Goal: Contribute content: Contribute content

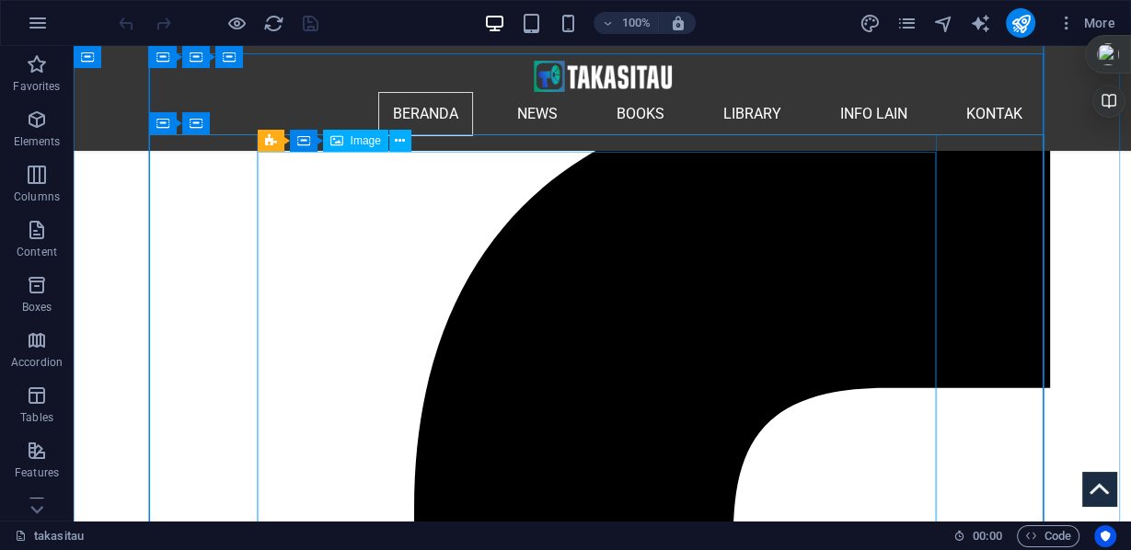
scroll to position [294, 0]
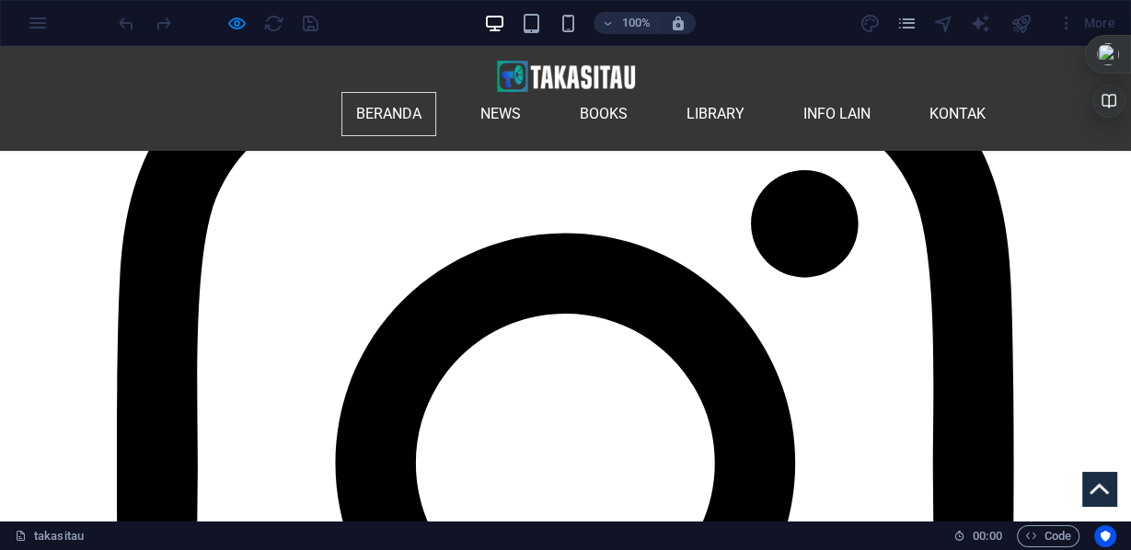
scroll to position [2944, 0]
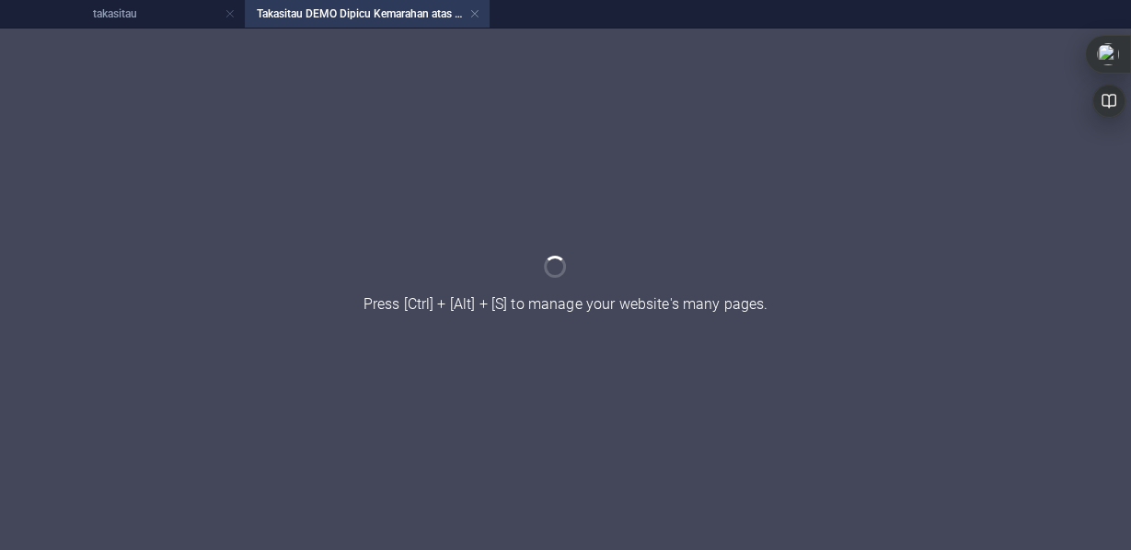
scroll to position [0, 0]
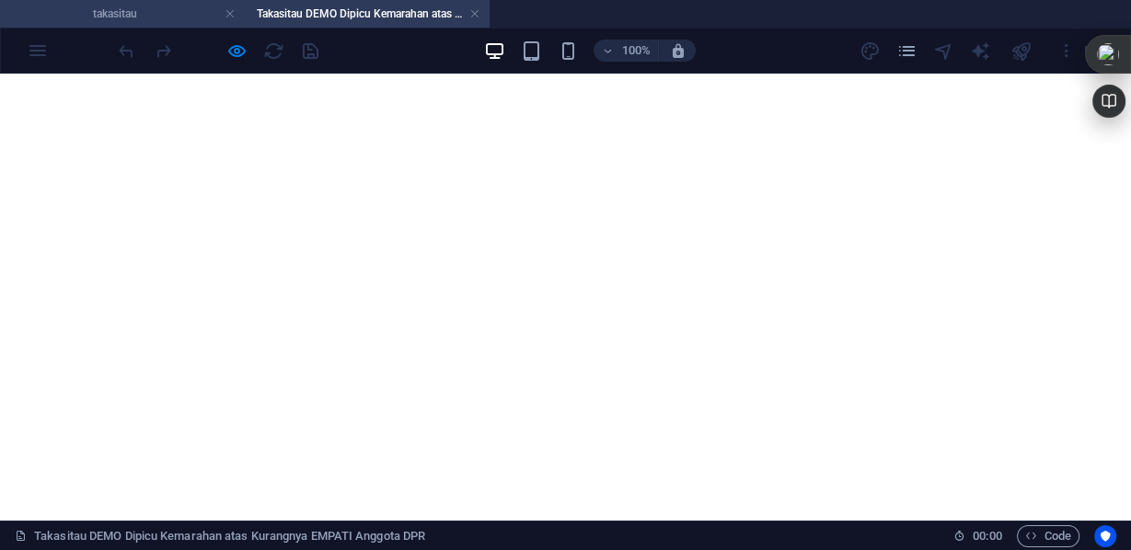
click at [155, 11] on h4 "takasitau" at bounding box center [122, 14] width 245 height 20
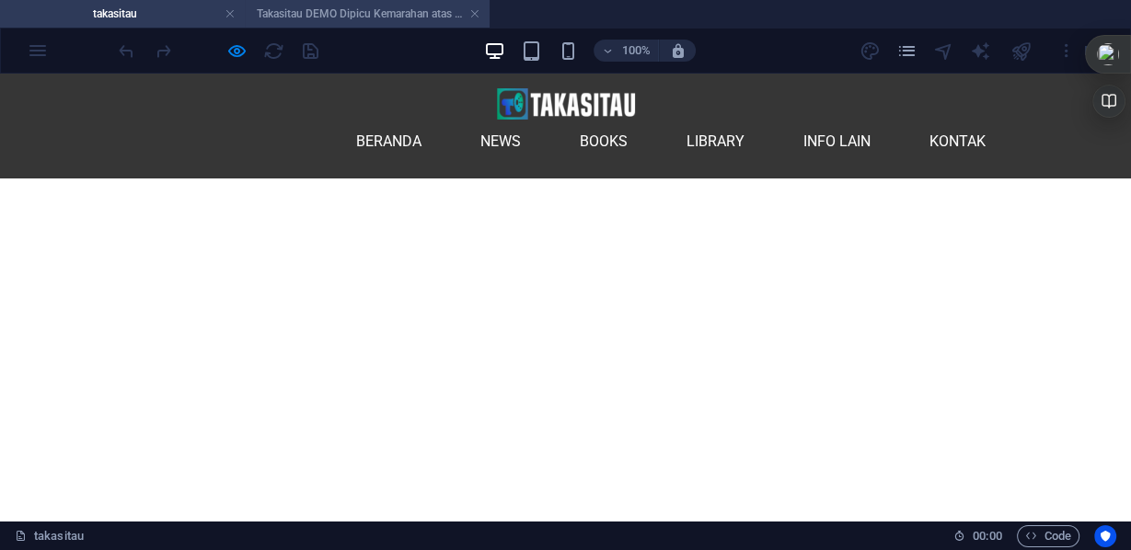
click at [351, 10] on h4 "Takasitau DEMO Dipicu Kemarahan atas Kurangnya EMPATI Anggota DPR" at bounding box center [367, 14] width 245 height 20
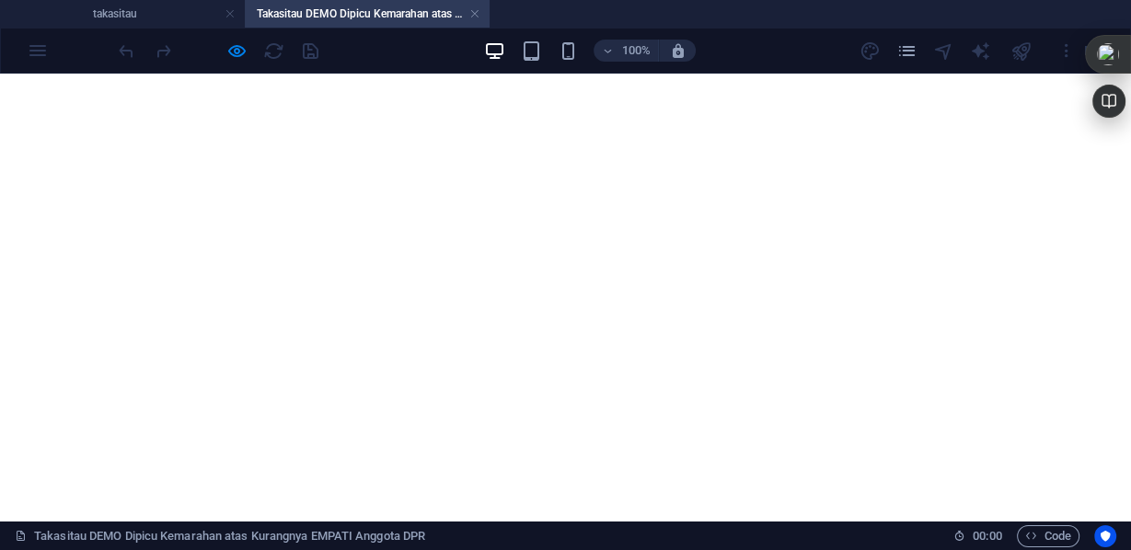
scroll to position [442, 0]
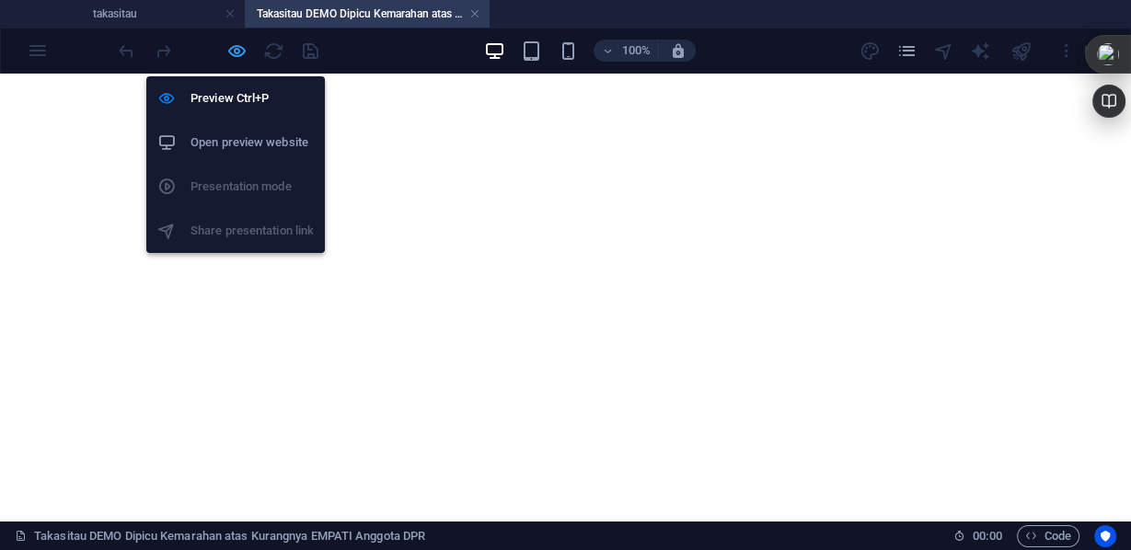
click at [0, 0] on icon "button" at bounding box center [0, 0] width 0 height 0
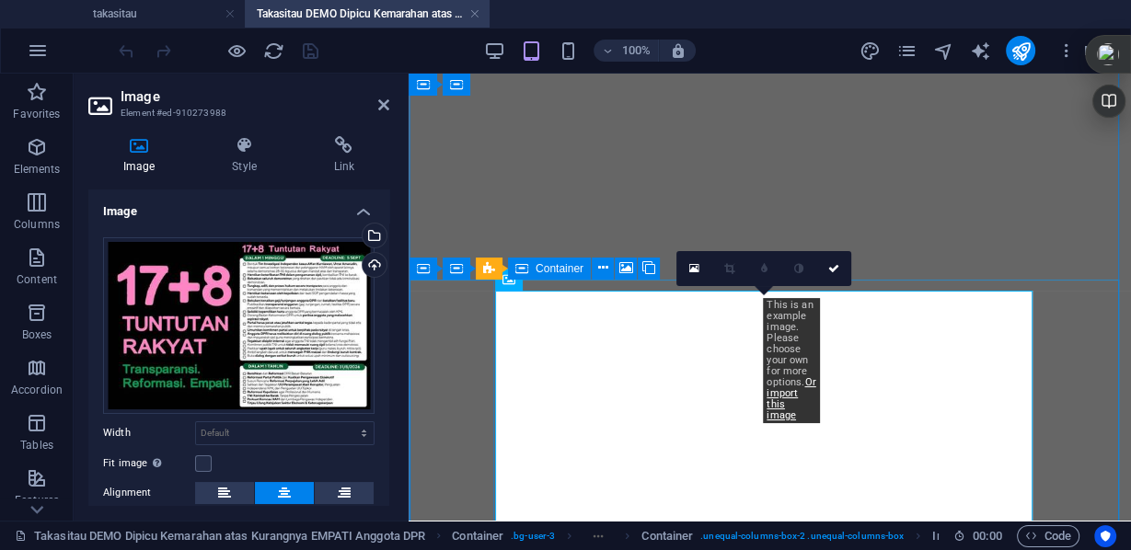
scroll to position [123, 0]
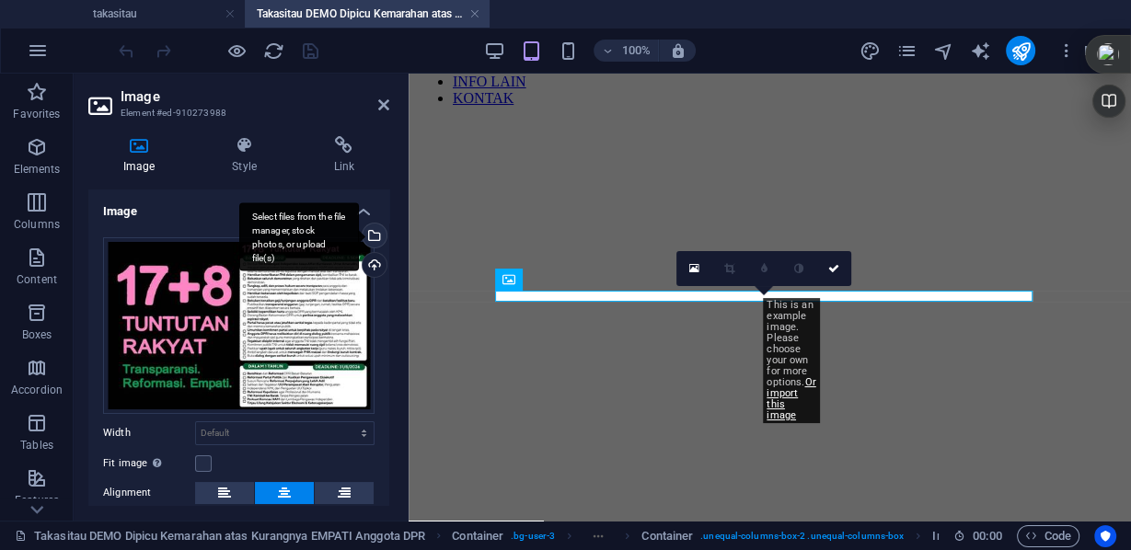
click at [373, 236] on div "Select files from the file manager, stock photos, or upload file(s)" at bounding box center [373, 238] width 28 height 28
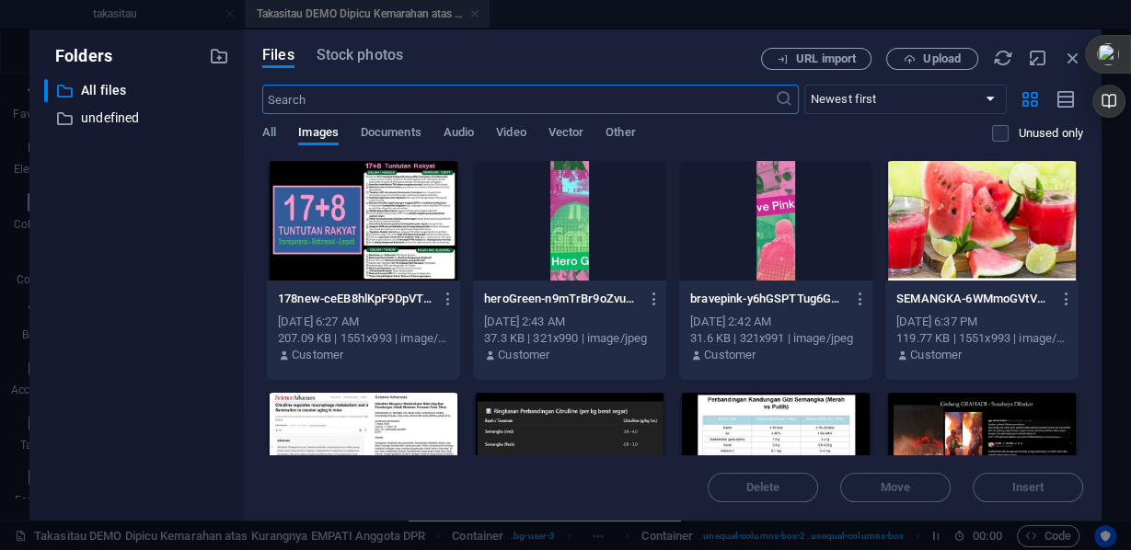
scroll to position [384, 0]
click at [0, 0] on div at bounding box center [0, 0] width 0 height 0
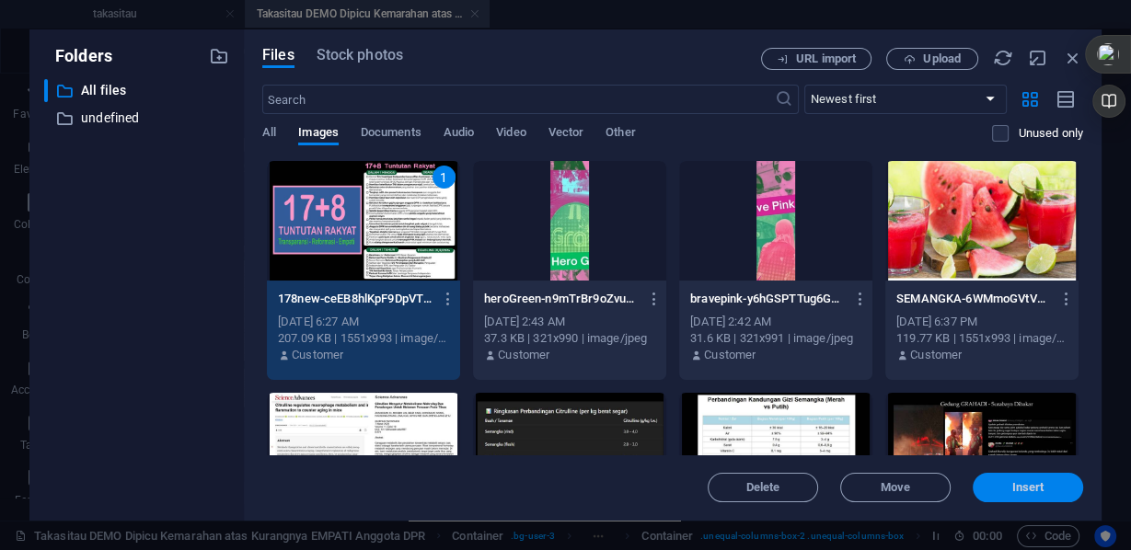
click at [0, 0] on button "Insert" at bounding box center [0, 0] width 0 height 0
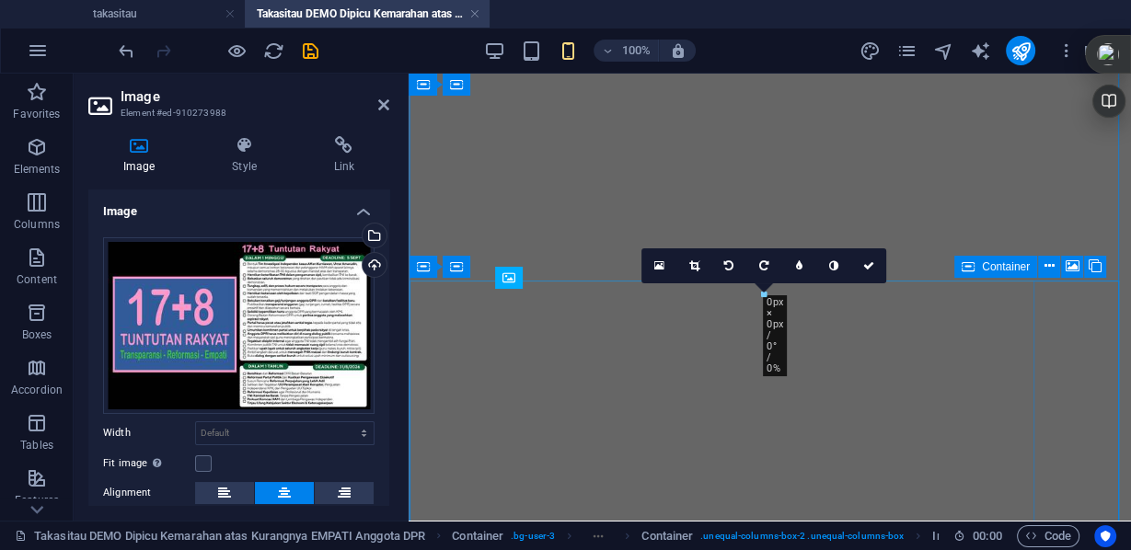
scroll to position [121, 0]
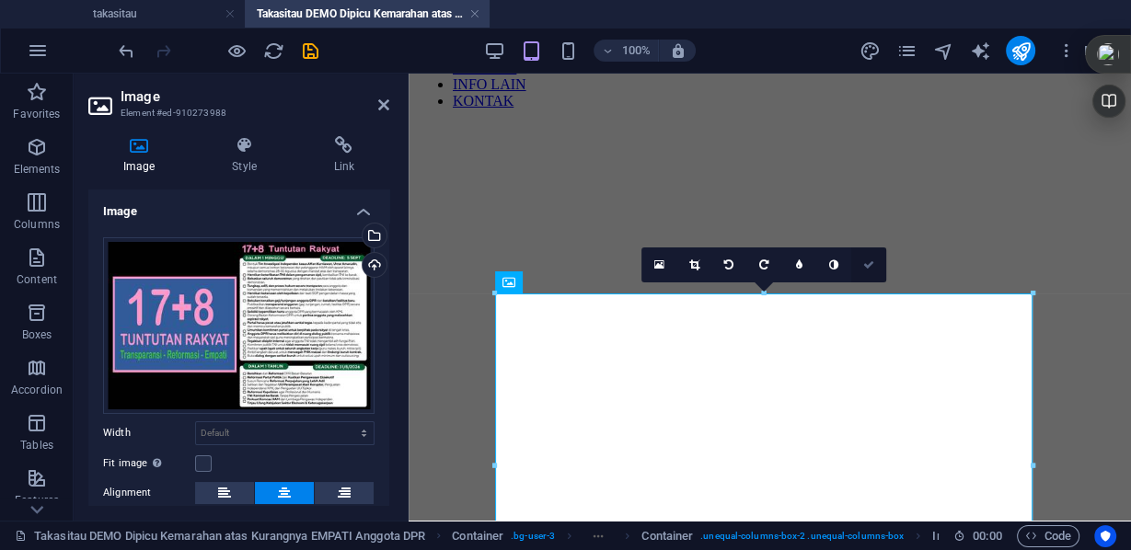
click at [0, 0] on icon at bounding box center [0, 0] width 0 height 0
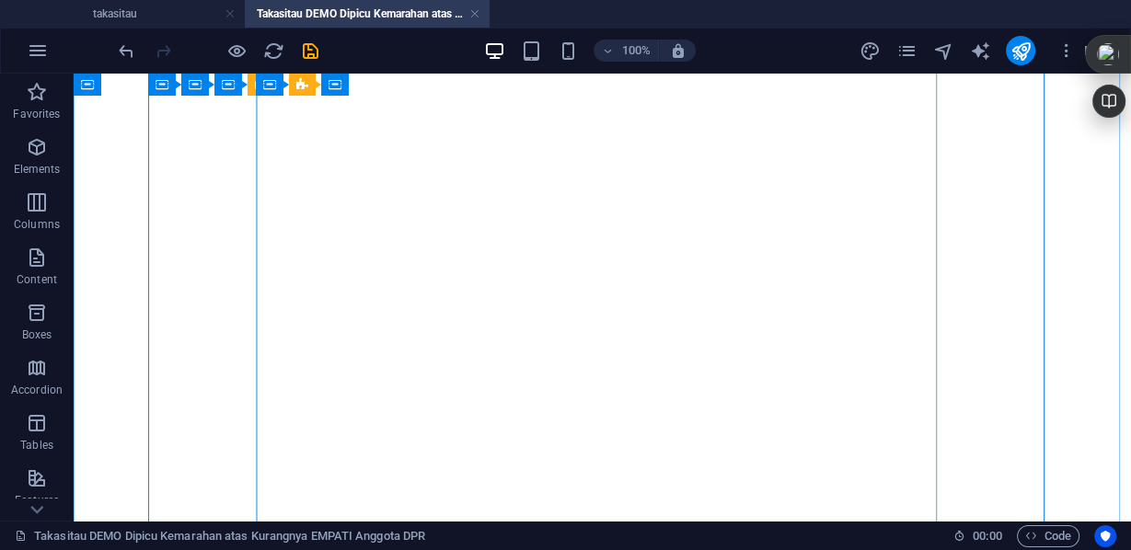
scroll to position [1030, 0]
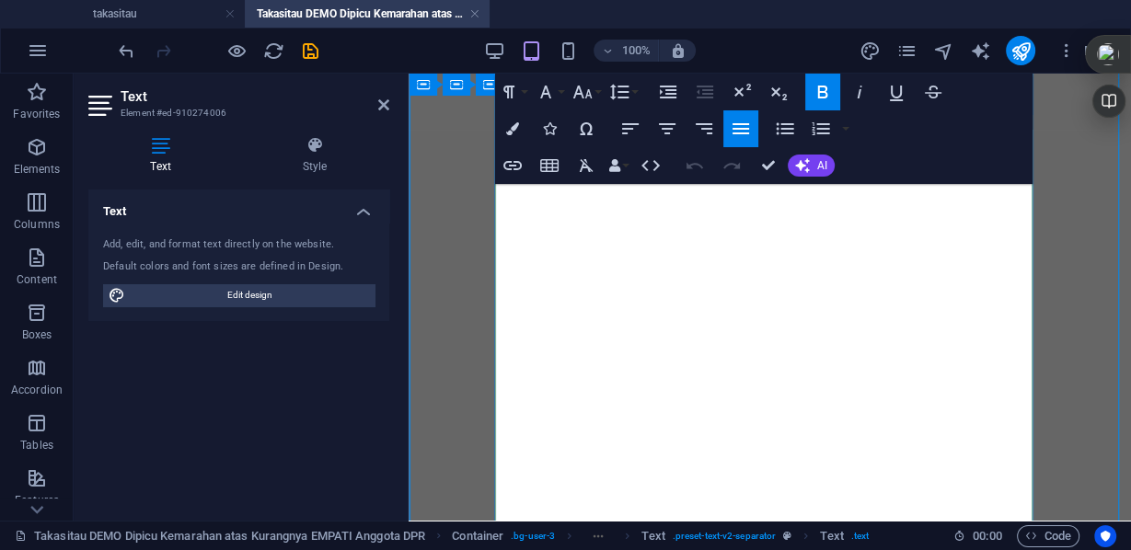
scroll to position [782, 0]
drag, startPoint x: 557, startPoint y: 305, endPoint x: 497, endPoint y: 306, distance: 59.8
drag, startPoint x: 716, startPoint y: 234, endPoint x: 752, endPoint y: 269, distance: 50.1
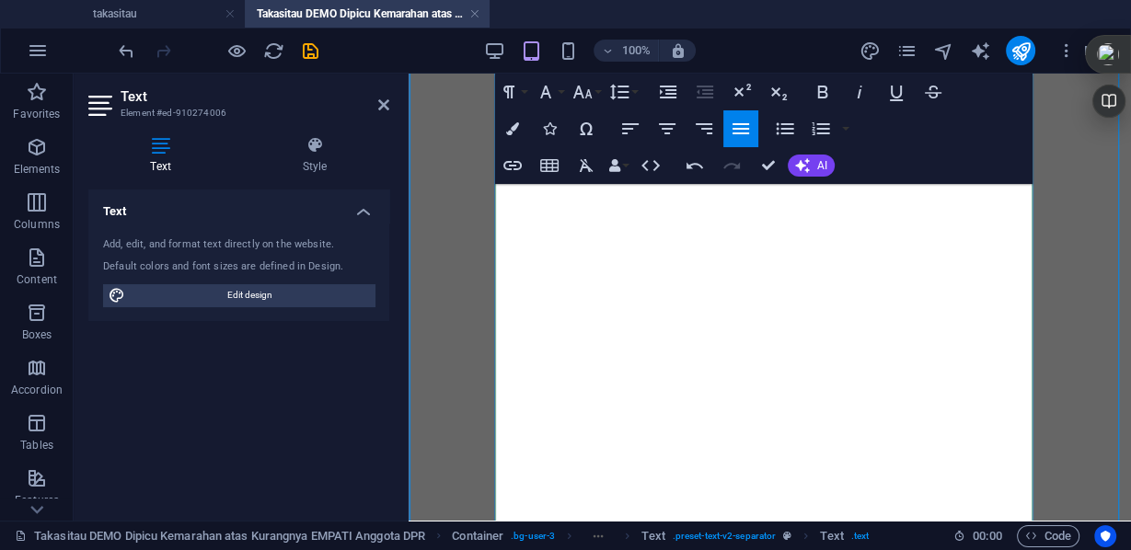
copy span "sebagai simbol perlawanan yakni Brave Pink (mewakili bu-ibu berjilbab pink di d…"
drag, startPoint x: 580, startPoint y: 223, endPoint x: 160, endPoint y: 11, distance: 470.7
click at [160, 11] on h4 "takasitau" at bounding box center [122, 14] width 245 height 20
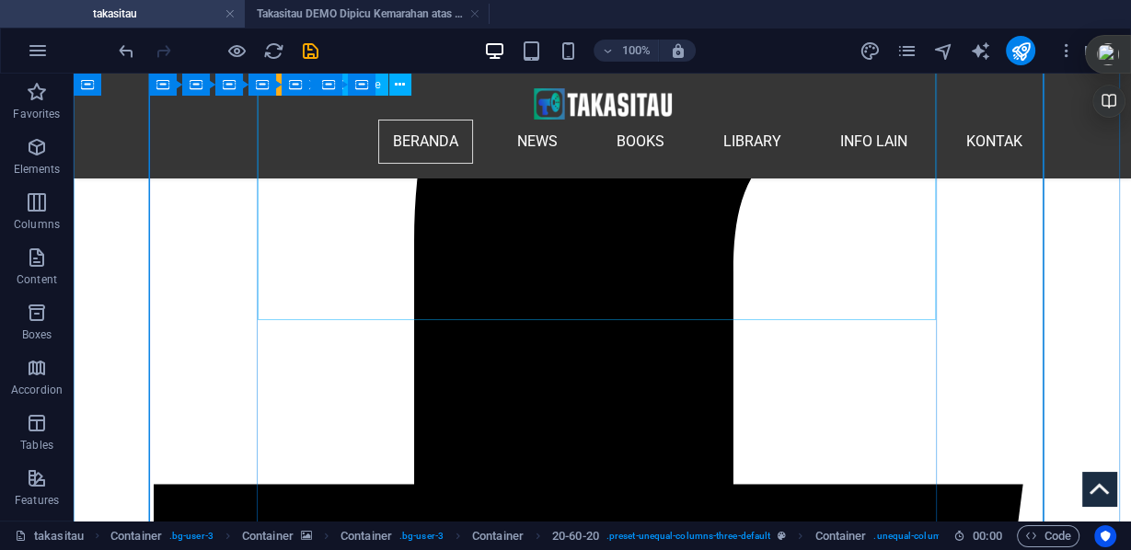
scroll to position [1251, 0]
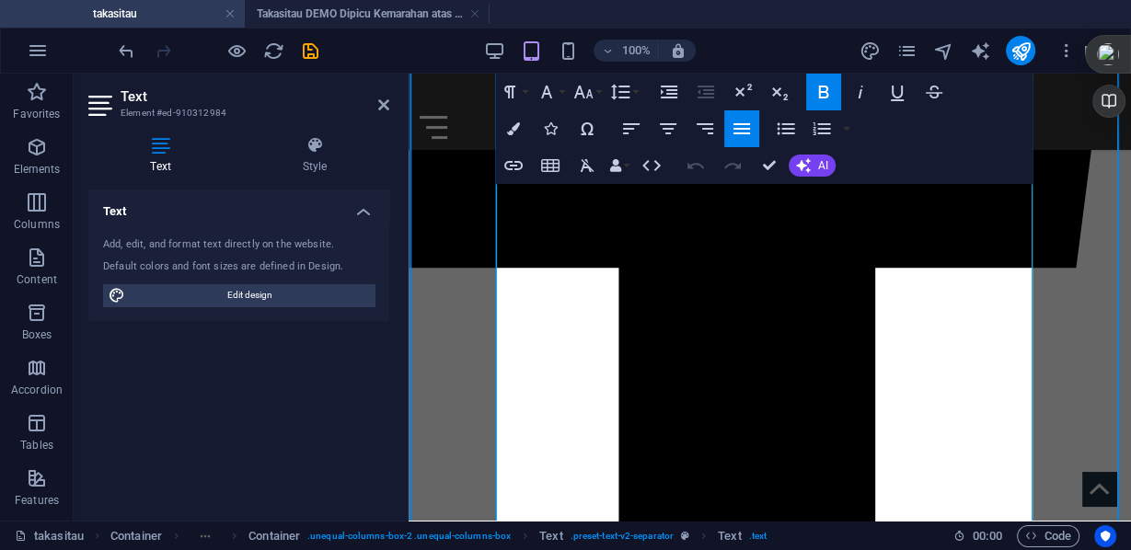
scroll to position [1014, 0]
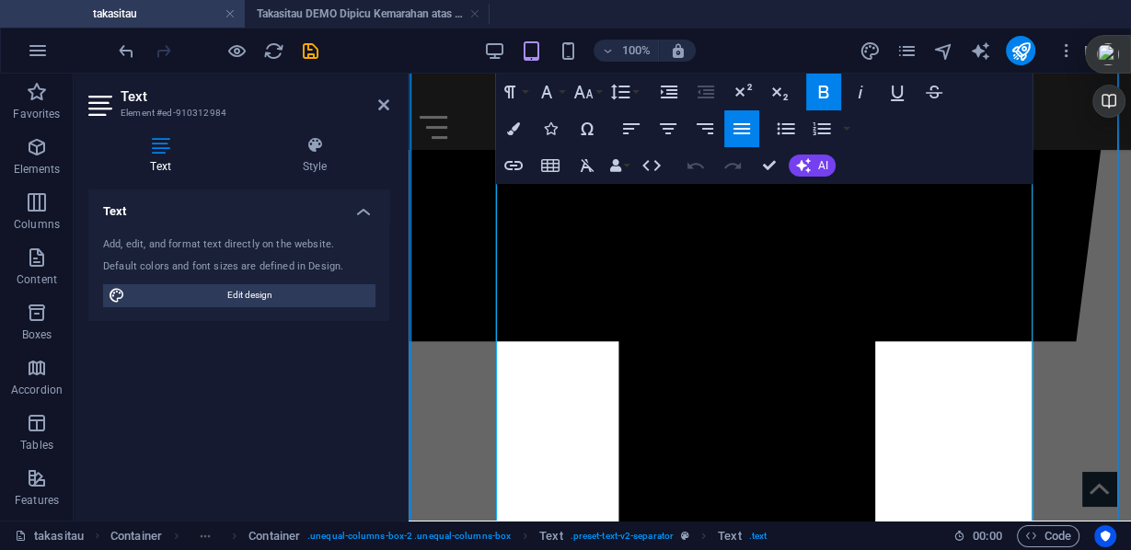
drag, startPoint x: 673, startPoint y: 247, endPoint x: 658, endPoint y: 248, distance: 15.7
drag, startPoint x: 716, startPoint y: 250, endPoint x: 753, endPoint y: 261, distance: 39.3
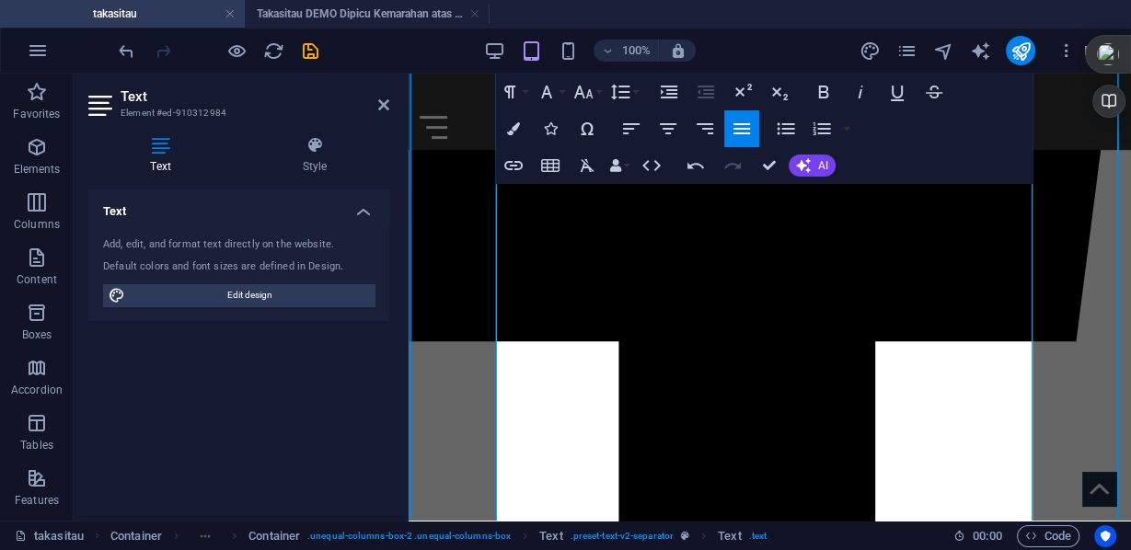
drag, startPoint x: 719, startPoint y: 250, endPoint x: 753, endPoint y: 261, distance: 34.9
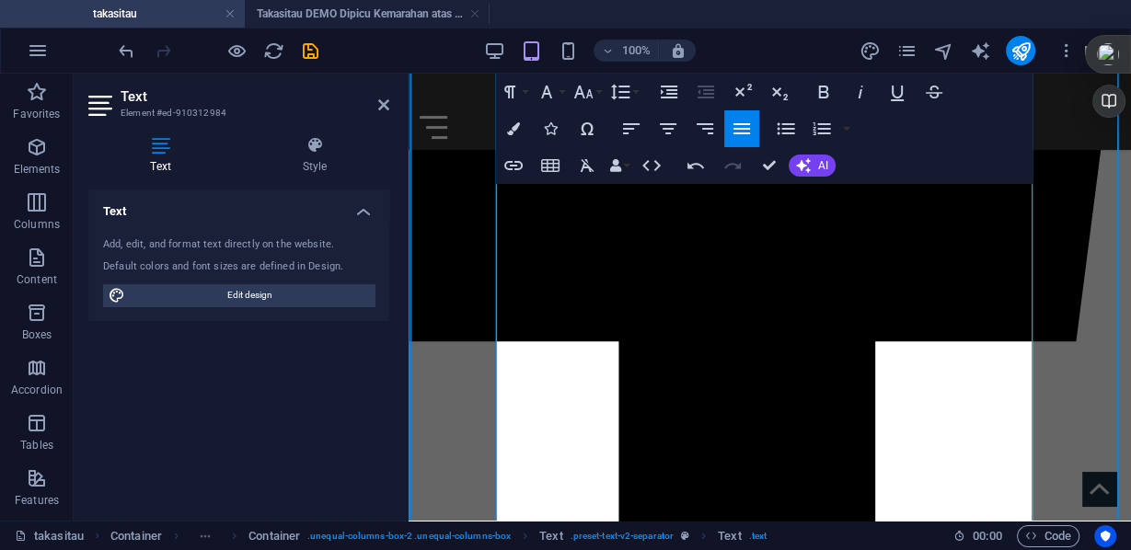
drag, startPoint x: 620, startPoint y: 261, endPoint x: 667, endPoint y: 261, distance: 46.9
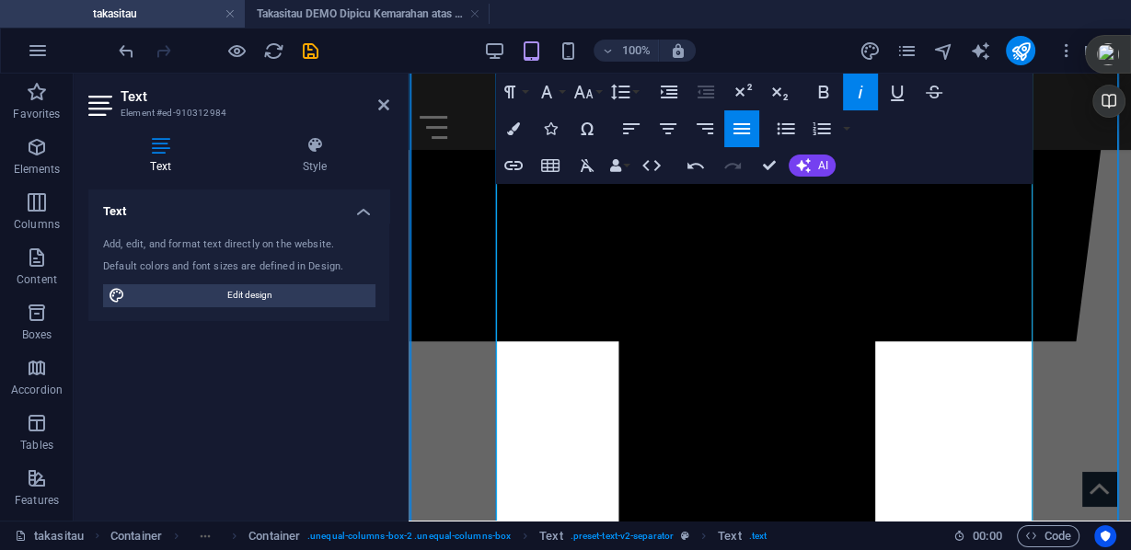
drag, startPoint x: 697, startPoint y: 273, endPoint x: 752, endPoint y: 273, distance: 54.3
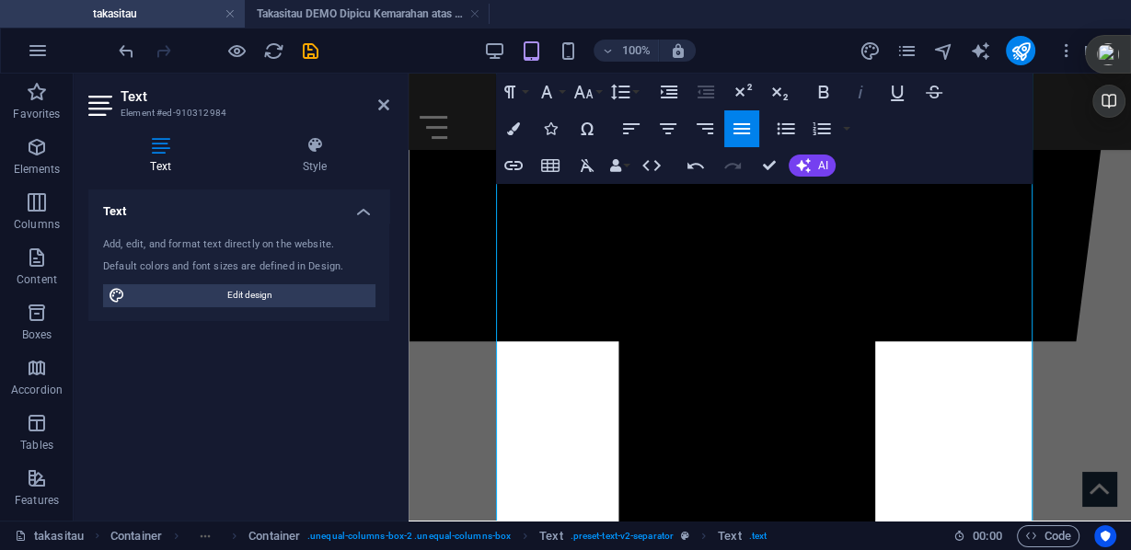
click at [858, 90] on icon "button" at bounding box center [860, 92] width 22 height 22
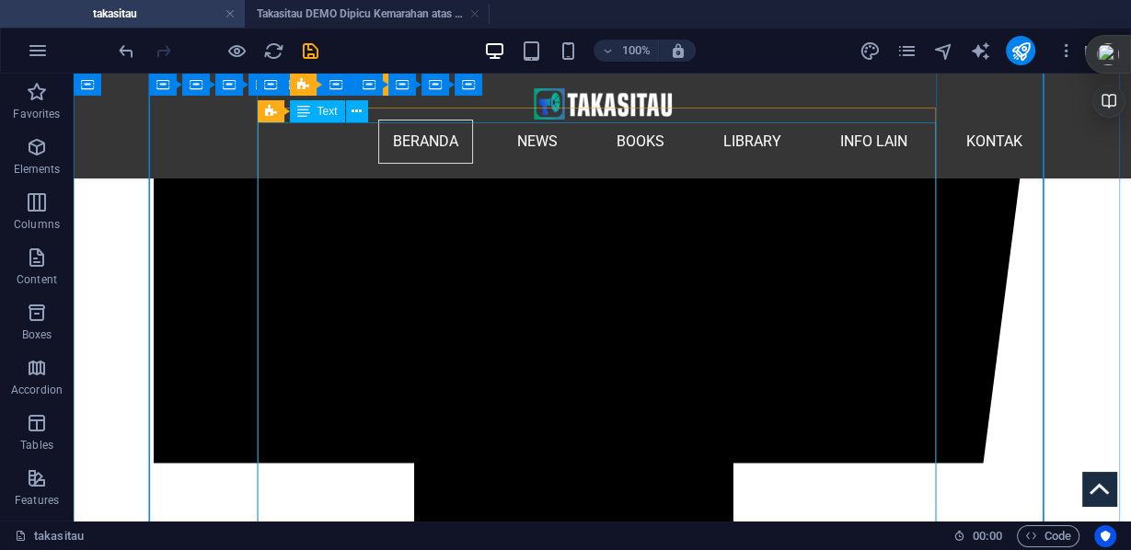
scroll to position [1287, 0]
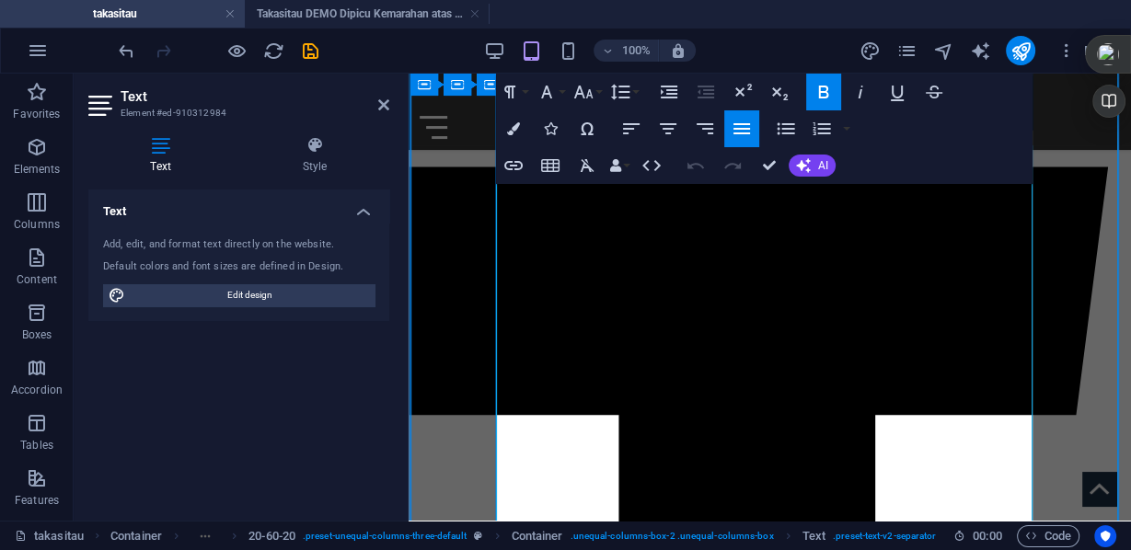
scroll to position [1087, 0]
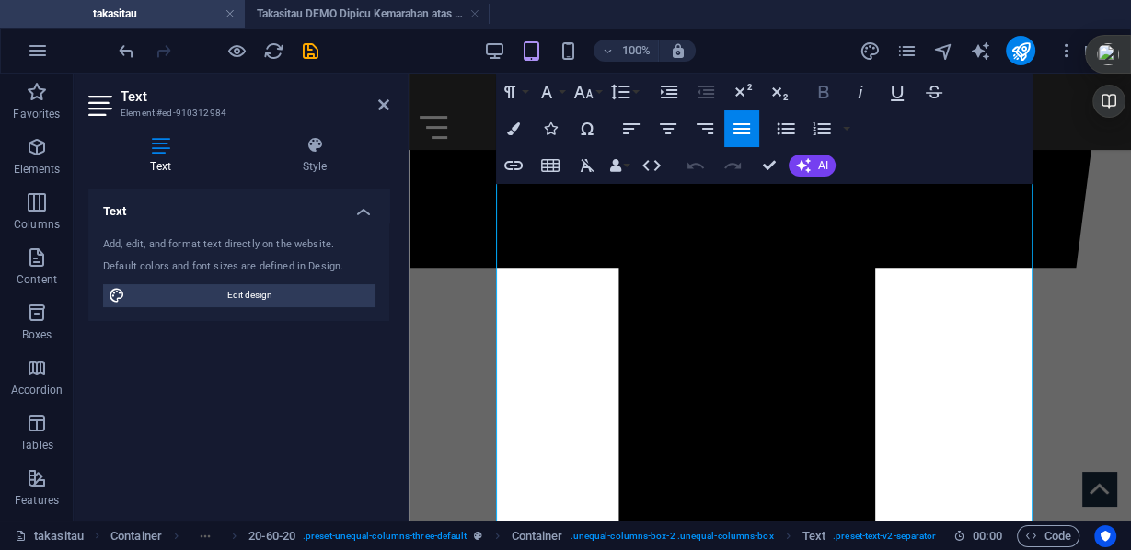
click at [822, 90] on icon "button" at bounding box center [823, 92] width 22 height 22
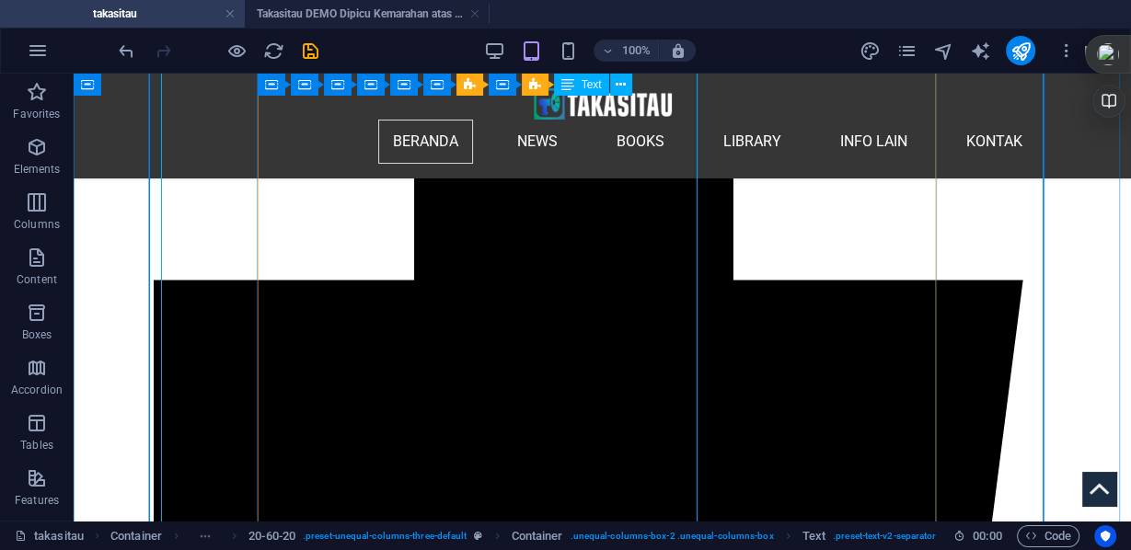
scroll to position [1295, 0]
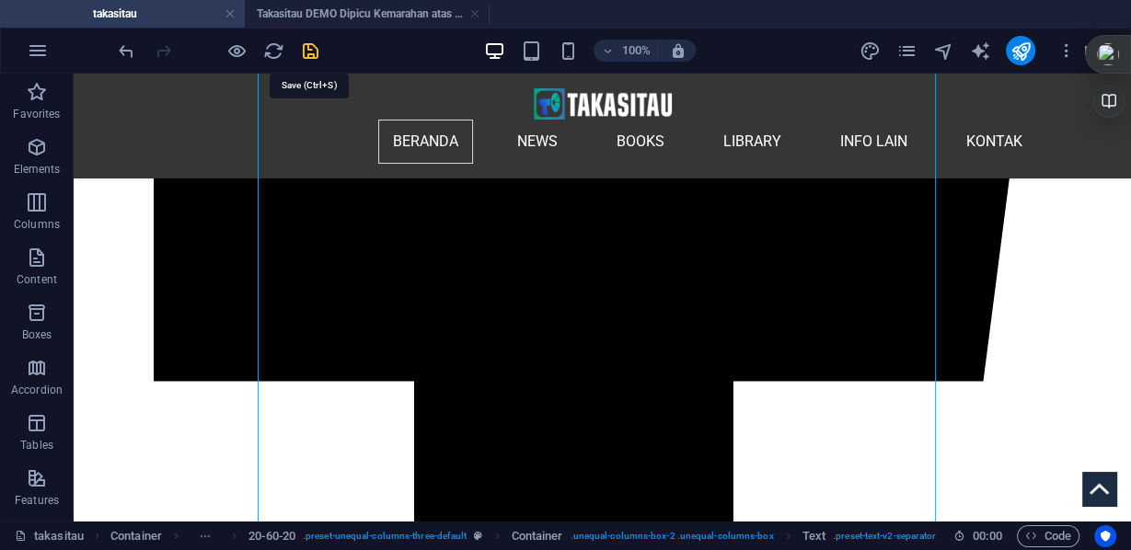
click at [311, 45] on icon "save" at bounding box center [310, 50] width 21 height 21
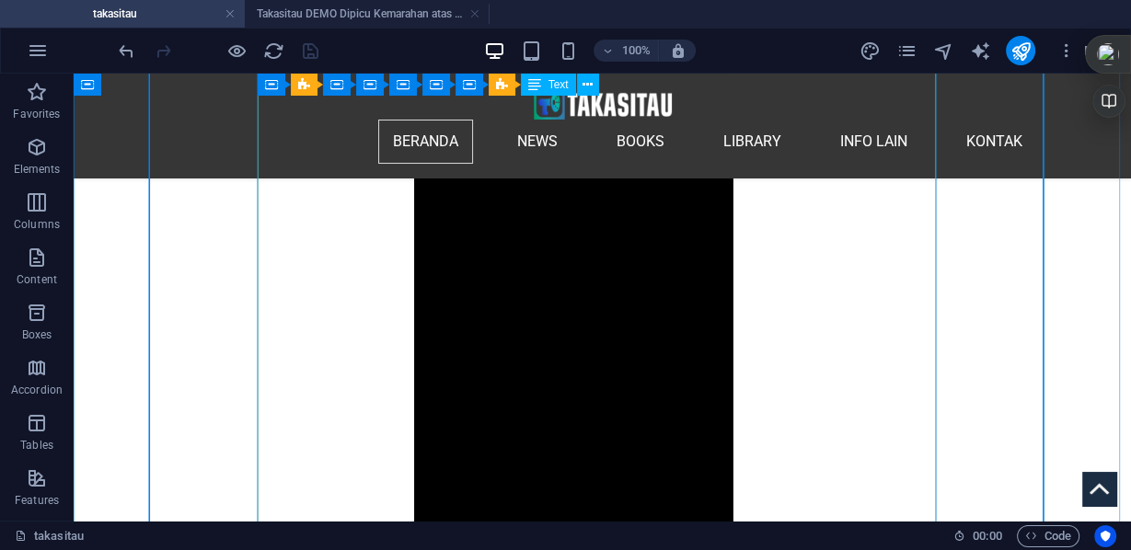
scroll to position [1840, 0]
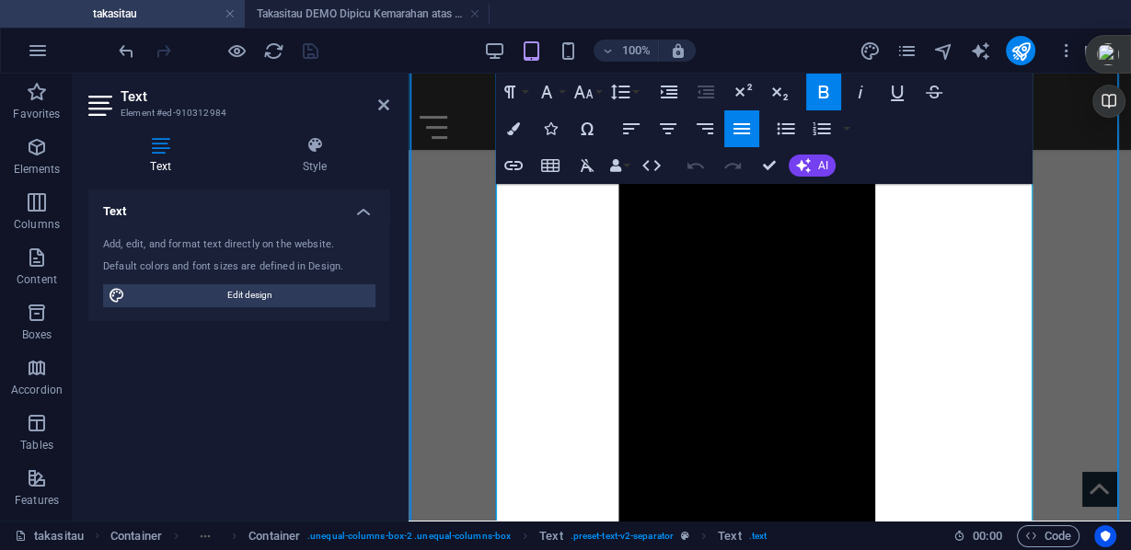
scroll to position [1455, 0]
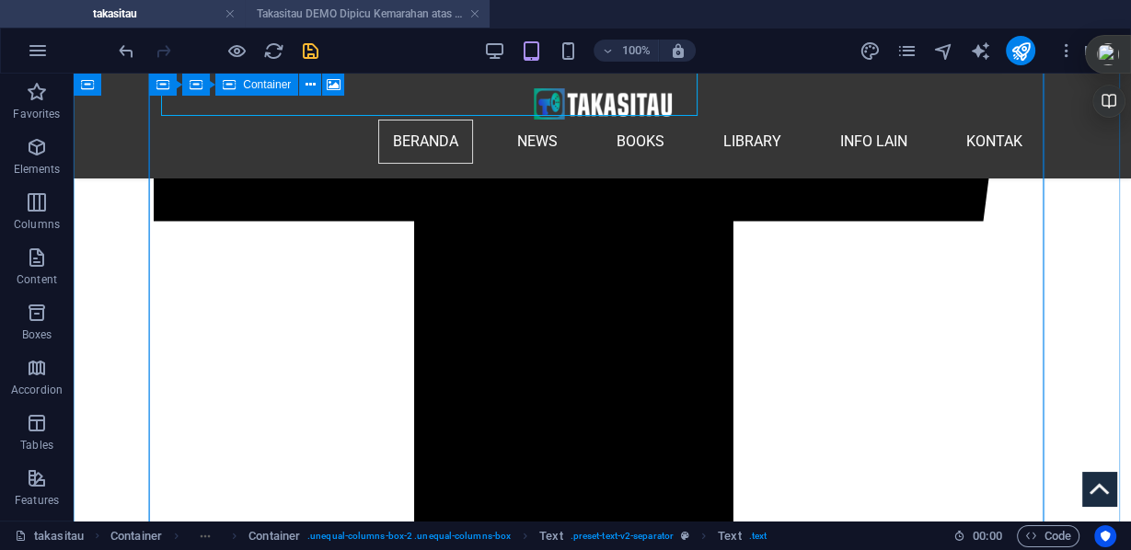
scroll to position [1706, 0]
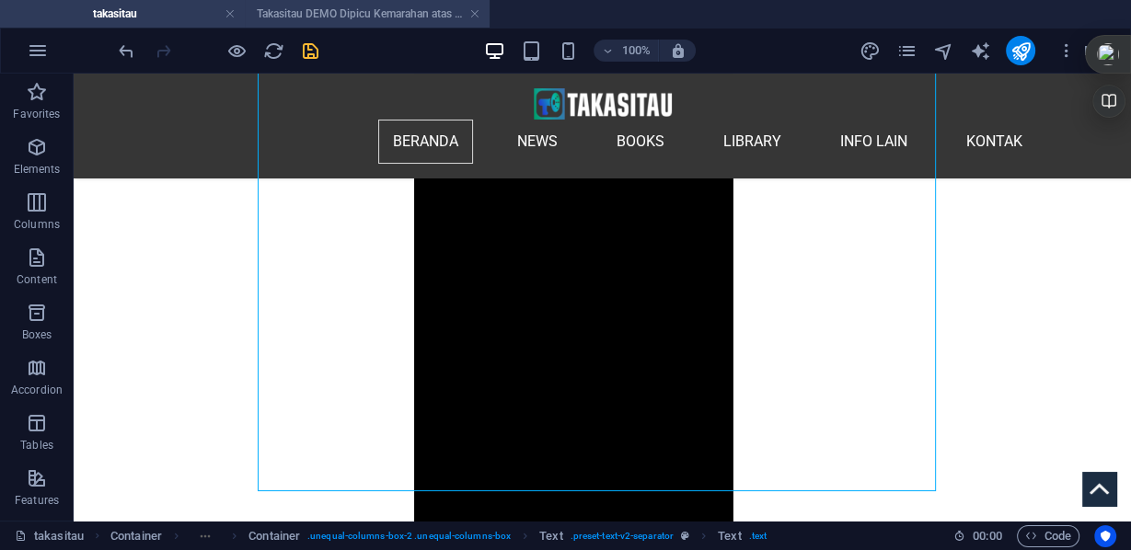
click at [339, 12] on h4 "Takasitau DEMO Dipicu Kemarahan atas Kurangnya EMPATI Anggota DPR" at bounding box center [367, 14] width 245 height 20
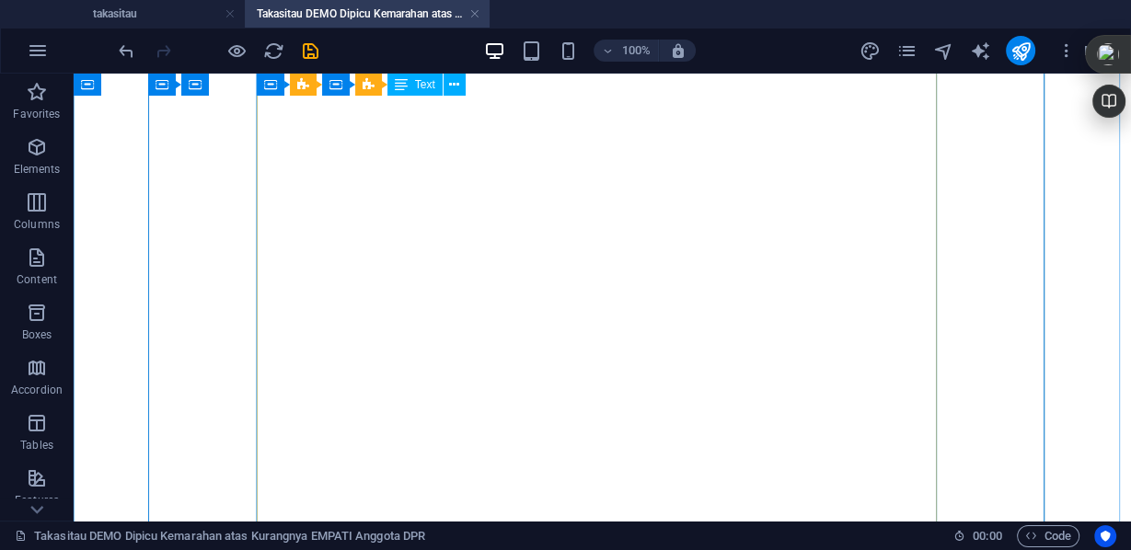
scroll to position [1592, 0]
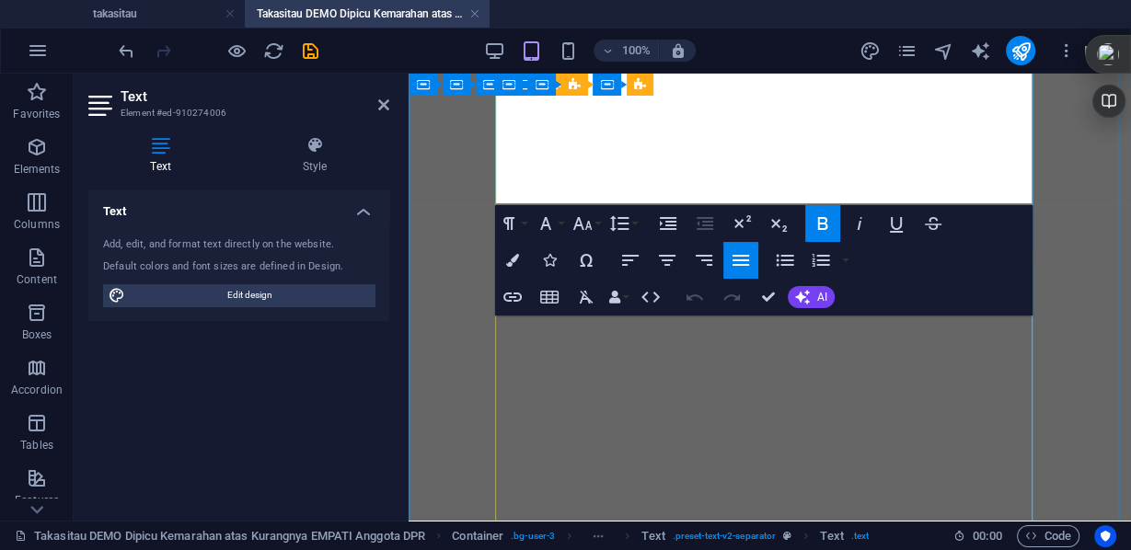
scroll to position [1224, 0]
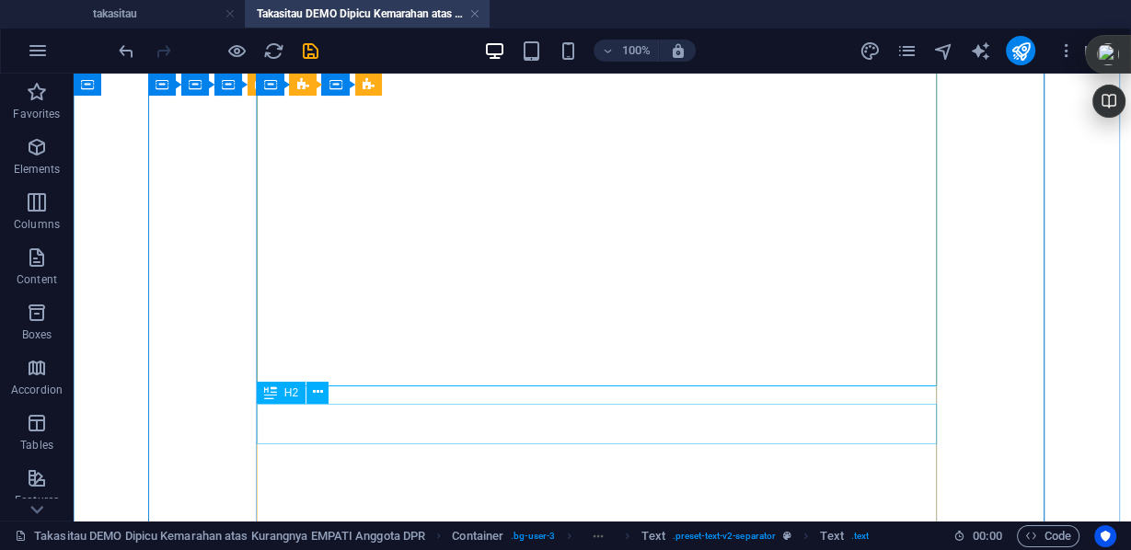
scroll to position [1603, 0]
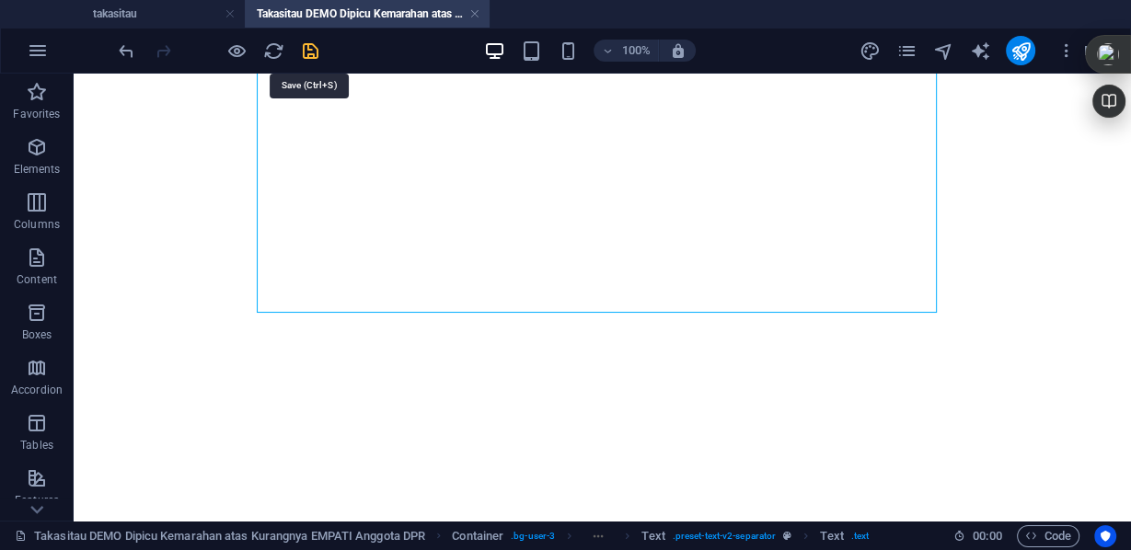
click at [314, 54] on icon "save" at bounding box center [310, 50] width 21 height 21
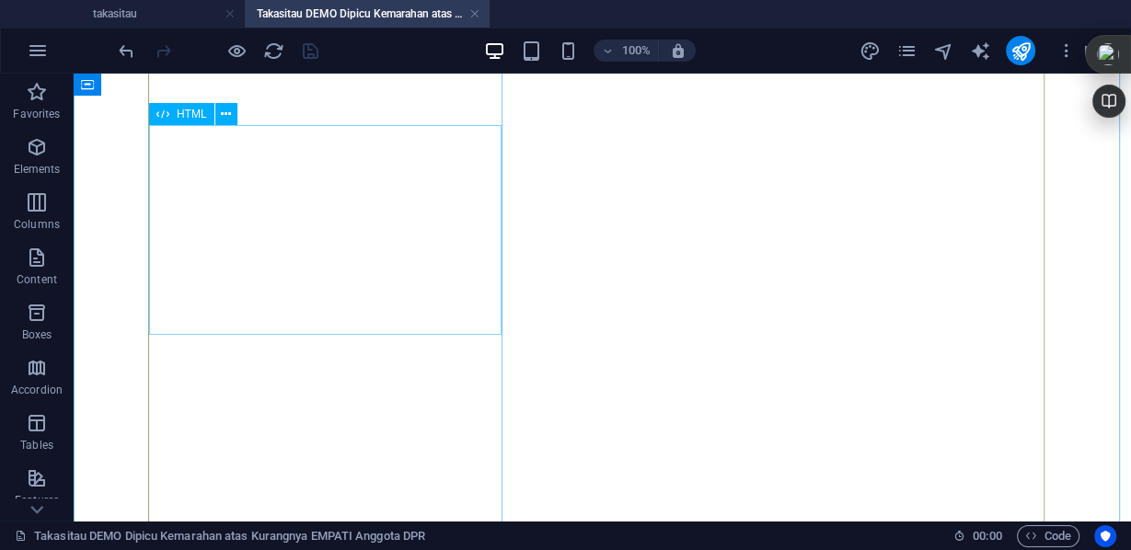
scroll to position [4326, 0]
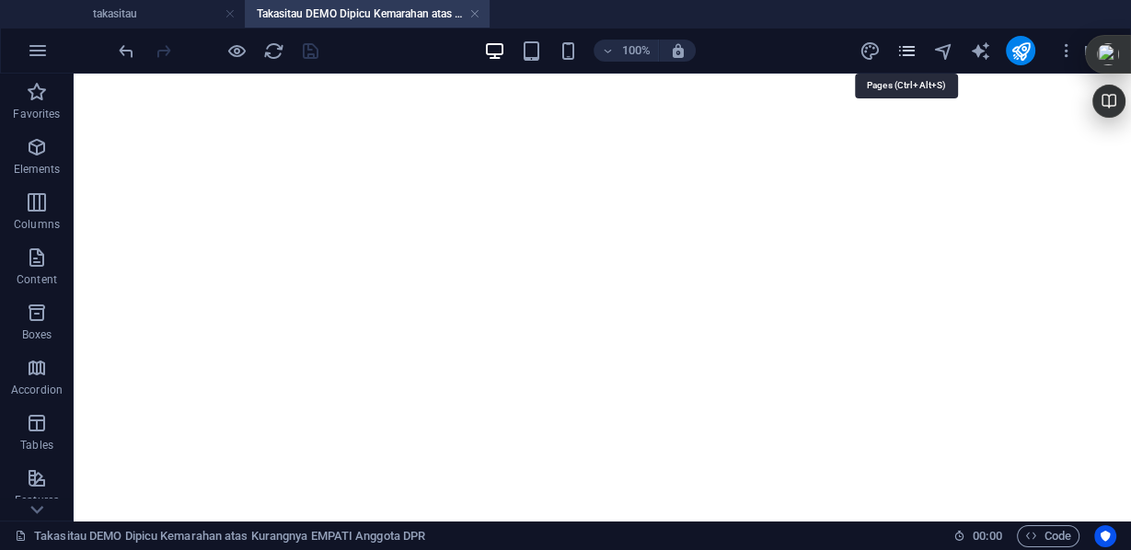
click at [0, 0] on icon "pages" at bounding box center [0, 0] width 0 height 0
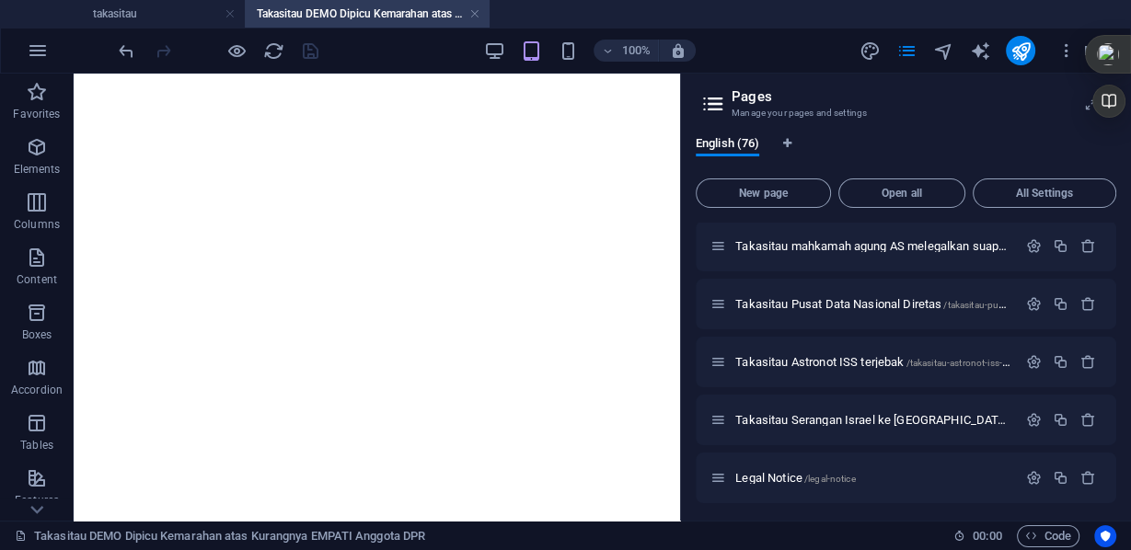
scroll to position [4121, 0]
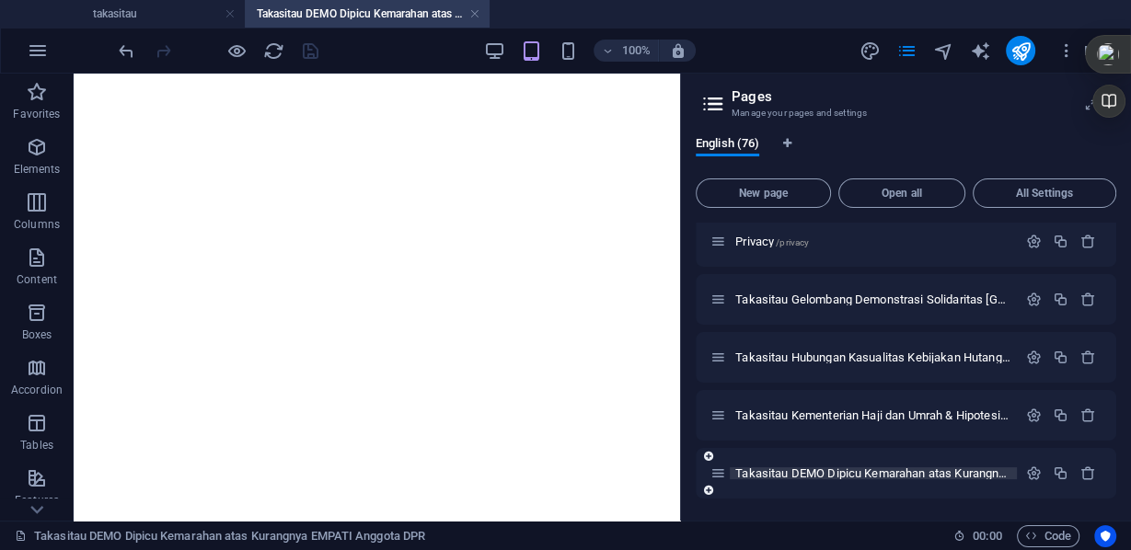
click at [934, 473] on span "Takasitau DEMO Dipicu Kemarahan atas Kurangnya EMPATI Anggota DPR /takasitau-de…" at bounding box center [1082, 473] width 694 height 14
click at [1027, 470] on icon "button" at bounding box center [1034, 473] width 16 height 16
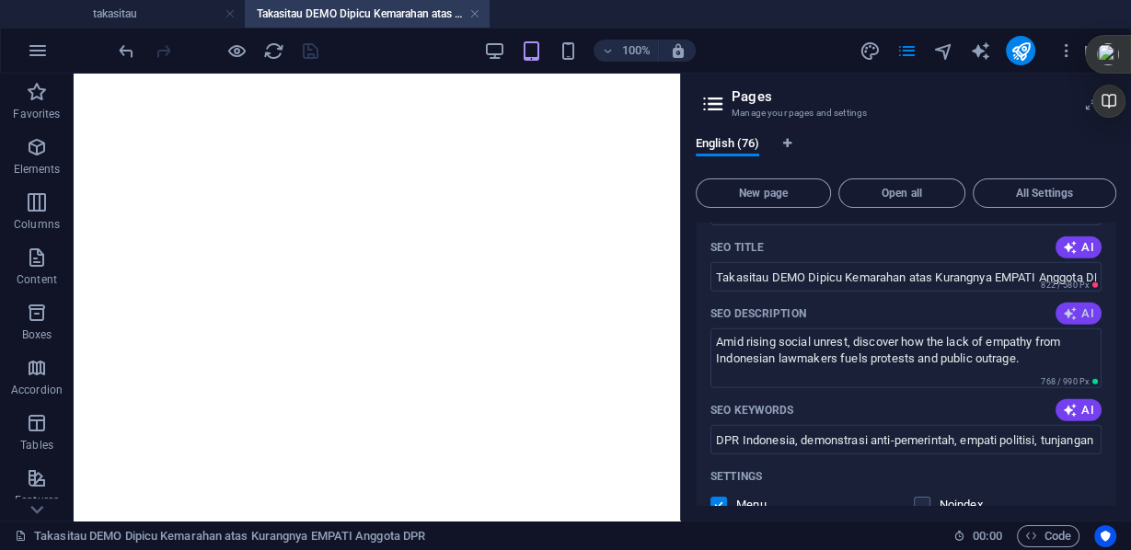
scroll to position [0, 0]
click at [1067, 309] on icon "button" at bounding box center [1070, 313] width 15 height 15
type textarea "Discover the 17+8 Peoples Demands movement: advocating for transparency, empath…"
click at [1080, 414] on span "AI" at bounding box center [1078, 410] width 31 height 15
type input "DPR Indonesia, demonstrasi sosial, empati publik, 17+8 tuntutan rakyat, reforma…"
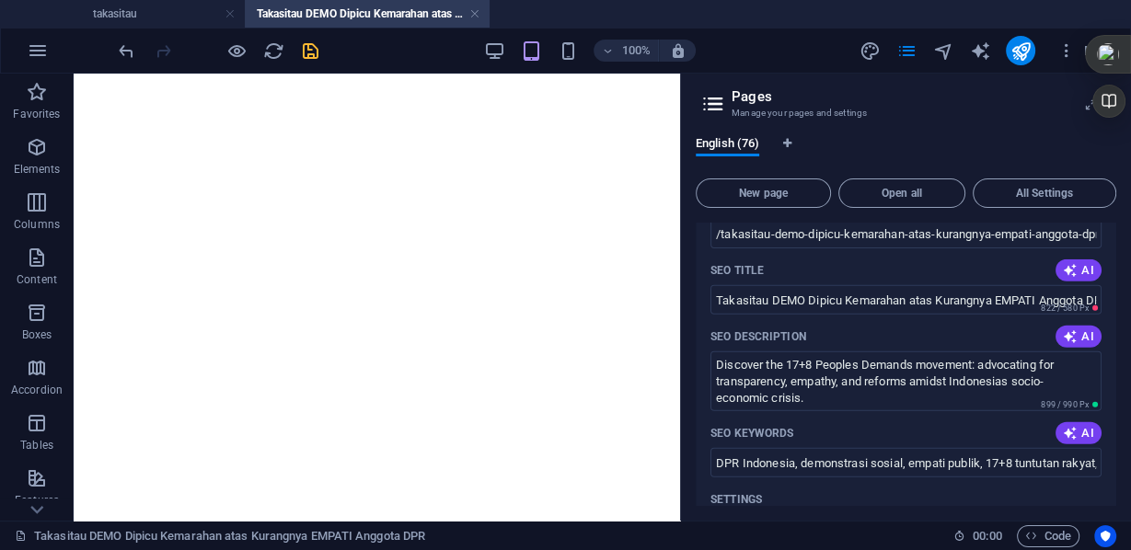
scroll to position [4276, 0]
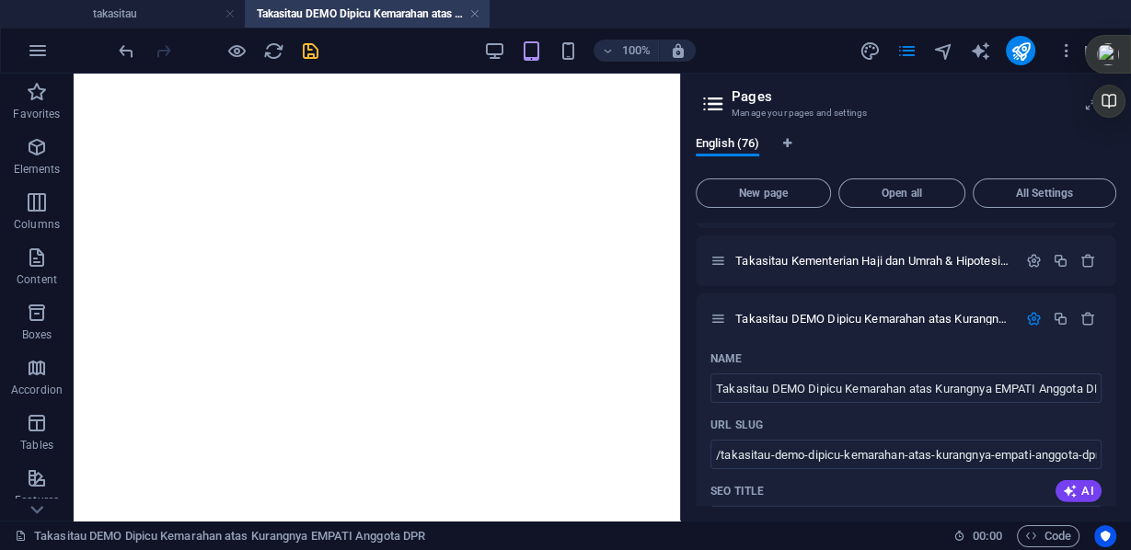
click at [1026, 316] on icon "button" at bounding box center [1034, 319] width 16 height 16
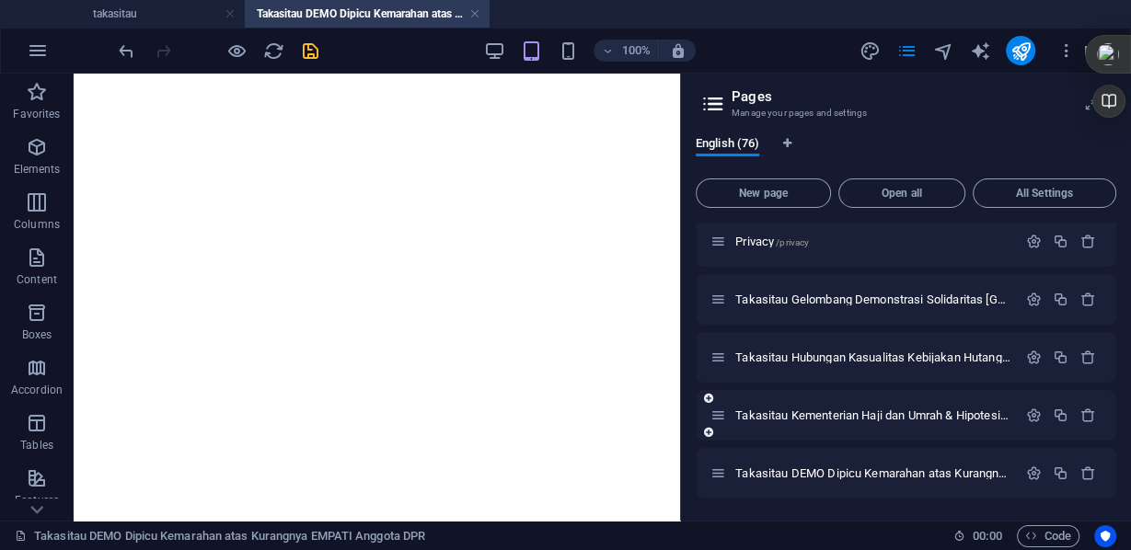
scroll to position [4048, 0]
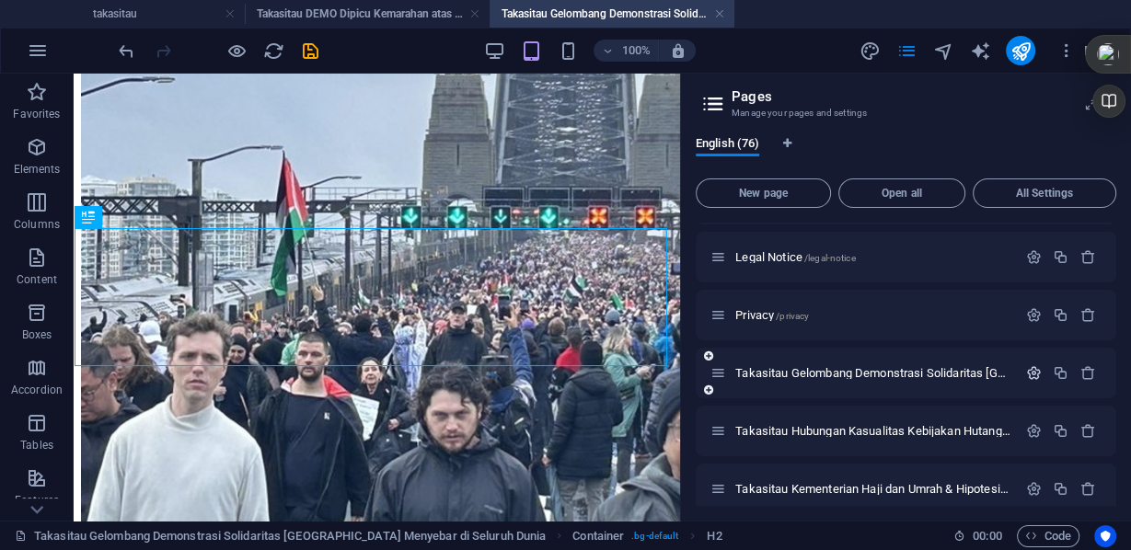
click at [1028, 368] on icon "button" at bounding box center [1034, 373] width 16 height 16
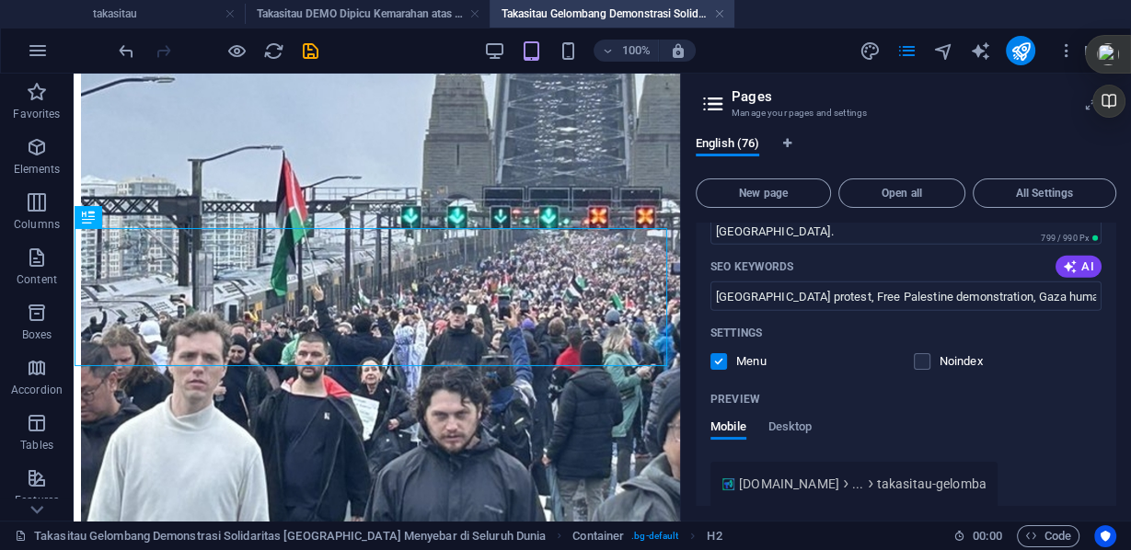
scroll to position [4342, 0]
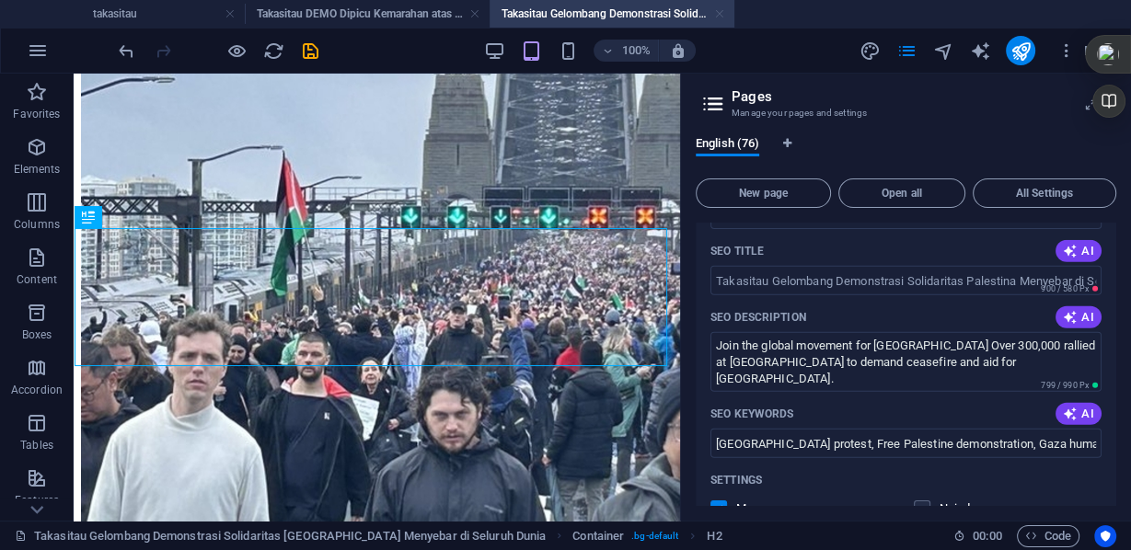
click at [722, 15] on link at bounding box center [719, 14] width 11 height 17
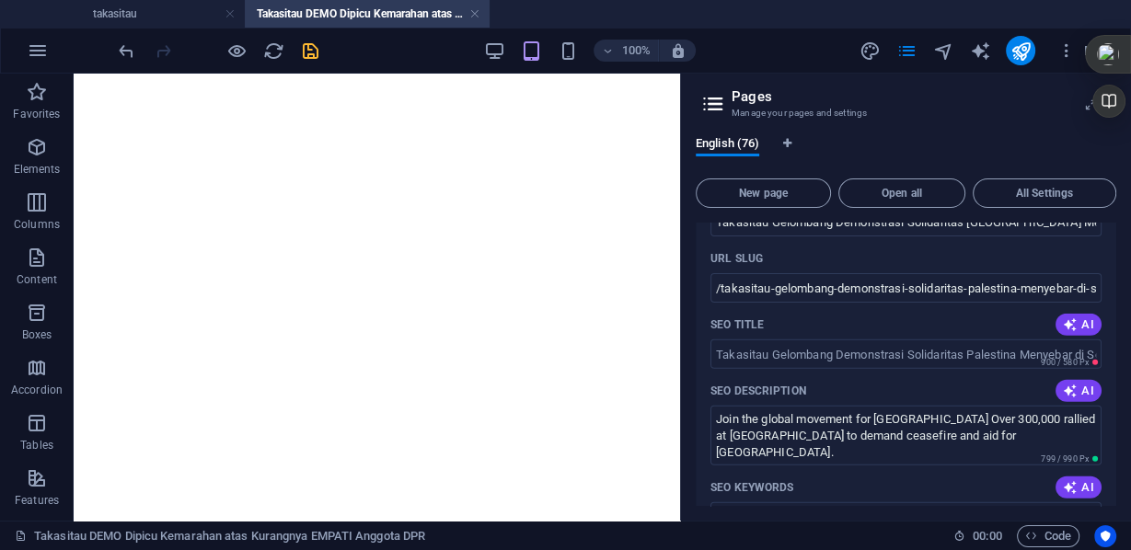
scroll to position [4121, 0]
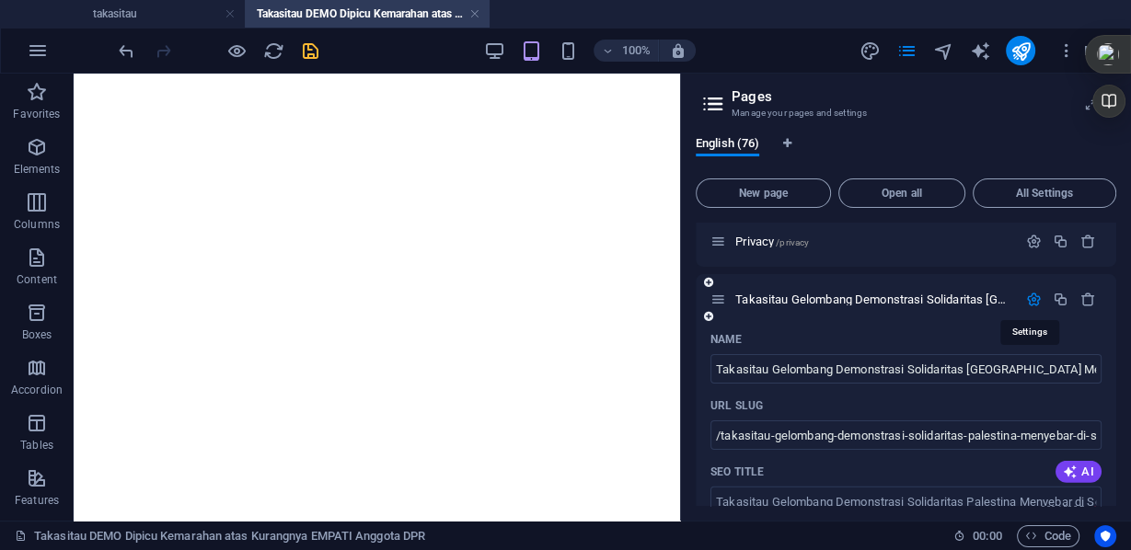
click at [1030, 303] on icon "button" at bounding box center [1034, 300] width 16 height 16
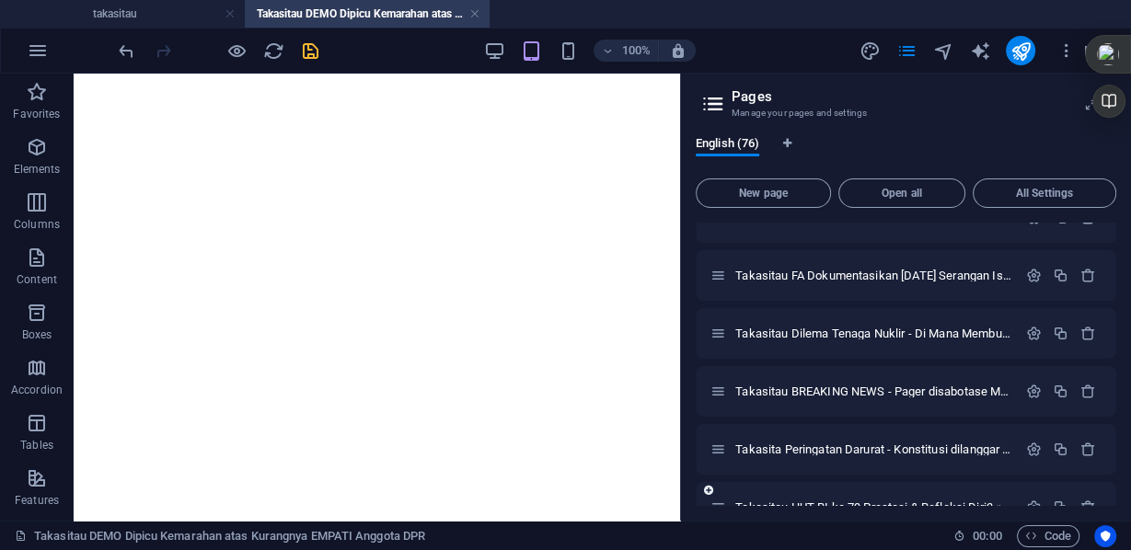
scroll to position [2797, 0]
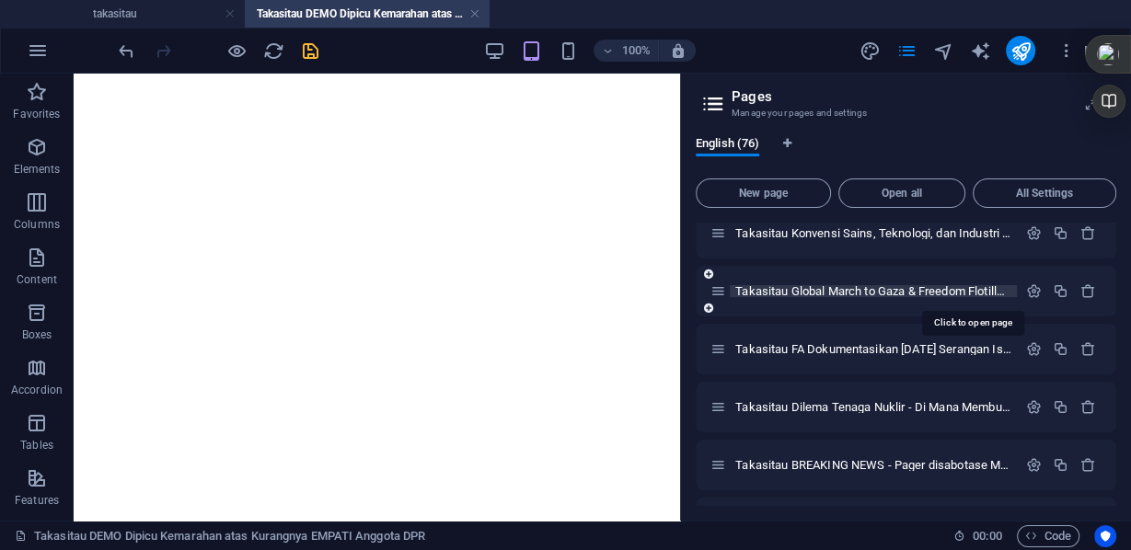
click at [983, 286] on span "Takasitau Global March to Gaza & Freedom Flotilla /takasitau-global-march-to-[G…" at bounding box center [1005, 291] width 541 height 14
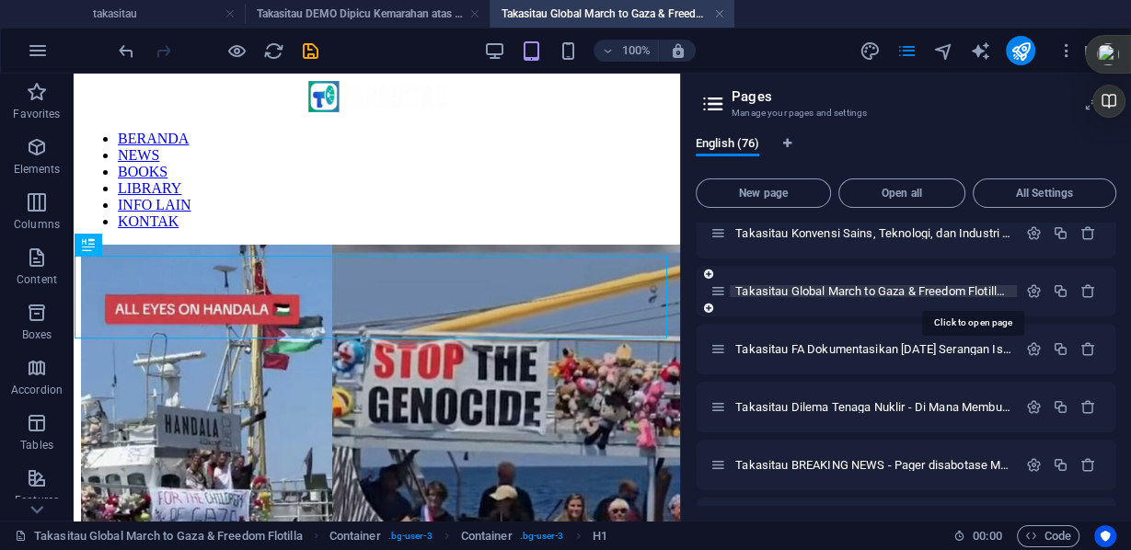
scroll to position [265, 0]
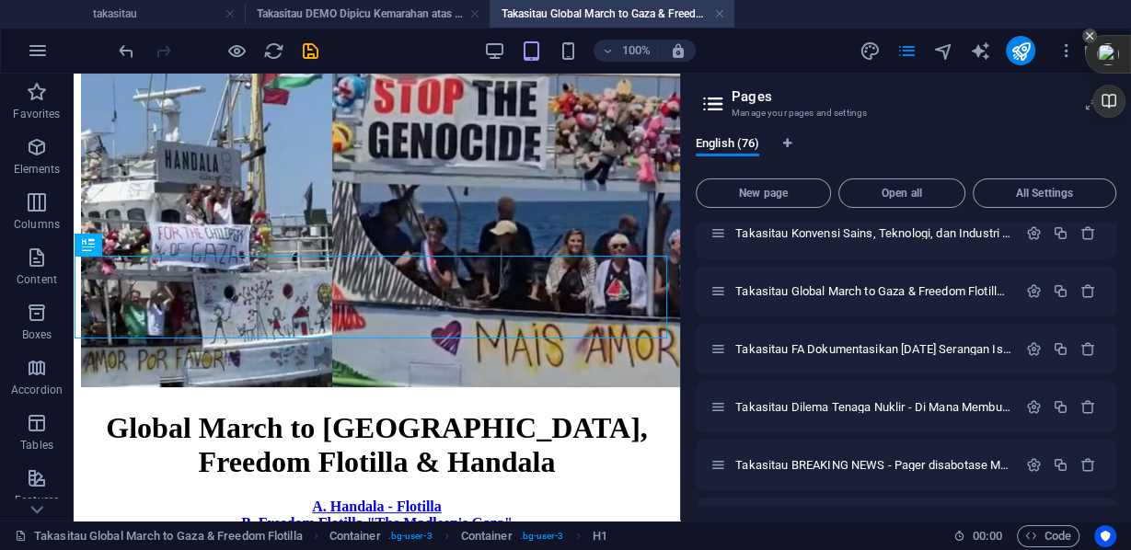
click at [1087, 34] on icon at bounding box center [1089, 35] width 7 height 7
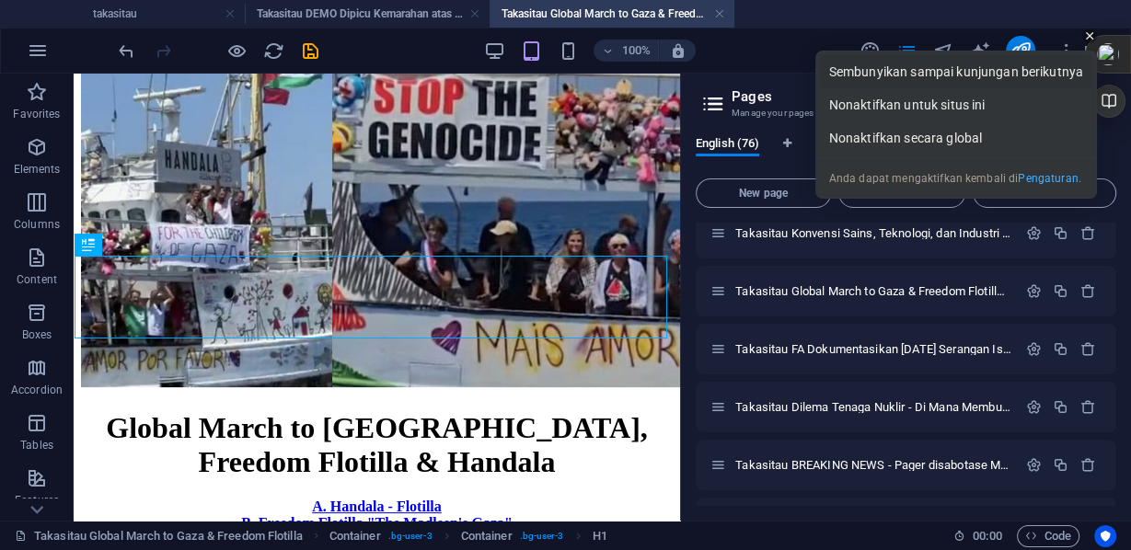
click at [1048, 70] on div "Sembunyikan sampai kunjungan berikutnya" at bounding box center [956, 71] width 272 height 33
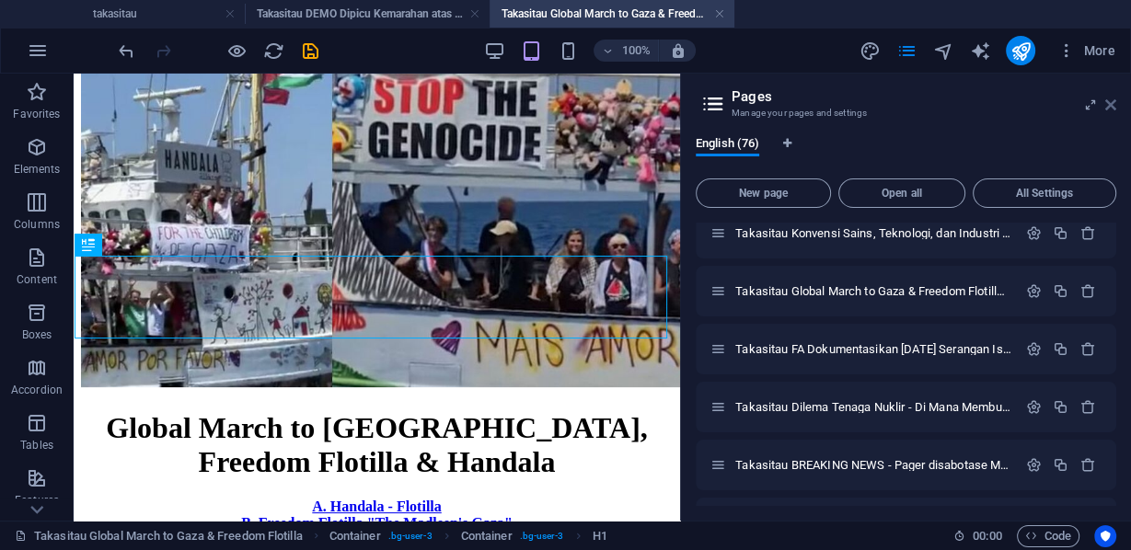
click at [1113, 108] on icon at bounding box center [1110, 105] width 11 height 15
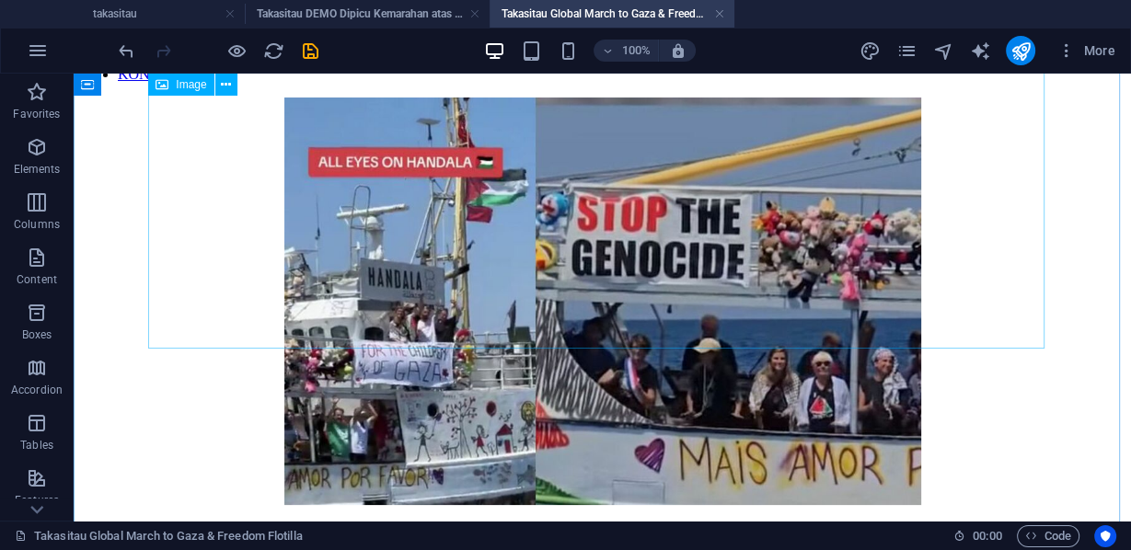
scroll to position [221, 0]
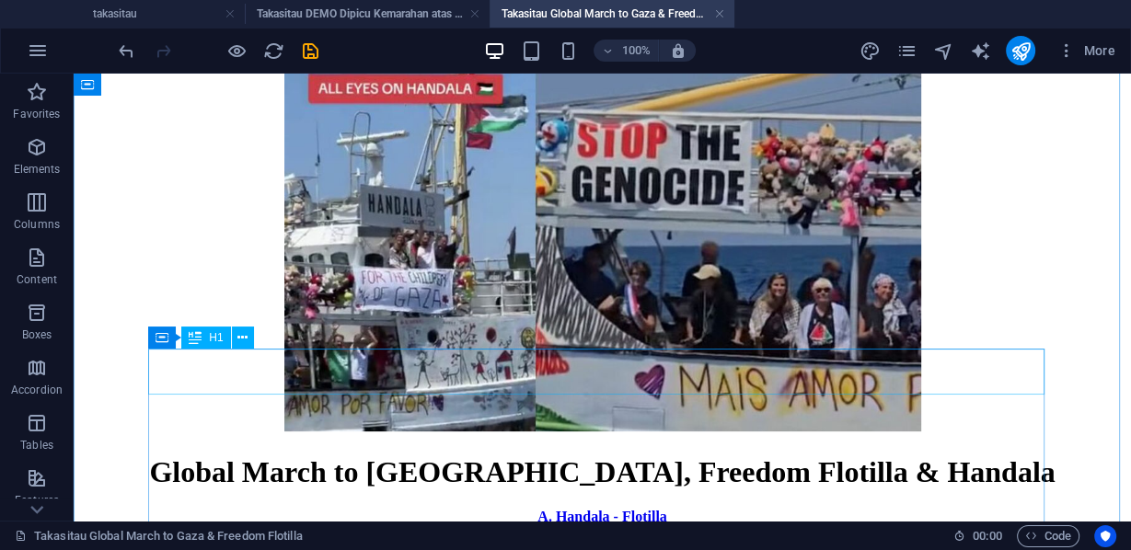
click at [250, 455] on div "Global March to [GEOGRAPHIC_DATA], Freedom Flotilla & Handala" at bounding box center [602, 472] width 1042 height 34
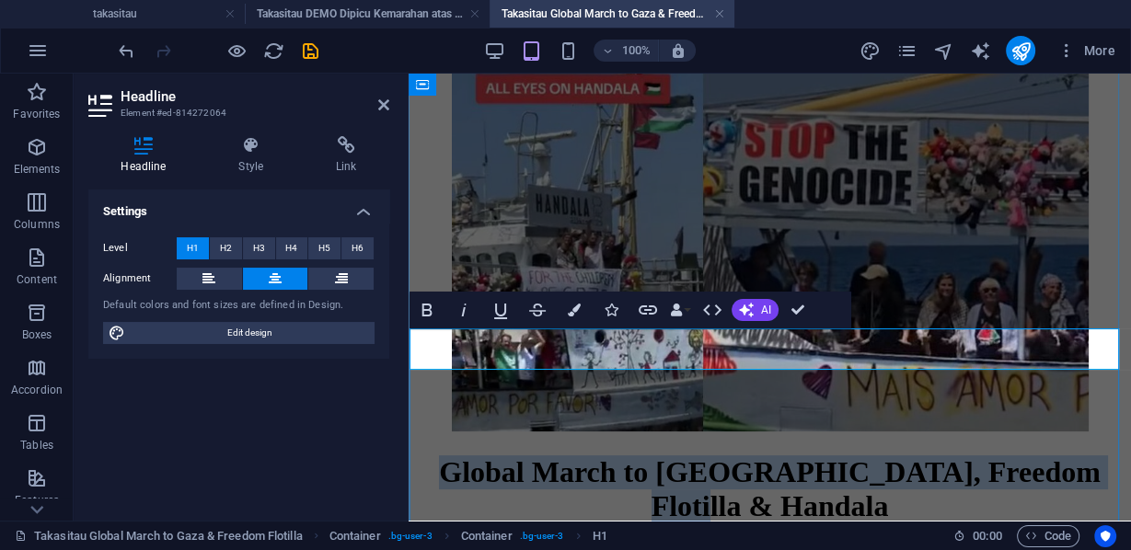
click at [439, 455] on span "Global March to [GEOGRAPHIC_DATA], Freedom Flotilla & Handala" at bounding box center [769, 488] width 661 height 67
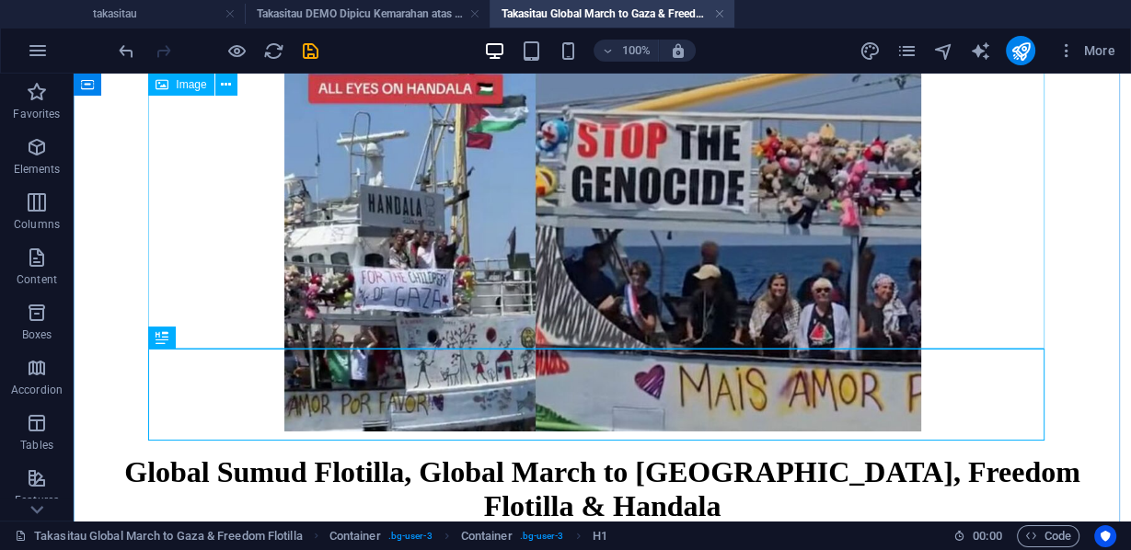
scroll to position [368, 0]
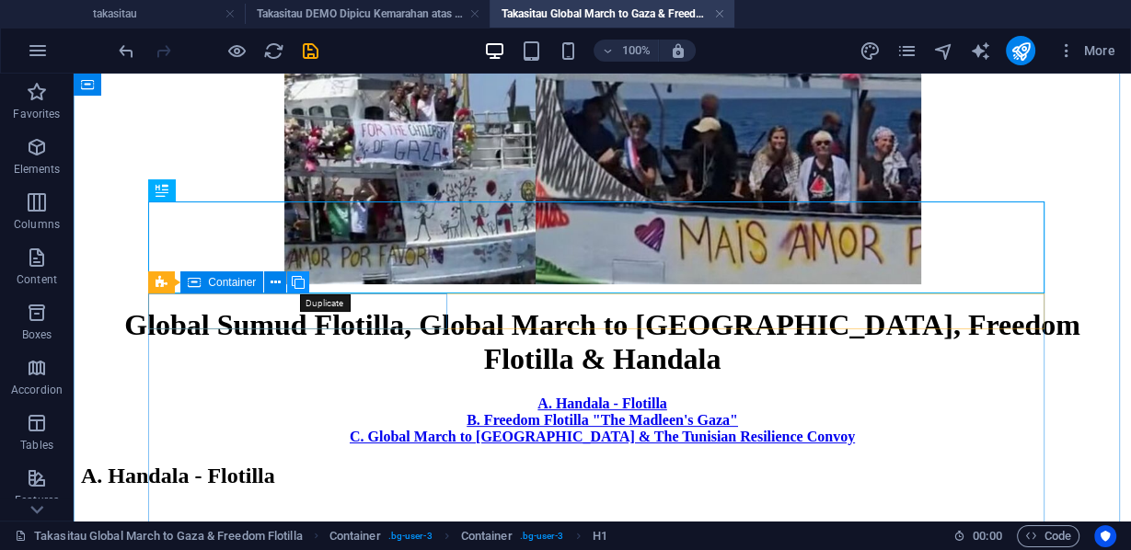
click at [297, 280] on icon at bounding box center [298, 282] width 13 height 19
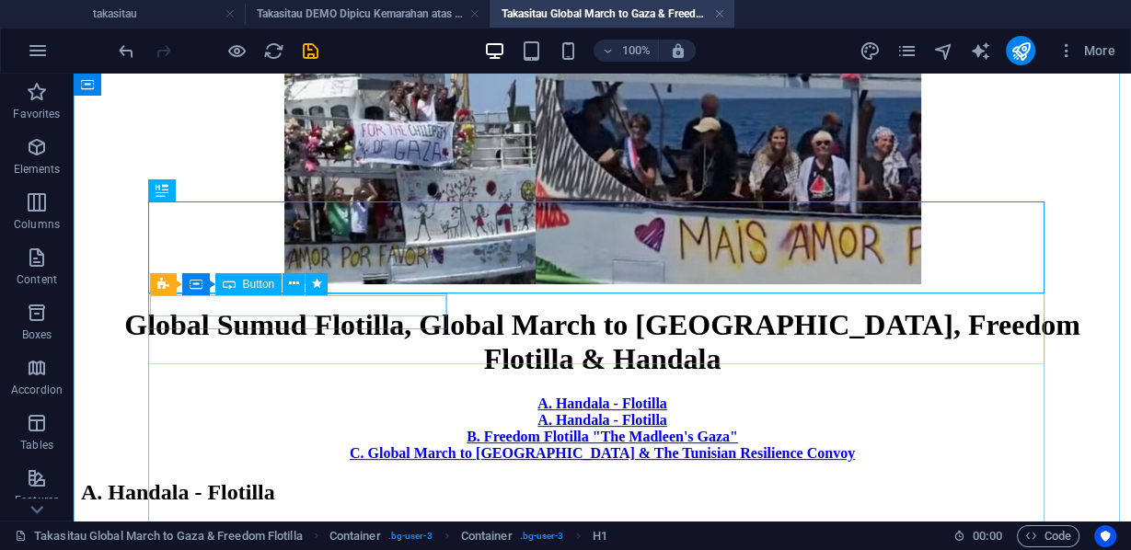
click at [262, 396] on div "A. Handala - Flotilla" at bounding box center [602, 404] width 1042 height 17
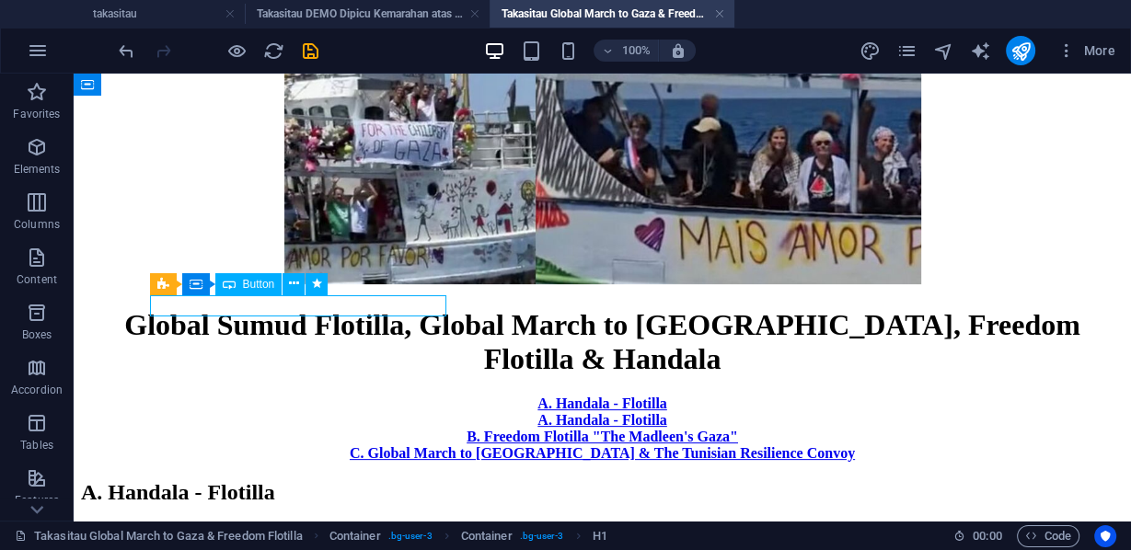
click at [262, 396] on div "A. Handala - Flotilla" at bounding box center [602, 404] width 1042 height 17
select select "px"
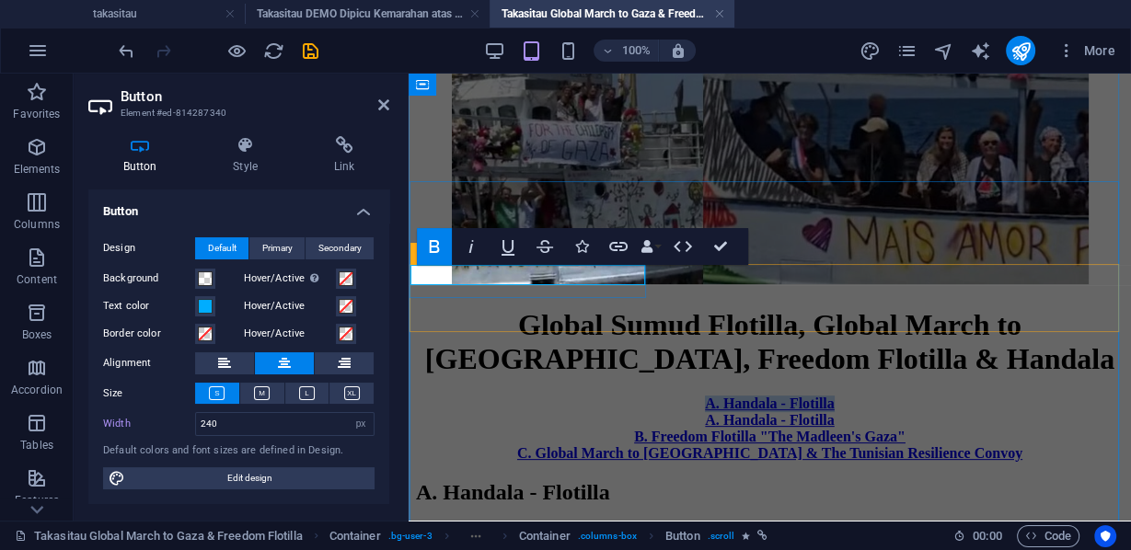
click at [705, 396] on link "A. Handala - Flotilla" at bounding box center [769, 404] width 129 height 16
drag, startPoint x: 600, startPoint y: 278, endPoint x: 476, endPoint y: 276, distance: 124.2
click at [705, 396] on link "A. Handala - Flotilla" at bounding box center [769, 404] width 129 height 16
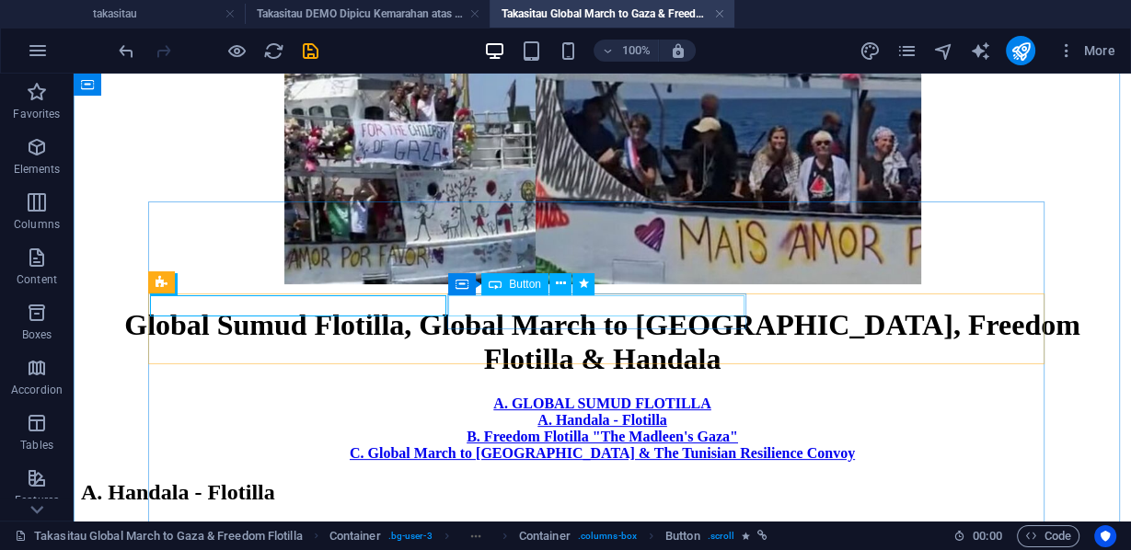
click at [594, 412] on div "A. Handala - Flotilla" at bounding box center [602, 420] width 1042 height 17
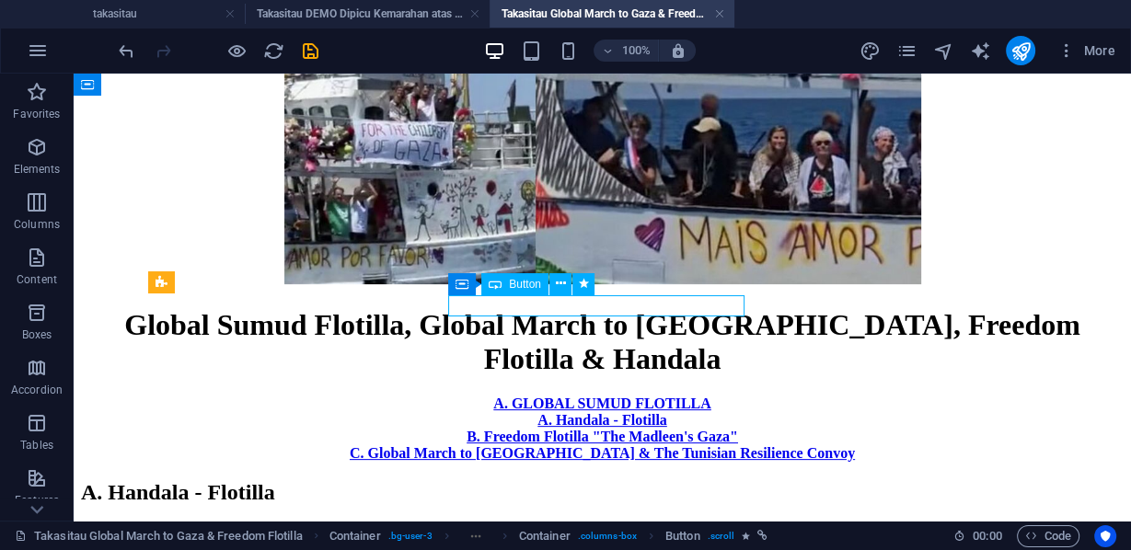
click at [594, 412] on div "A. Handala - Flotilla" at bounding box center [602, 420] width 1042 height 17
select select "px"
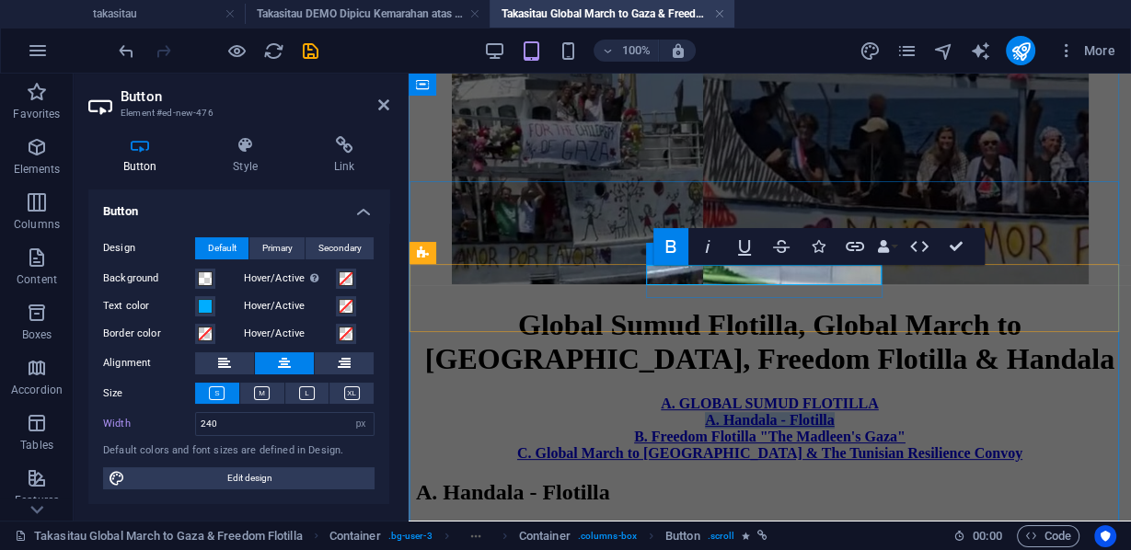
click at [705, 412] on strong "A. Handala - Flotilla" at bounding box center [769, 420] width 129 height 16
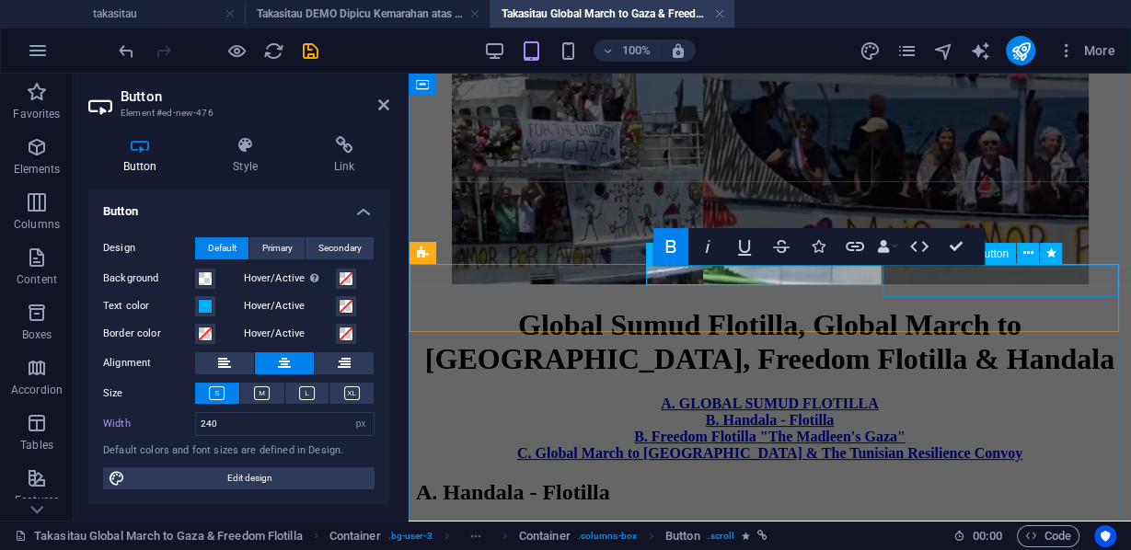
click at [989, 429] on div "B. Freedom Flotilla "The Madleen's Gaza"" at bounding box center [769, 437] width 707 height 17
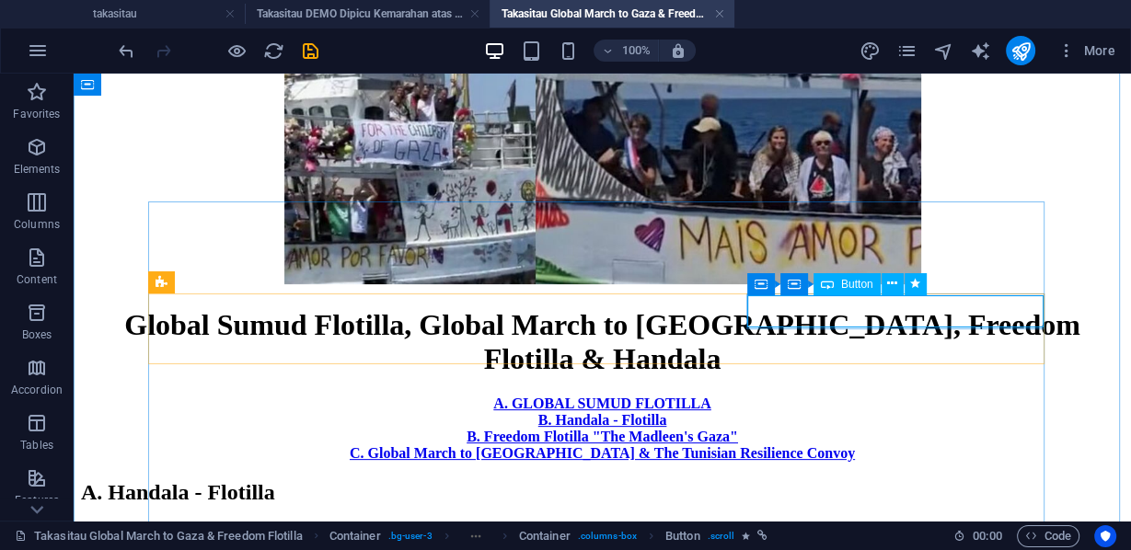
click at [877, 429] on div "B. Freedom Flotilla "The Madleen's Gaza"" at bounding box center [602, 437] width 1042 height 17
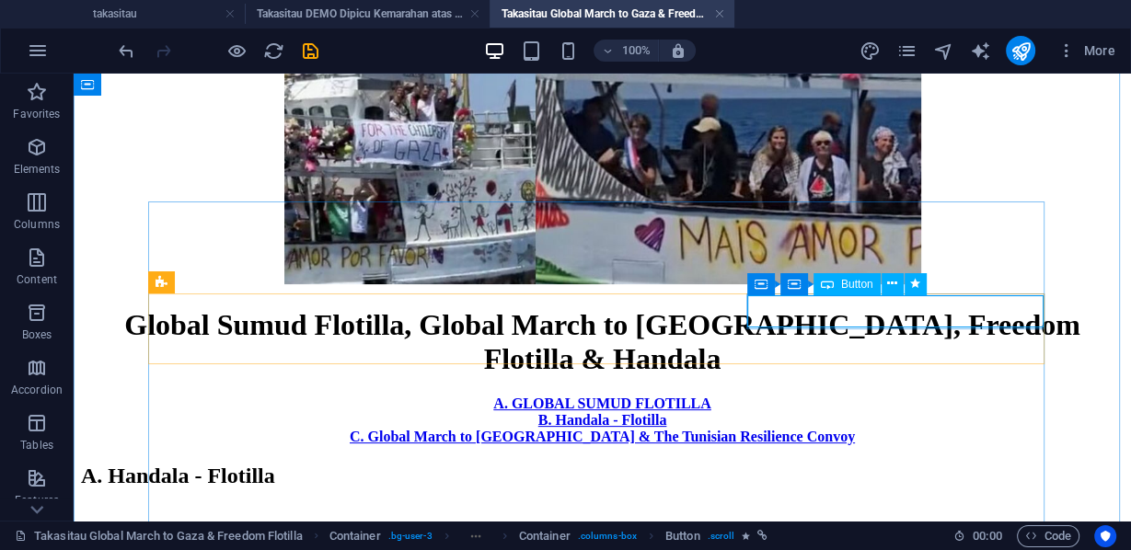
select select "px"
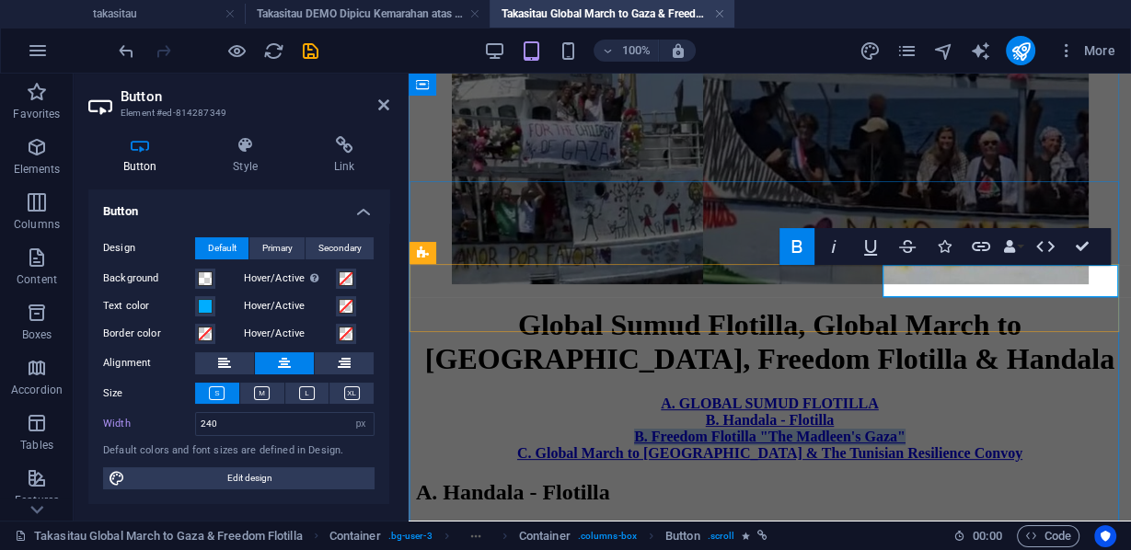
click at [905, 429] on strong "B. Freedom Flotilla "The Madleen's Gaza"" at bounding box center [769, 437] width 271 height 16
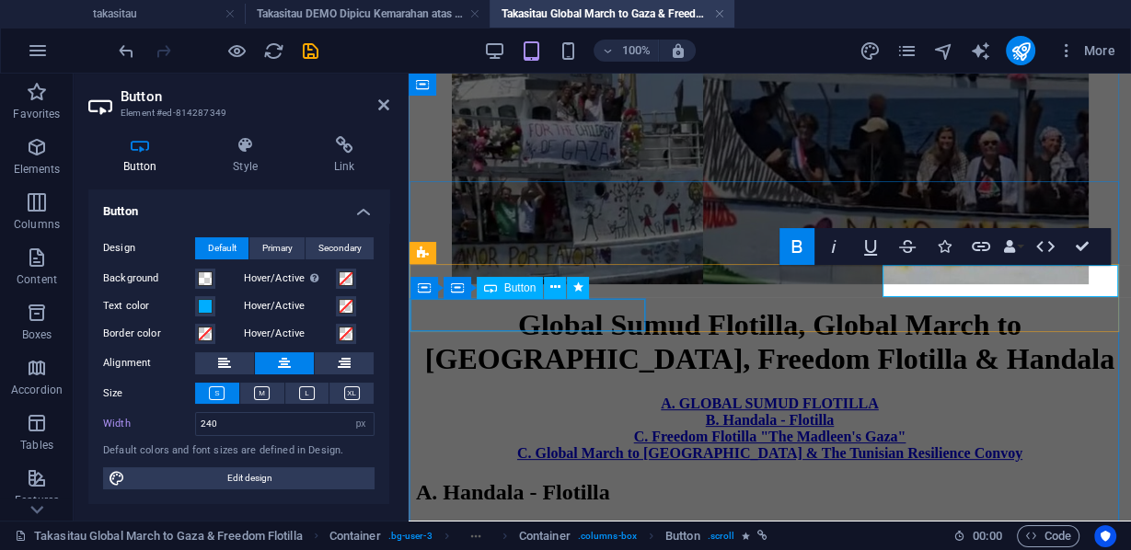
click at [616, 445] on div "C. Global March to [GEOGRAPHIC_DATA] & The Tunisian Resilience Convoy" at bounding box center [769, 453] width 707 height 17
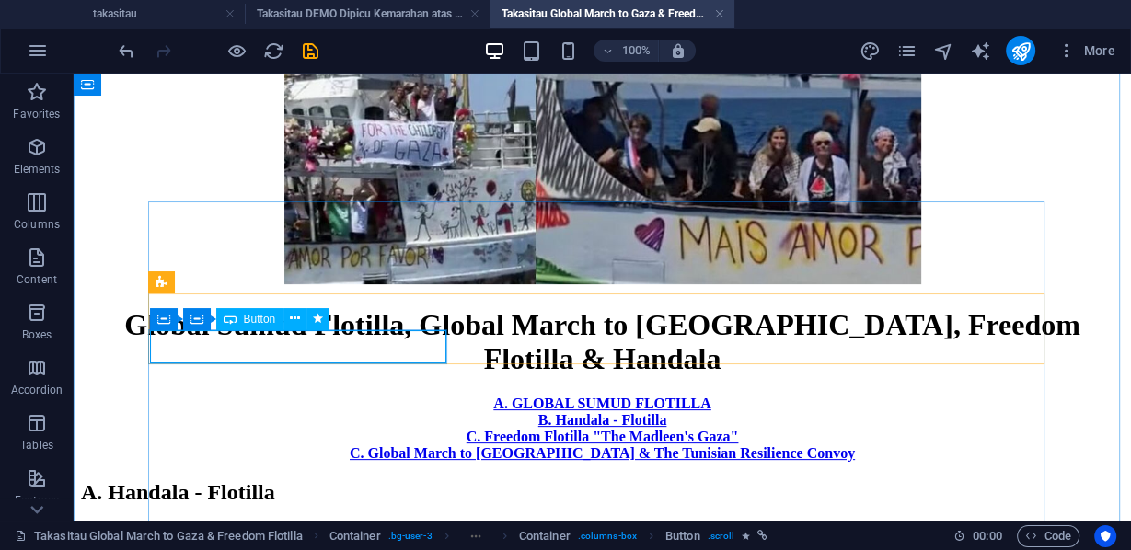
click at [223, 445] on div "C. Global March to [GEOGRAPHIC_DATA] & The Tunisian Resilience Convoy" at bounding box center [602, 453] width 1042 height 17
select select "px"
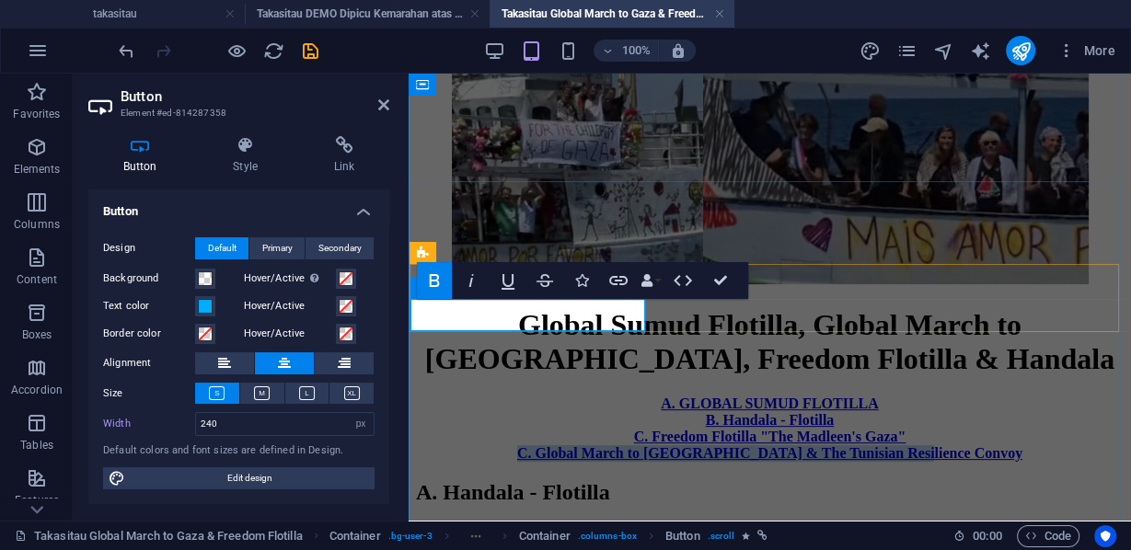
click at [517, 445] on strong "C. Global March to [GEOGRAPHIC_DATA] & The Tunisian Resilience Convoy" at bounding box center [769, 453] width 505 height 16
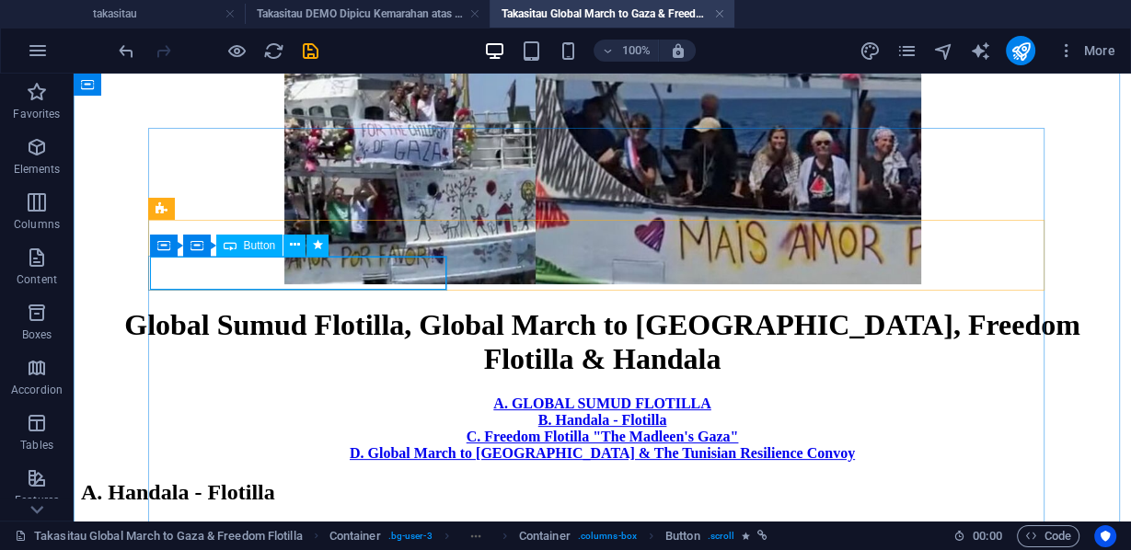
scroll to position [442, 0]
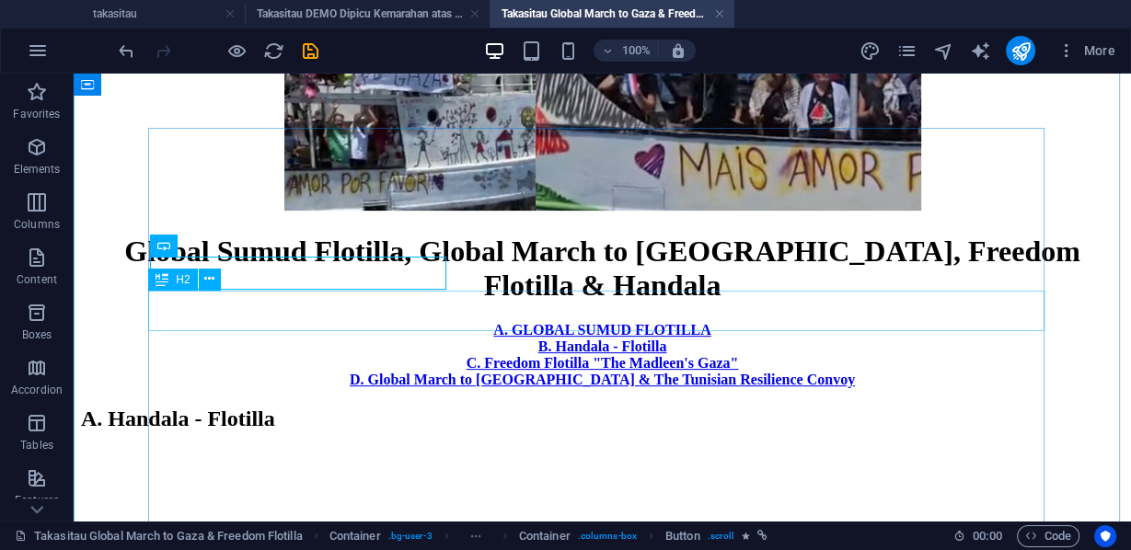
click at [402, 407] on div "A. Handala - Flotilla" at bounding box center [602, 419] width 1042 height 25
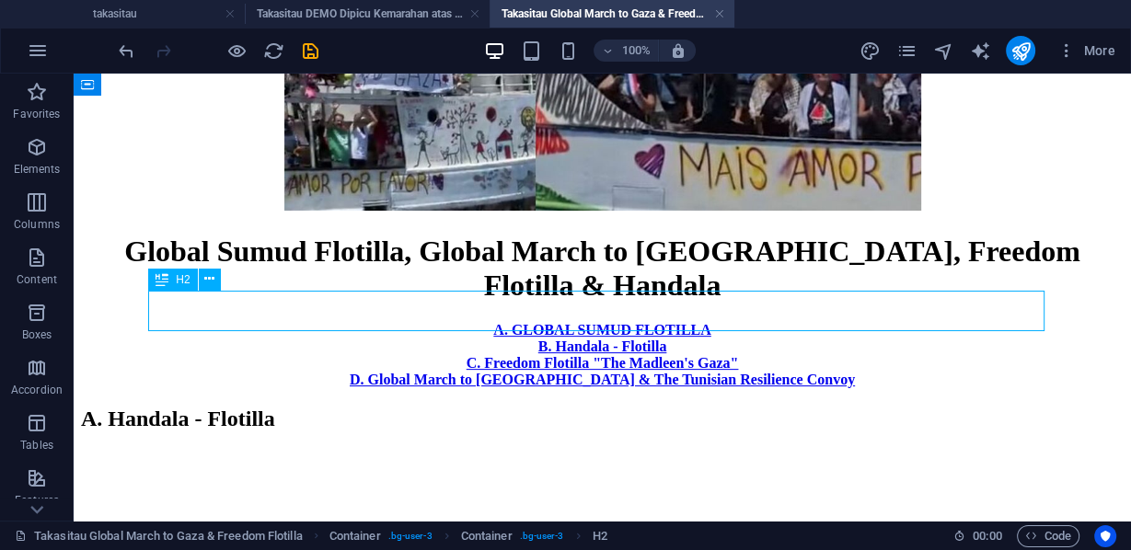
click at [402, 407] on div "A. Handala - Flotilla" at bounding box center [602, 419] width 1042 height 25
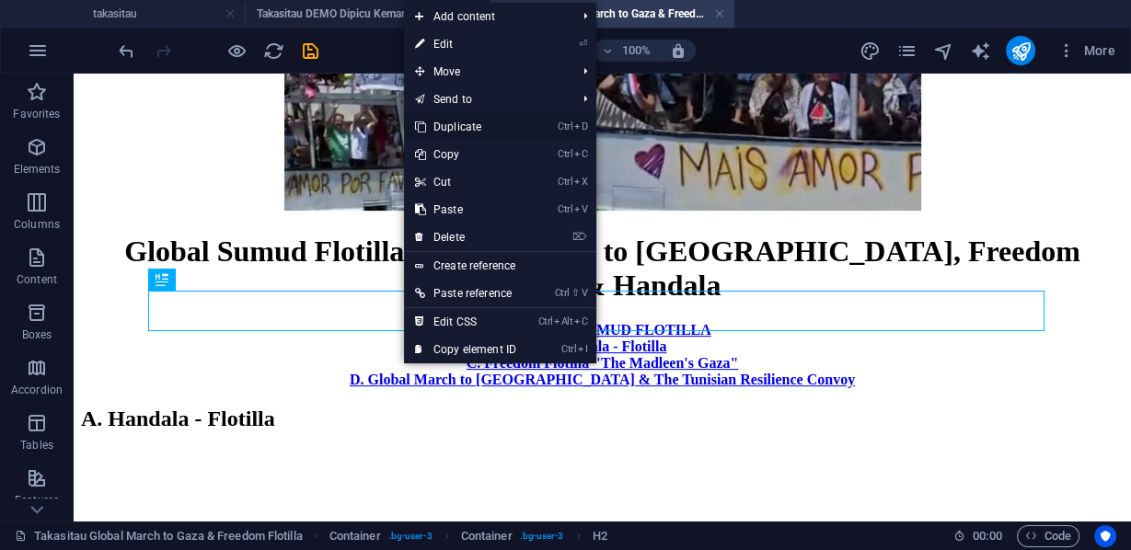
click at [463, 121] on link "Ctrl D Duplicate" at bounding box center [465, 127] width 123 height 28
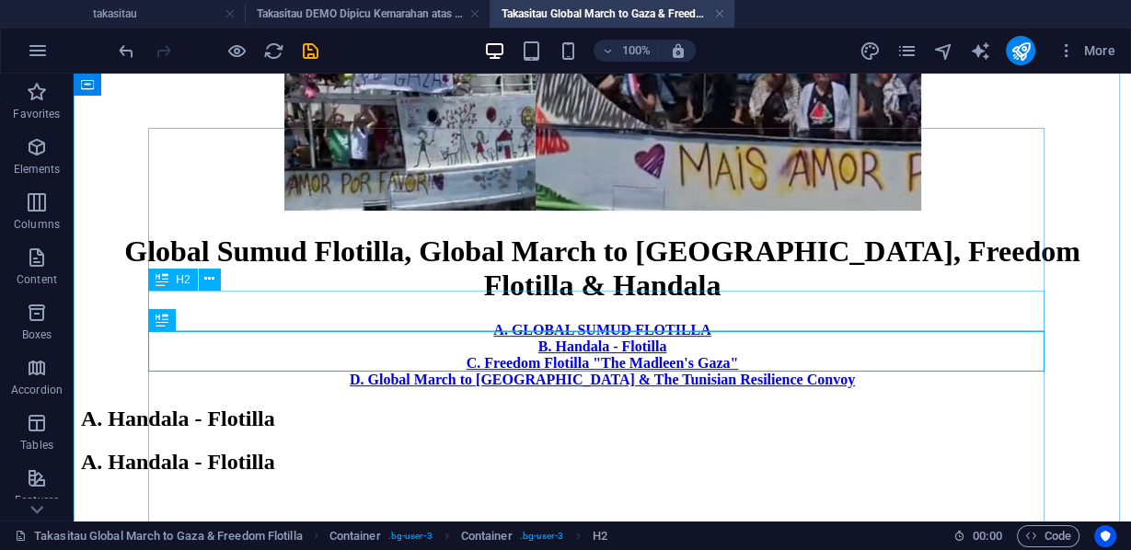
click at [510, 407] on div "A. Handala - Flotilla" at bounding box center [602, 419] width 1042 height 25
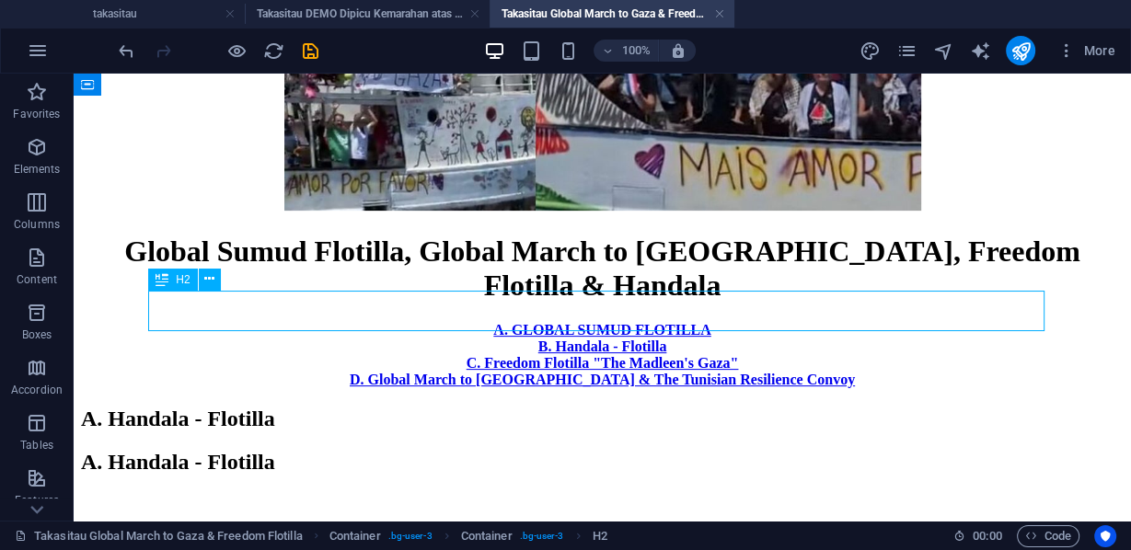
click at [510, 407] on div "A. Handala - Flotilla" at bounding box center [602, 419] width 1042 height 25
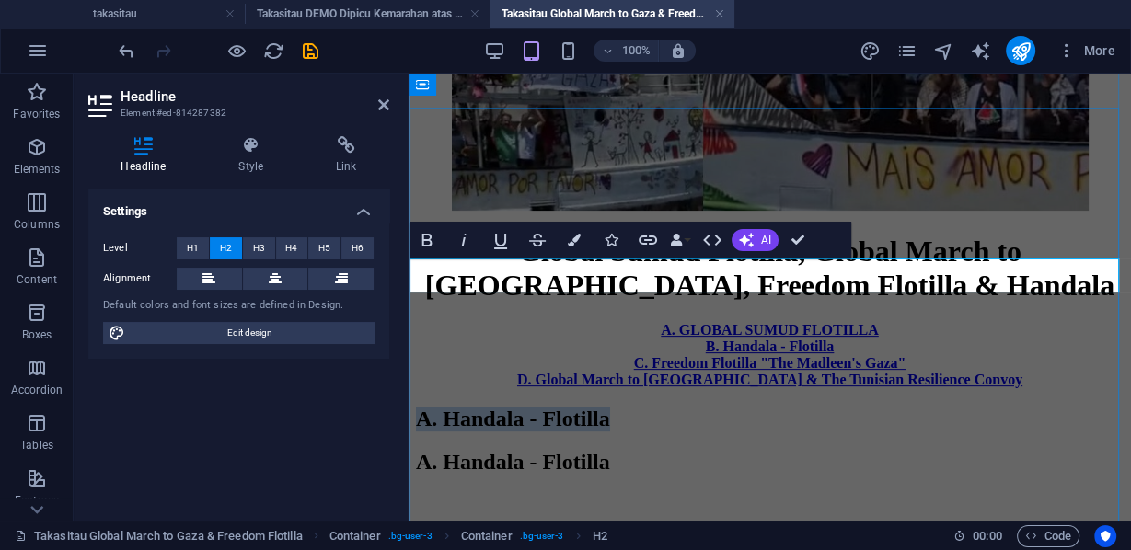
click at [610, 407] on span "A. Handala - Flotilla" at bounding box center [513, 419] width 194 height 24
drag, startPoint x: 789, startPoint y: 273, endPoint x: 687, endPoint y: 269, distance: 102.2
click at [610, 407] on span "A. Handala - Flotilla" at bounding box center [513, 419] width 194 height 24
drag, startPoint x: 912, startPoint y: 276, endPoint x: 844, endPoint y: 276, distance: 68.1
click at [844, 407] on h2 "A. GLOBAL SUMUD Flotilla" at bounding box center [769, 419] width 707 height 25
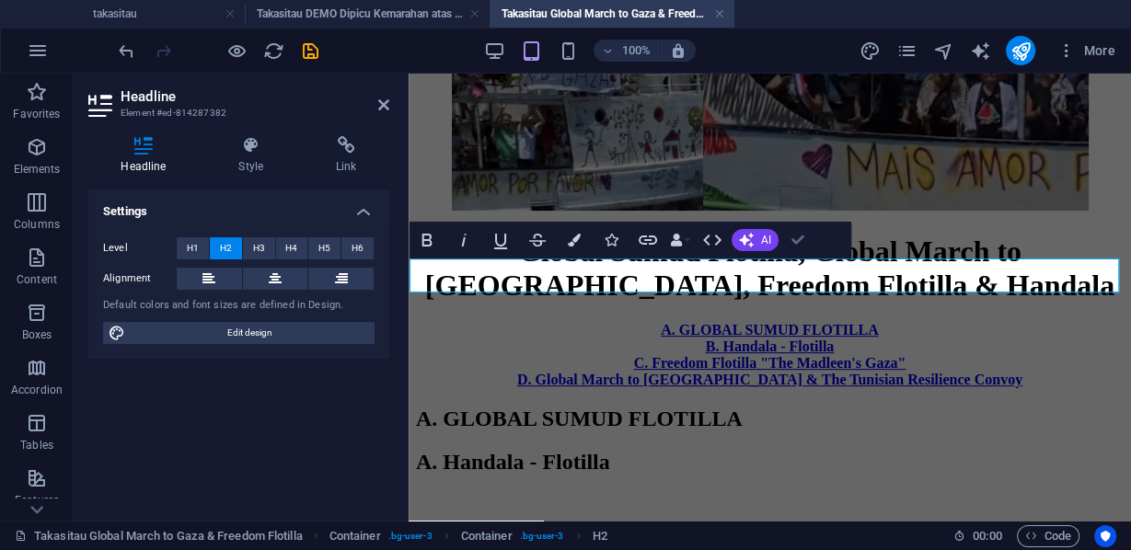
scroll to position [453, 0]
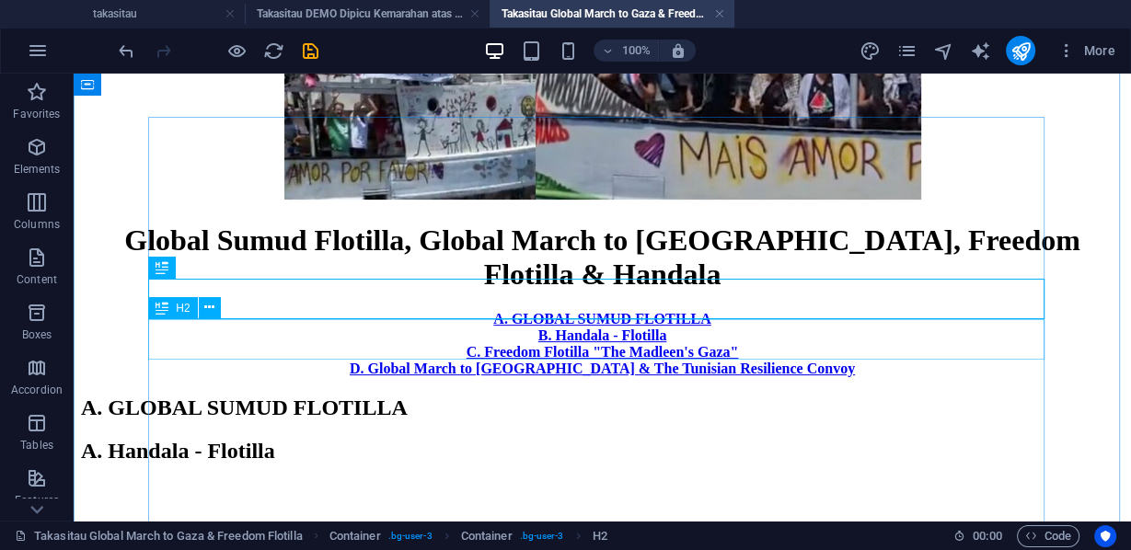
click at [428, 439] on div "A. Handala - Flotilla" at bounding box center [602, 451] width 1042 height 25
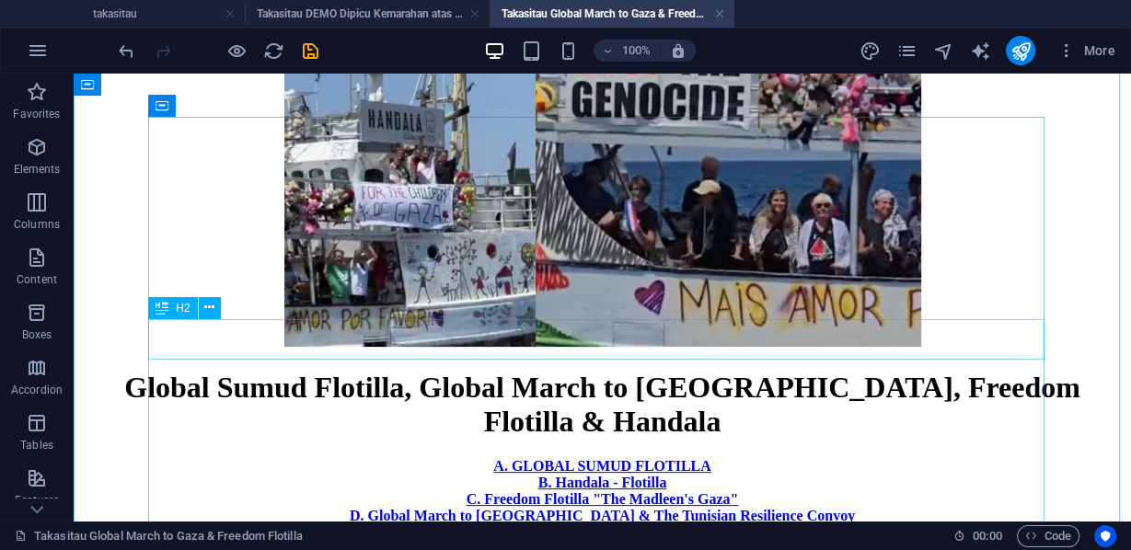
scroll to position [600, 0]
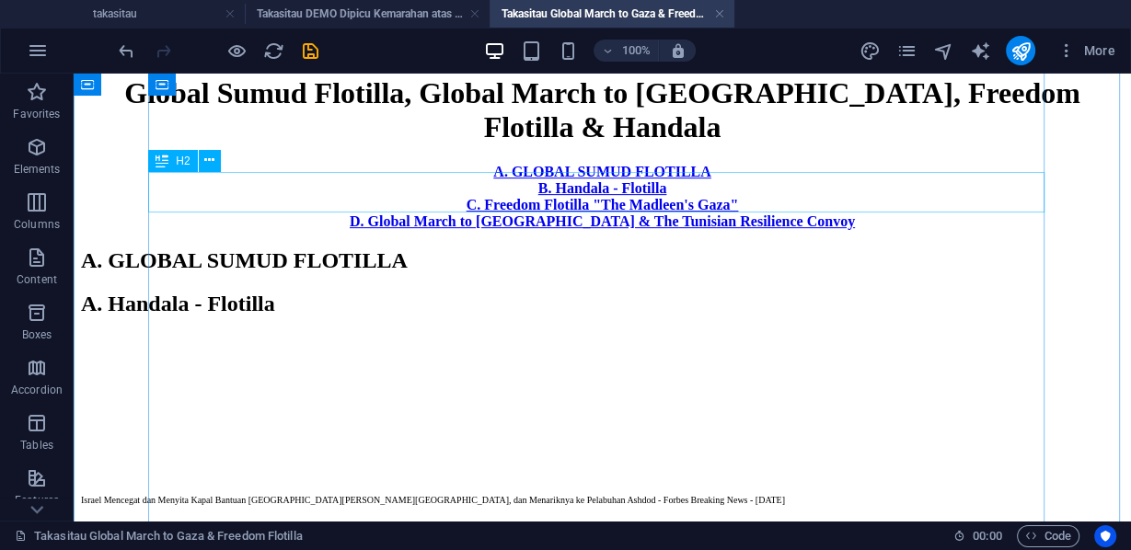
click at [385, 292] on div "A. Handala - Flotilla" at bounding box center [602, 304] width 1042 height 25
click at [213, 164] on icon at bounding box center [209, 160] width 10 height 19
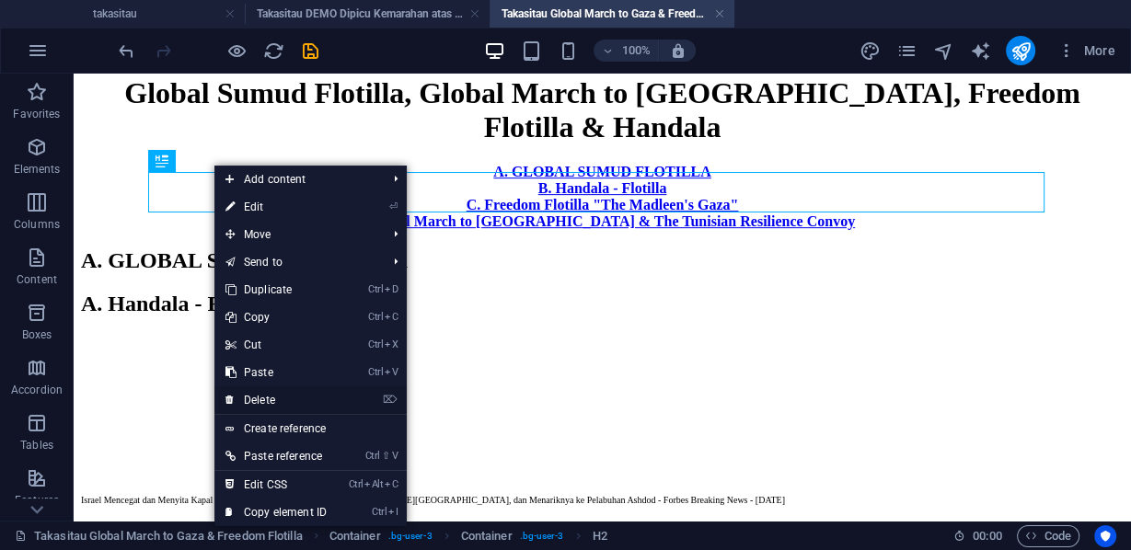
click at [276, 397] on link "⌦ Delete" at bounding box center [275, 400] width 123 height 28
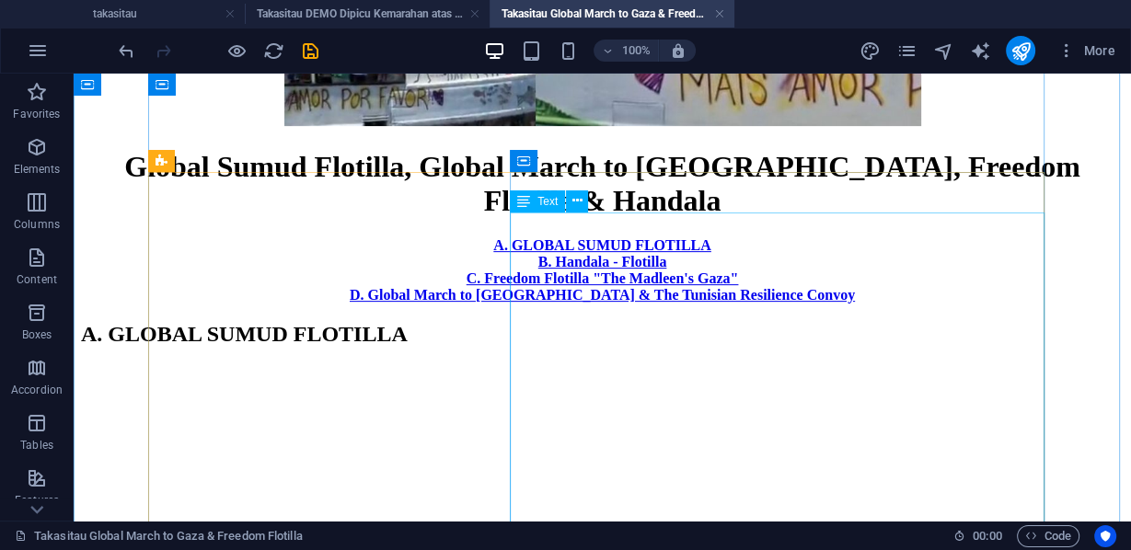
scroll to position [453, 0]
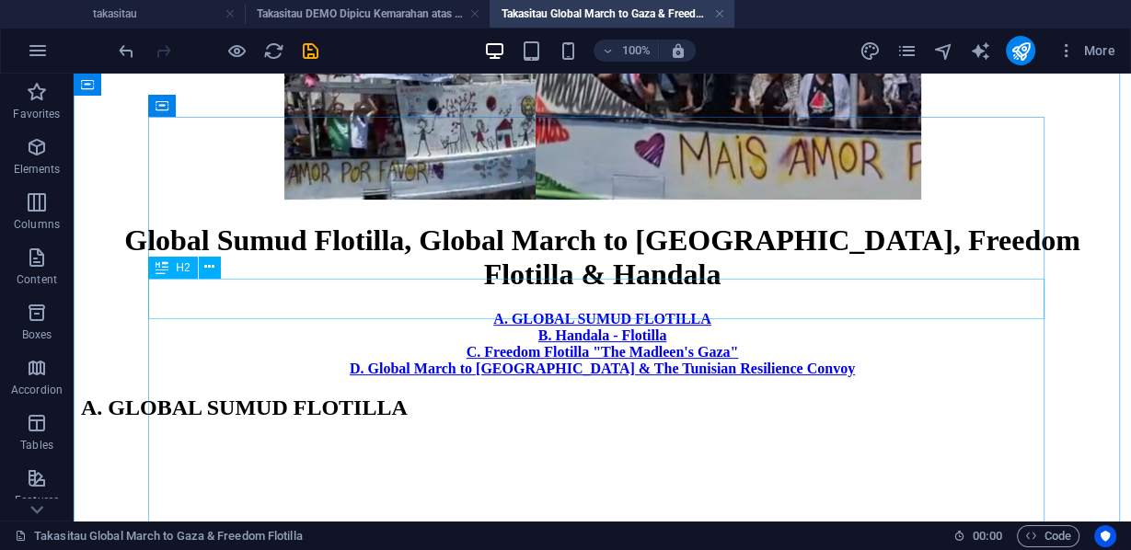
click at [369, 396] on div "A. GLOBAL SUMUD FLOTILLA" at bounding box center [602, 408] width 1042 height 25
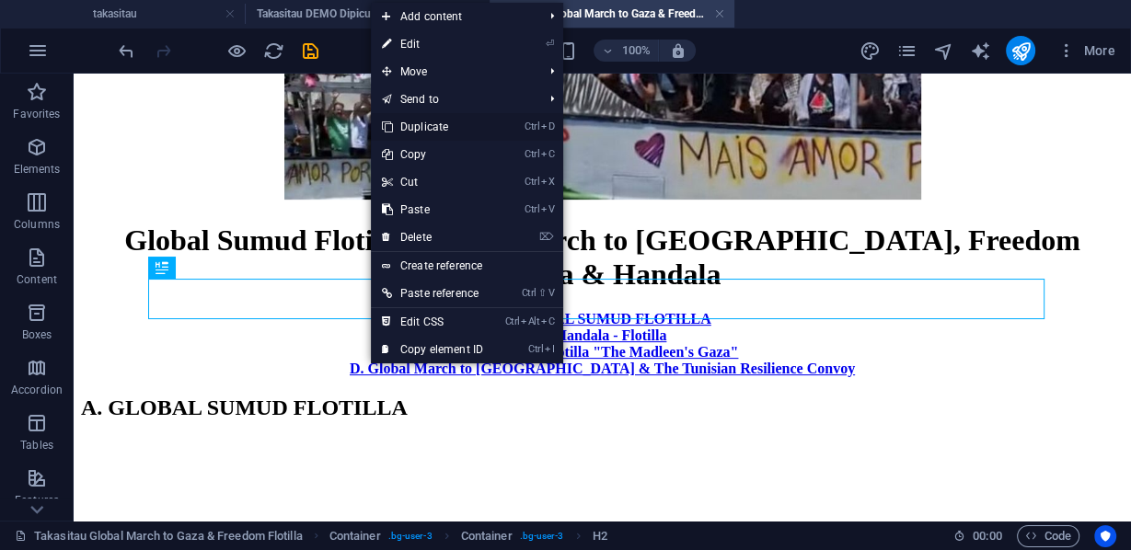
click at [435, 125] on link "Ctrl D Duplicate" at bounding box center [432, 127] width 123 height 28
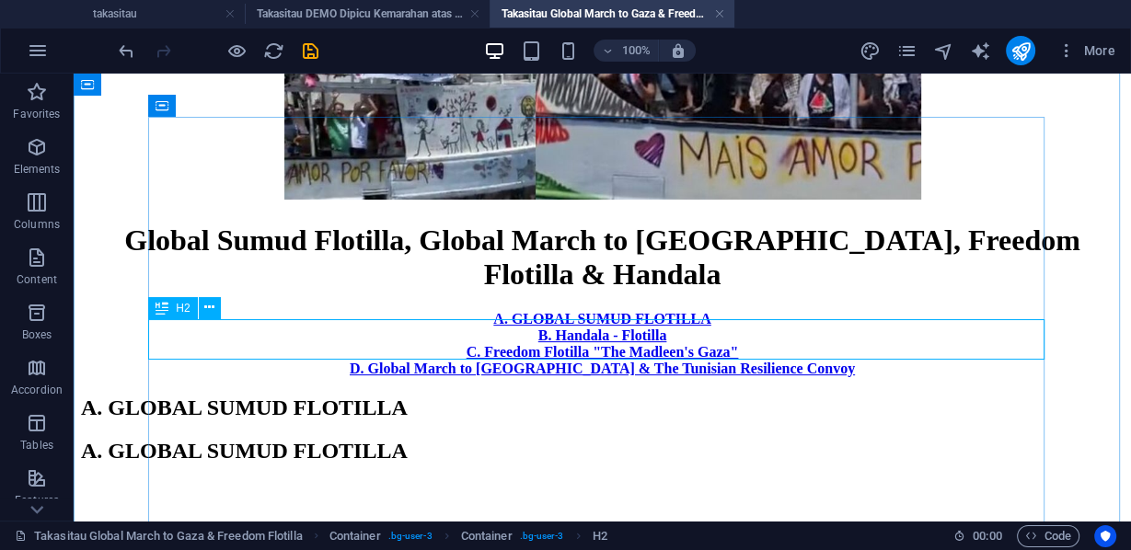
click at [433, 439] on div "A. GLOBAL SUMUD FLOTILLA" at bounding box center [602, 451] width 1042 height 25
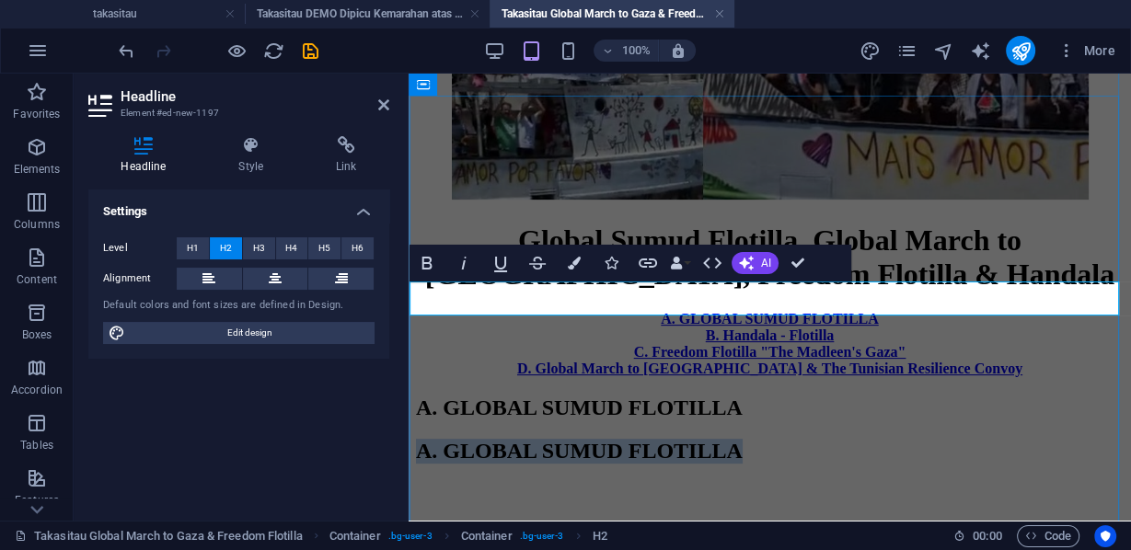
click at [614, 439] on span "A. GLOBAL SUMUD FLOTILLA" at bounding box center [579, 451] width 327 height 24
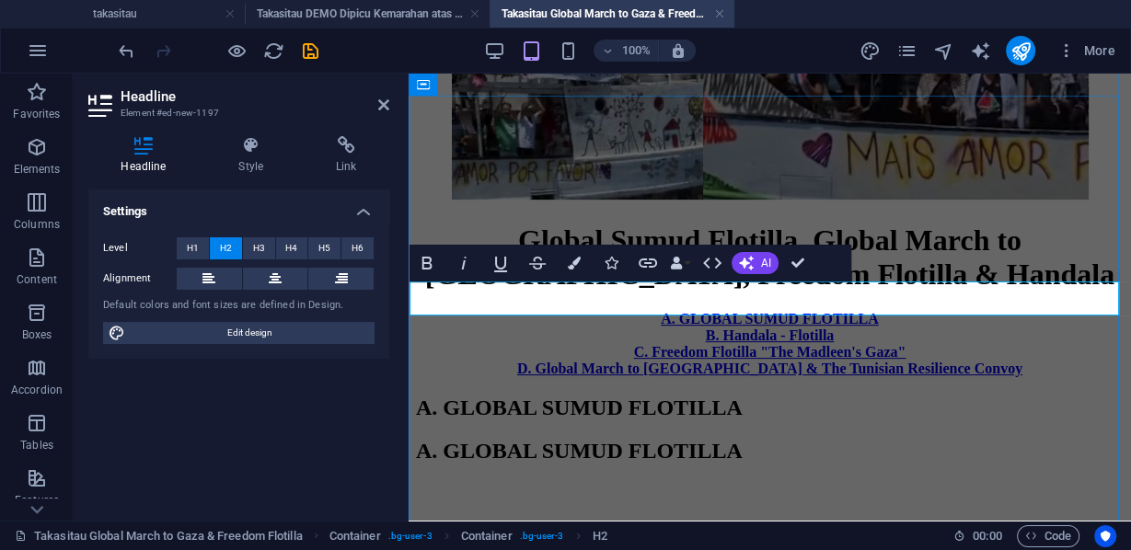
click at [623, 439] on span "A. GLOBAL SUMUD FLOTILLA" at bounding box center [579, 451] width 327 height 24
drag, startPoint x: 813, startPoint y: 299, endPoint x: 639, endPoint y: 293, distance: 174.0
click at [639, 439] on span "B. GLOBAL SUMUD FLOTILLA" at bounding box center [578, 451] width 325 height 24
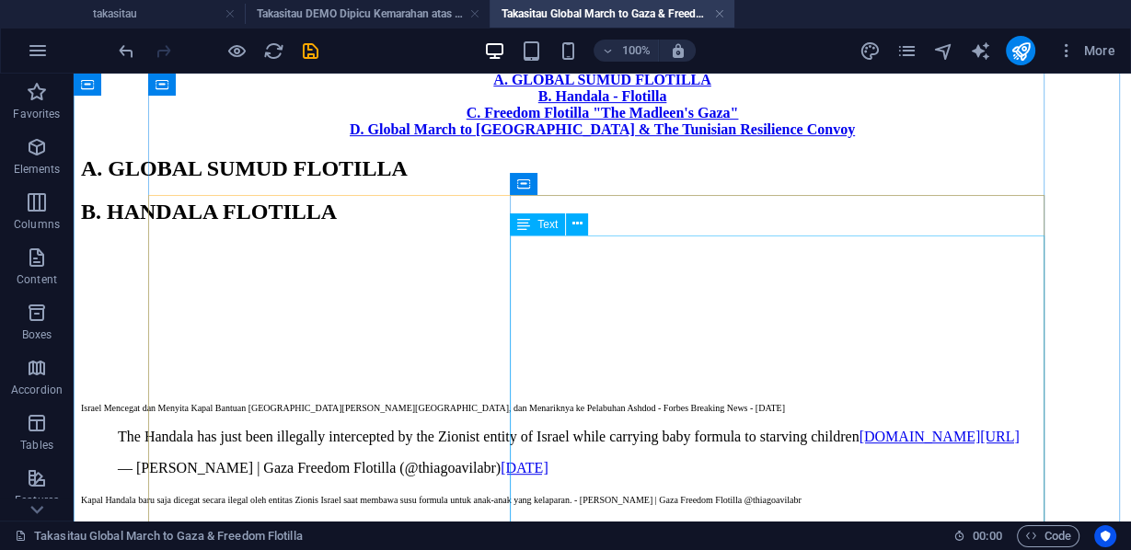
scroll to position [545, 0]
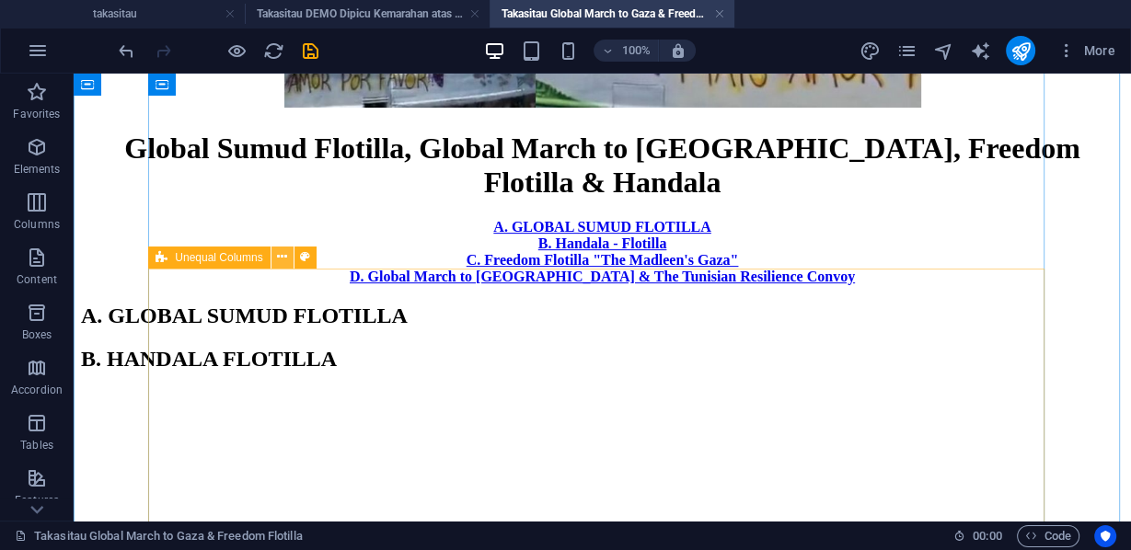
click at [281, 260] on icon at bounding box center [282, 256] width 10 height 19
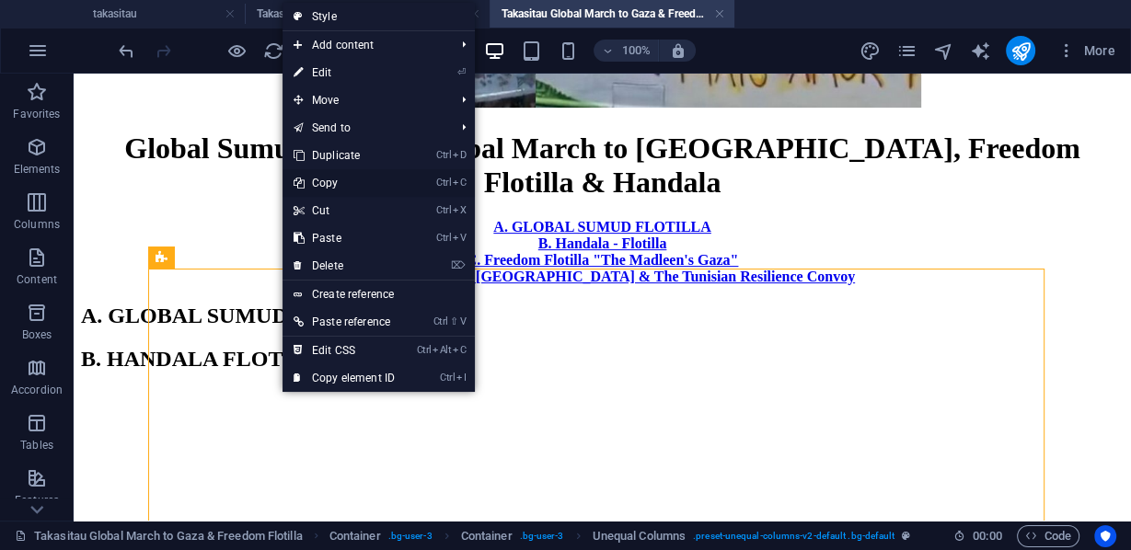
click at [327, 179] on link "Ctrl C Copy" at bounding box center [343, 183] width 123 height 28
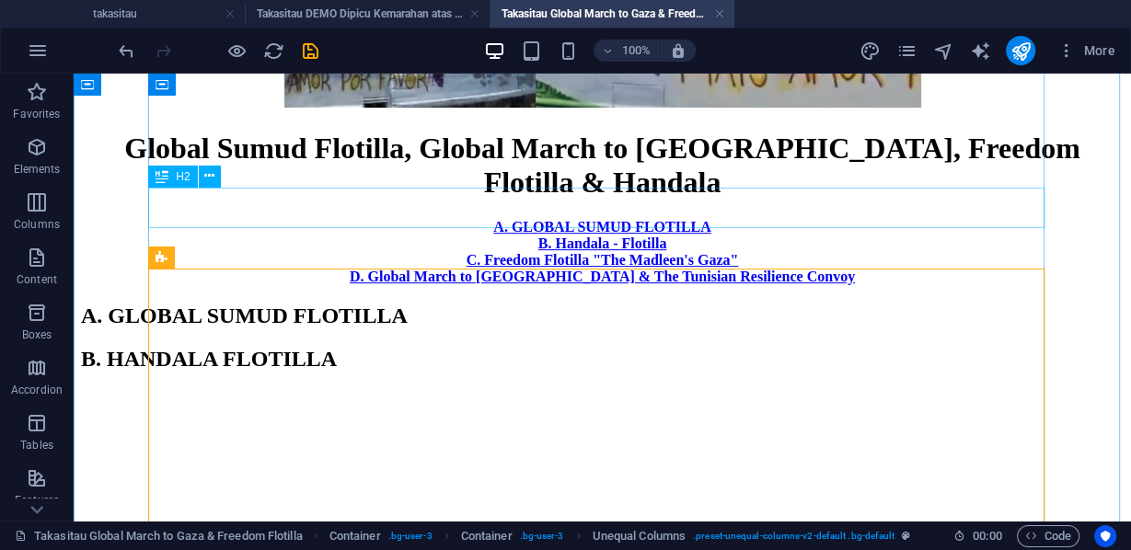
click at [328, 304] on div "A. GLOBAL SUMUD FLOTILLA" at bounding box center [602, 316] width 1042 height 25
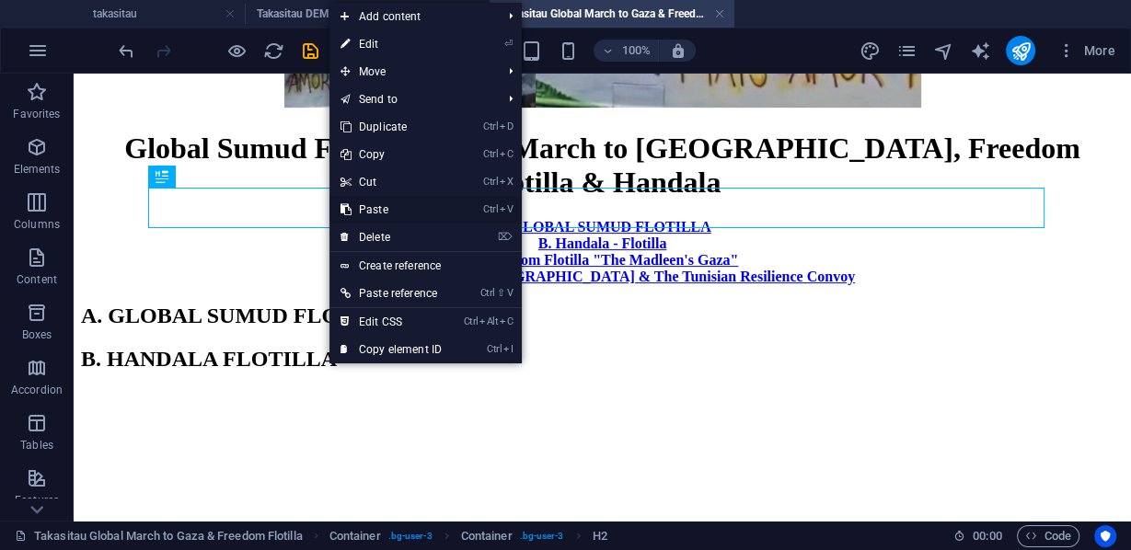
click at [379, 210] on link "Ctrl V Paste" at bounding box center [390, 210] width 123 height 28
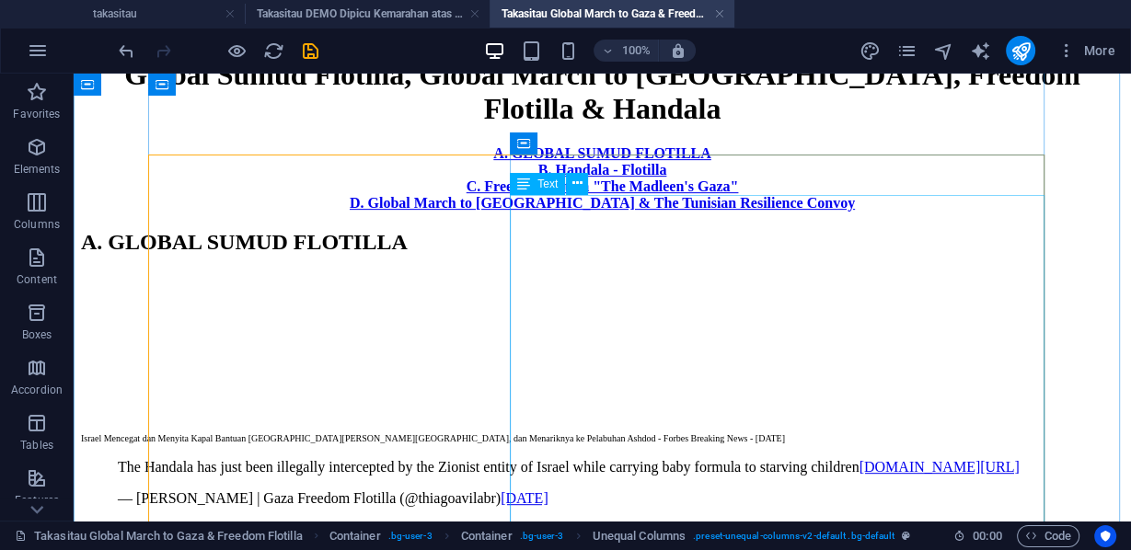
scroll to position [397, 0]
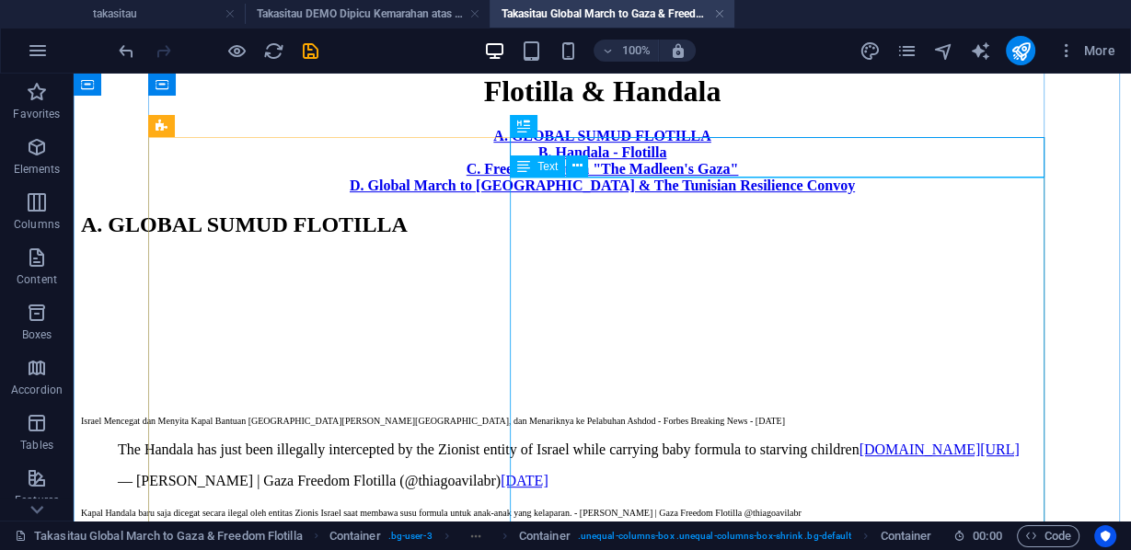
scroll to position [562, 0]
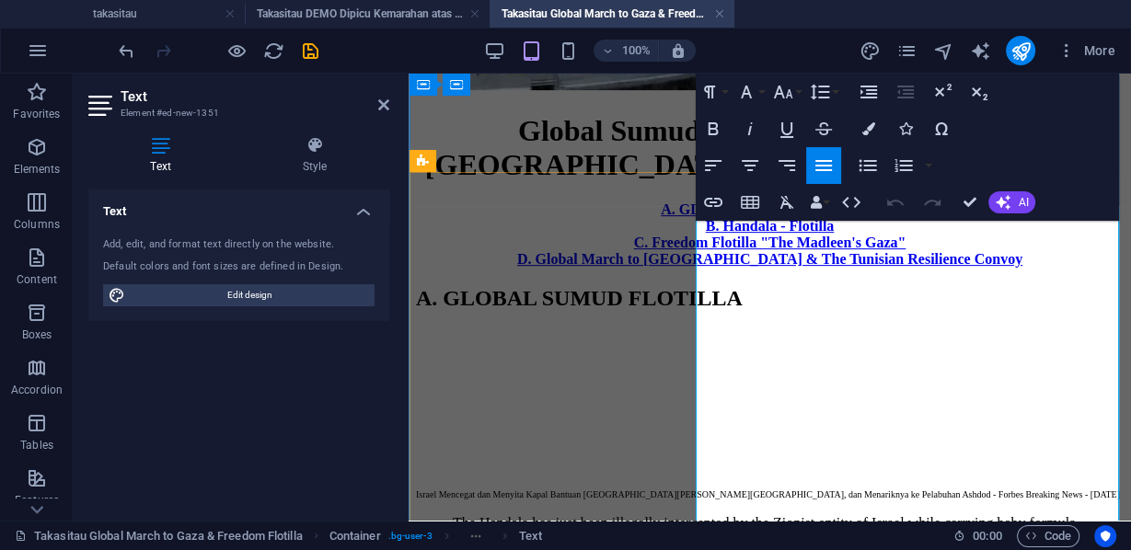
drag, startPoint x: 716, startPoint y: 225, endPoint x: 1052, endPoint y: 305, distance: 345.0
click at [890, 204] on icon "button" at bounding box center [895, 203] width 17 height 6
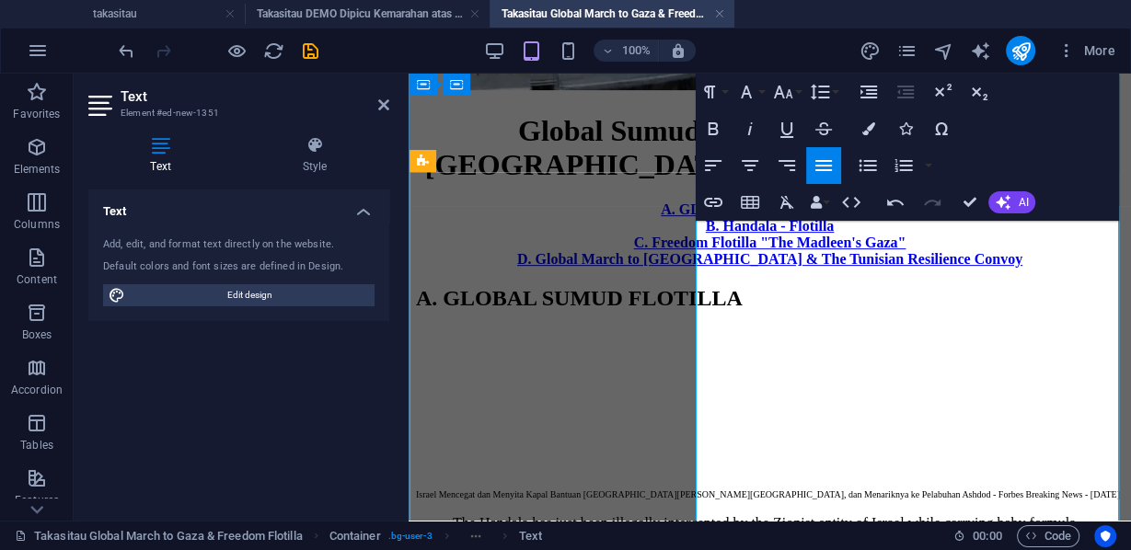
drag, startPoint x: 737, startPoint y: 225, endPoint x: 1052, endPoint y: 305, distance: 325.5
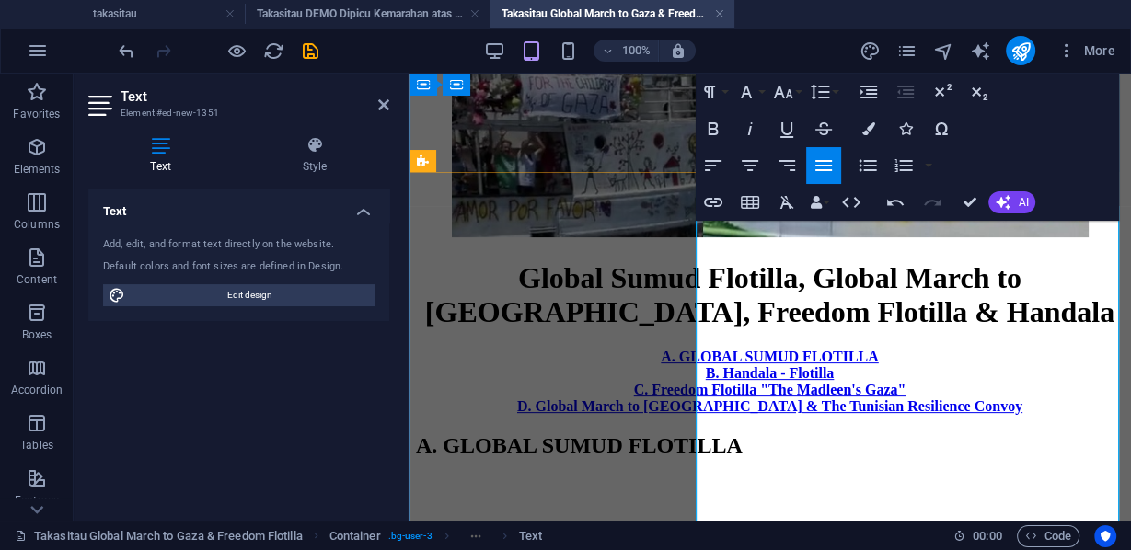
scroll to position [562, 0]
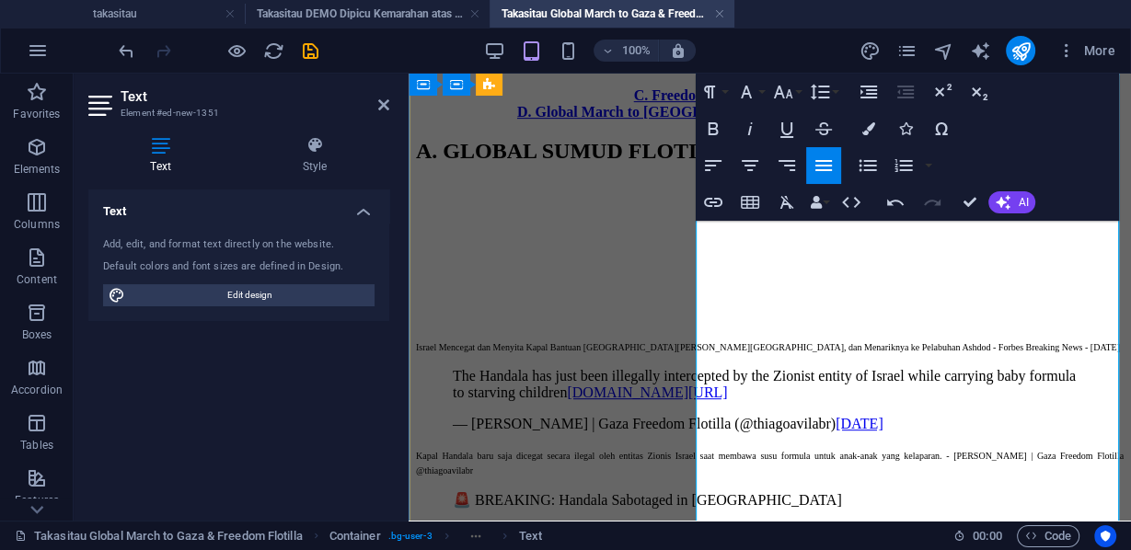
scroll to position [783, 0]
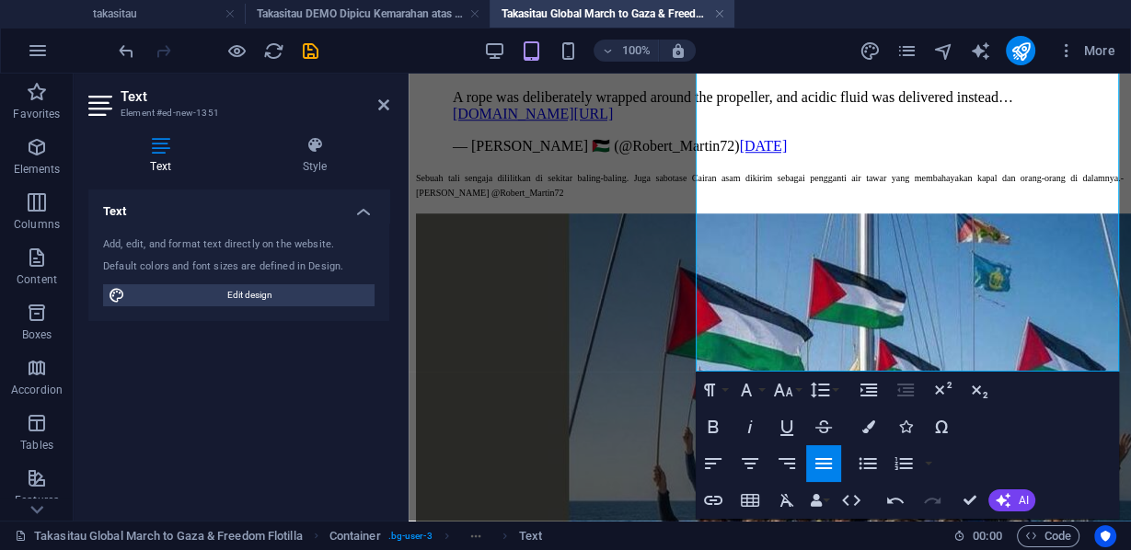
scroll to position [1373, 0]
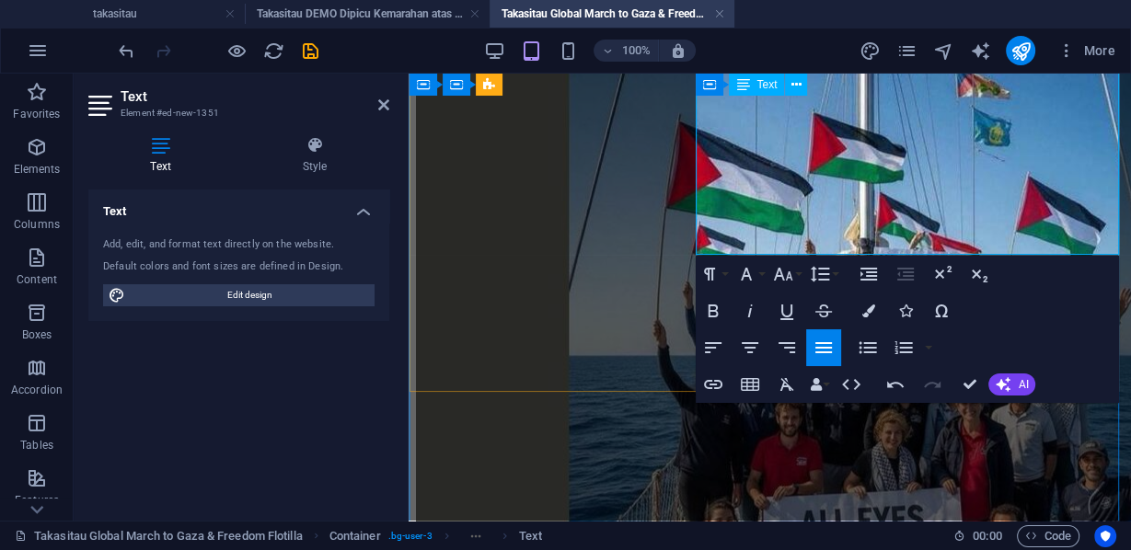
drag, startPoint x: 698, startPoint y: 396, endPoint x: 1020, endPoint y: 230, distance: 362.1
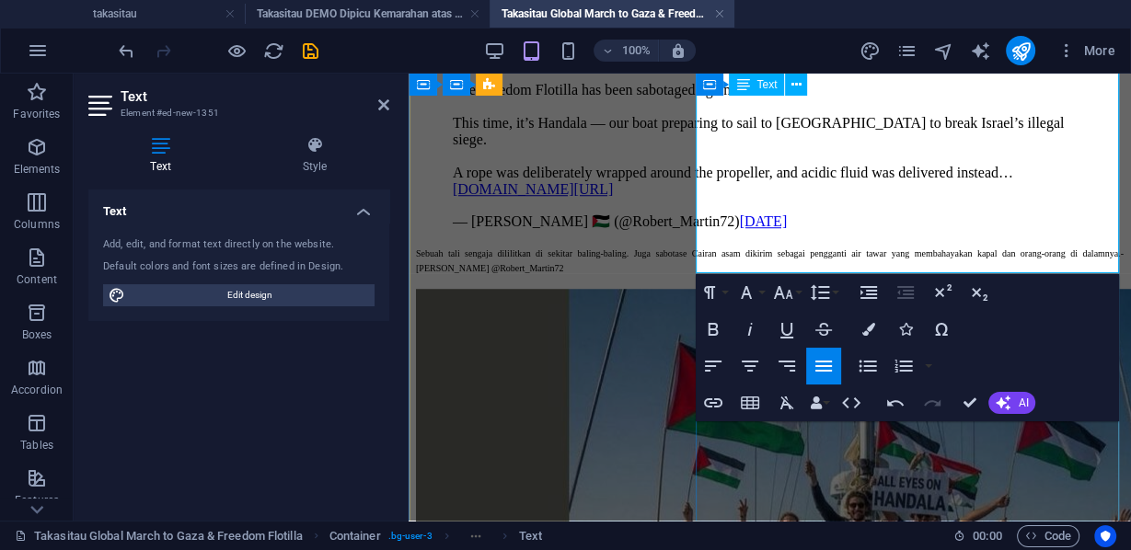
scroll to position [1079, 0]
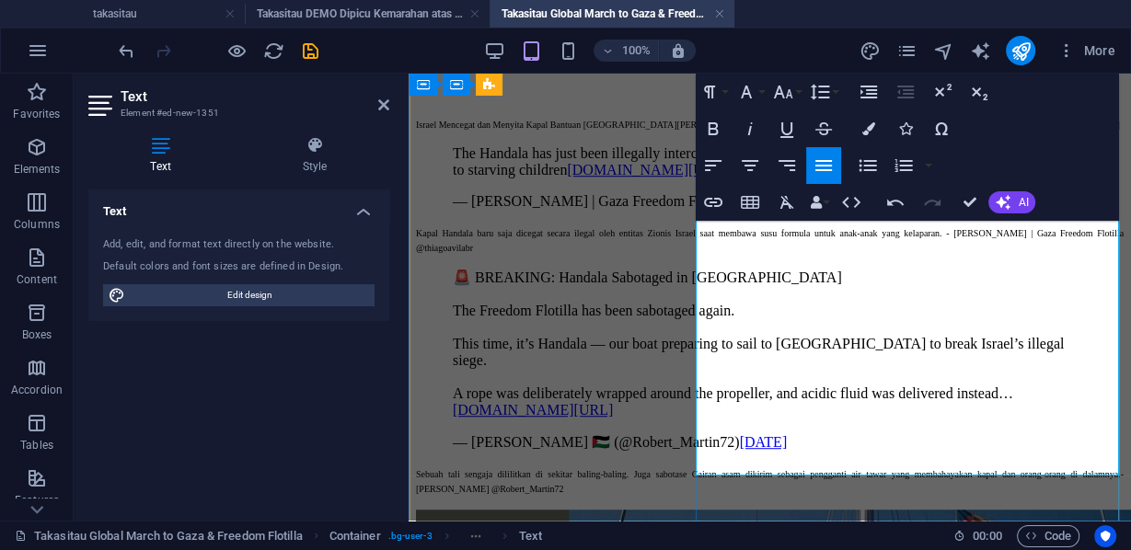
scroll to position [858, 0]
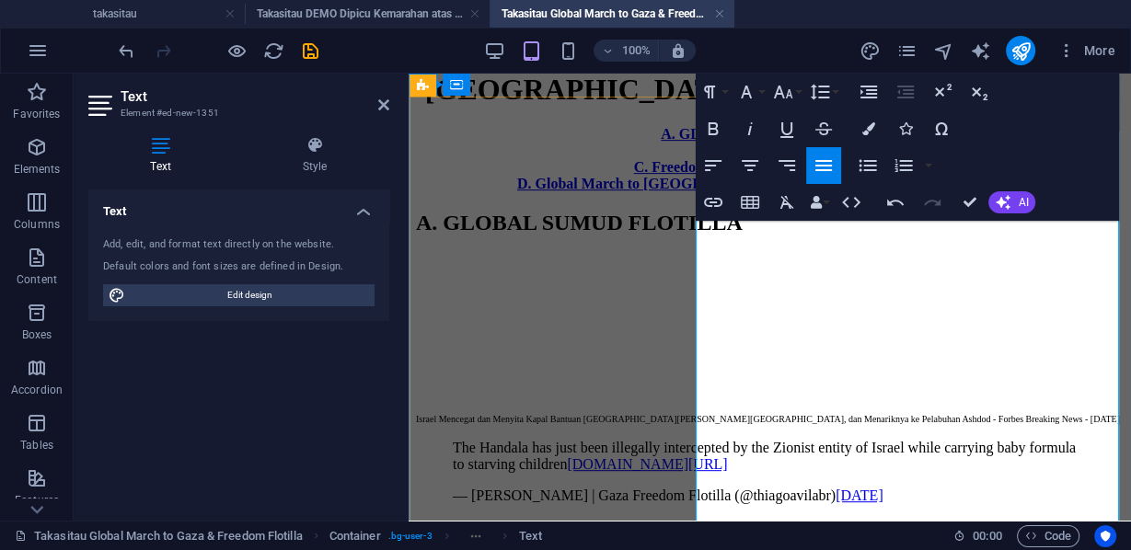
scroll to position [564, 0]
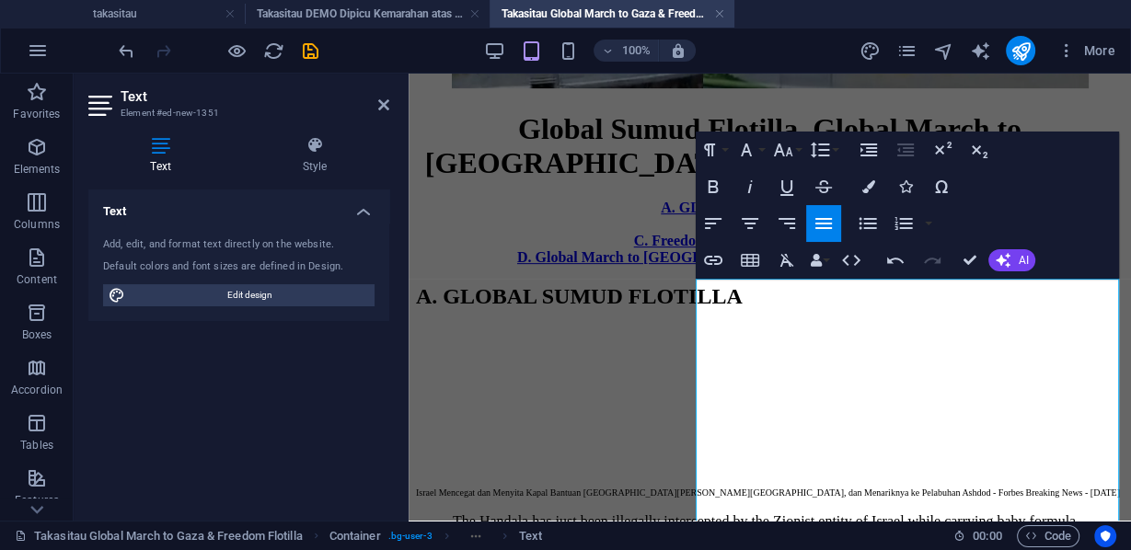
scroll to position [490, 0]
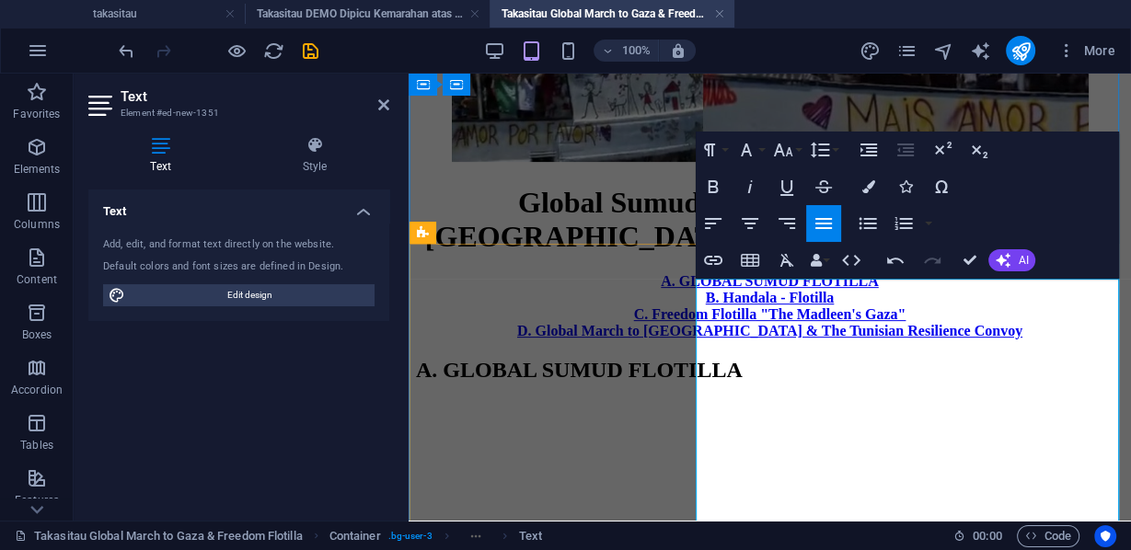
drag, startPoint x: 828, startPoint y: 298, endPoint x: 718, endPoint y: 280, distance: 111.9
click at [719, 189] on icon "button" at bounding box center [713, 187] width 22 height 22
drag, startPoint x: 955, startPoint y: 336, endPoint x: 978, endPoint y: 350, distance: 26.8
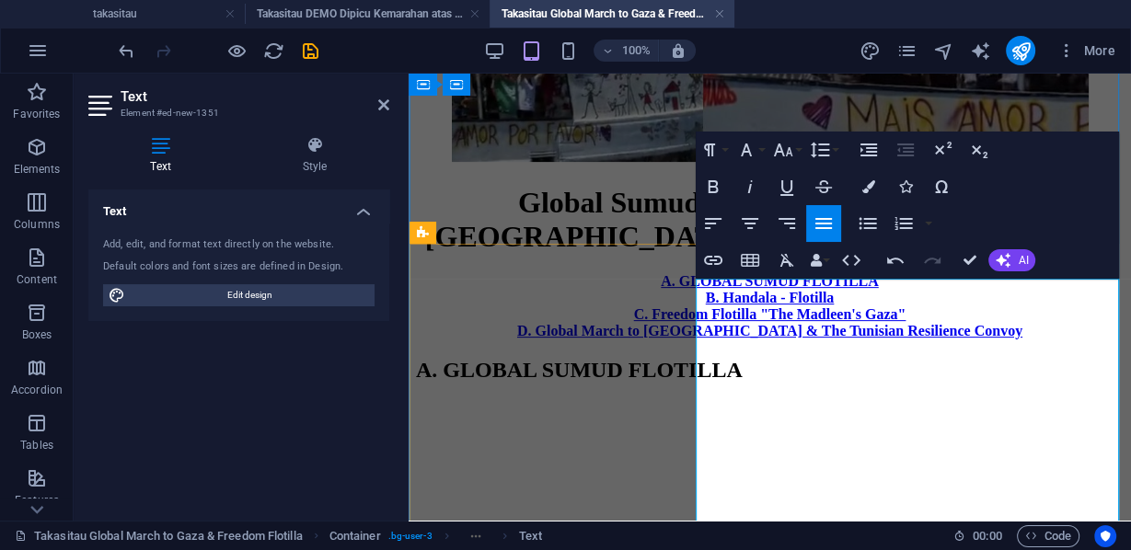
click at [743, 187] on icon "button" at bounding box center [750, 187] width 22 height 22
drag, startPoint x: 1012, startPoint y: 347, endPoint x: 1113, endPoint y: 347, distance: 101.2
click at [747, 185] on icon "button" at bounding box center [750, 187] width 22 height 22
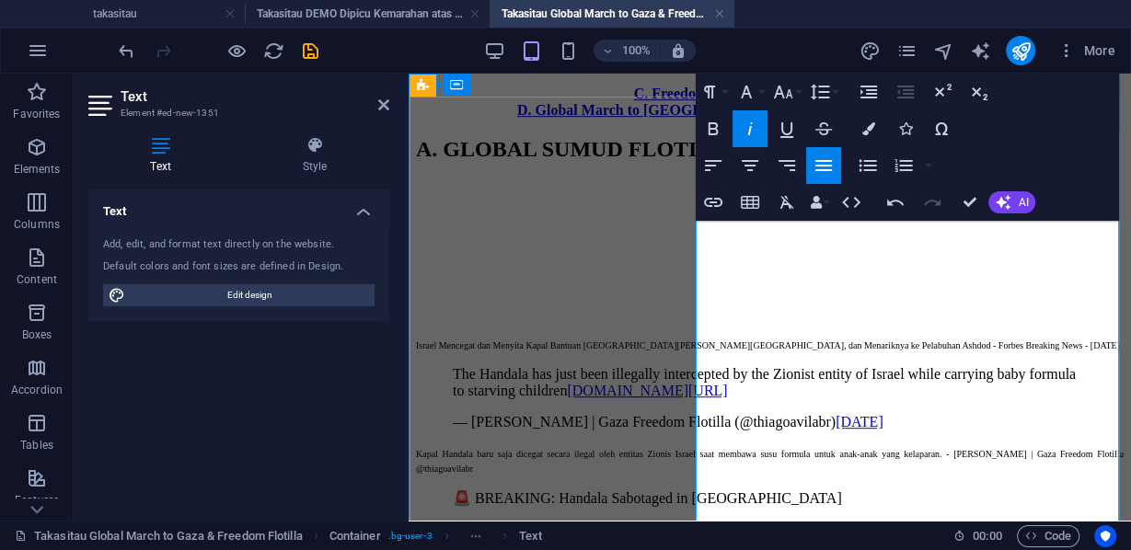
scroll to position [564, 0]
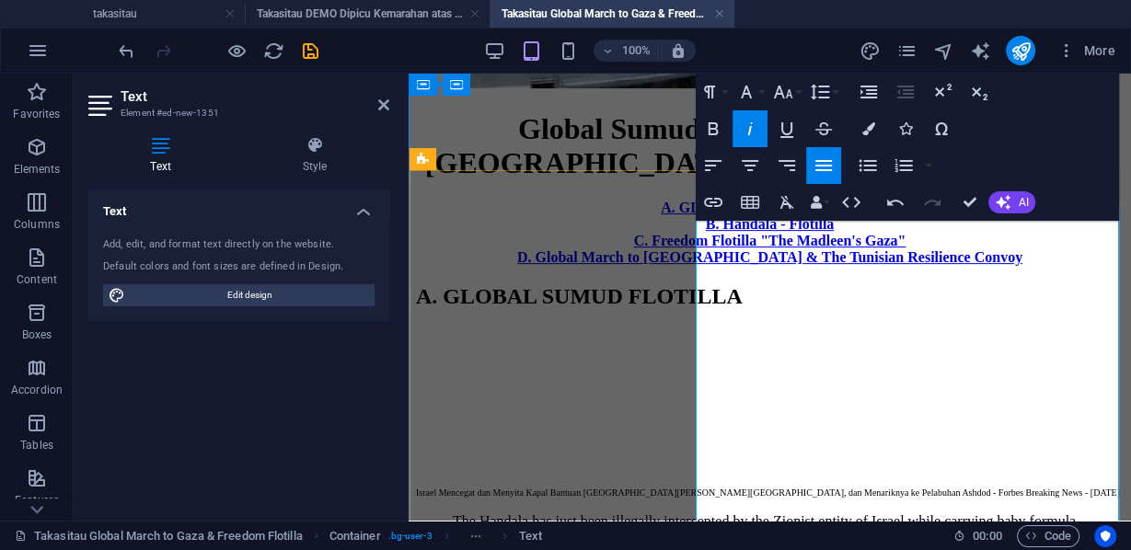
drag, startPoint x: 734, startPoint y: 362, endPoint x: 695, endPoint y: 362, distance: 38.6
click at [716, 129] on icon "button" at bounding box center [713, 128] width 10 height 13
drag, startPoint x: 932, startPoint y: 374, endPoint x: 975, endPoint y: 402, distance: 51.3
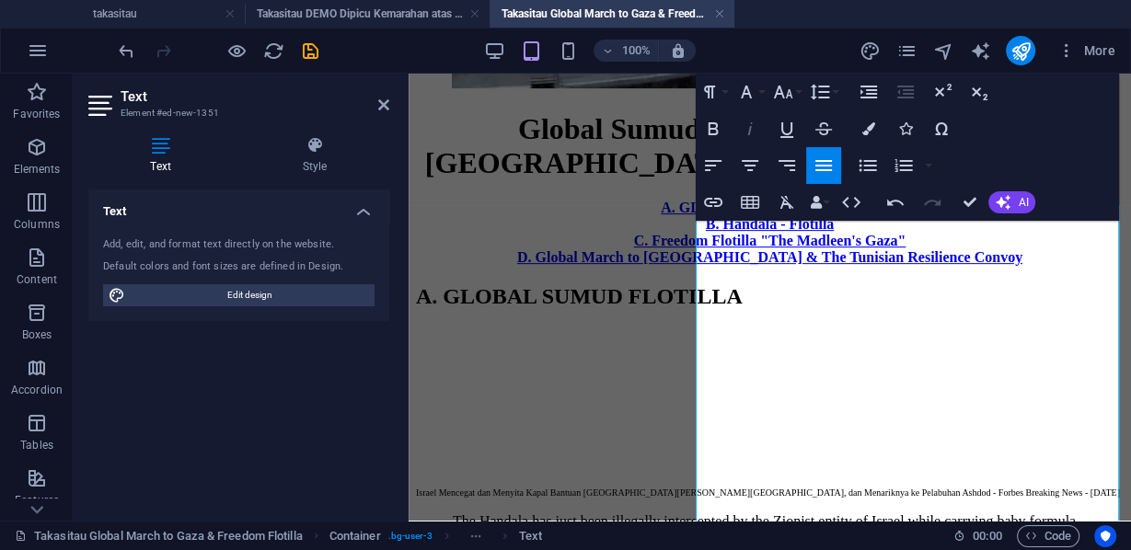
click at [752, 129] on icon "button" at bounding box center [750, 129] width 22 height 22
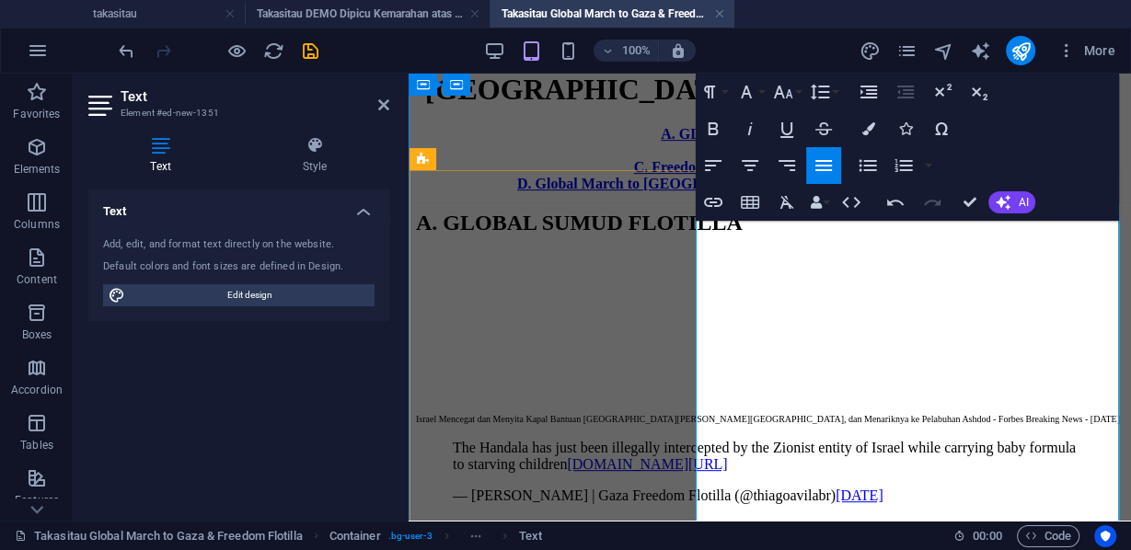
scroll to position [711, 0]
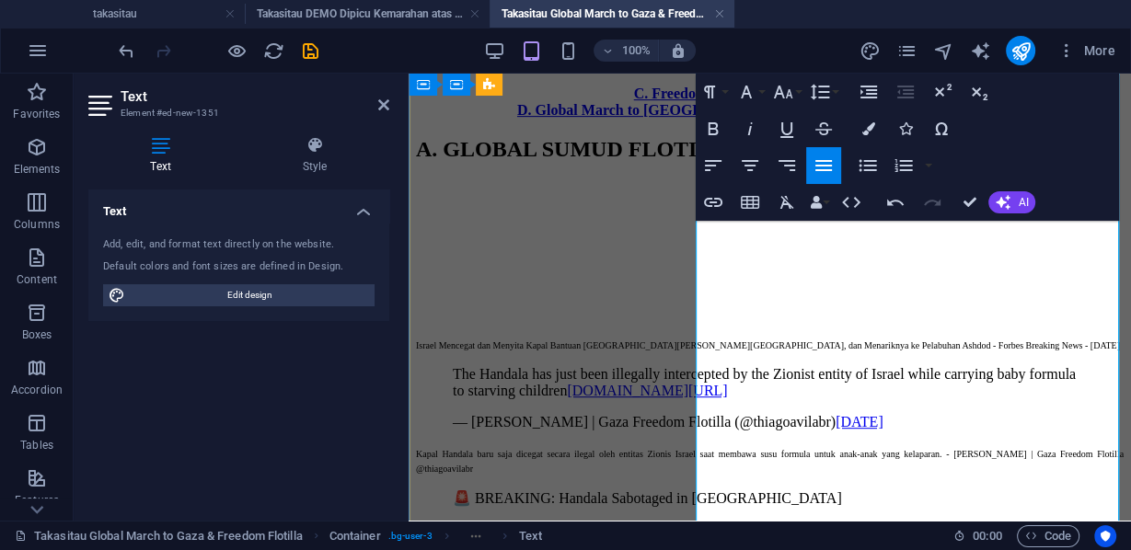
drag, startPoint x: 1027, startPoint y: 304, endPoint x: 907, endPoint y: 304, distance: 119.6
click at [747, 129] on icon "button" at bounding box center [750, 129] width 22 height 22
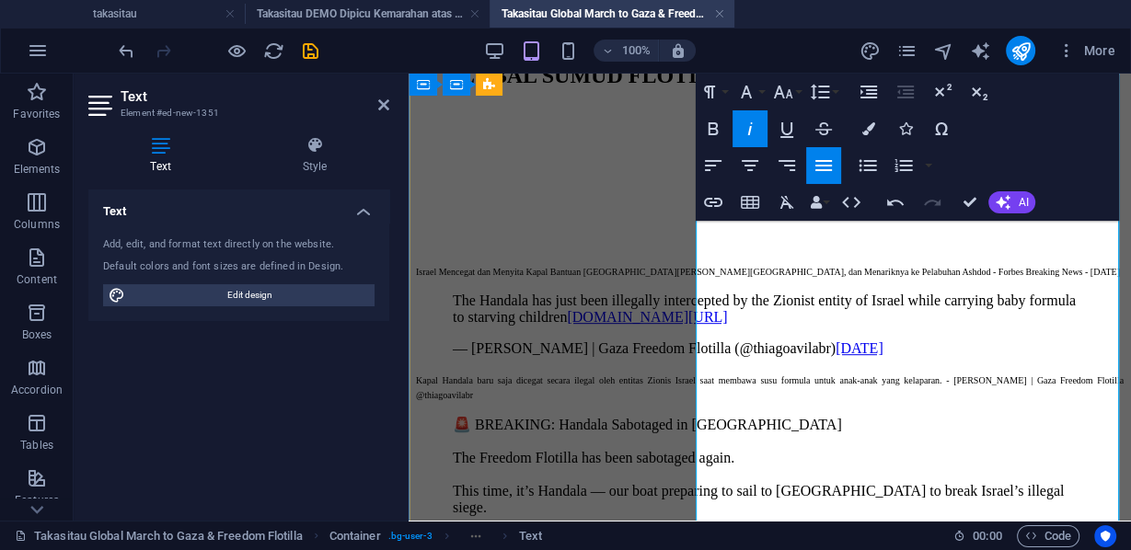
scroll to position [858, 0]
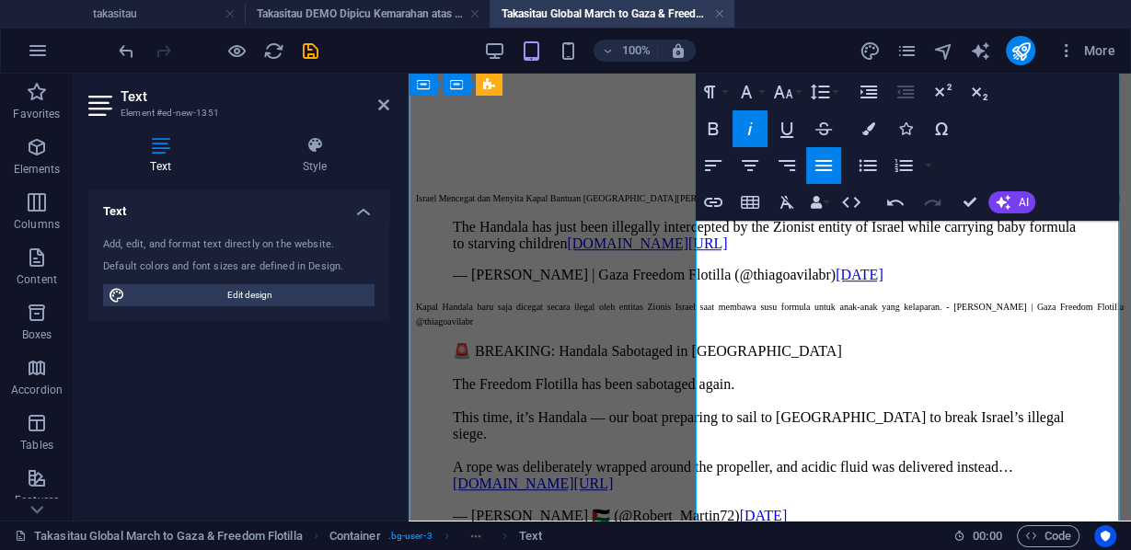
drag, startPoint x: 855, startPoint y: 316, endPoint x: 745, endPoint y: 318, distance: 109.5
click at [749, 123] on icon "button" at bounding box center [750, 129] width 22 height 22
drag, startPoint x: 1081, startPoint y: 320, endPoint x: 722, endPoint y: 332, distance: 359.0
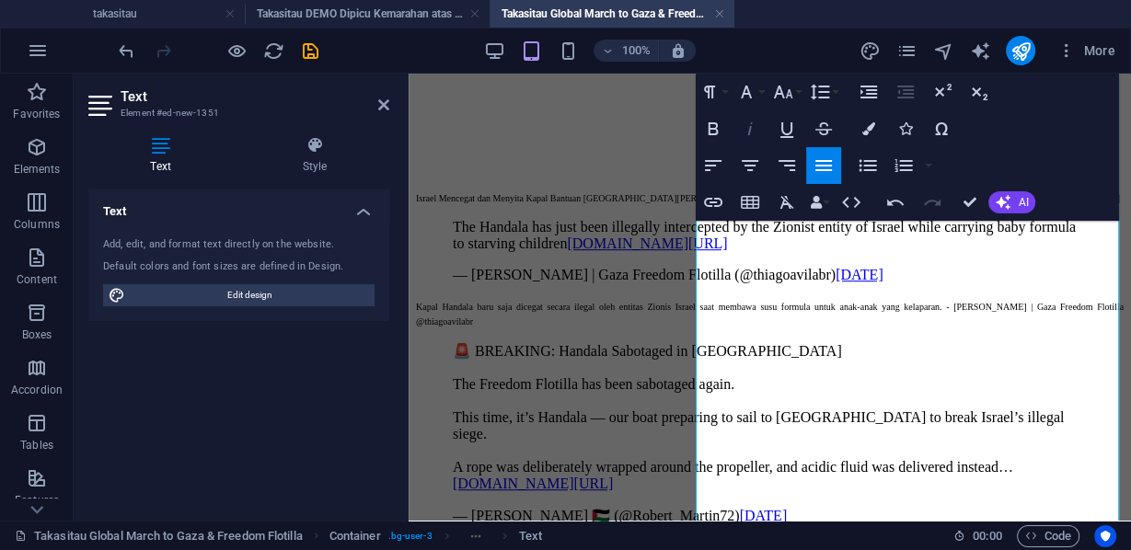
click at [748, 131] on icon "button" at bounding box center [750, 129] width 22 height 22
drag, startPoint x: 766, startPoint y: 342, endPoint x: 726, endPoint y: 333, distance: 41.5
drag, startPoint x: 1045, startPoint y: 331, endPoint x: 862, endPoint y: 331, distance: 183.1
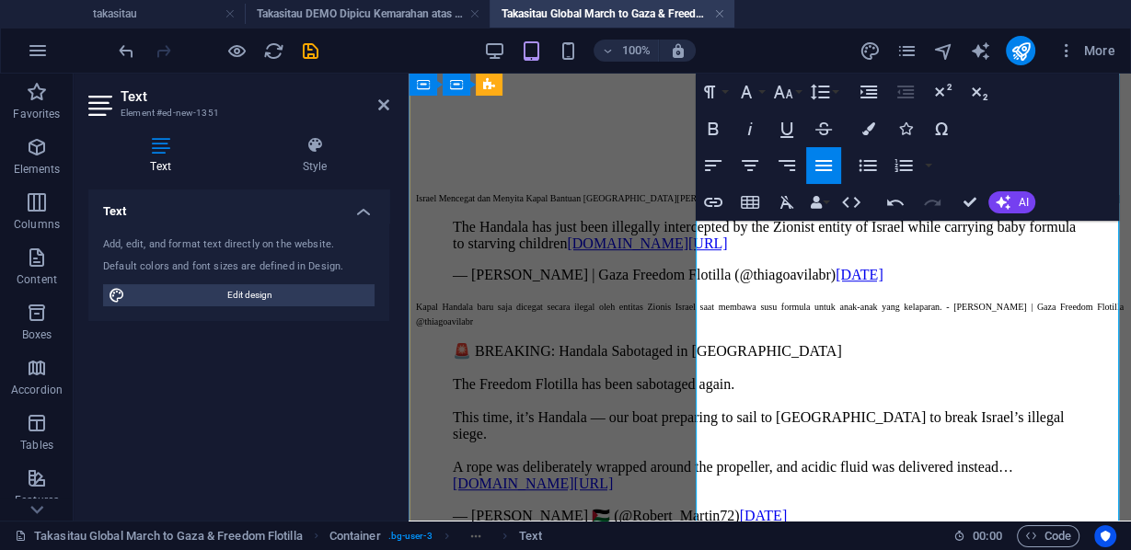
click at [747, 127] on icon "button" at bounding box center [750, 129] width 22 height 22
drag, startPoint x: 1040, startPoint y: 345, endPoint x: 978, endPoint y: 348, distance: 62.6
drag, startPoint x: 1107, startPoint y: 350, endPoint x: 1117, endPoint y: 350, distance: 10.1
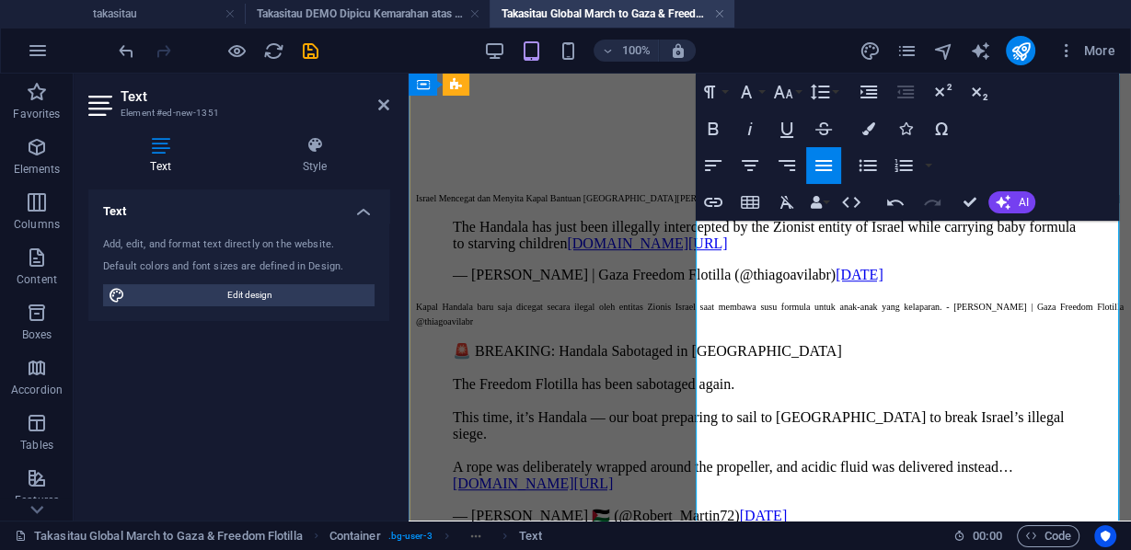
drag, startPoint x: 883, startPoint y: 369, endPoint x: 827, endPoint y: 370, distance: 56.1
click at [750, 128] on icon "button" at bounding box center [750, 128] width 5 height 13
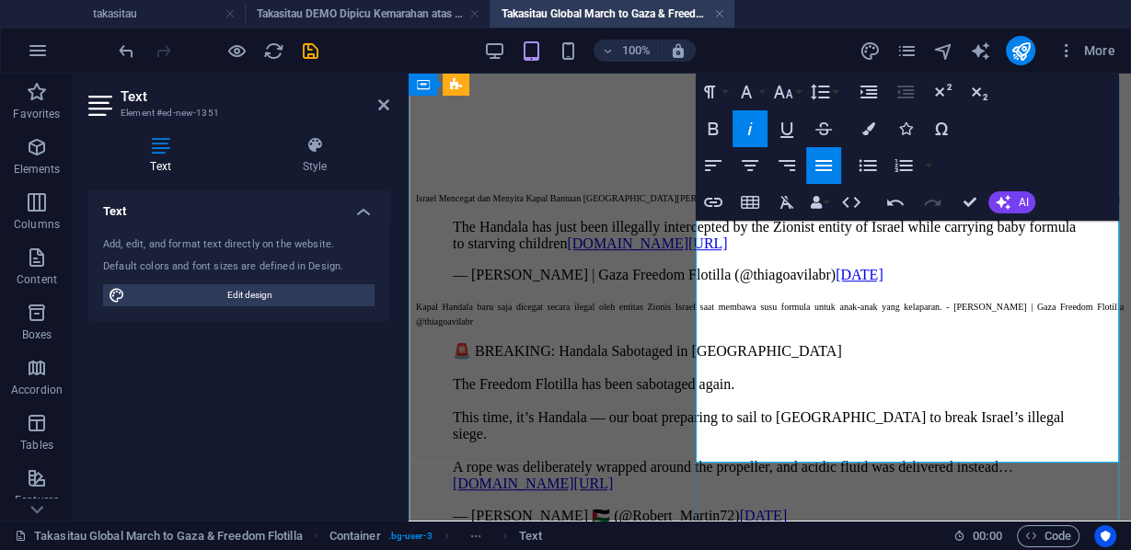
scroll to position [932, 0]
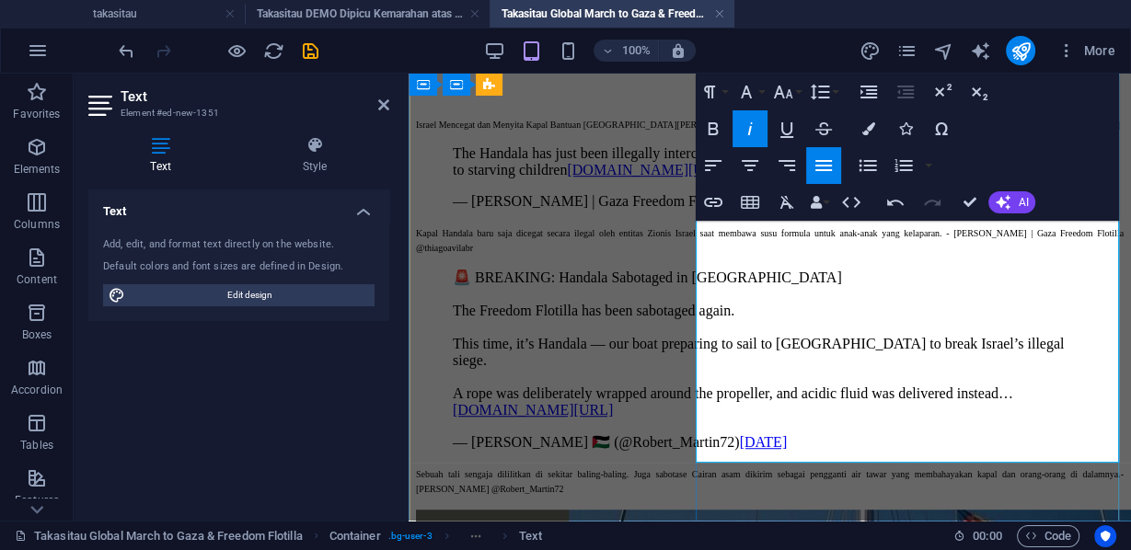
drag, startPoint x: 784, startPoint y: 343, endPoint x: 696, endPoint y: 343, distance: 87.4
click at [750, 124] on icon "button" at bounding box center [750, 129] width 22 height 22
drag, startPoint x: 1053, startPoint y: 345, endPoint x: 1043, endPoint y: 344, distance: 10.2
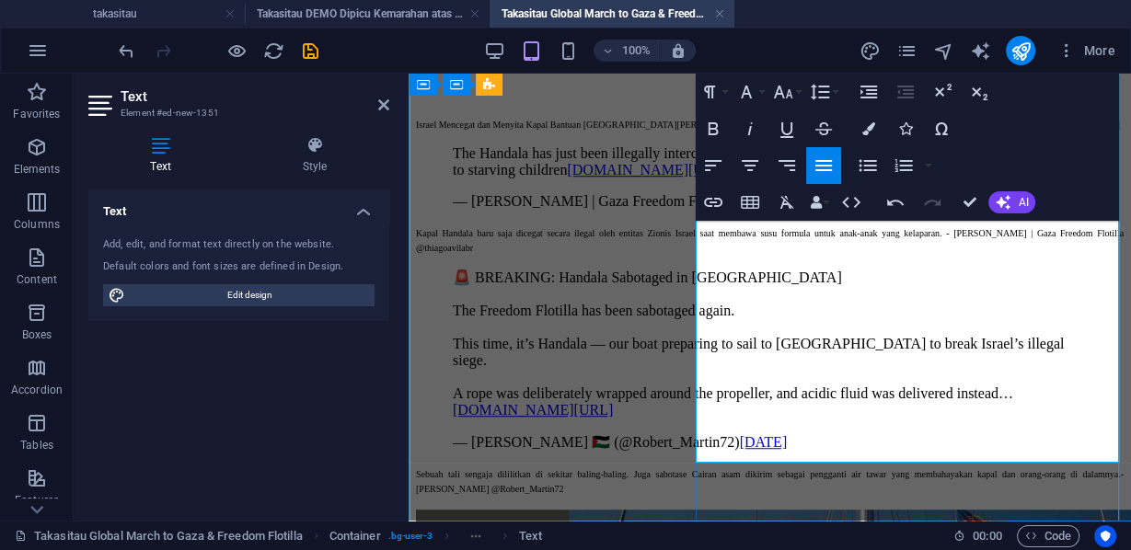
drag, startPoint x: 1037, startPoint y: 355, endPoint x: 924, endPoint y: 354, distance: 113.2
click at [745, 124] on icon "button" at bounding box center [750, 129] width 22 height 22
drag, startPoint x: 1086, startPoint y: 424, endPoint x: 747, endPoint y: 434, distance: 339.6
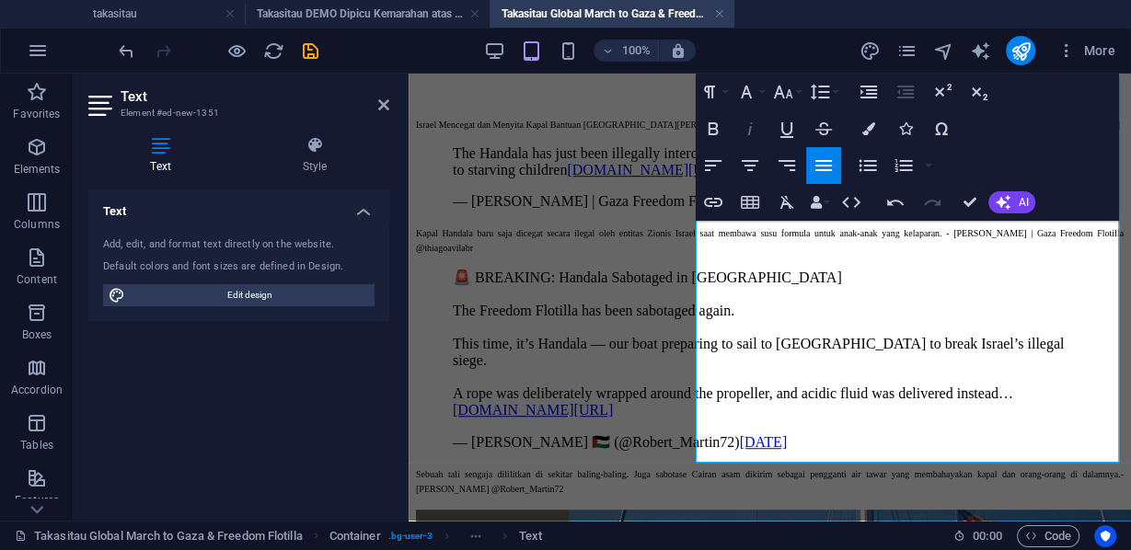
click at [749, 132] on icon "button" at bounding box center [750, 128] width 5 height 13
drag, startPoint x: 778, startPoint y: 437, endPoint x: 879, endPoint y: 442, distance: 101.3
click at [748, 127] on icon "button" at bounding box center [750, 129] width 22 height 22
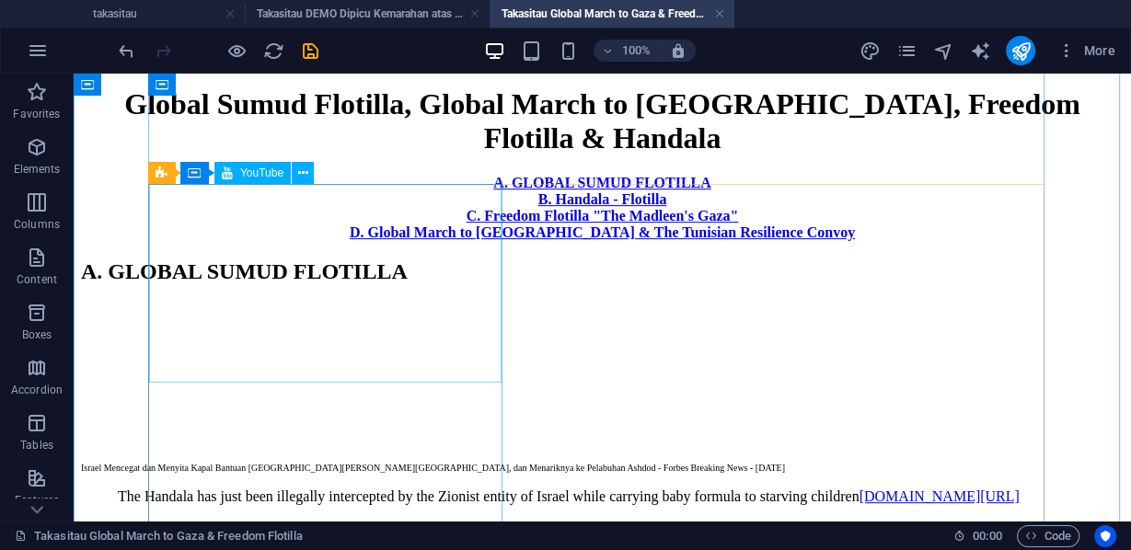
scroll to position [221, 0]
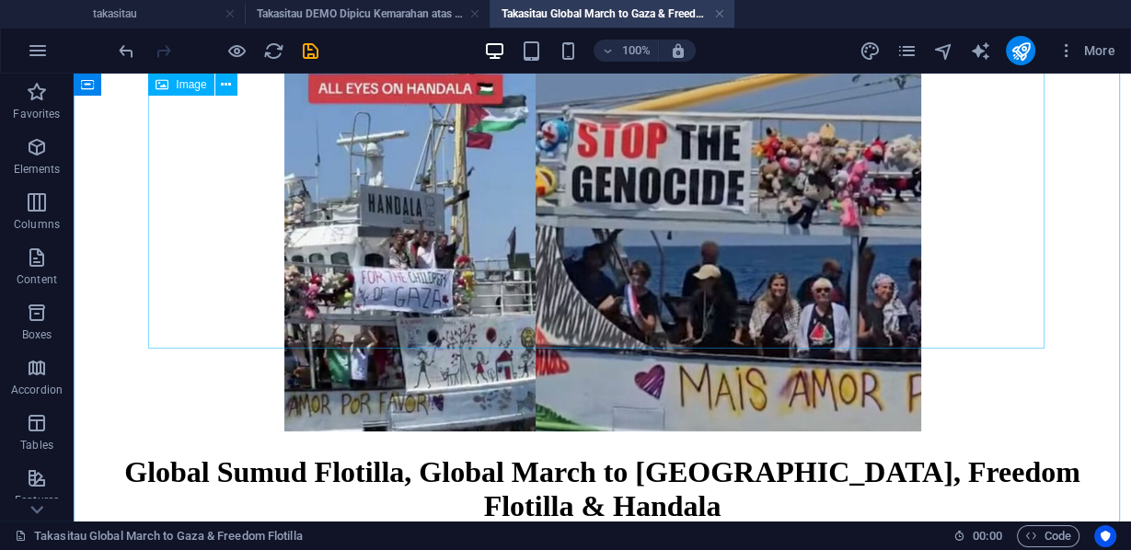
click at [382, 209] on figure at bounding box center [602, 229] width 1042 height 411
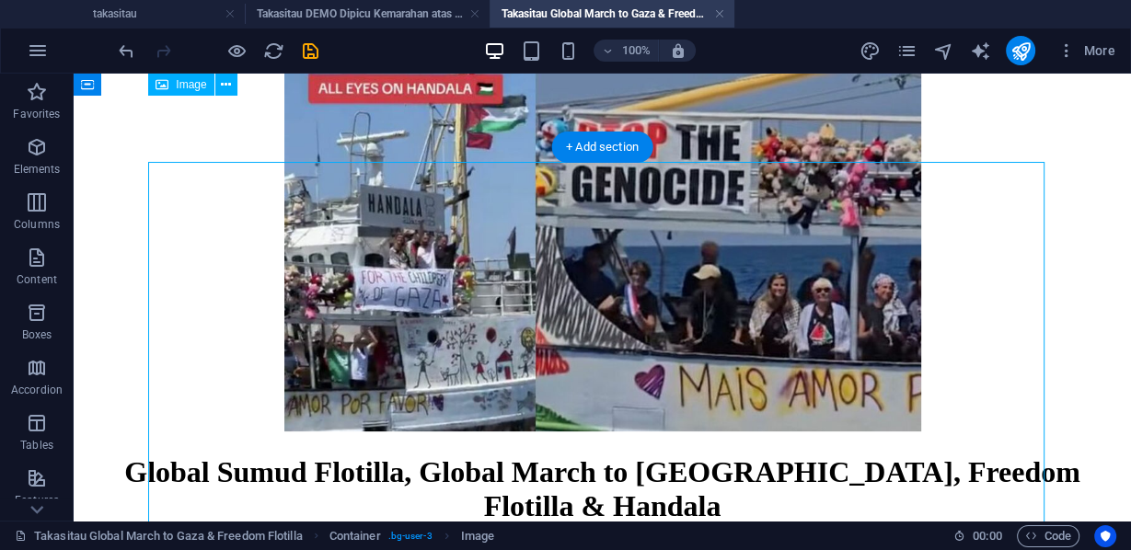
scroll to position [0, 0]
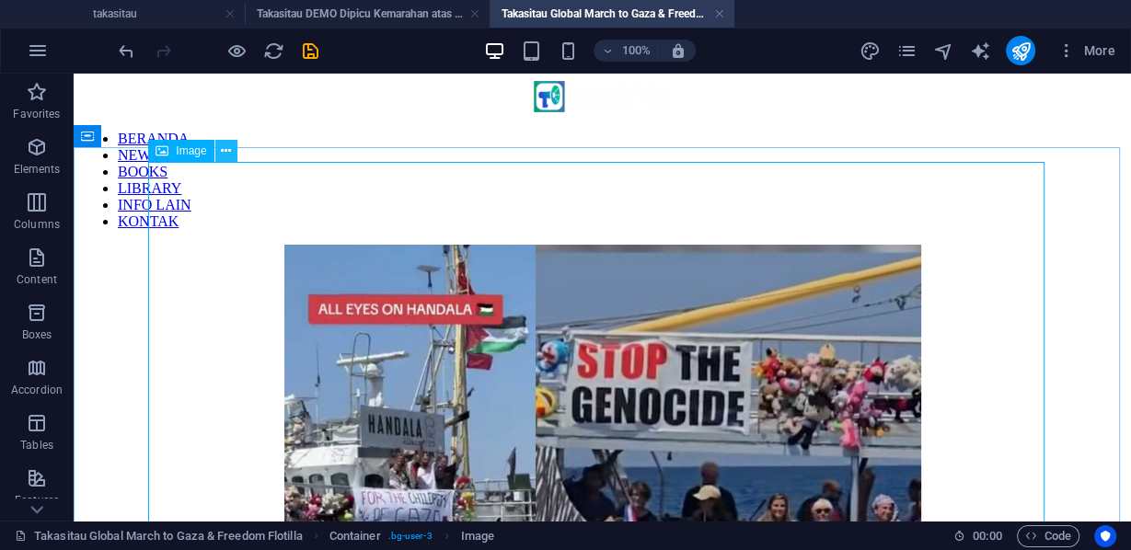
click at [221, 150] on icon at bounding box center [226, 151] width 10 height 19
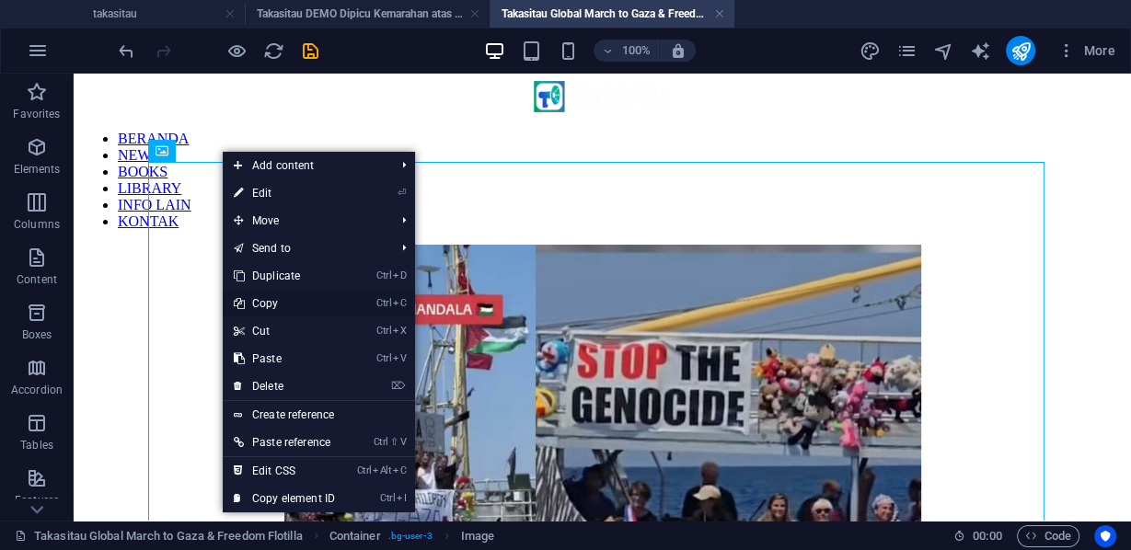
click at [278, 299] on link "Ctrl C Copy" at bounding box center [284, 304] width 123 height 28
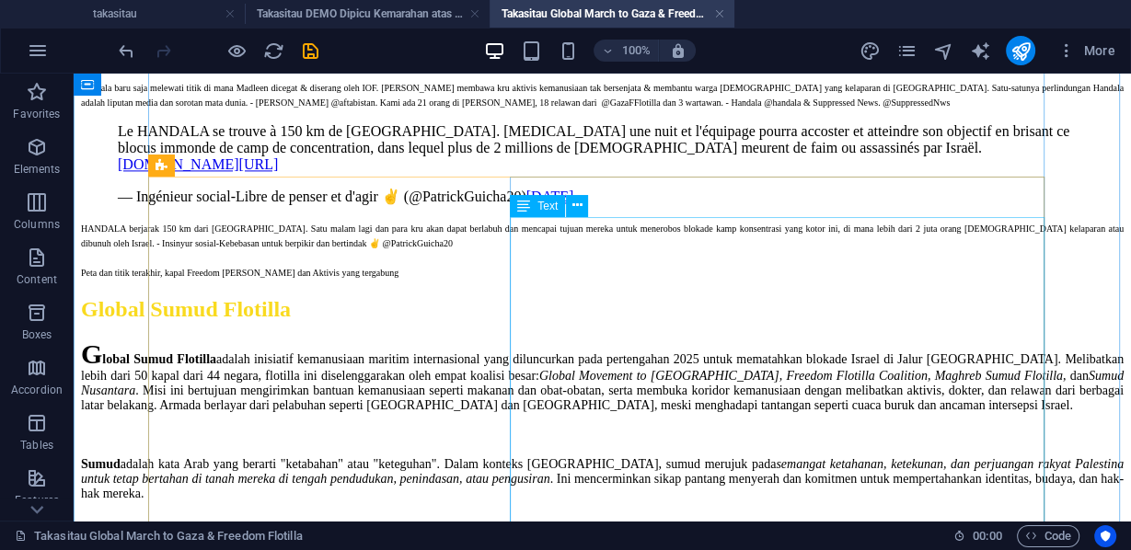
scroll to position [2061, 0]
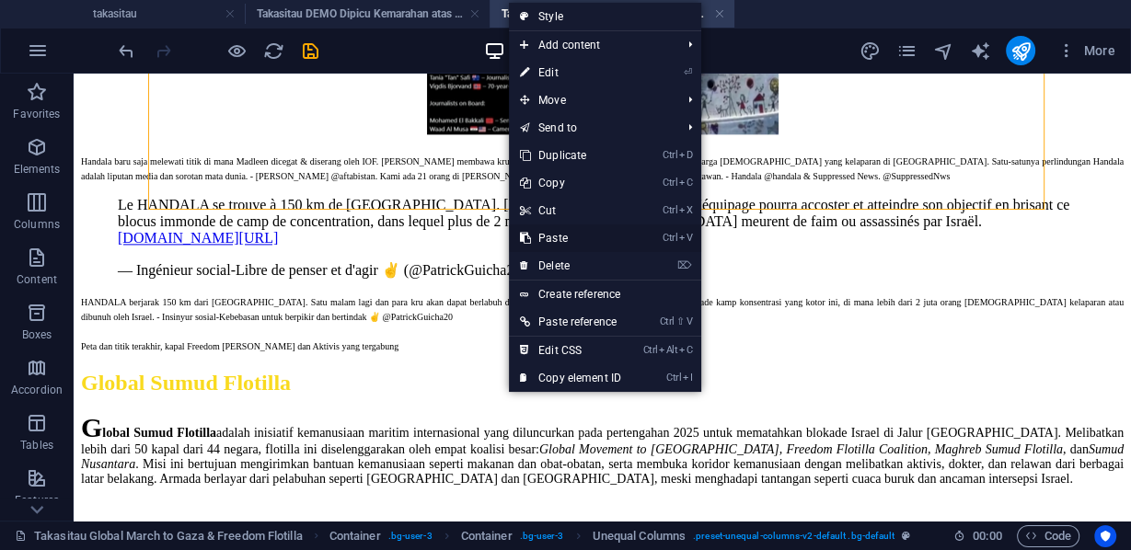
click at [549, 235] on link "Ctrl V Paste" at bounding box center [570, 238] width 123 height 28
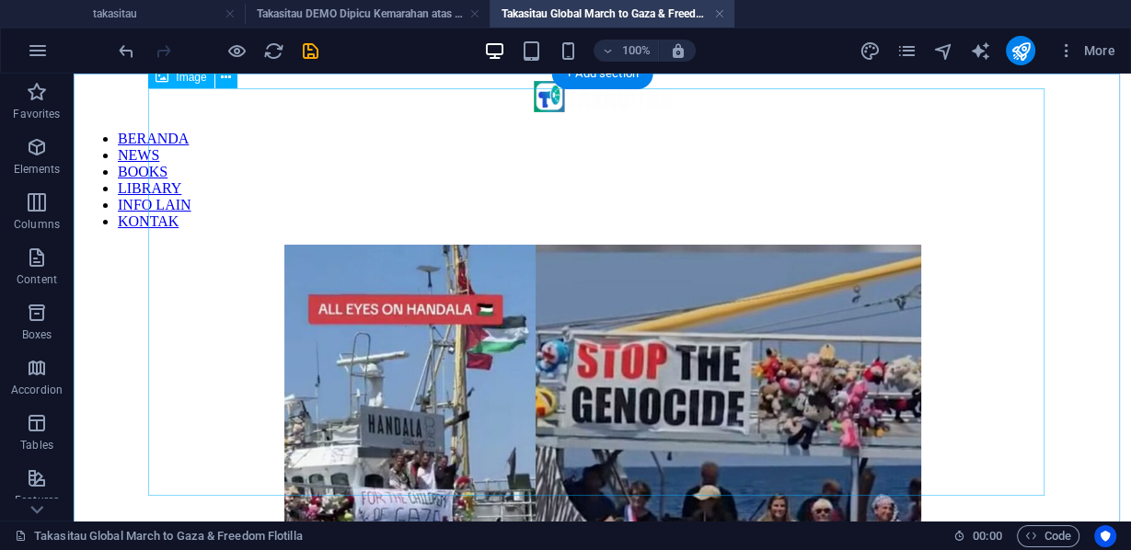
scroll to position [147, 0]
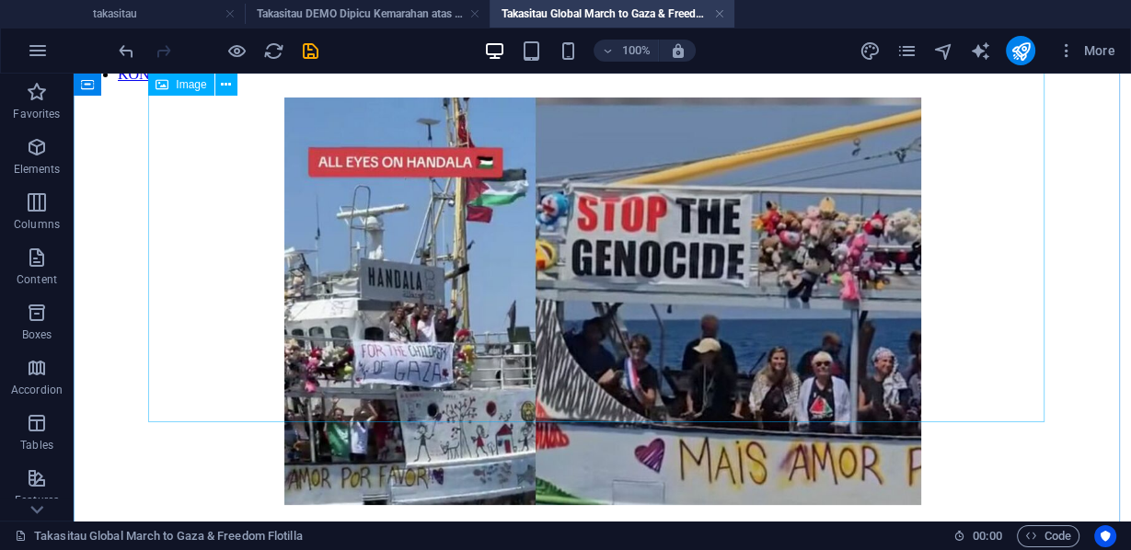
click at [485, 251] on figure at bounding box center [602, 303] width 1042 height 411
select select "px"
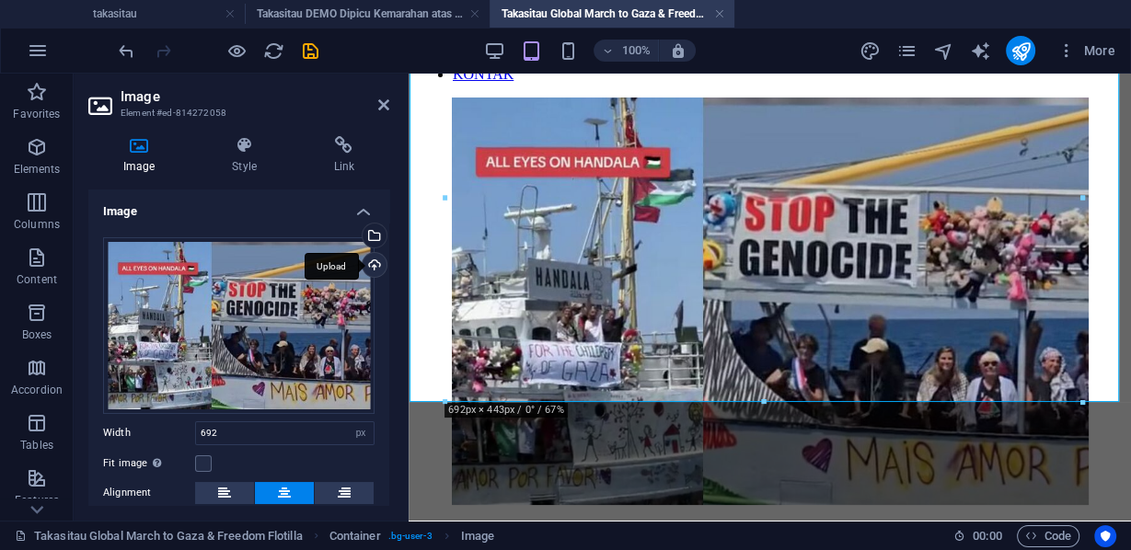
click at [373, 262] on div "Upload" at bounding box center [373, 267] width 28 height 28
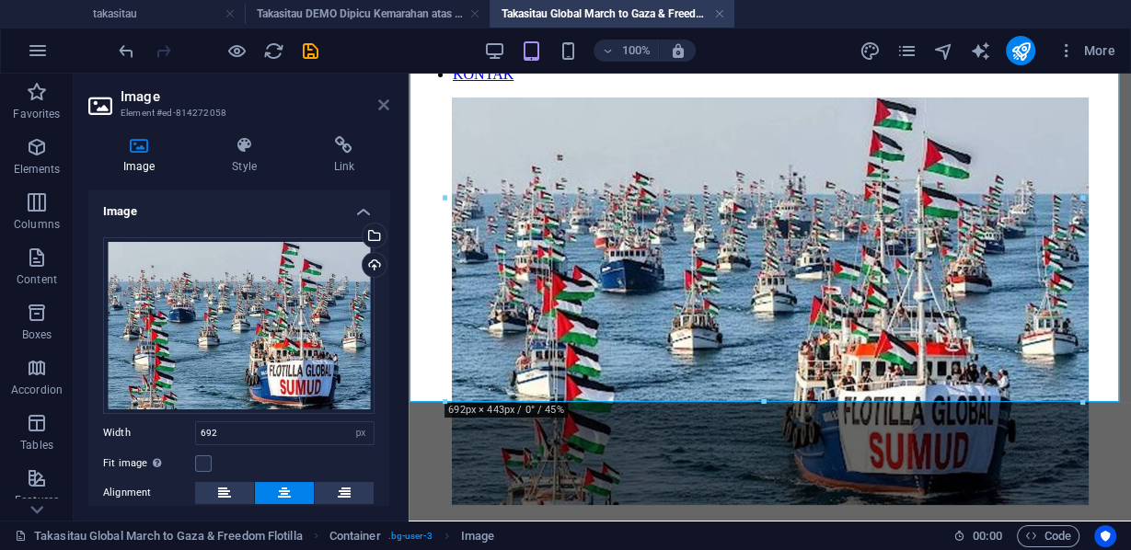
click at [385, 105] on icon at bounding box center [383, 105] width 11 height 15
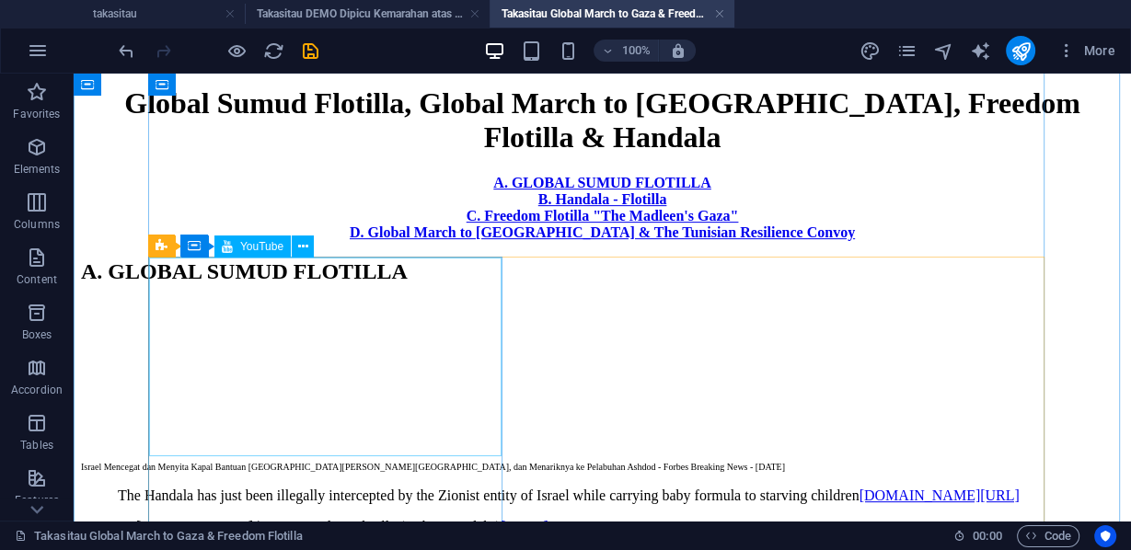
scroll to position [515, 0]
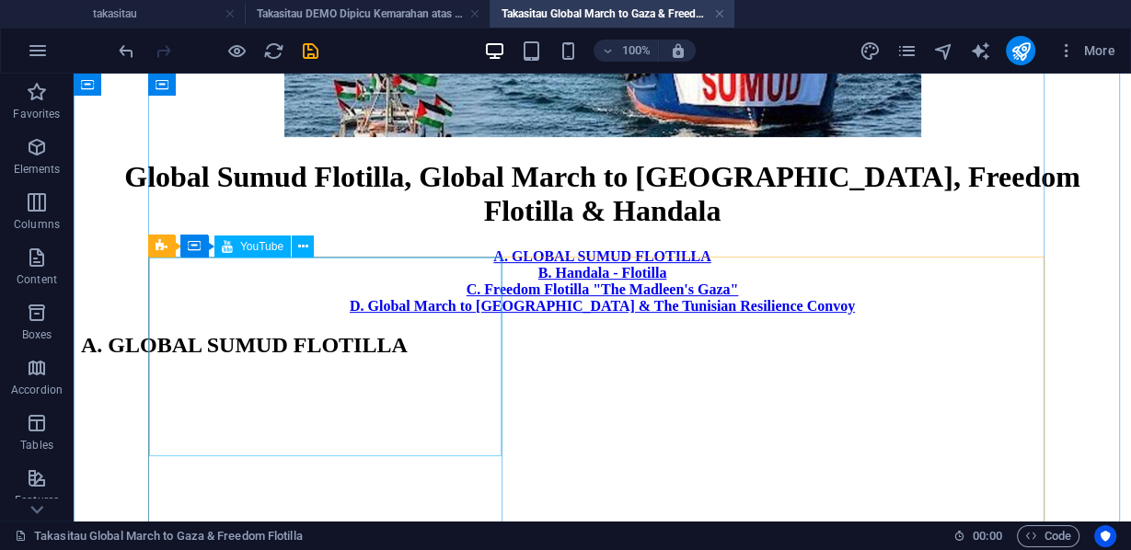
click at [211, 375] on div at bounding box center [602, 446] width 1042 height 142
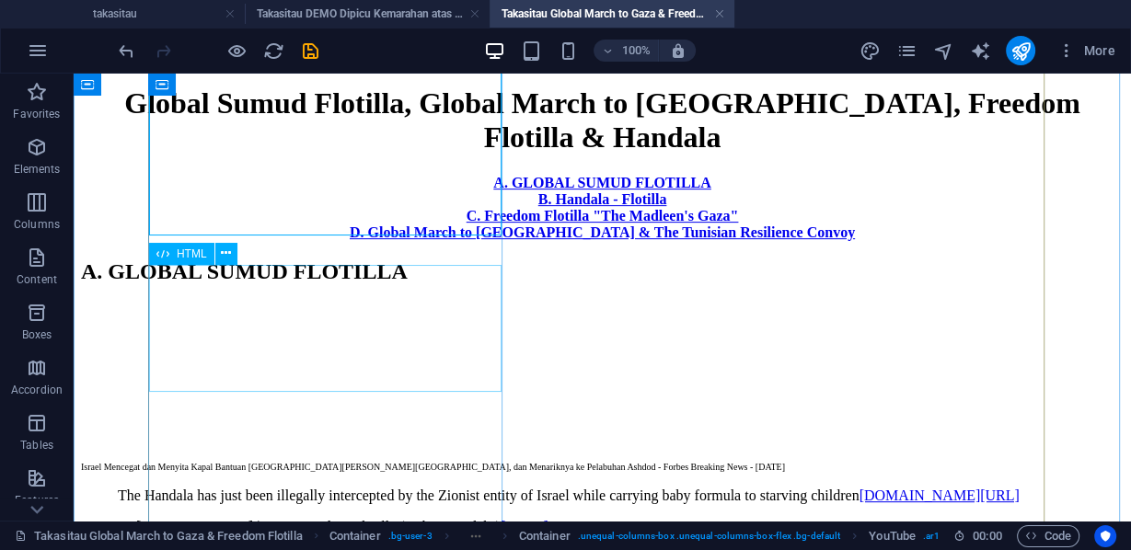
scroll to position [736, 0]
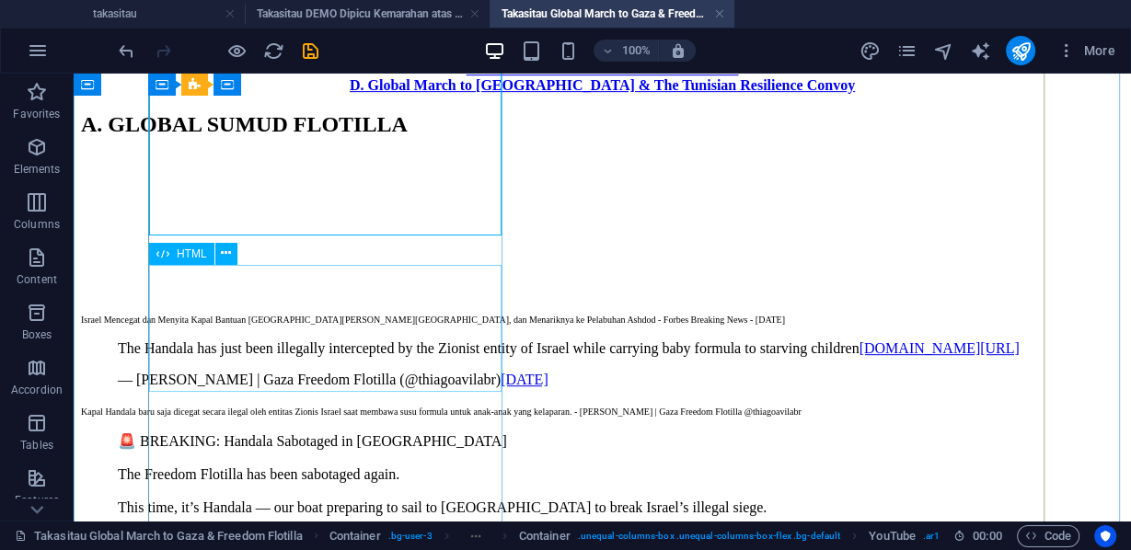
click at [211, 340] on div "The Handala has just been illegally intercepted by the Zionist entity of Israel…" at bounding box center [602, 364] width 1042 height 48
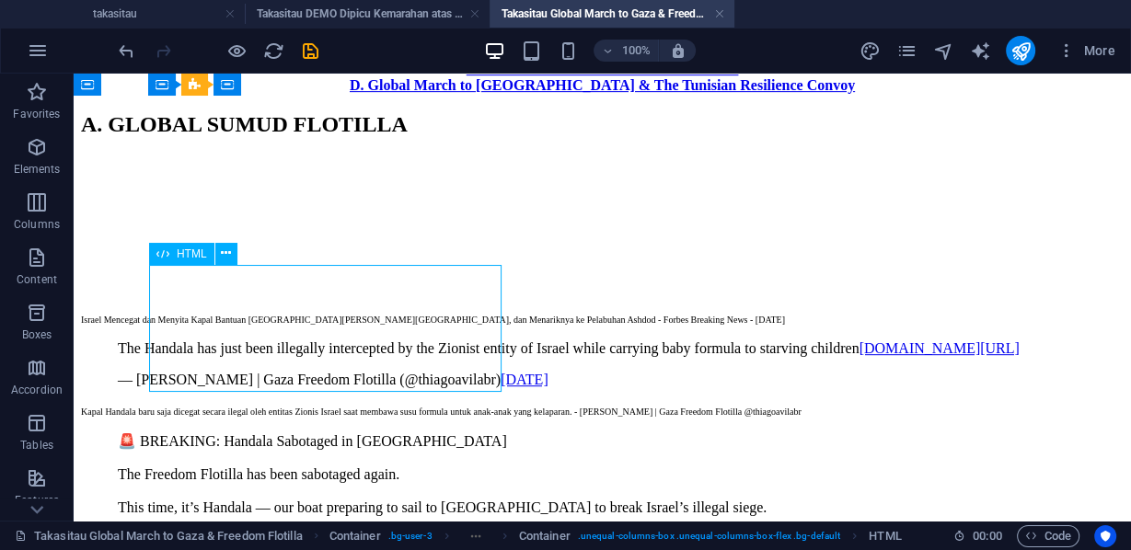
click at [211, 340] on div "The Handala has just been illegally intercepted by the Zionist entity of Israel…" at bounding box center [602, 364] width 1042 height 48
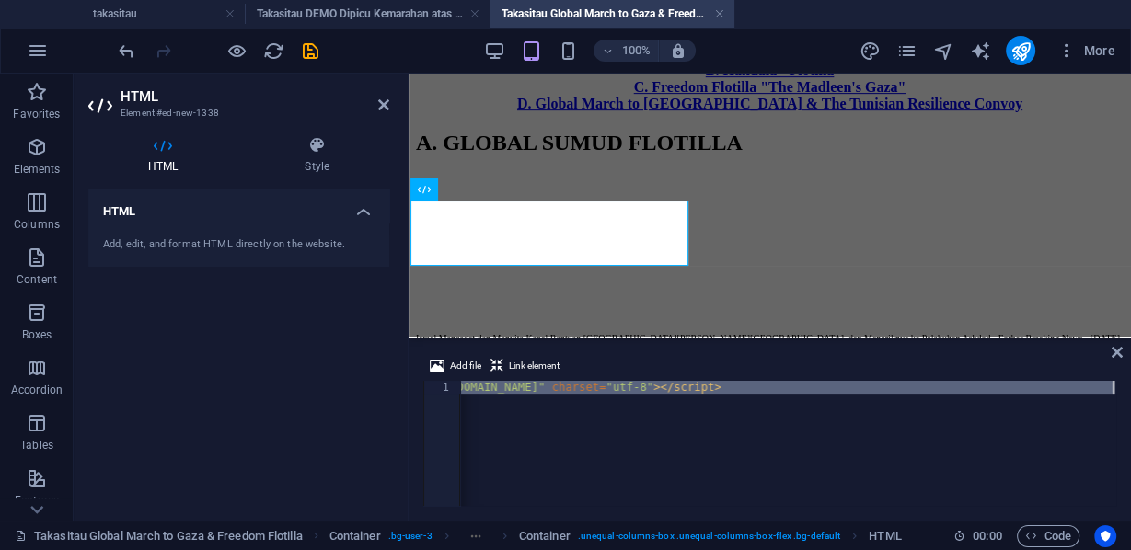
scroll to position [0, 2723]
drag, startPoint x: 463, startPoint y: 388, endPoint x: 1130, endPoint y: 398, distance: 667.0
click at [1130, 398] on div "Add file Link element <blockquote class="twitter-tweet" data-media-max-width="5…" at bounding box center [769, 430] width 722 height 180
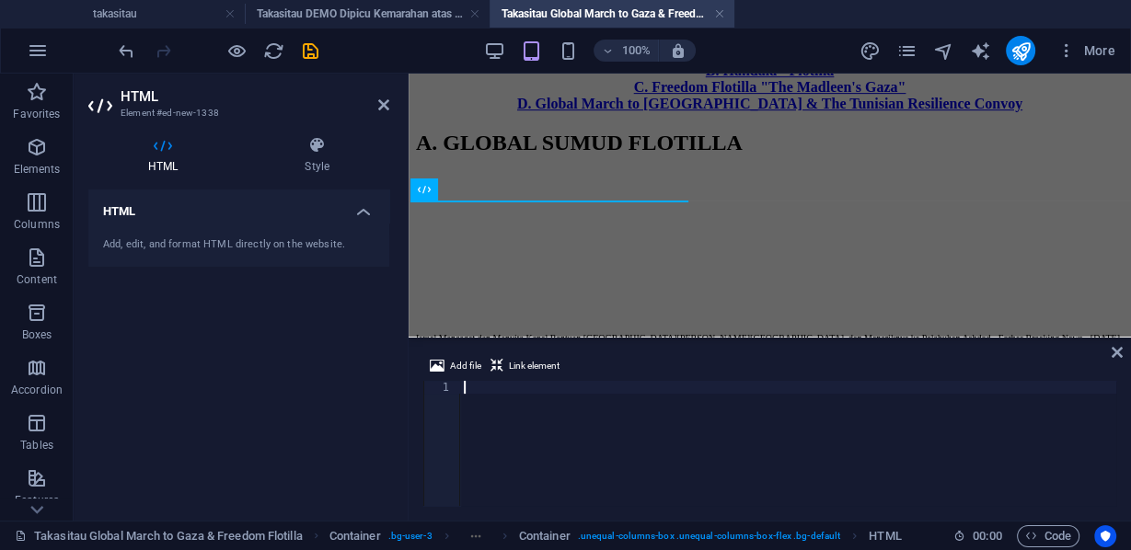
paste textarea
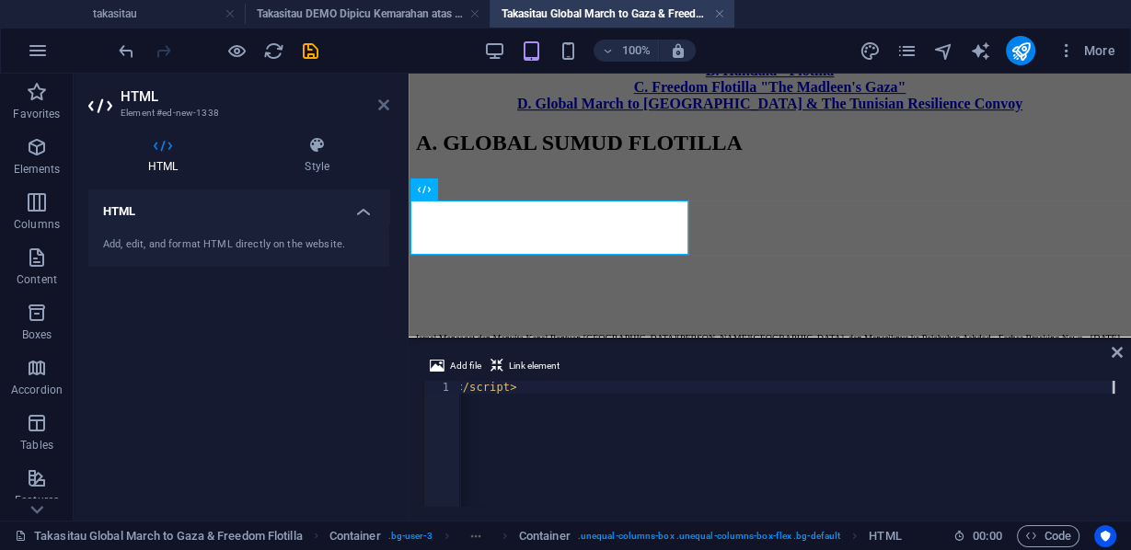
click at [380, 104] on icon at bounding box center [383, 105] width 11 height 15
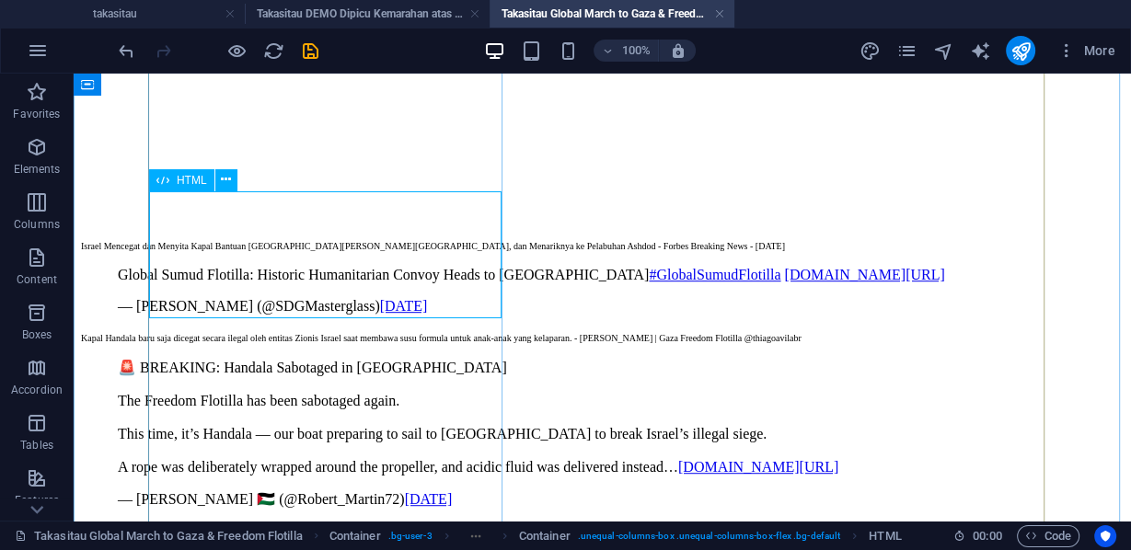
scroll to position [883, 0]
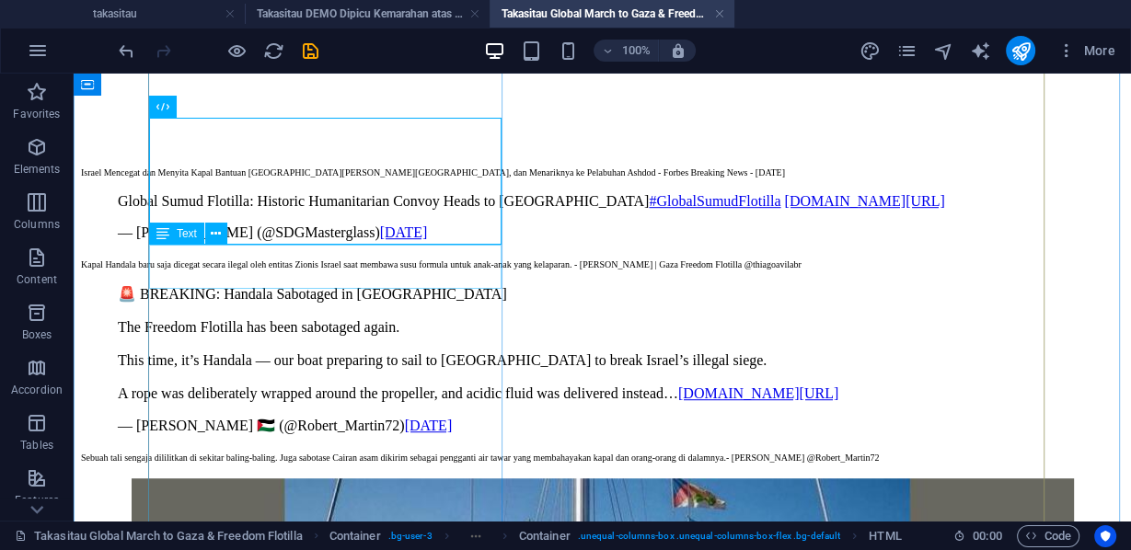
click at [339, 256] on div "Kapal Handala baru saja dicegat secara ilegal oleh entitas Zionis Israel saat m…" at bounding box center [602, 263] width 1042 height 15
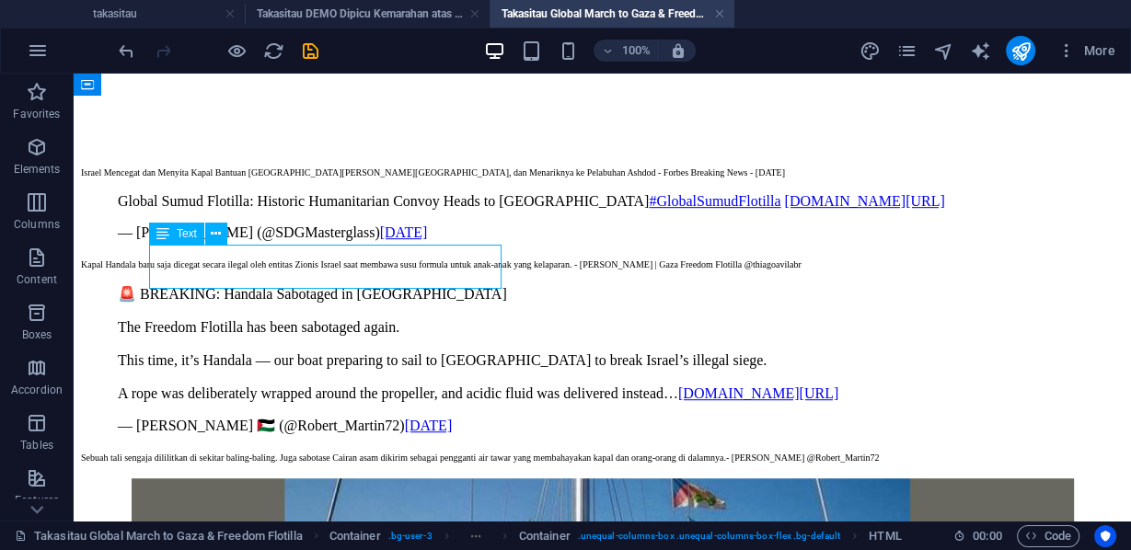
click at [339, 256] on div "Kapal Handala baru saja dicegat secara ilegal oleh entitas Zionis Israel saat m…" at bounding box center [602, 263] width 1042 height 15
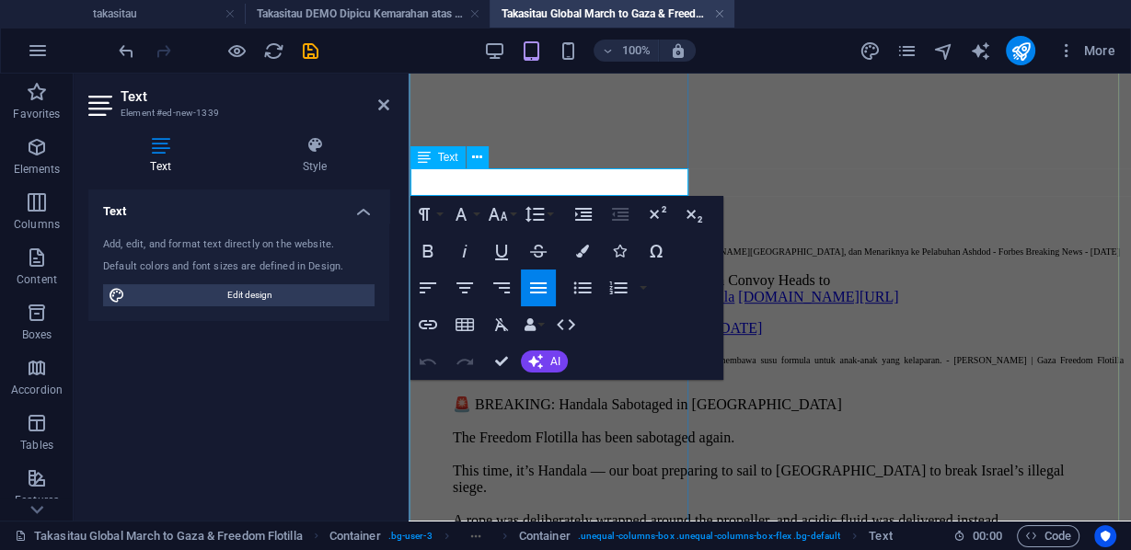
scroll to position [730, 0]
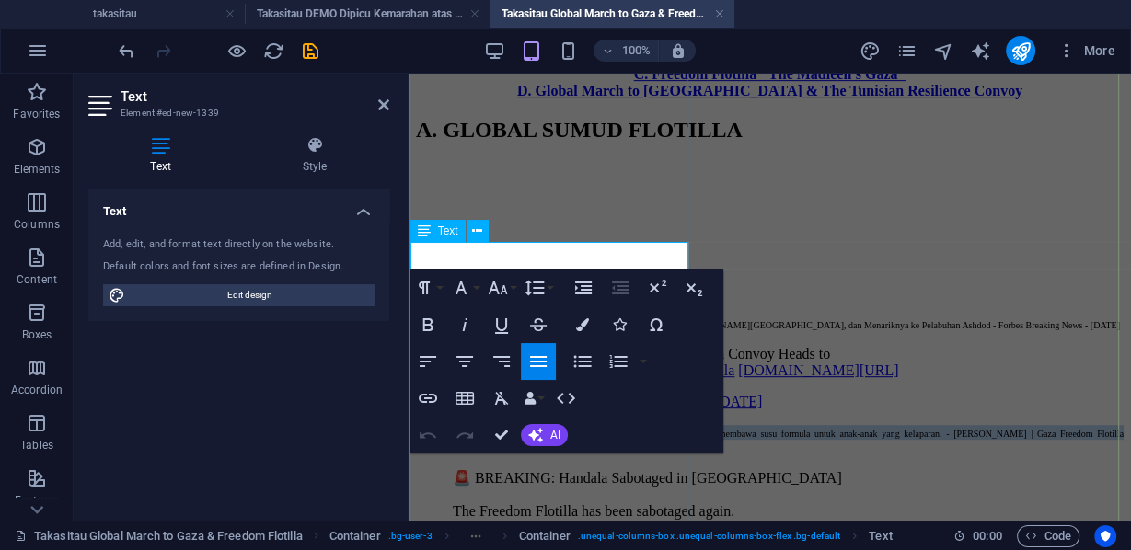
drag, startPoint x: 433, startPoint y: 248, endPoint x: 562, endPoint y: 266, distance: 130.0
click at [562, 429] on span "Kapal Handala baru saja dicegat secara ilegal oleh entitas Zionis Israel saat m…" at bounding box center [769, 441] width 707 height 25
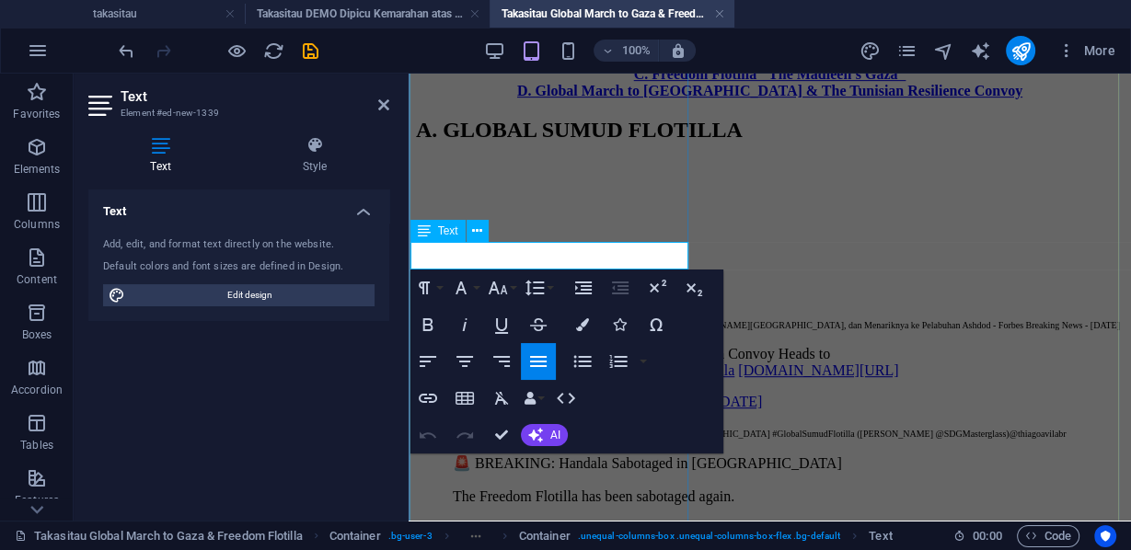
scroll to position [943, 1]
drag, startPoint x: 488, startPoint y: 263, endPoint x: 408, endPoint y: 265, distance: 81.0
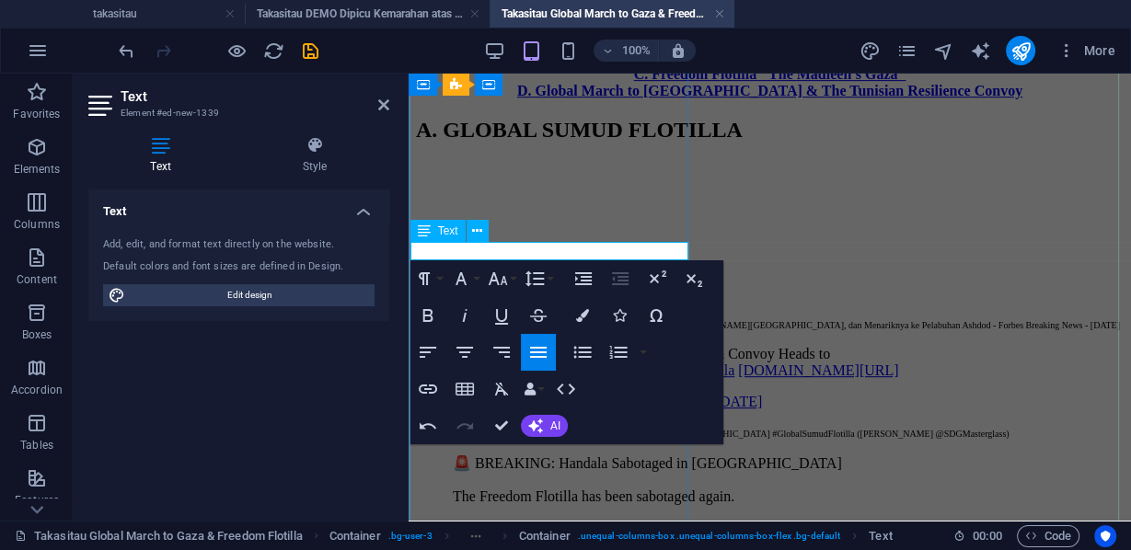
click at [433, 429] on span "KapalGlobal Sumud Flotilla: Historic Humanitarian Convoy Heads to [GEOGRAPHIC_D…" at bounding box center [712, 434] width 593 height 10
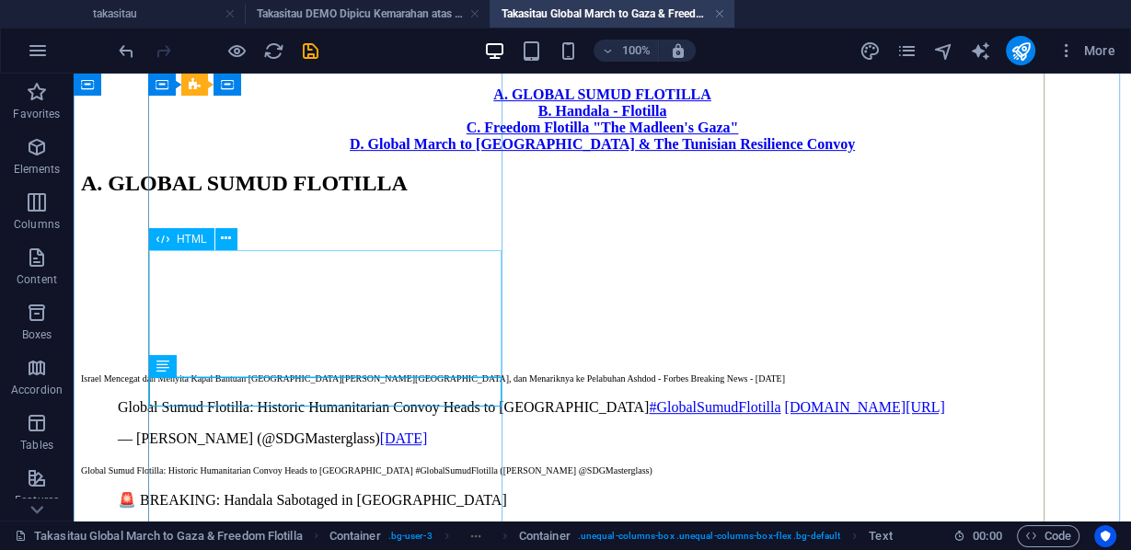
scroll to position [603, 0]
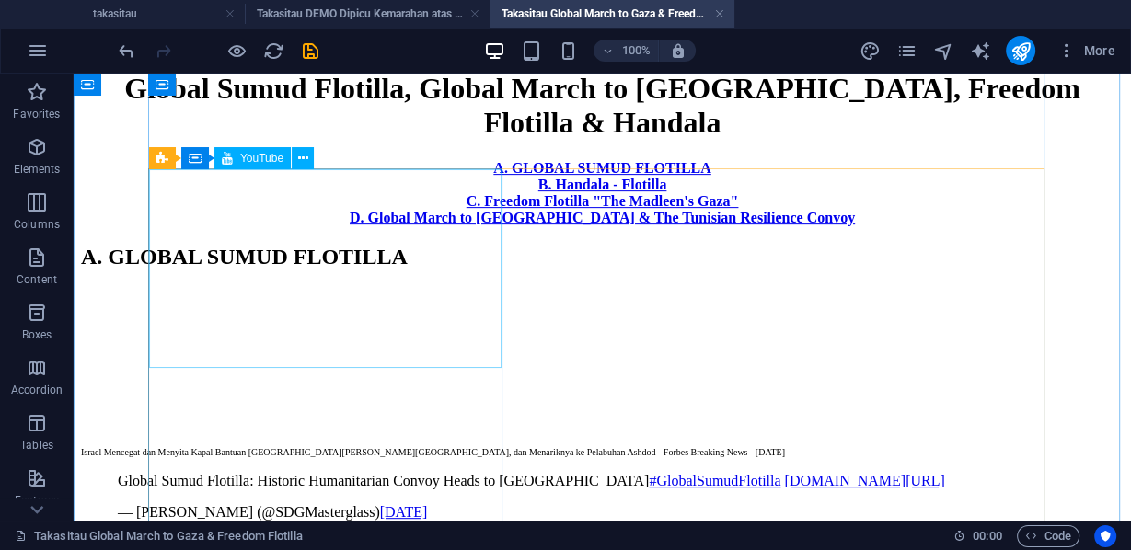
click at [201, 287] on div at bounding box center [602, 358] width 1042 height 142
click at [199, 287] on div at bounding box center [602, 358] width 1042 height 142
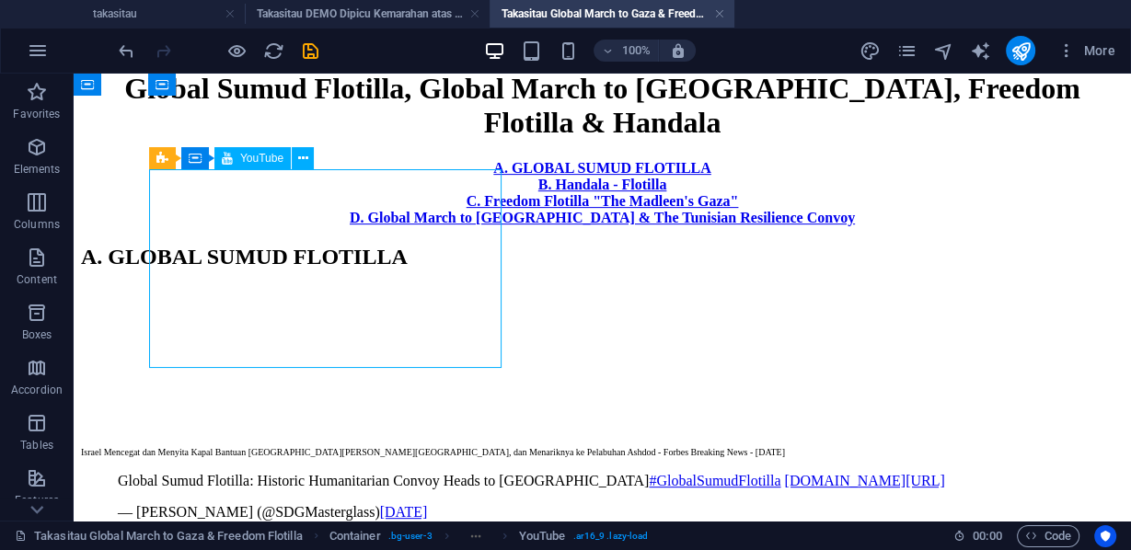
click at [192, 287] on div at bounding box center [602, 358] width 1042 height 142
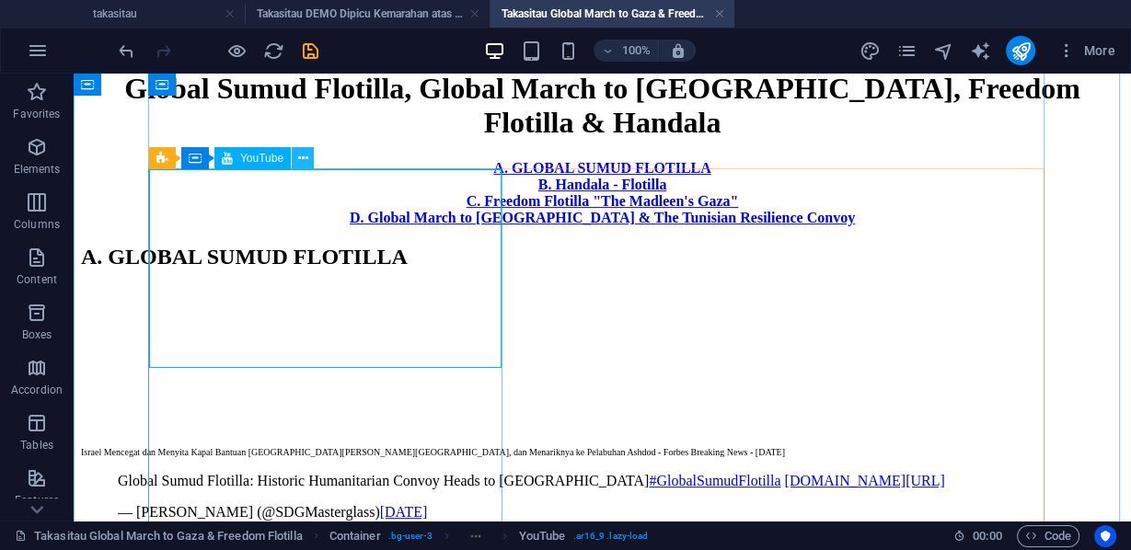
click at [304, 160] on icon at bounding box center [303, 158] width 10 height 19
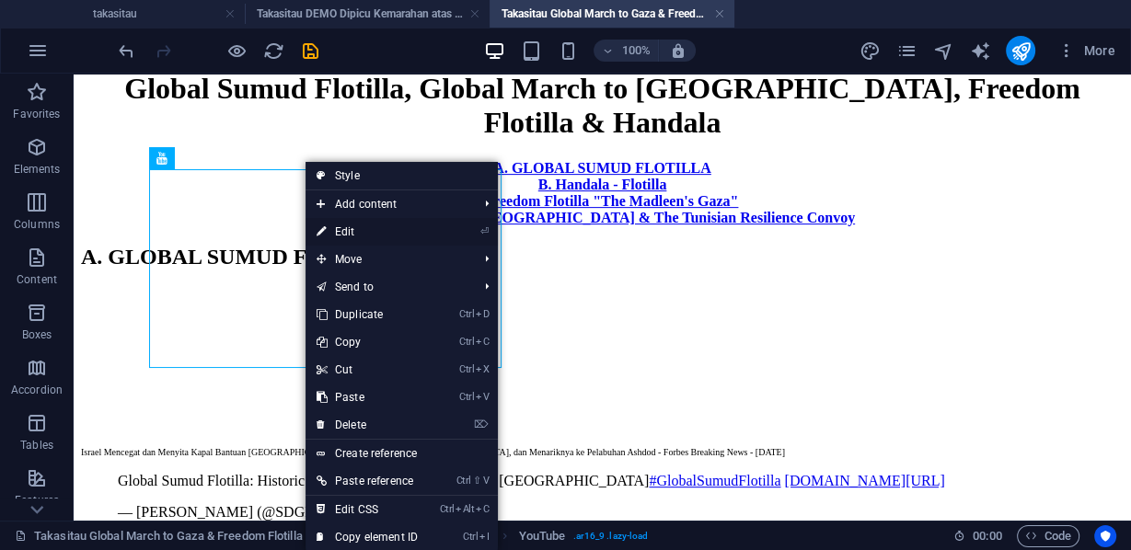
click at [345, 233] on link "⏎ Edit" at bounding box center [366, 232] width 123 height 28
select select "ar16_9"
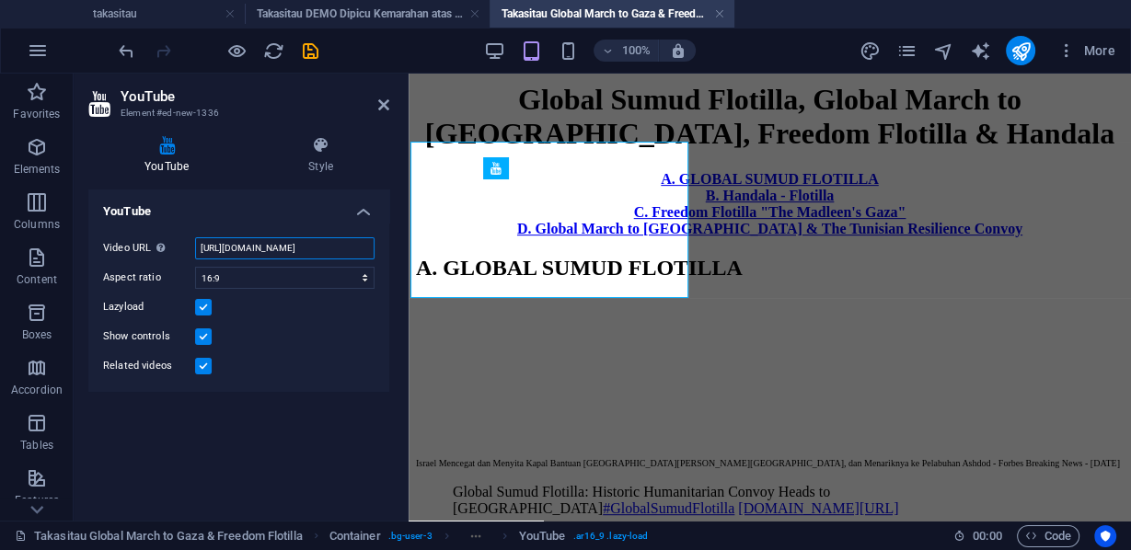
scroll to position [0, 32]
drag, startPoint x: 198, startPoint y: 247, endPoint x: 374, endPoint y: 247, distance: 176.6
click at [374, 247] on input "[URL][DOMAIN_NAME]" at bounding box center [284, 248] width 179 height 22
paste input "[URL][DOMAIN_NAME]"
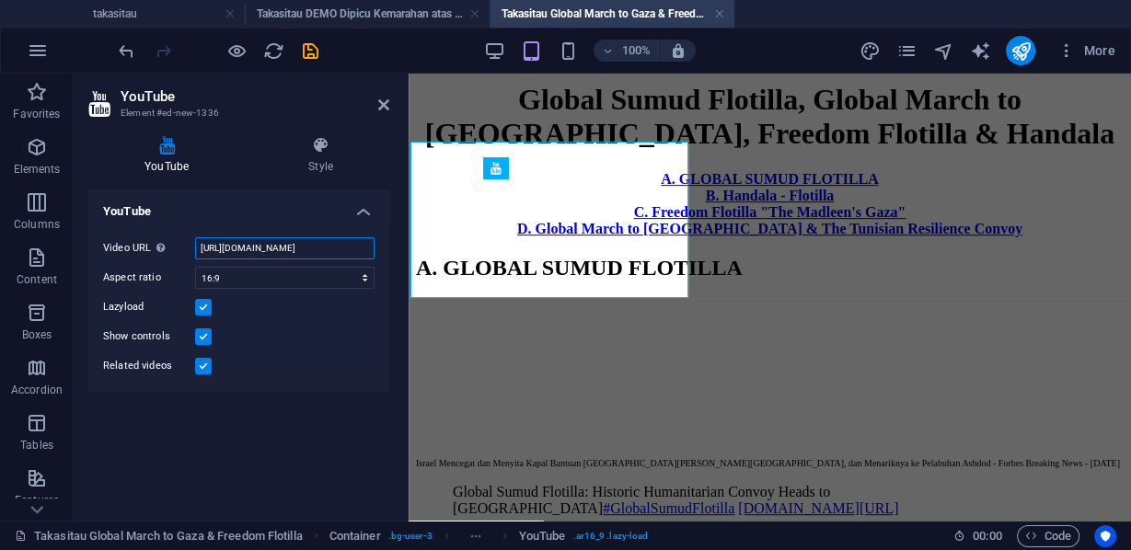
scroll to position [0, 39]
type input "[URL][DOMAIN_NAME]"
click at [385, 104] on icon at bounding box center [383, 105] width 11 height 15
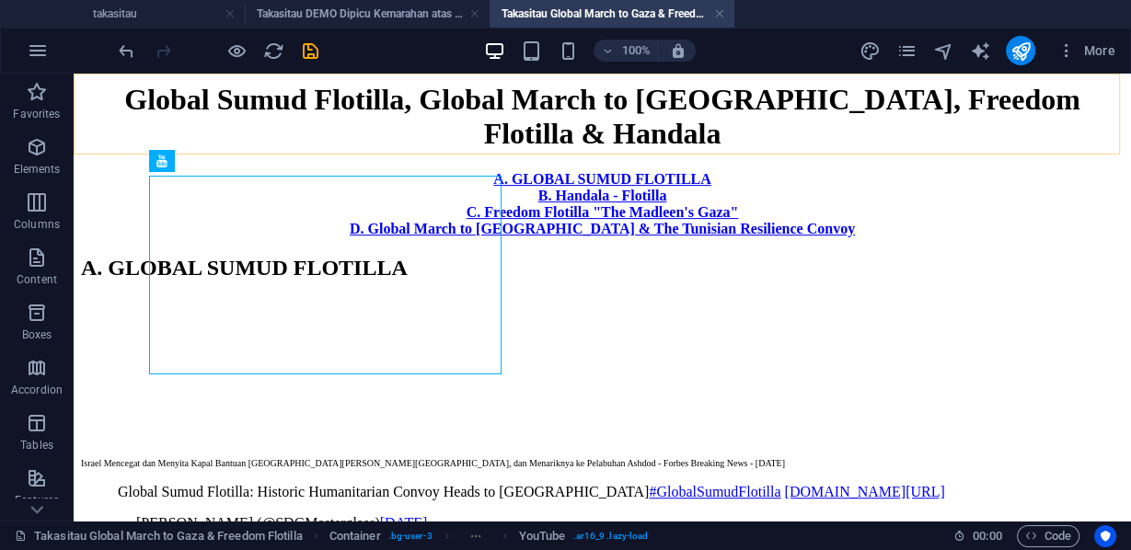
scroll to position [603, 0]
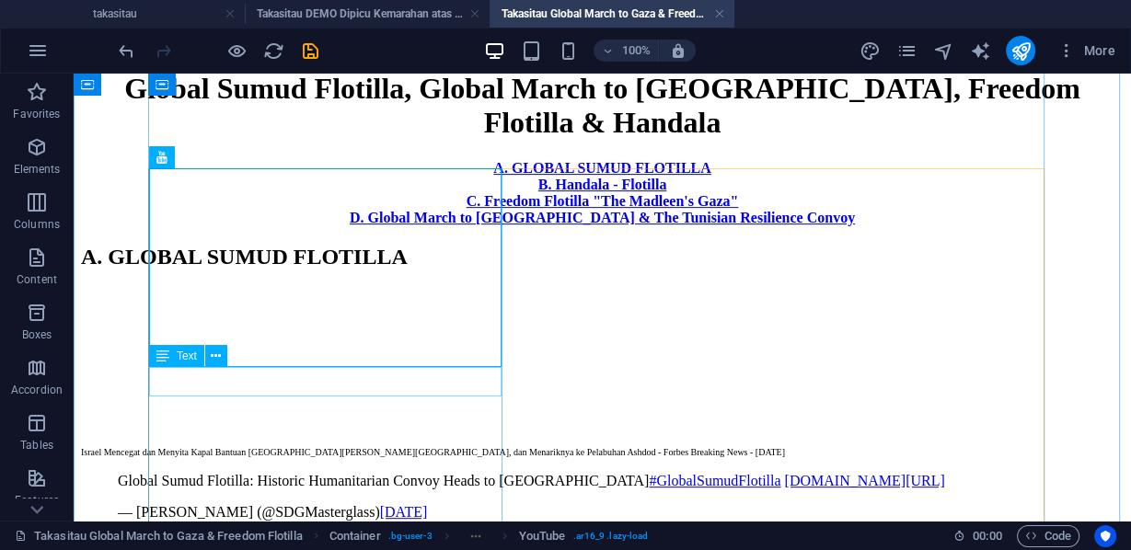
click at [248, 443] on div "Israel Mencegat dan Menyita Kapal Bantuan [GEOGRAPHIC_DATA][PERSON_NAME][GEOGRA…" at bounding box center [602, 450] width 1042 height 15
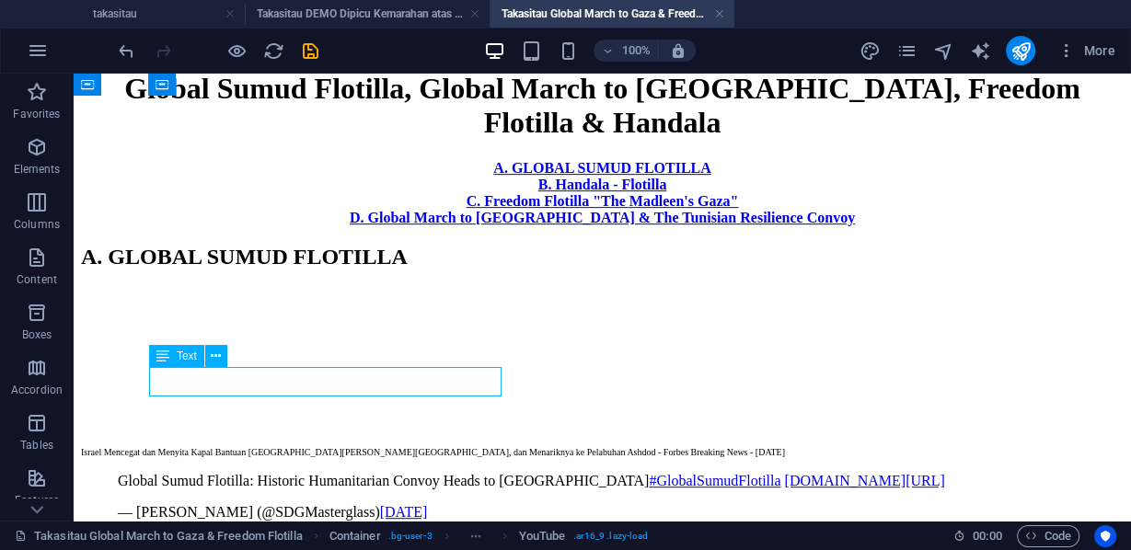
click at [248, 443] on div "Israel Mencegat dan Menyita Kapal Bantuan [GEOGRAPHIC_DATA][PERSON_NAME][GEOGRA…" at bounding box center [602, 450] width 1042 height 15
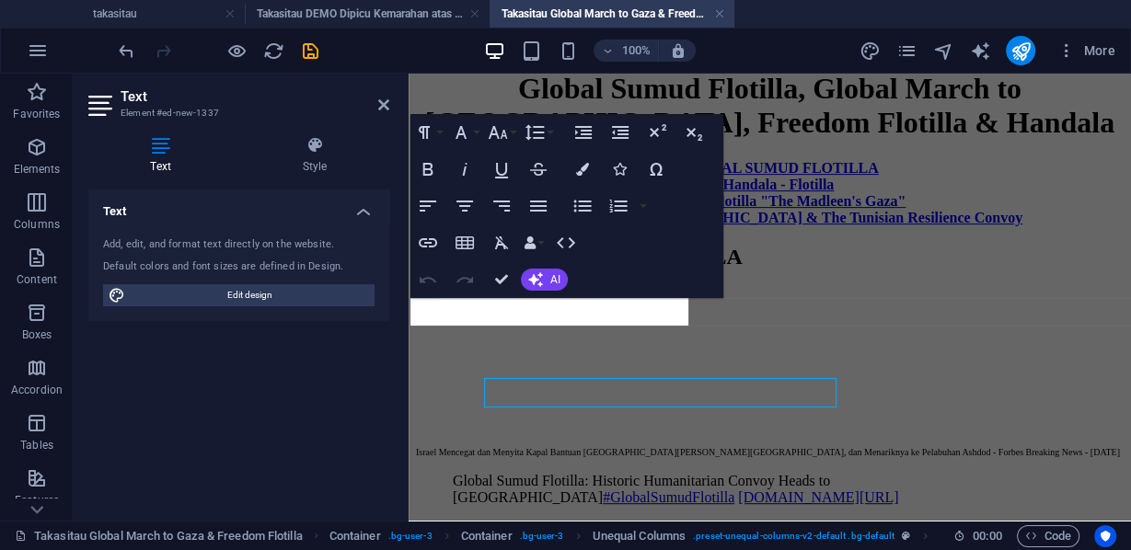
scroll to position [593, 0]
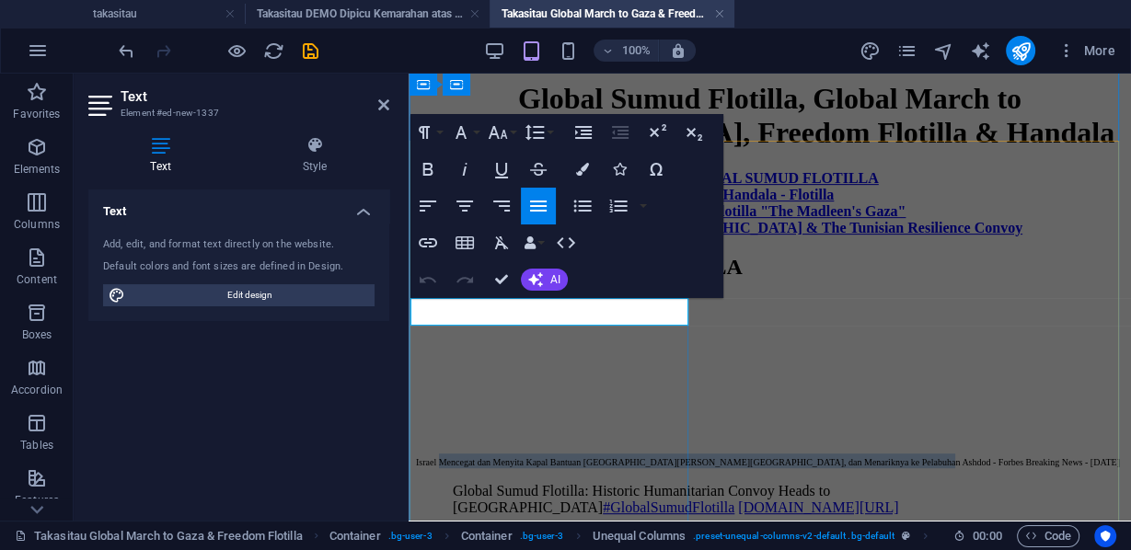
drag, startPoint x: 437, startPoint y: 303, endPoint x: 661, endPoint y: 311, distance: 223.7
click at [661, 457] on span "Israel Mencegat dan Menyita Kapal Bantuan [GEOGRAPHIC_DATA][PERSON_NAME][GEOGRA…" at bounding box center [768, 462] width 704 height 10
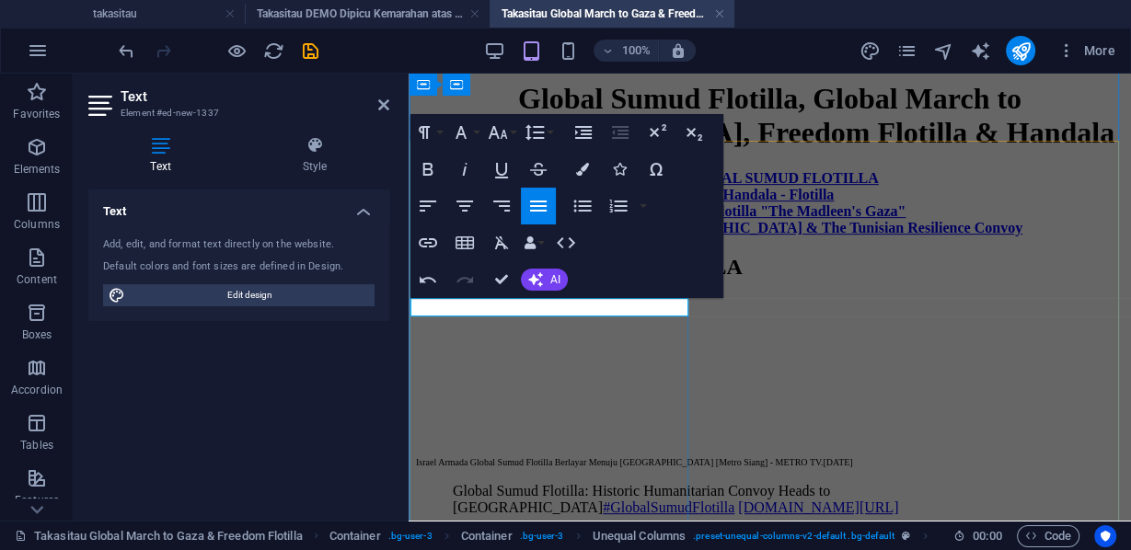
click at [545, 454] on p "Israel Armada Global Sumud Flotilla Berlayar Menuju [GEOGRAPHIC_DATA] [Metro Si…" at bounding box center [769, 461] width 707 height 15
click at [433, 457] on span "Israel Armada Global Sumud Flotilla Berlayar Menuju [GEOGRAPHIC_DATA] [Metro Si…" at bounding box center [619, 462] width 407 height 10
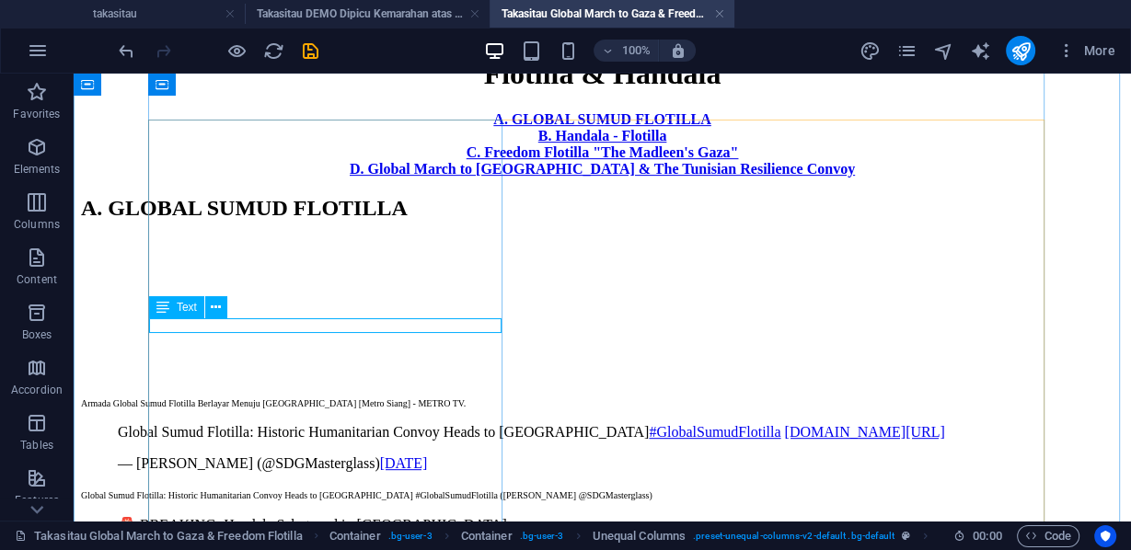
click at [433, 395] on div "Armada Global Sumud Flotilla Berlayar Menuju [GEOGRAPHIC_DATA] [Metro Siang] - …" at bounding box center [602, 402] width 1042 height 15
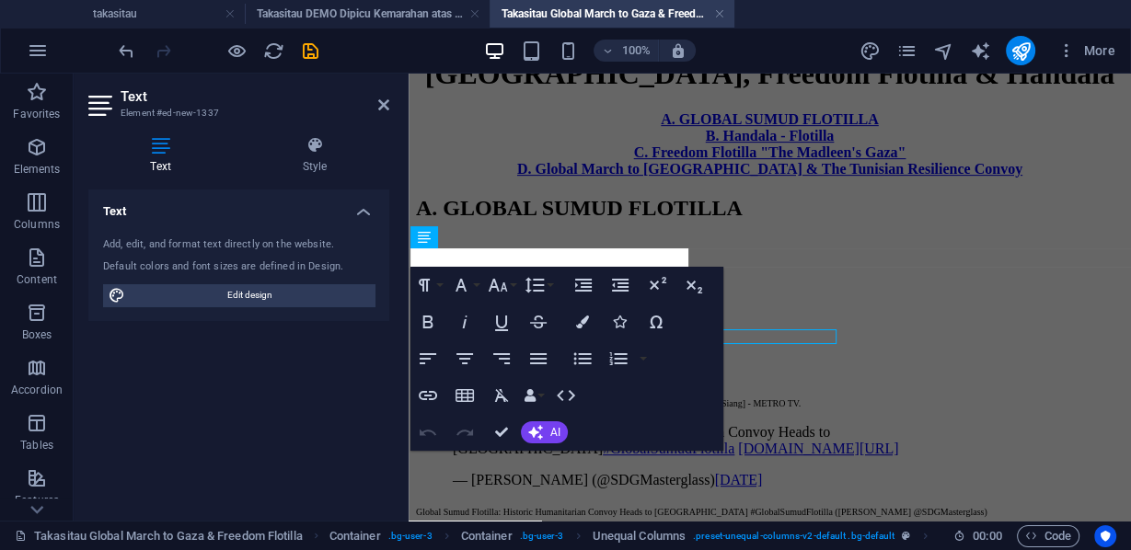
scroll to position [642, 0]
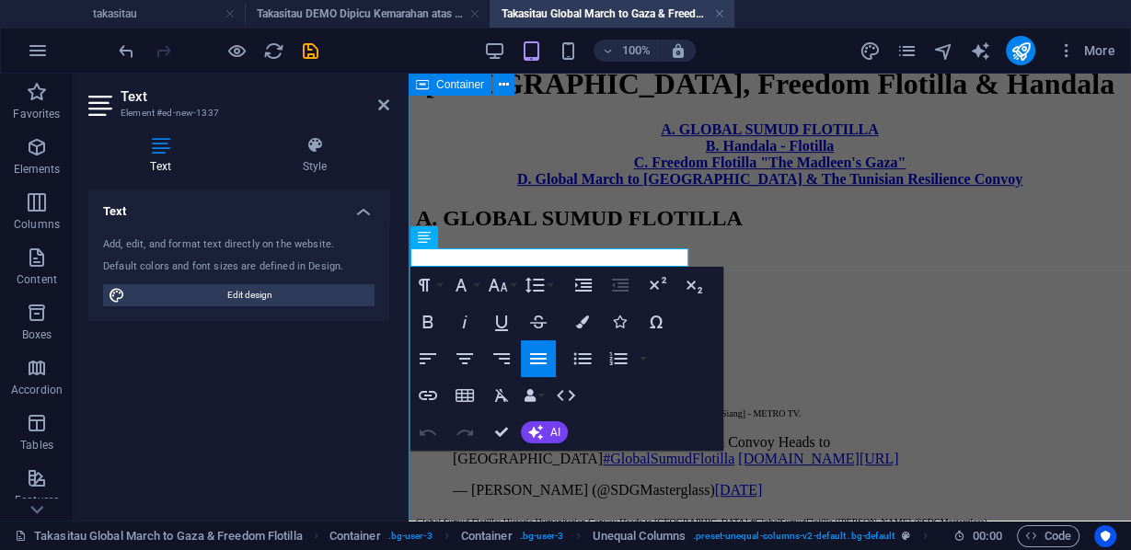
drag, startPoint x: 451, startPoint y: 259, endPoint x: 408, endPoint y: 250, distance: 44.0
click at [471, 357] on icon "button" at bounding box center [465, 359] width 22 height 22
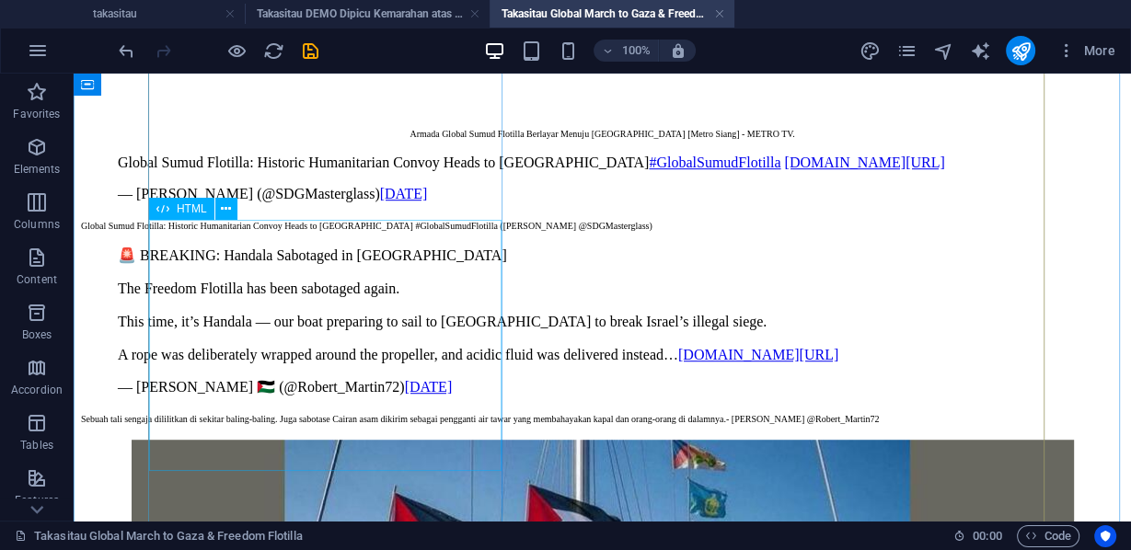
scroll to position [995, 0]
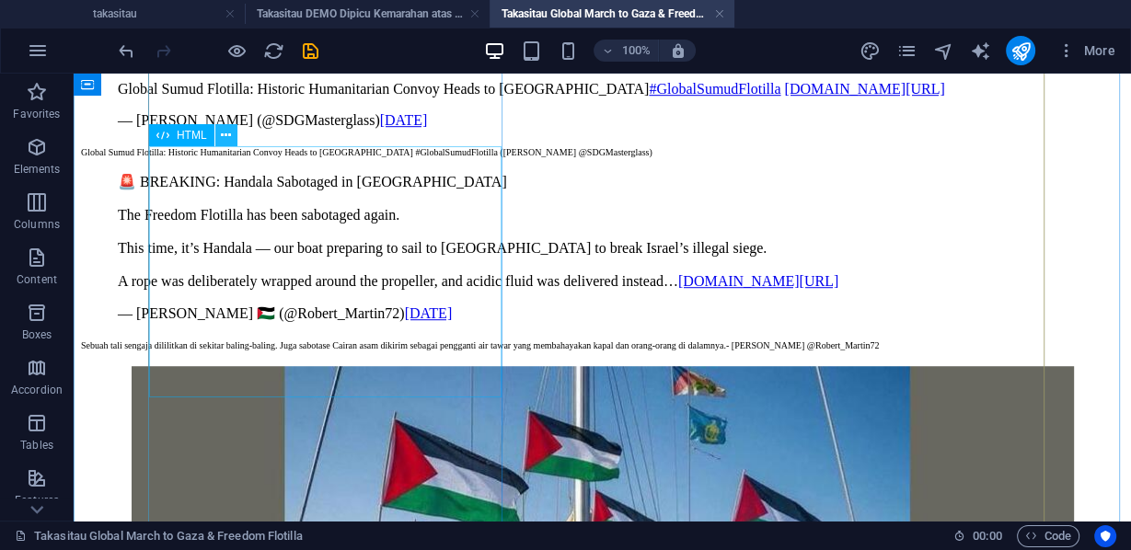
click at [224, 137] on icon at bounding box center [226, 135] width 10 height 19
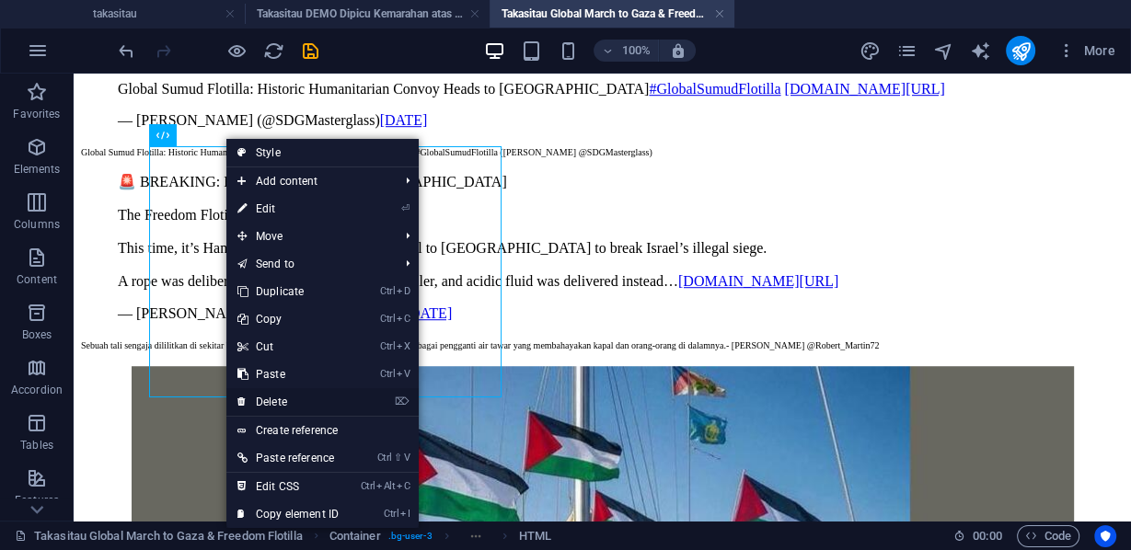
click at [281, 402] on link "⌦ Delete" at bounding box center [287, 402] width 123 height 28
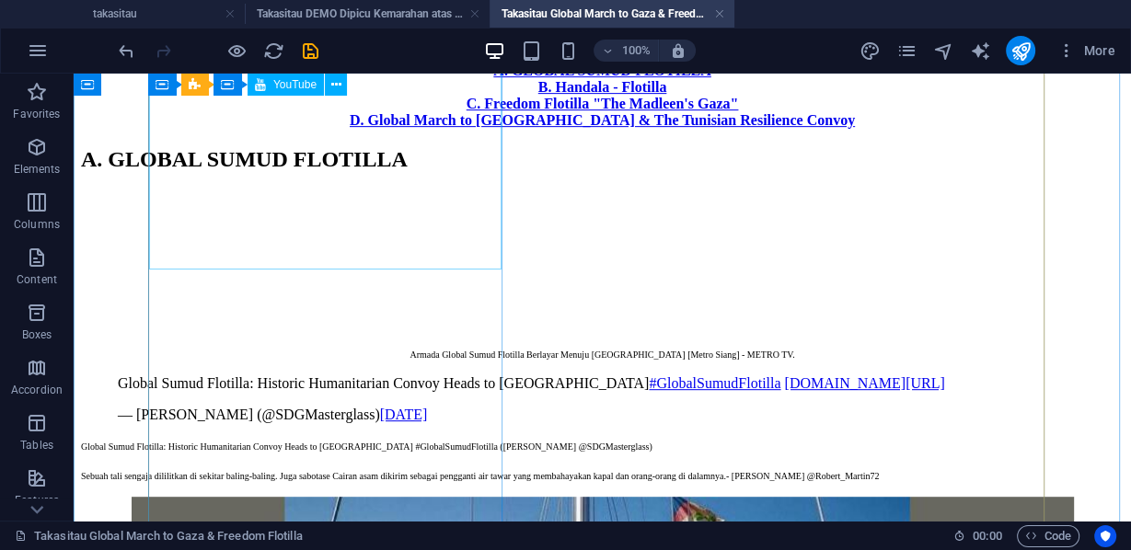
scroll to position [775, 0]
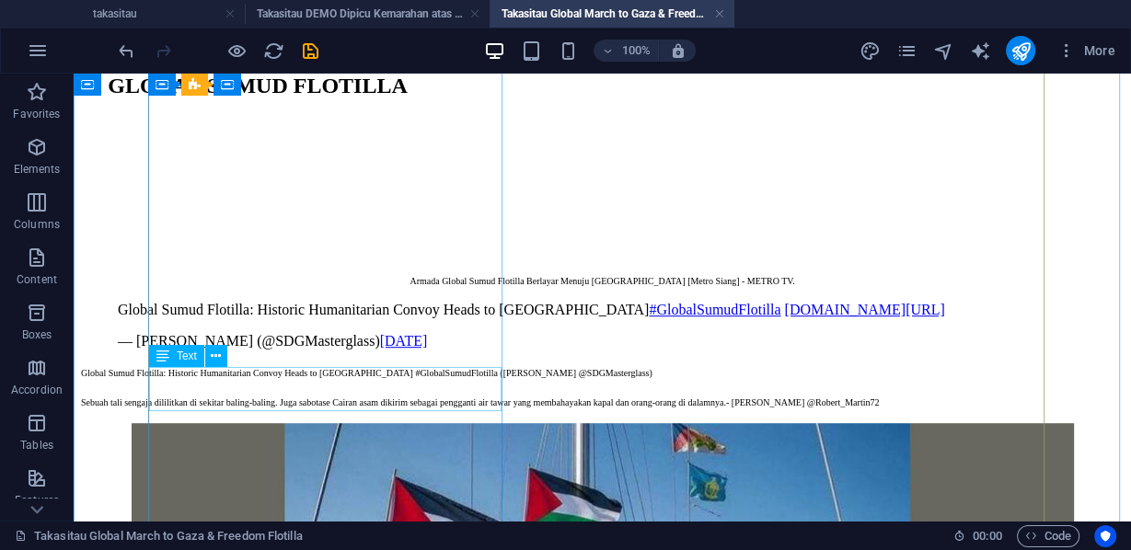
click at [255, 394] on div "Sebuah tali sengaja dililitkan di sekitar baling-baling. Juga sabotase Cairan a…" at bounding box center [602, 401] width 1042 height 15
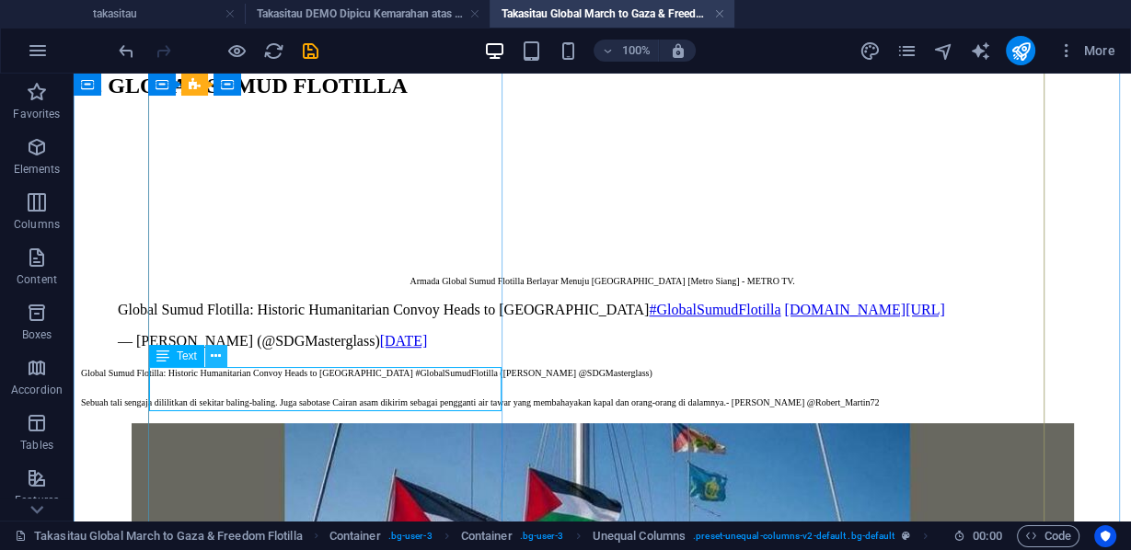
click at [213, 355] on icon at bounding box center [216, 356] width 10 height 19
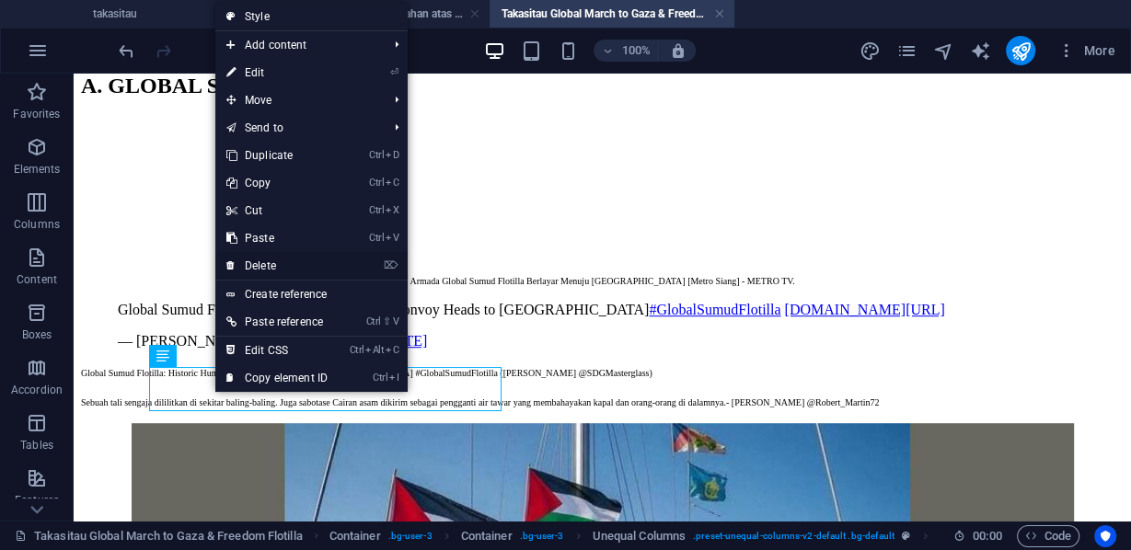
click at [257, 268] on link "⌦ Delete" at bounding box center [276, 266] width 123 height 28
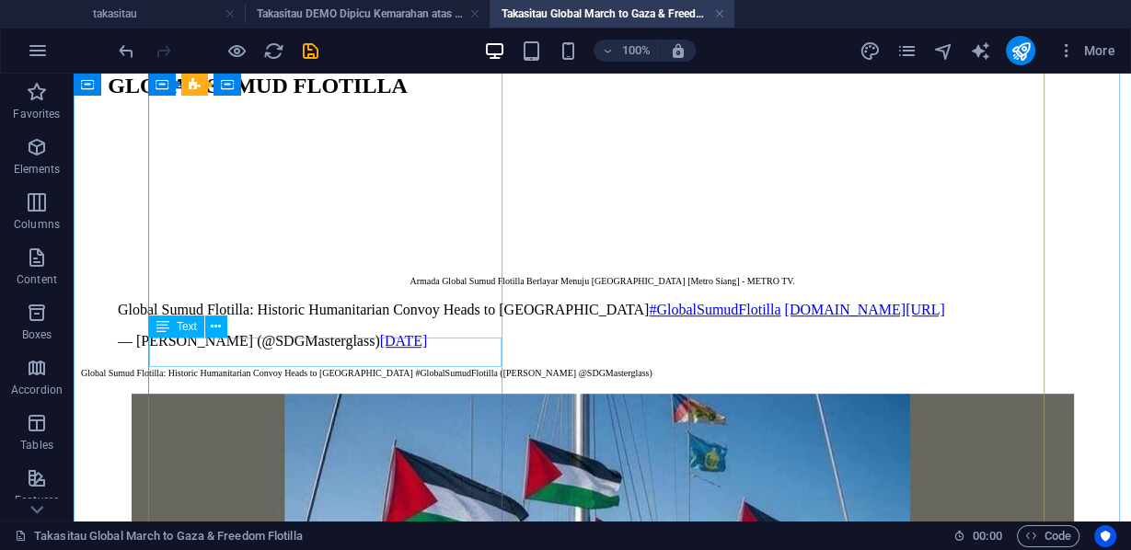
scroll to position [848, 0]
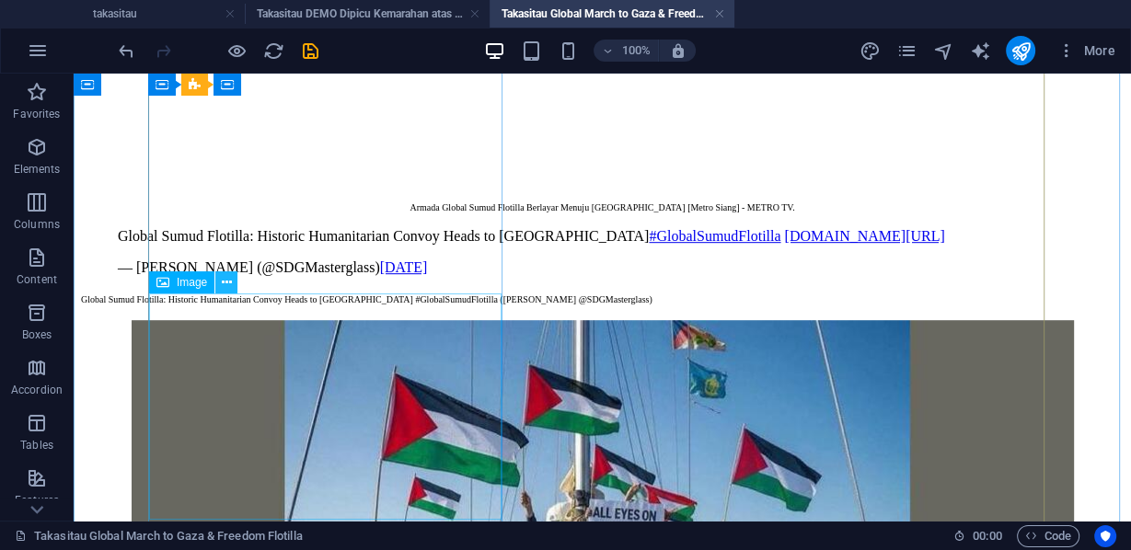
click at [226, 283] on icon at bounding box center [227, 282] width 10 height 19
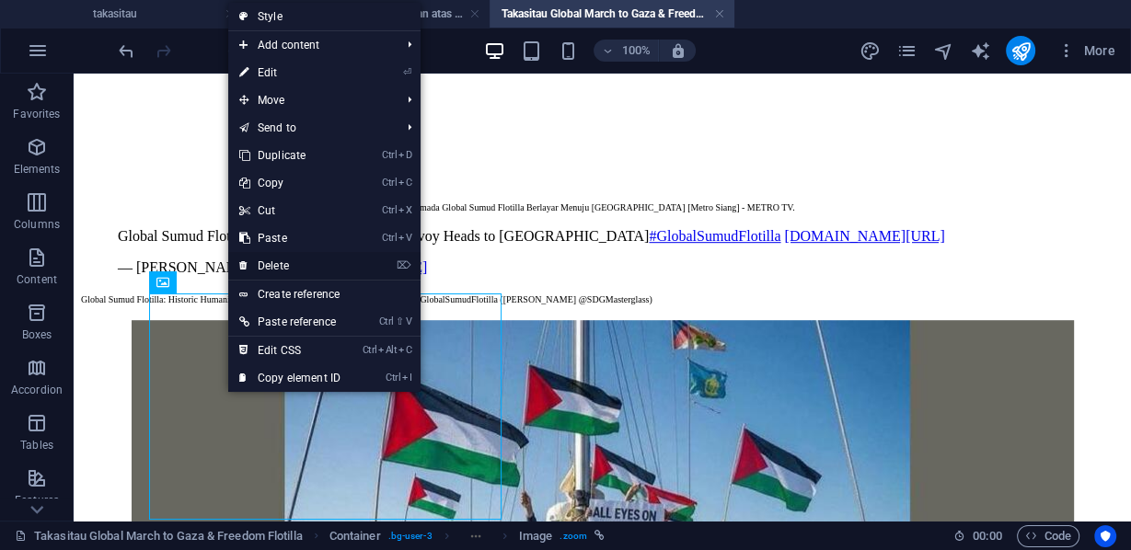
click at [263, 263] on link "⌦ Delete" at bounding box center [289, 266] width 123 height 28
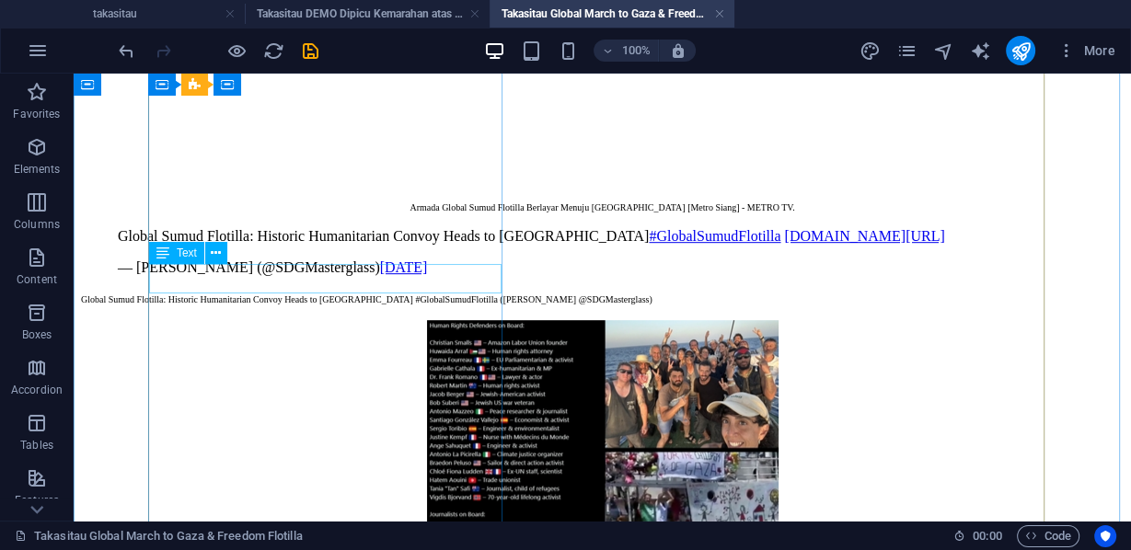
scroll to position [701, 0]
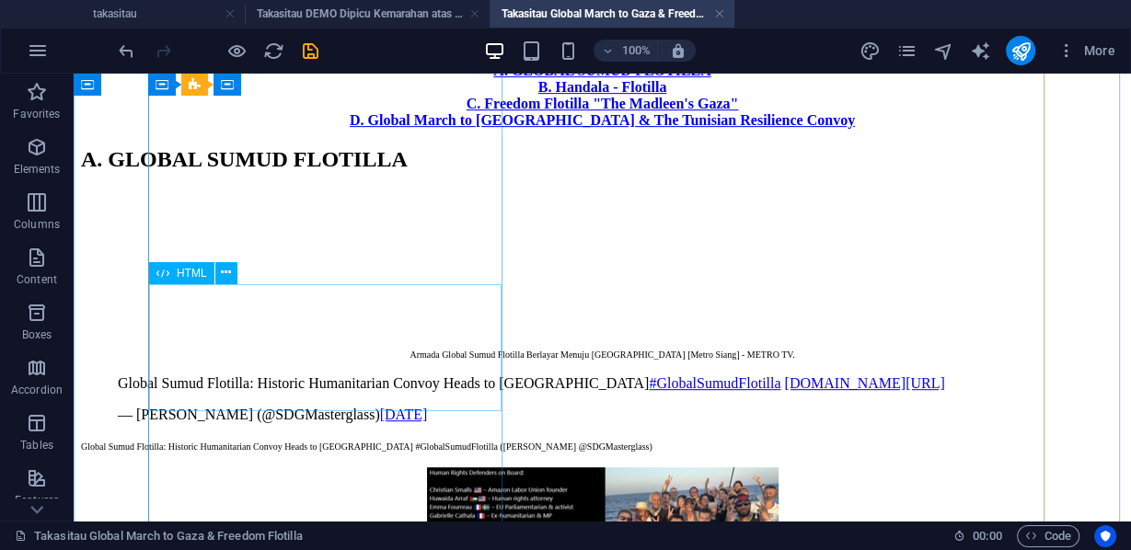
click at [222, 375] on div "Global Sumud Flotilla: Historic Humanitarian Convoy Heads to [GEOGRAPHIC_DATA] …" at bounding box center [602, 399] width 1042 height 48
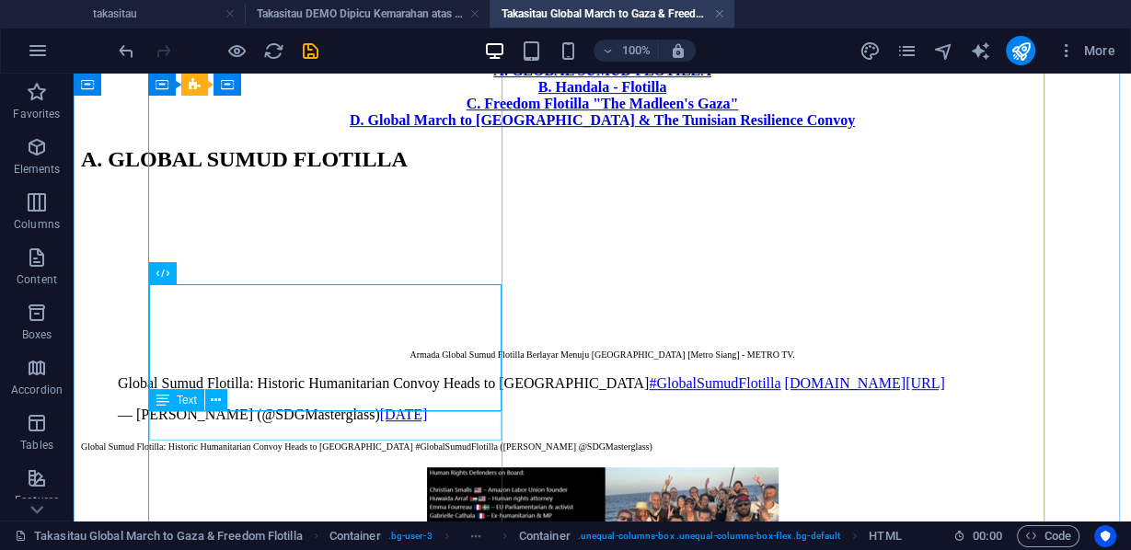
click at [206, 438] on div "Global Sumud Flotilla: Historic Humanitarian Convoy Heads to [GEOGRAPHIC_DATA] …" at bounding box center [602, 445] width 1042 height 15
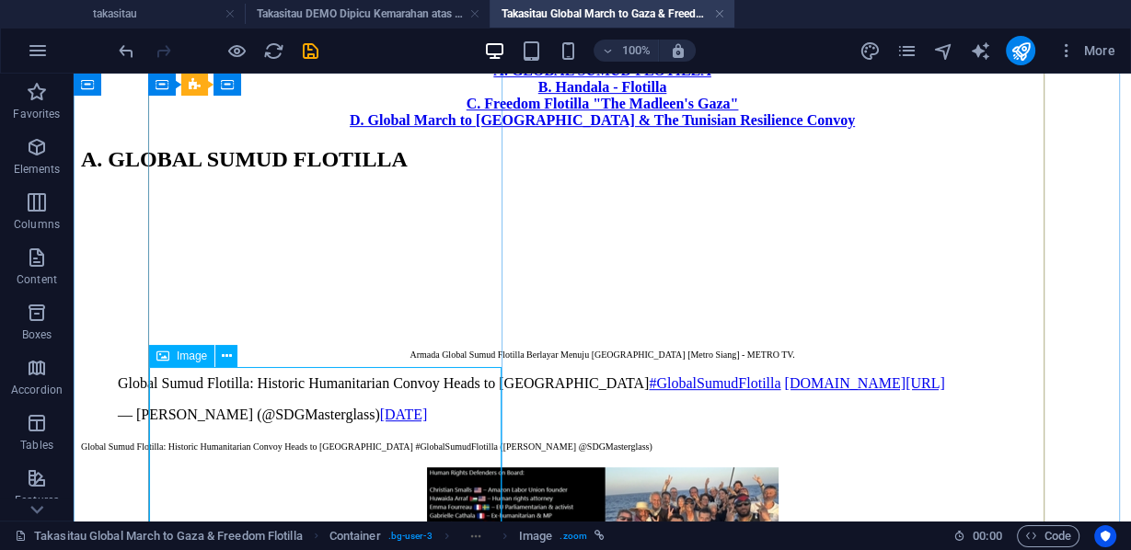
scroll to position [848, 0]
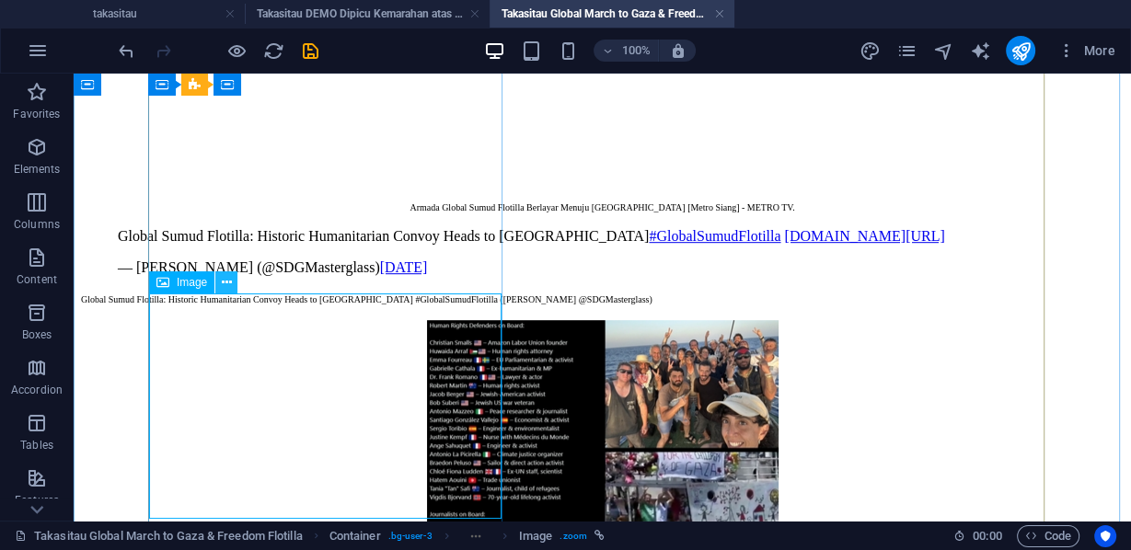
click at [226, 282] on icon at bounding box center [227, 282] width 10 height 19
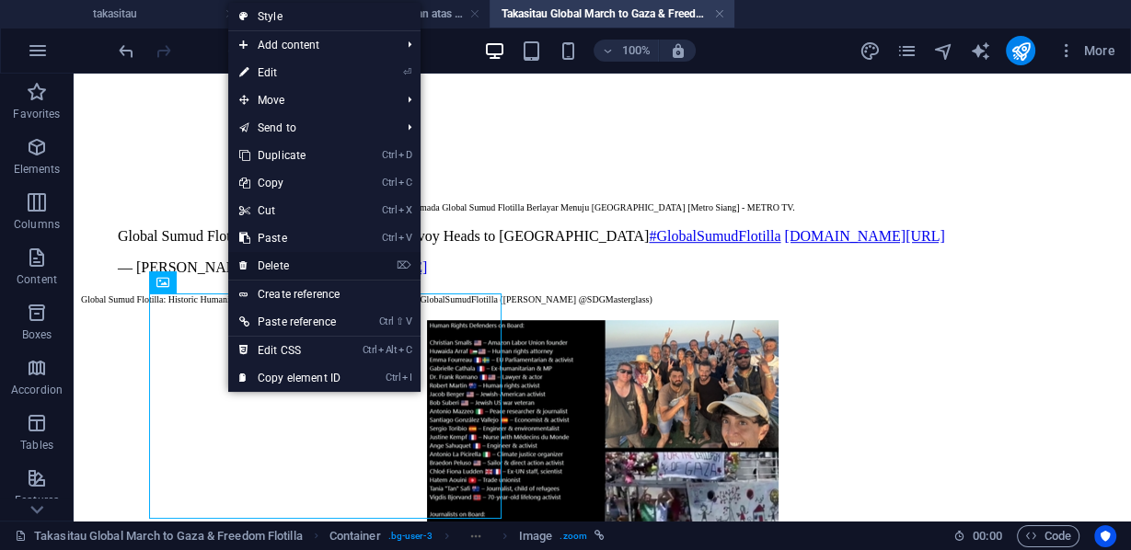
click at [272, 260] on link "⌦ Delete" at bounding box center [289, 266] width 123 height 28
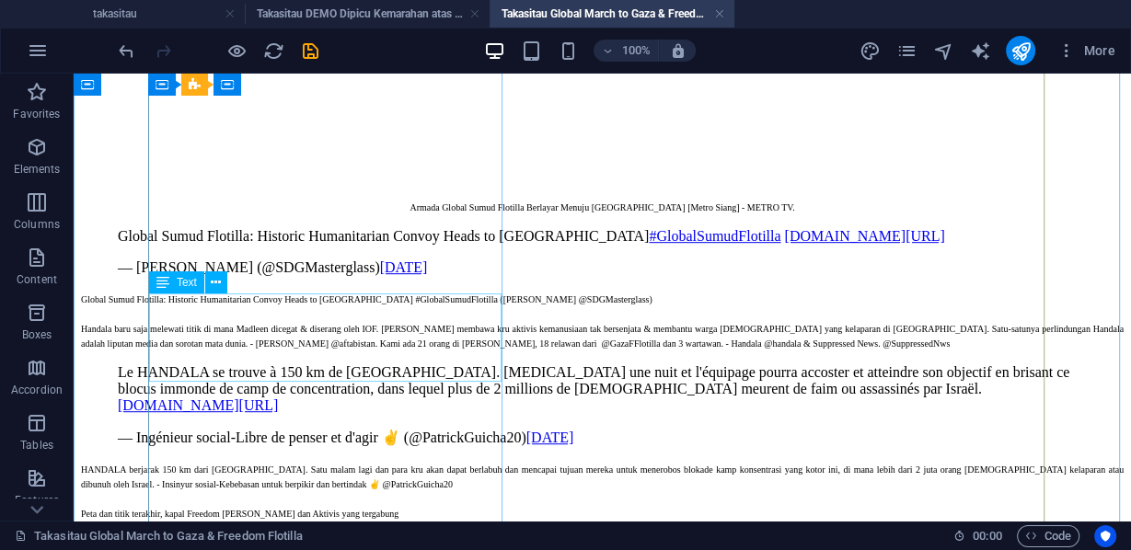
click at [243, 320] on div "Handala baru saja melewati titik di mana Madleen dicegat & diserang oleh IOF. […" at bounding box center [602, 334] width 1042 height 29
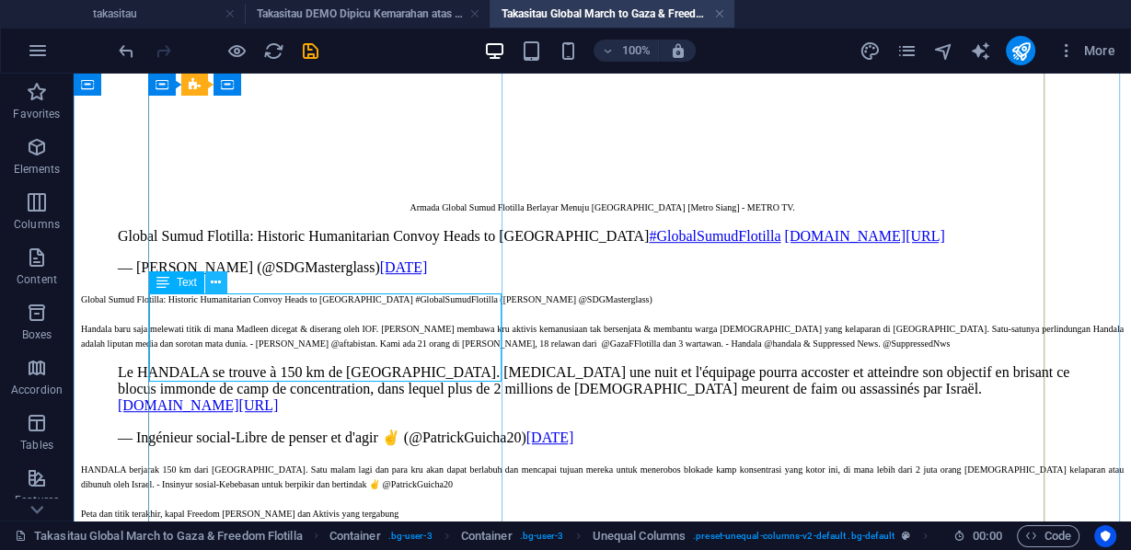
click at [217, 282] on icon at bounding box center [216, 282] width 10 height 19
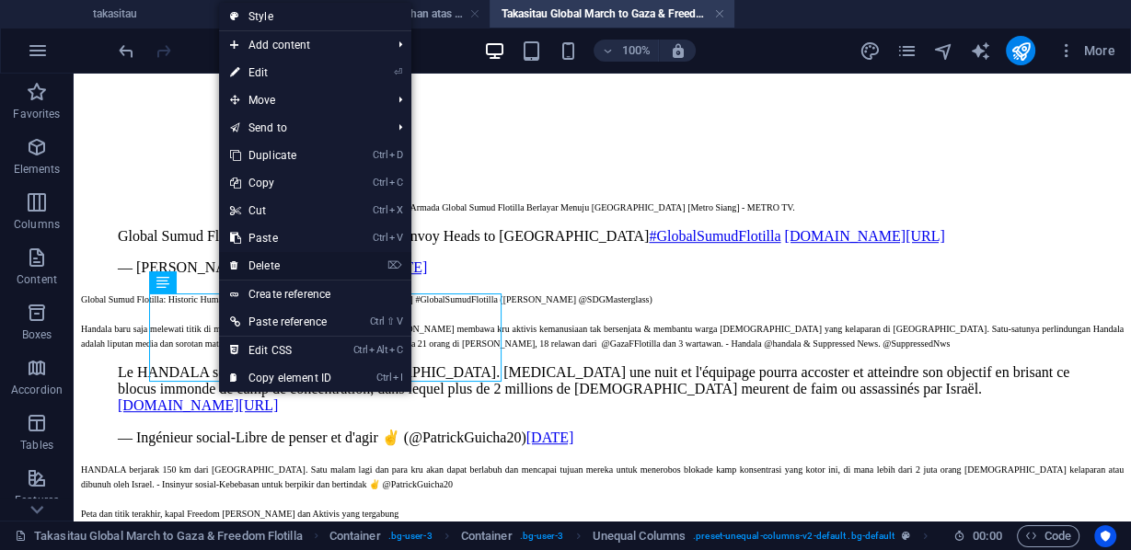
click at [270, 267] on link "⌦ Delete" at bounding box center [280, 266] width 123 height 28
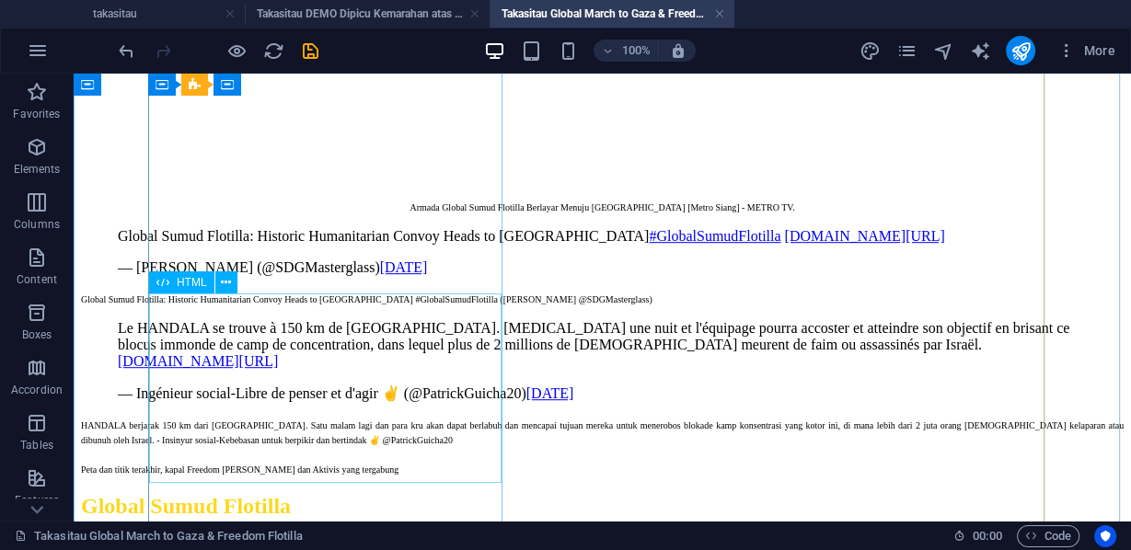
scroll to position [922, 0]
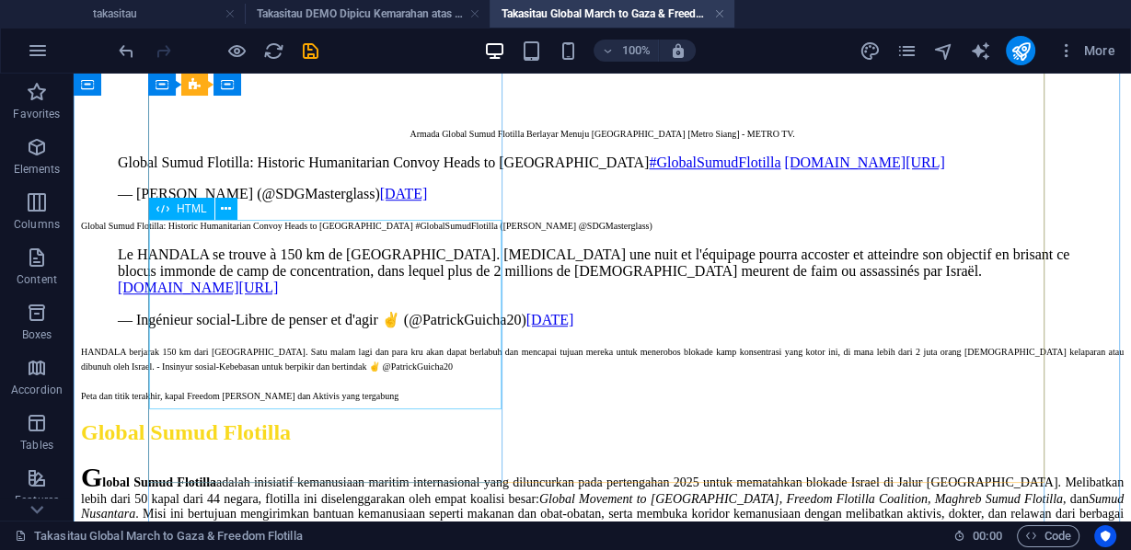
click at [245, 307] on div "Le HANDALA se trouve à 150 km de [GEOGRAPHIC_DATA]. [MEDICAL_DATA] une nuit et …" at bounding box center [602, 288] width 1042 height 82
click at [223, 210] on icon at bounding box center [226, 209] width 10 height 19
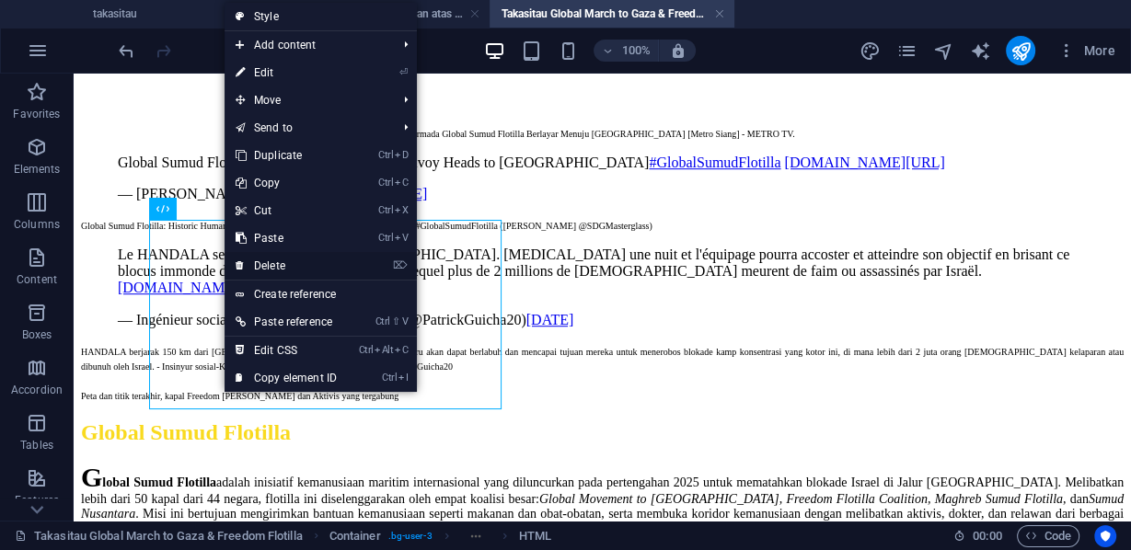
click at [270, 265] on link "⌦ Delete" at bounding box center [285, 266] width 123 height 28
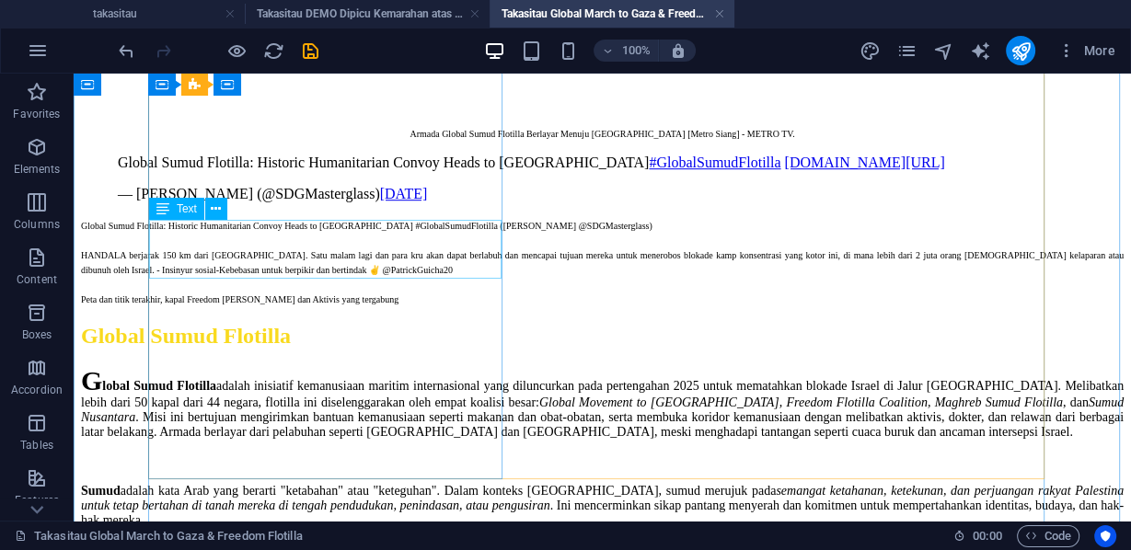
click at [252, 265] on div "HANDALA berjarak 150 km dari [GEOGRAPHIC_DATA]. Satu malam lagi dan para kru ak…" at bounding box center [602, 261] width 1042 height 29
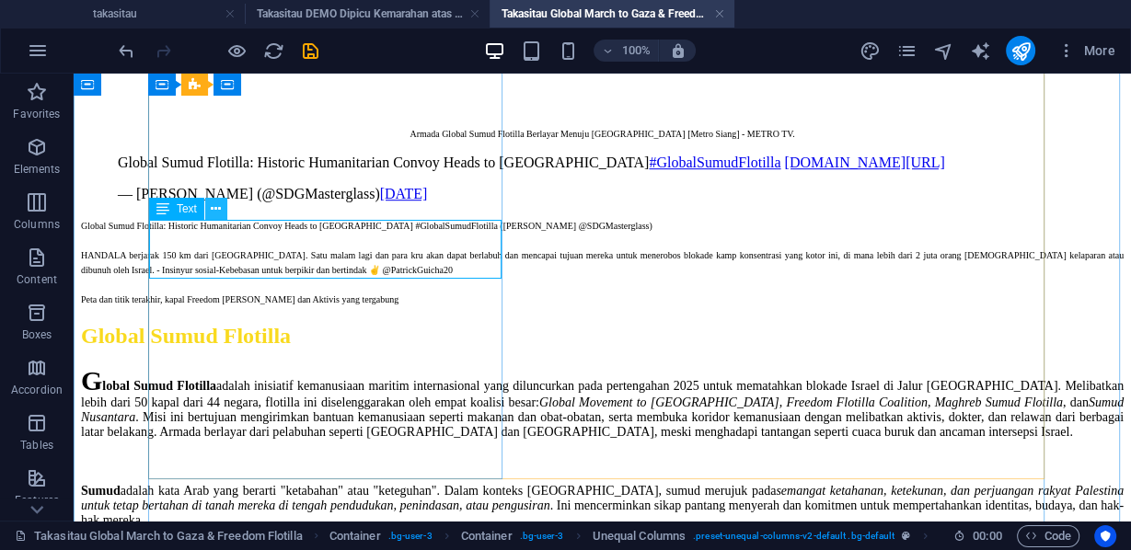
click at [213, 210] on icon at bounding box center [216, 209] width 10 height 19
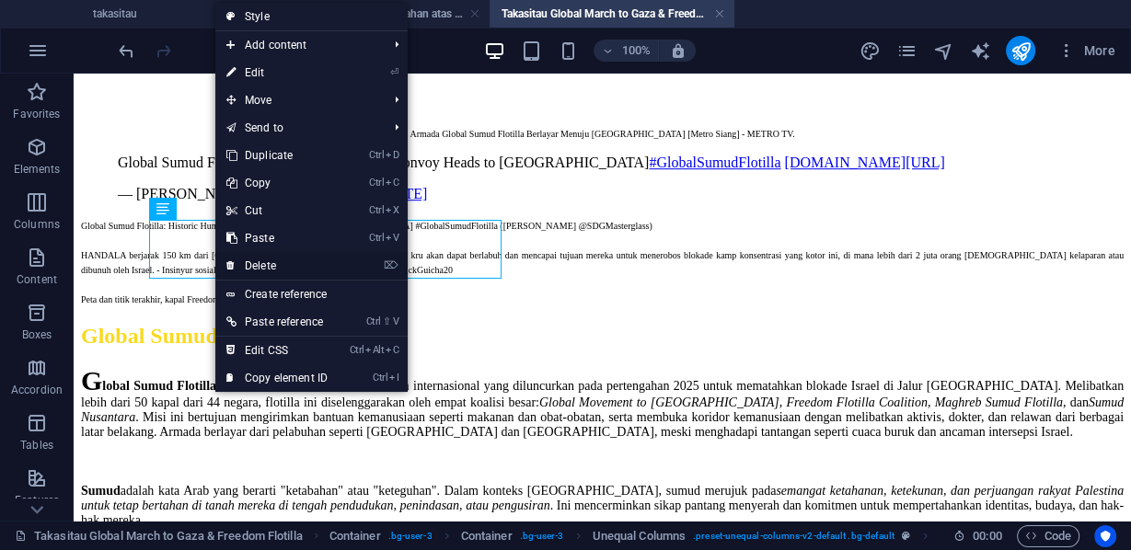
click at [254, 270] on link "⌦ Delete" at bounding box center [276, 266] width 123 height 28
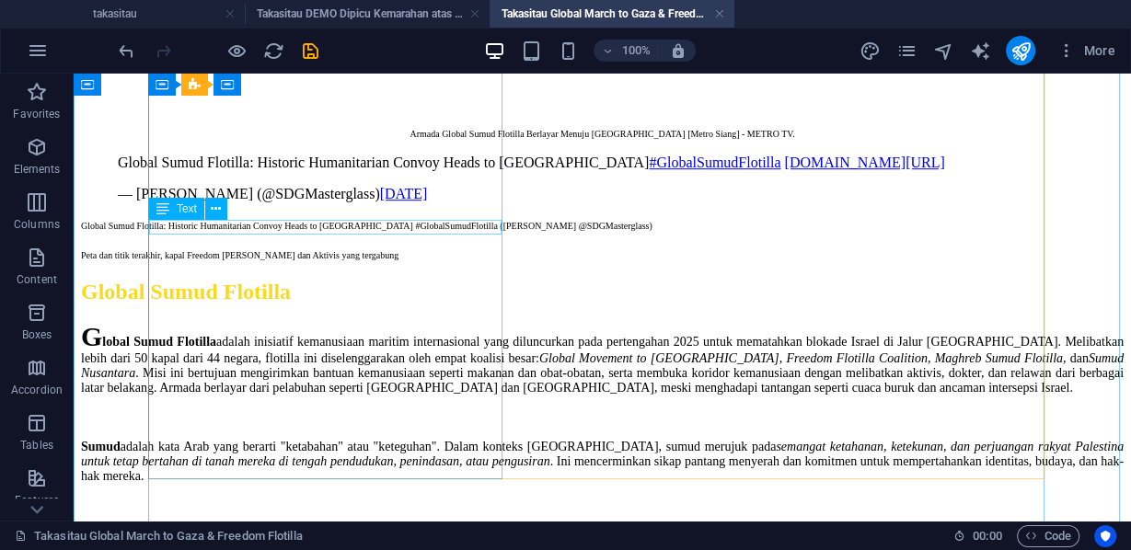
click at [270, 247] on div "Peta dan titik terakhir, kapal Freedom [PERSON_NAME] dan Aktivis yang tergabung" at bounding box center [602, 254] width 1042 height 15
click at [211, 206] on icon at bounding box center [216, 209] width 10 height 19
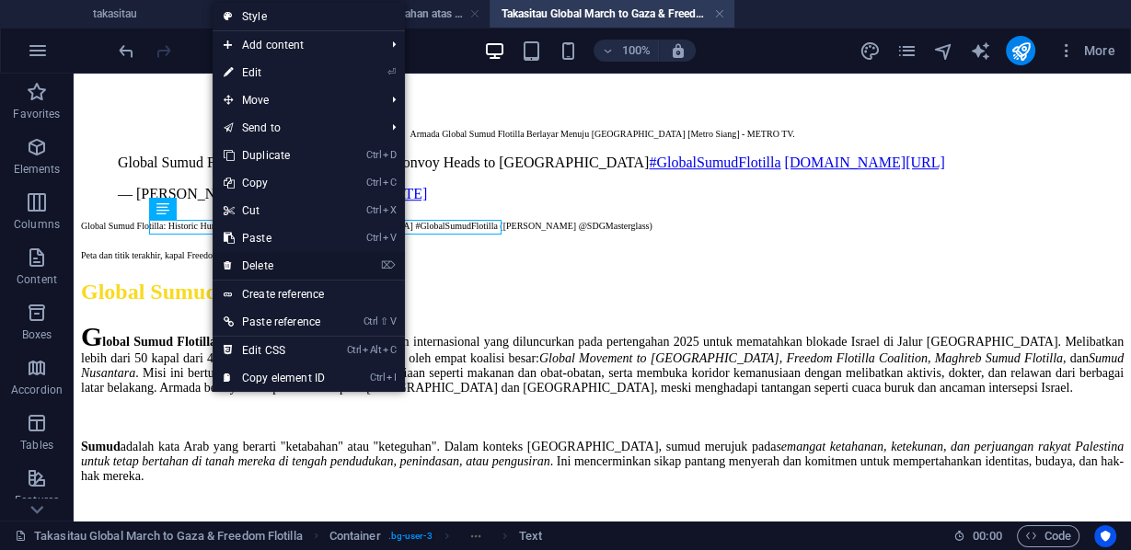
click at [242, 260] on link "⌦ Delete" at bounding box center [274, 266] width 123 height 28
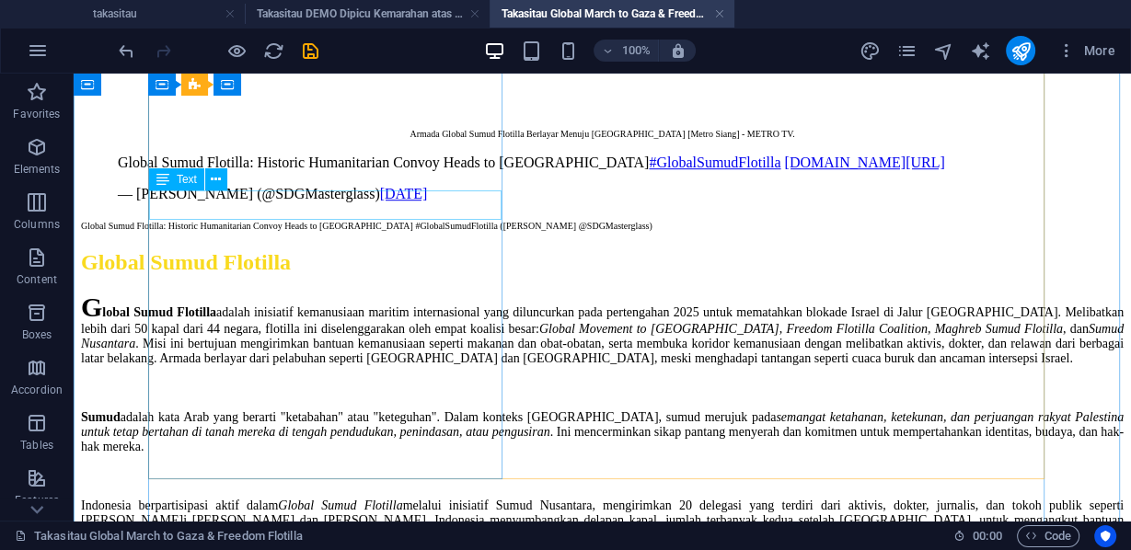
click at [275, 217] on div "Global Sumud Flotilla: Historic Humanitarian Convoy Heads to [GEOGRAPHIC_DATA] …" at bounding box center [602, 224] width 1042 height 15
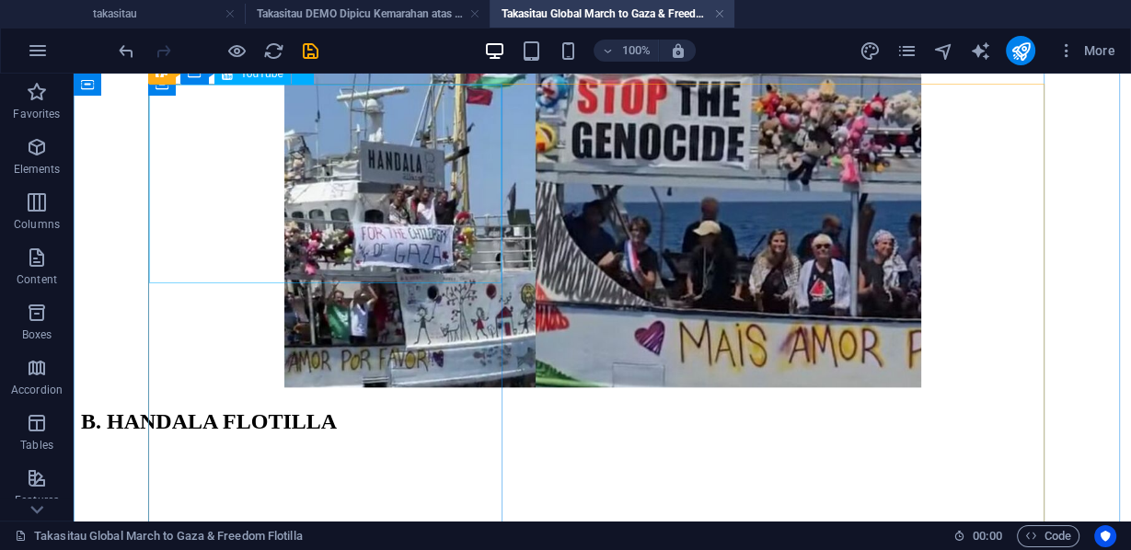
scroll to position [1251, 0]
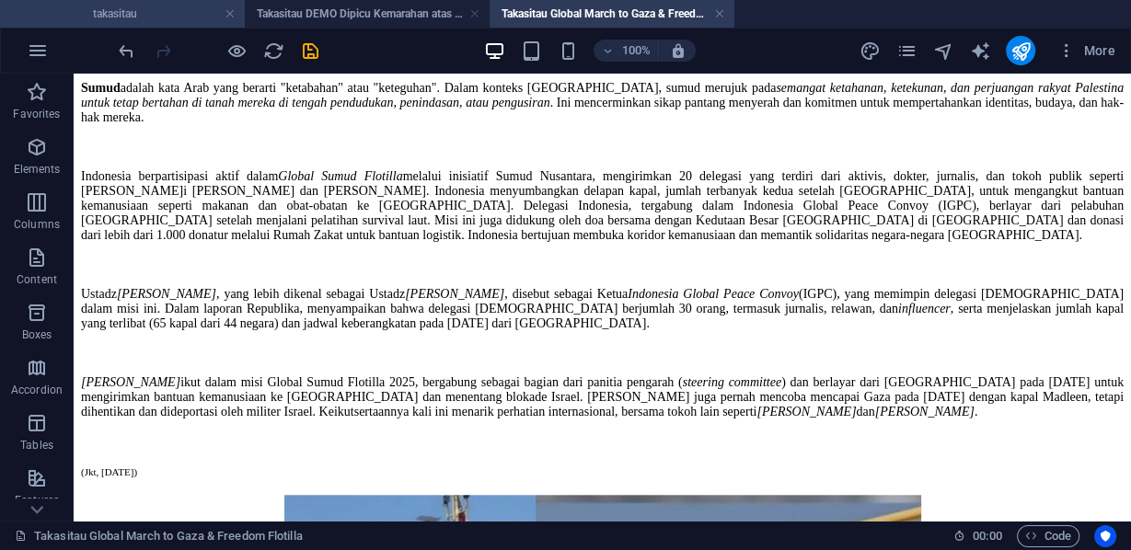
click at [179, 15] on h4 "takasitau" at bounding box center [122, 14] width 245 height 20
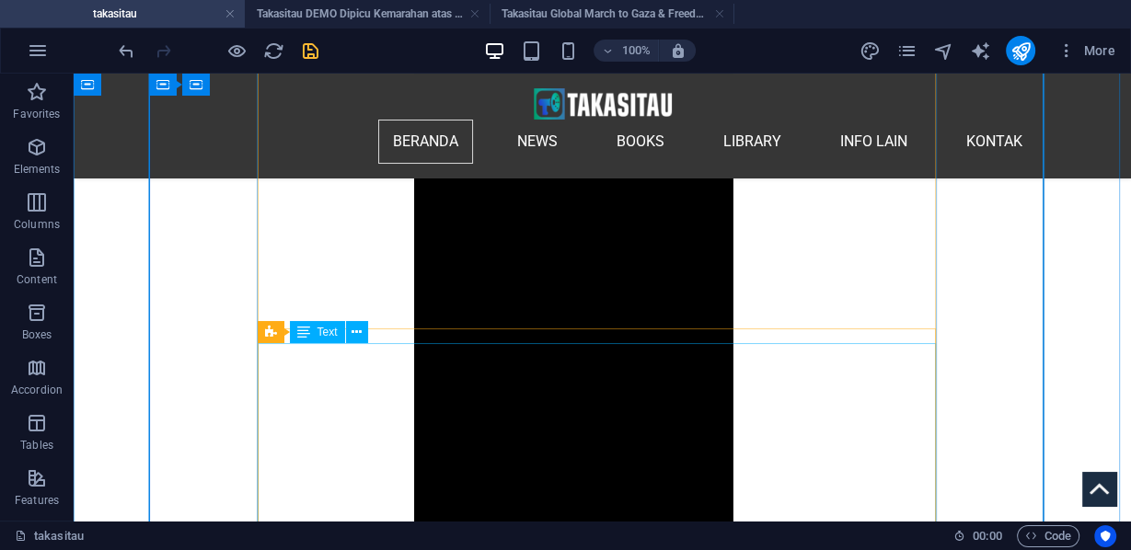
scroll to position [1926, 0]
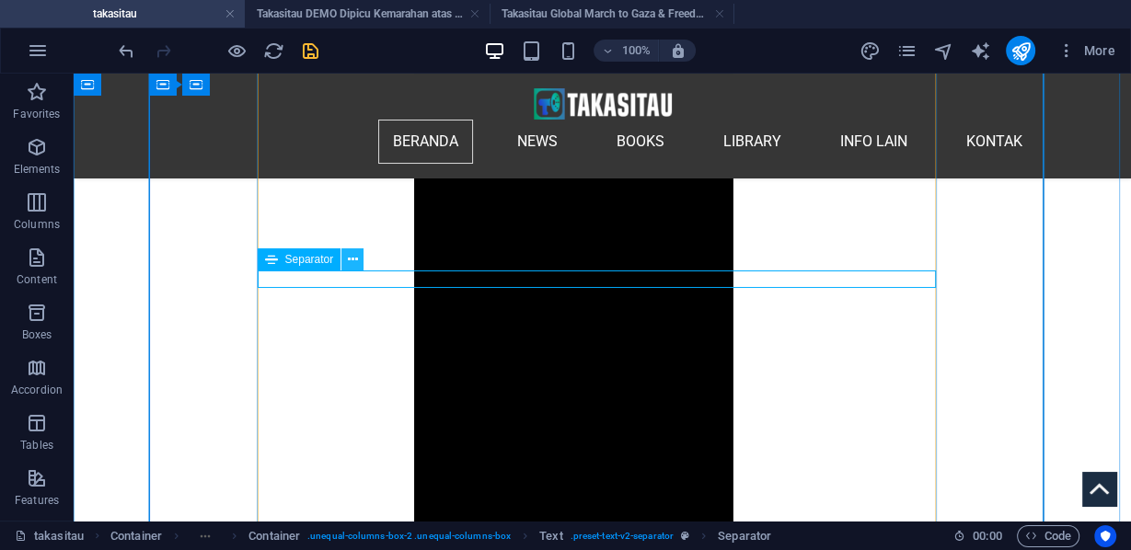
click at [350, 263] on icon at bounding box center [353, 259] width 10 height 19
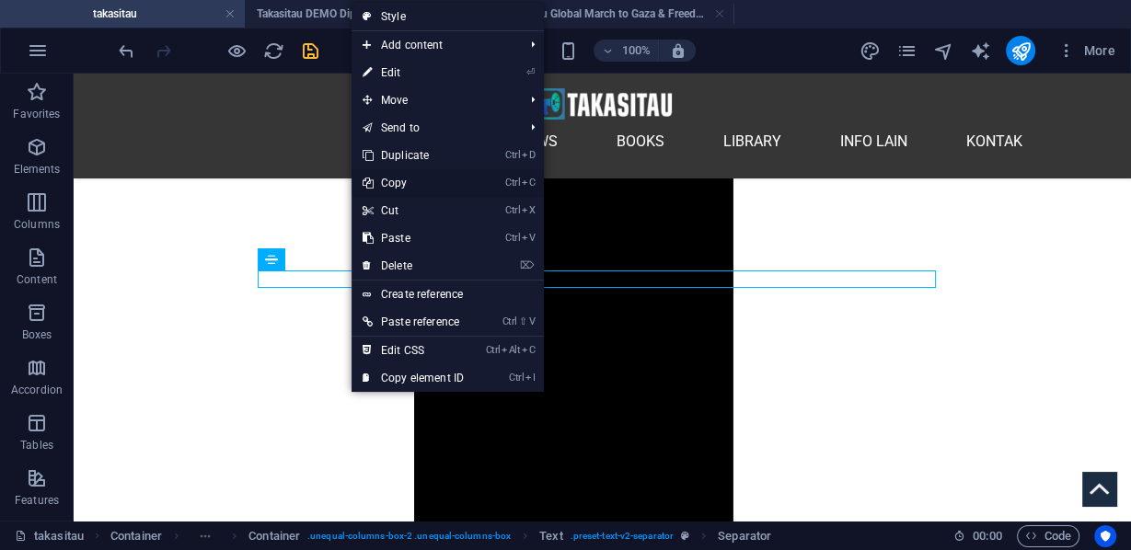
click at [390, 178] on link "Ctrl C Copy" at bounding box center [412, 183] width 123 height 28
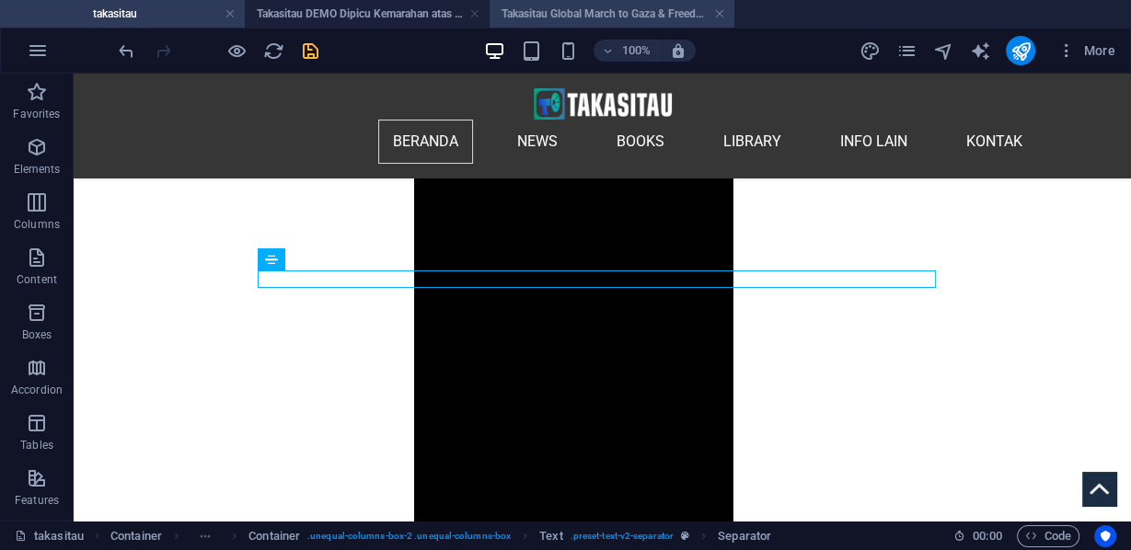
click at [613, 6] on h4 "Takasitau Global March to Gaza & Freedom Flotilla" at bounding box center [611, 14] width 245 height 20
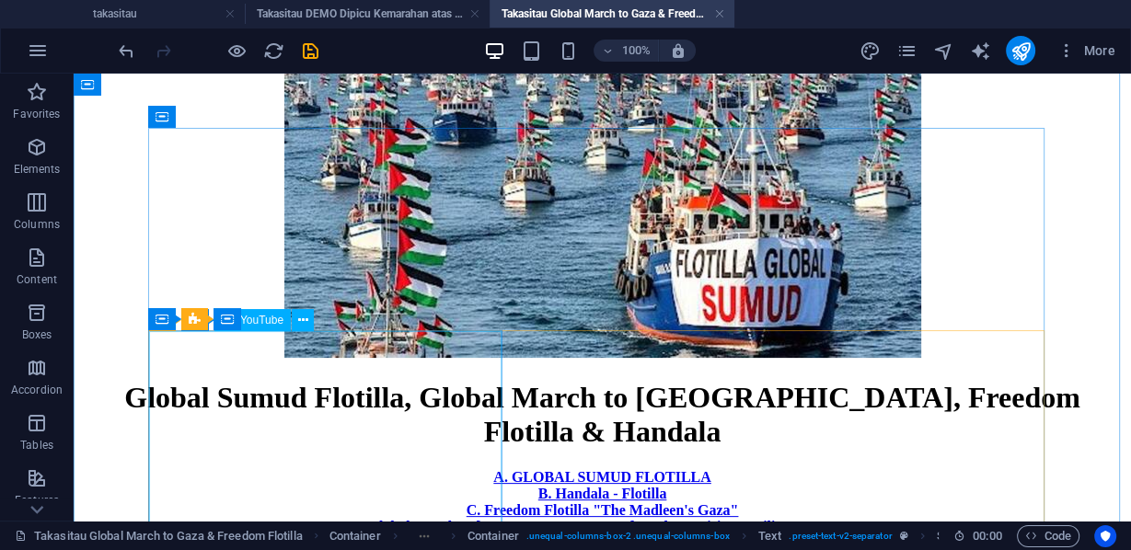
scroll to position [442, 0]
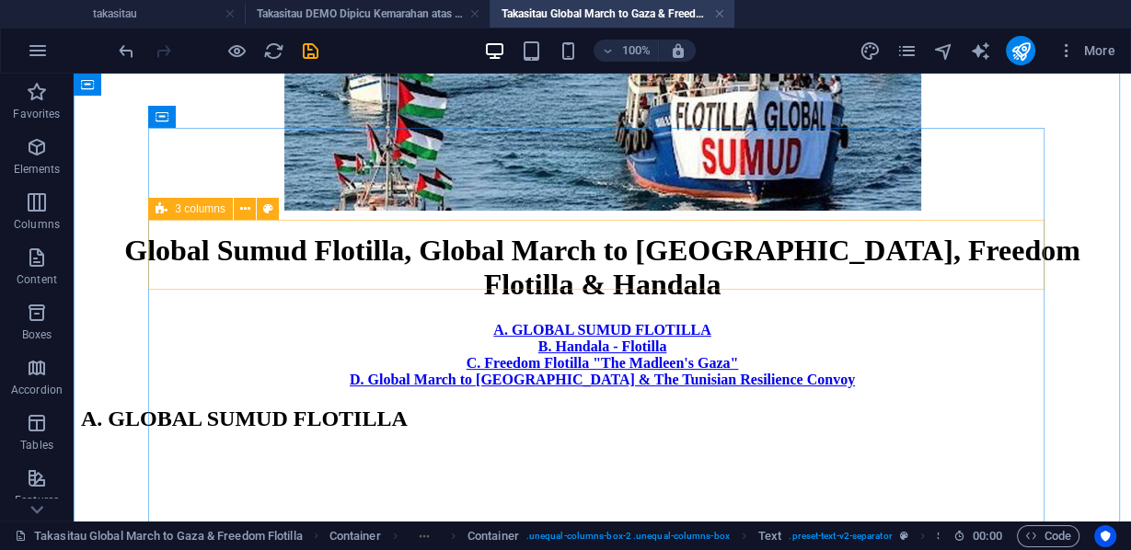
click at [449, 322] on div "A. GLOBAL SUMUD FLOTILLA B. Handala - Flotilla C. Freedom Flotilla "The Madleen…" at bounding box center [602, 355] width 1042 height 66
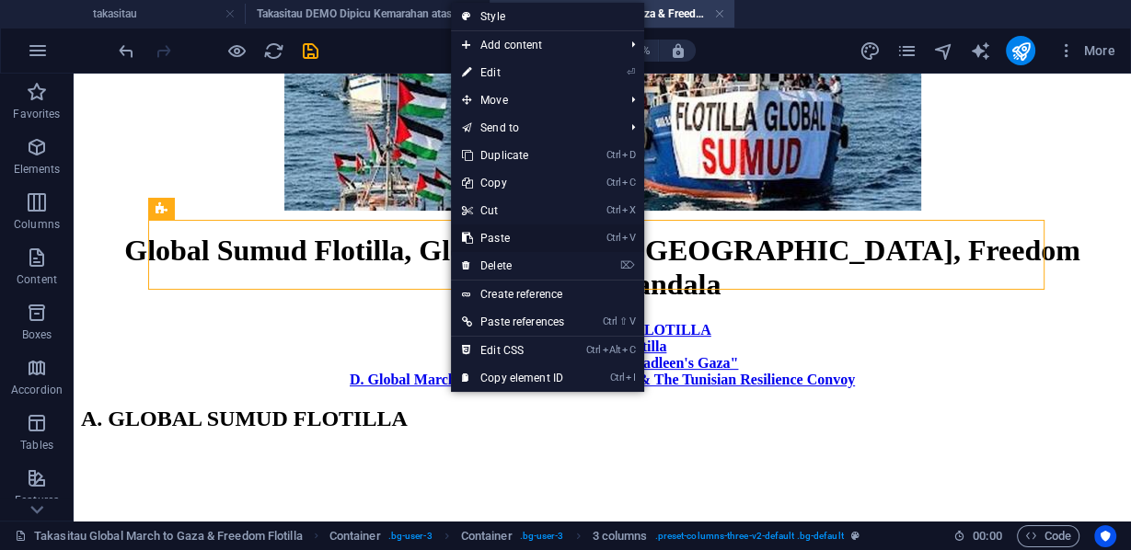
click at [488, 239] on link "Ctrl V Paste" at bounding box center [513, 238] width 124 height 28
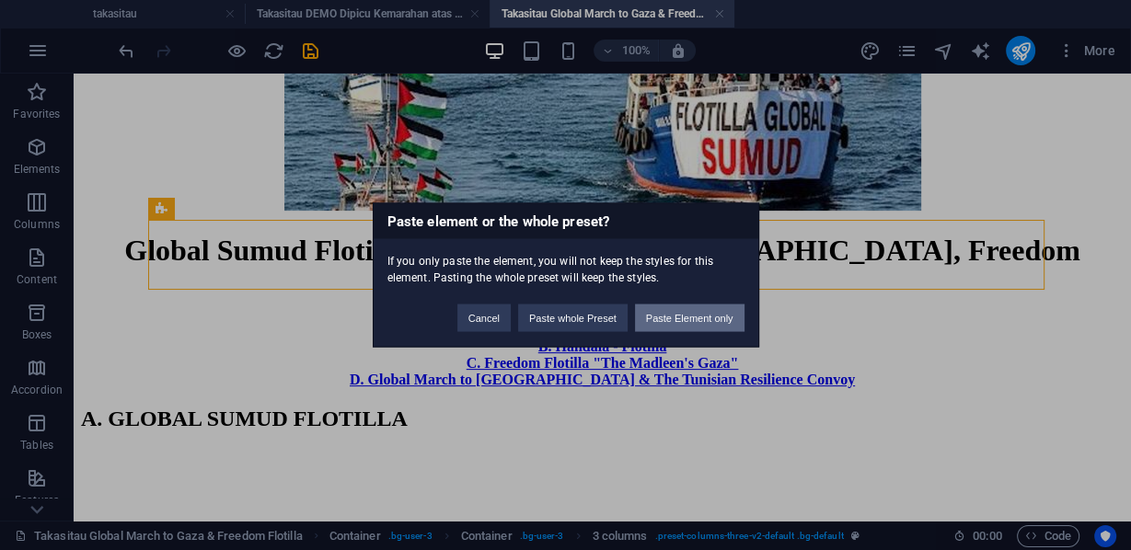
click at [678, 316] on button "Paste Element only" at bounding box center [689, 319] width 109 height 28
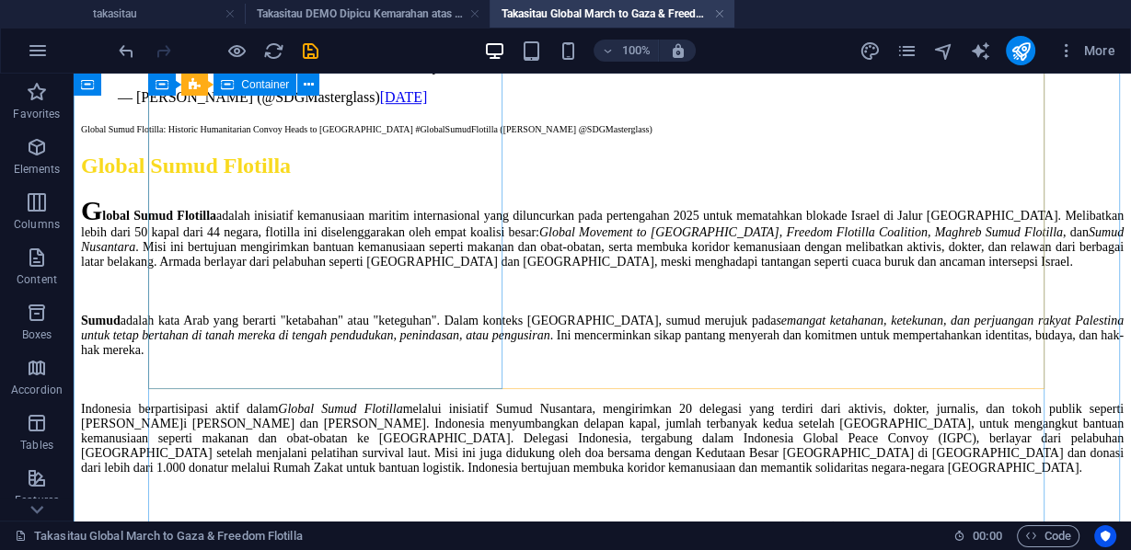
scroll to position [1104, 0]
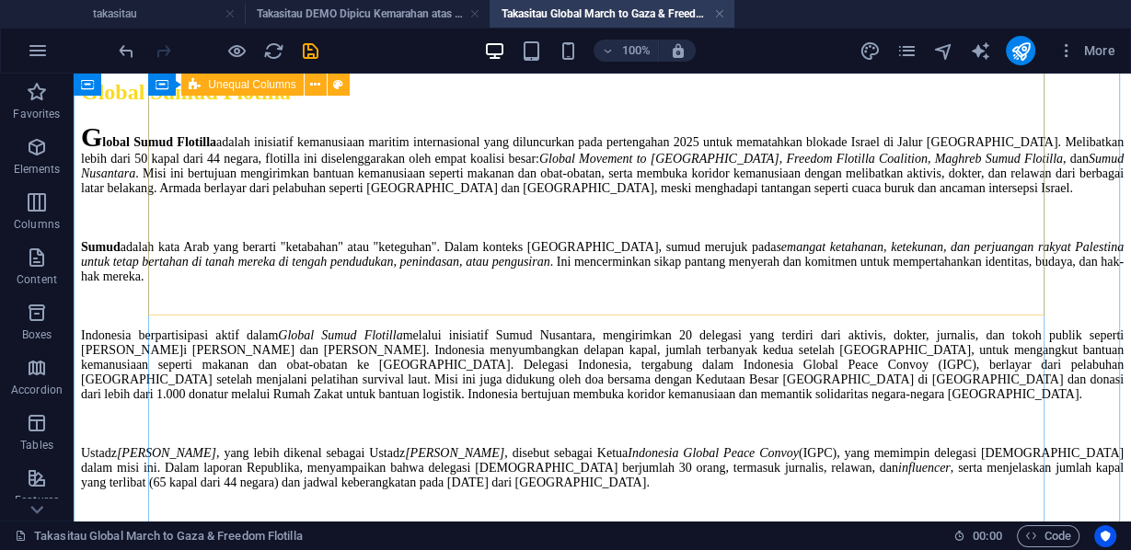
click at [504, 311] on div "Armada Global Sumud Flotilla Berlayar Menuju [GEOGRAPHIC_DATA] [Metro Siang] - …" at bounding box center [602, 219] width 1042 height 840
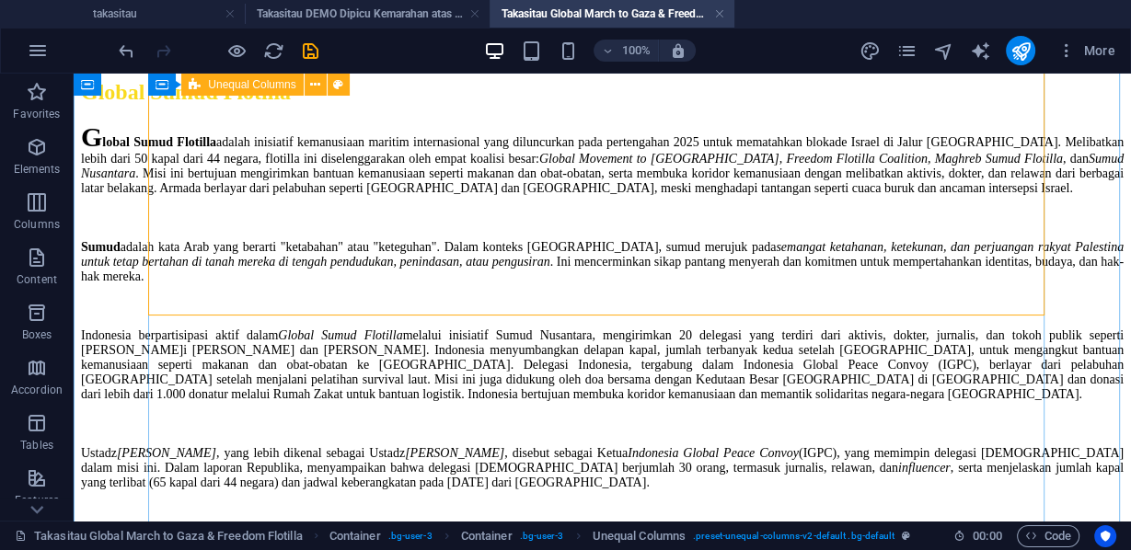
click at [503, 311] on div "Armada Global Sumud Flotilla Berlayar Menuju [GEOGRAPHIC_DATA] [Metro Siang] - …" at bounding box center [602, 219] width 1042 height 840
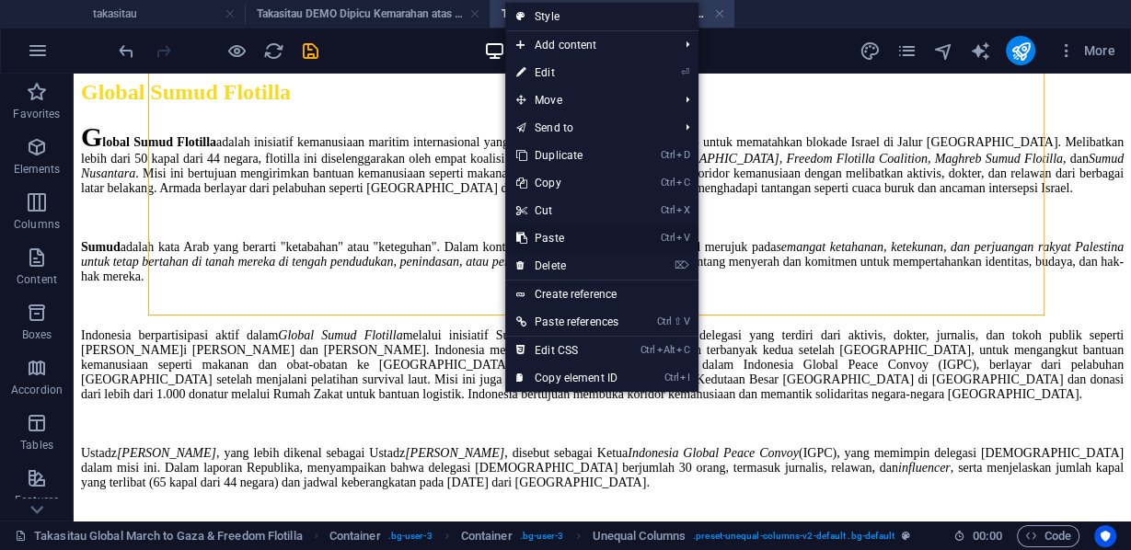
click at [545, 234] on link "Ctrl V Paste" at bounding box center [567, 238] width 124 height 28
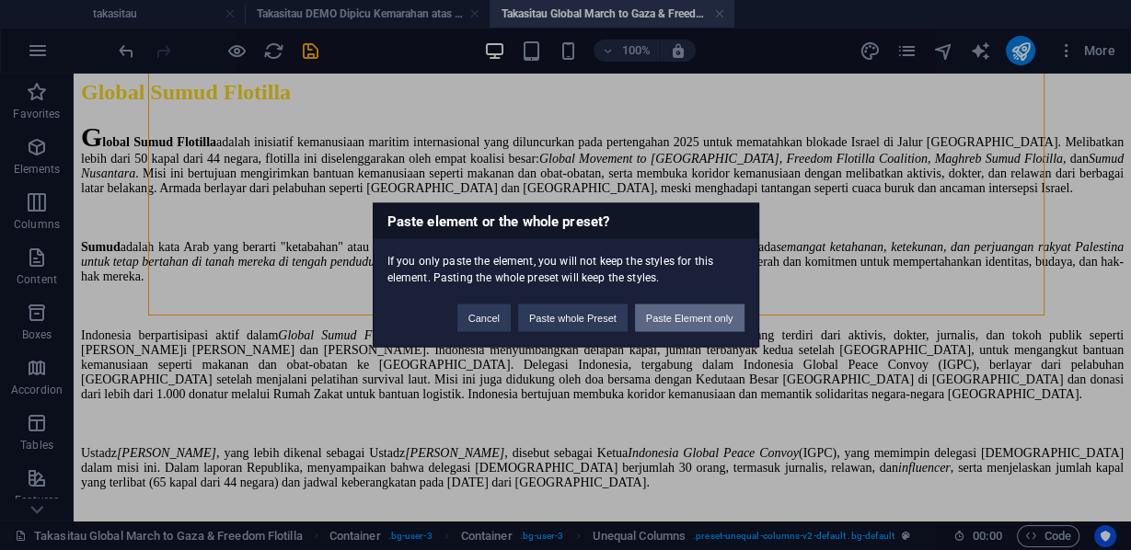
click at [672, 308] on button "Paste Element only" at bounding box center [689, 319] width 109 height 28
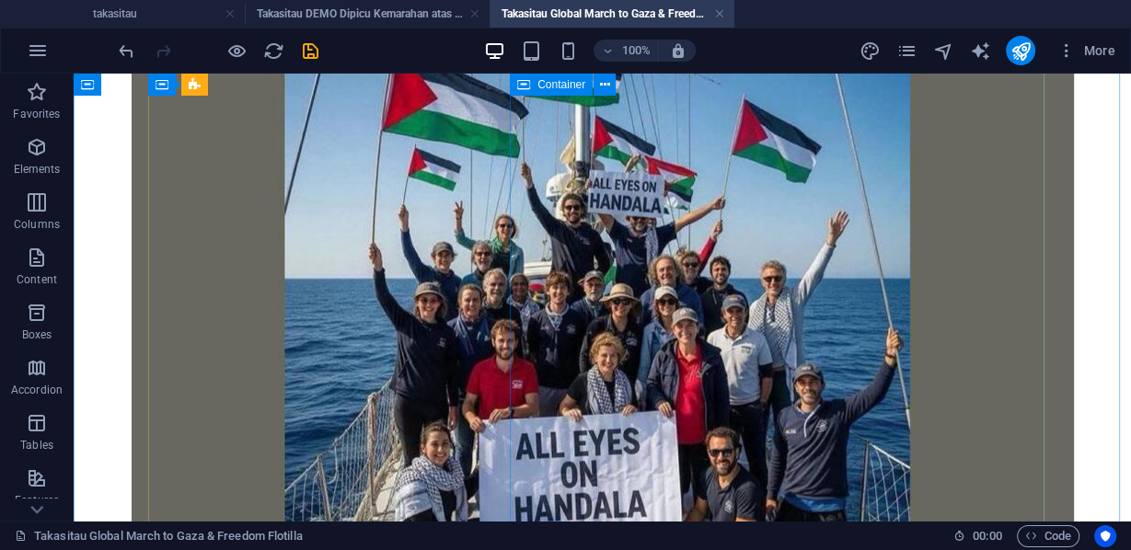
scroll to position [3091, 0]
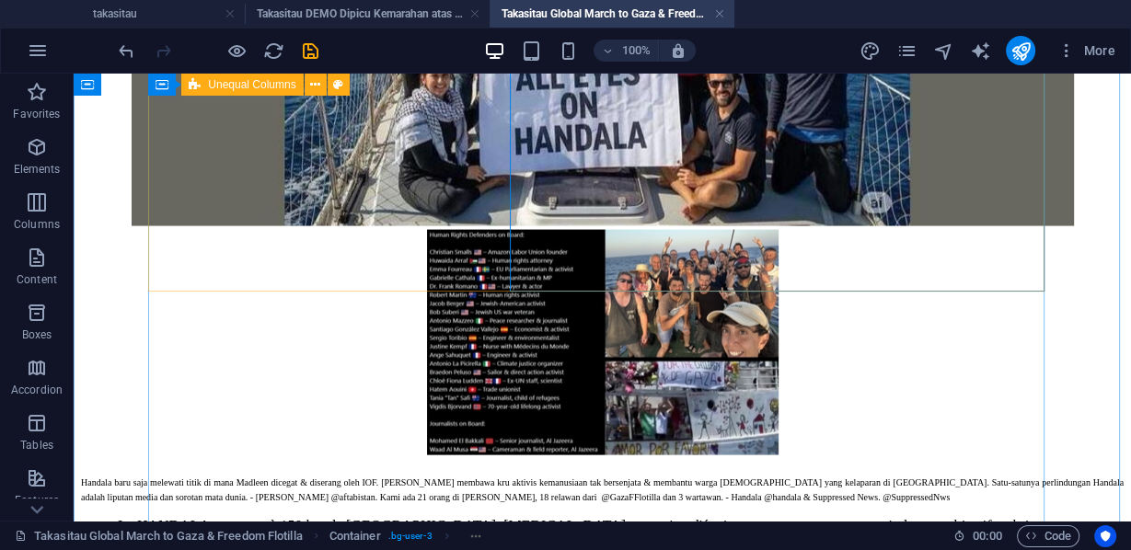
click at [505, 290] on div "Israel Mencegat dan Menyita Kapal Bantuan [GEOGRAPHIC_DATA][PERSON_NAME][GEOGRA…" at bounding box center [602, 127] width 1042 height 1951
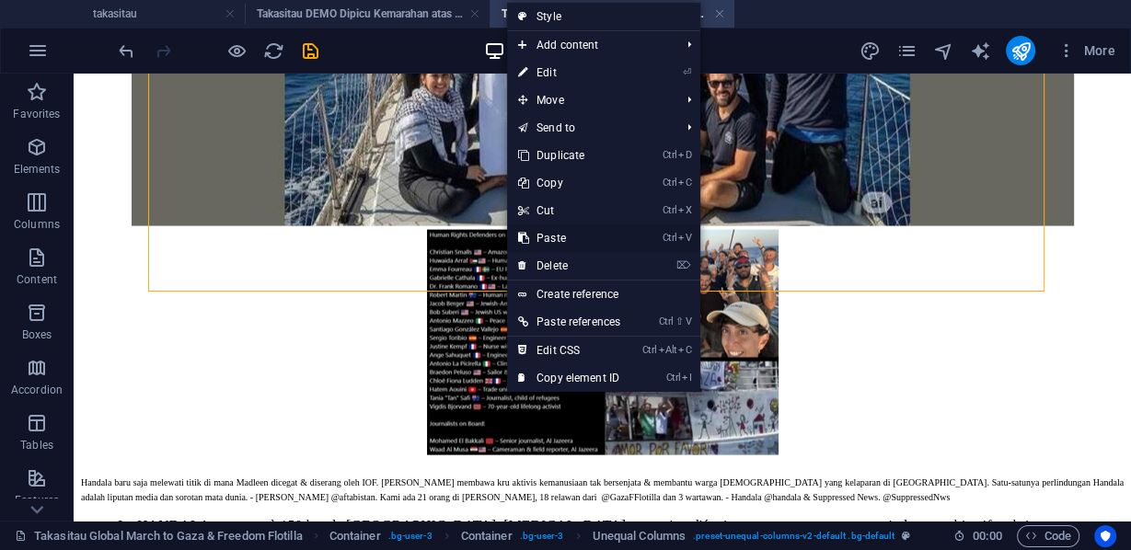
click at [549, 233] on link "Ctrl V Paste" at bounding box center [569, 238] width 124 height 28
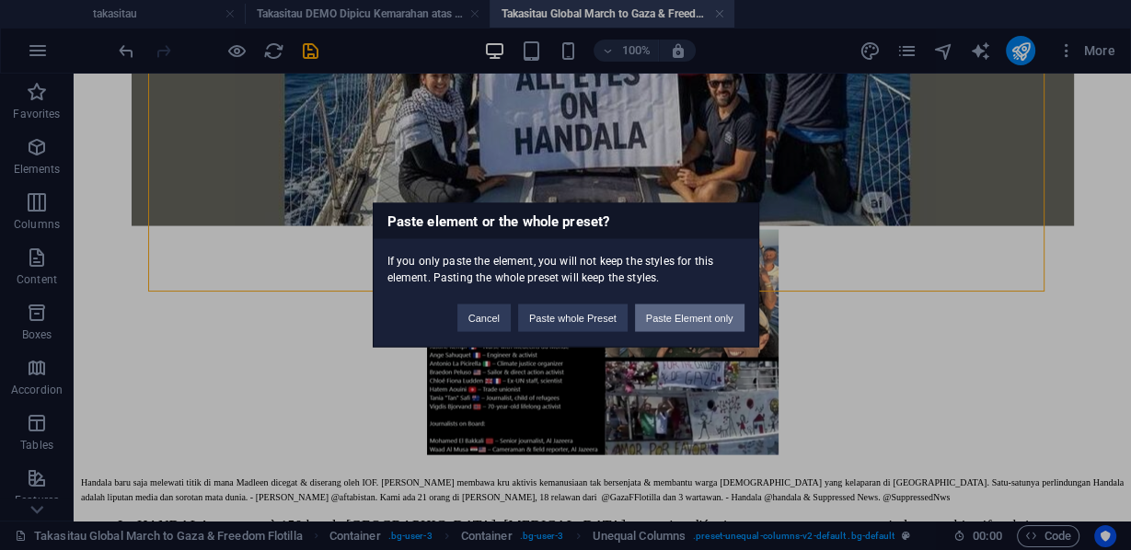
click at [665, 313] on button "Paste Element only" at bounding box center [689, 319] width 109 height 28
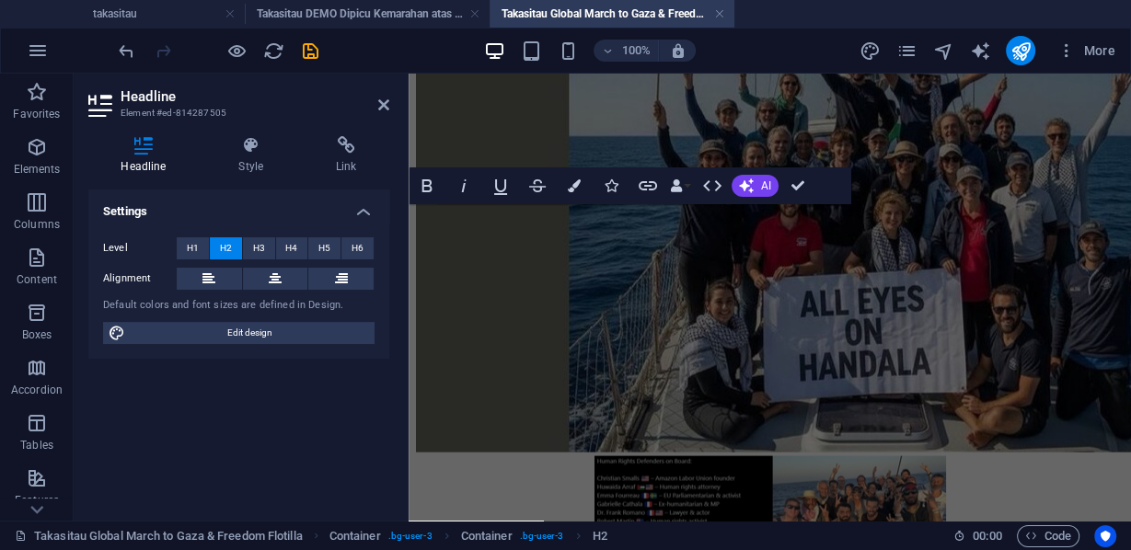
scroll to position [2696, 0]
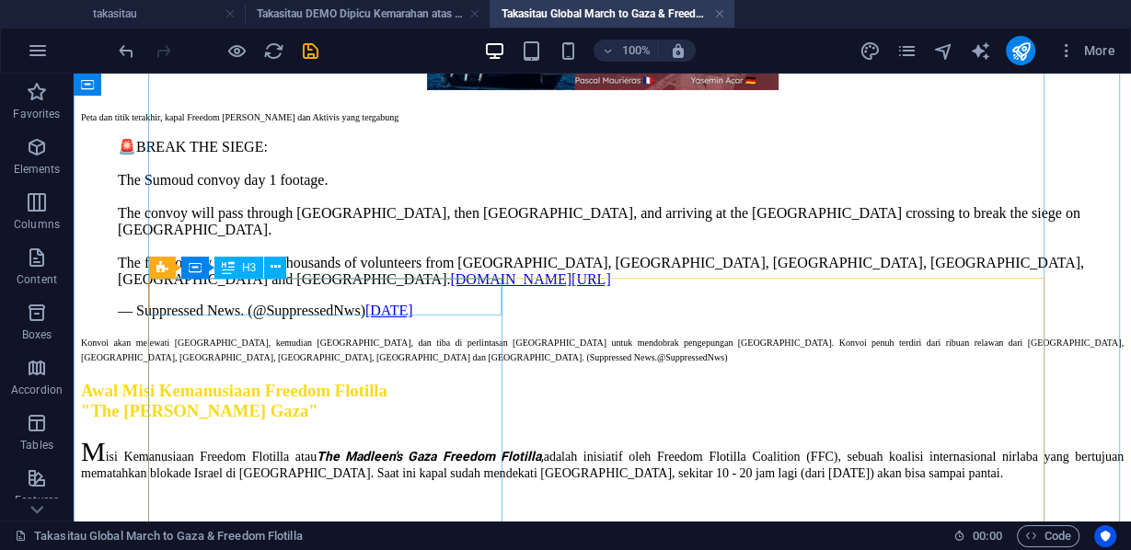
scroll to position [5310, 0]
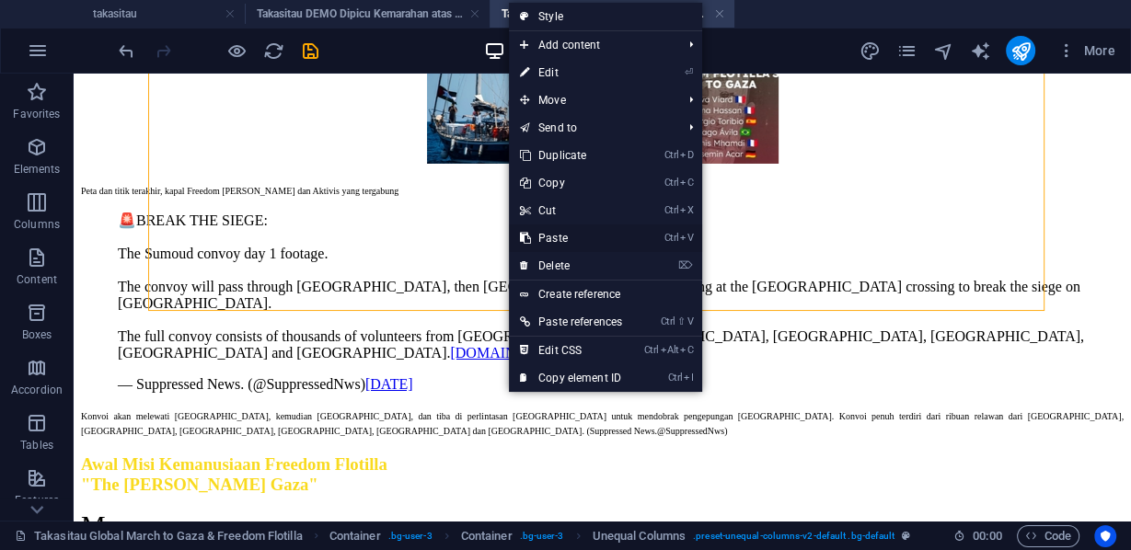
click at [555, 236] on link "Ctrl V Paste" at bounding box center [571, 238] width 124 height 28
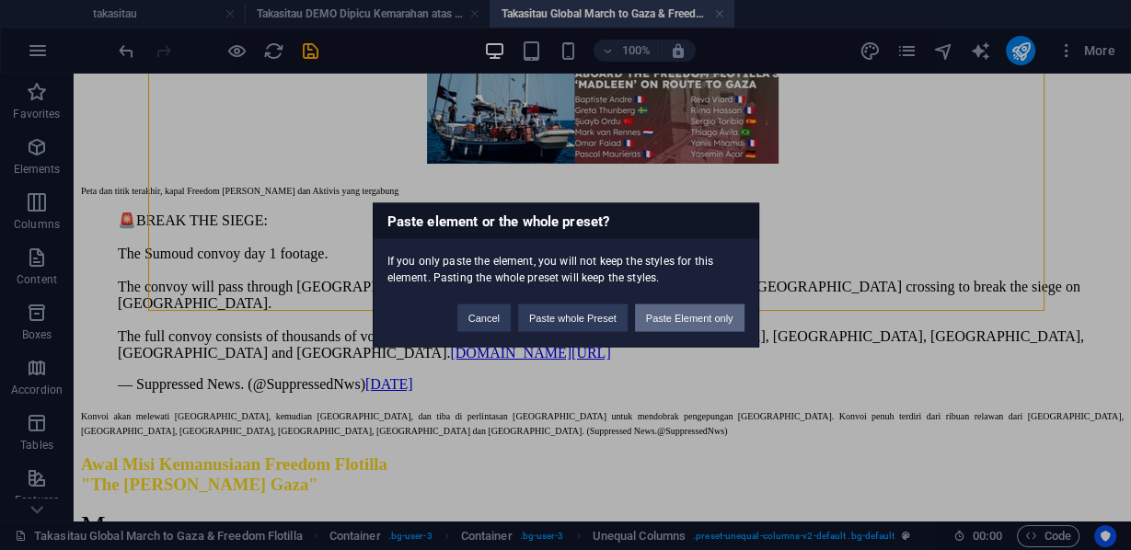
click at [673, 313] on button "Paste Element only" at bounding box center [689, 319] width 109 height 28
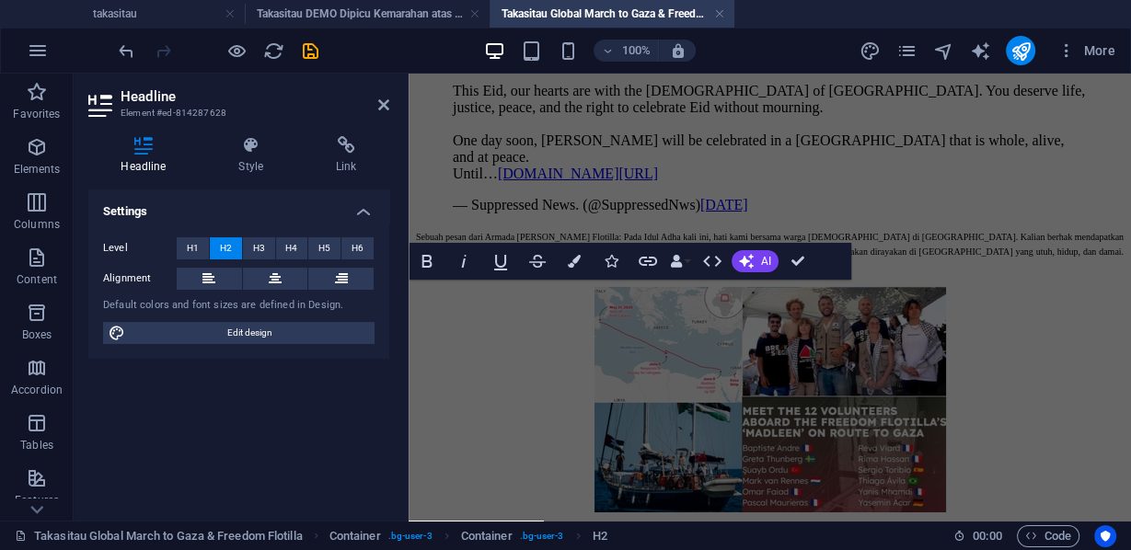
scroll to position [4525, 0]
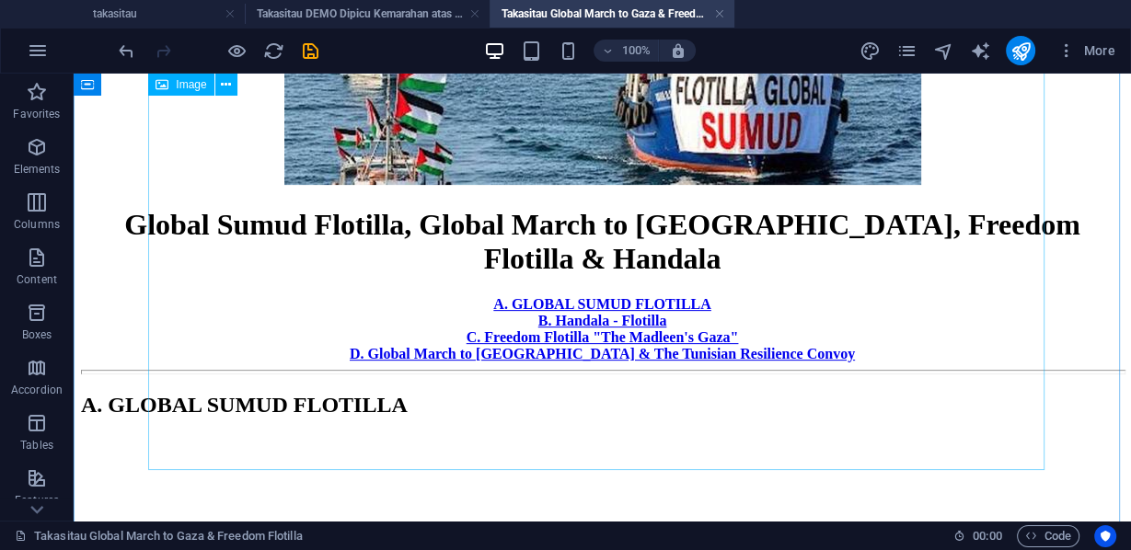
scroll to position [0, 0]
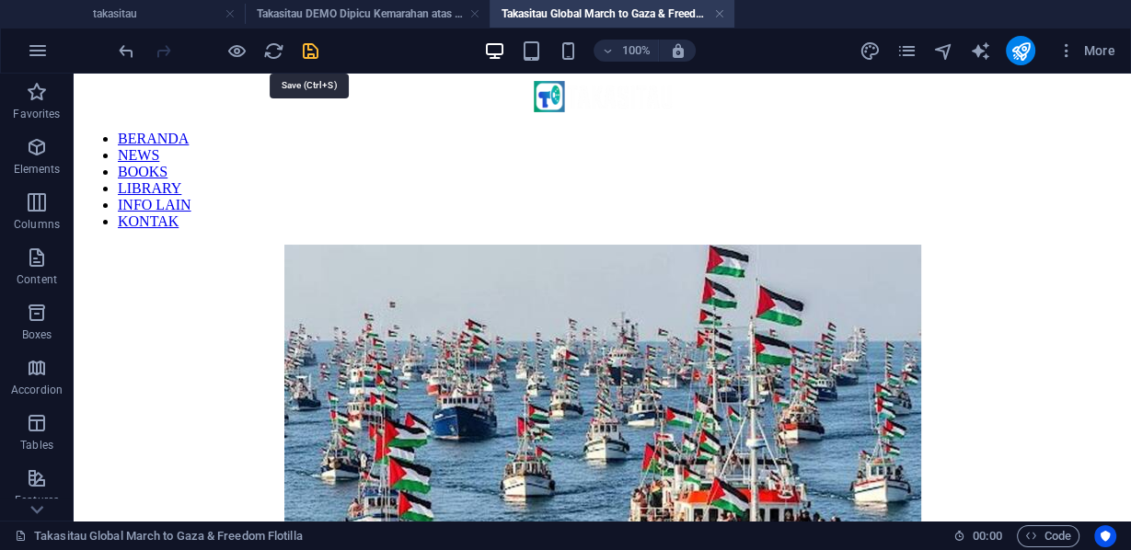
click at [312, 48] on icon "save" at bounding box center [310, 50] width 21 height 21
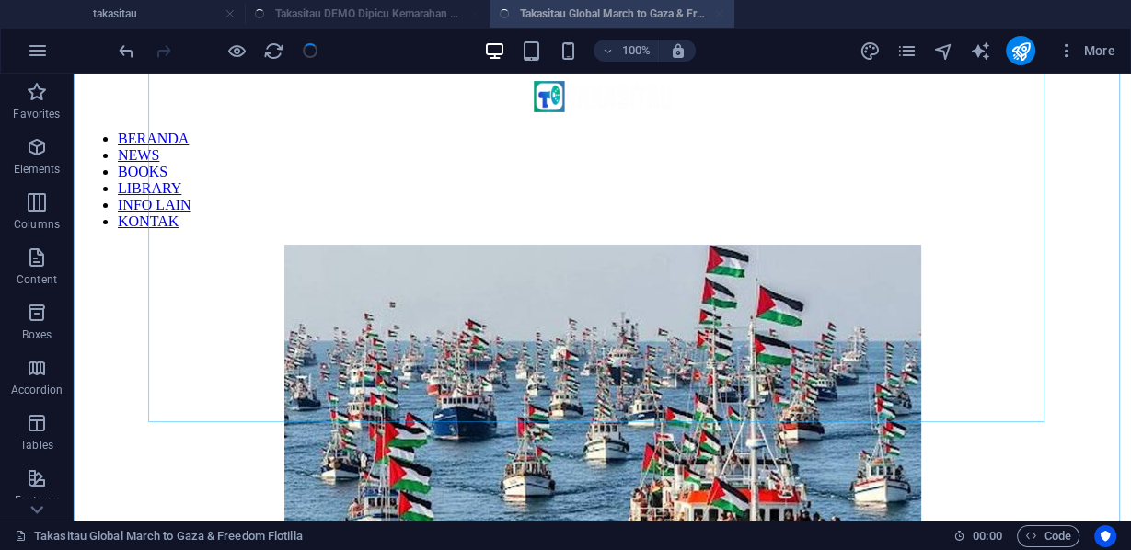
scroll to position [294, 0]
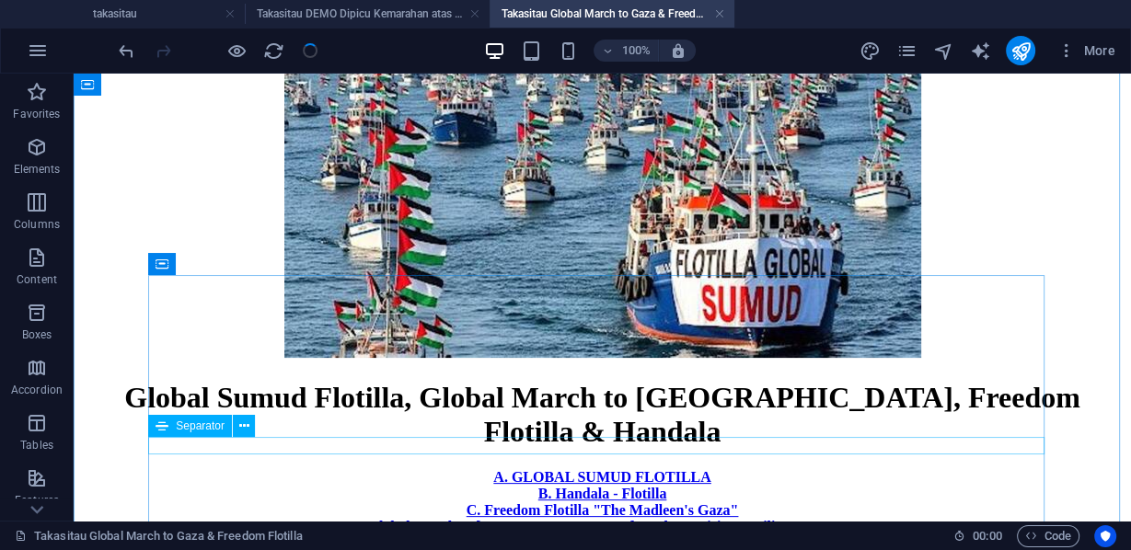
click at [445, 543] on div at bounding box center [602, 545] width 1042 height 5
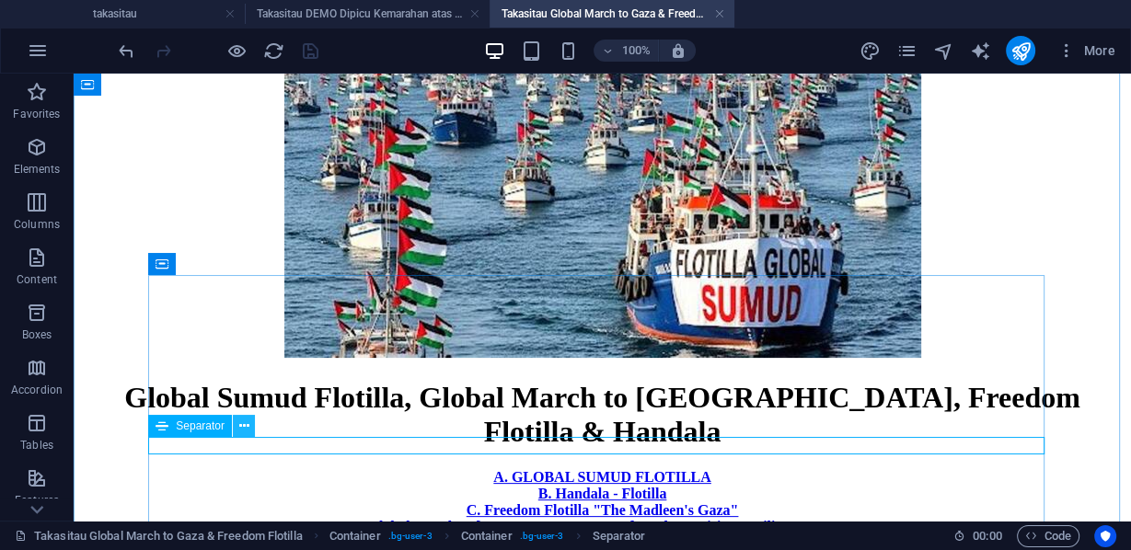
click at [242, 423] on icon at bounding box center [243, 426] width 10 height 19
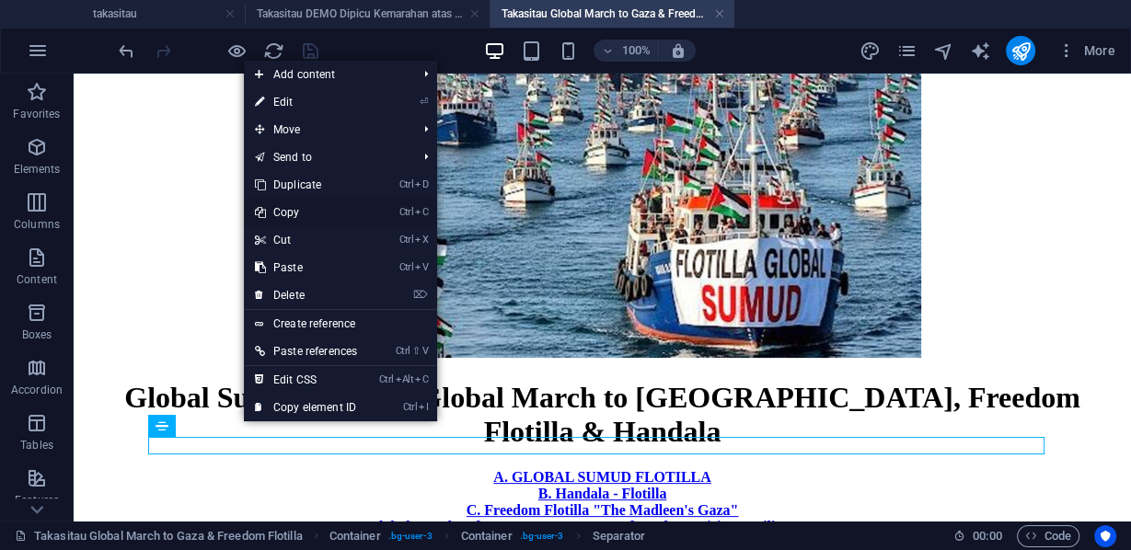
click at [298, 210] on link "Ctrl C Copy" at bounding box center [306, 213] width 124 height 28
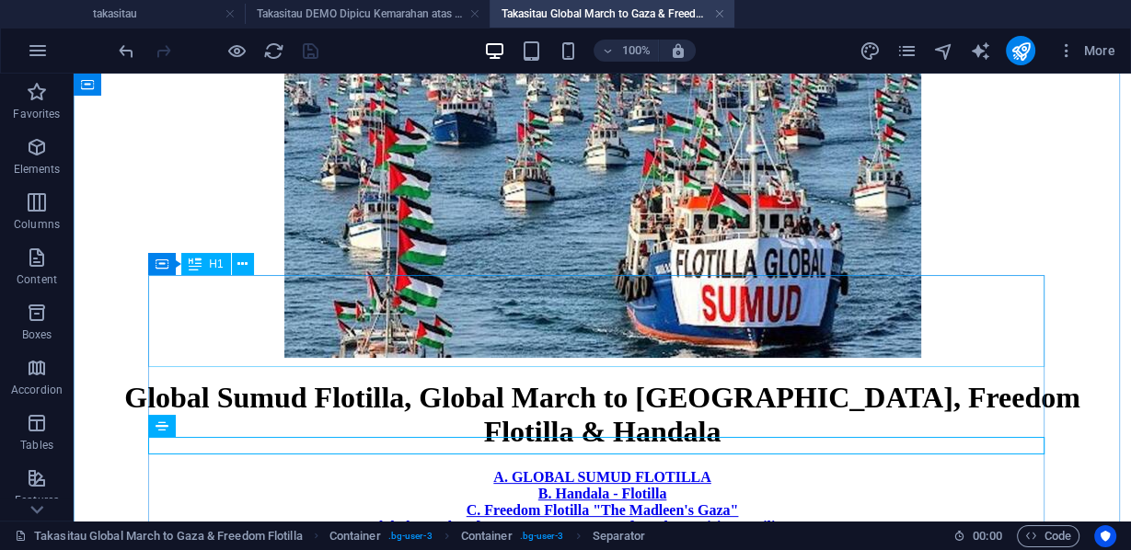
click at [423, 381] on div "Global Sumud Flotilla, Global March to [GEOGRAPHIC_DATA], Freedom Flotilla & Ha…" at bounding box center [602, 415] width 1042 height 68
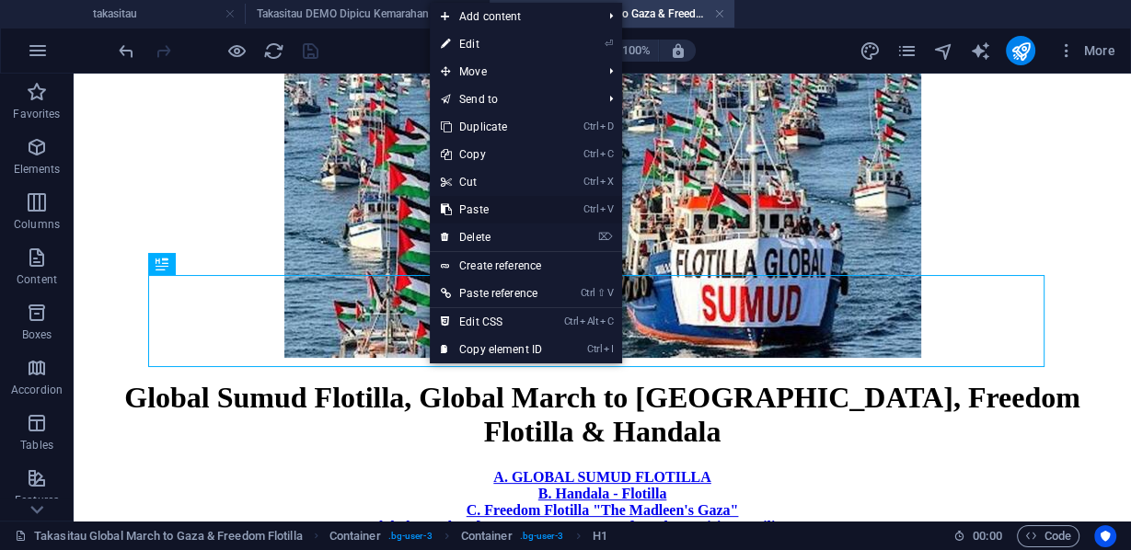
click at [490, 208] on link "Ctrl V Paste" at bounding box center [491, 210] width 123 height 28
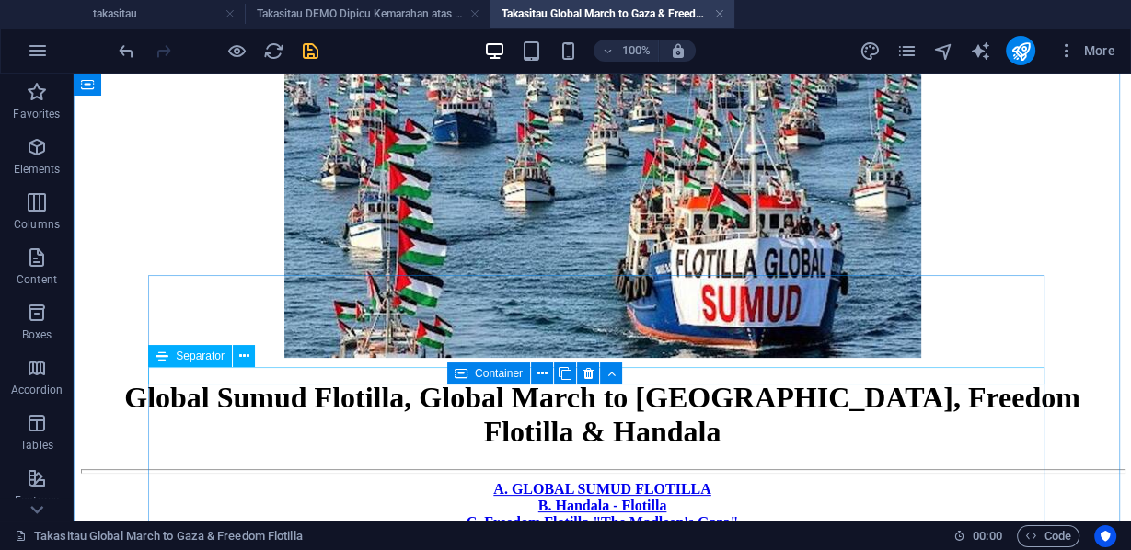
scroll to position [0, 0]
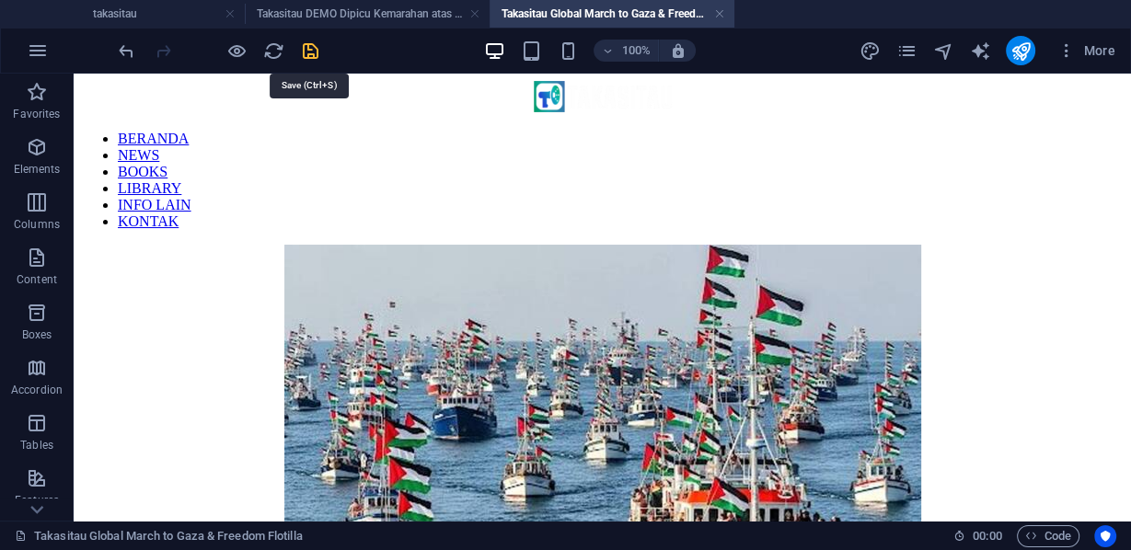
click at [305, 51] on icon "save" at bounding box center [310, 50] width 21 height 21
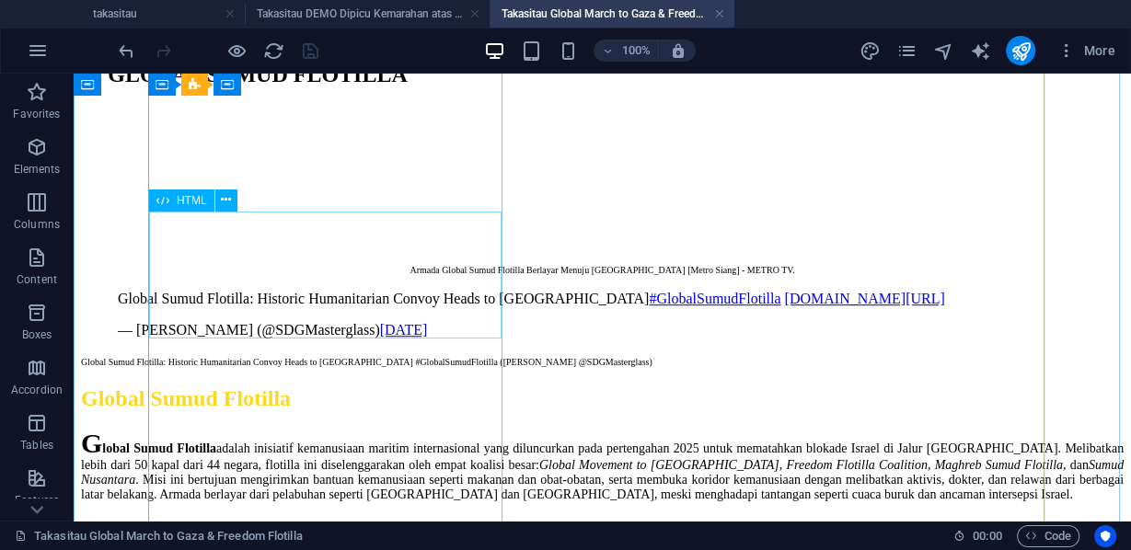
scroll to position [957, 0]
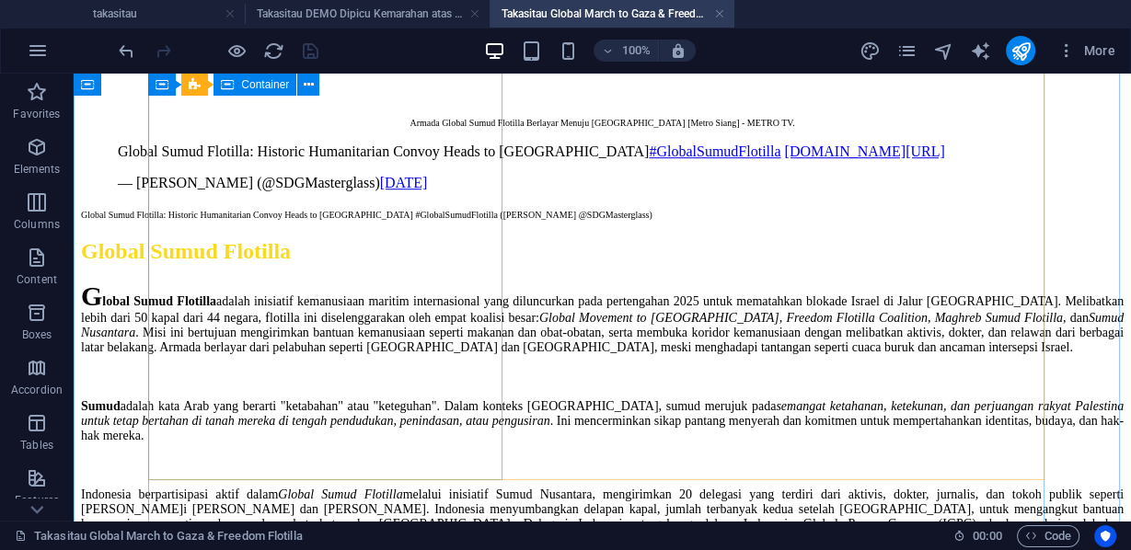
click at [328, 221] on div "Armada Global Sumud Flotilla Berlayar Menuju [GEOGRAPHIC_DATA] [Metro Siang] - …" at bounding box center [602, 89] width 1042 height 263
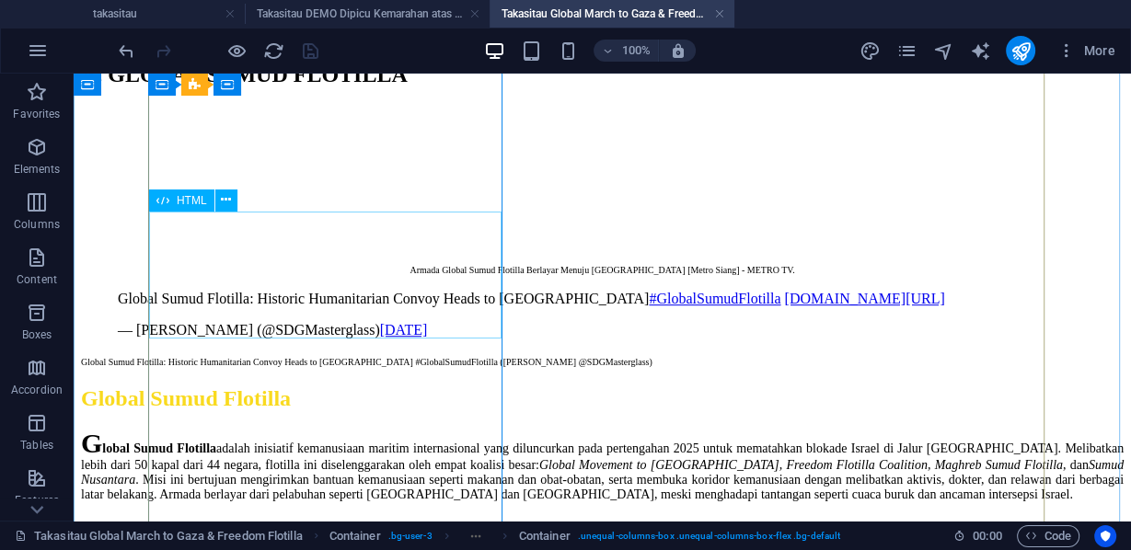
scroll to position [736, 0]
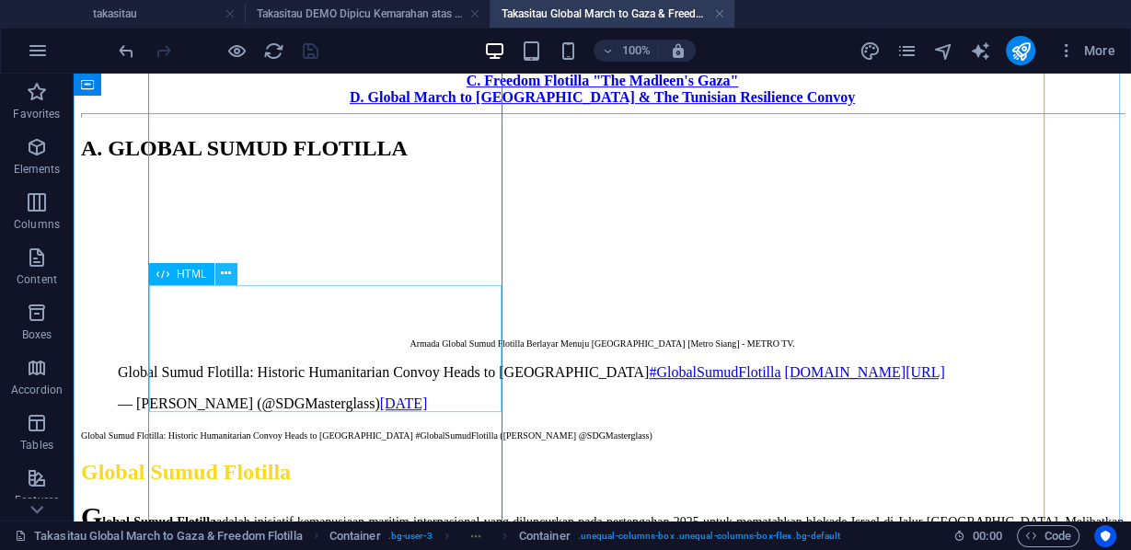
click at [224, 275] on icon at bounding box center [226, 273] width 10 height 19
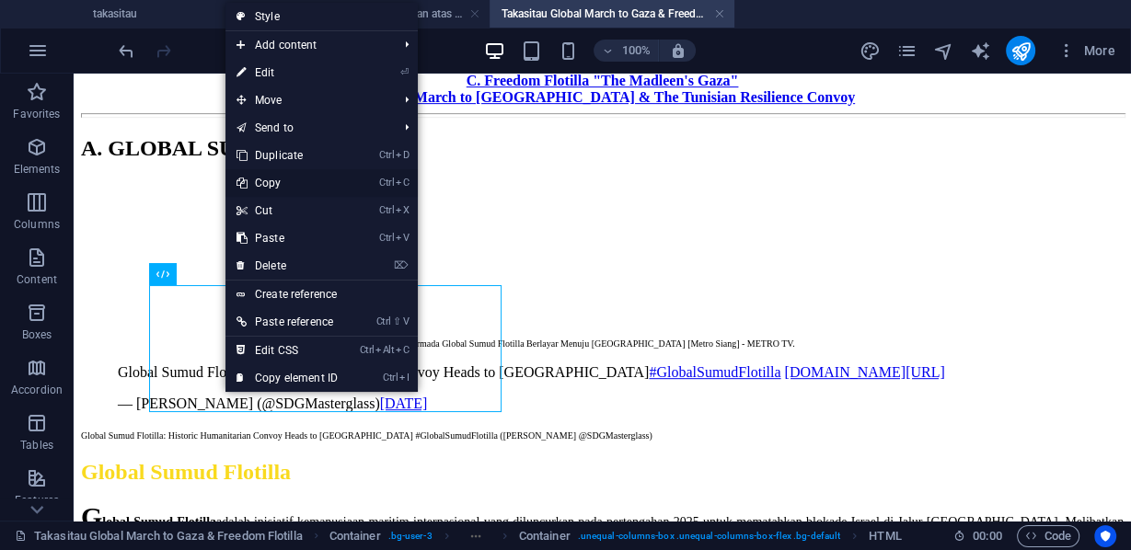
click at [272, 179] on link "Ctrl C Copy" at bounding box center [286, 183] width 123 height 28
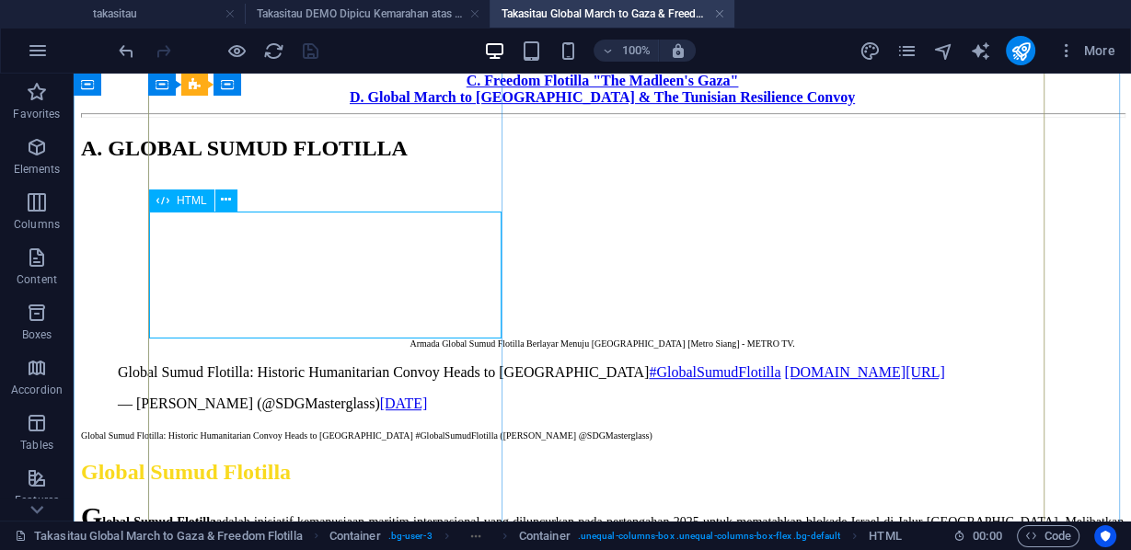
scroll to position [957, 0]
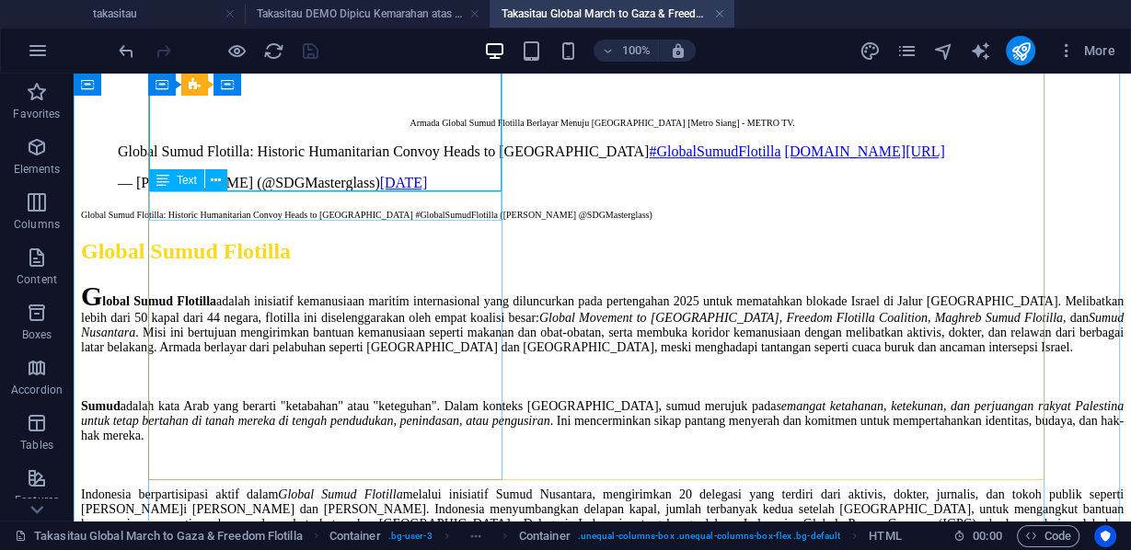
click at [259, 215] on div "Global Sumud Flotilla: Historic Humanitarian Convoy Heads to [GEOGRAPHIC_DATA] …" at bounding box center [602, 213] width 1042 height 15
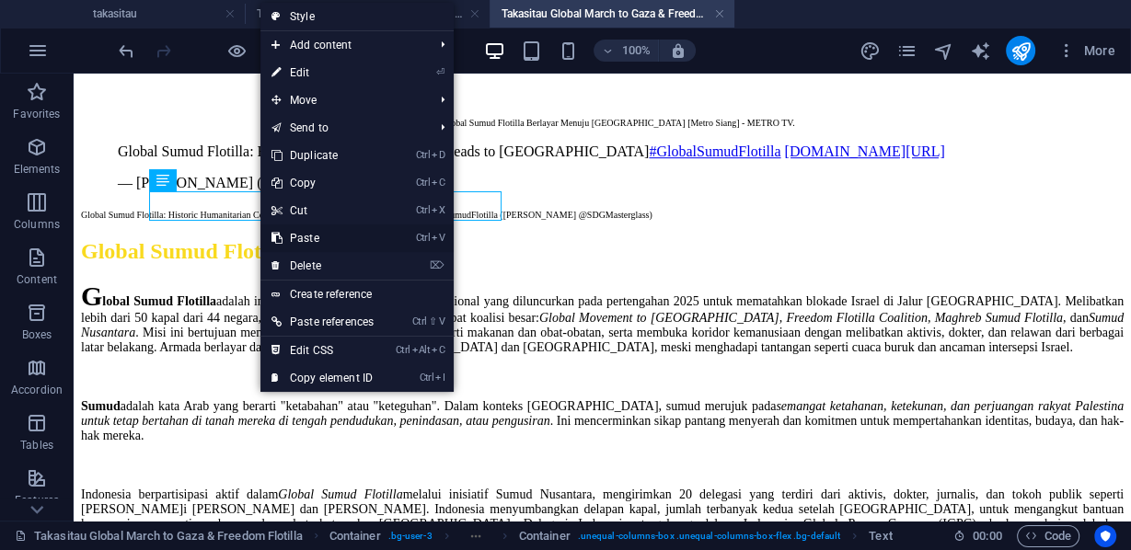
click at [294, 236] on link "Ctrl V Paste" at bounding box center [322, 238] width 124 height 28
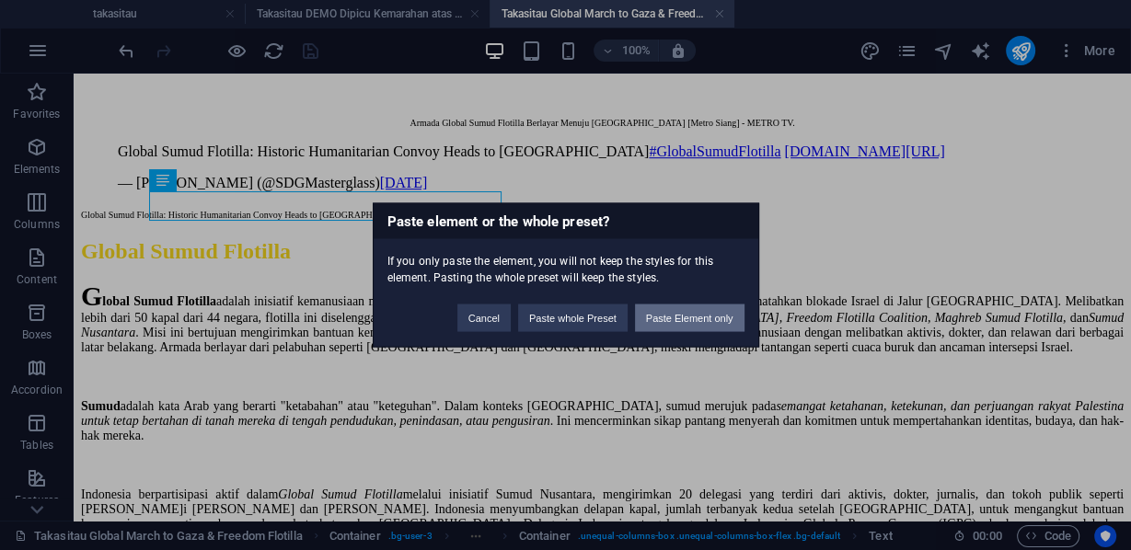
click at [669, 313] on button "Paste Element only" at bounding box center [689, 319] width 109 height 28
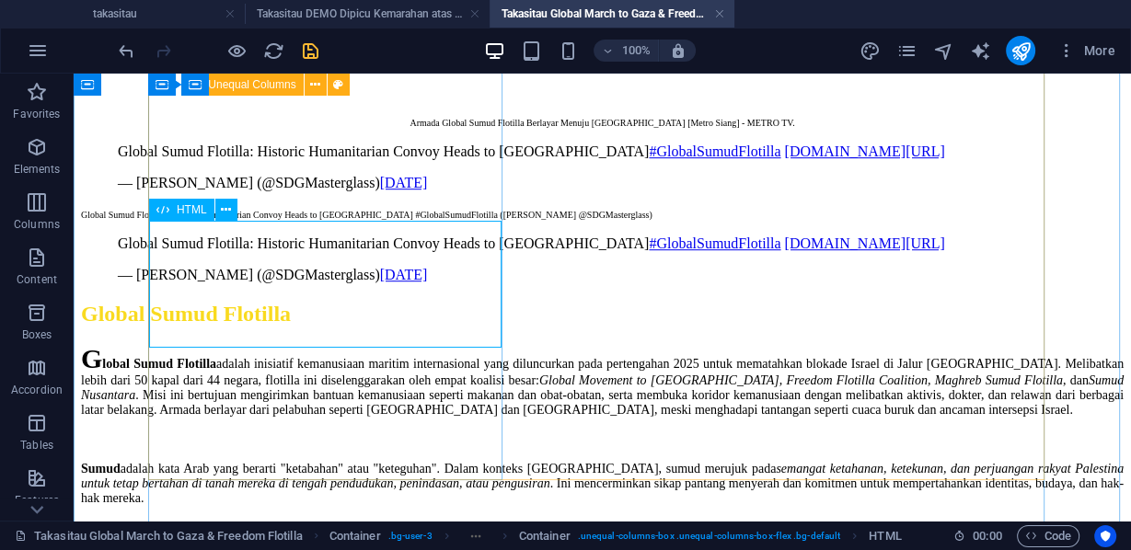
click at [392, 283] on div "Global Sumud Flotilla: Historic Humanitarian Convoy Heads to [GEOGRAPHIC_DATA] …" at bounding box center [602, 260] width 1042 height 48
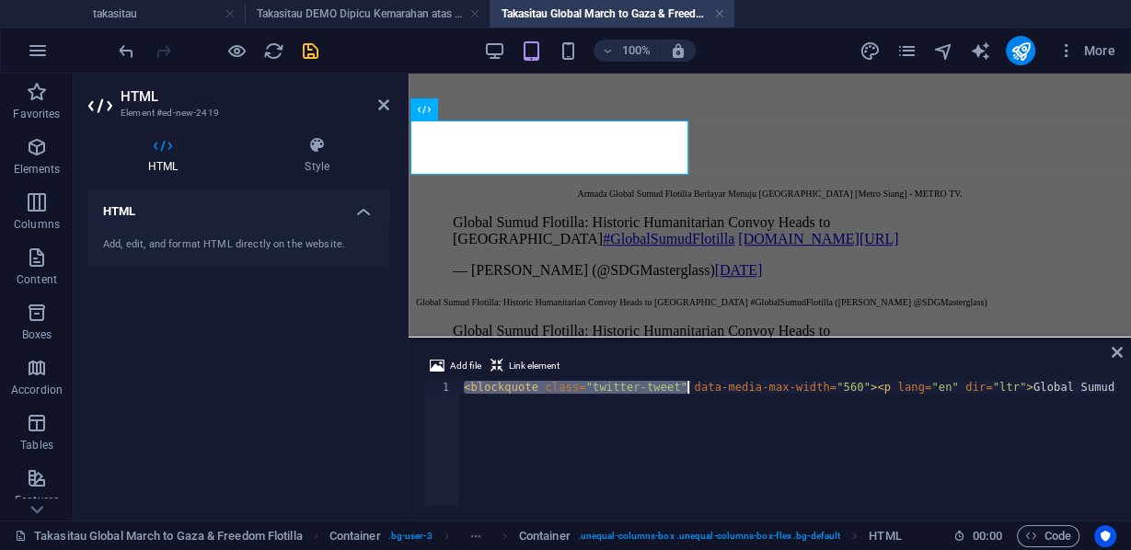
scroll to position [0, 2959]
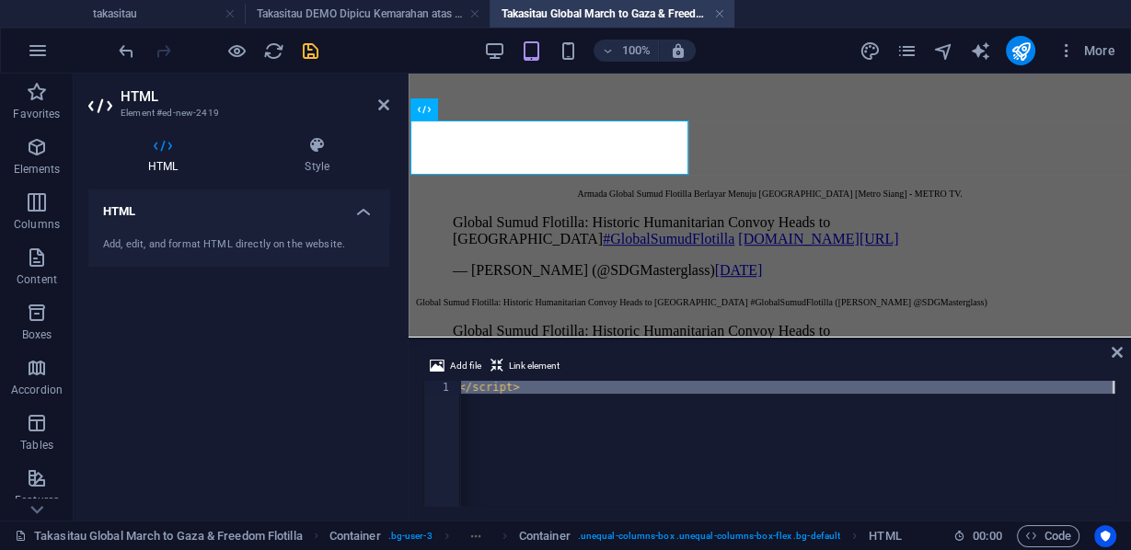
drag, startPoint x: 464, startPoint y: 388, endPoint x: 1115, endPoint y: 402, distance: 651.5
click at [1115, 402] on div "Add file Link element <blockquote class="twitter-tweet" data-media-max-width="5…" at bounding box center [769, 430] width 722 height 180
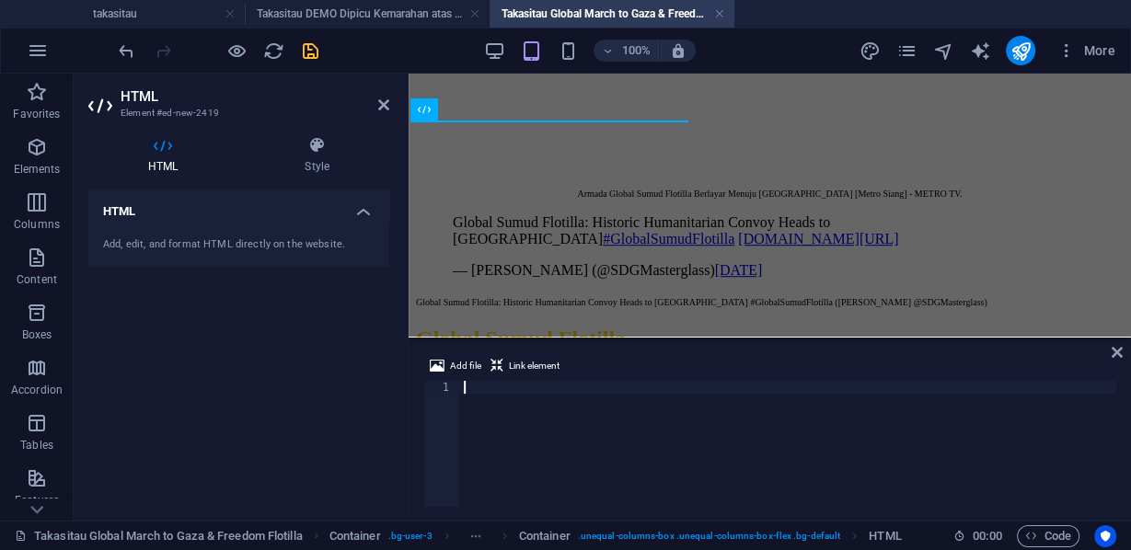
paste textarea
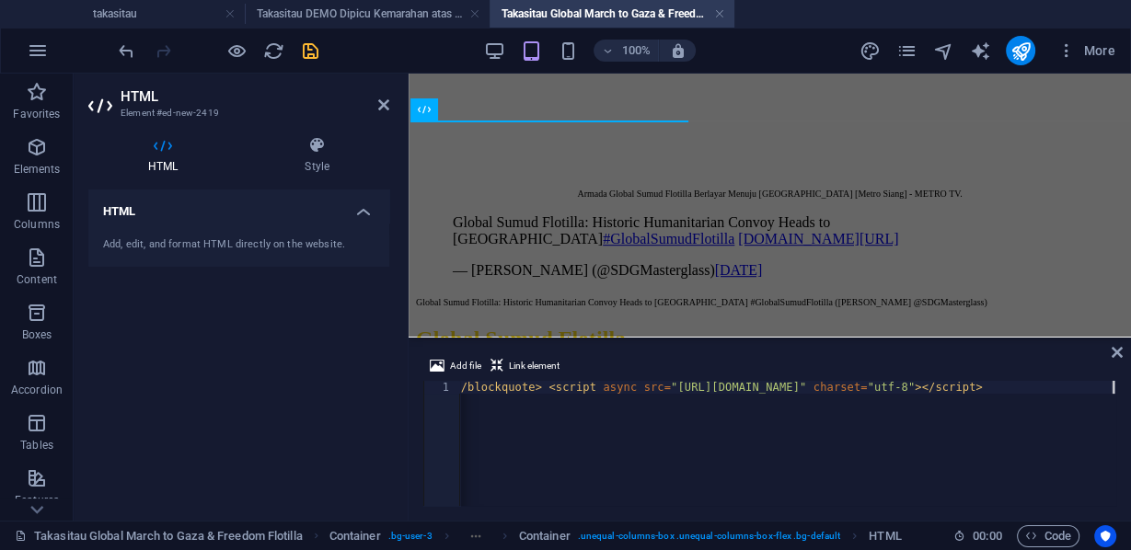
scroll to position [0, 3485]
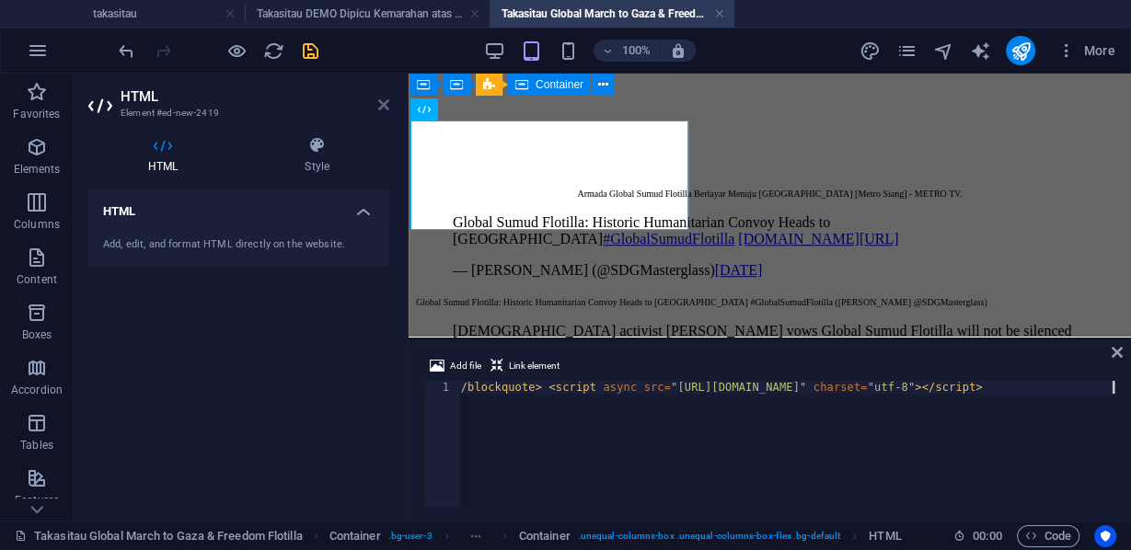
click at [385, 107] on icon at bounding box center [383, 105] width 11 height 15
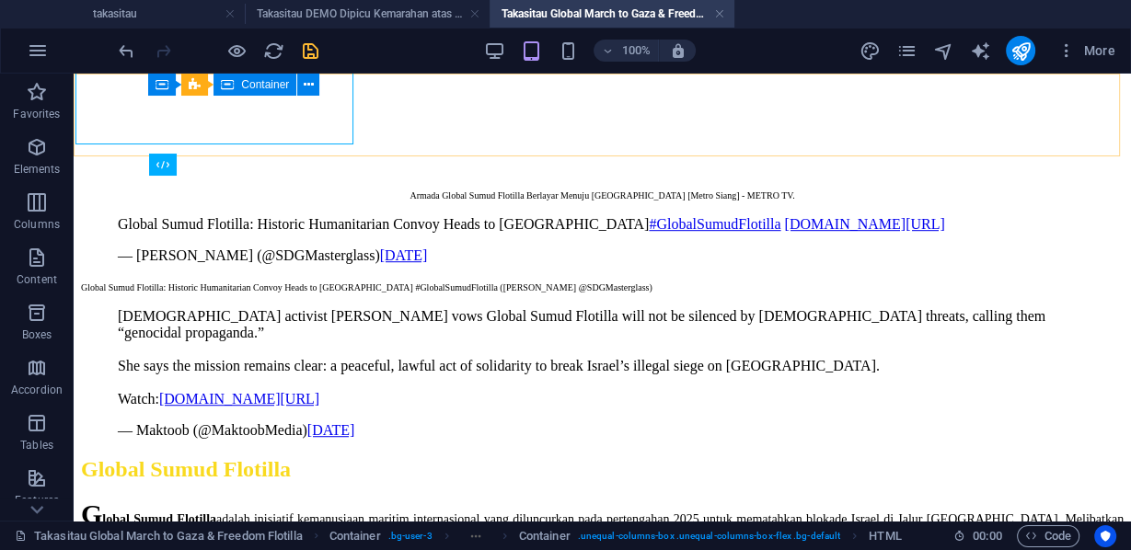
scroll to position [970, 0]
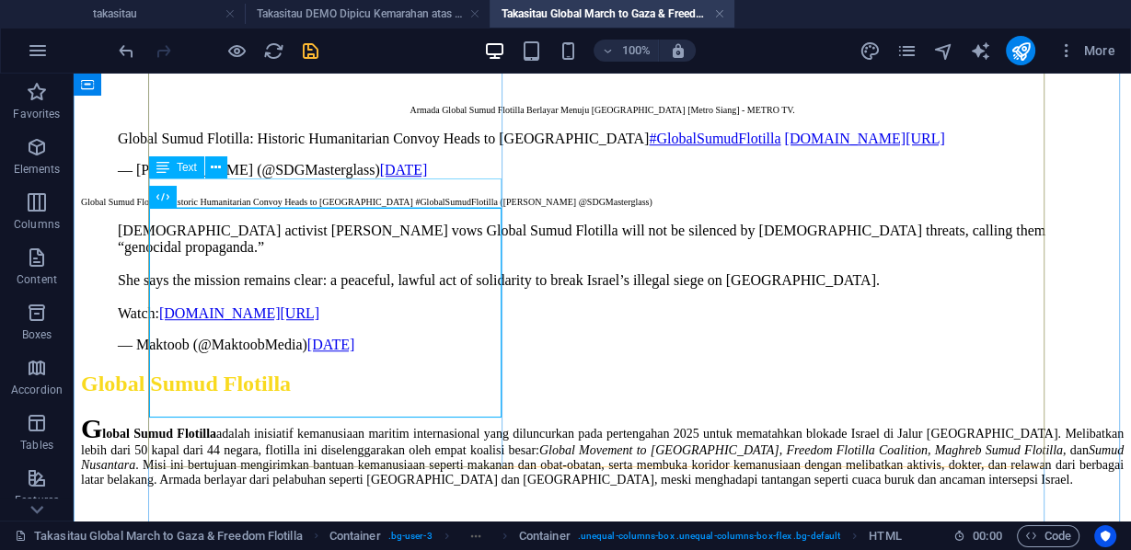
click at [371, 193] on div "Global Sumud Flotilla: Historic Humanitarian Convoy Heads to [GEOGRAPHIC_DATA] …" at bounding box center [602, 200] width 1042 height 15
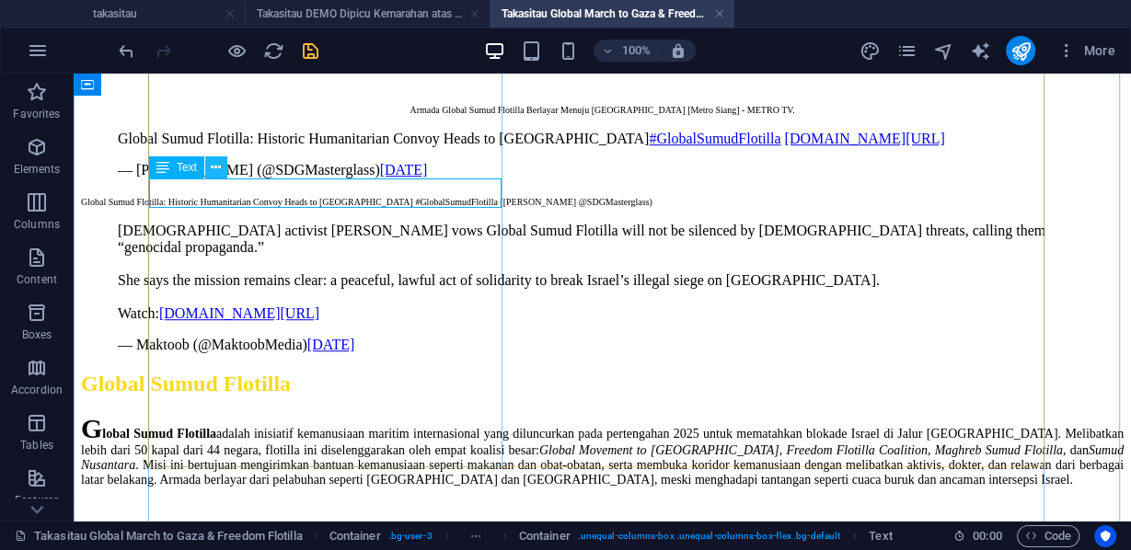
click at [227, 162] on div "Text" at bounding box center [194, 167] width 90 height 23
click at [219, 167] on icon at bounding box center [216, 167] width 10 height 19
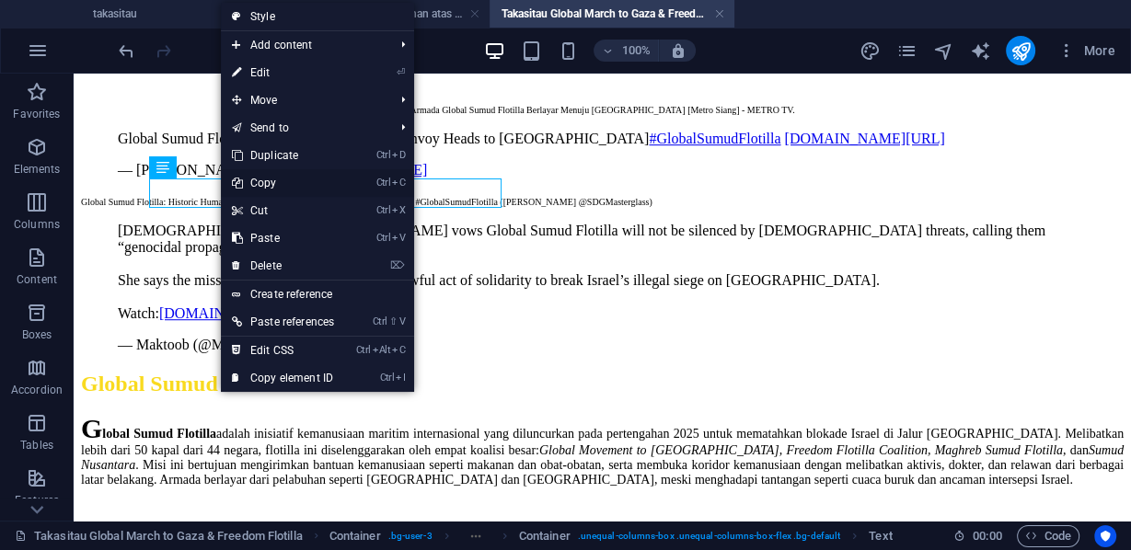
click at [260, 180] on link "Ctrl C Copy" at bounding box center [283, 183] width 124 height 28
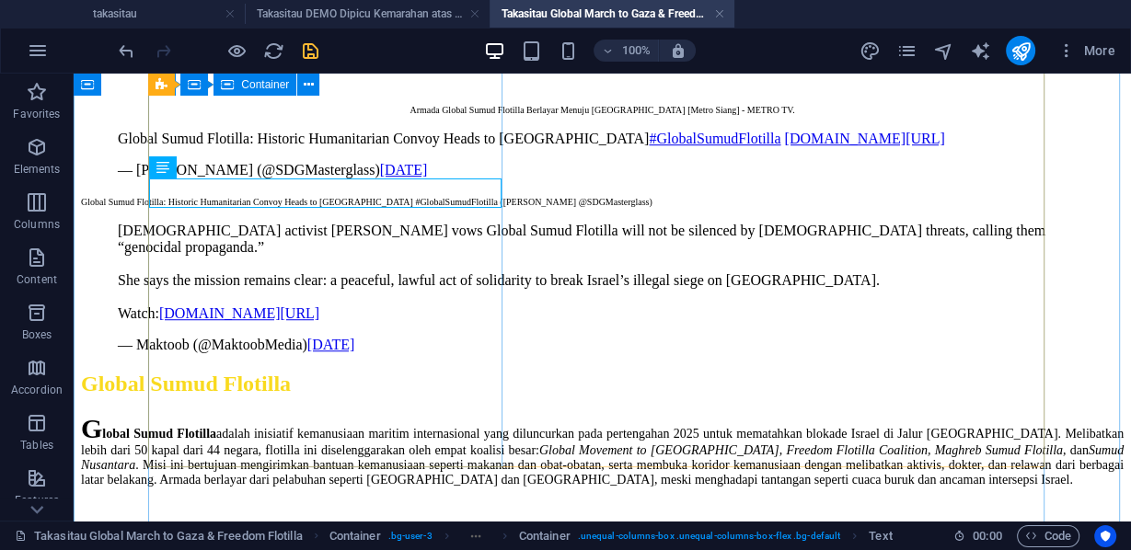
scroll to position [1117, 0]
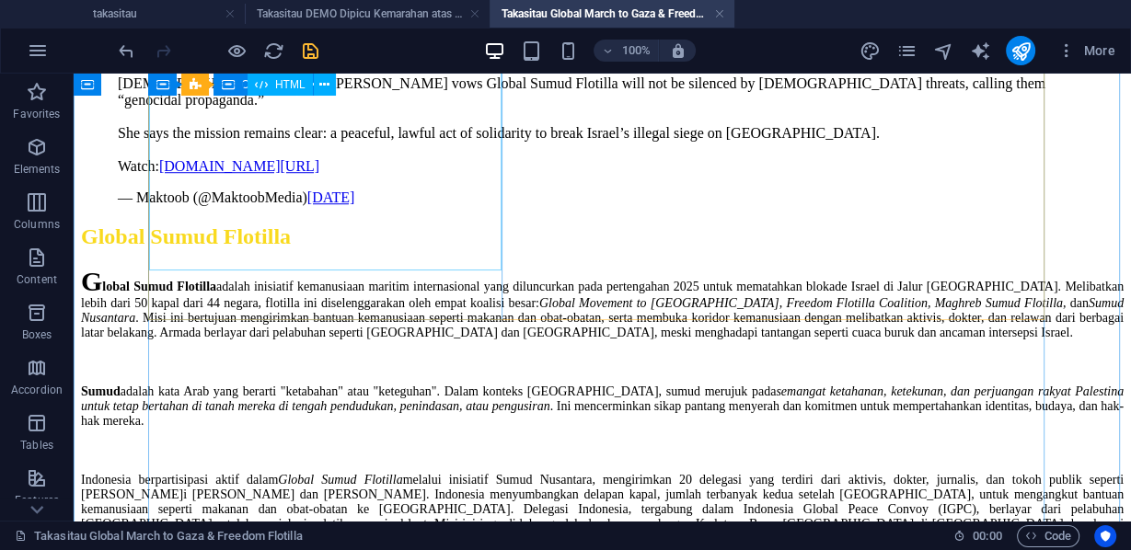
click at [278, 206] on div "[DEMOGRAPHIC_DATA] activist [PERSON_NAME] vows Global Sumud Flotilla will not b…" at bounding box center [602, 140] width 1042 height 131
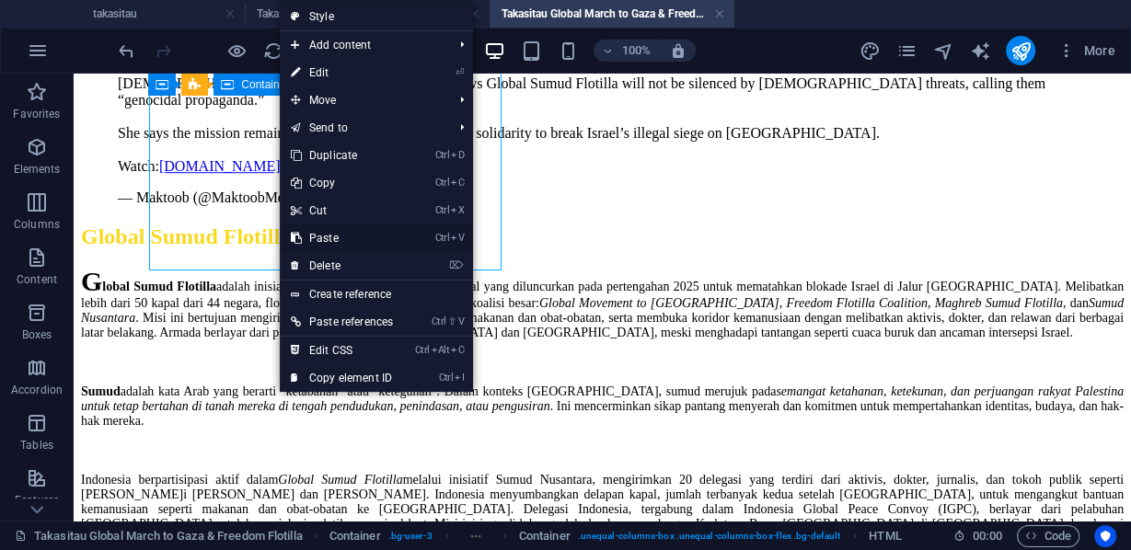
click at [324, 233] on link "Ctrl V Paste" at bounding box center [342, 238] width 124 height 28
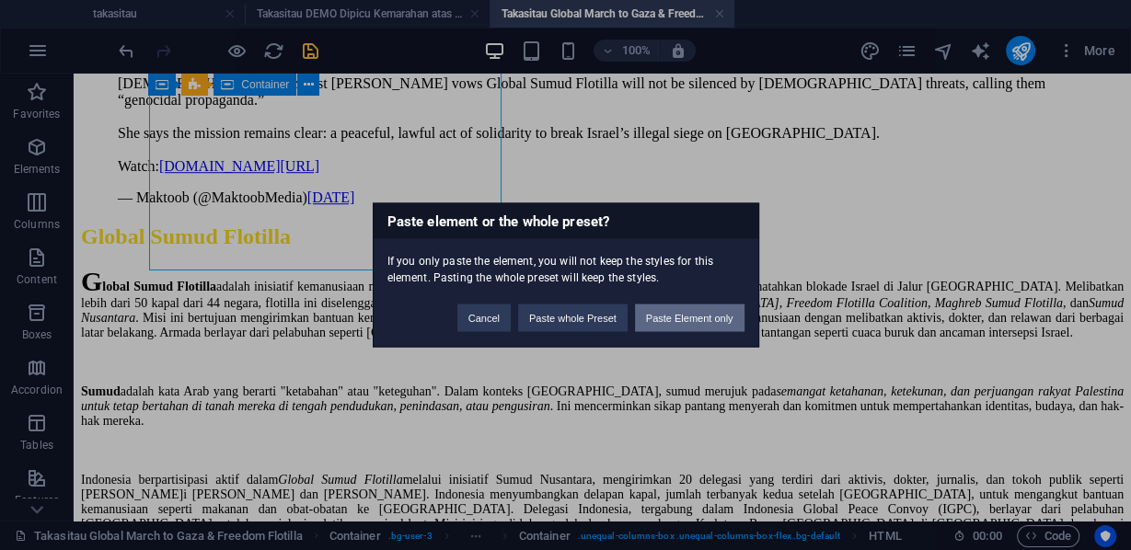
click at [709, 314] on button "Paste Element only" at bounding box center [689, 319] width 109 height 28
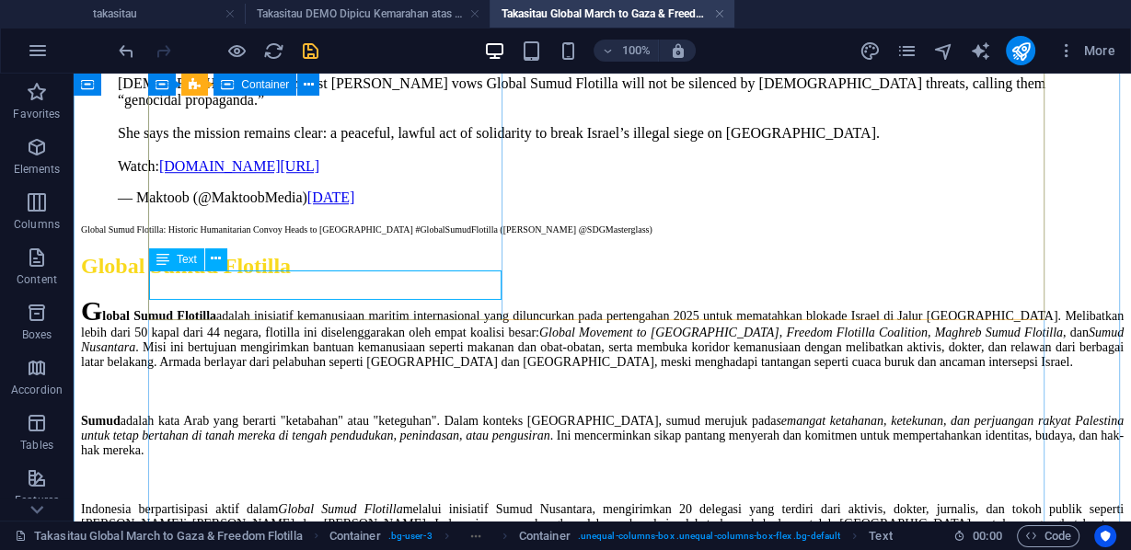
click at [362, 236] on div "Global Sumud Flotilla: Historic Humanitarian Convoy Heads to [GEOGRAPHIC_DATA] …" at bounding box center [602, 228] width 1042 height 15
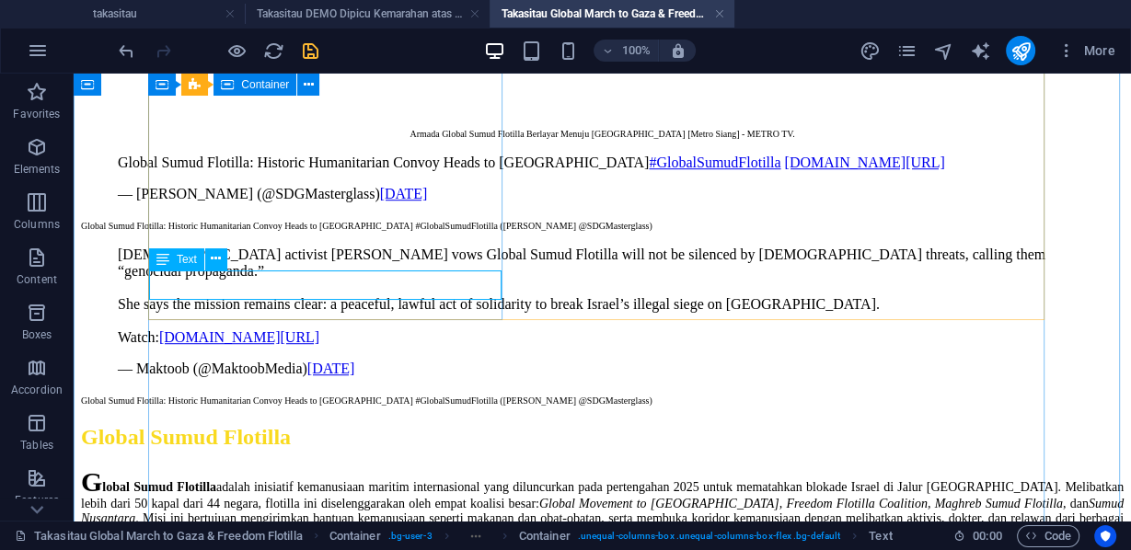
scroll to position [943, 0]
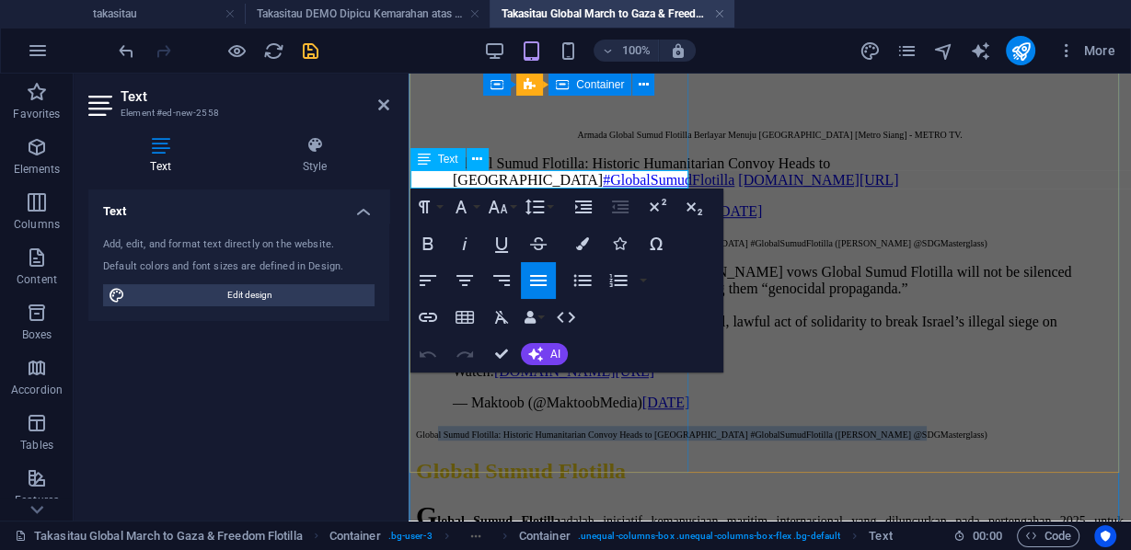
drag, startPoint x: 433, startPoint y: 173, endPoint x: 638, endPoint y: 183, distance: 204.5
click at [638, 430] on span "Global Sumud Flotilla: Historic Humanitarian Convoy Heads to [GEOGRAPHIC_DATA] …" at bounding box center [701, 435] width 571 height 10
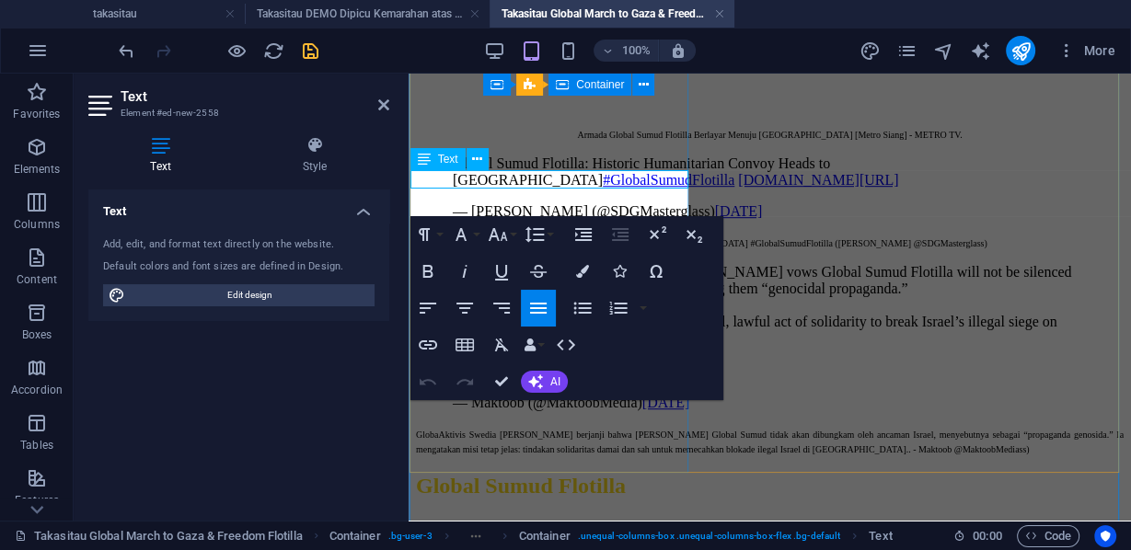
scroll to position [2798, 3]
click at [621, 430] on span "GlobaAktivis Swedia [PERSON_NAME] berjanji bahwa [PERSON_NAME] Global Sumud tid…" at bounding box center [769, 442] width 707 height 25
click at [435, 430] on span "GlobaAktivis Swedia [PERSON_NAME] berjanji bahwa [PERSON_NAME] Global Sumud tid…" at bounding box center [769, 442] width 707 height 25
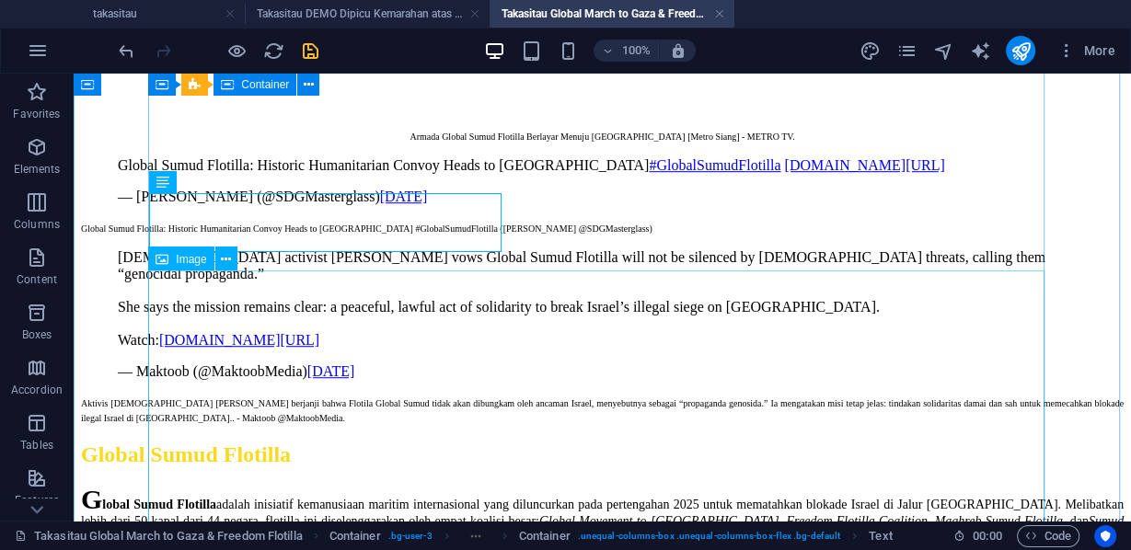
scroll to position [1195, 0]
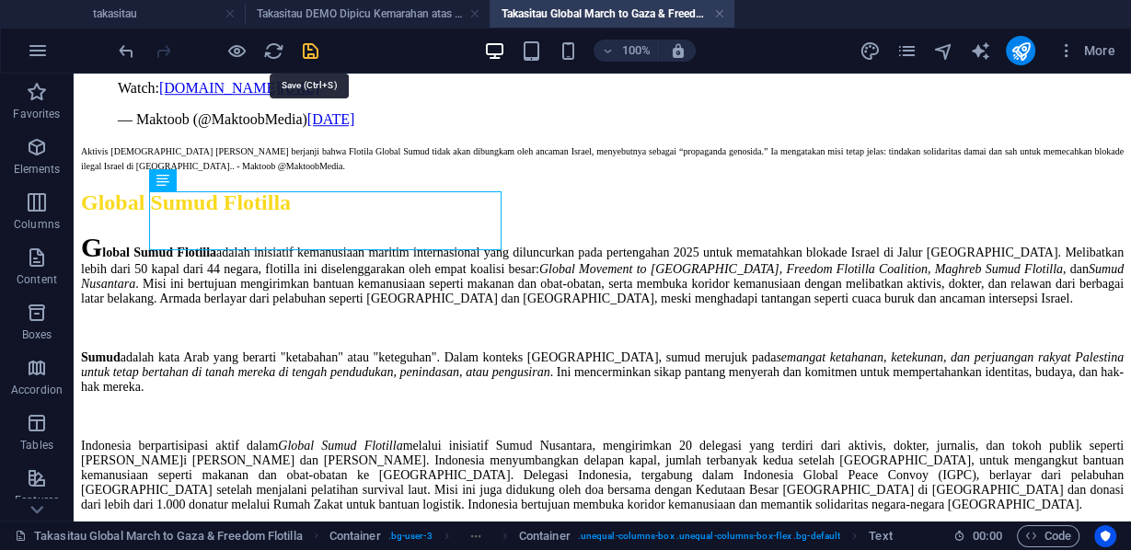
click at [315, 43] on icon "save" at bounding box center [310, 50] width 21 height 21
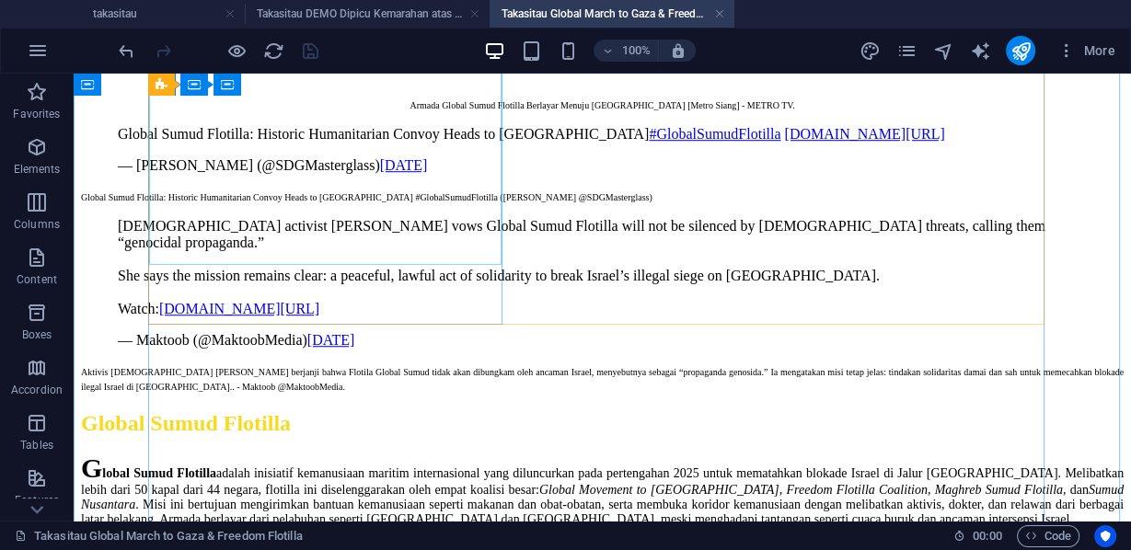
scroll to position [1121, 0]
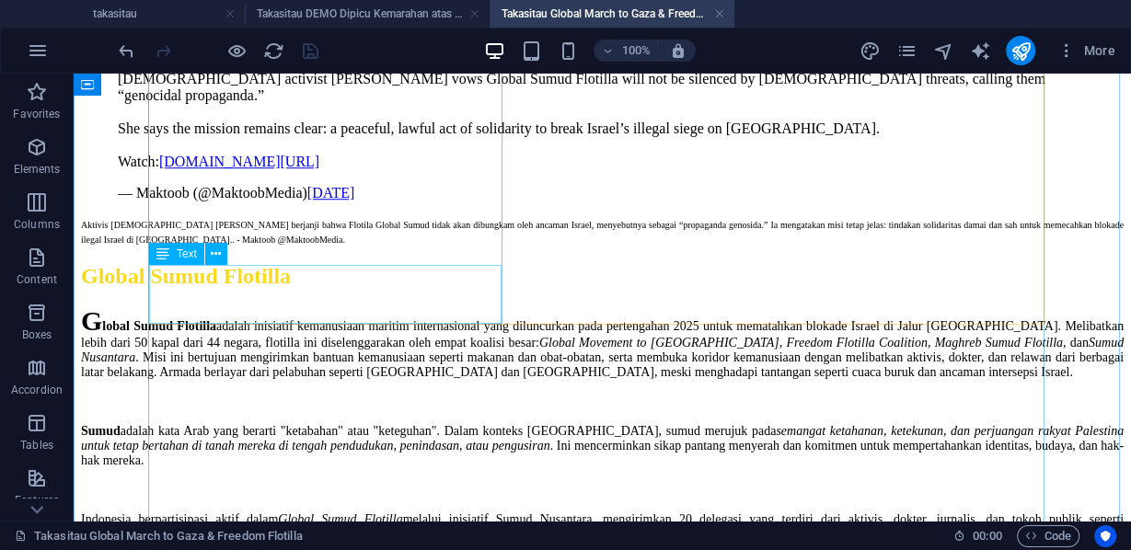
click at [442, 246] on div "Aktivis [DEMOGRAPHIC_DATA] [PERSON_NAME] berjanji bahwa Flotila Global Sumud ti…" at bounding box center [602, 230] width 1042 height 29
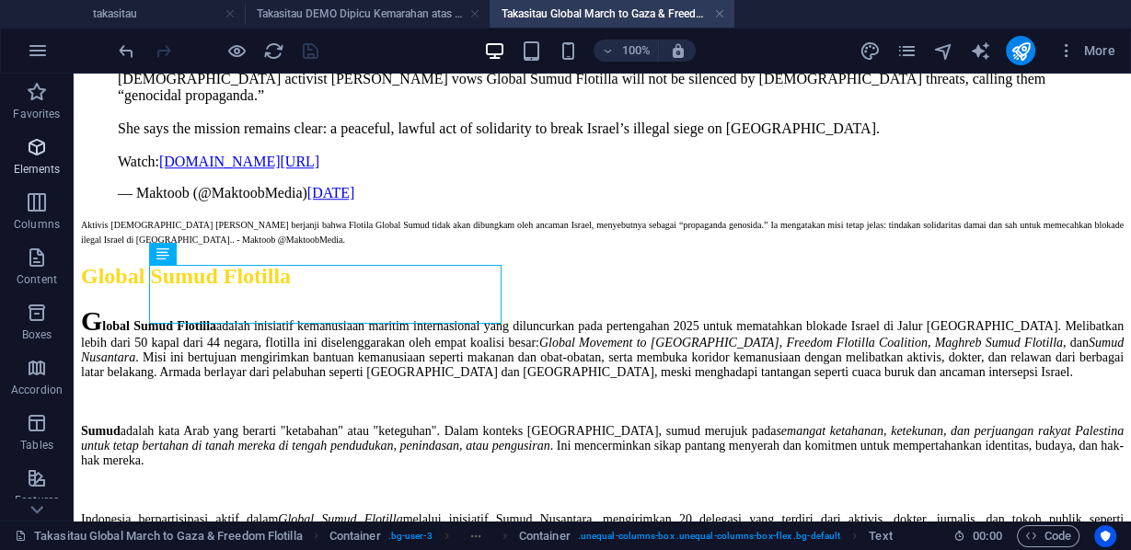
click at [51, 156] on span "Elements" at bounding box center [37, 158] width 74 height 44
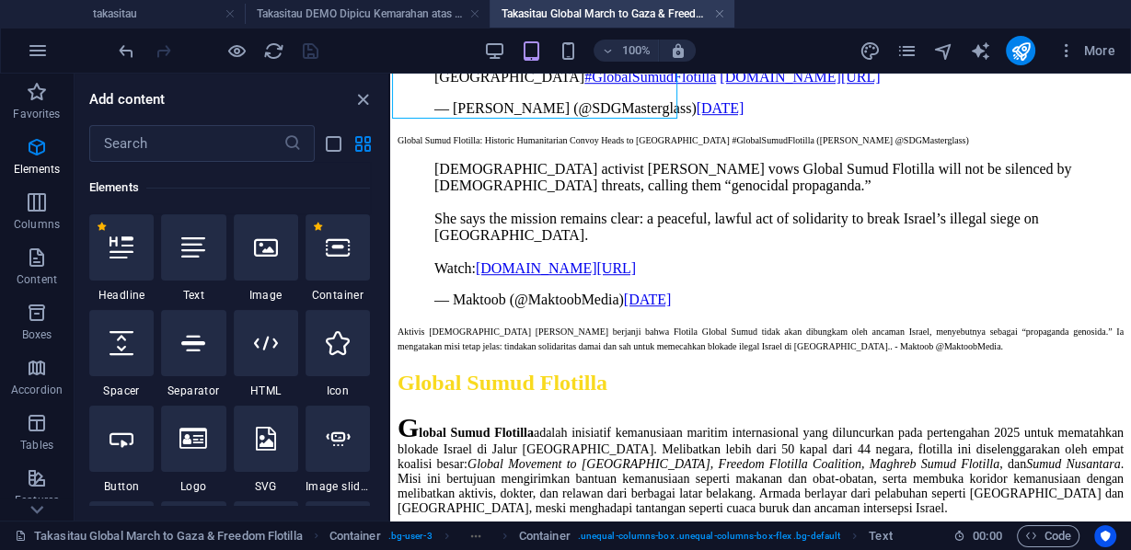
scroll to position [899, 0]
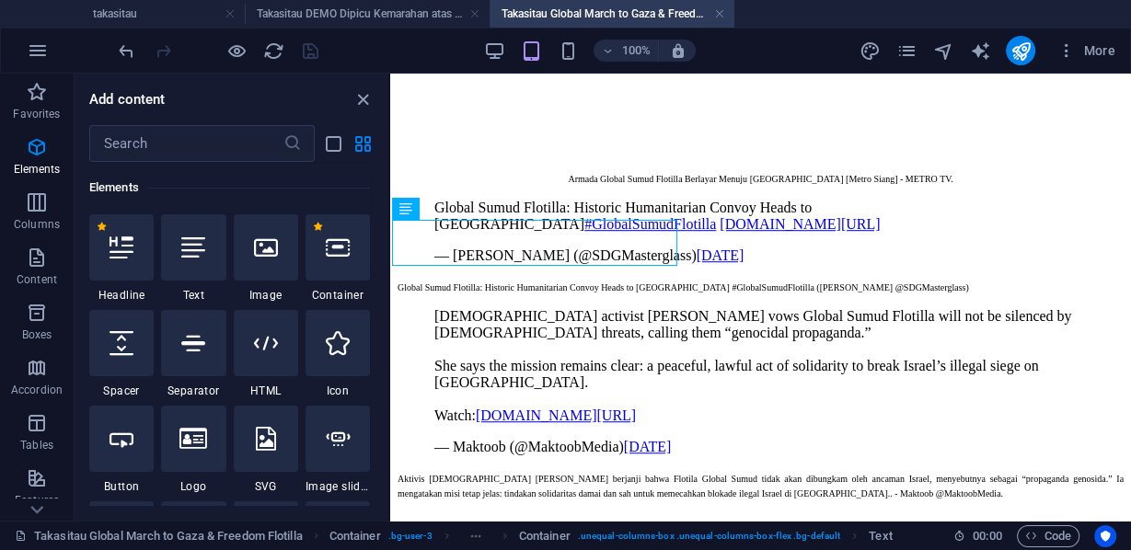
click at [592, 303] on div "Armada Global Sumud Flotilla Berlayar Menuju [GEOGRAPHIC_DATA] [Metro Siang] - …" at bounding box center [760, 257] width 726 height 486
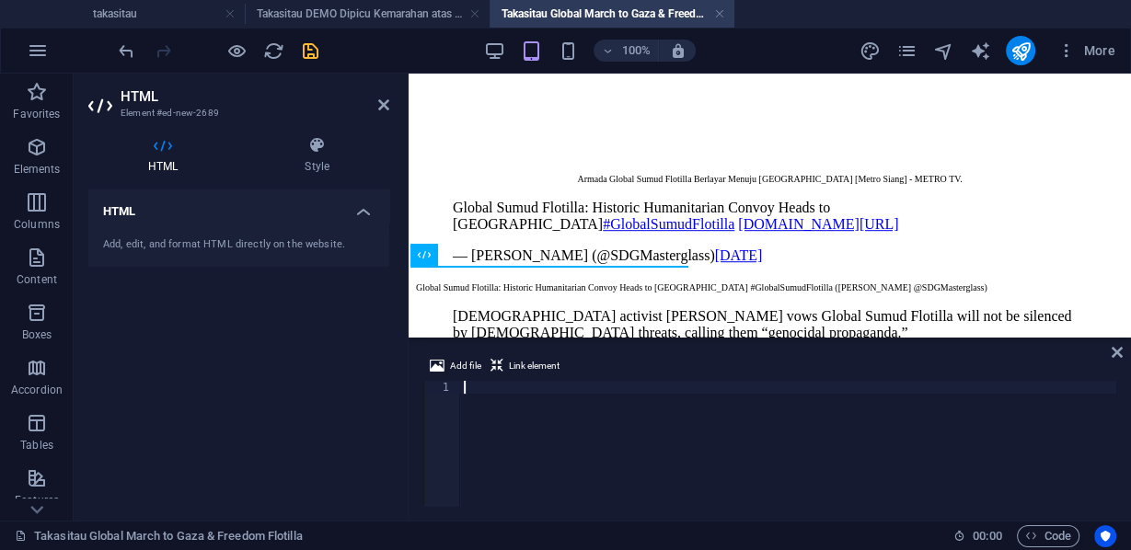
scroll to position [894, 0]
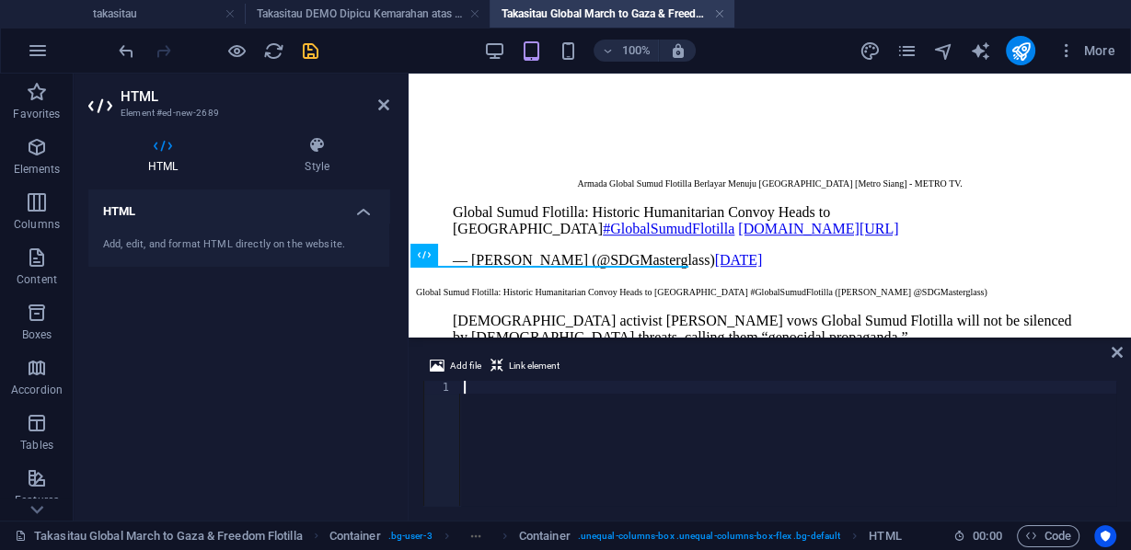
type textarea "Aktivis [DEMOGRAPHIC_DATA] [PERSON_NAME] berjanji bahwa Flotila Global Sumud ti…"
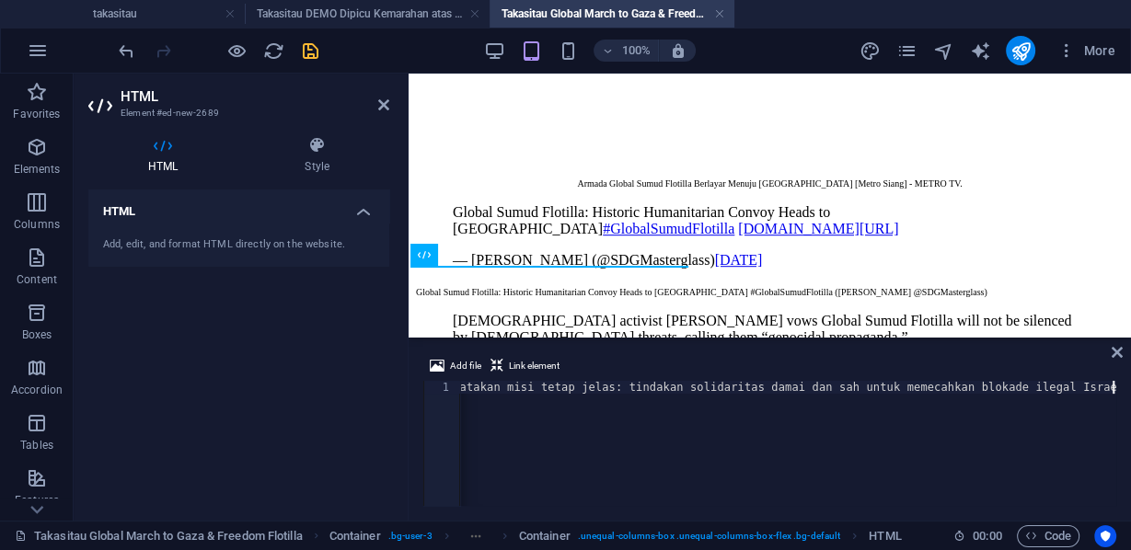
scroll to position [0, 1148]
click at [383, 105] on icon at bounding box center [383, 105] width 11 height 15
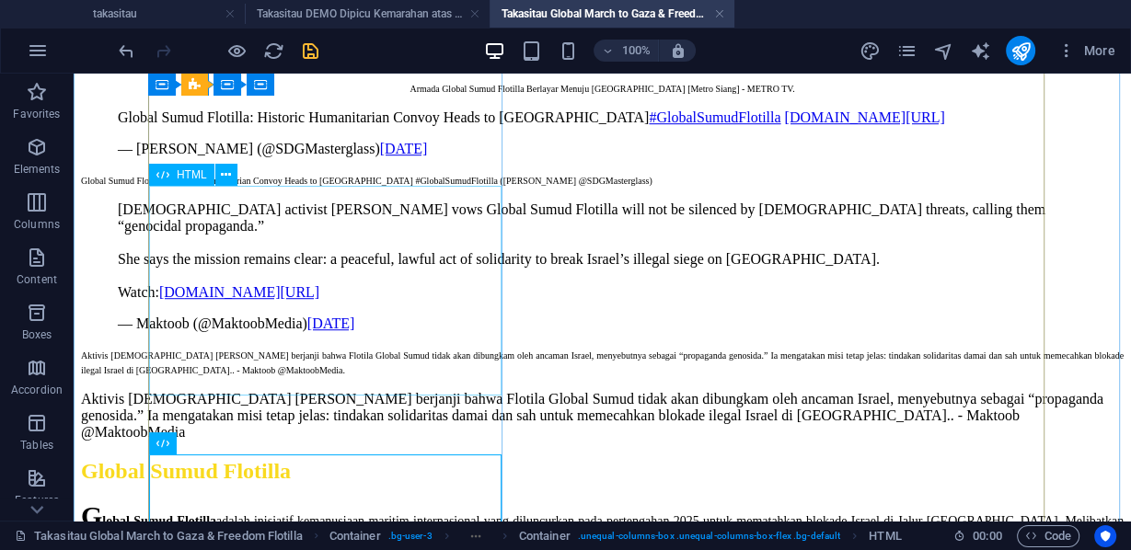
scroll to position [1138, 0]
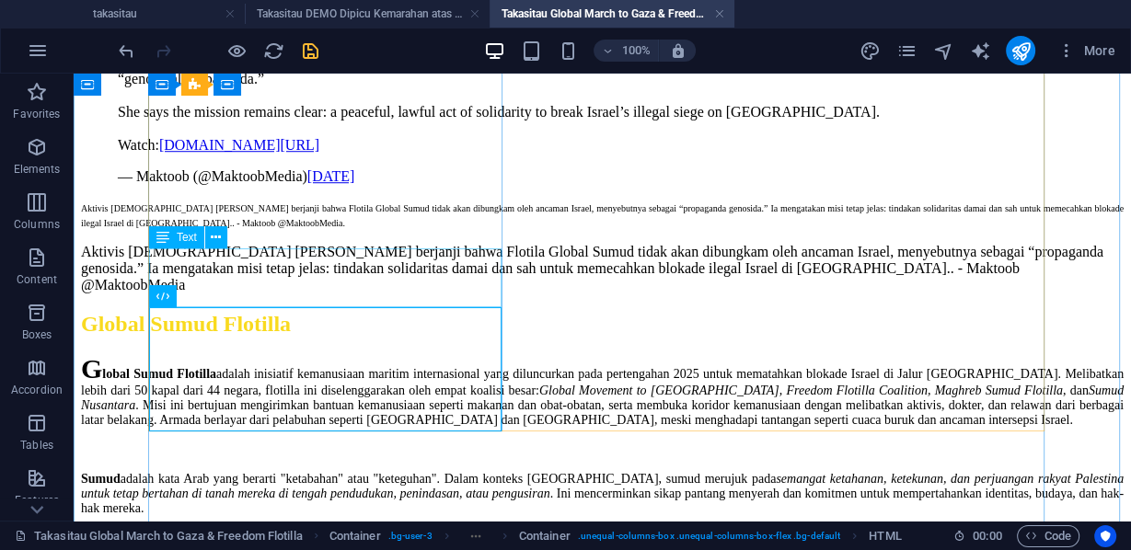
click at [364, 229] on div "Aktivis [DEMOGRAPHIC_DATA] [PERSON_NAME] berjanji bahwa Flotila Global Sumud ti…" at bounding box center [602, 214] width 1042 height 29
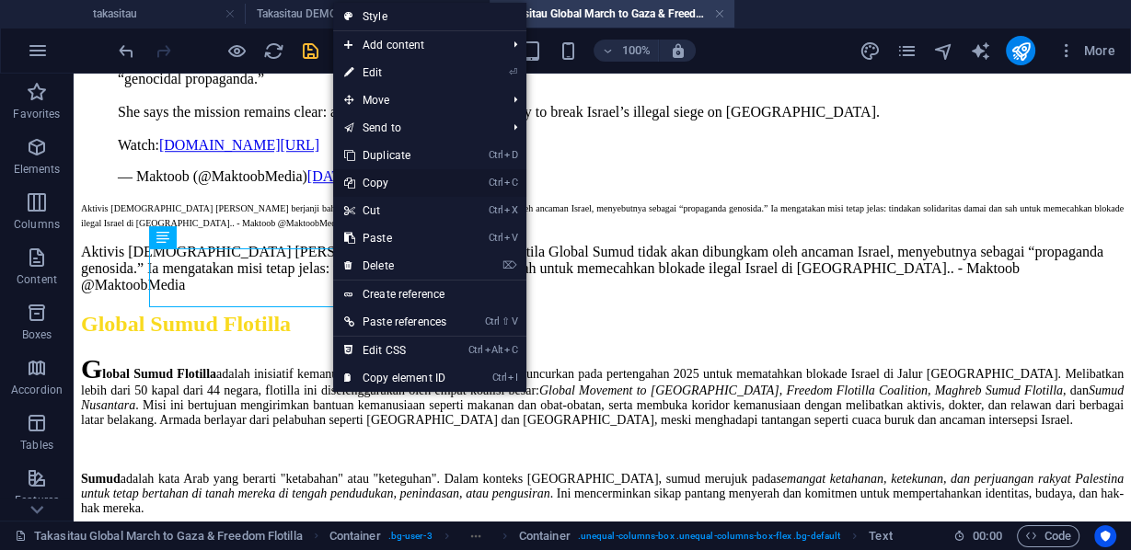
click at [373, 184] on link "Ctrl C Copy" at bounding box center [395, 183] width 124 height 28
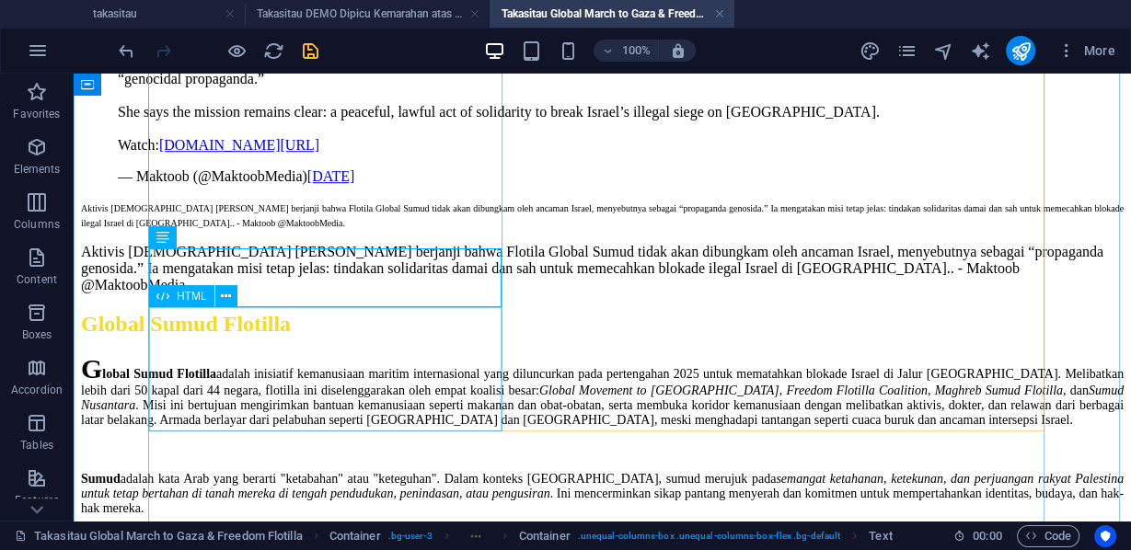
click at [323, 293] on div "Aktivis [DEMOGRAPHIC_DATA] [PERSON_NAME] berjanji bahwa Flotila Global Sumud ti…" at bounding box center [602, 269] width 1042 height 50
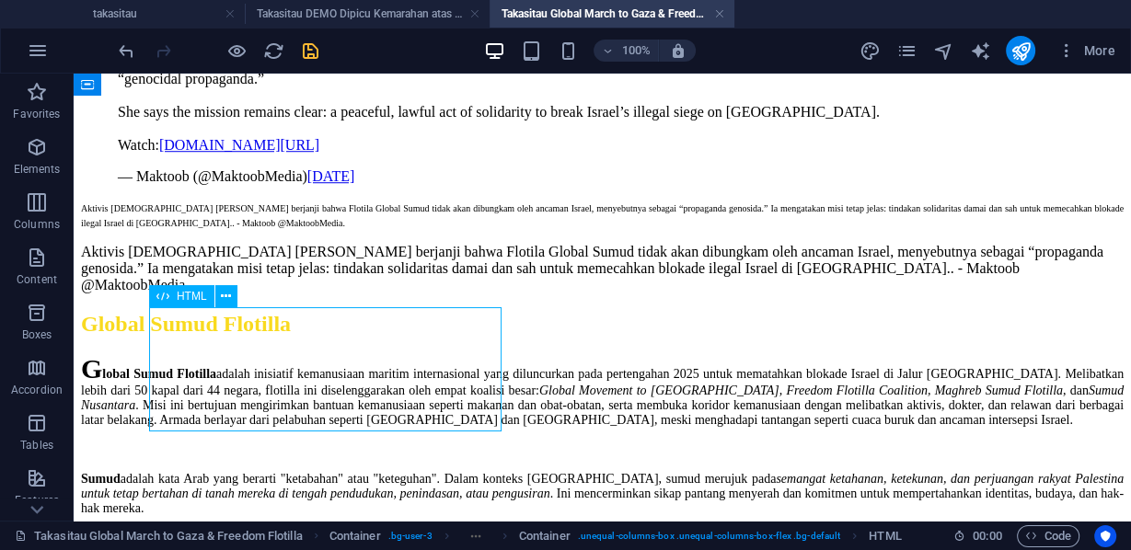
drag, startPoint x: 350, startPoint y: 325, endPoint x: 353, endPoint y: 314, distance: 11.6
click at [351, 293] on div "Aktivis [DEMOGRAPHIC_DATA] [PERSON_NAME] berjanji bahwa Flotila Global Sumud ti…" at bounding box center [602, 269] width 1042 height 50
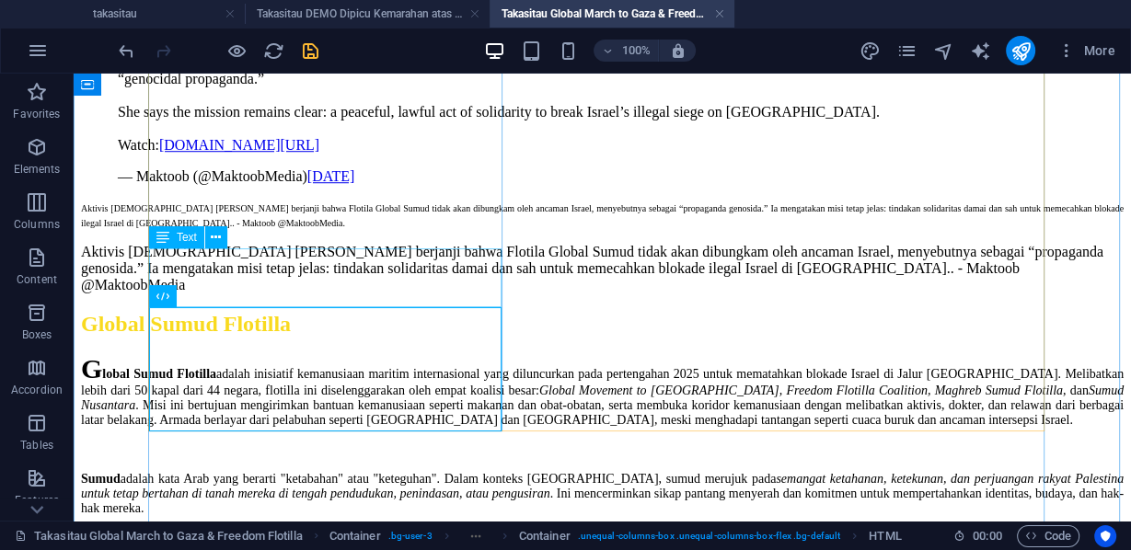
click at [358, 229] on div "Aktivis [DEMOGRAPHIC_DATA] [PERSON_NAME] berjanji bahwa Flotila Global Sumud ti…" at bounding box center [602, 214] width 1042 height 29
click at [356, 293] on div "Aktivis [DEMOGRAPHIC_DATA] [PERSON_NAME] berjanji bahwa Flotila Global Sumud ti…" at bounding box center [602, 269] width 1042 height 50
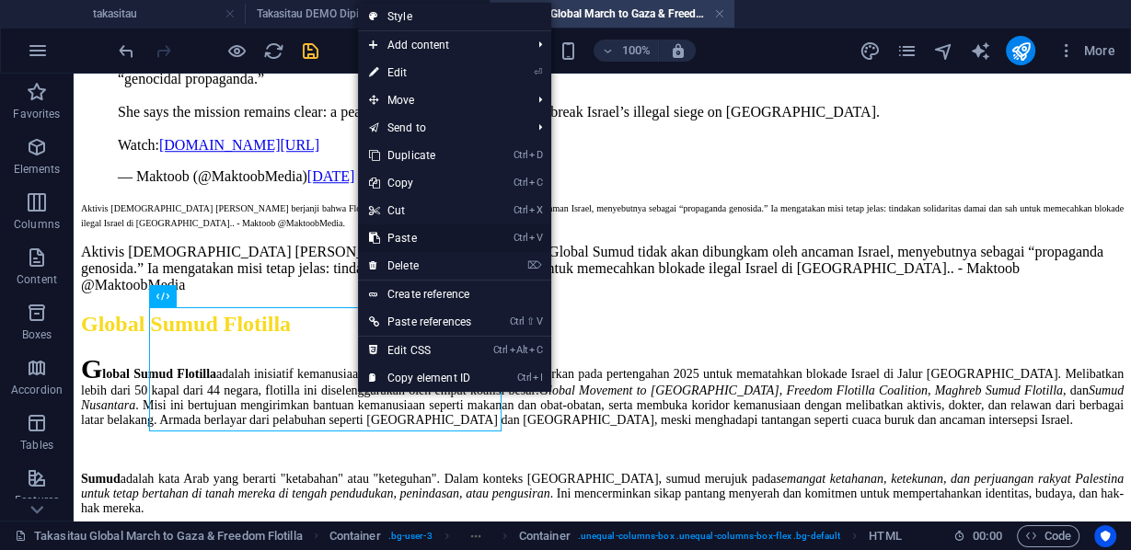
click at [400, 236] on link "Ctrl V Paste" at bounding box center [420, 238] width 124 height 28
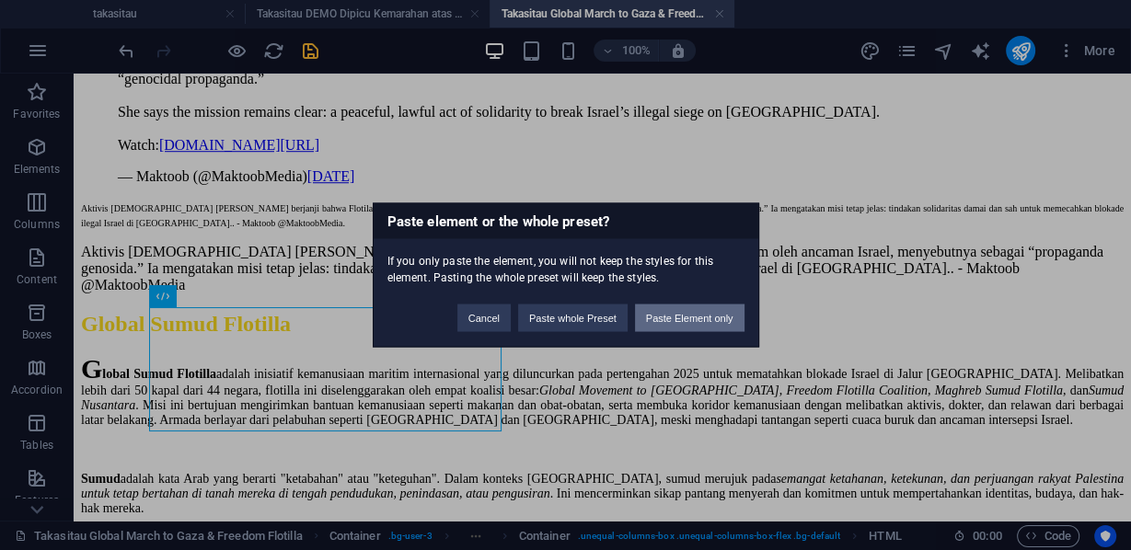
click at [672, 322] on button "Paste Element only" at bounding box center [689, 319] width 109 height 28
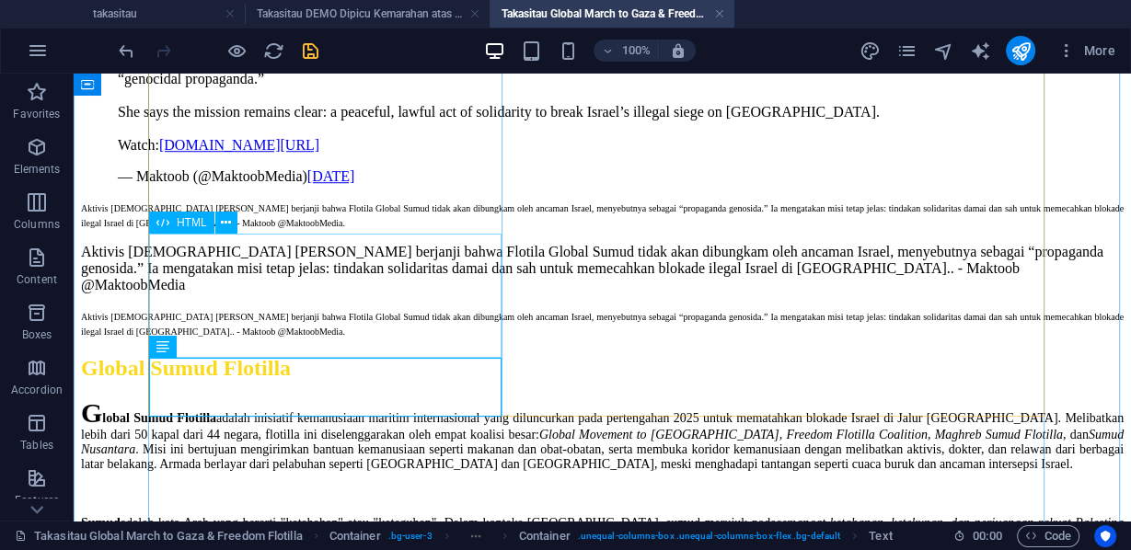
scroll to position [1285, 0]
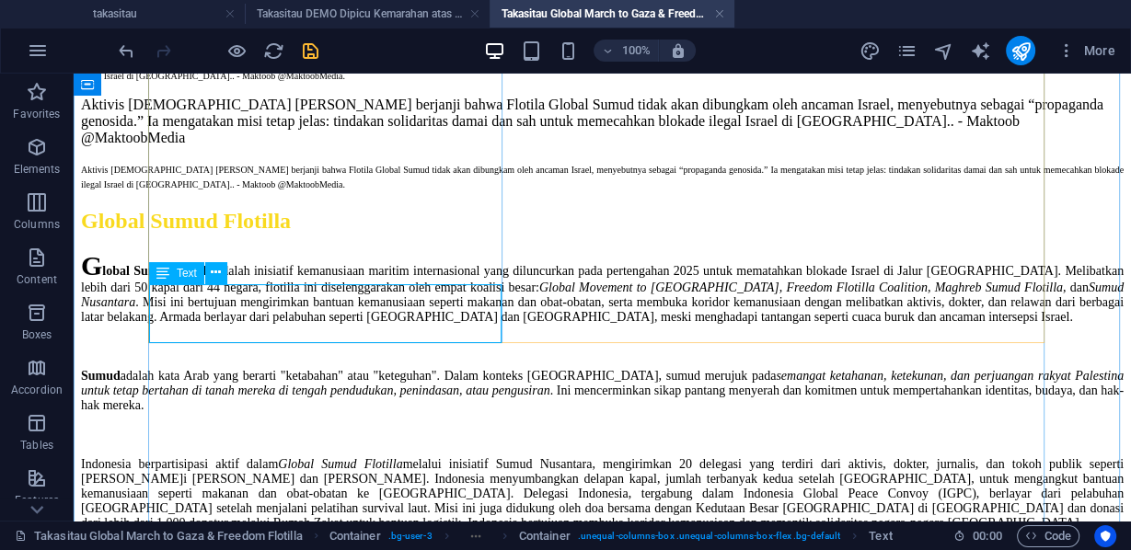
click at [374, 190] on div "Aktivis [DEMOGRAPHIC_DATA] [PERSON_NAME] berjanji bahwa Flotila Global Sumud ti…" at bounding box center [602, 175] width 1042 height 29
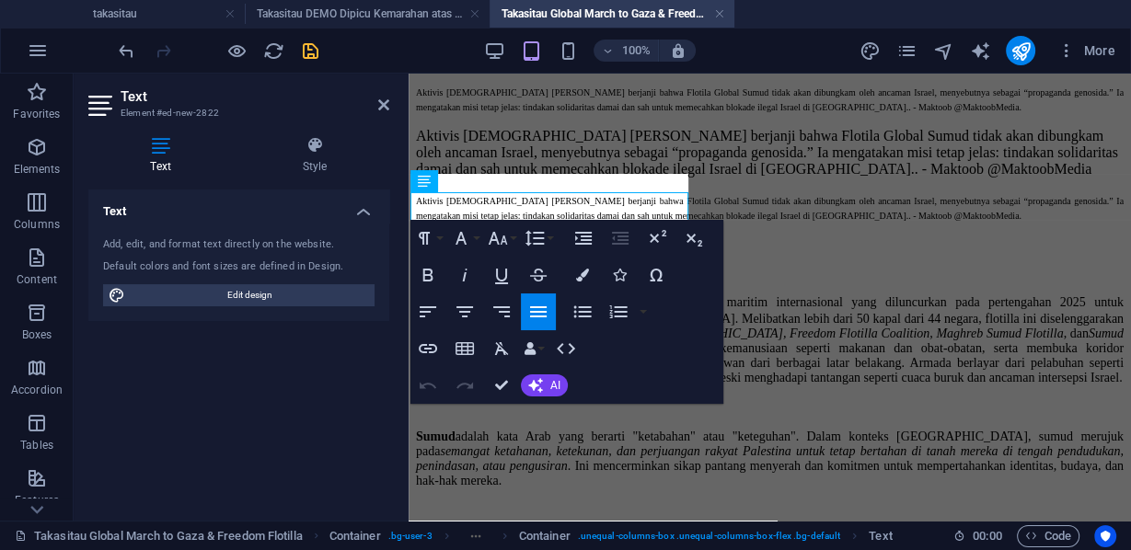
scroll to position [1041, 0]
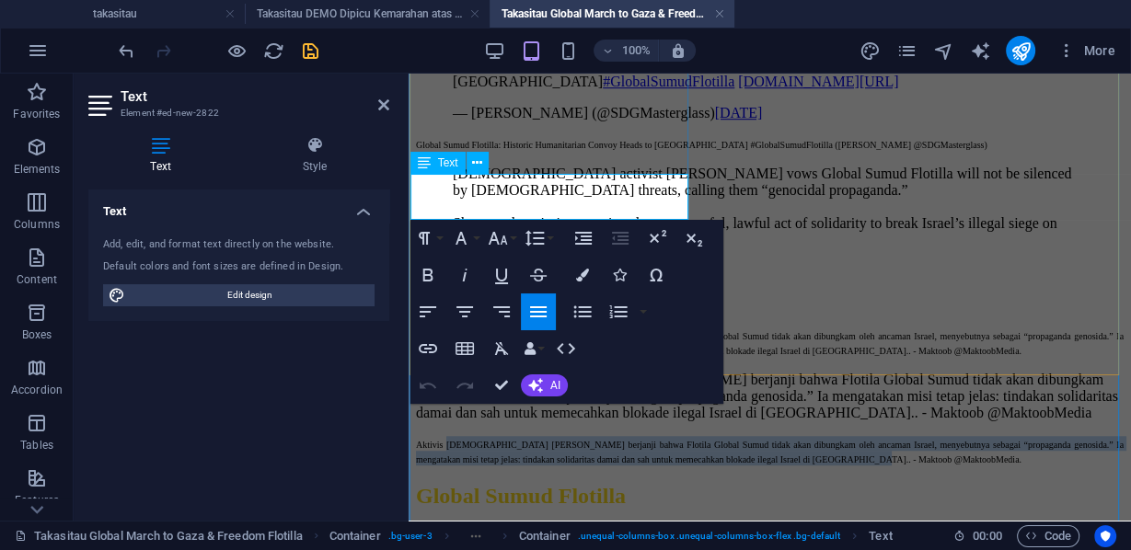
drag, startPoint x: 439, startPoint y: 176, endPoint x: 523, endPoint y: 217, distance: 93.4
click at [523, 440] on span "Aktivis [DEMOGRAPHIC_DATA] [PERSON_NAME] berjanji bahwa Flotila Global Sumud ti…" at bounding box center [769, 452] width 707 height 25
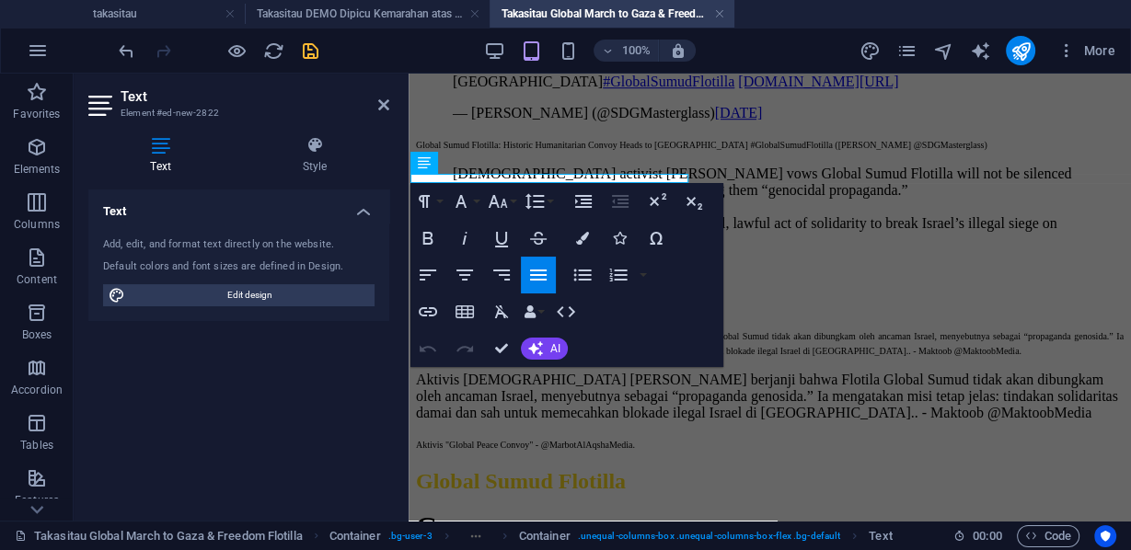
scroll to position [0, 3]
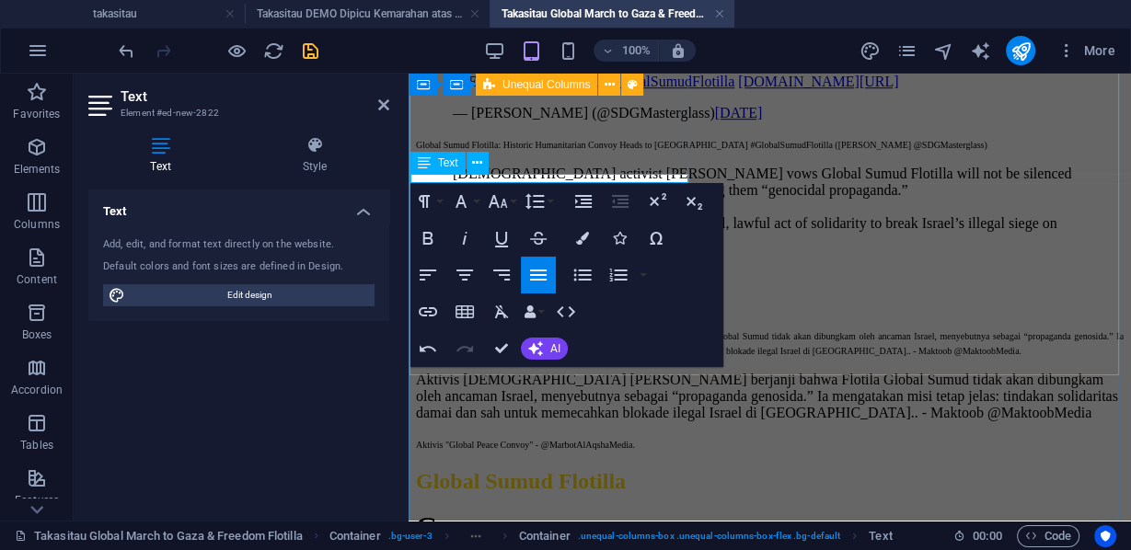
click at [639, 436] on p "Aktivis "Global Peace Convoy" - @MarbotAlAqsha Media." at bounding box center [769, 443] width 707 height 15
click at [438, 440] on span "Aktivis "Global Peace Convoy" - @MarbotAlAqsha." at bounding box center [513, 445] width 195 height 10
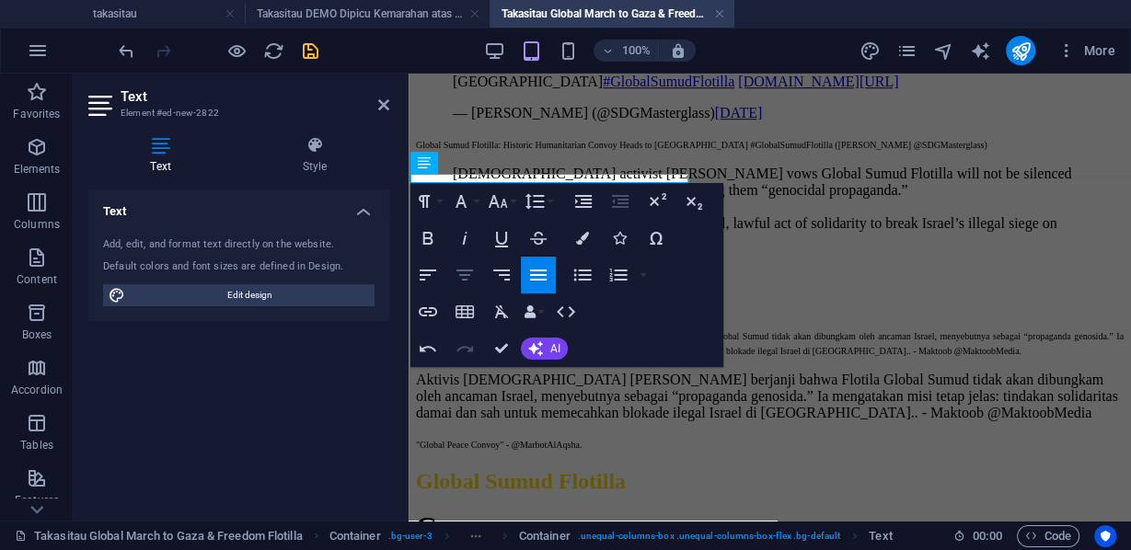
click at [469, 270] on icon "button" at bounding box center [464, 275] width 17 height 11
drag, startPoint x: 493, startPoint y: 348, endPoint x: 420, endPoint y: 274, distance: 104.1
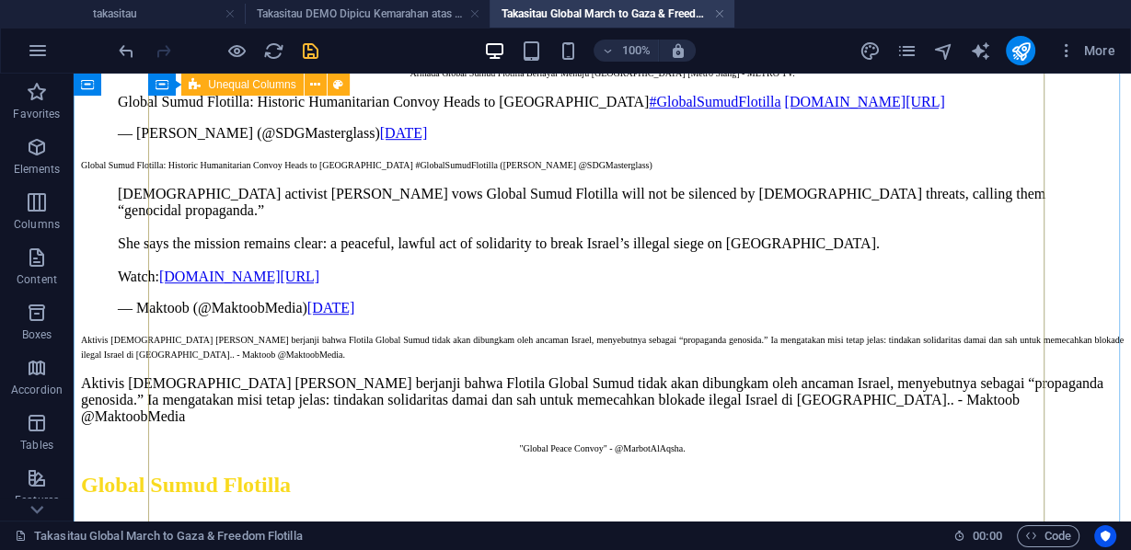
scroll to position [1227, 0]
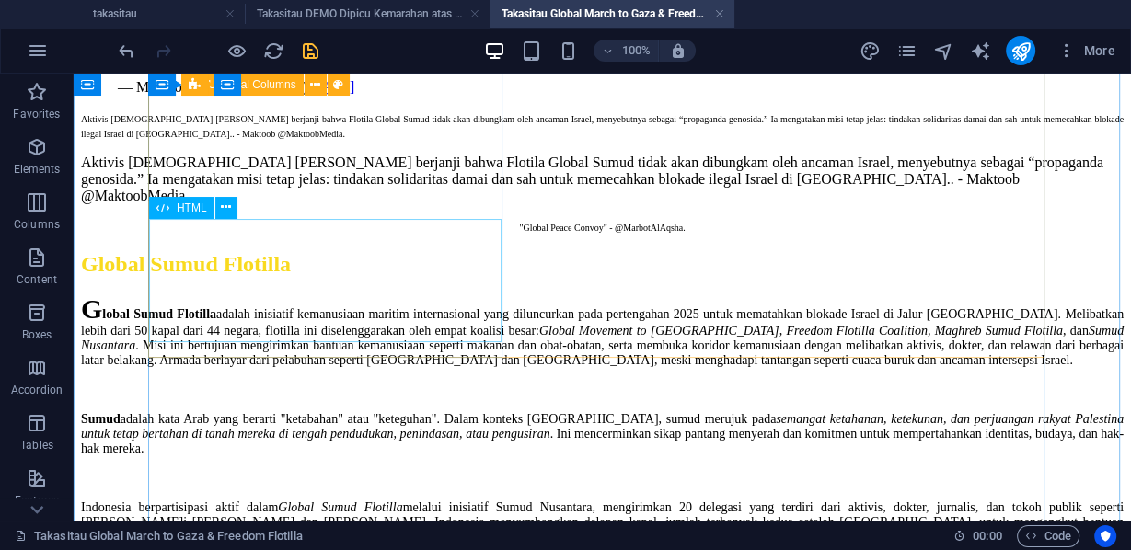
click at [482, 204] on div "Aktivis [DEMOGRAPHIC_DATA] [PERSON_NAME] berjanji bahwa Flotila Global Sumud ti…" at bounding box center [602, 180] width 1042 height 50
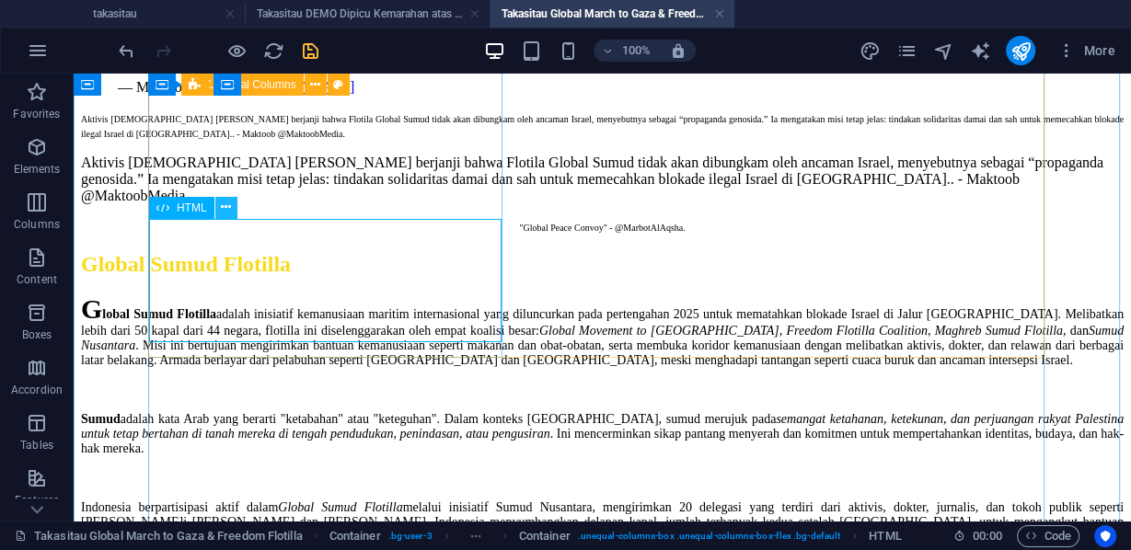
click at [224, 206] on icon at bounding box center [226, 207] width 10 height 19
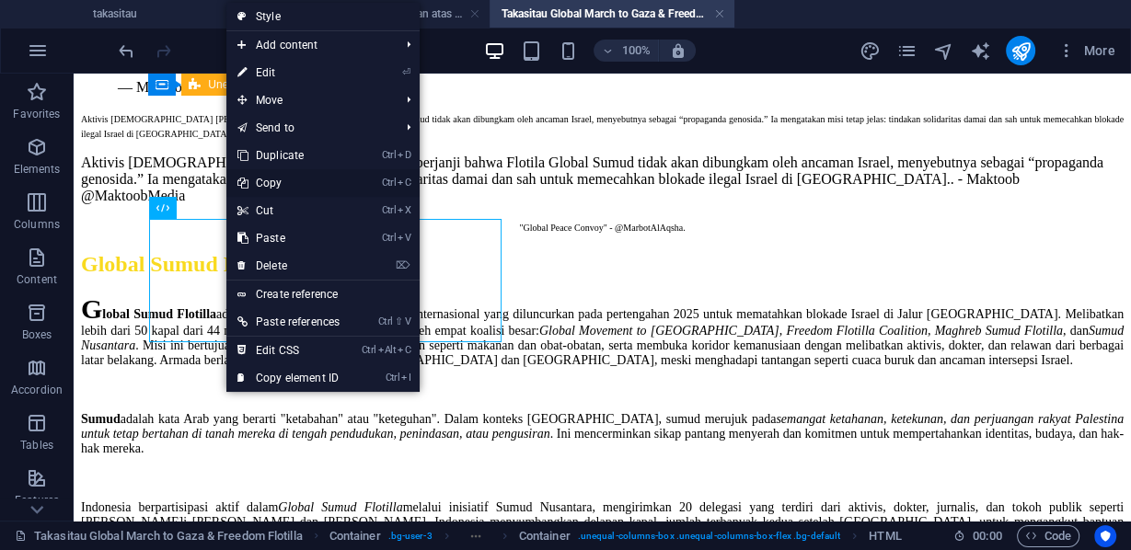
click at [278, 177] on link "Ctrl C Copy" at bounding box center [288, 183] width 124 height 28
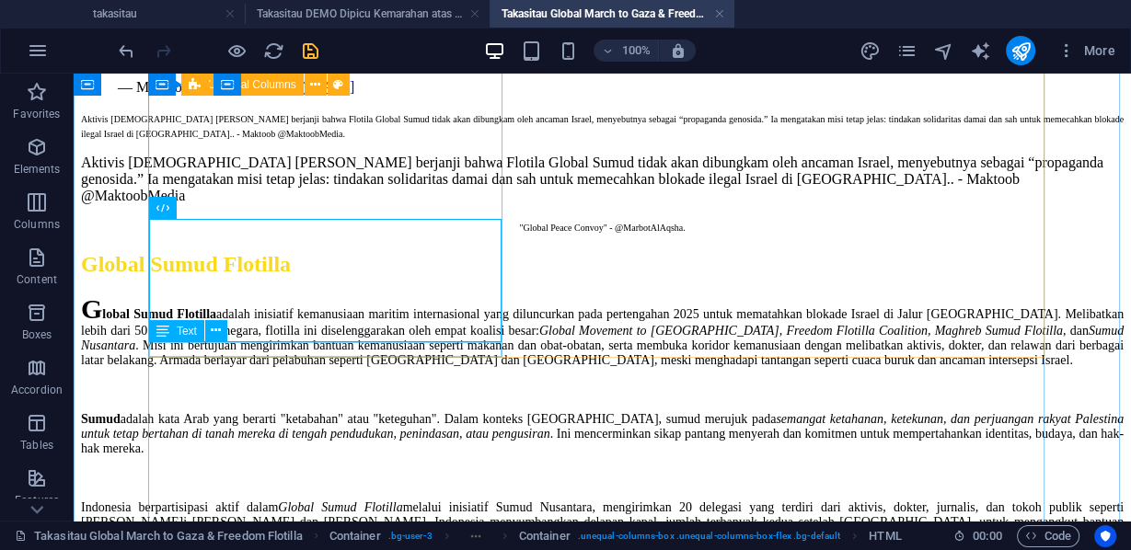
click at [329, 234] on div ""Global Peace Convoy" - @MarbotAlAqsha." at bounding box center [602, 226] width 1042 height 15
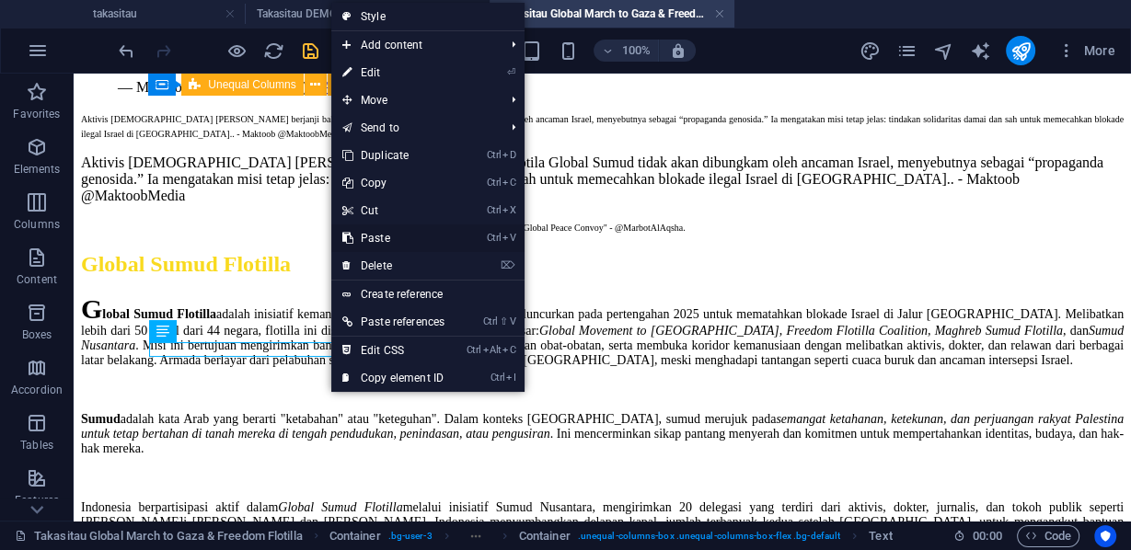
click at [382, 236] on link "Ctrl V Paste" at bounding box center [393, 238] width 124 height 28
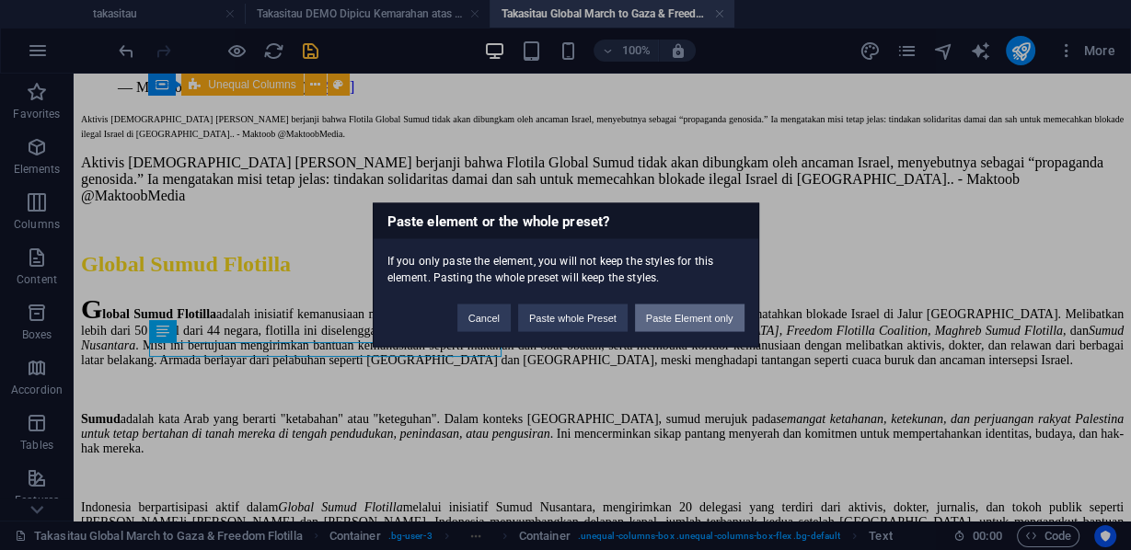
click at [690, 321] on button "Paste Element only" at bounding box center [689, 319] width 109 height 28
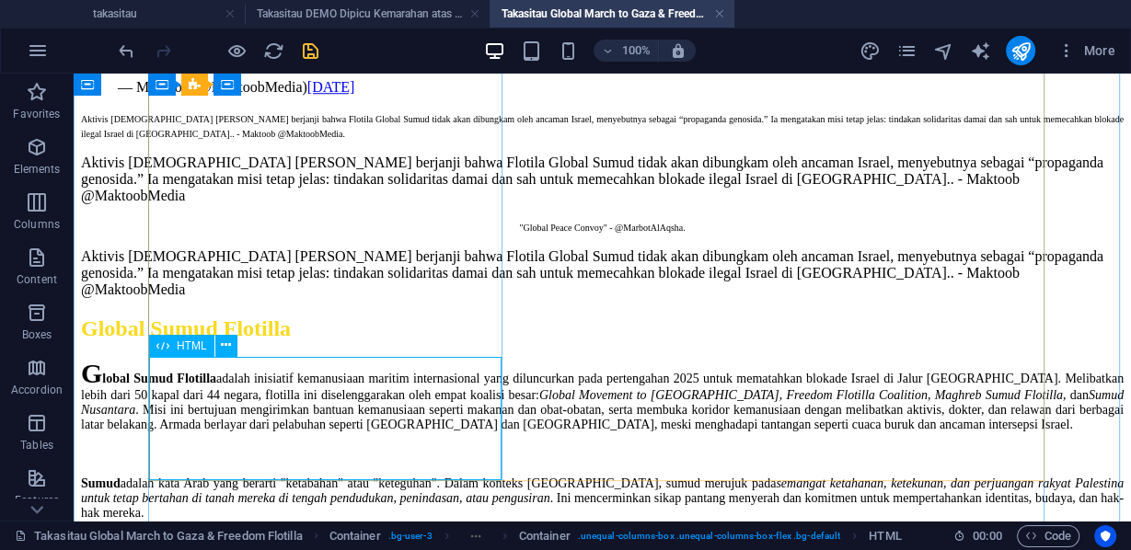
click at [316, 298] on div "Aktivis [DEMOGRAPHIC_DATA] [PERSON_NAME] berjanji bahwa Flotila Global Sumud ti…" at bounding box center [602, 273] width 1042 height 50
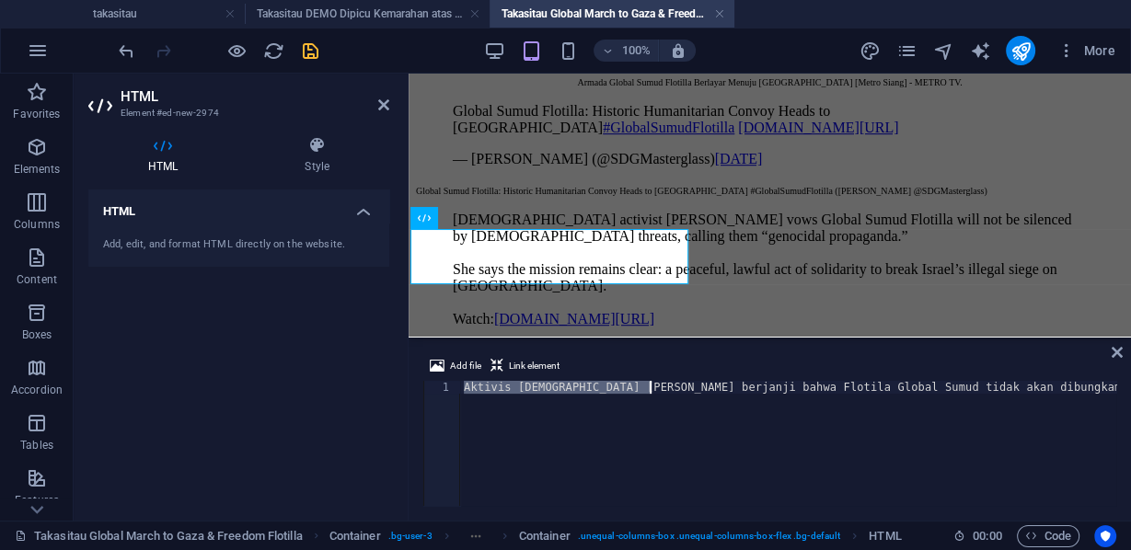
scroll to position [0, 1148]
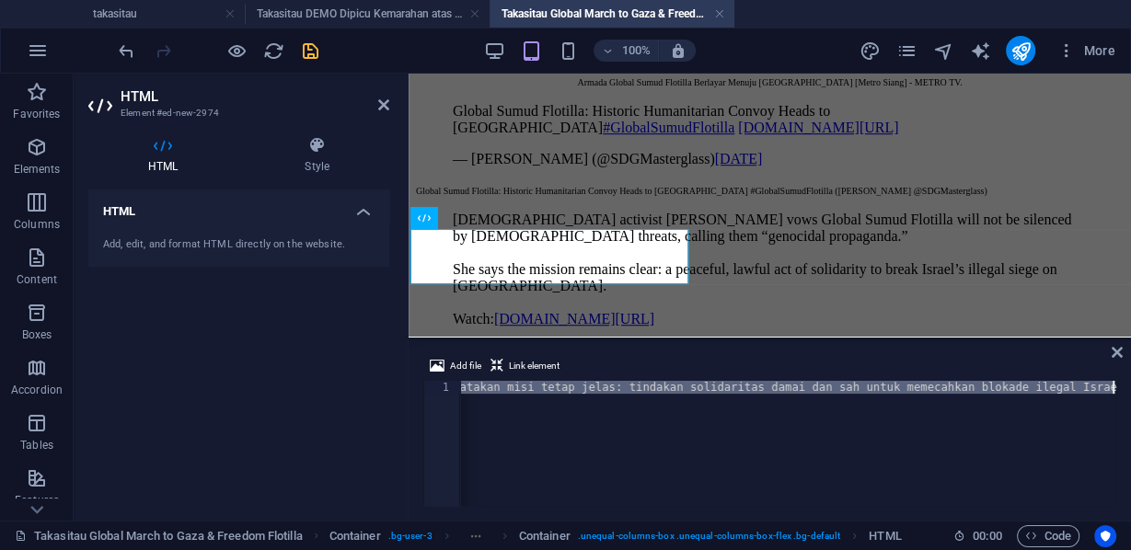
drag, startPoint x: 462, startPoint y: 387, endPoint x: 1002, endPoint y: 400, distance: 540.2
click at [1026, 397] on div "Aktivis [DEMOGRAPHIC_DATA] [PERSON_NAME] berjanji bahwa Flotila Global Sumud ti…" at bounding box center [213, 454] width 1805 height 147
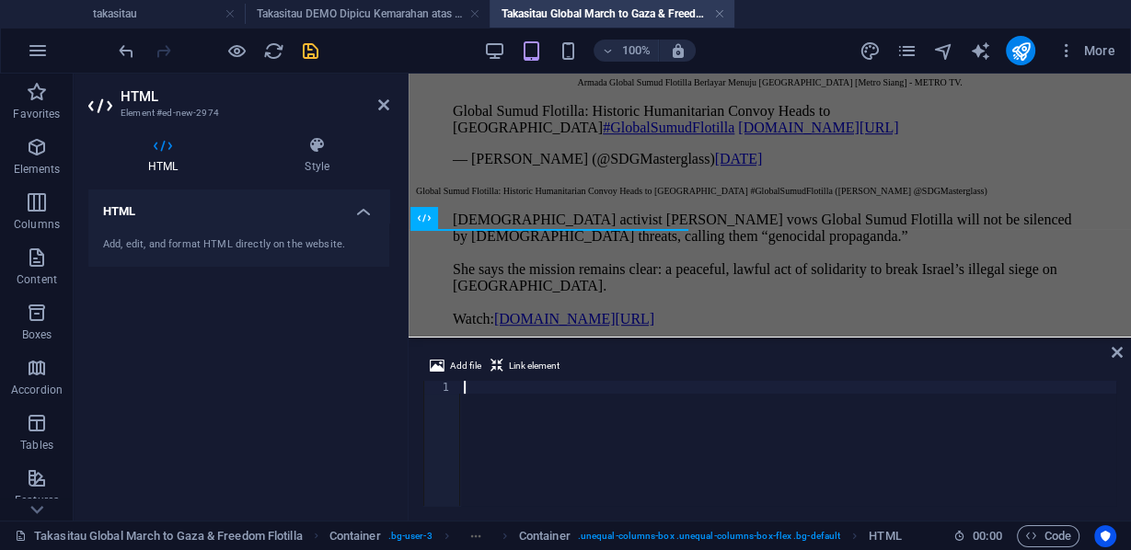
scroll to position [0, 2556]
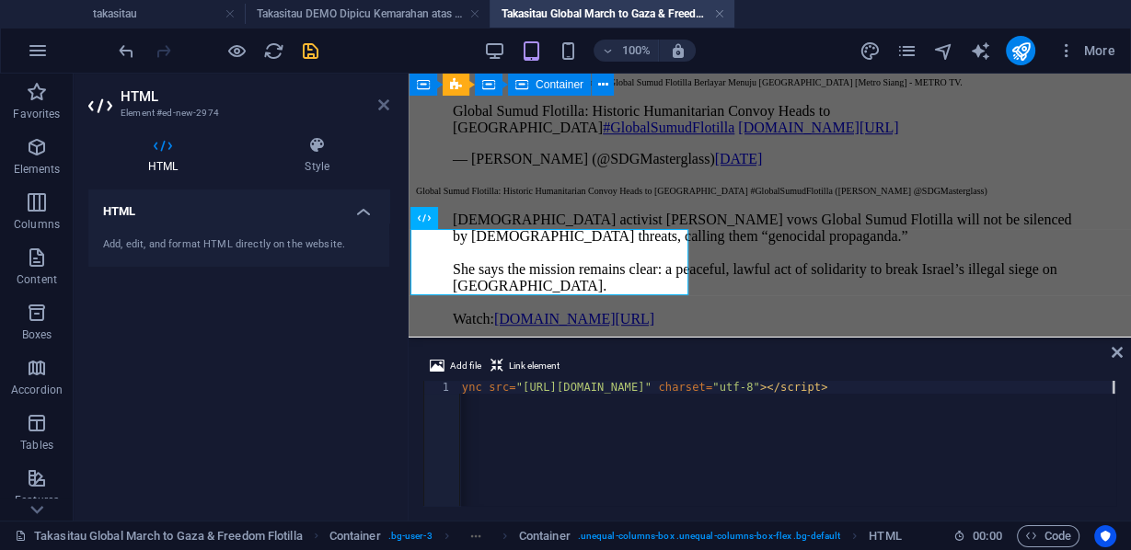
click at [382, 103] on icon at bounding box center [383, 105] width 11 height 15
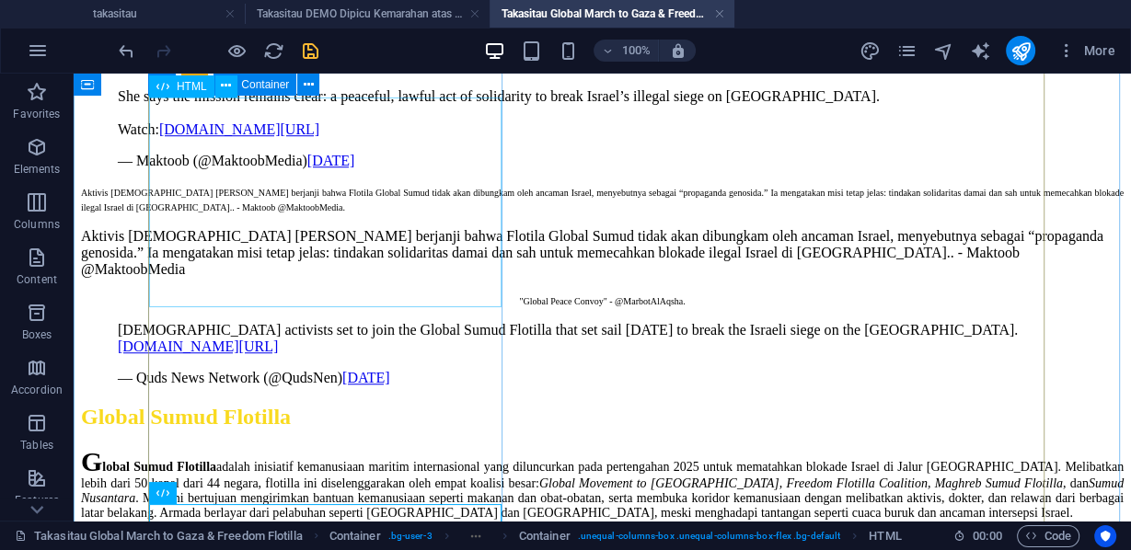
scroll to position [1080, 0]
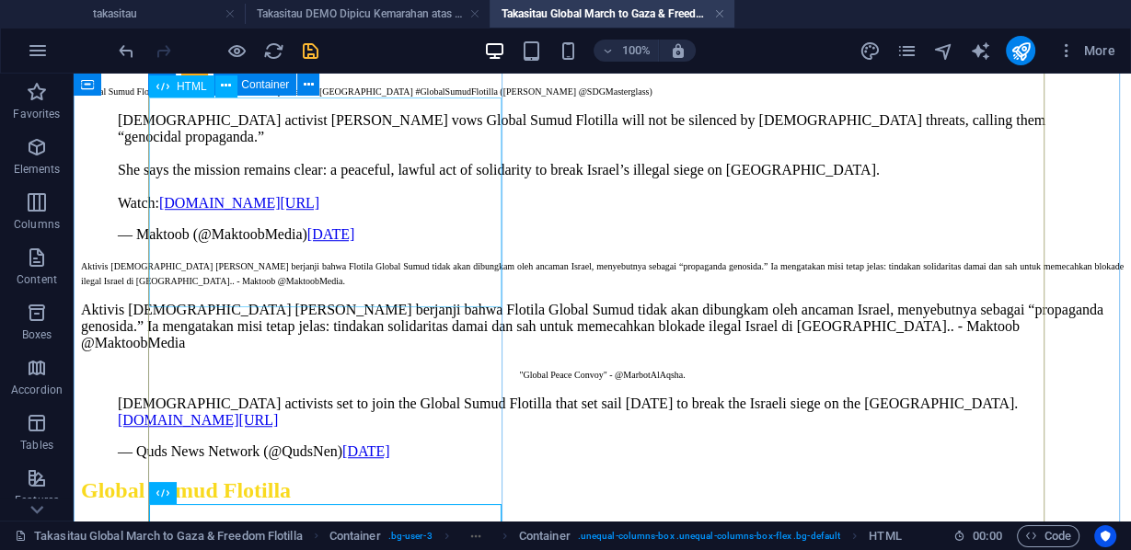
click at [363, 243] on div "[DEMOGRAPHIC_DATA] activist [PERSON_NAME] vows Global Sumud Flotilla will not b…" at bounding box center [602, 177] width 1042 height 131
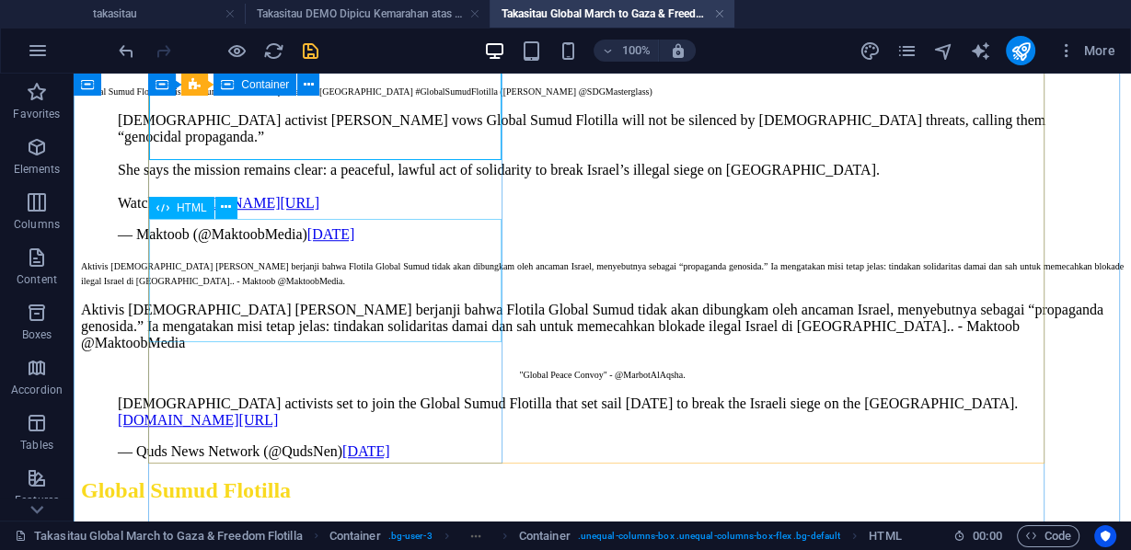
scroll to position [1227, 0]
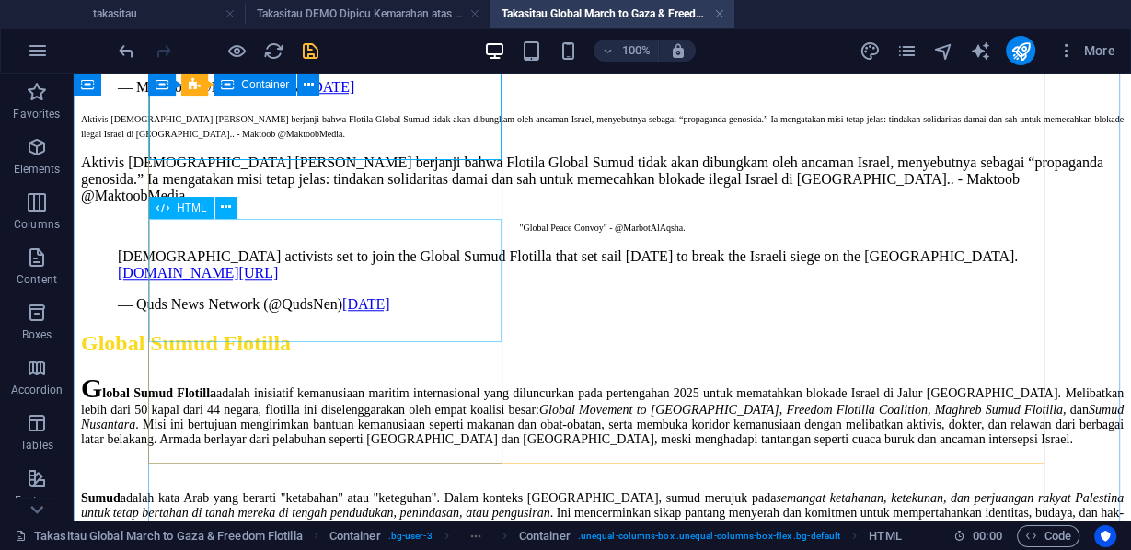
click at [354, 204] on div "Aktivis [DEMOGRAPHIC_DATA] [PERSON_NAME] berjanji bahwa Flotila Global Sumud ti…" at bounding box center [602, 180] width 1042 height 50
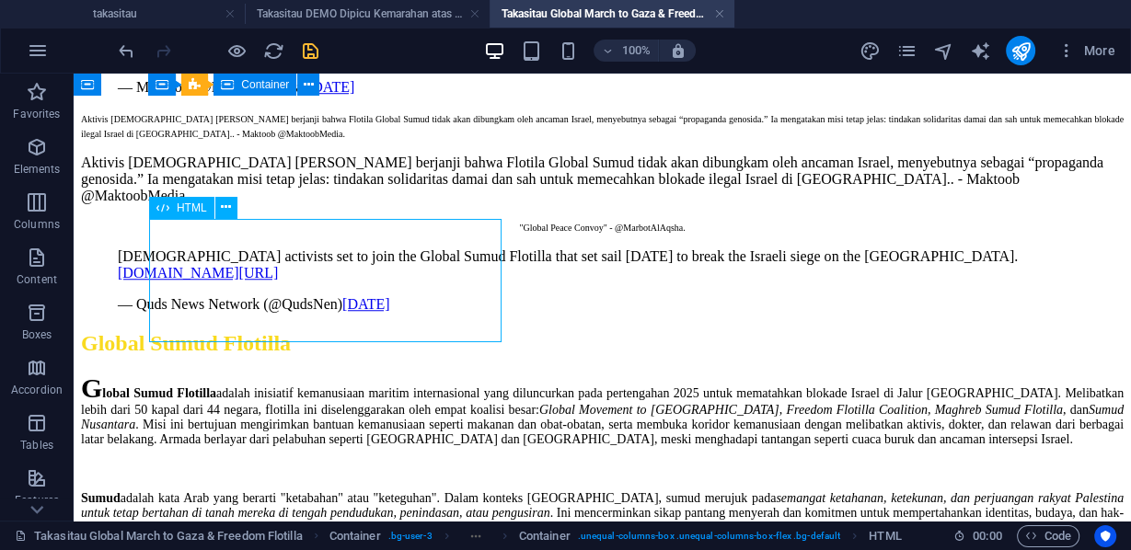
click at [354, 204] on div "Aktivis [DEMOGRAPHIC_DATA] [PERSON_NAME] berjanji bahwa Flotila Global Sumud ti…" at bounding box center [602, 180] width 1042 height 50
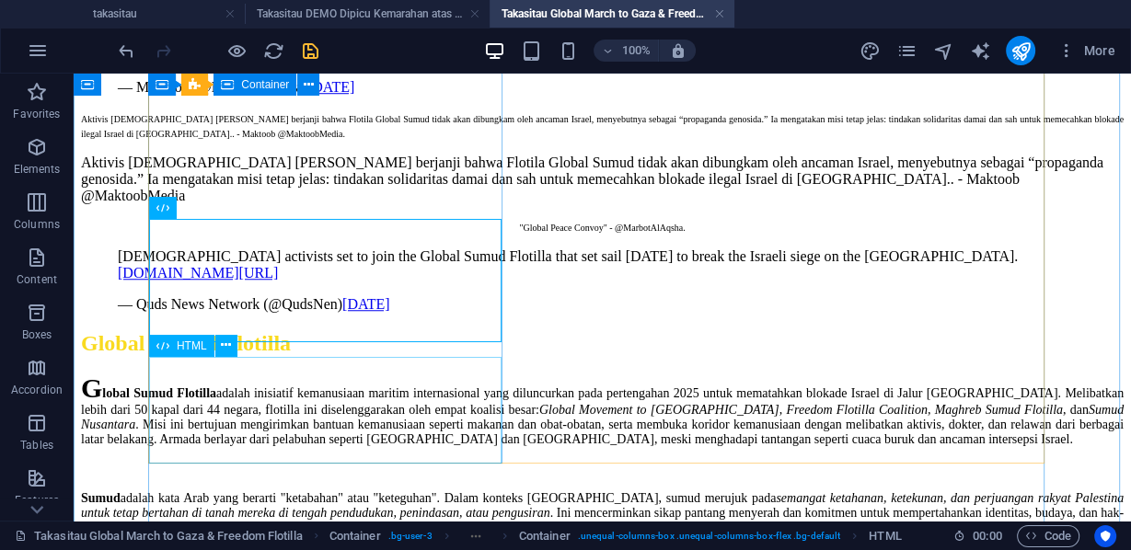
click at [307, 313] on div "[DEMOGRAPHIC_DATA] activists set to join the Global Sumud Flotilla that set sai…" at bounding box center [602, 280] width 1042 height 64
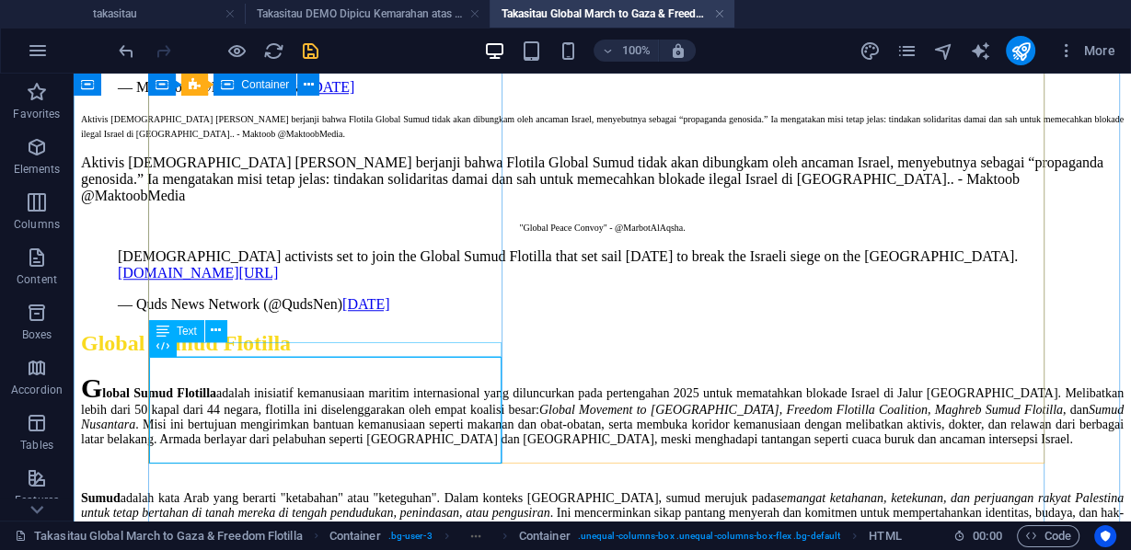
click at [313, 234] on div ""Global Peace Convoy" - @MarbotAlAqsha." at bounding box center [602, 226] width 1042 height 15
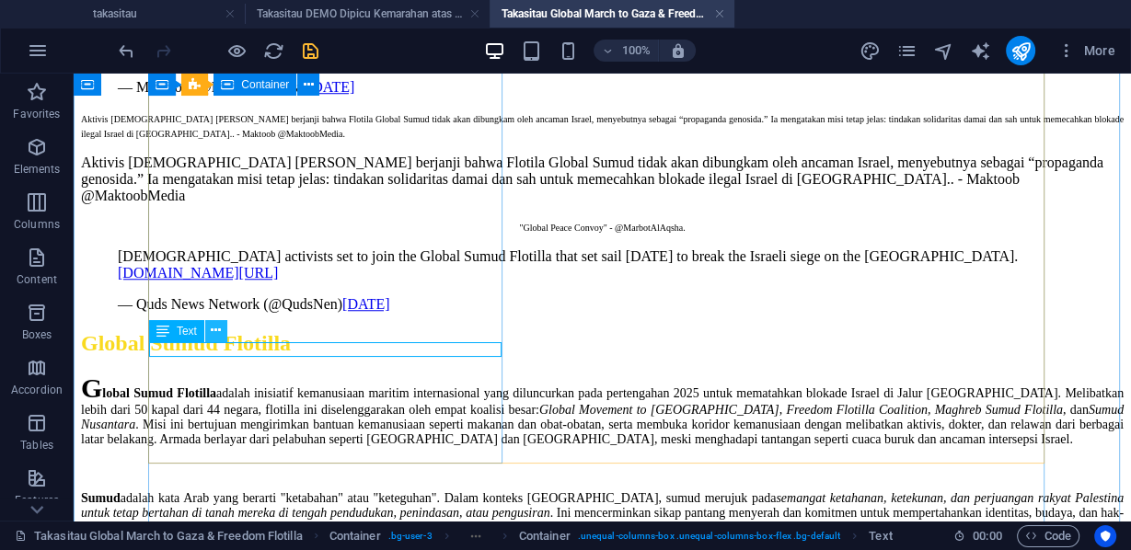
click at [219, 329] on icon at bounding box center [216, 330] width 10 height 19
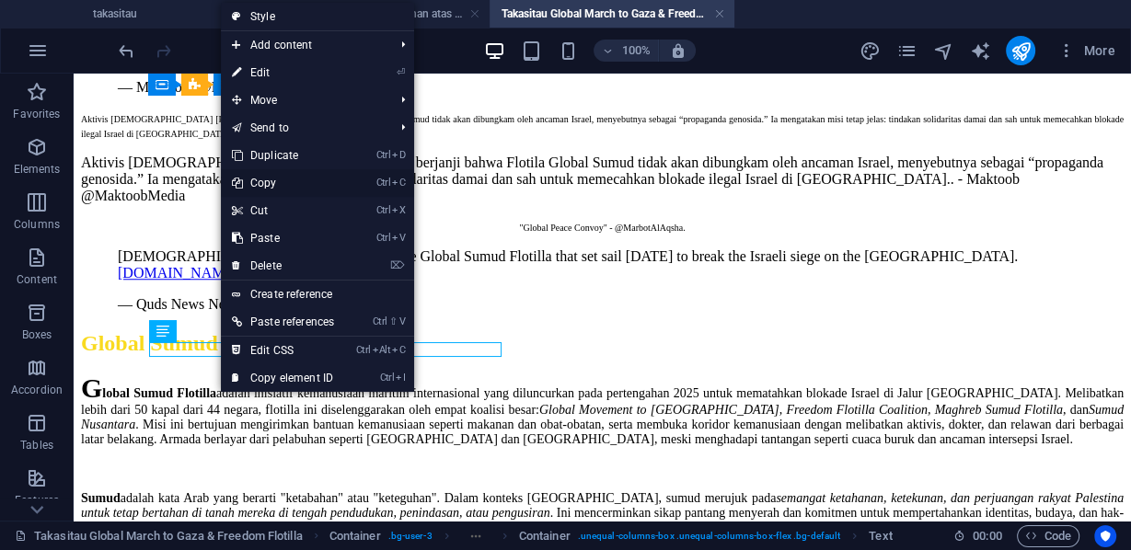
click at [271, 183] on link "Ctrl C Copy" at bounding box center [283, 183] width 124 height 28
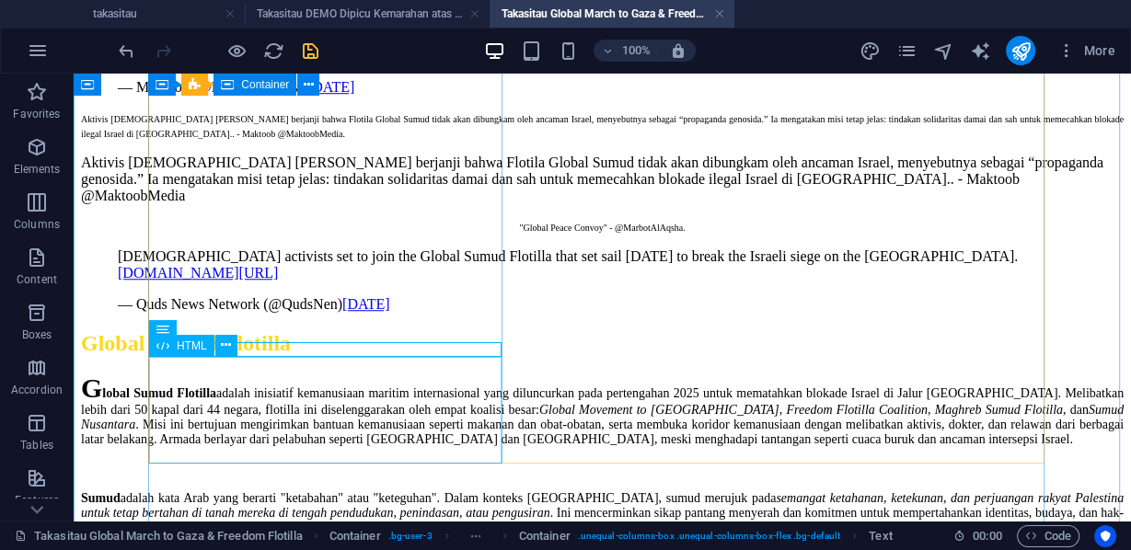
click at [297, 313] on div "[DEMOGRAPHIC_DATA] activists set to join the Global Sumud Flotilla that set sai…" at bounding box center [602, 280] width 1042 height 64
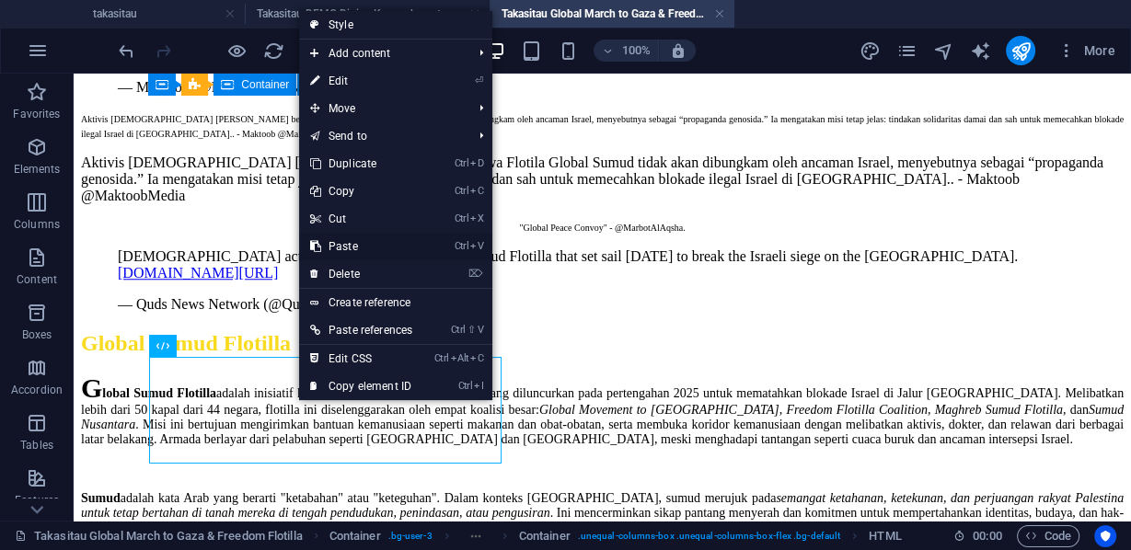
click at [358, 246] on link "Ctrl V Paste" at bounding box center [361, 247] width 124 height 28
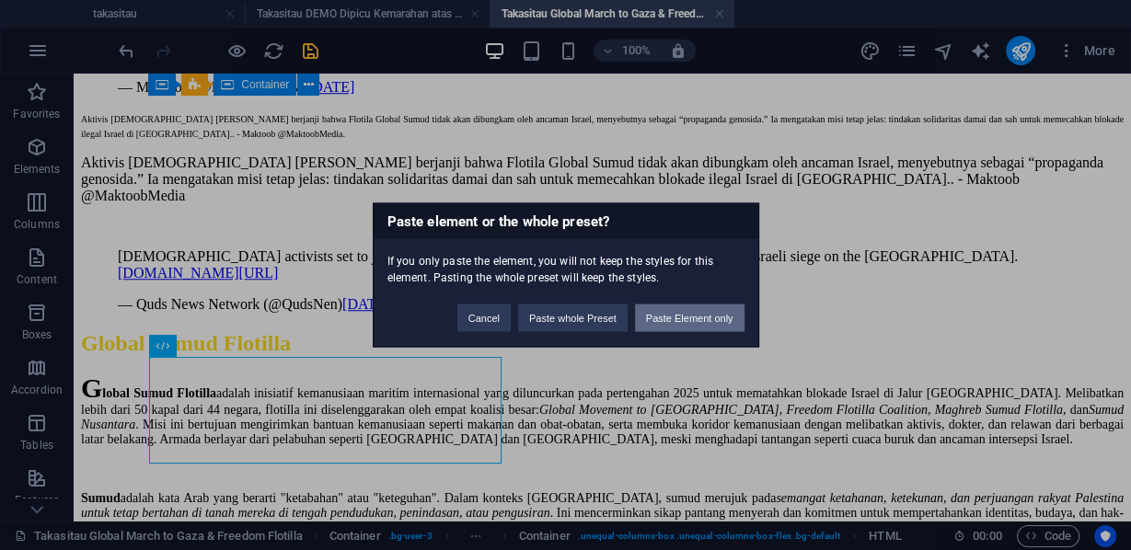
click at [670, 316] on button "Paste Element only" at bounding box center [689, 319] width 109 height 28
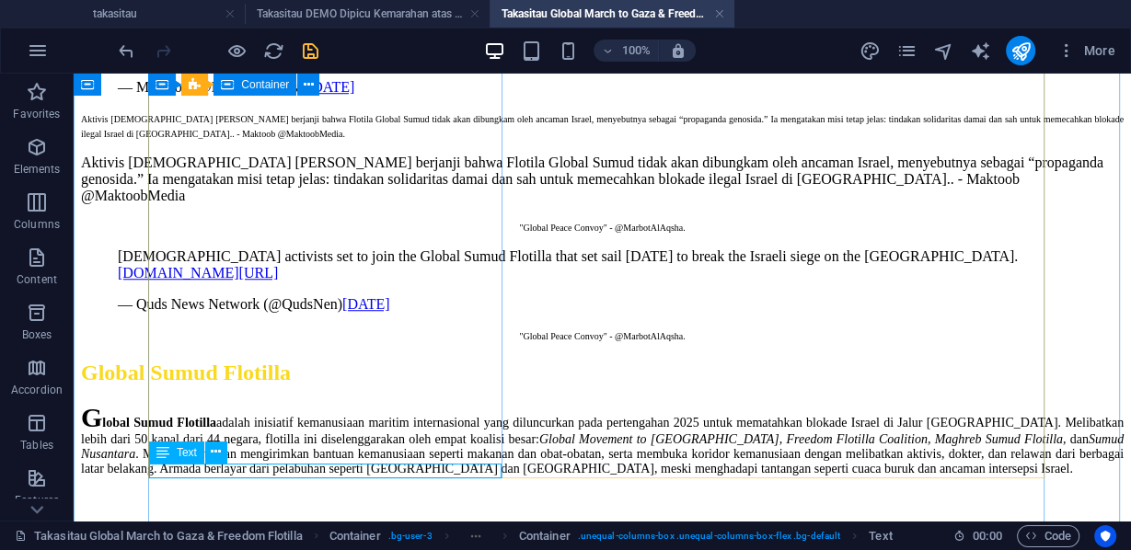
click at [358, 342] on div ""Global Peace Convoy" - @MarbotAlAqsha." at bounding box center [602, 335] width 1042 height 15
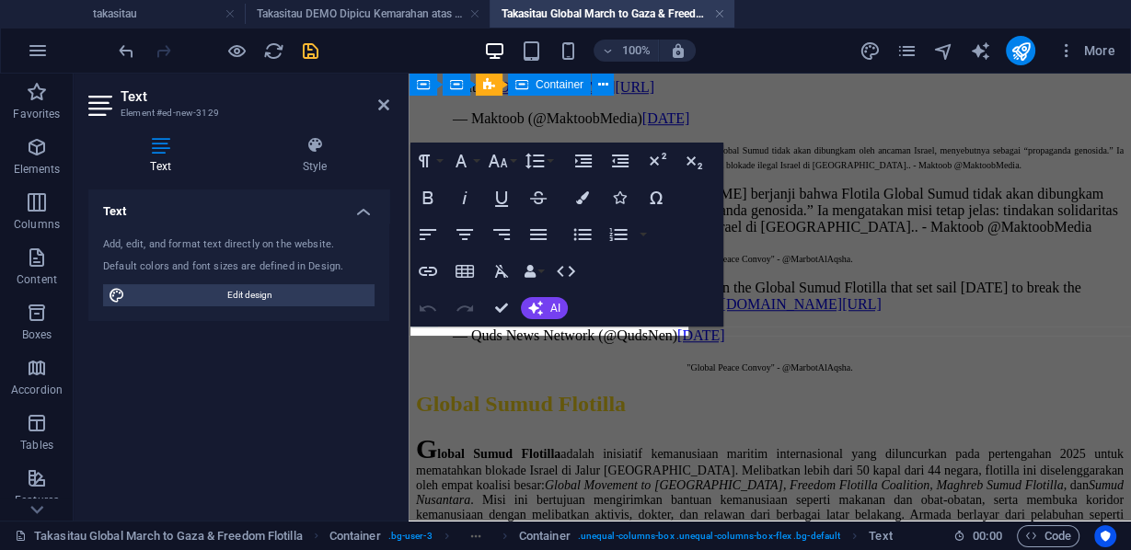
scroll to position [964, 0]
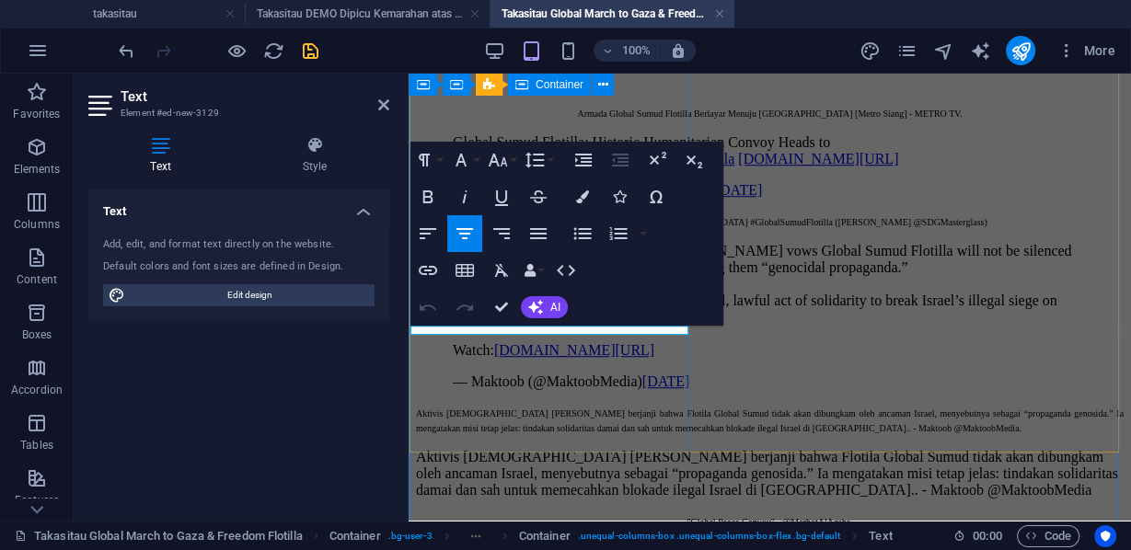
drag, startPoint x: 618, startPoint y: 330, endPoint x: 474, endPoint y: 330, distance: 144.4
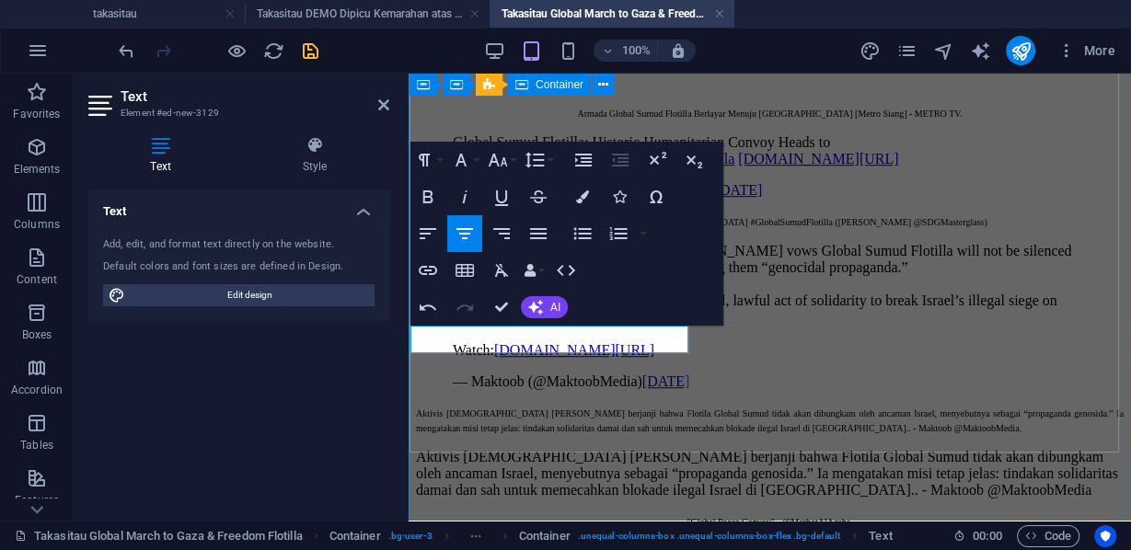
scroll to position [1188, 3]
drag, startPoint x: 592, startPoint y: 347, endPoint x: 826, endPoint y: 393, distance: 239.1
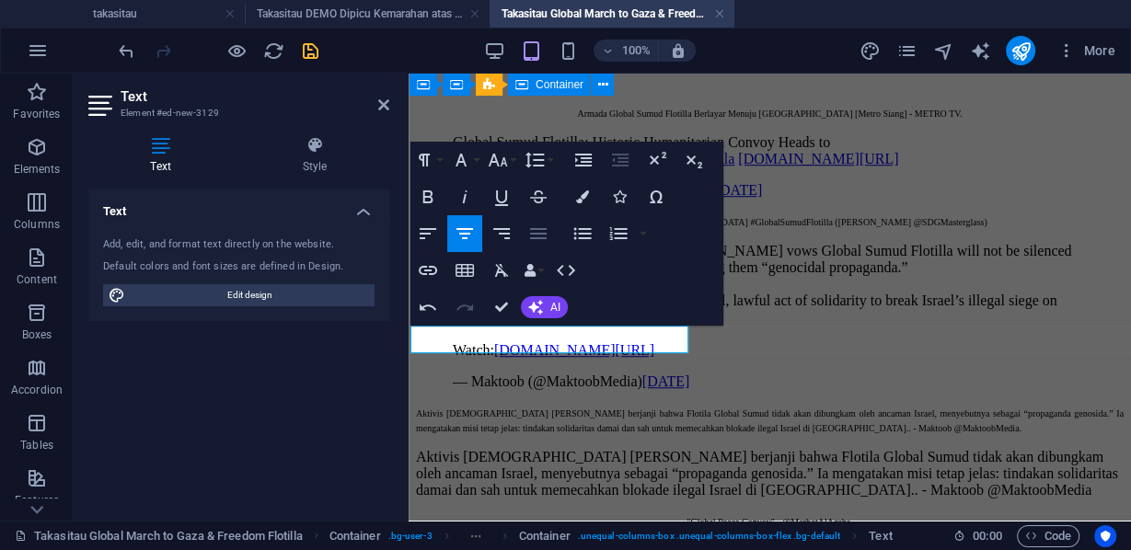
click at [537, 236] on icon "button" at bounding box center [538, 234] width 22 height 22
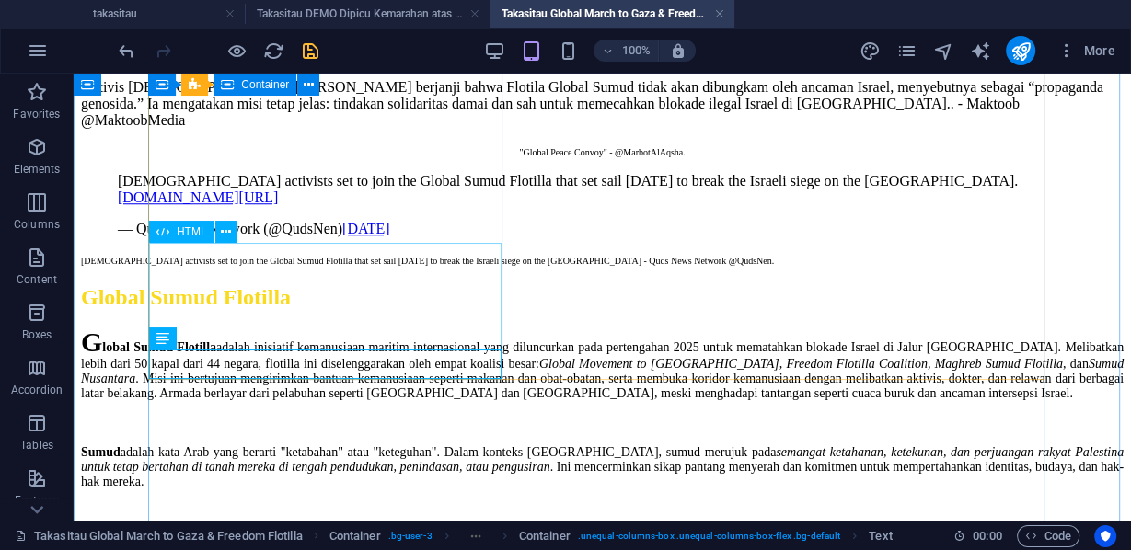
scroll to position [1344, 0]
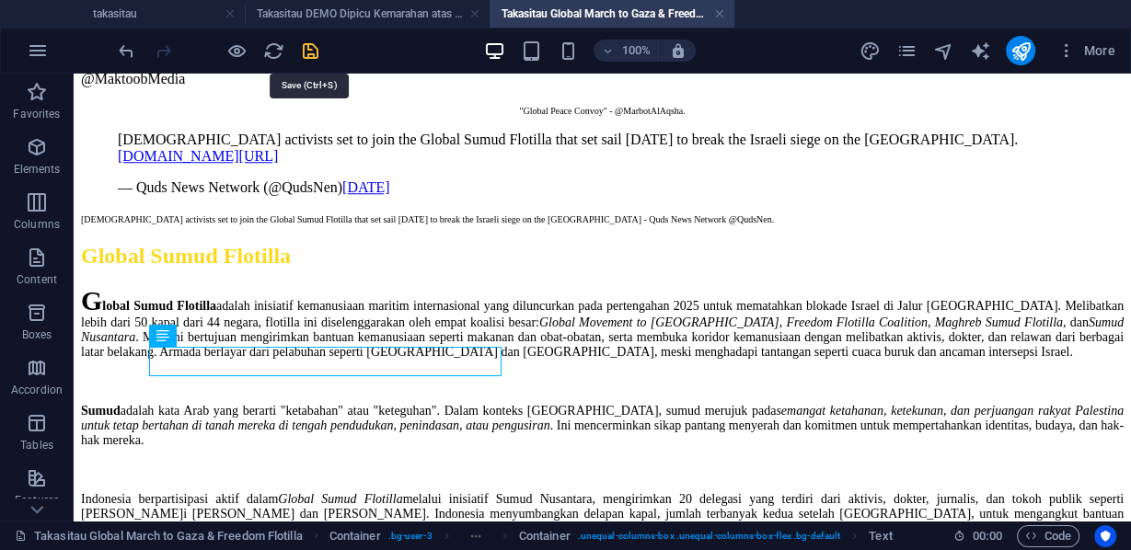
click at [312, 52] on icon "save" at bounding box center [310, 50] width 21 height 21
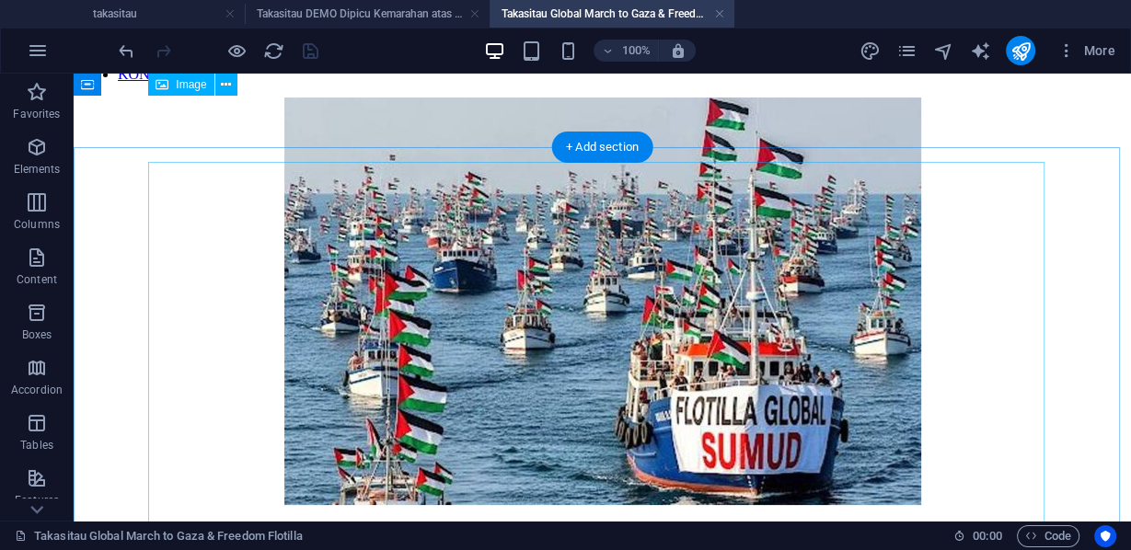
scroll to position [0, 0]
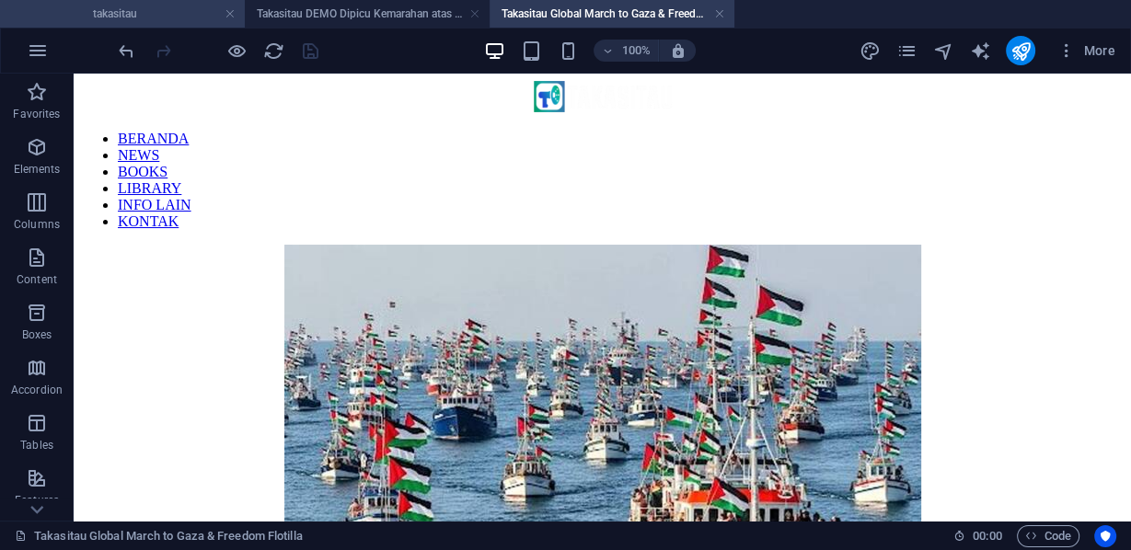
click at [141, 14] on h4 "takasitau" at bounding box center [122, 14] width 245 height 20
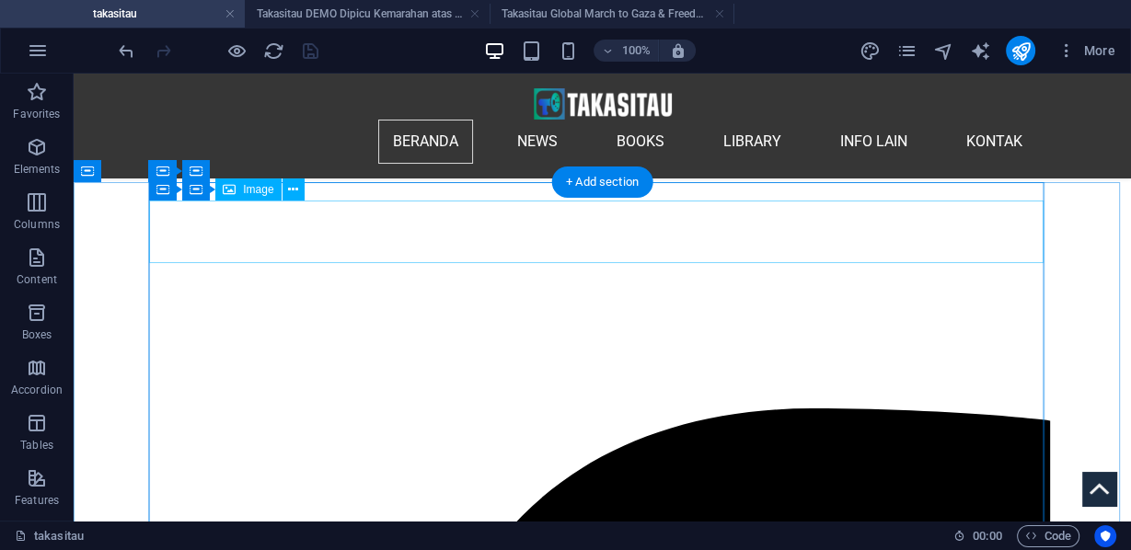
scroll to position [234, 0]
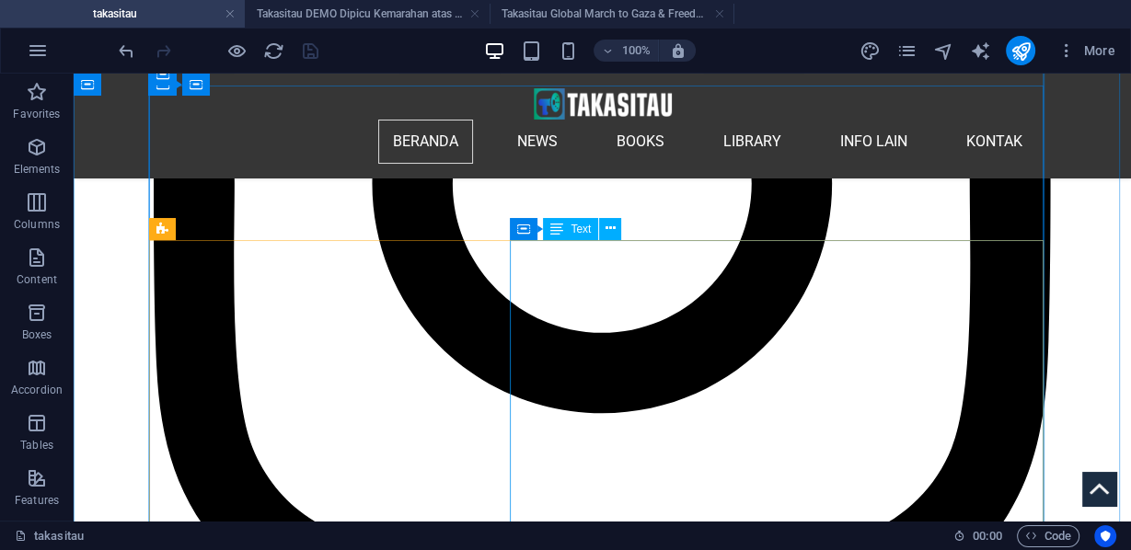
scroll to position [3325, 0]
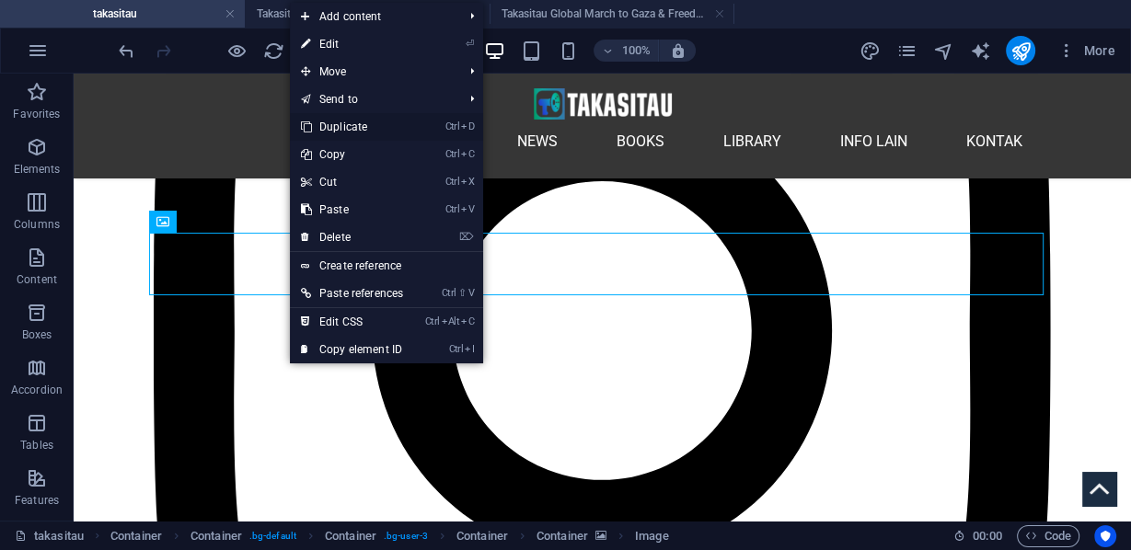
click at [346, 128] on link "Ctrl D Duplicate" at bounding box center [352, 127] width 124 height 28
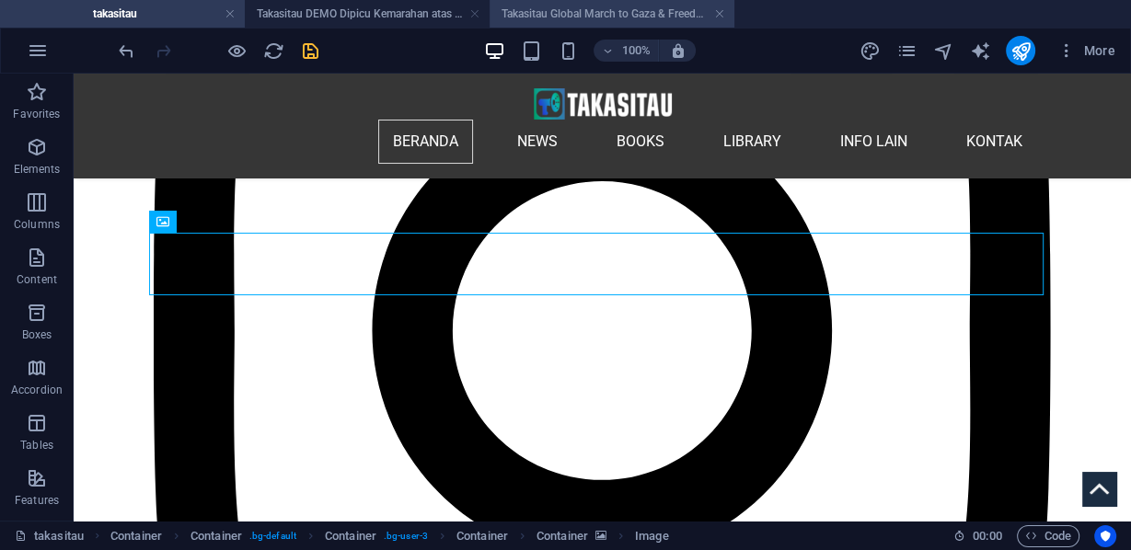
click at [519, 12] on h4 "Takasitau Global March to Gaza & Freedom Flotilla" at bounding box center [611, 14] width 245 height 20
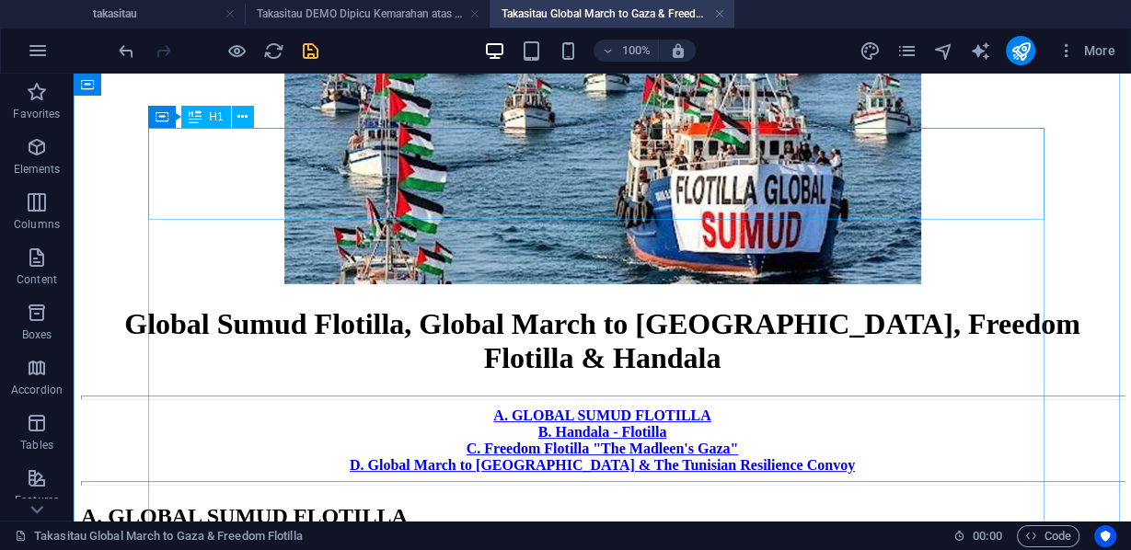
scroll to position [442, 0]
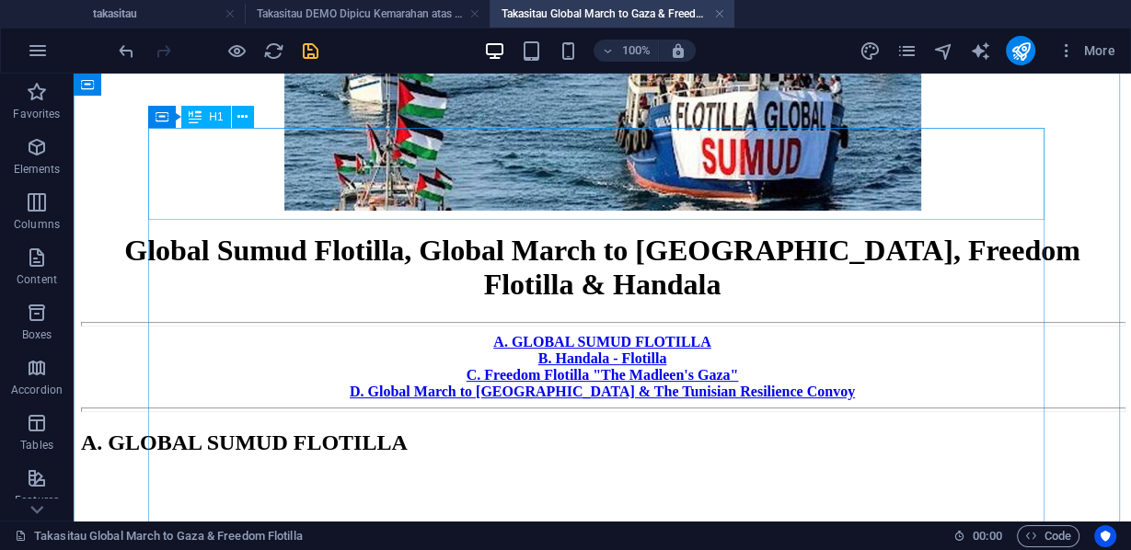
click at [178, 234] on div "Global Sumud Flotilla, Global March to [GEOGRAPHIC_DATA], Freedom Flotilla & Ha…" at bounding box center [602, 268] width 1042 height 68
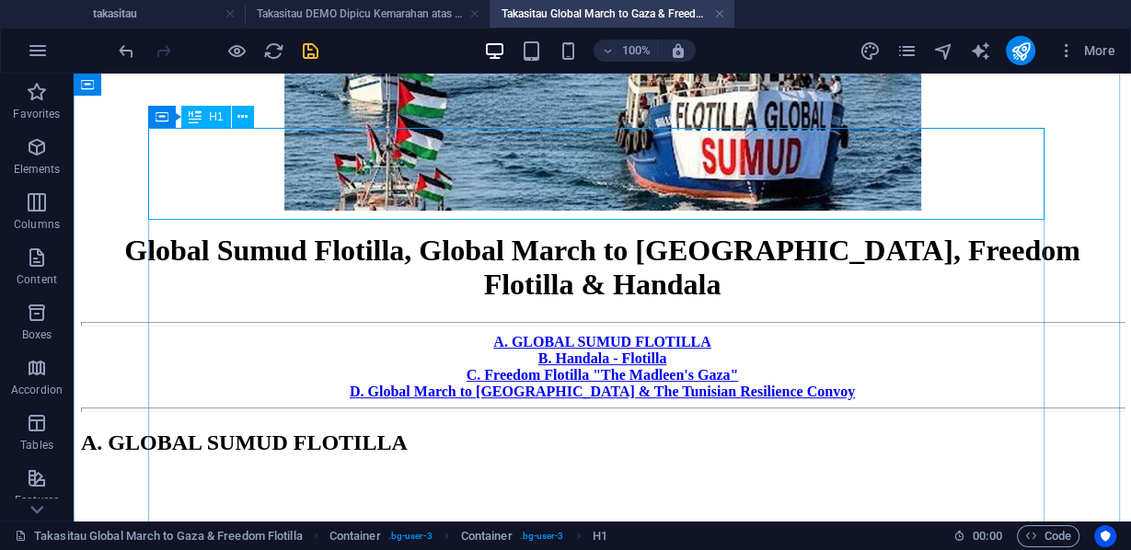
scroll to position [515, 0]
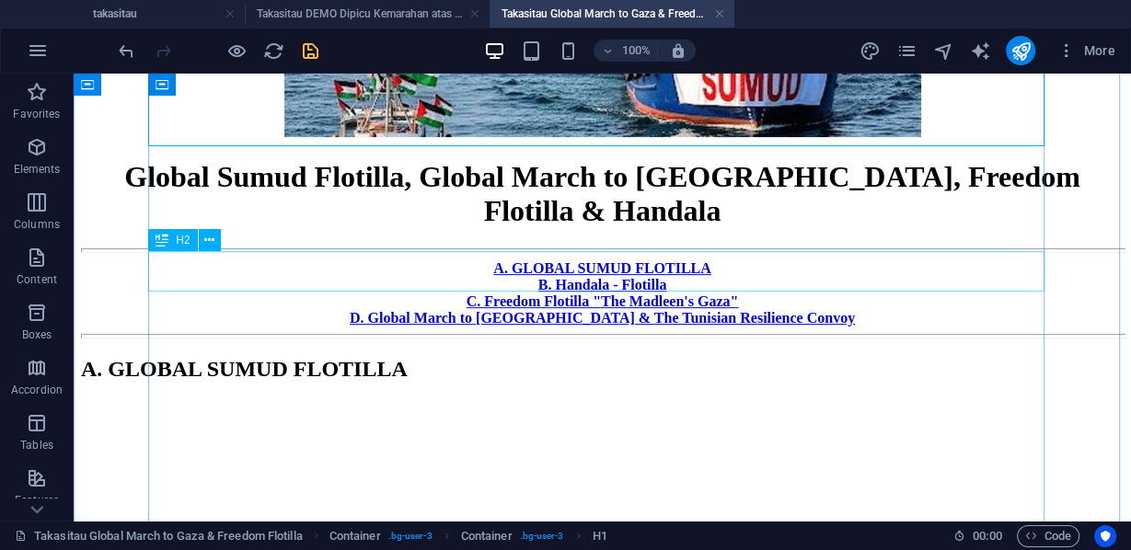
click at [343, 357] on div "A. GLOBAL SUMUD FLOTILLA" at bounding box center [602, 369] width 1042 height 25
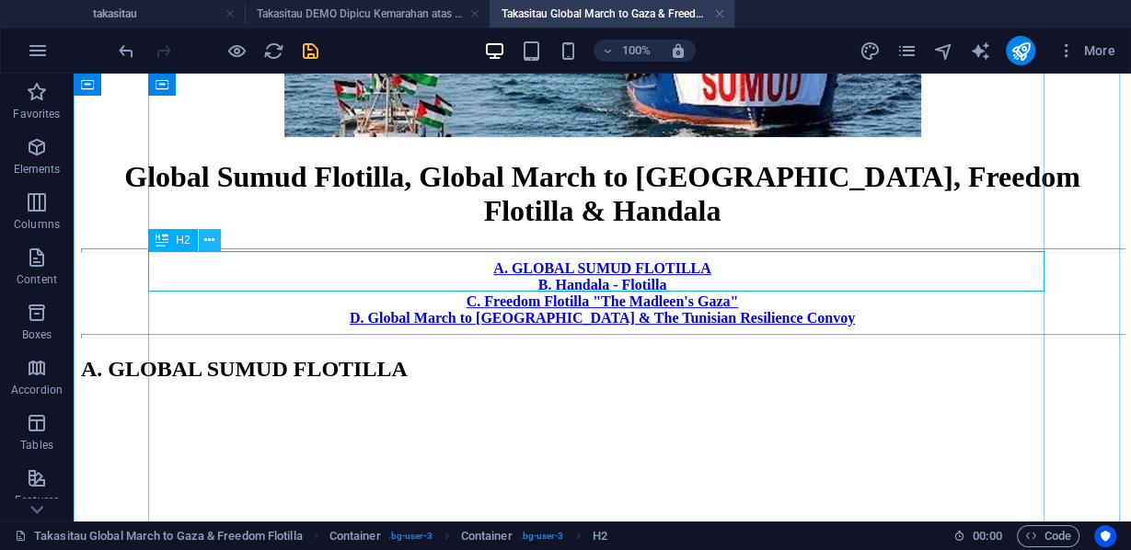
click at [212, 242] on icon at bounding box center [209, 240] width 10 height 19
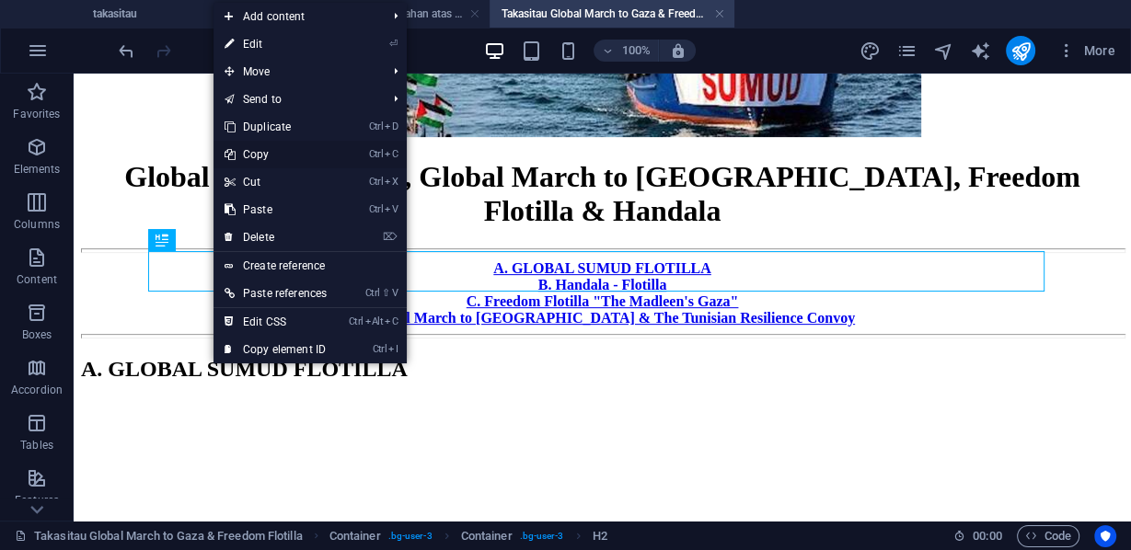
click at [269, 152] on link "Ctrl C Copy" at bounding box center [275, 155] width 124 height 28
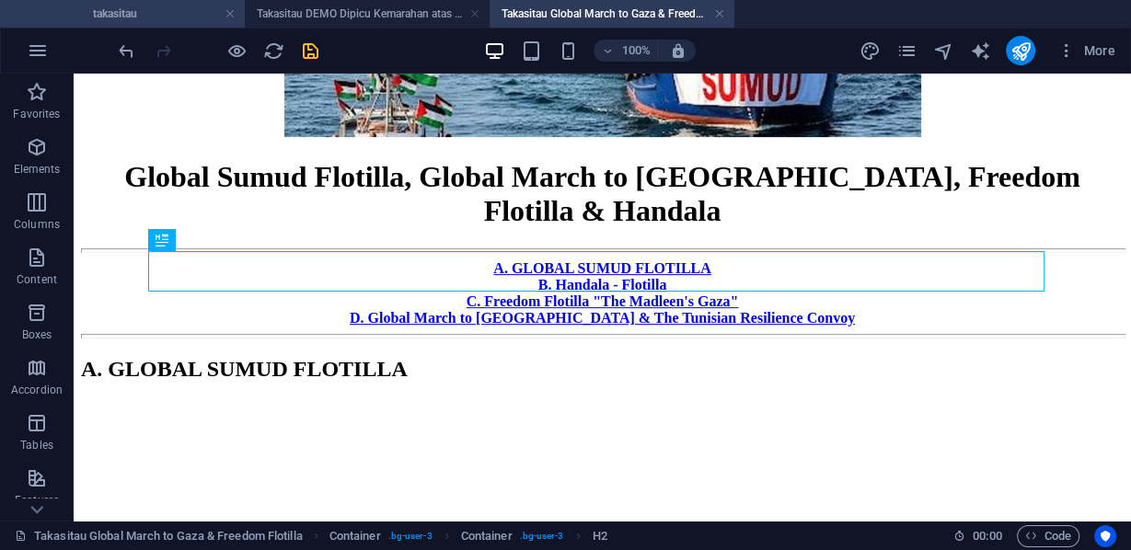
click at [168, 10] on h4 "takasitau" at bounding box center [122, 14] width 245 height 20
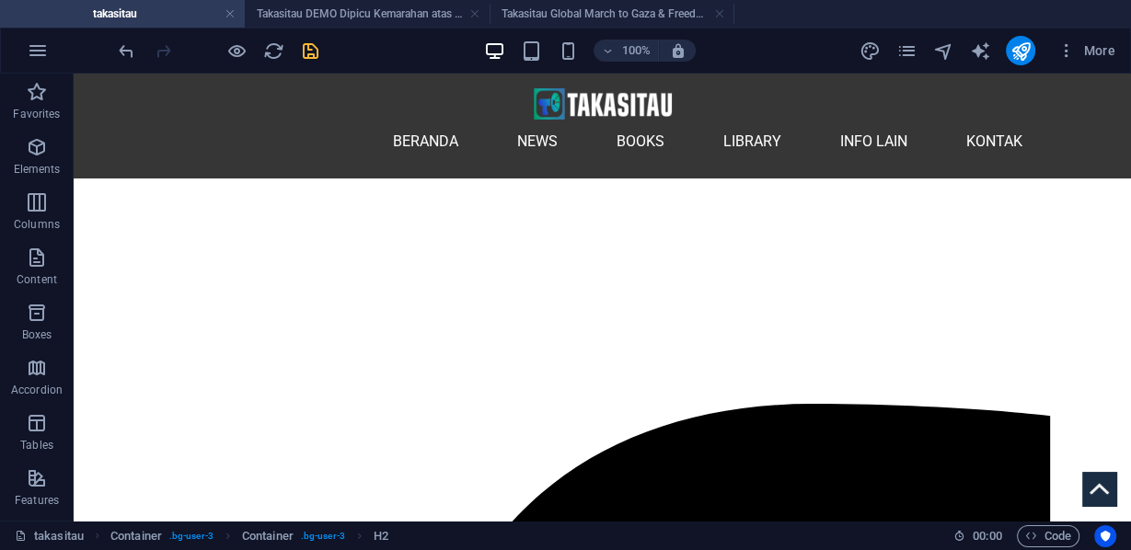
scroll to position [3325, 0]
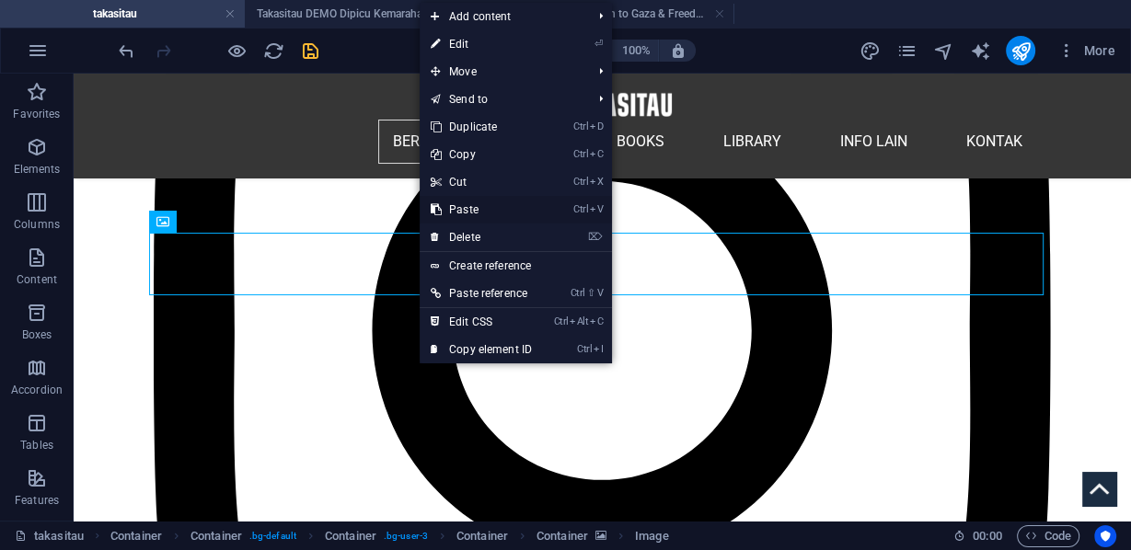
click at [464, 205] on link "Ctrl V Paste" at bounding box center [481, 210] width 123 height 28
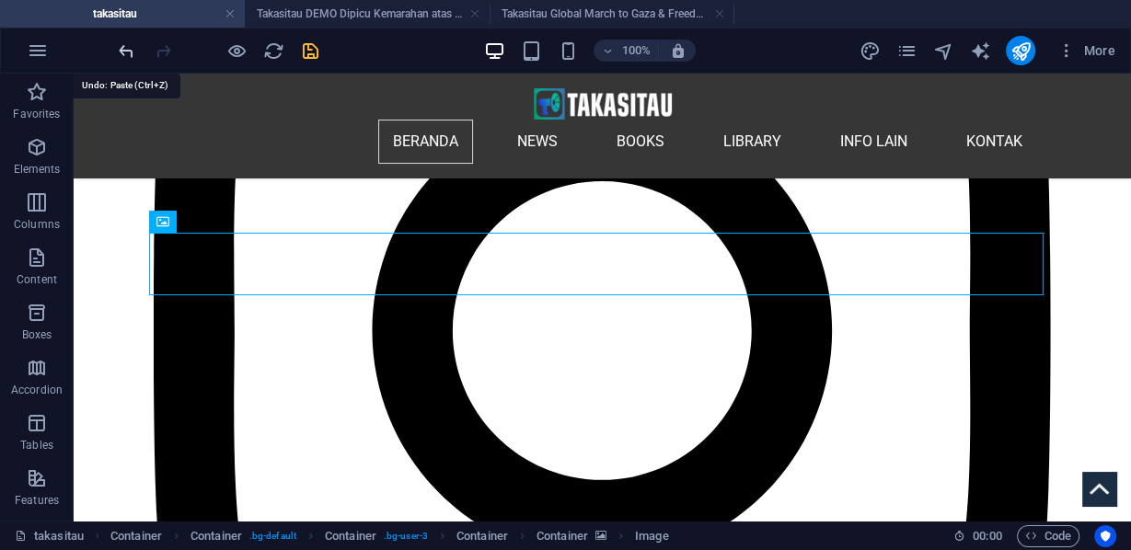
click at [129, 49] on icon "undo" at bounding box center [126, 50] width 21 height 21
click at [155, 47] on icon "redo" at bounding box center [163, 50] width 21 height 21
click at [29, 145] on icon "button" at bounding box center [37, 147] width 22 height 22
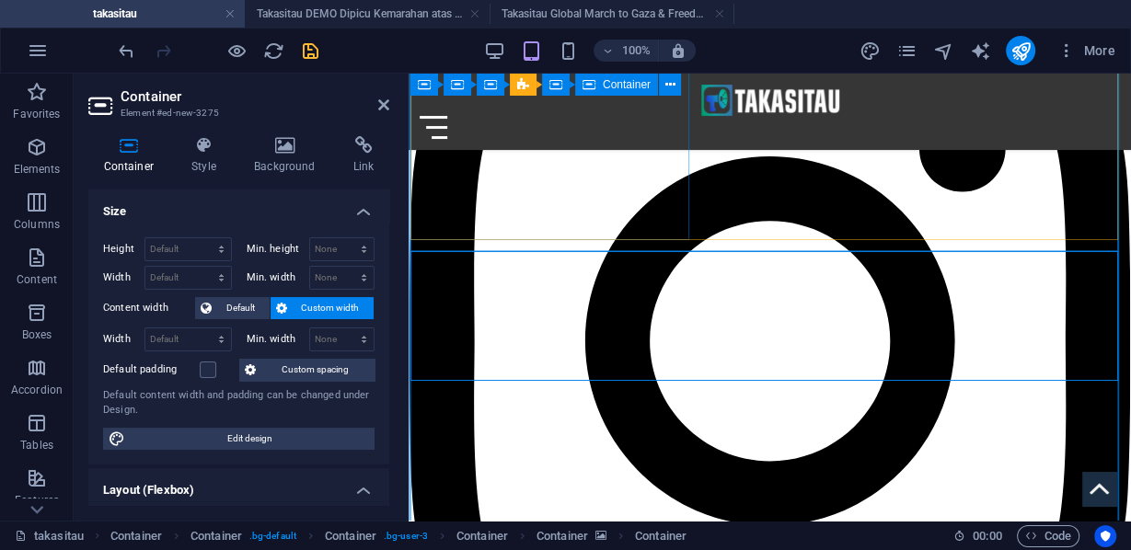
scroll to position [2568, 0]
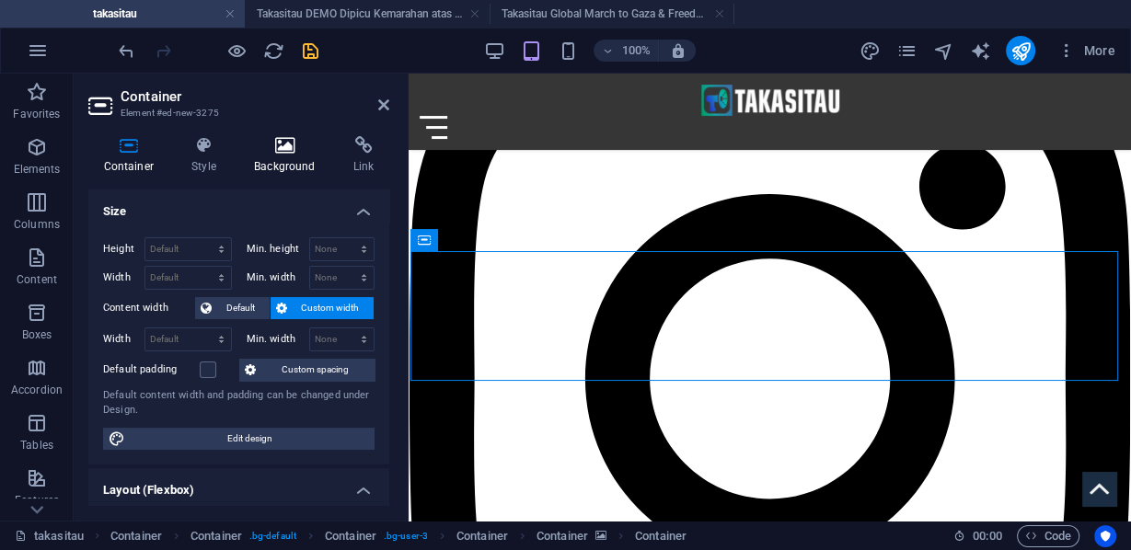
click at [293, 150] on icon at bounding box center [285, 145] width 92 height 18
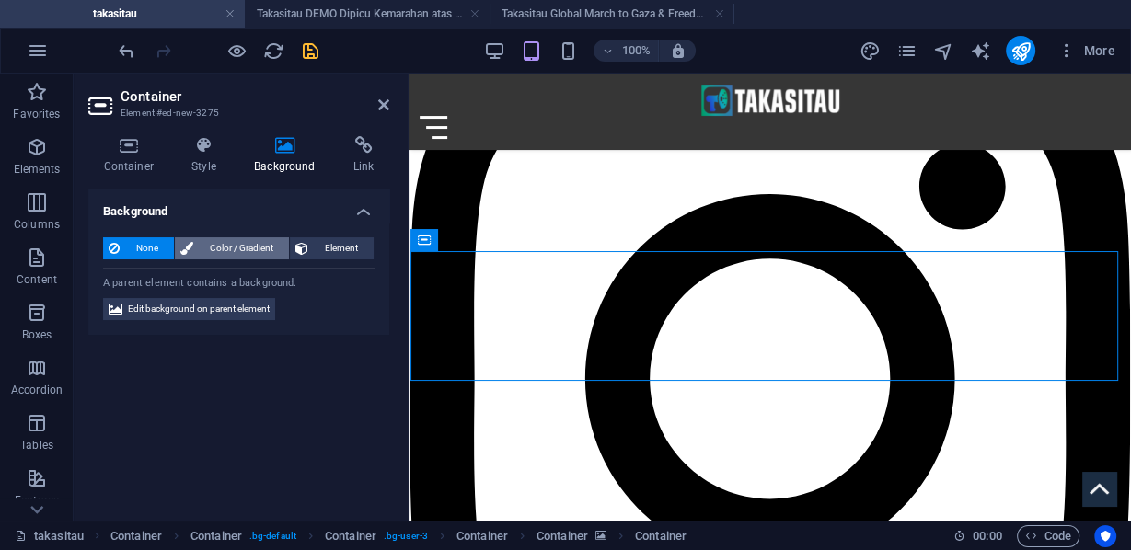
click at [226, 249] on span "Color / Gradient" at bounding box center [241, 248] width 85 height 22
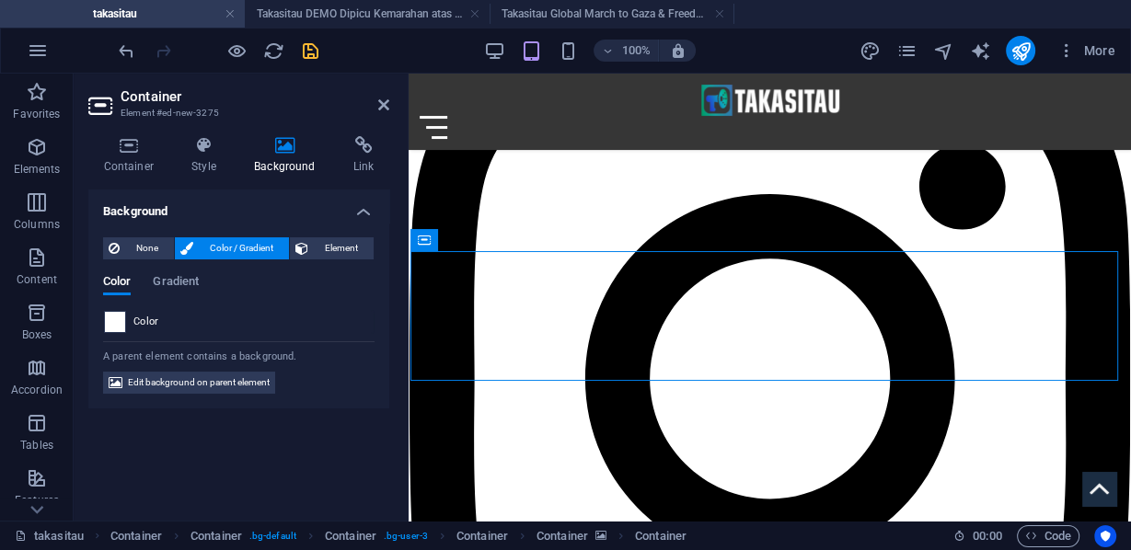
click at [121, 320] on span at bounding box center [115, 322] width 20 height 20
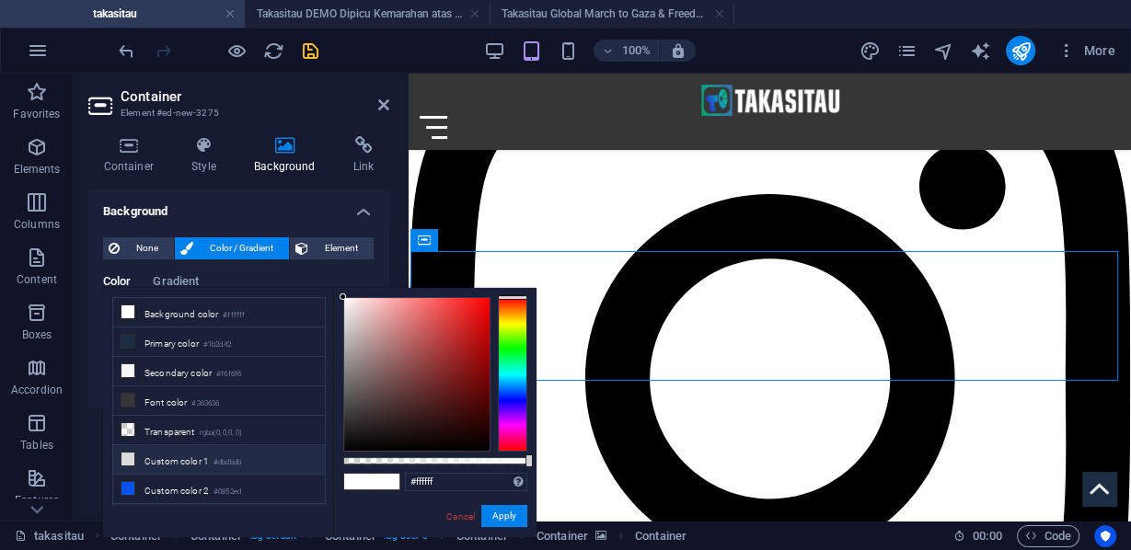
scroll to position [72, 0]
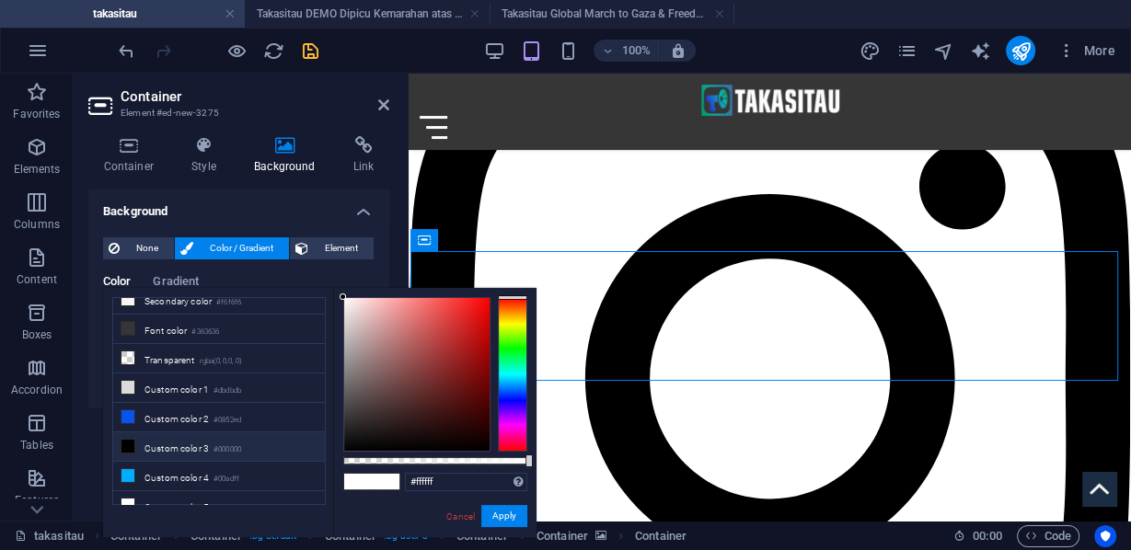
click at [160, 443] on li "Custom color 3 #000000" at bounding box center [219, 446] width 212 height 29
type input "#000000"
click at [503, 514] on button "Apply" at bounding box center [504, 516] width 46 height 22
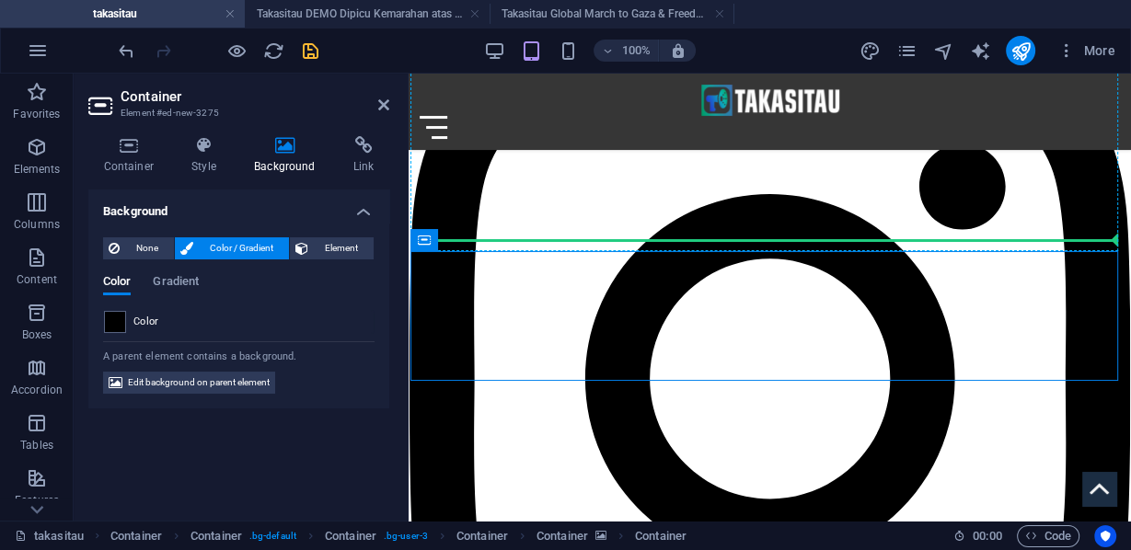
drag, startPoint x: 939, startPoint y: 313, endPoint x: 610, endPoint y: 245, distance: 336.3
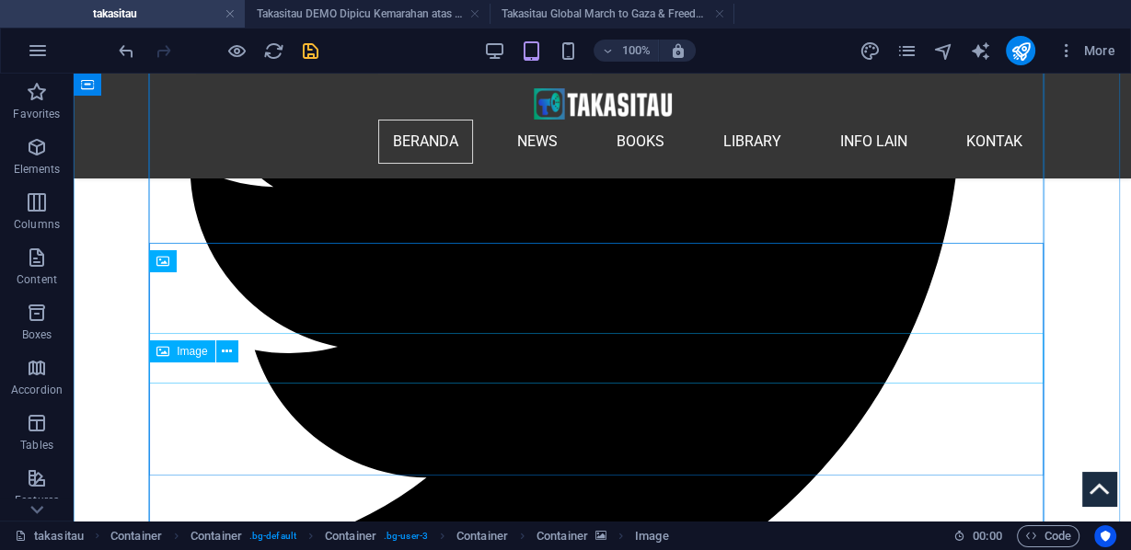
scroll to position [3415, 0]
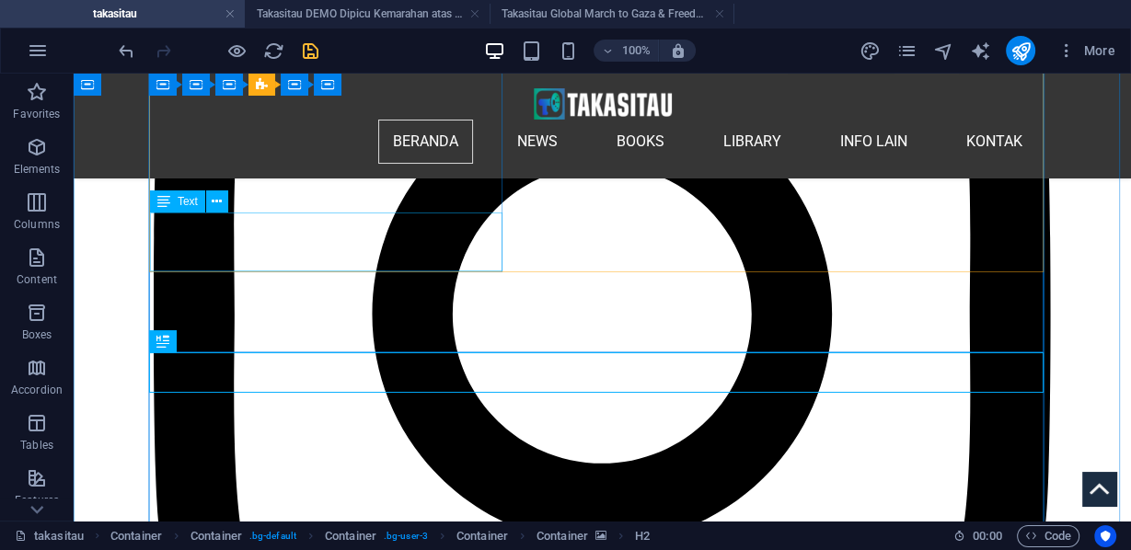
scroll to position [3268, 0]
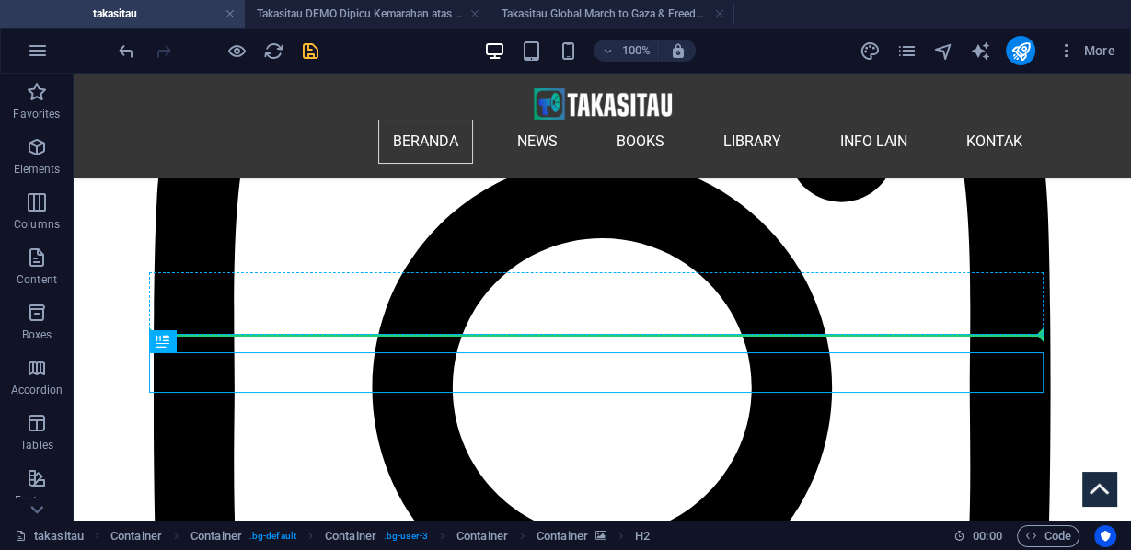
drag, startPoint x: 322, startPoint y: 415, endPoint x: 385, endPoint y: 334, distance: 102.9
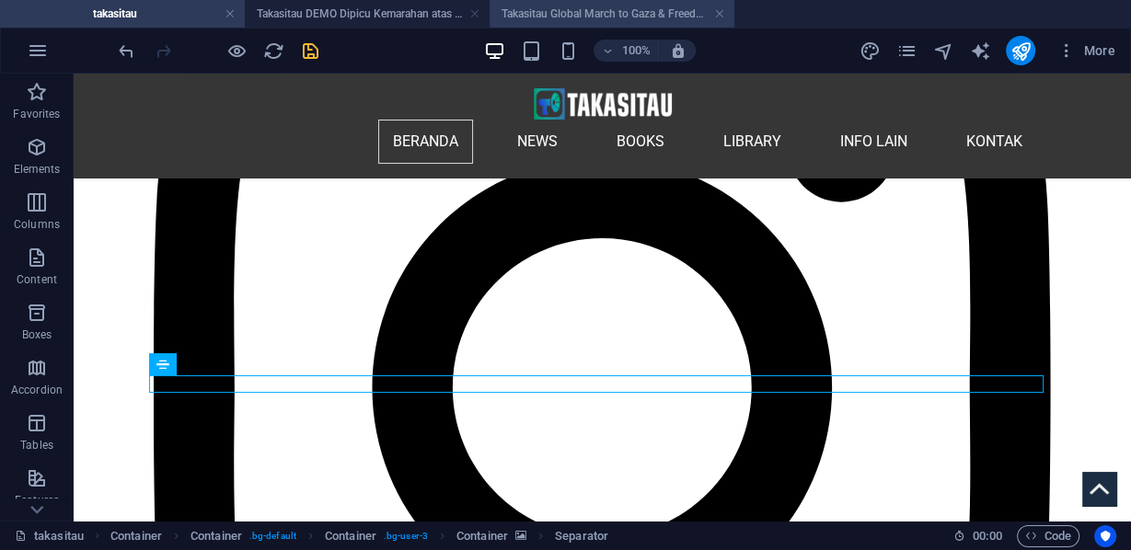
click at [659, 11] on h4 "Takasitau Global March to Gaza & Freedom Flotilla" at bounding box center [611, 14] width 245 height 20
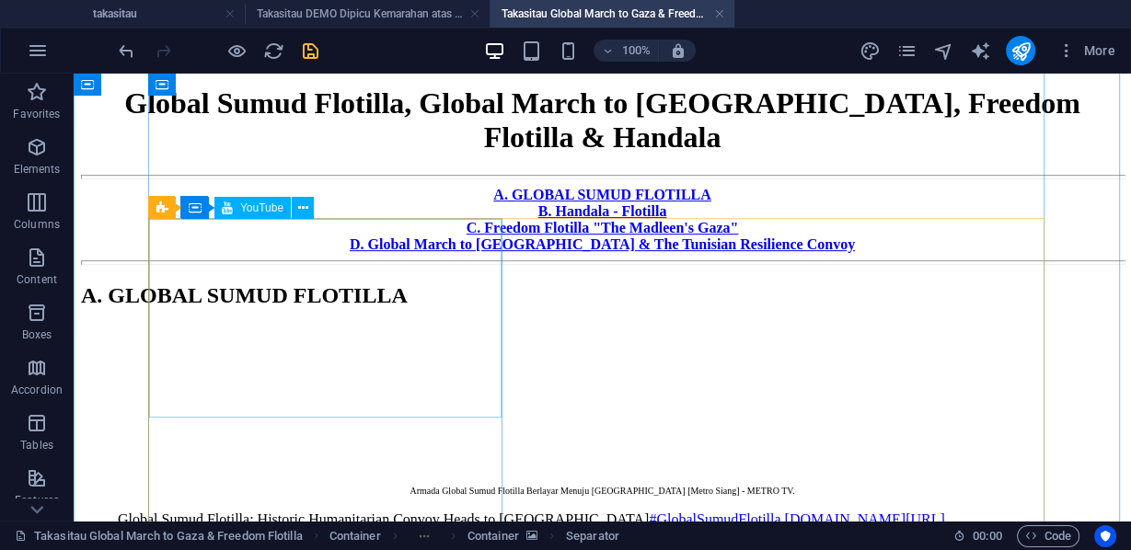
scroll to position [515, 0]
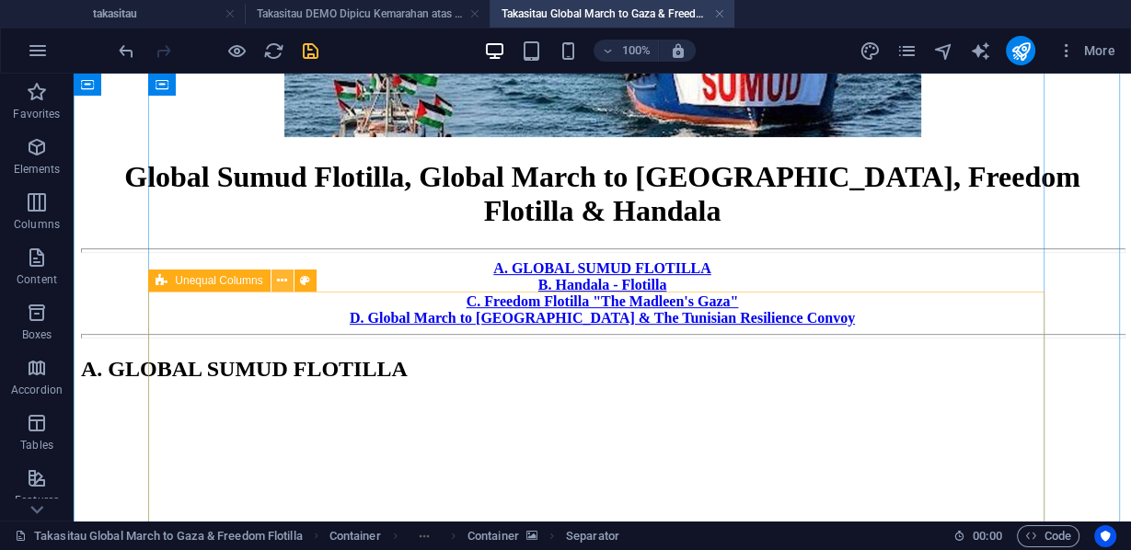
click at [282, 280] on icon at bounding box center [282, 280] width 10 height 19
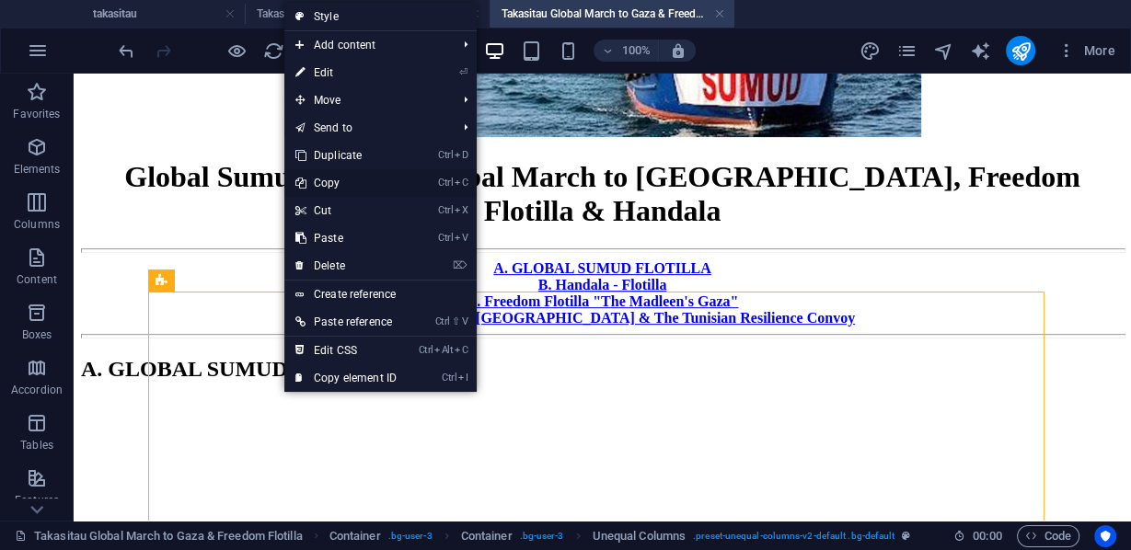
click at [338, 180] on link "Ctrl C Copy" at bounding box center [345, 183] width 123 height 28
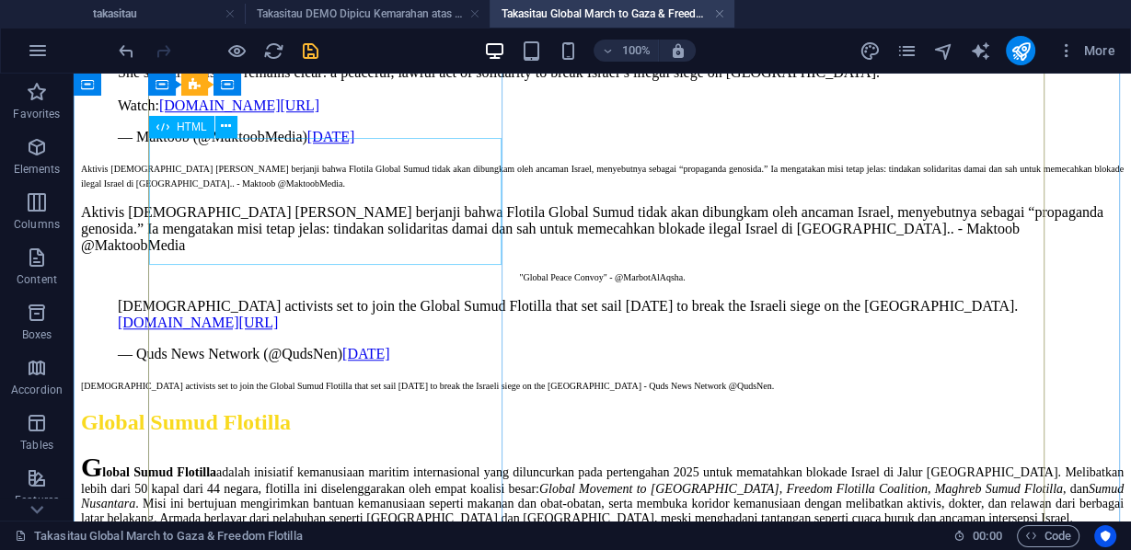
scroll to position [883, 0]
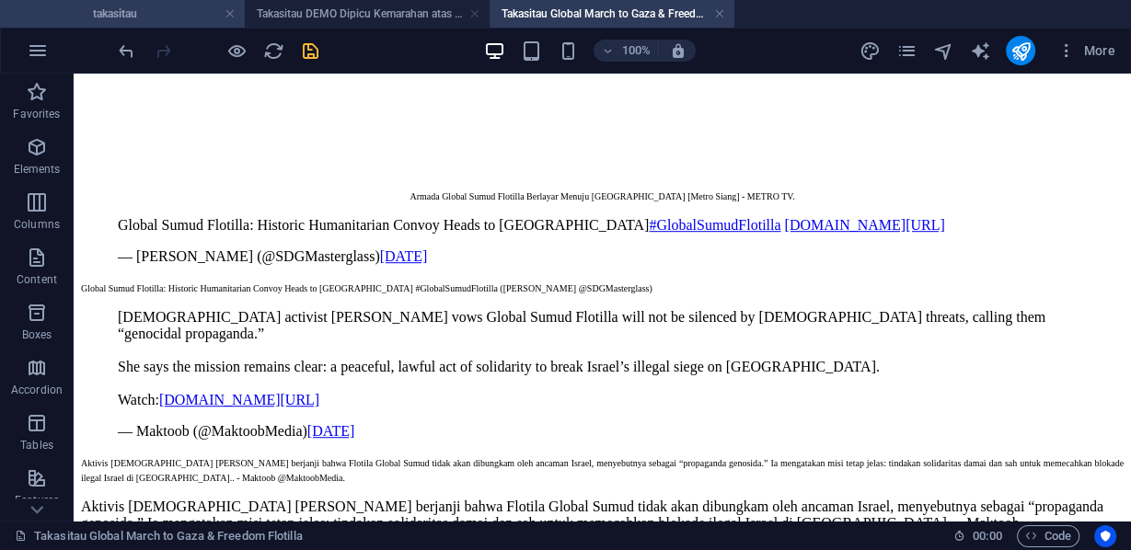
drag, startPoint x: 148, startPoint y: 11, endPoint x: 258, endPoint y: 132, distance: 162.8
click at [148, 11] on h4 "takasitau" at bounding box center [122, 14] width 245 height 20
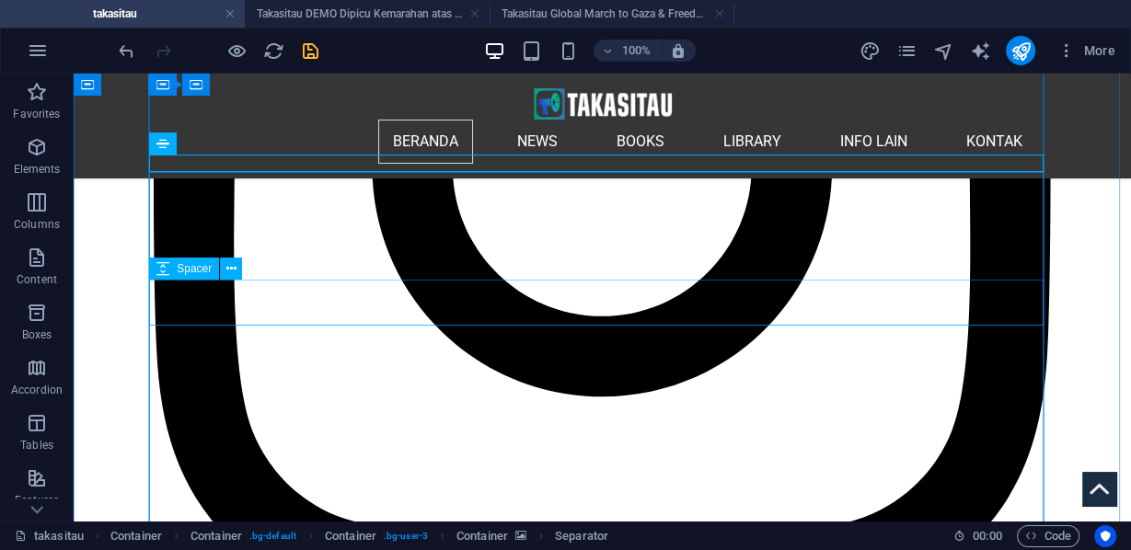
scroll to position [3415, 0]
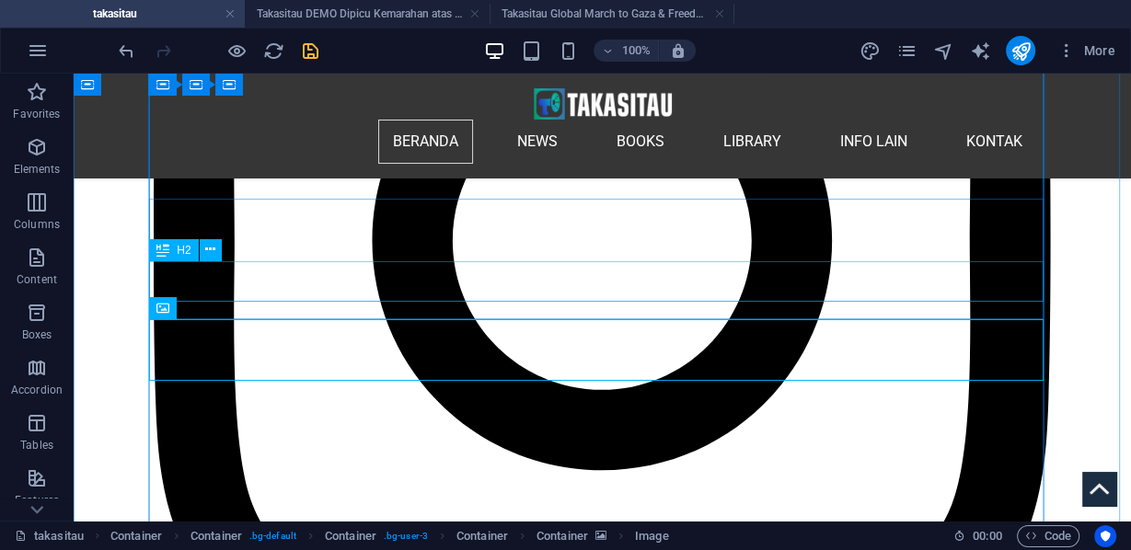
scroll to position [3341, 0]
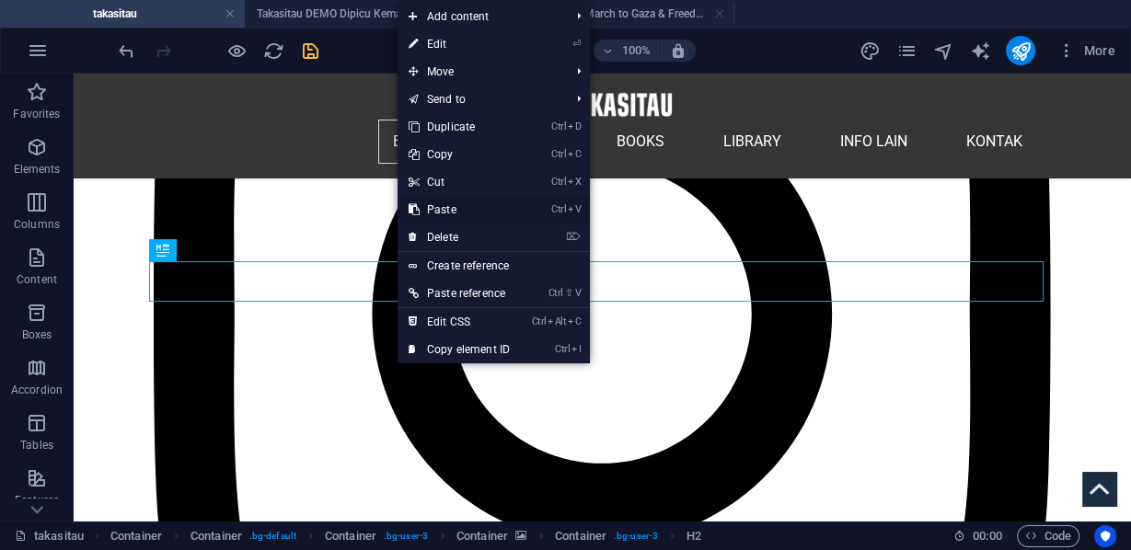
click at [445, 206] on link "Ctrl V Paste" at bounding box center [458, 210] width 123 height 28
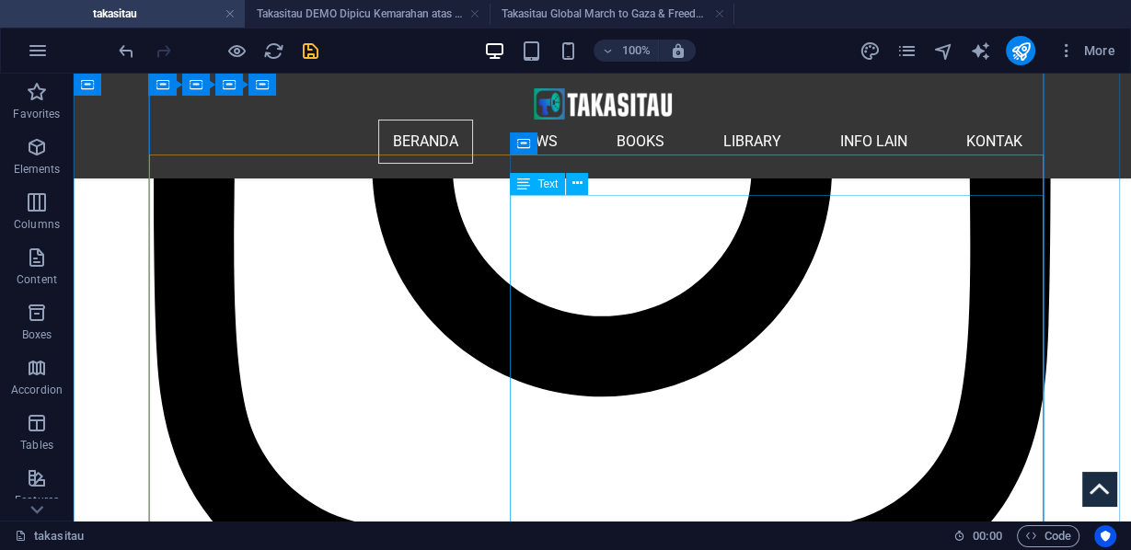
scroll to position [3120, 0]
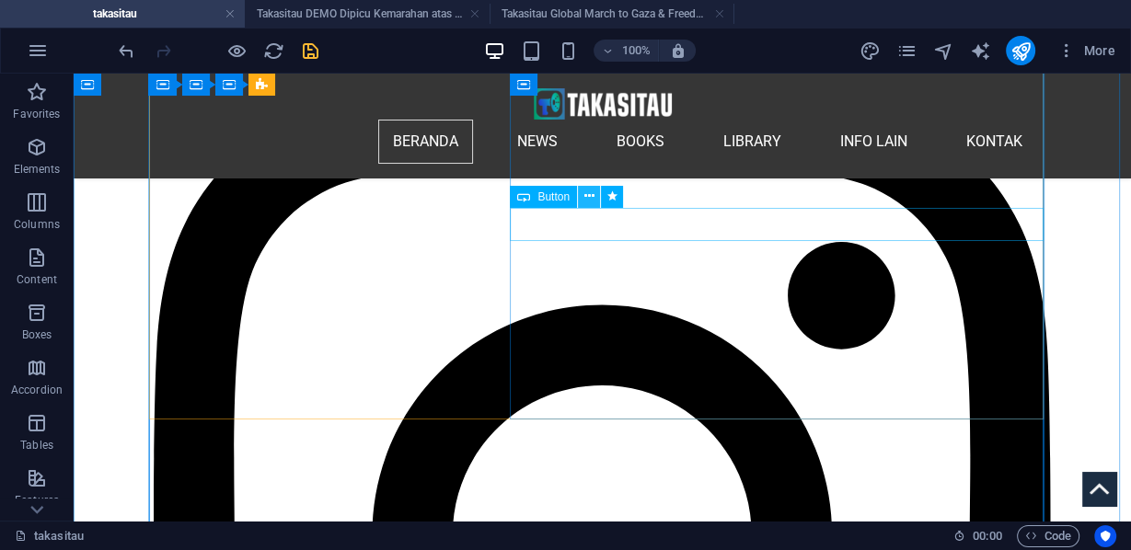
click at [589, 199] on icon at bounding box center [589, 196] width 10 height 19
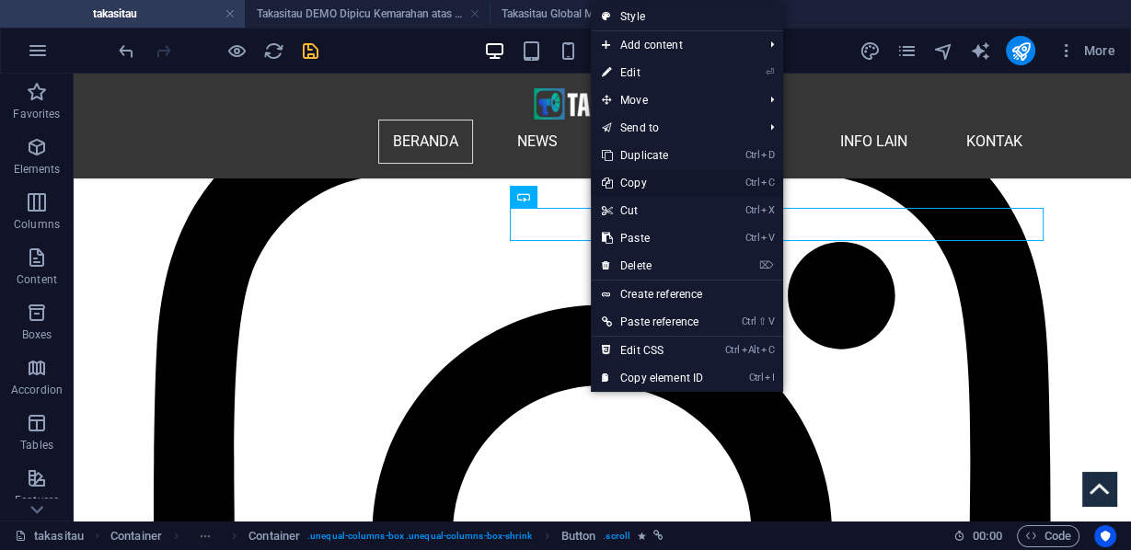
click at [636, 178] on link "Ctrl C Copy" at bounding box center [652, 183] width 123 height 28
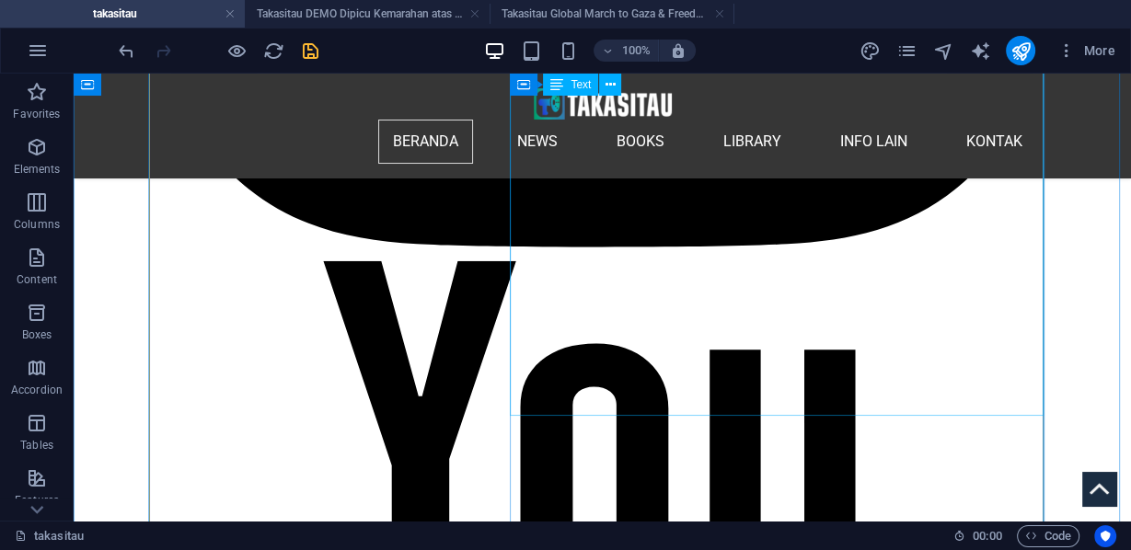
scroll to position [4004, 0]
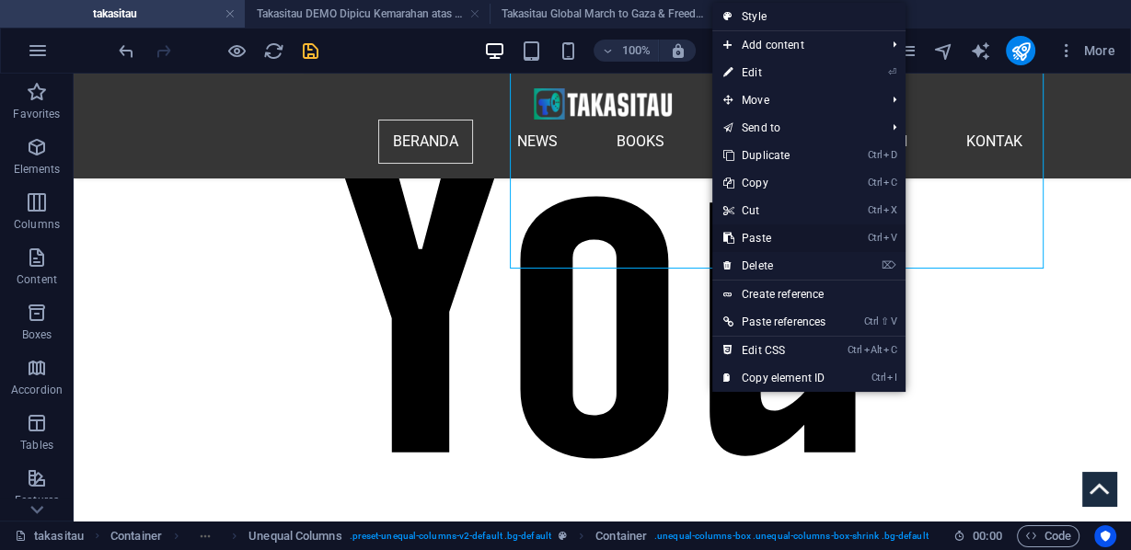
click at [760, 238] on link "Ctrl V Paste" at bounding box center [774, 238] width 124 height 28
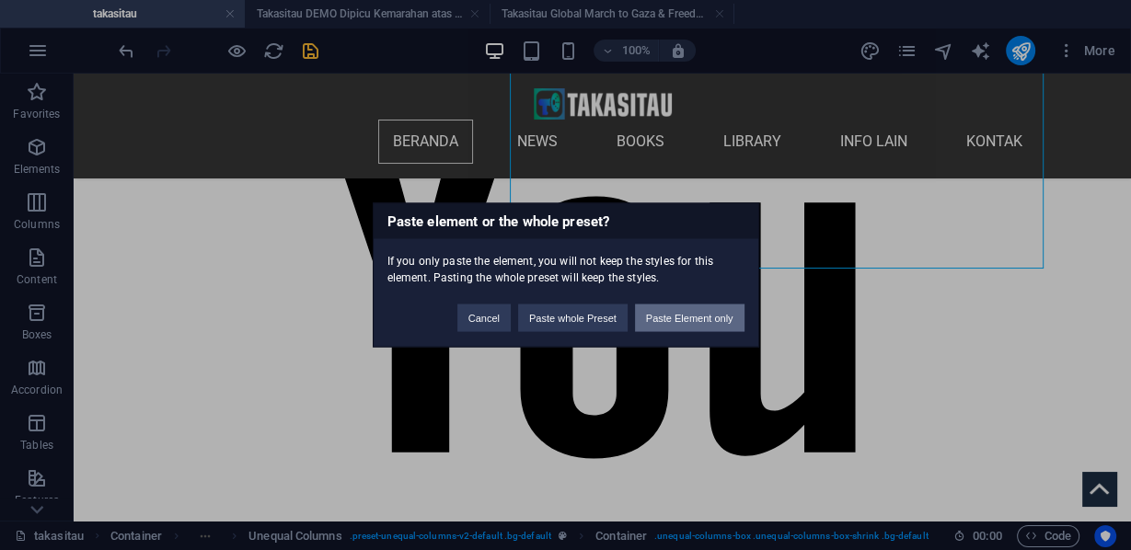
click at [707, 315] on button "Paste Element only" at bounding box center [689, 319] width 109 height 28
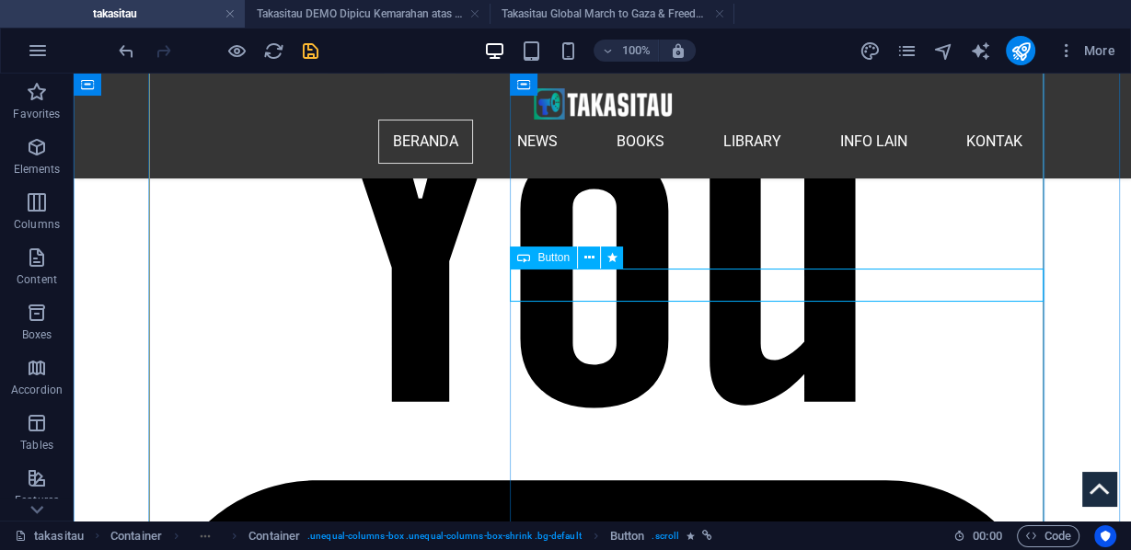
select select "px"
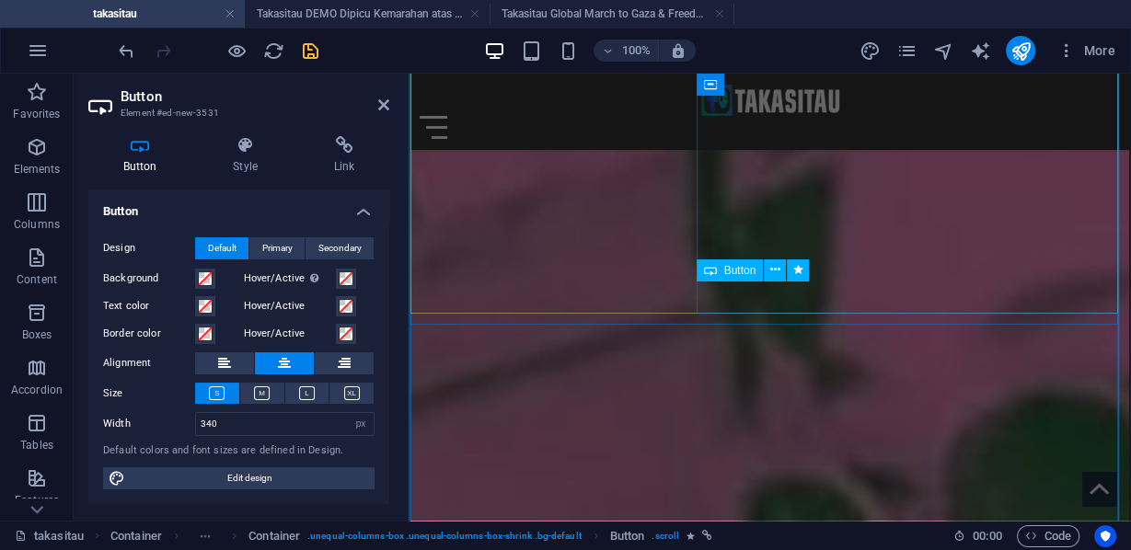
scroll to position [3270, 0]
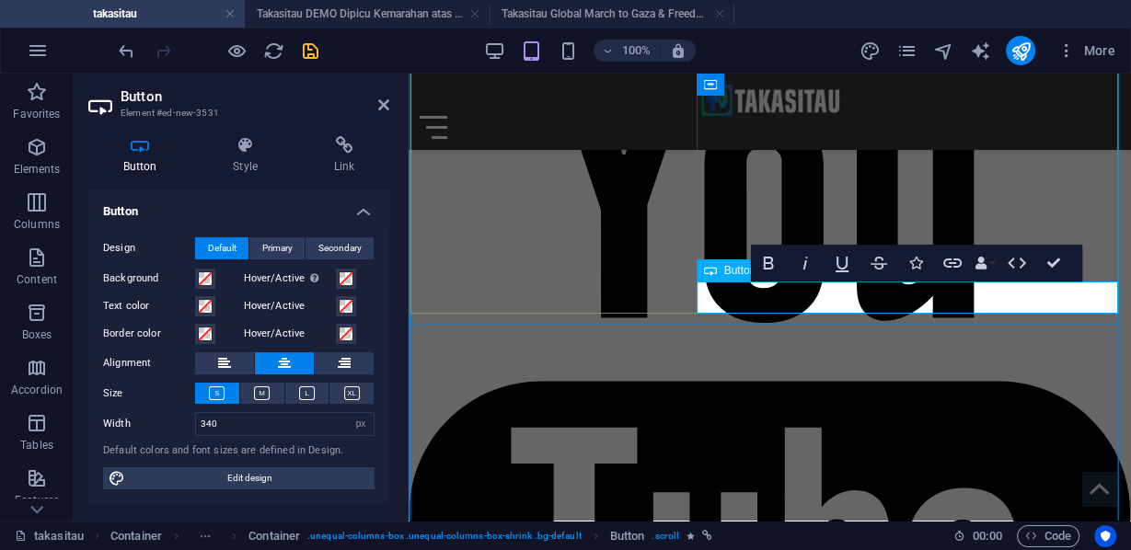
drag, startPoint x: 981, startPoint y: 294, endPoint x: 984, endPoint y: 304, distance: 9.9
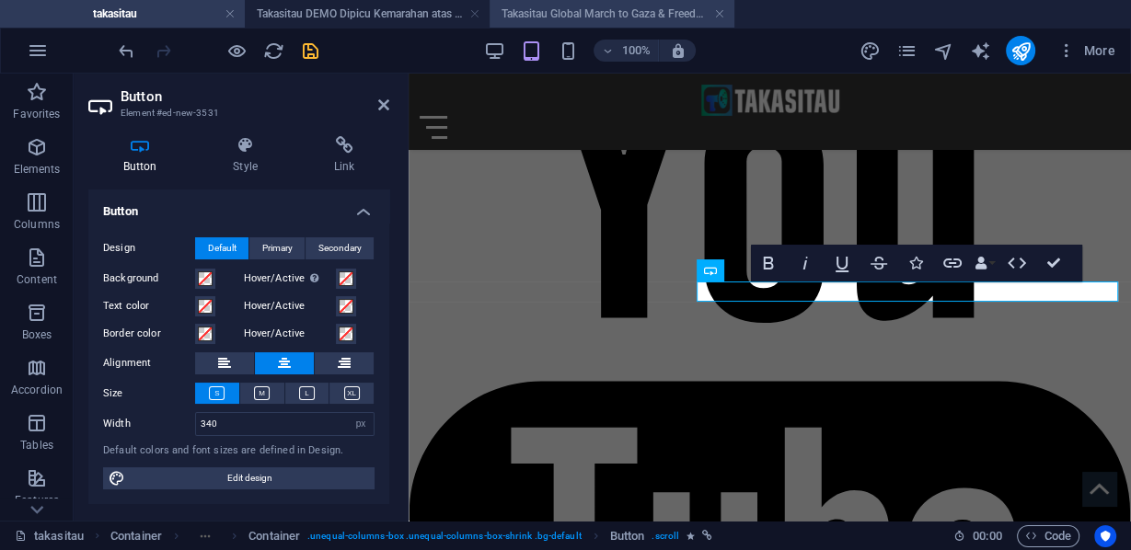
click at [556, 12] on h4 "Takasitau Global March to Gaza & Freedom Flotilla" at bounding box center [611, 14] width 245 height 20
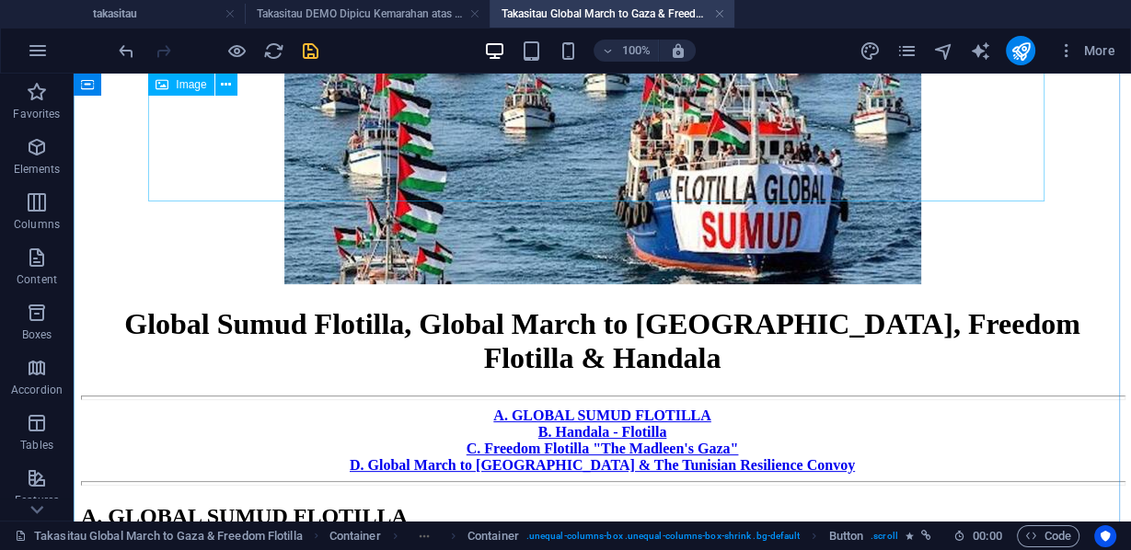
scroll to position [294, 0]
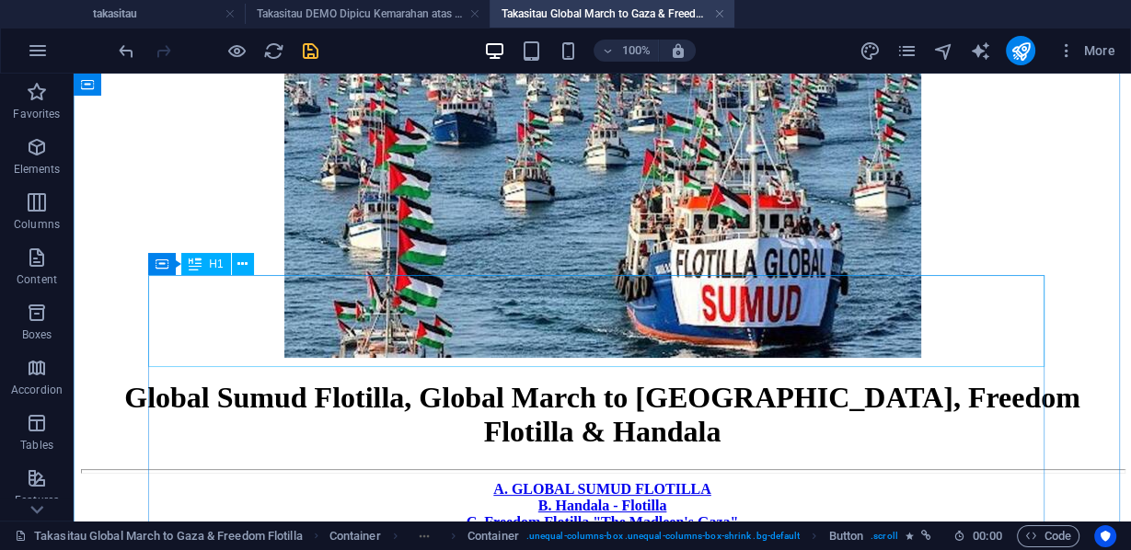
click at [621, 381] on div "Global Sumud Flotilla, Global March to [GEOGRAPHIC_DATA], Freedom Flotilla & Ha…" at bounding box center [602, 415] width 1042 height 68
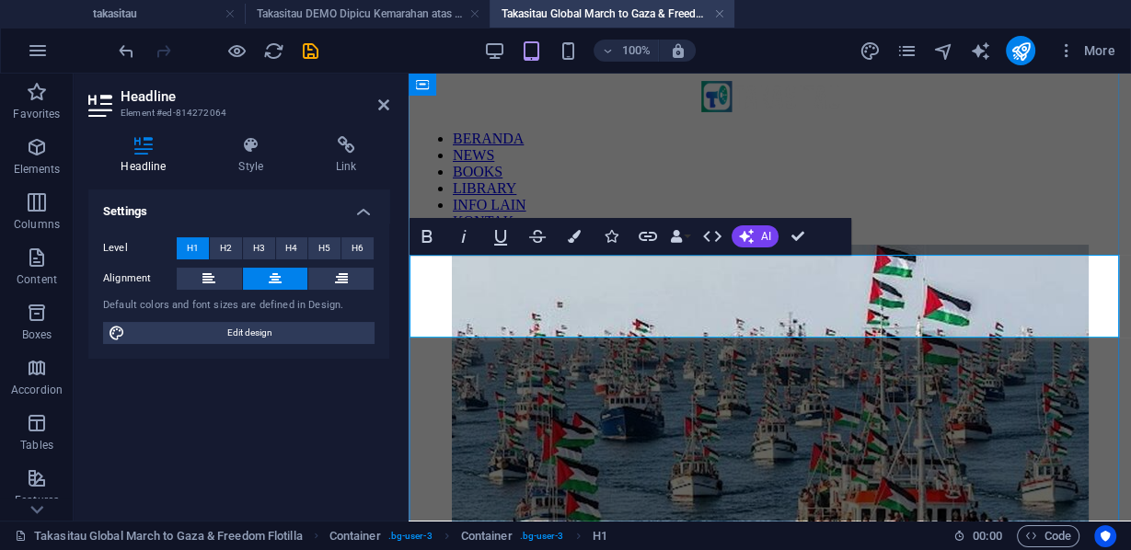
scroll to position [294, 0]
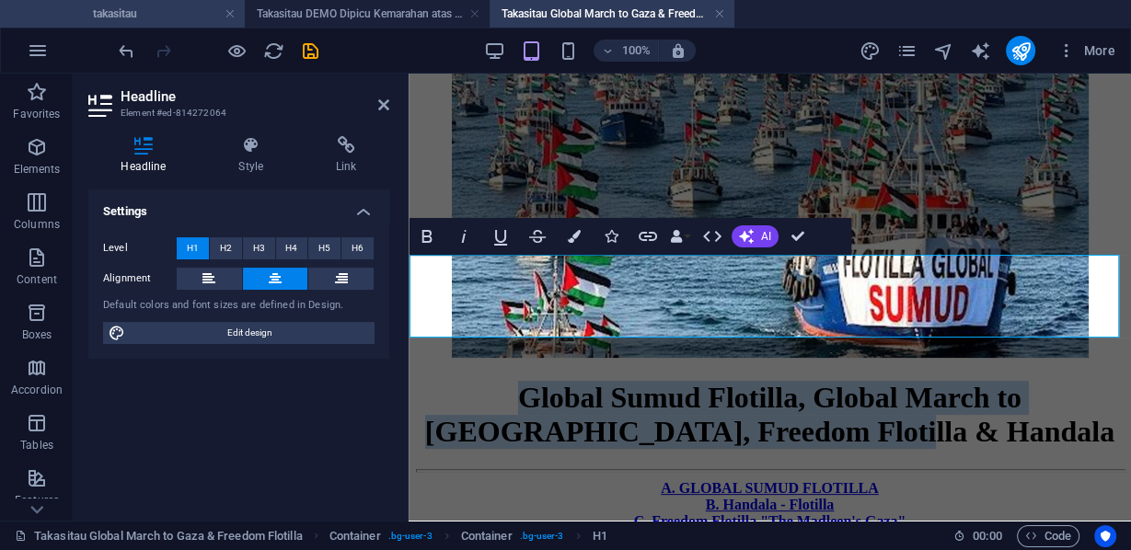
click at [171, 9] on h4 "takasitau" at bounding box center [122, 14] width 245 height 20
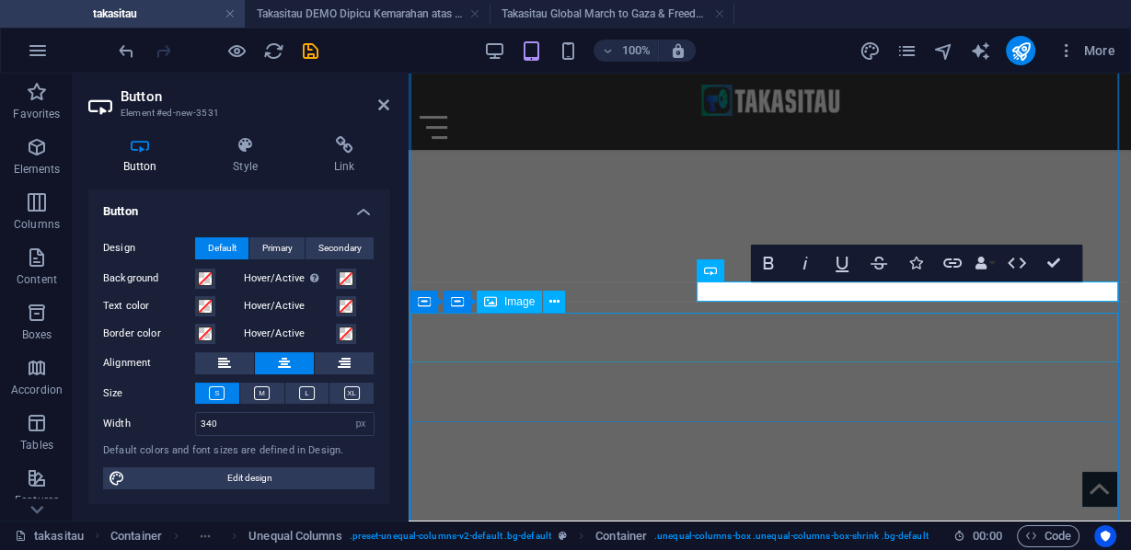
scroll to position [3270, 0]
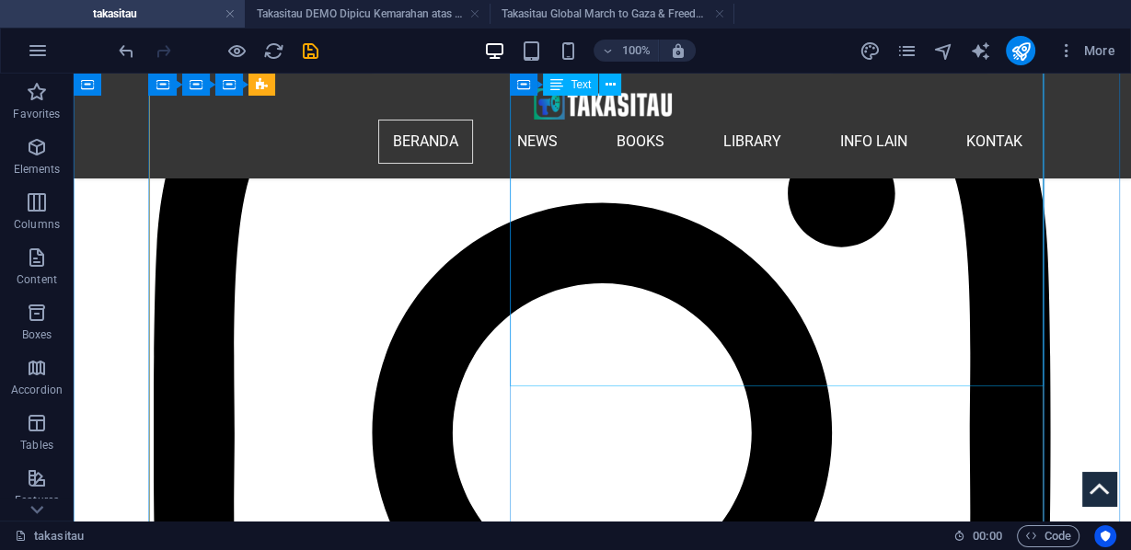
scroll to position [2928, 0]
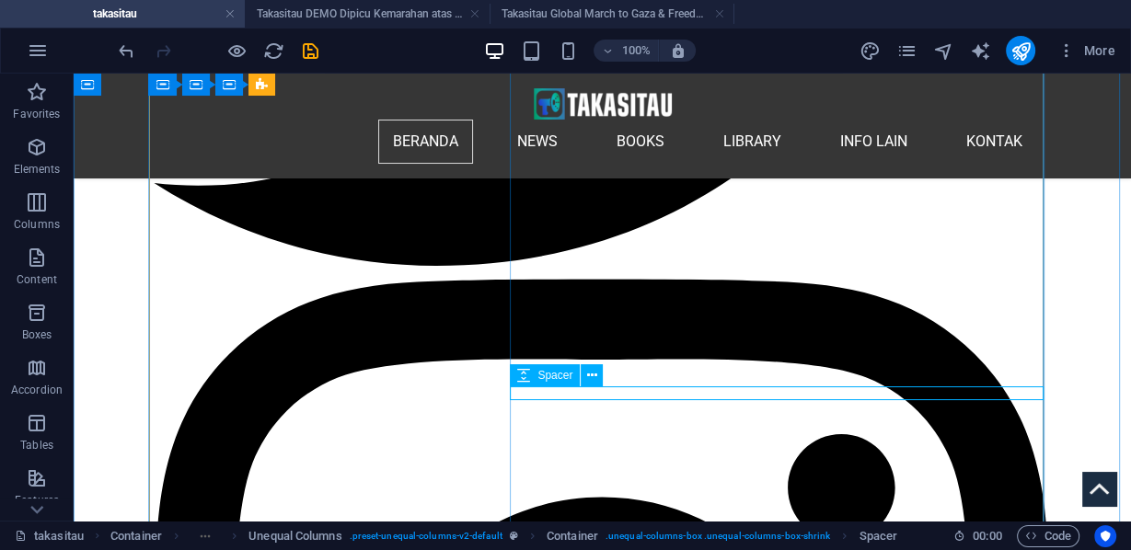
click at [593, 372] on icon at bounding box center [592, 375] width 10 height 19
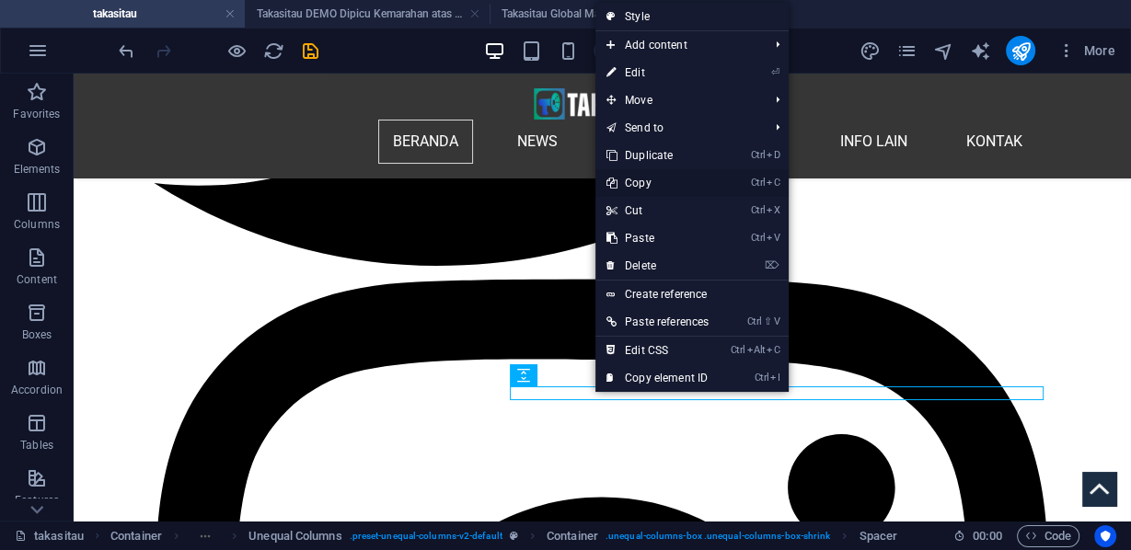
click at [640, 182] on link "Ctrl C Copy" at bounding box center [657, 183] width 124 height 28
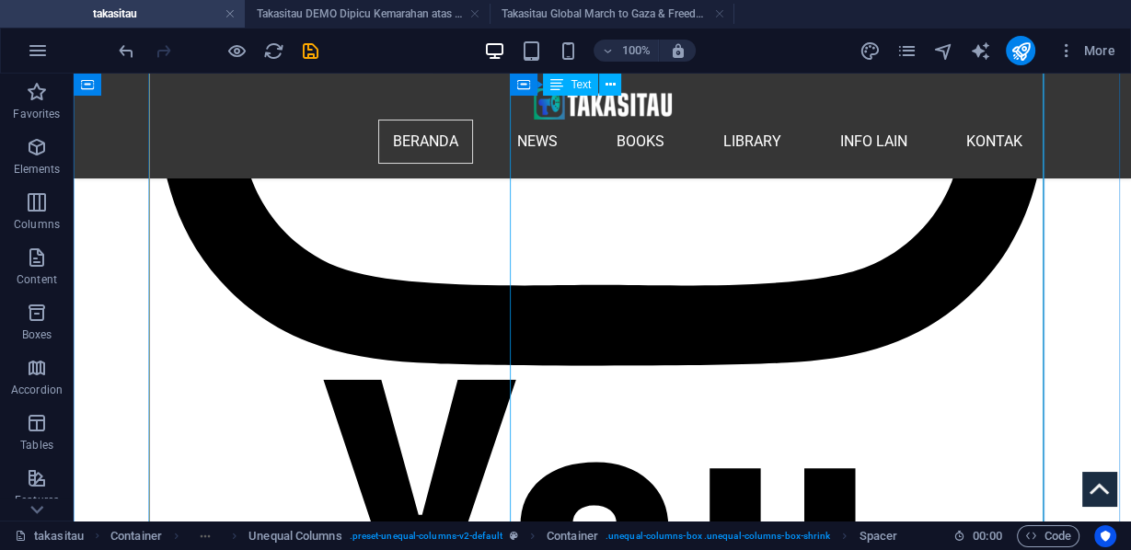
scroll to position [4032, 0]
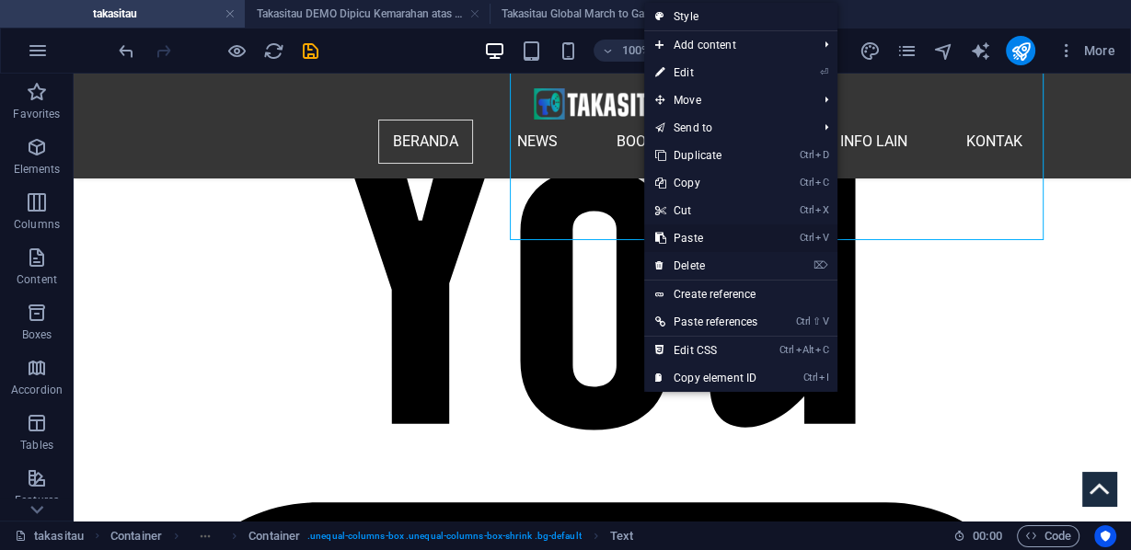
click at [693, 233] on link "Ctrl V Paste" at bounding box center [706, 238] width 124 height 28
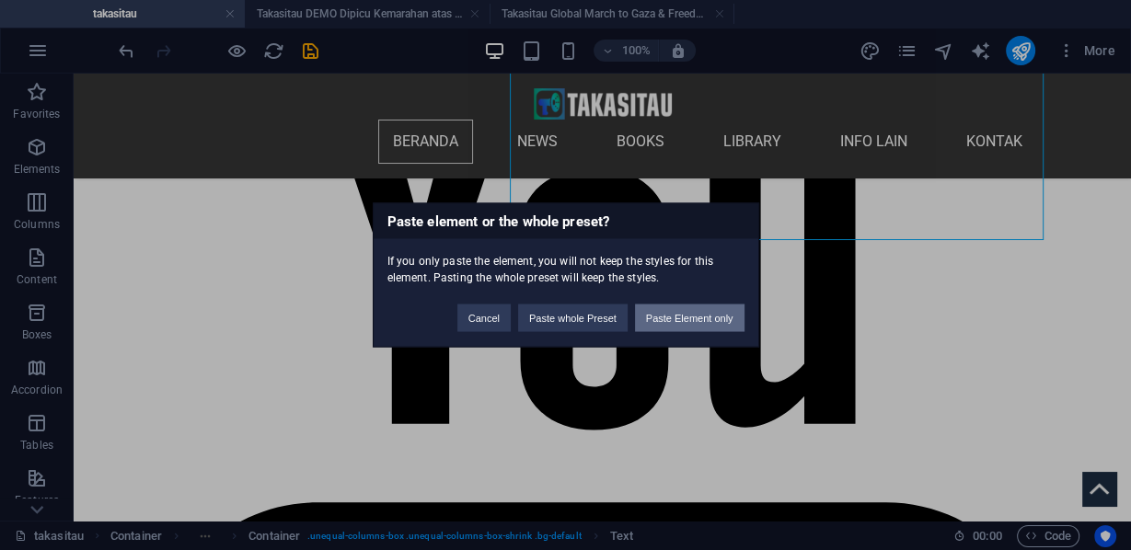
click at [687, 316] on button "Paste Element only" at bounding box center [689, 319] width 109 height 28
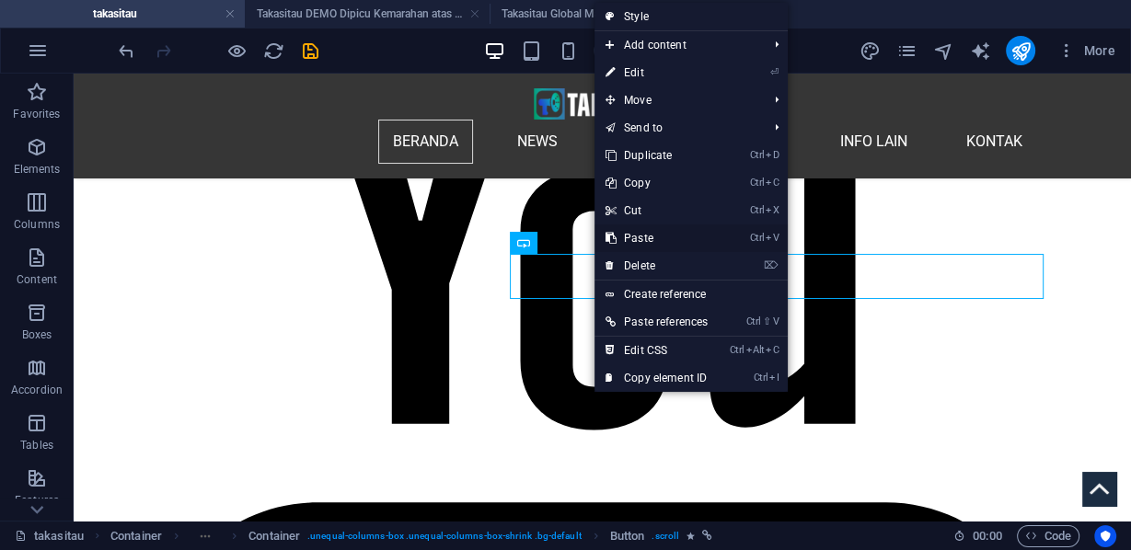
click at [635, 236] on link "Ctrl V Paste" at bounding box center [656, 238] width 124 height 28
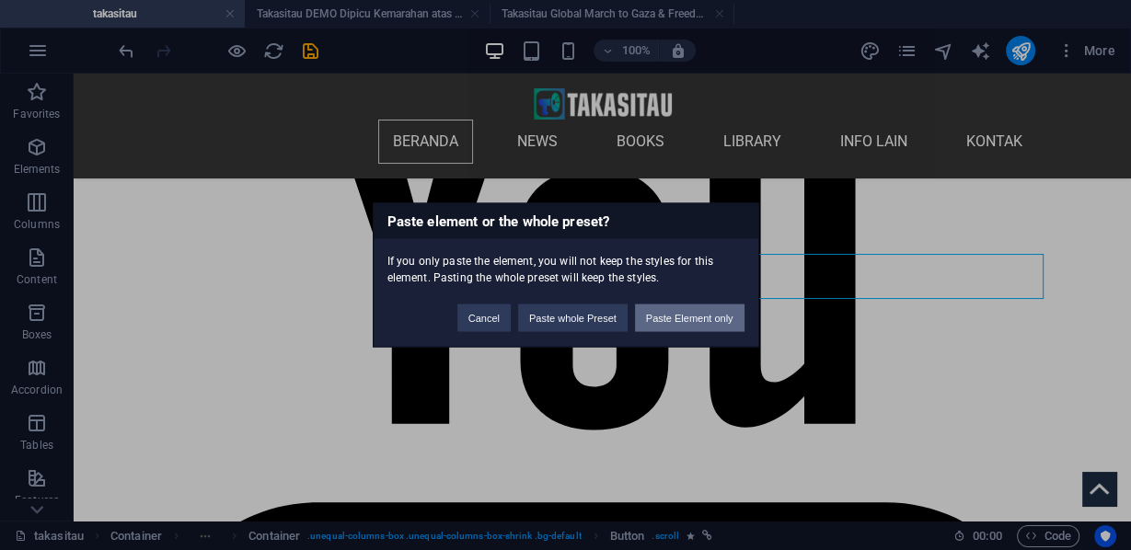
click at [669, 317] on button "Paste Element only" at bounding box center [689, 319] width 109 height 28
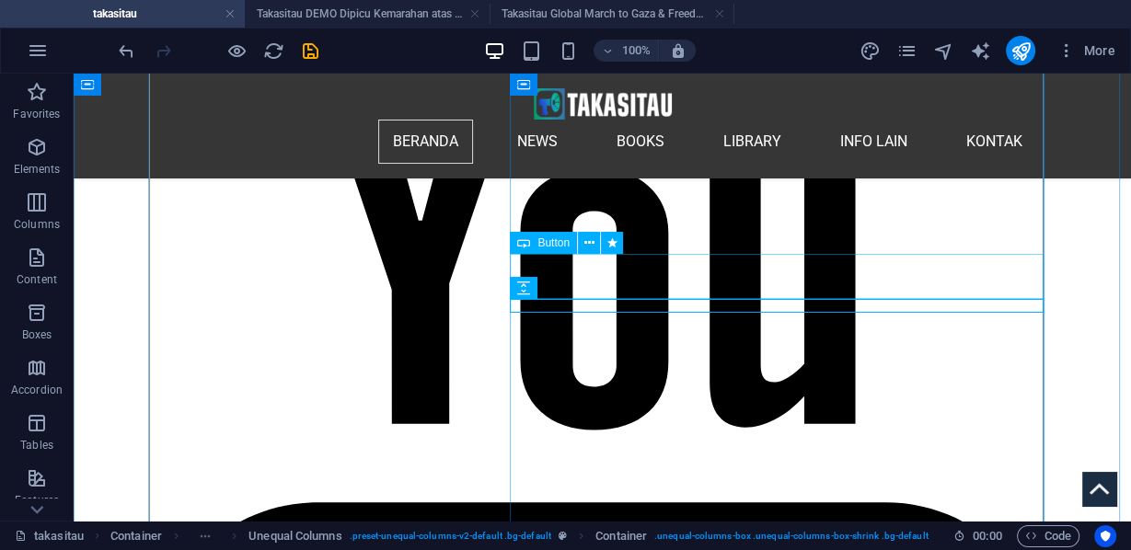
select select "px"
select select "75"
select select
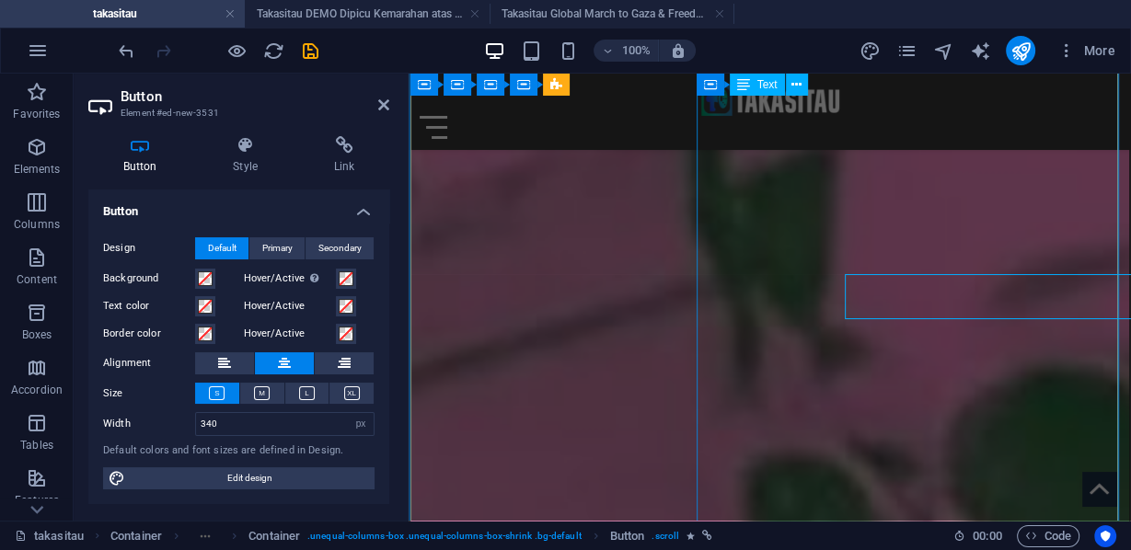
scroll to position [3283, 0]
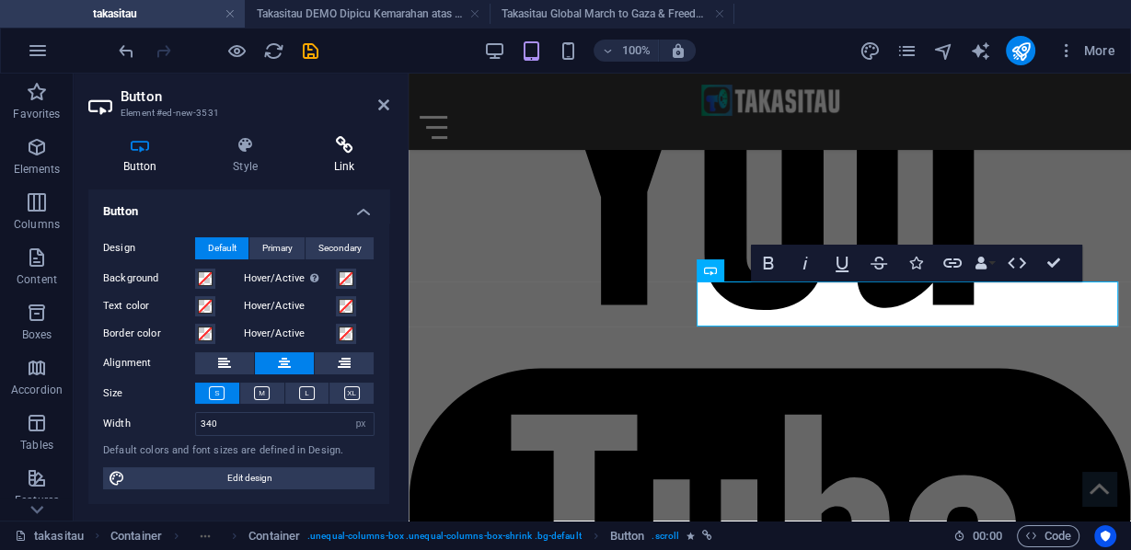
click at [345, 146] on icon at bounding box center [344, 145] width 90 height 18
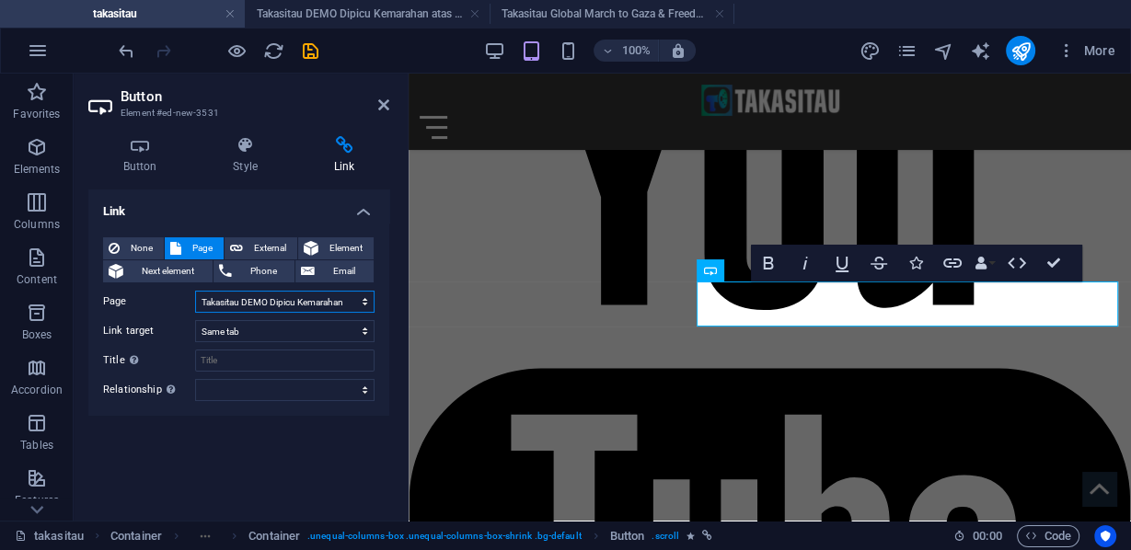
click at [366, 300] on select "takasitau Takasitau Rafah Takasitau Manahel Thabet Takasitau Richest Man in Bab…" at bounding box center [284, 302] width 179 height 22
select select "49"
click at [195, 291] on select "takasitau Takasitau Rafah Takasitau Manahel Thabet Takasitau Richest Man in Bab…" at bounding box center [284, 302] width 179 height 22
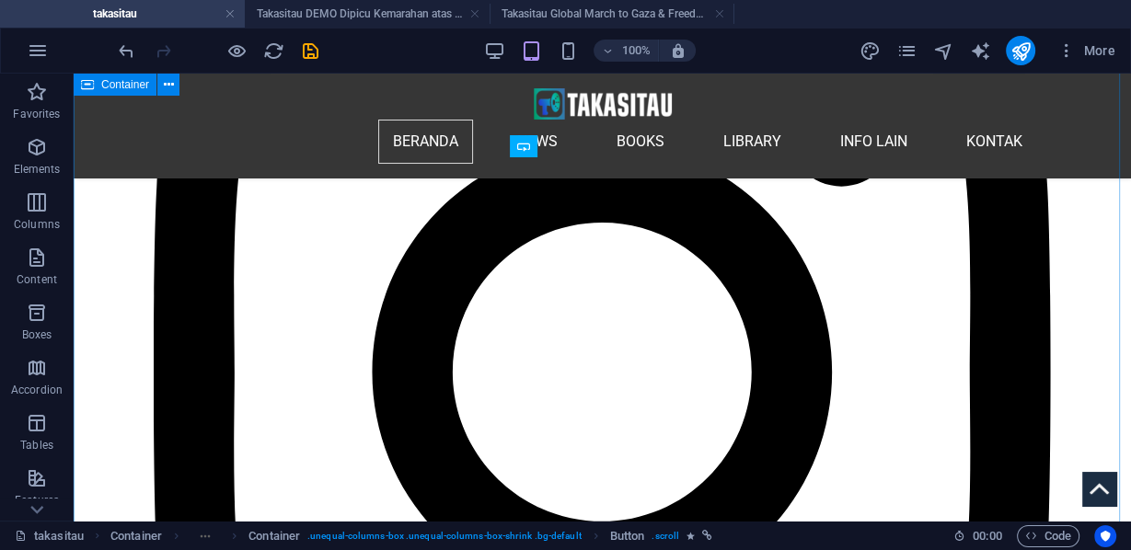
scroll to position [4052, 0]
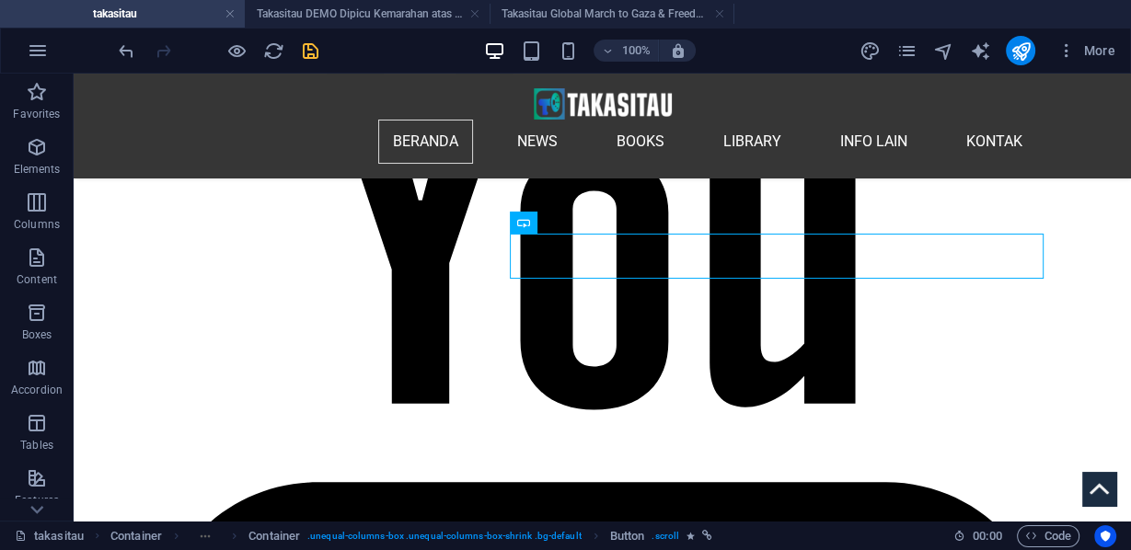
click at [312, 53] on icon "save" at bounding box center [310, 50] width 21 height 21
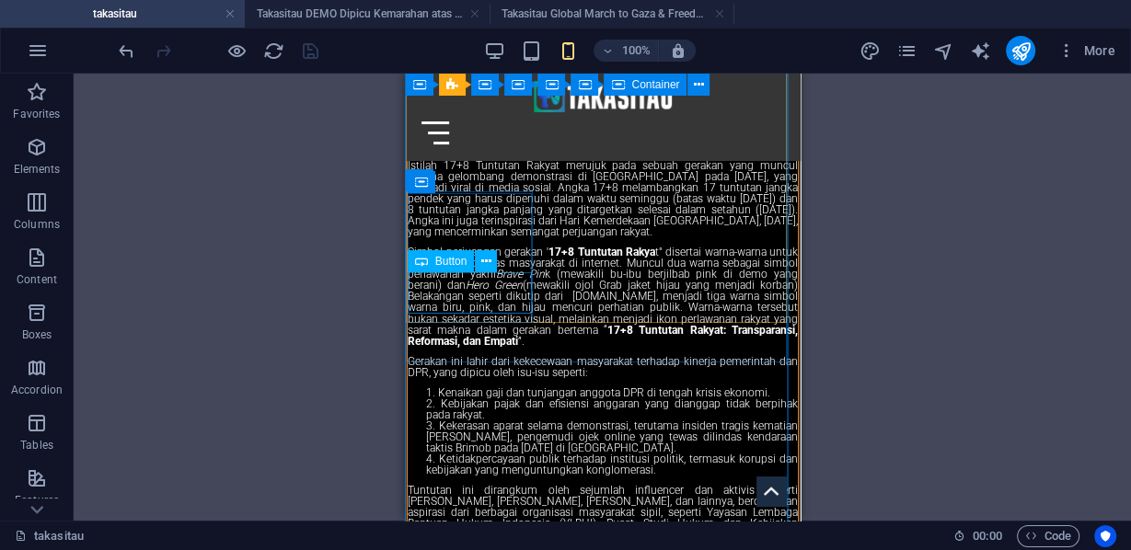
scroll to position [8084, 0]
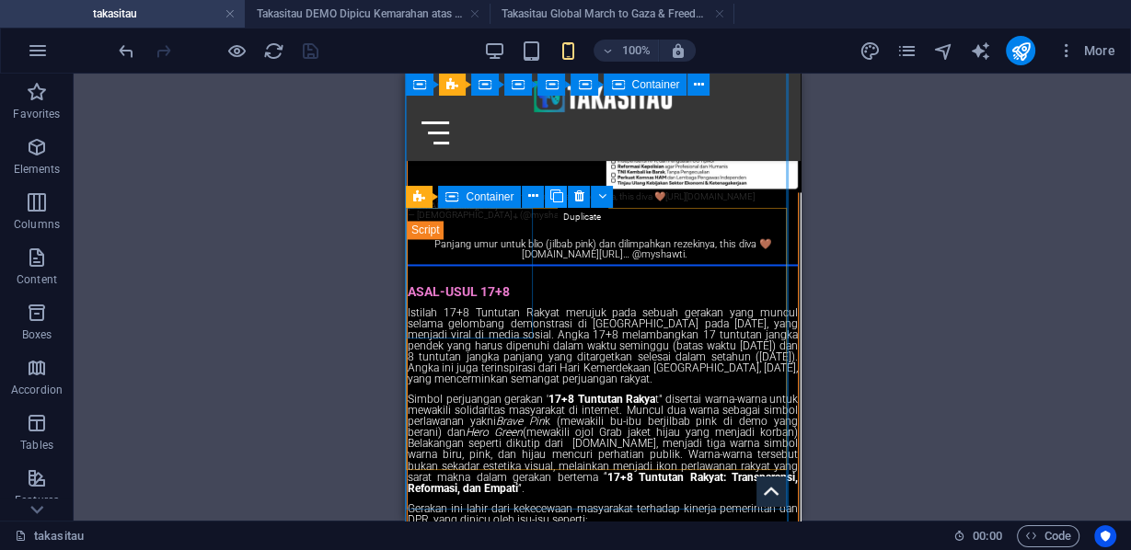
click at [552, 193] on icon at bounding box center [555, 196] width 13 height 19
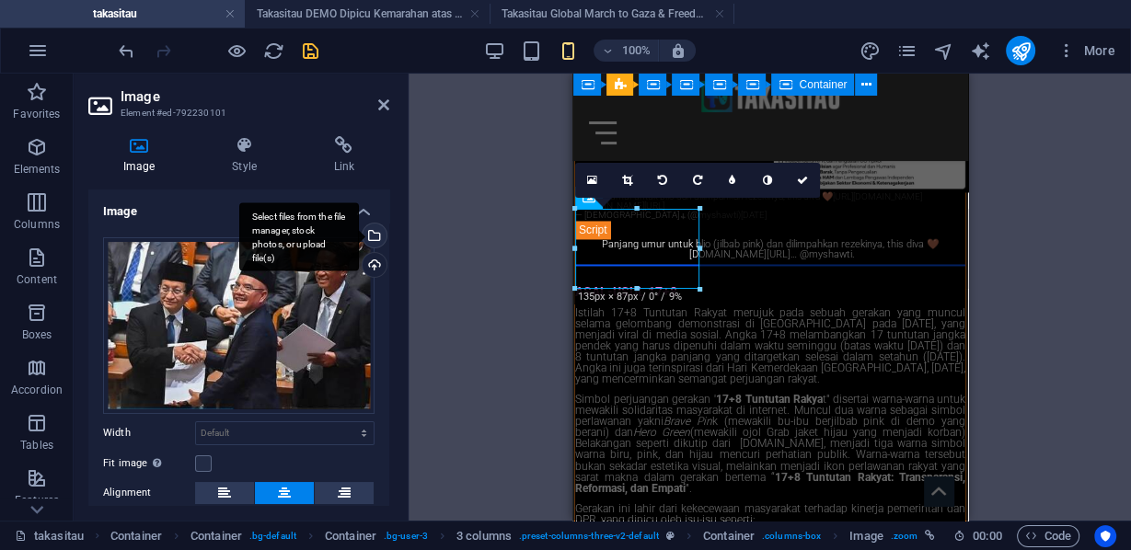
click at [374, 232] on div "Select files from the file manager, stock photos, or upload file(s)" at bounding box center [373, 238] width 28 height 28
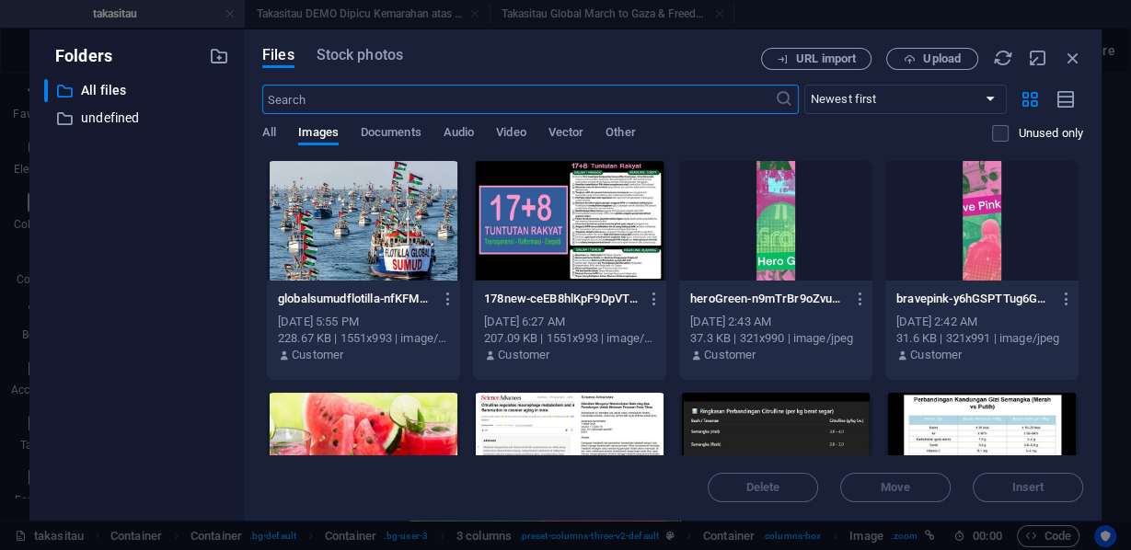
scroll to position [9712, 0]
click at [374, 232] on div at bounding box center [363, 221] width 193 height 120
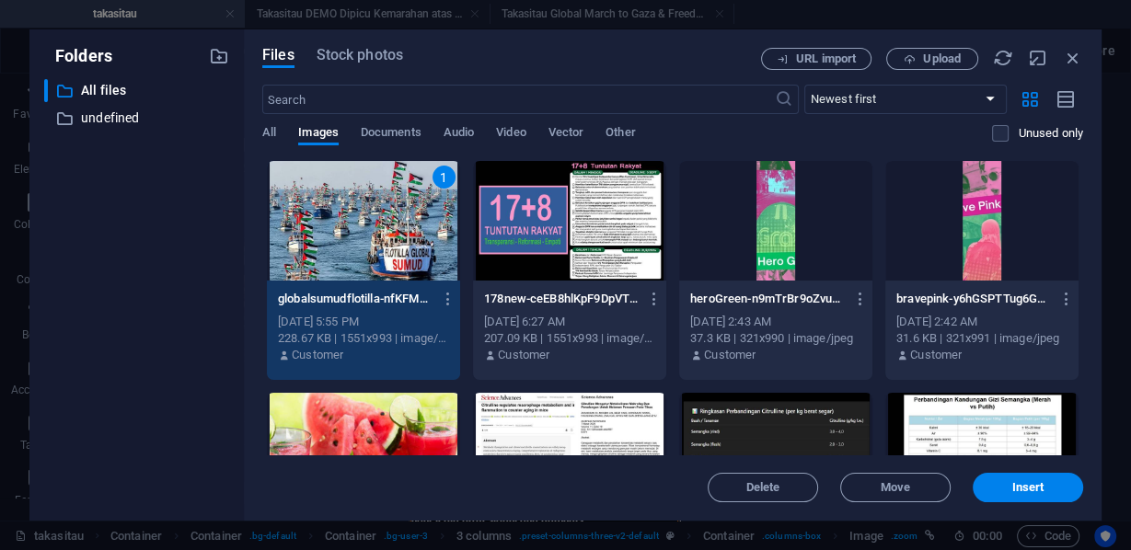
click at [1043, 484] on span "Insert" at bounding box center [1028, 487] width 32 height 11
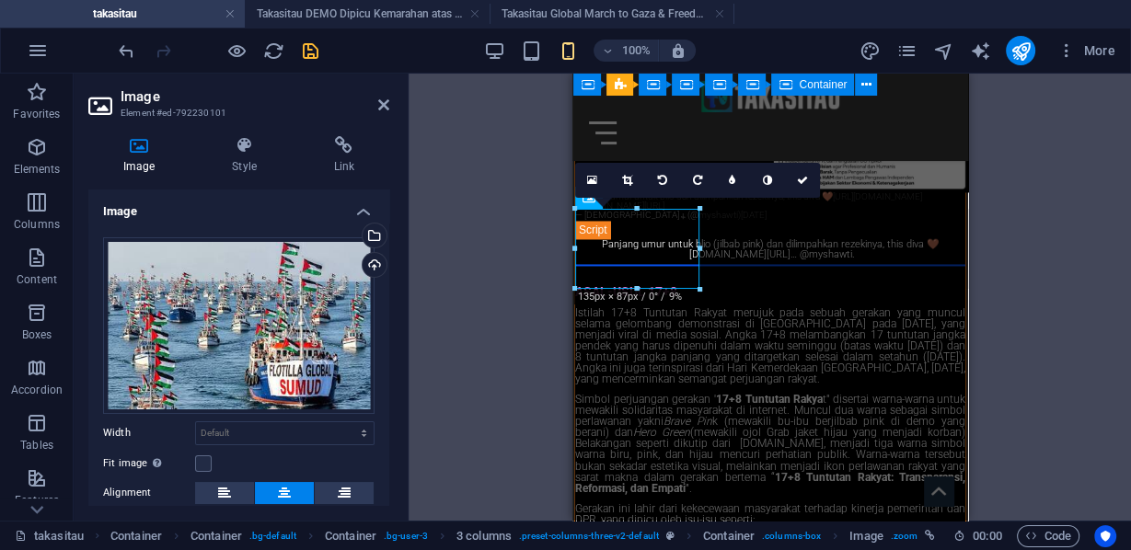
scroll to position [144, 0]
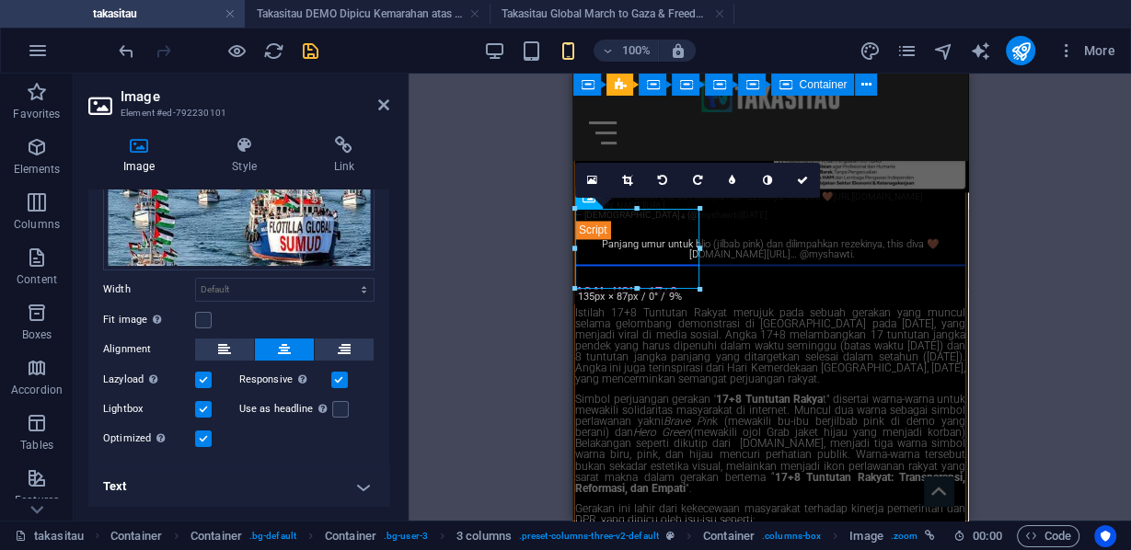
click at [358, 488] on h4 "Text" at bounding box center [238, 487] width 301 height 44
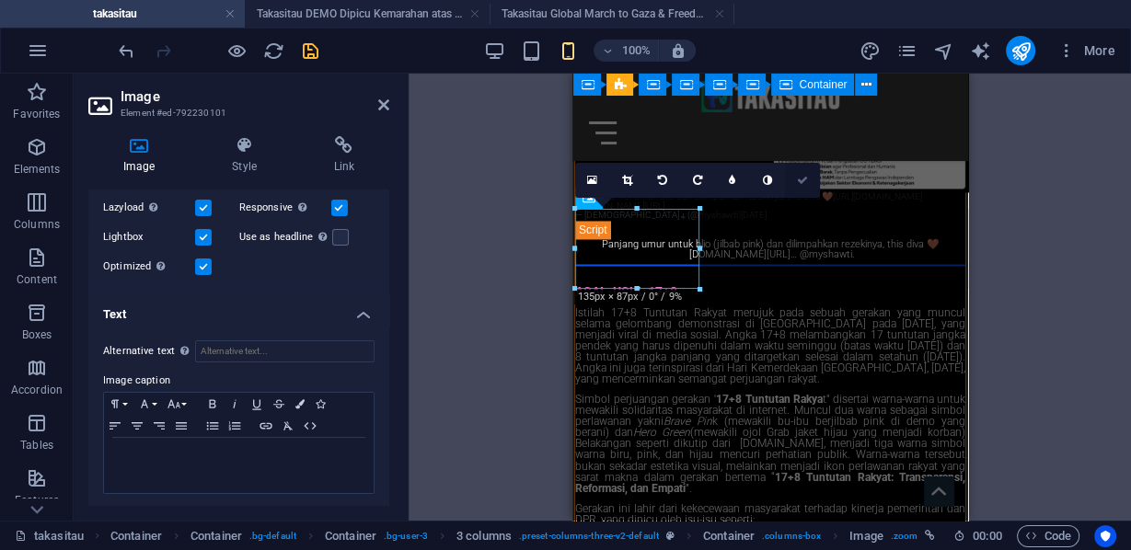
click at [797, 177] on icon at bounding box center [802, 180] width 11 height 11
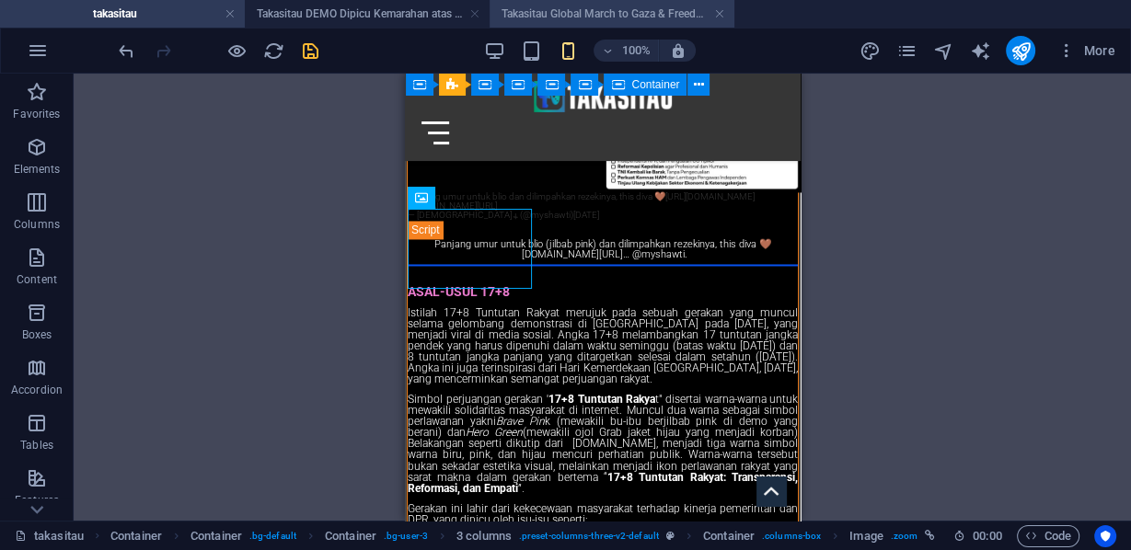
click at [544, 8] on h4 "Takasitau Global March to Gaza & Freedom Flotilla" at bounding box center [611, 14] width 245 height 20
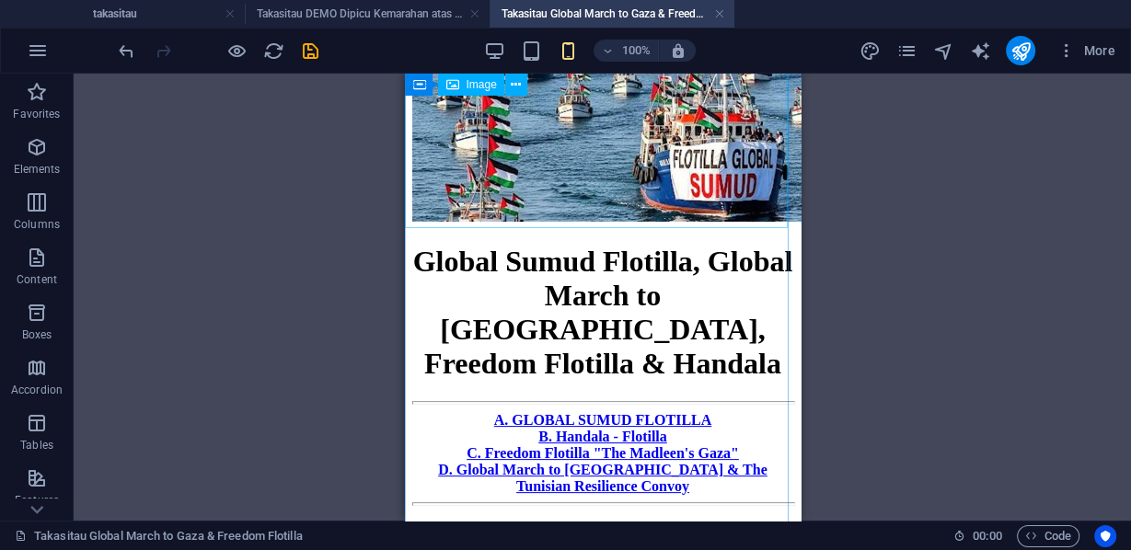
scroll to position [147, 0]
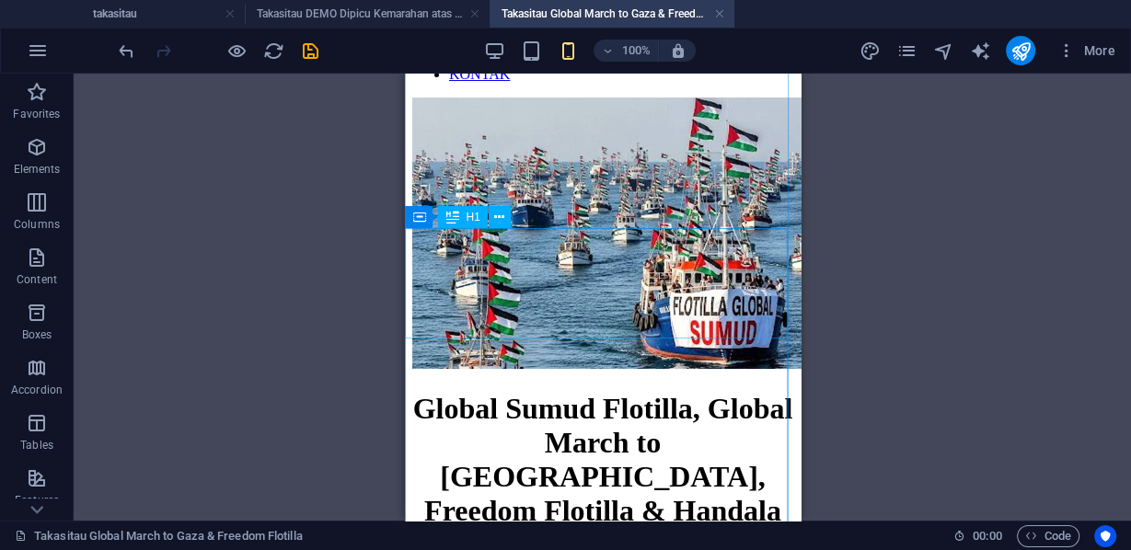
click at [664, 392] on div "Global Sumud Flotilla, Global March to [GEOGRAPHIC_DATA], Freedom Flotilla & Ha…" at bounding box center [601, 460] width 381 height 136
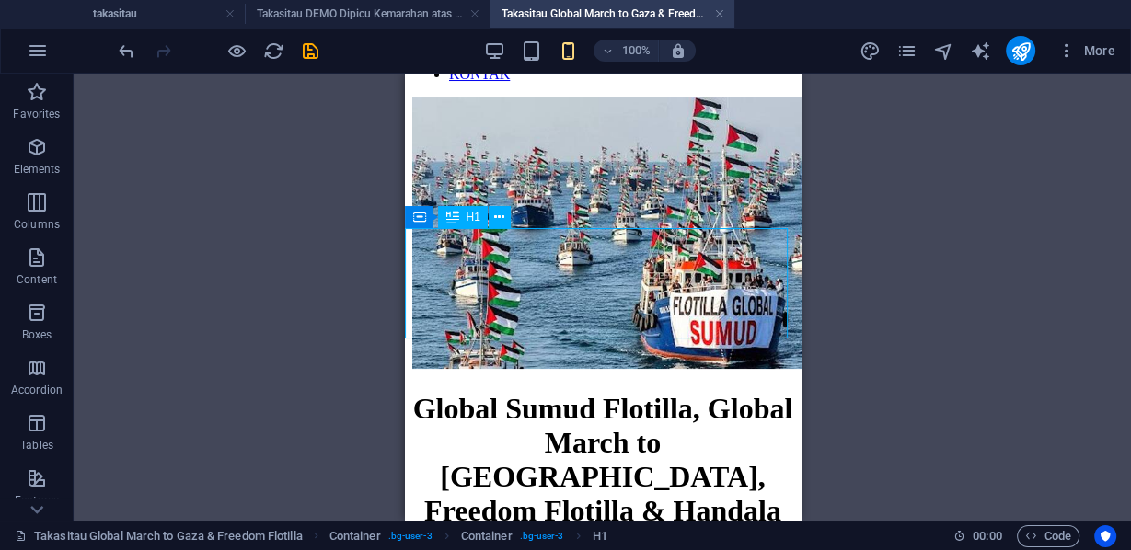
click at [664, 392] on div "Global Sumud Flotilla, Global March to [GEOGRAPHIC_DATA], Freedom Flotilla & Ha…" at bounding box center [601, 460] width 381 height 136
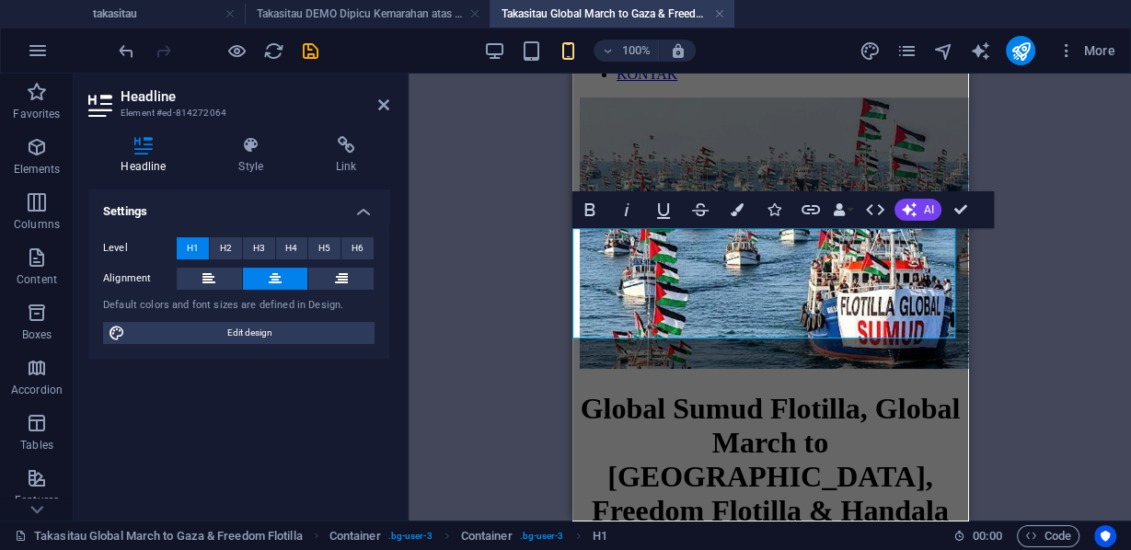
click at [553, 13] on h4 "Takasitau Global March to Gaza & Freedom Flotilla" at bounding box center [611, 14] width 245 height 20
click at [174, 14] on h4 "takasitau" at bounding box center [122, 14] width 245 height 20
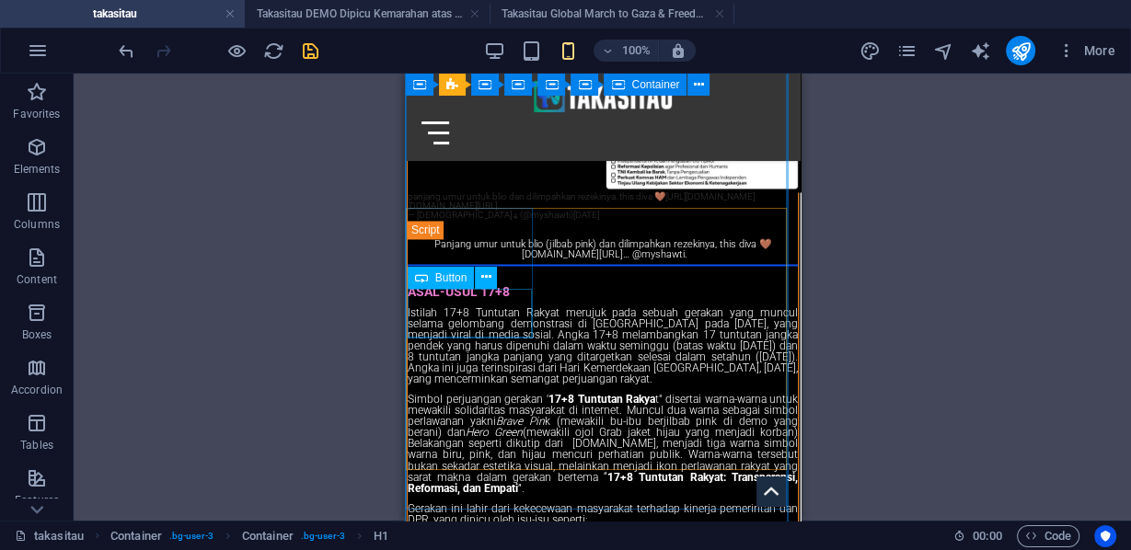
scroll to position [0, 0]
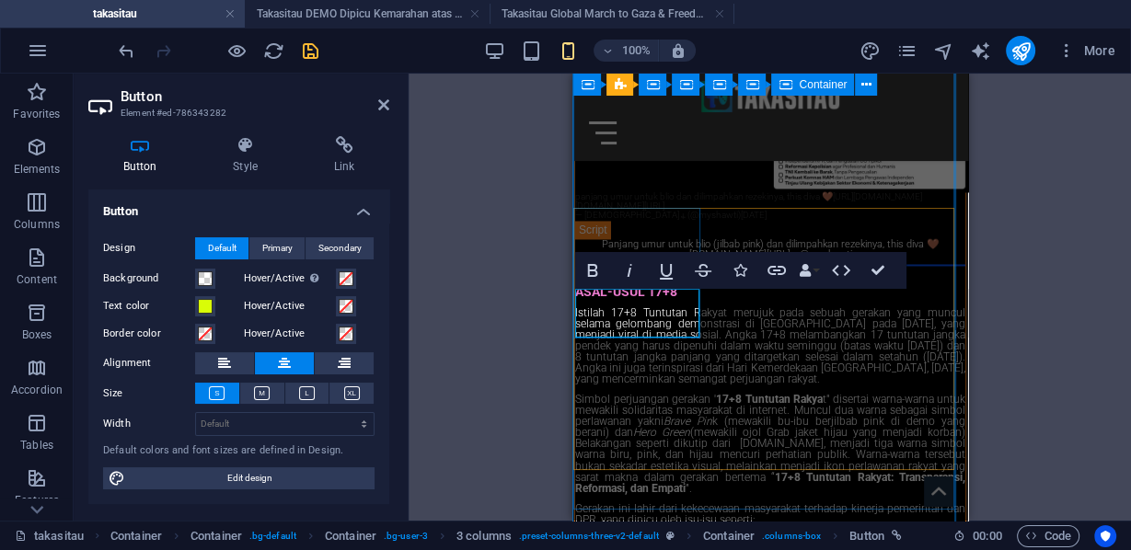
drag, startPoint x: 631, startPoint y: 328, endPoint x: 601, endPoint y: 319, distance: 31.5
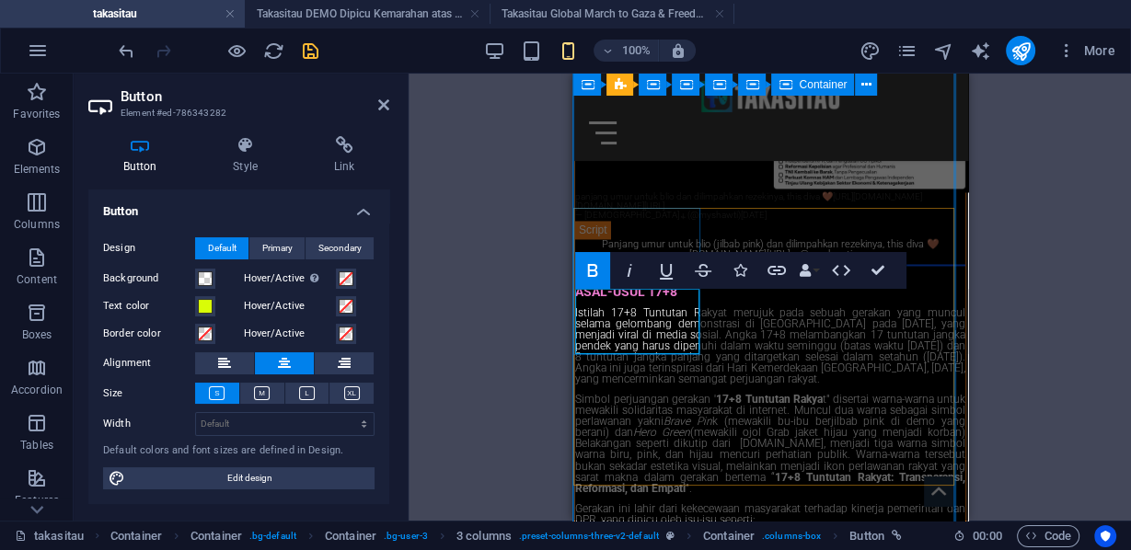
drag, startPoint x: 651, startPoint y: 312, endPoint x: 589, endPoint y: 295, distance: 64.7
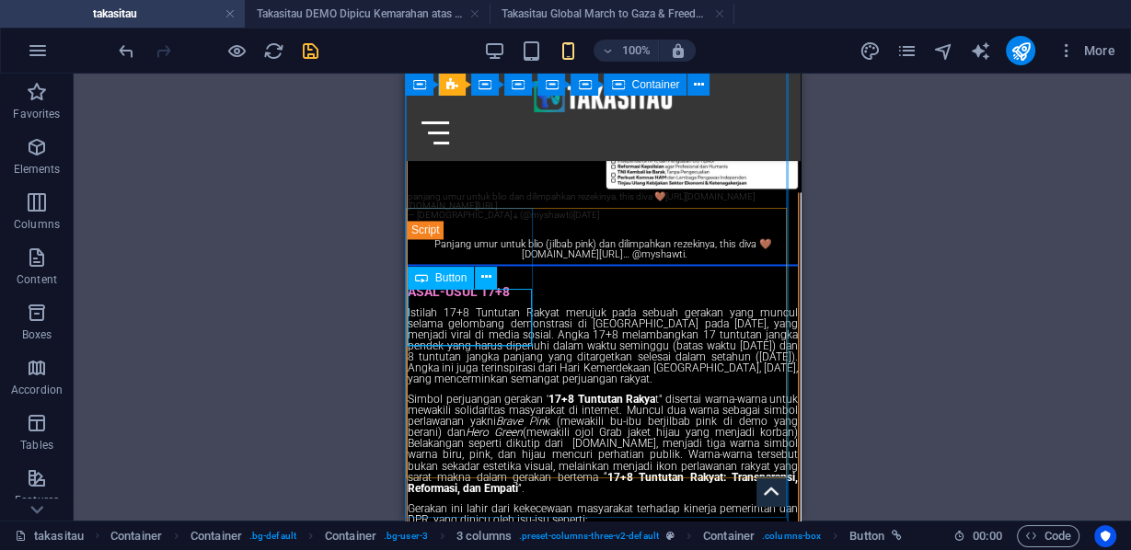
click at [483, 278] on icon at bounding box center [486, 277] width 10 height 19
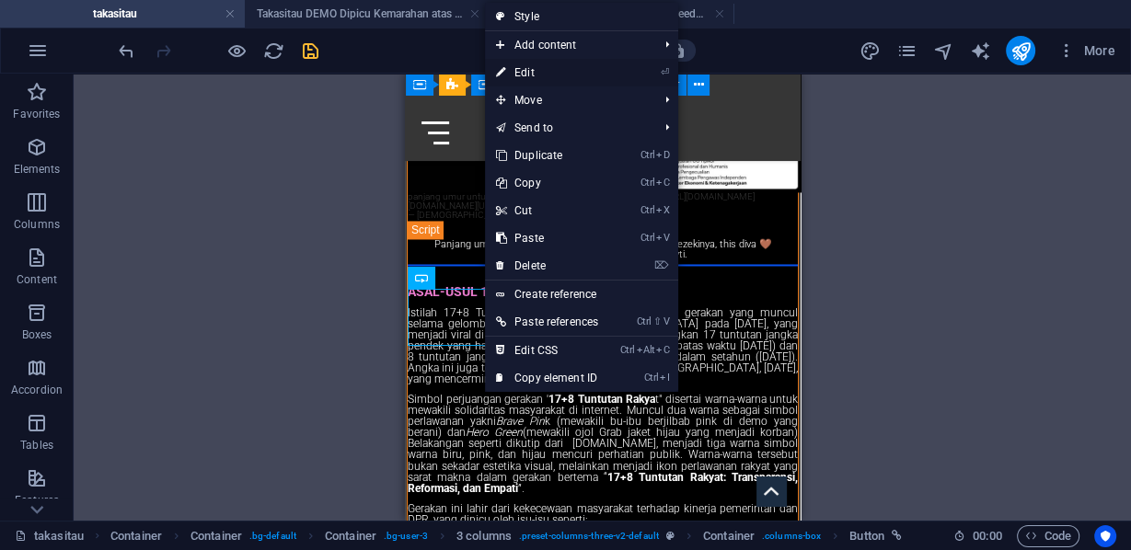
click at [529, 69] on link "⏎ Edit" at bounding box center [547, 73] width 124 height 28
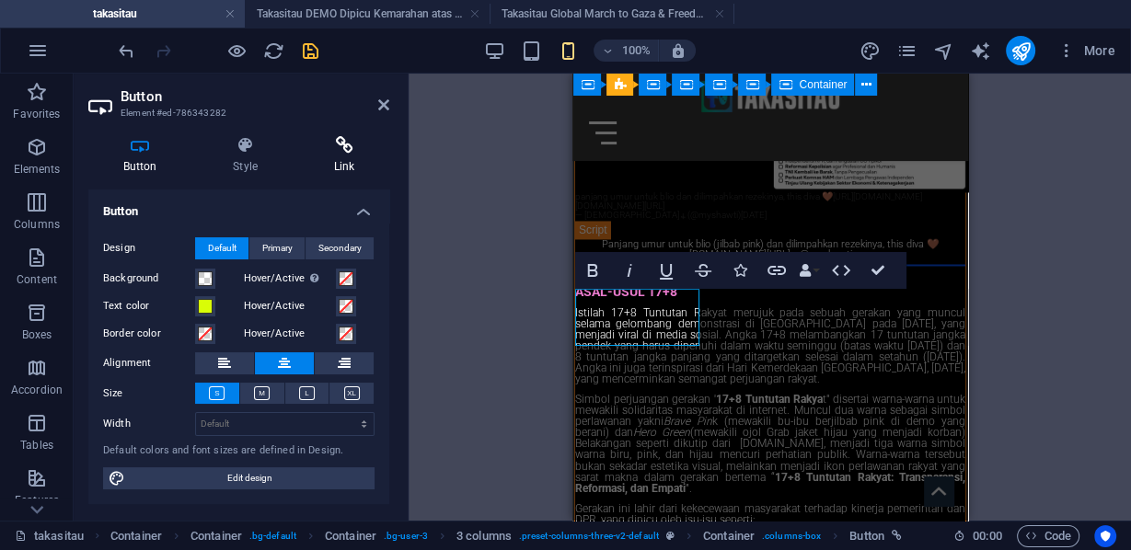
click at [339, 147] on icon at bounding box center [344, 145] width 90 height 18
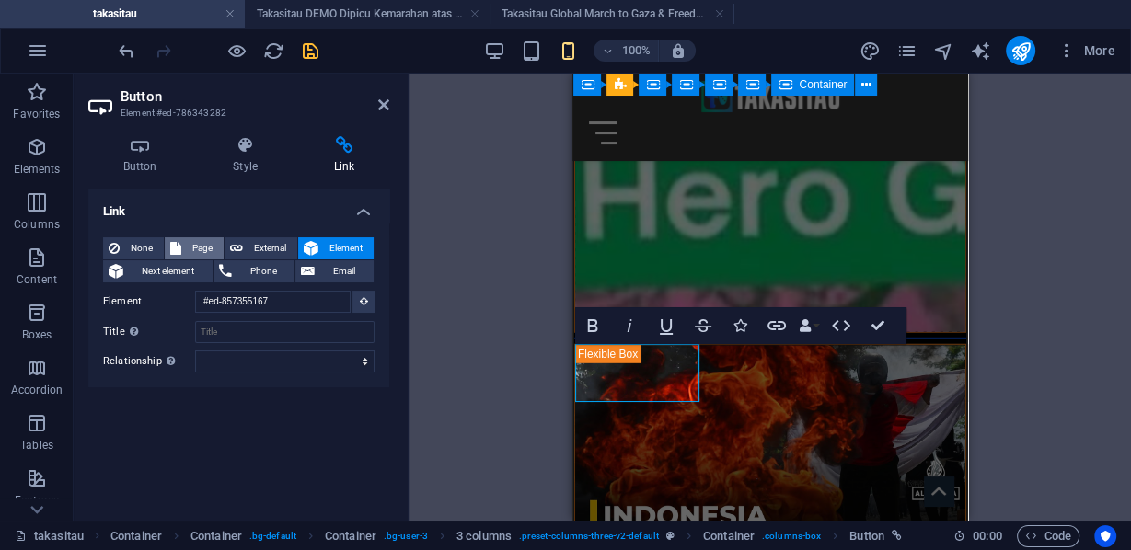
scroll to position [8028, 0]
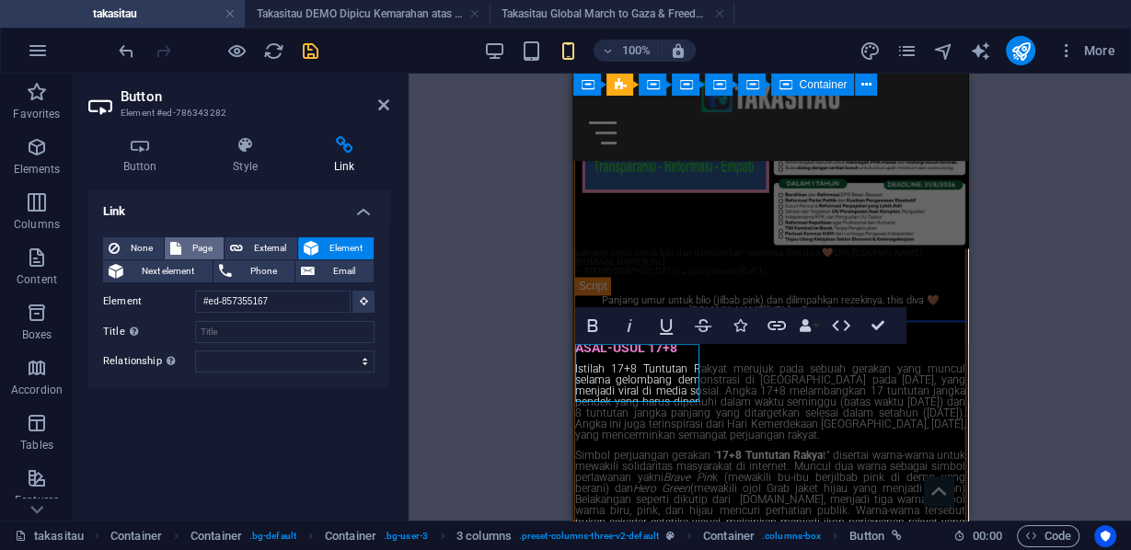
click at [198, 246] on span "Page" at bounding box center [202, 248] width 31 height 22
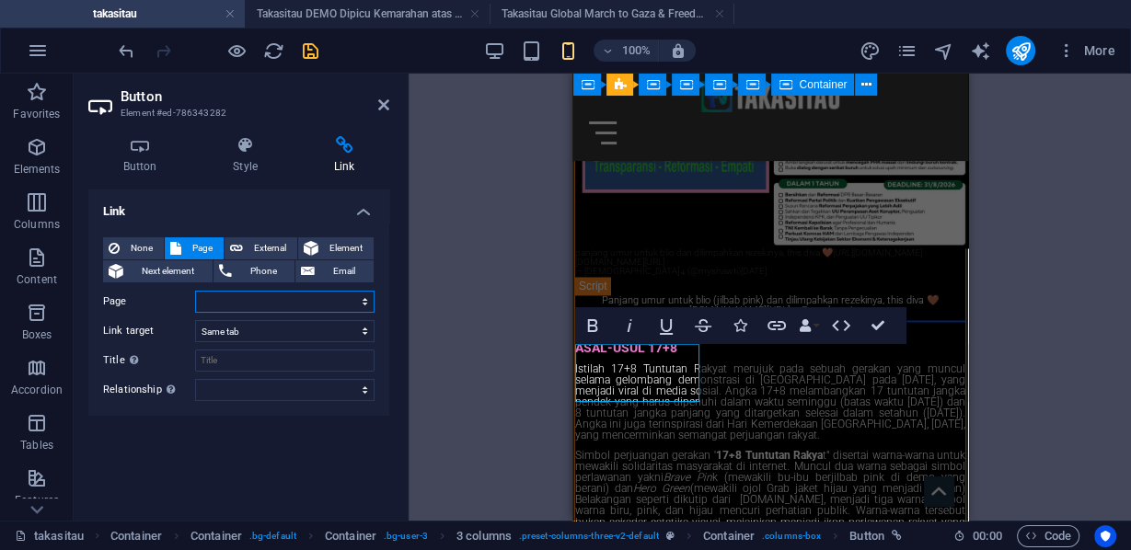
click at [364, 302] on select "takasitau Takasitau Rafah Takasitau Manahel Thabet Takasitau Richest Man in Bab…" at bounding box center [284, 302] width 179 height 22
select select "49"
click at [195, 291] on select "takasitau Takasitau Rafah Takasitau Manahel Thabet Takasitau Richest Man in Bab…" at bounding box center [284, 302] width 179 height 22
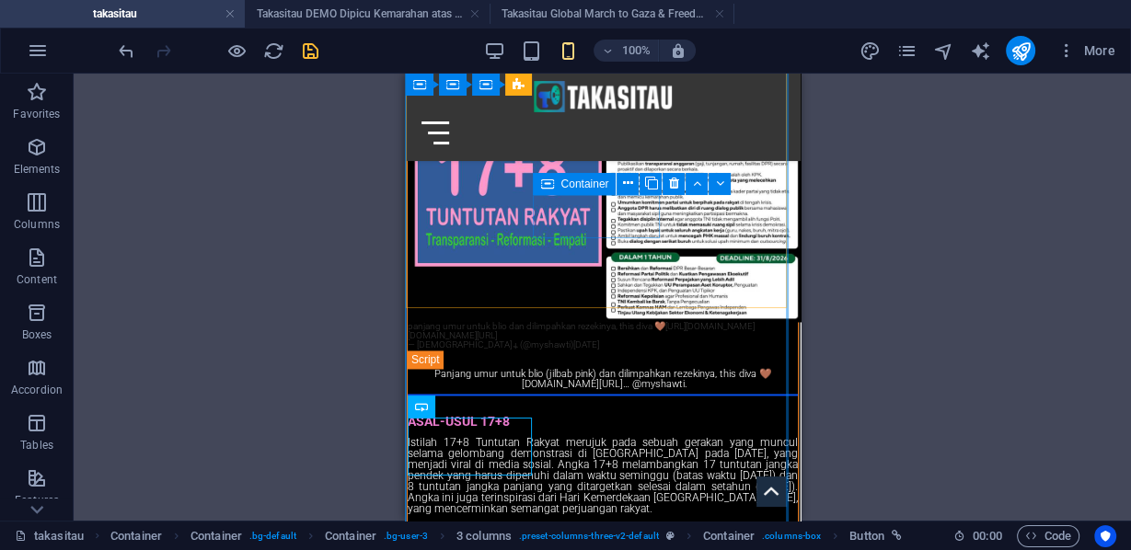
scroll to position [8101, 0]
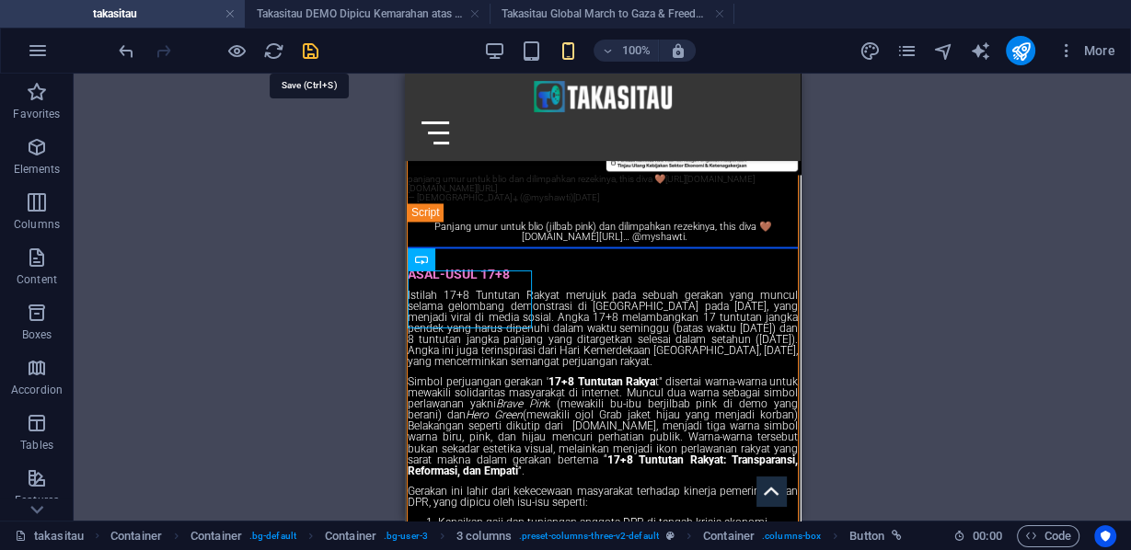
click at [316, 48] on icon "save" at bounding box center [310, 50] width 21 height 21
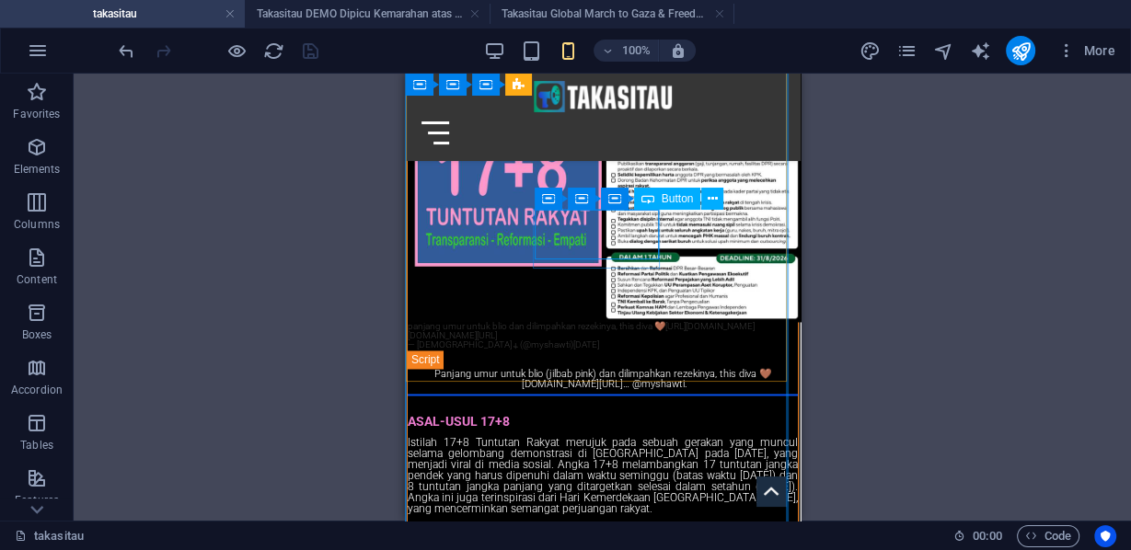
scroll to position [7733, 0]
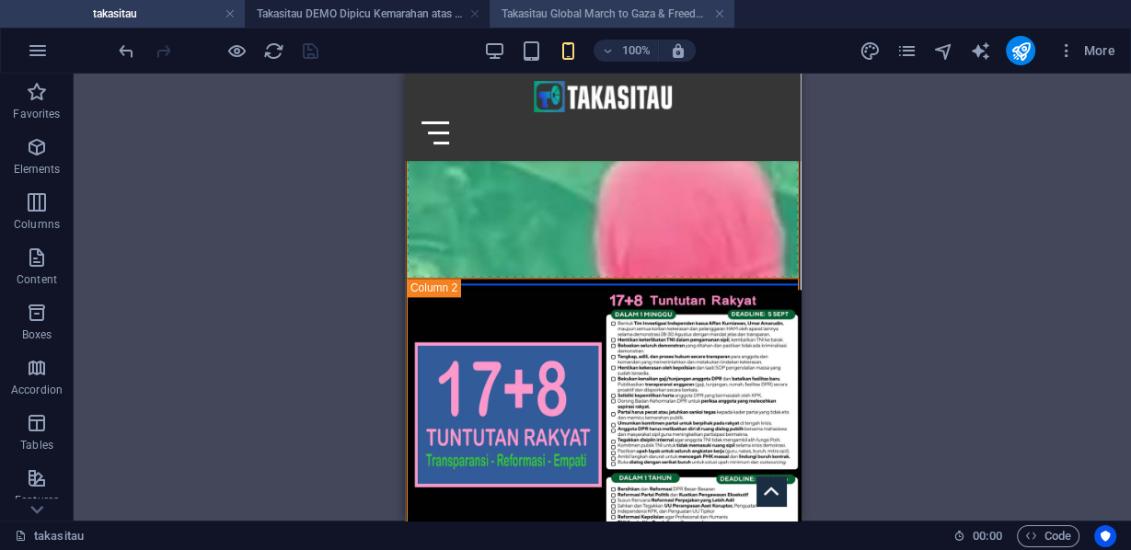
click at [528, 10] on h4 "Takasitau Global March to Gaza & Freedom Flotilla" at bounding box center [611, 14] width 245 height 20
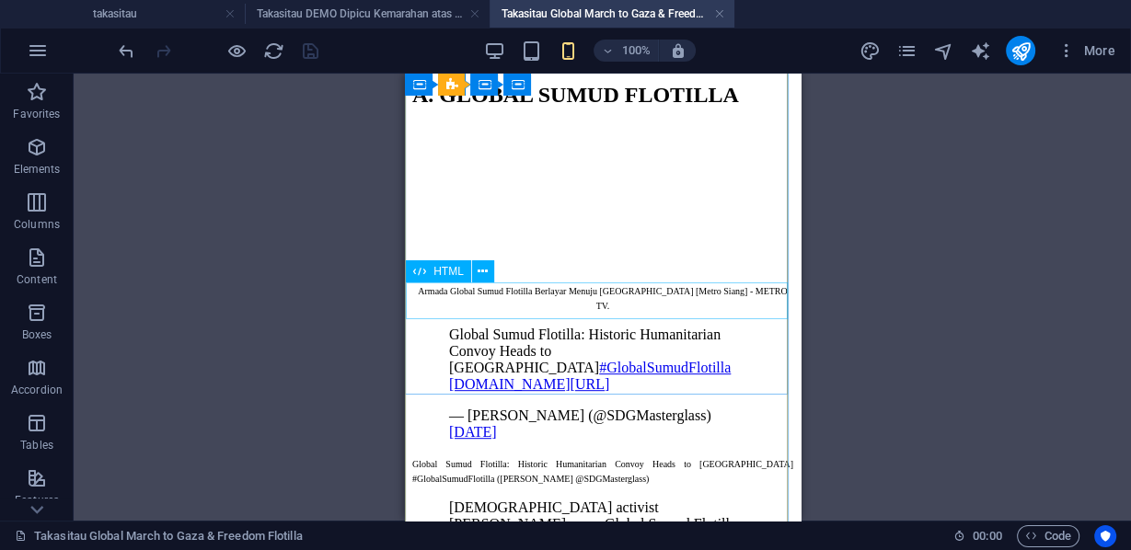
scroll to position [810, 0]
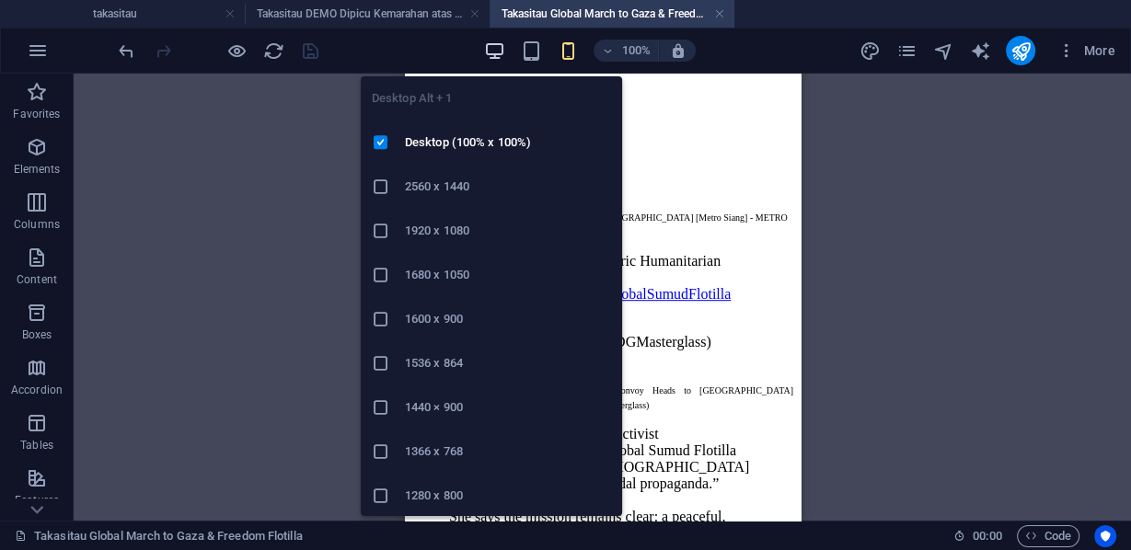
click at [0, 0] on icon "button" at bounding box center [0, 0] width 0 height 0
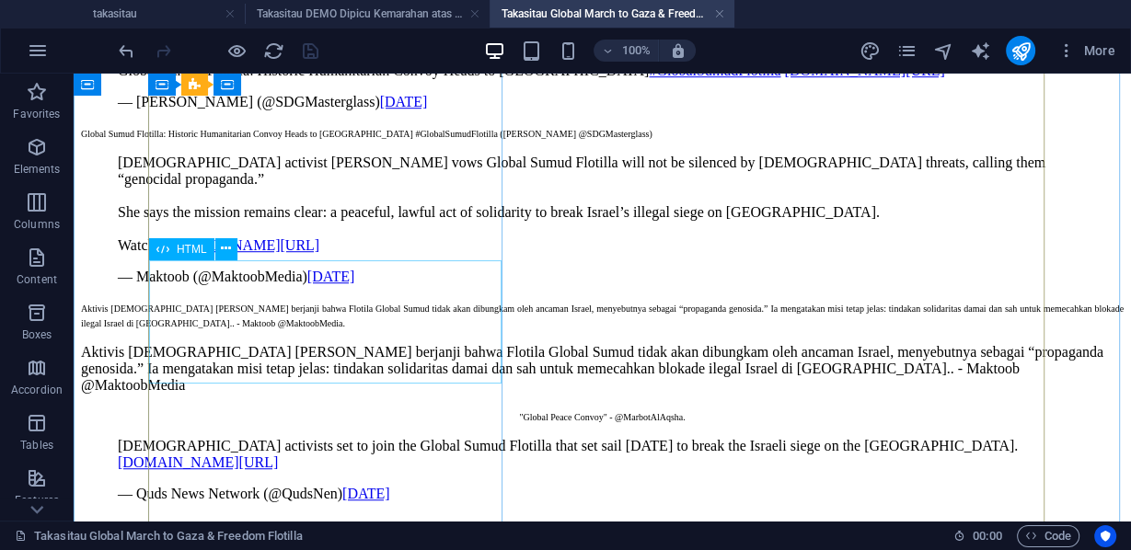
scroll to position [1259, 0]
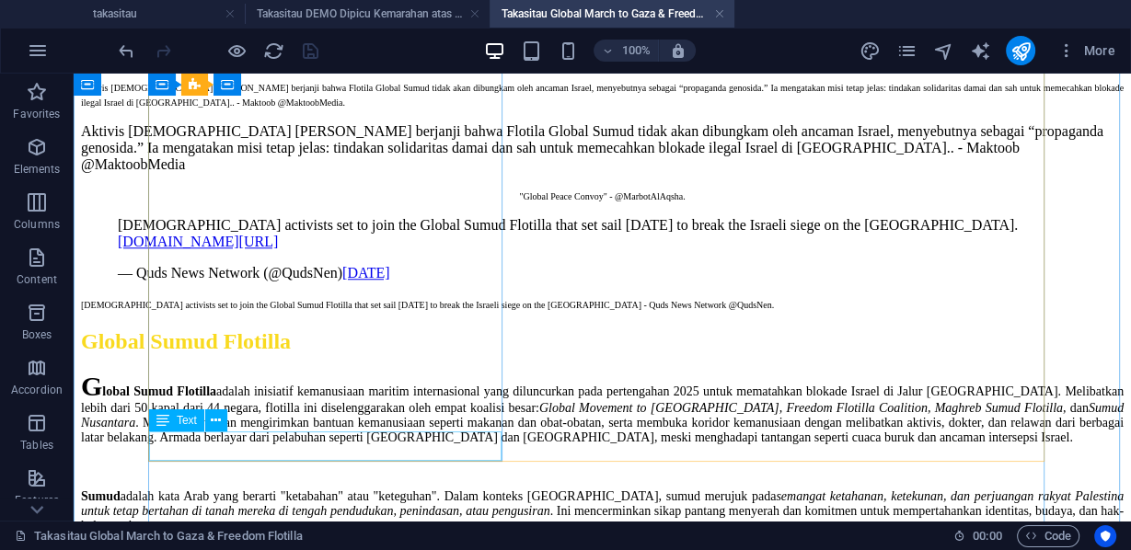
click at [314, 311] on div "[DEMOGRAPHIC_DATA] activists set to join the Global Sumud Flotilla that set sai…" at bounding box center [602, 303] width 1042 height 15
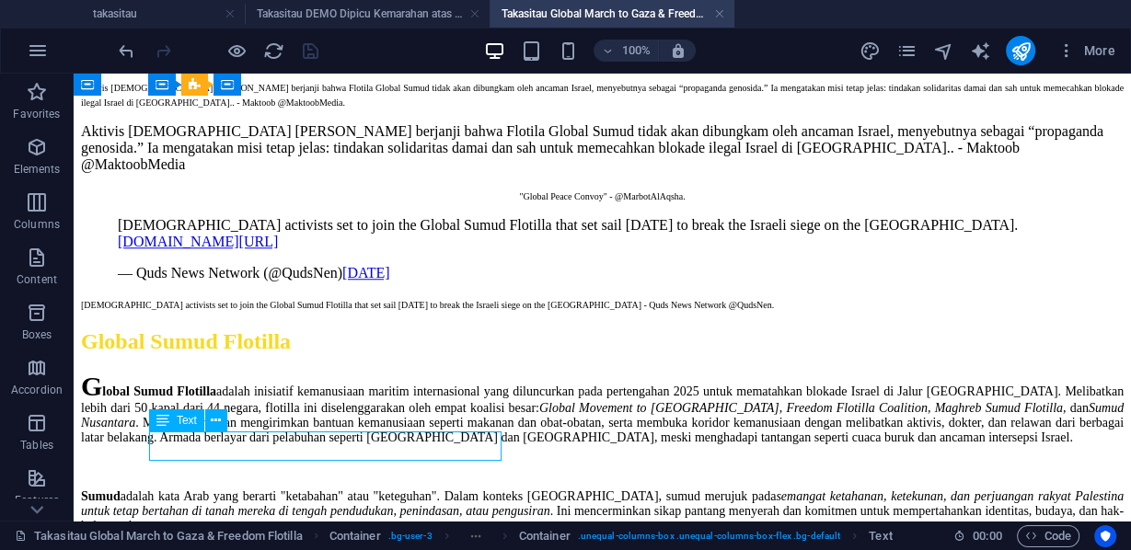
click at [314, 311] on div "[DEMOGRAPHIC_DATA] activists set to join the Global Sumud Flotilla that set sai…" at bounding box center [602, 303] width 1042 height 15
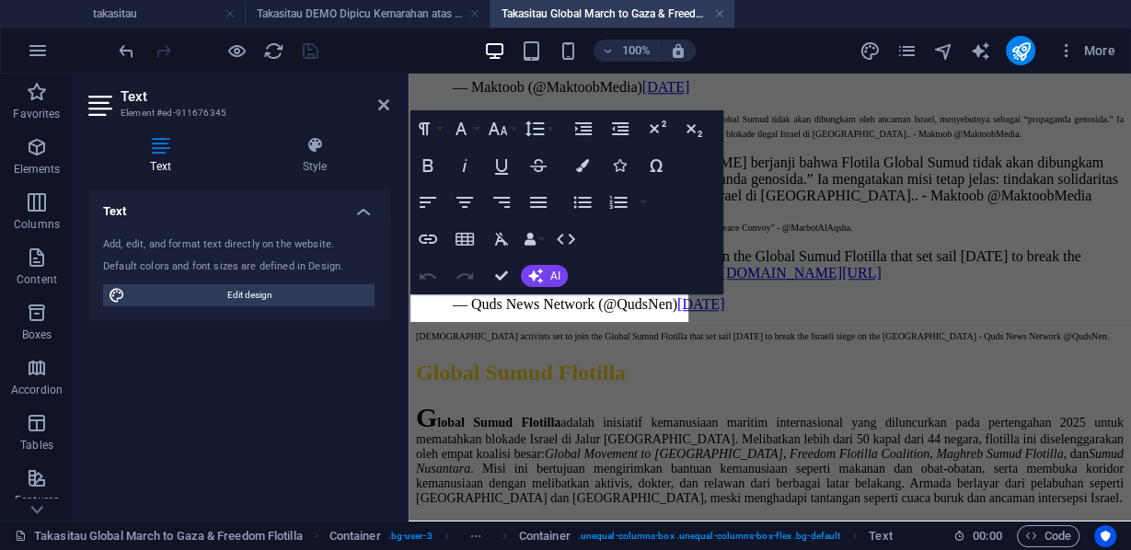
scroll to position [995, 0]
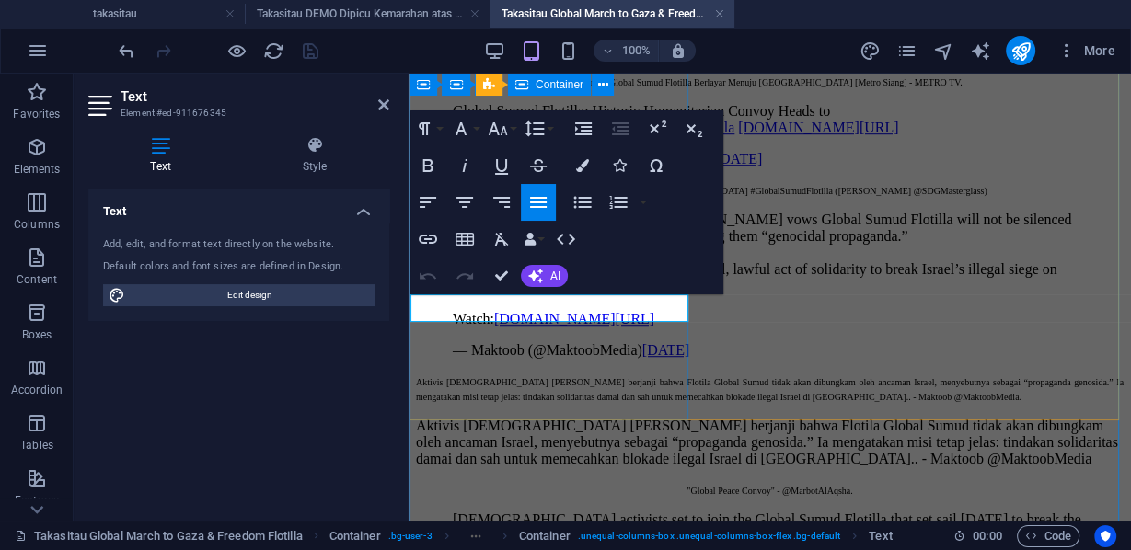
drag, startPoint x: 490, startPoint y: 317, endPoint x: 442, endPoint y: 299, distance: 52.1
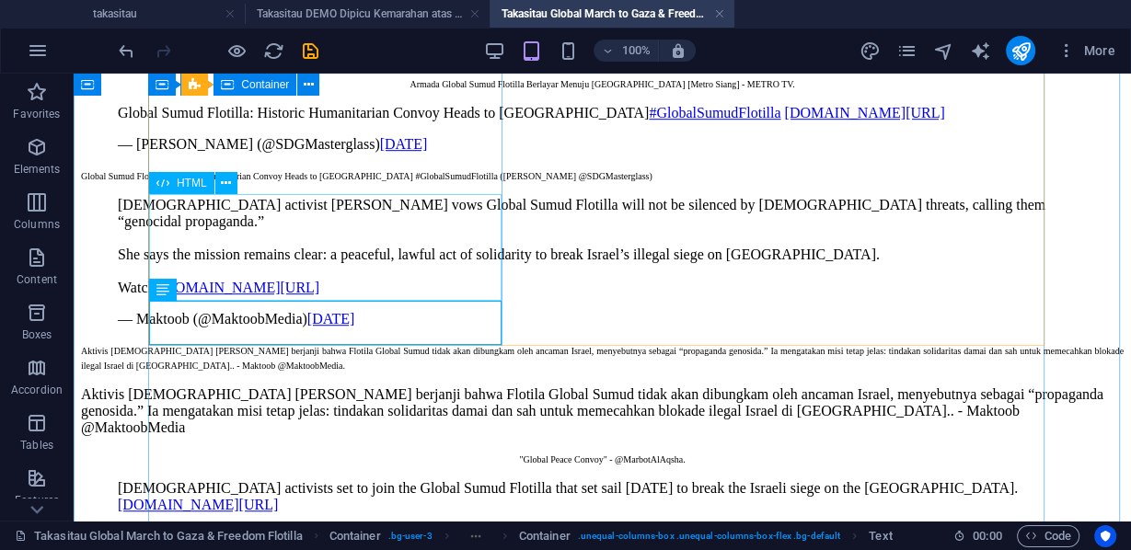
scroll to position [1375, 0]
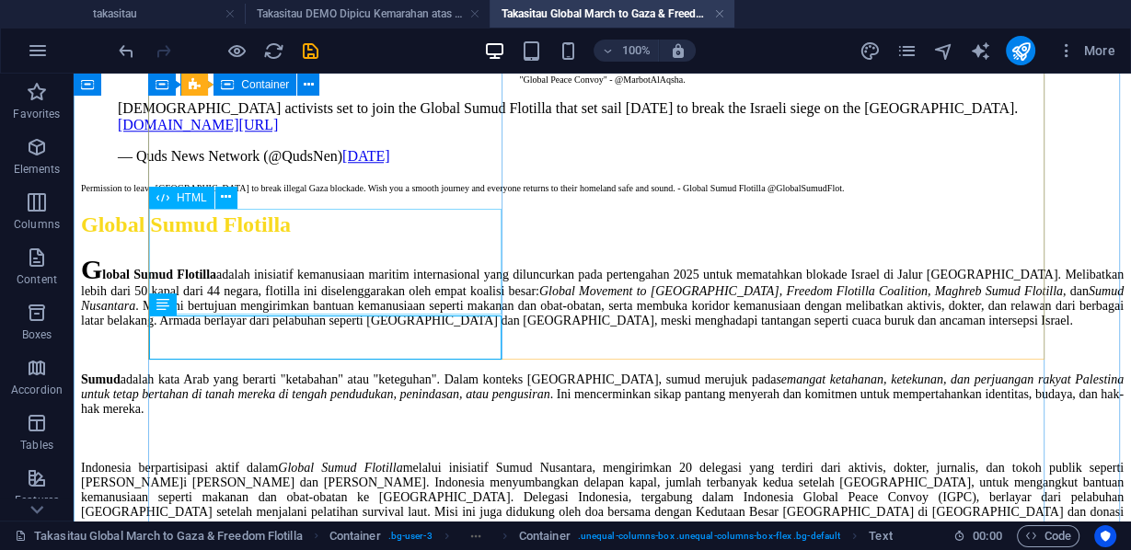
click at [410, 165] on div "[DEMOGRAPHIC_DATA] activists set to join the Global Sumud Flotilla that set sai…" at bounding box center [602, 132] width 1042 height 64
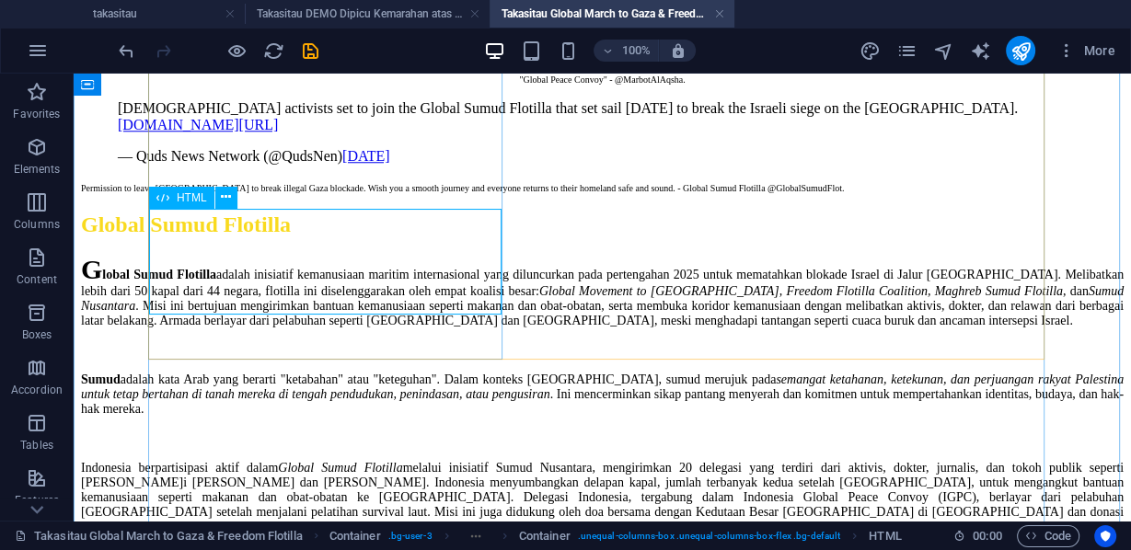
click at [431, 165] on div "[DEMOGRAPHIC_DATA] activists set to join the Global Sumud Flotilla that set sai…" at bounding box center [602, 132] width 1042 height 64
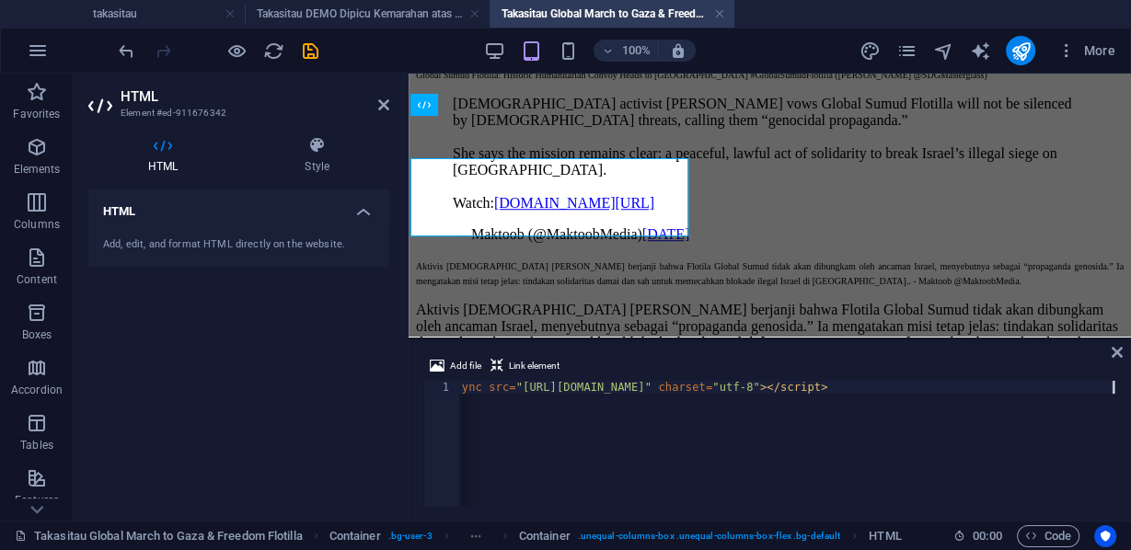
scroll to position [1109, 0]
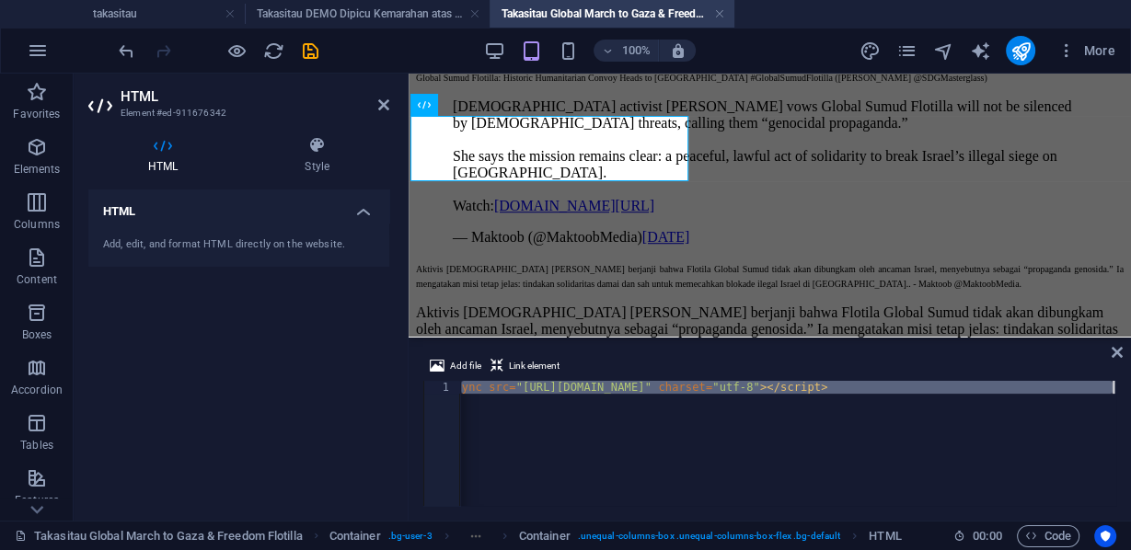
drag, startPoint x: 461, startPoint y: 385, endPoint x: 984, endPoint y: 397, distance: 523.6
drag, startPoint x: 461, startPoint y: 386, endPoint x: 1130, endPoint y: 396, distance: 668.9
click at [1130, 396] on div "Add file Link element 1 < blockquote class = "twitter-tweet" data-media-max-wid…" at bounding box center [769, 430] width 722 height 180
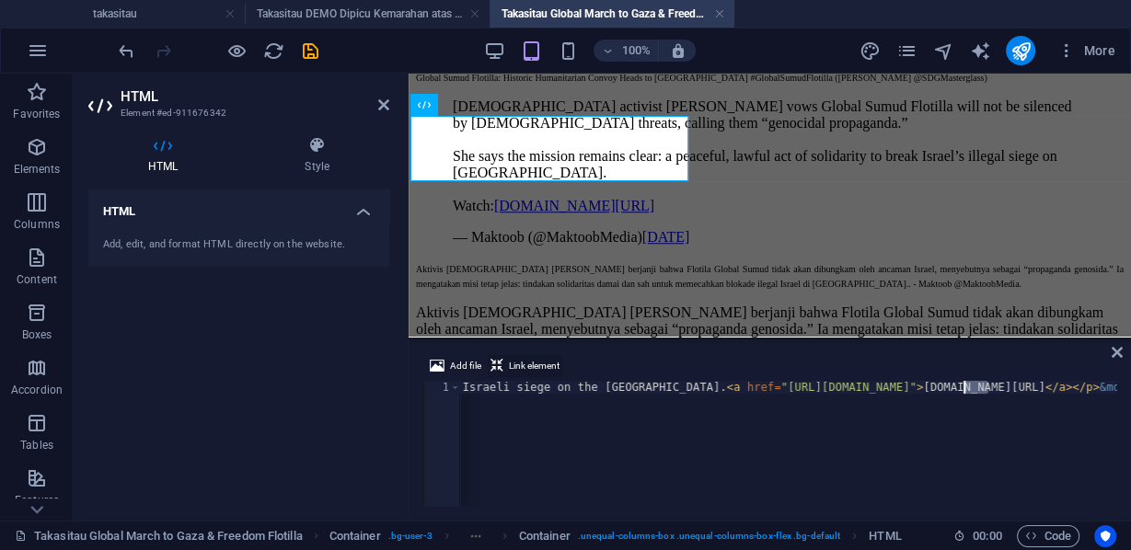
scroll to position [0, 0]
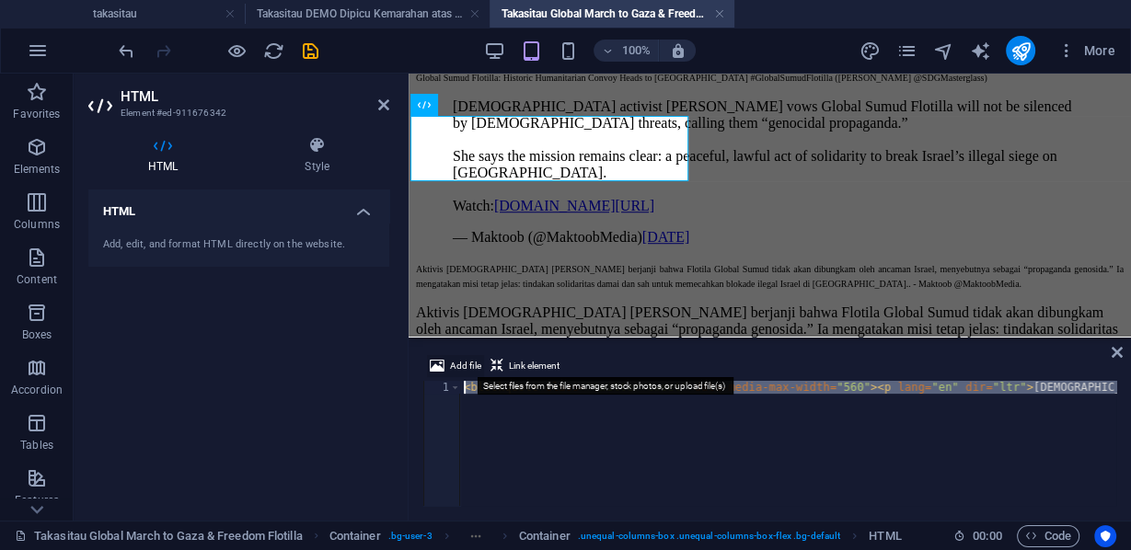
drag, startPoint x: 989, startPoint y: 389, endPoint x: 430, endPoint y: 372, distance: 559.6
click at [430, 372] on div "Add file Link element <blockquote class="twitter-tweet" data-media-max-width="5…" at bounding box center [769, 430] width 693 height 151
type textarea "ds News Network (@Qu"
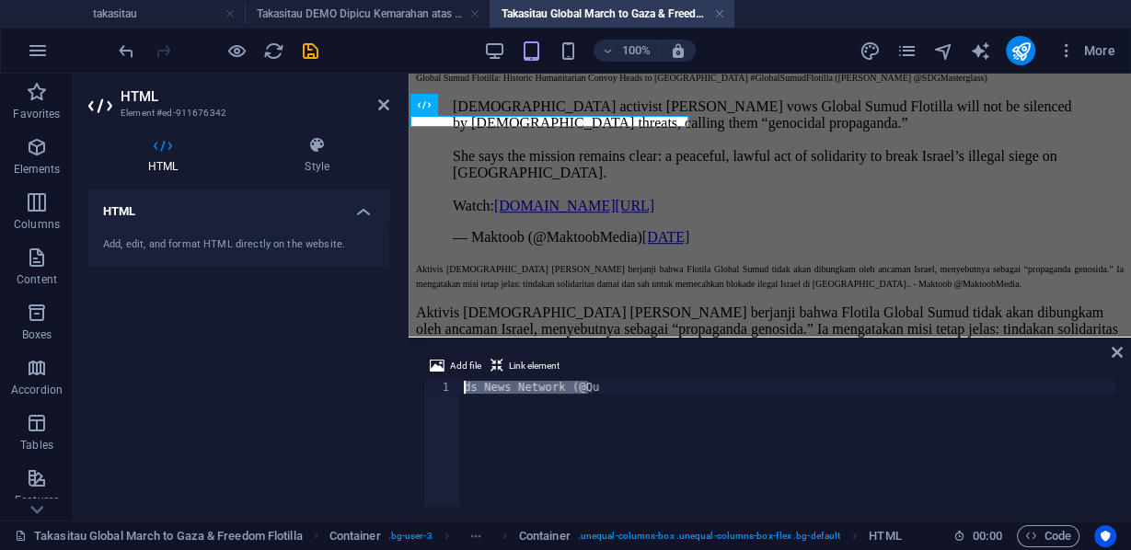
drag, startPoint x: 682, startPoint y: 389, endPoint x: 465, endPoint y: 400, distance: 216.5
click at [430, 387] on div "ds News Network (@Qu 1 ds News Network (@Qu ההההההההההההההההההההההההההההההההההה…" at bounding box center [769, 443] width 693 height 125
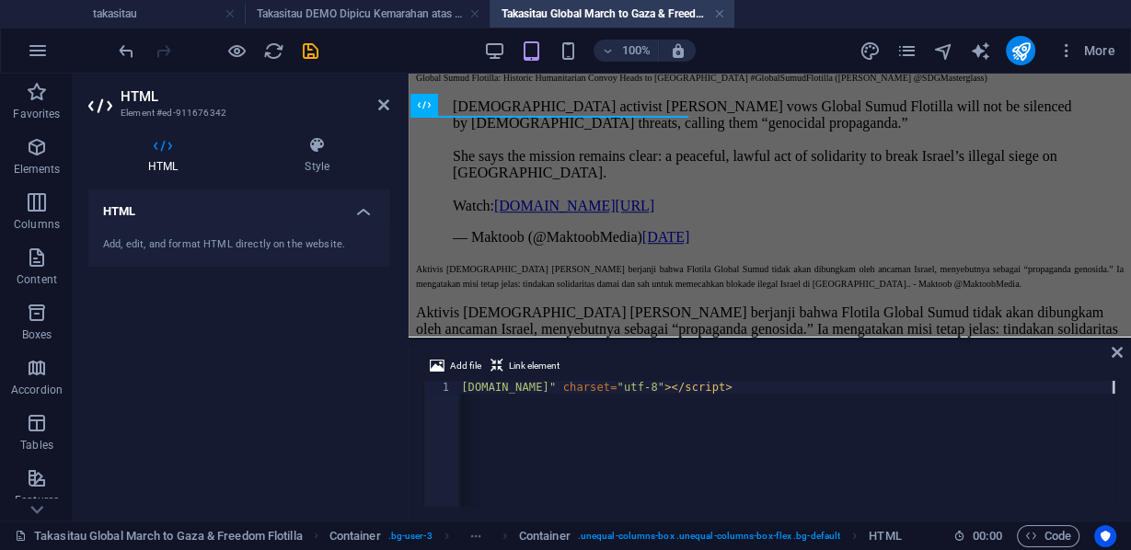
scroll to position [0, 2841]
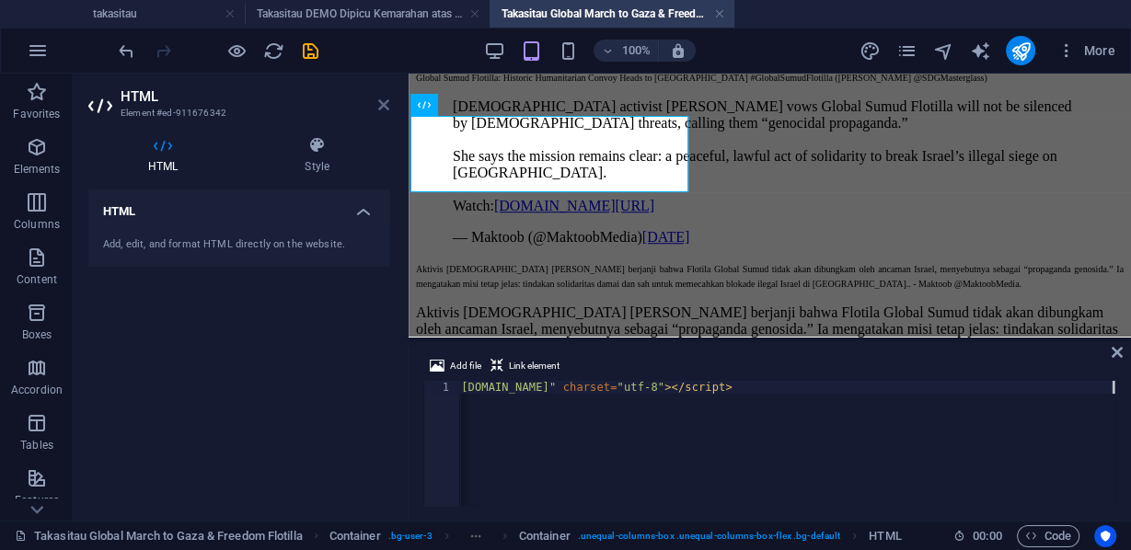
click at [381, 104] on icon at bounding box center [383, 105] width 11 height 15
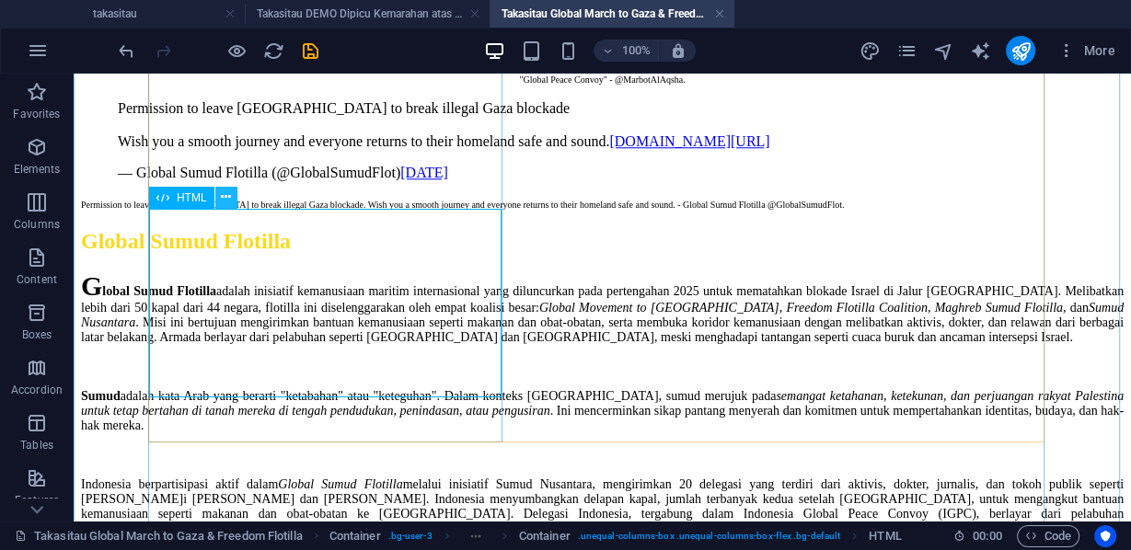
click at [0, 0] on icon at bounding box center [0, 0] width 0 height 0
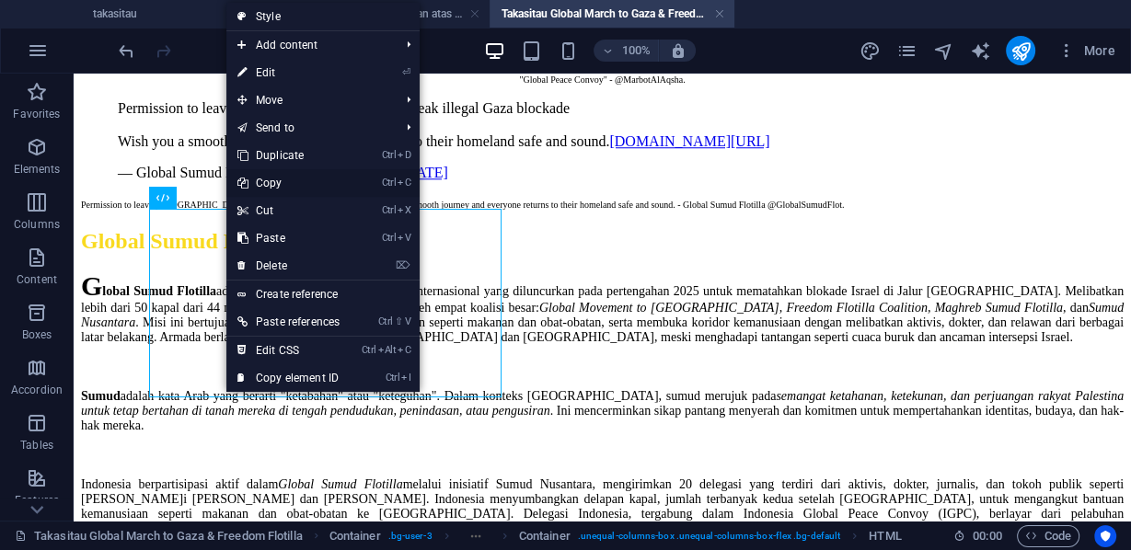
click at [289, 181] on link "Ctrl C Copy" at bounding box center [288, 183] width 124 height 28
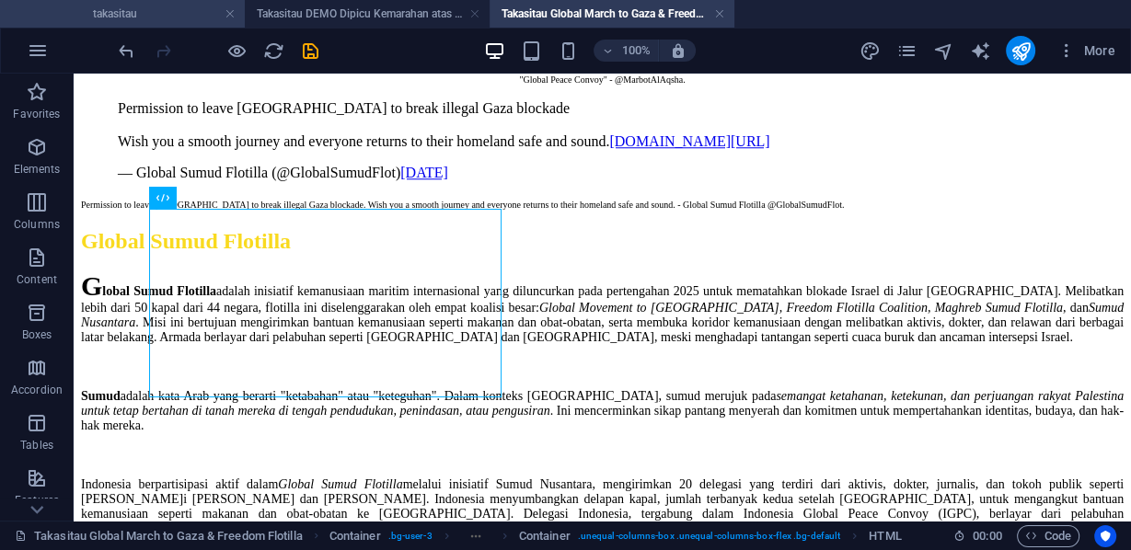
click at [150, 18] on h4 "takasitau" at bounding box center [122, 14] width 245 height 20
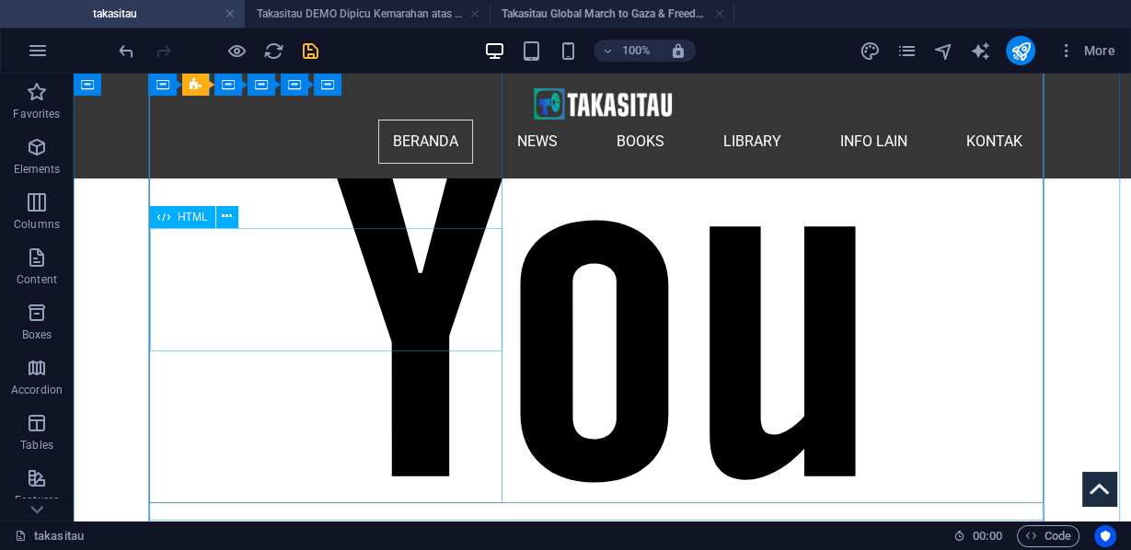
scroll to position [4201, 0]
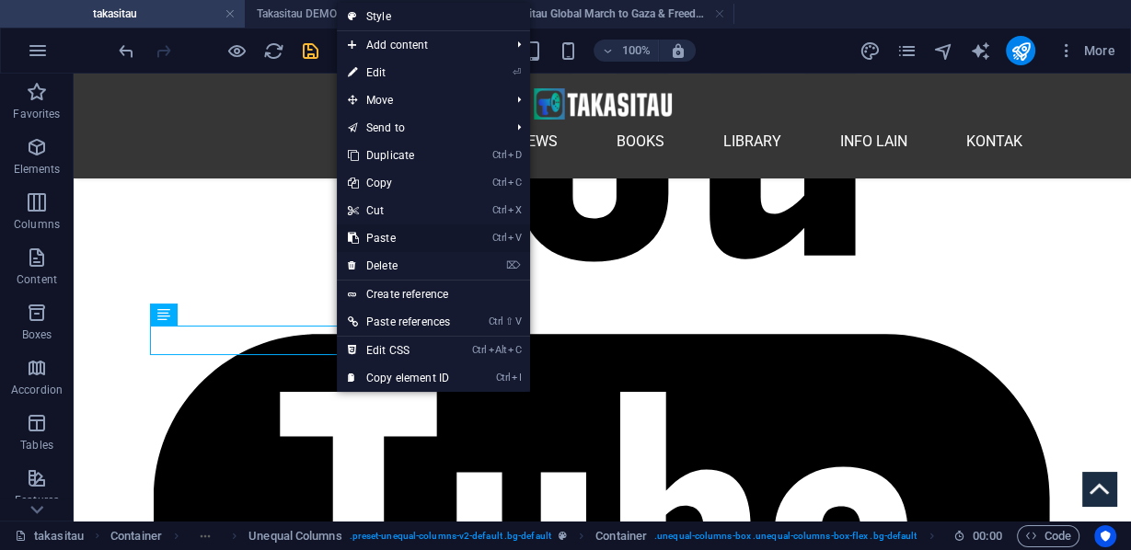
click at [387, 239] on link "Ctrl V Paste" at bounding box center [399, 238] width 124 height 28
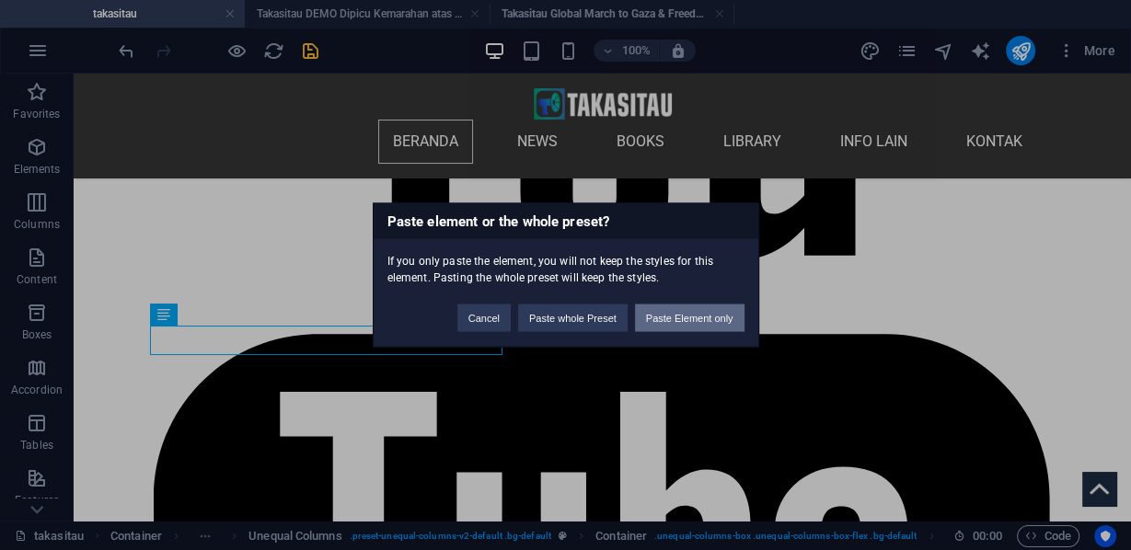
click at [717, 321] on button "Paste Element only" at bounding box center [689, 319] width 109 height 28
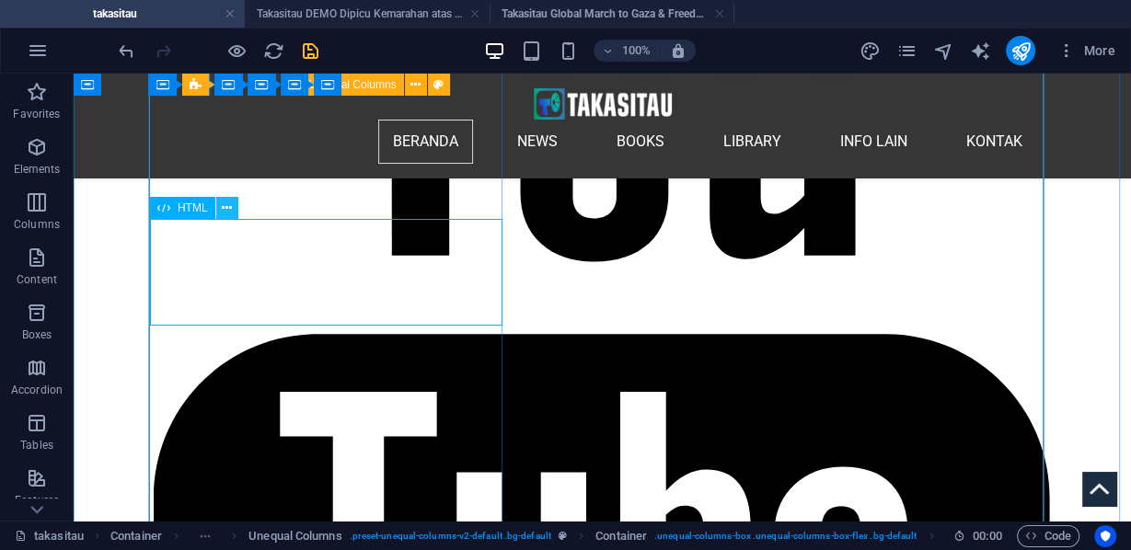
click at [226, 209] on icon at bounding box center [227, 208] width 10 height 19
click at [230, 206] on icon at bounding box center [227, 208] width 10 height 19
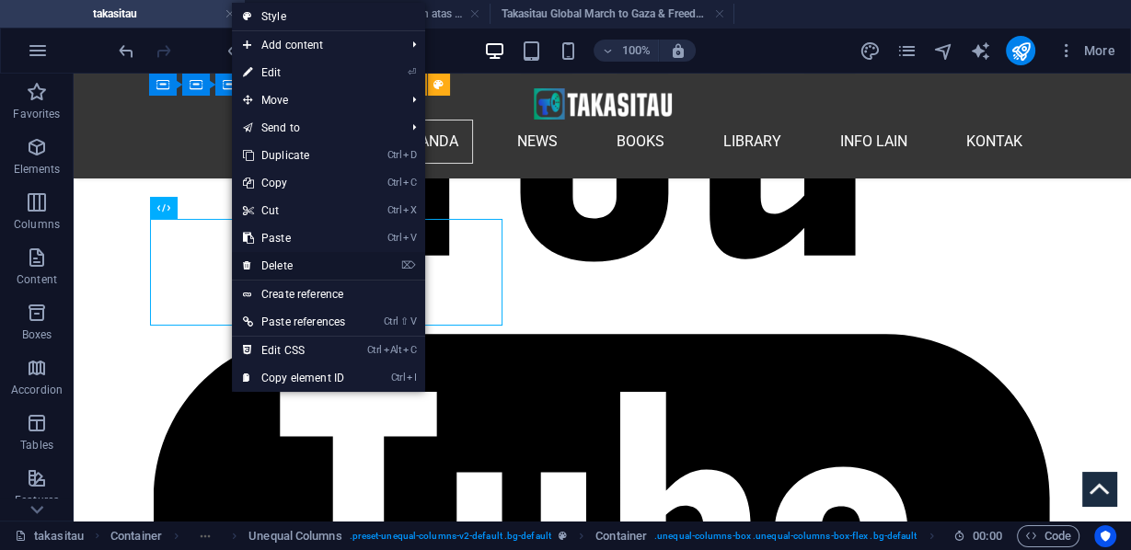
click at [275, 261] on link "⌦ Delete" at bounding box center [294, 266] width 124 height 28
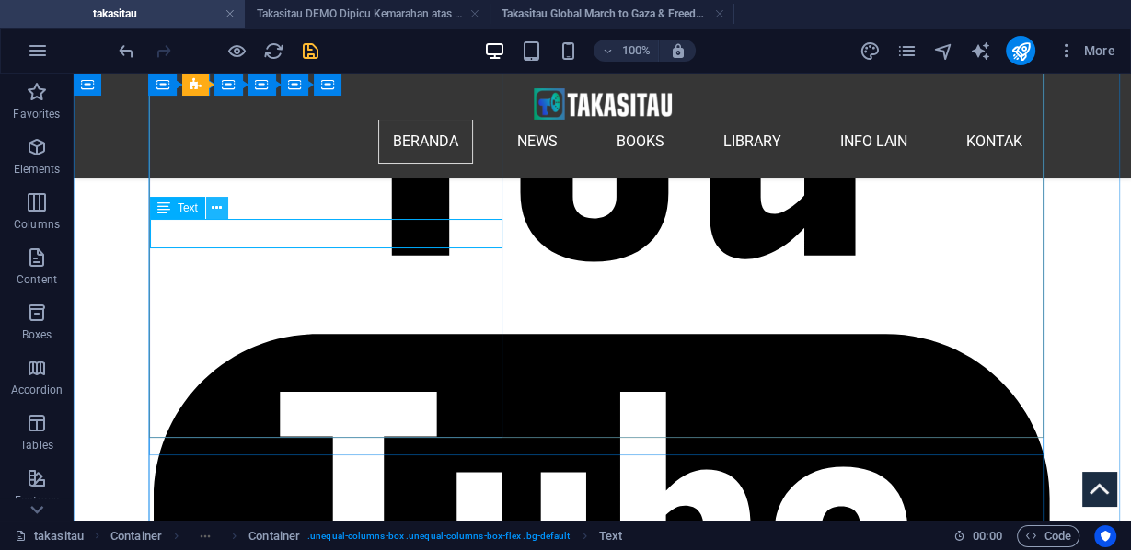
click at [213, 204] on icon at bounding box center [217, 208] width 10 height 19
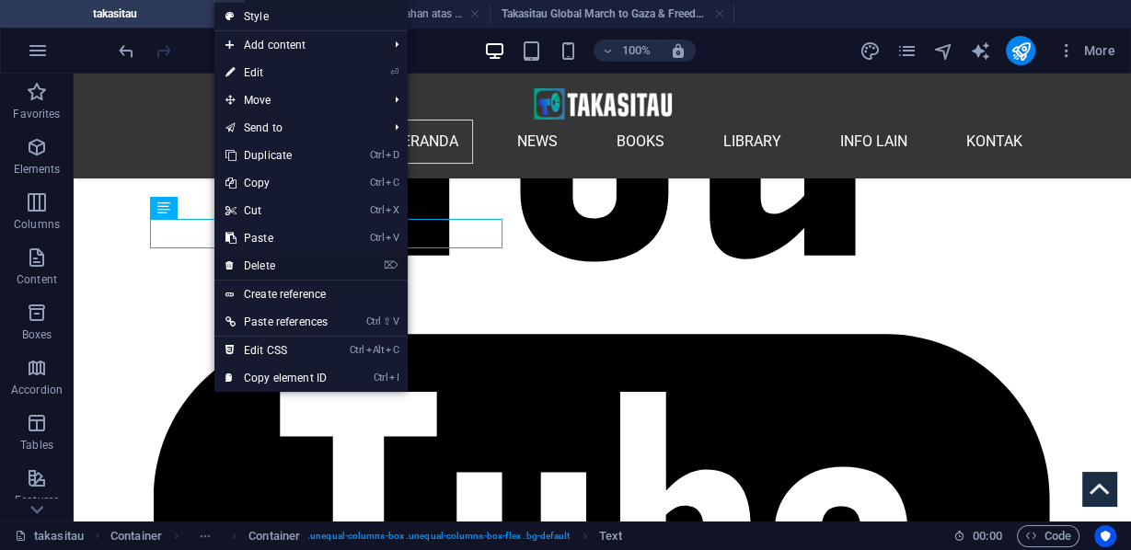
click at [256, 263] on link "⌦ Delete" at bounding box center [276, 266] width 124 height 28
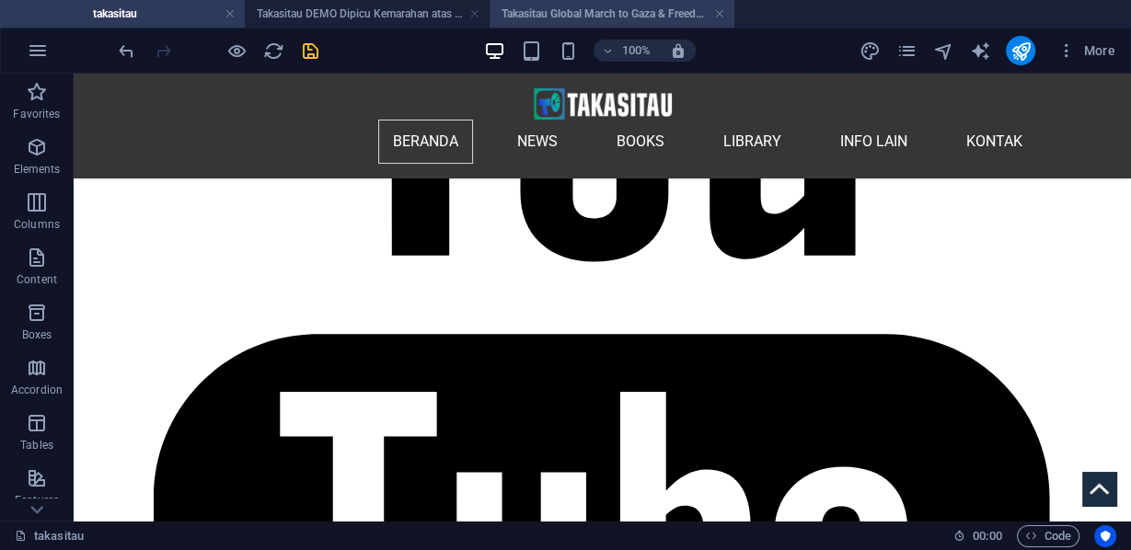
click at [569, 8] on h4 "Takasitau Global March to Gaza & Freedom Flotilla" at bounding box center [611, 14] width 245 height 20
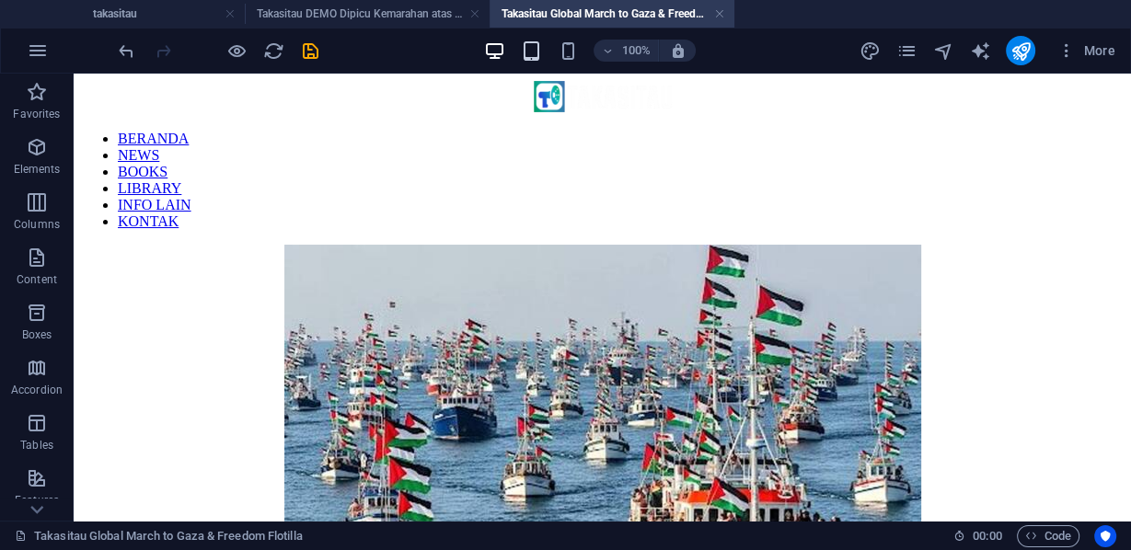
scroll to position [1375, 0]
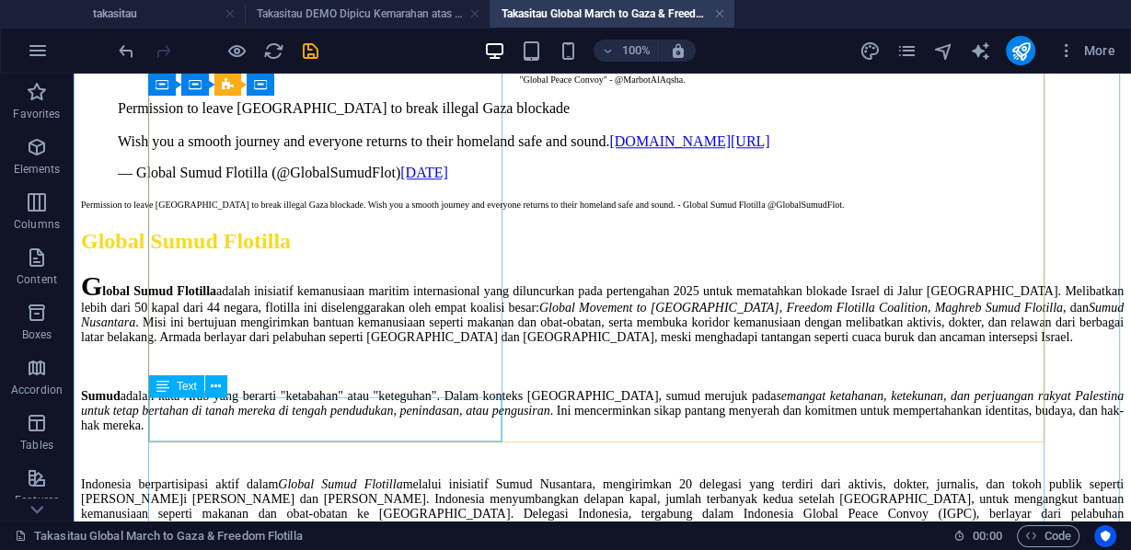
click at [308, 211] on div "Permission to leave Indonesia to break illegal Gaza blockade. Wish you a smooth…" at bounding box center [602, 203] width 1042 height 15
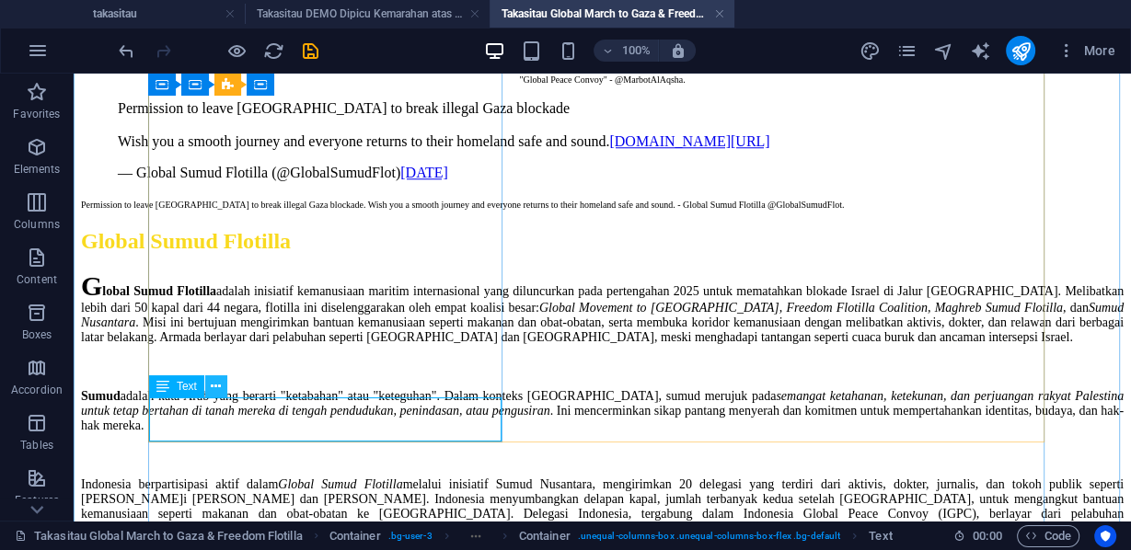
click at [218, 387] on icon at bounding box center [216, 386] width 10 height 19
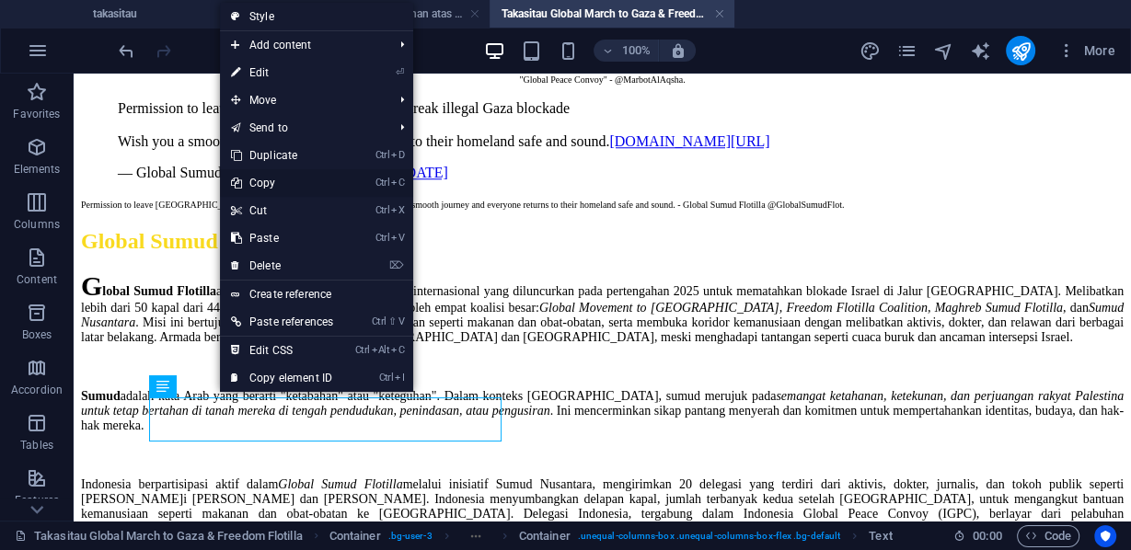
click at [270, 180] on link "Ctrl C Copy" at bounding box center [282, 183] width 124 height 28
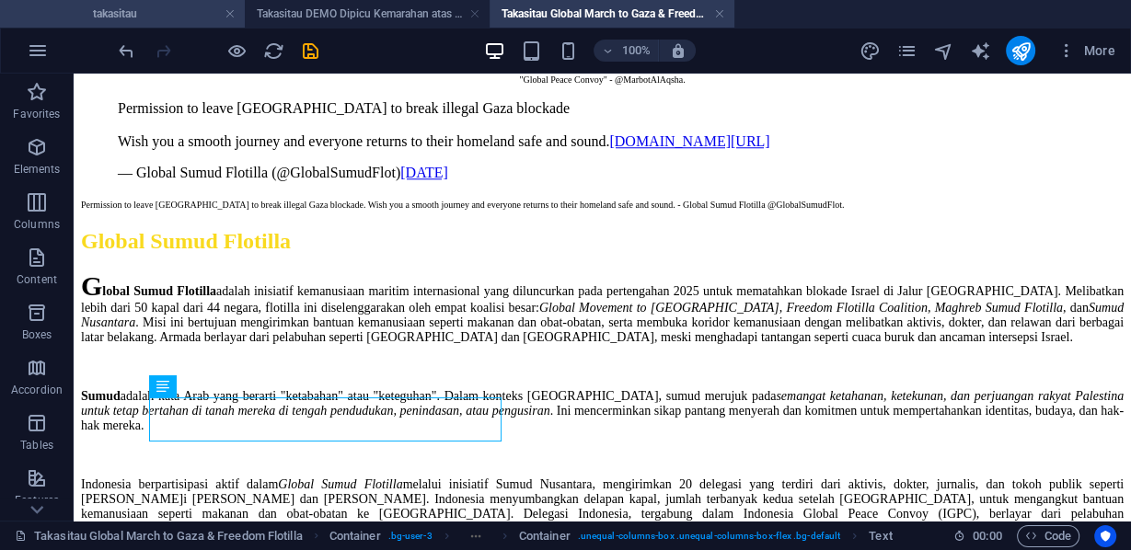
click at [124, 10] on h4 "takasitau" at bounding box center [122, 14] width 245 height 20
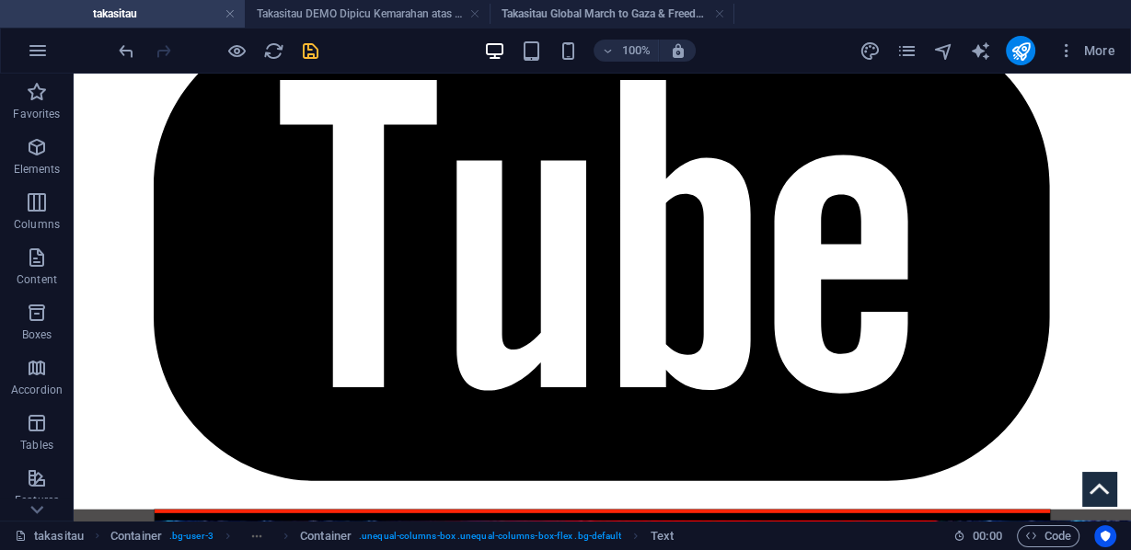
scroll to position [0, 0]
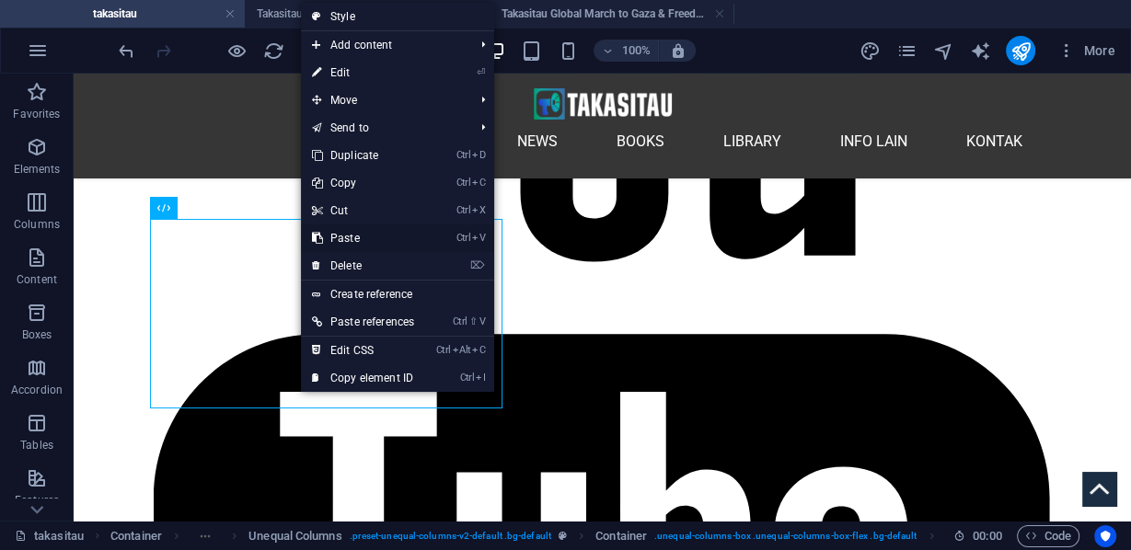
click at [347, 239] on link "Ctrl V Paste" at bounding box center [363, 238] width 124 height 28
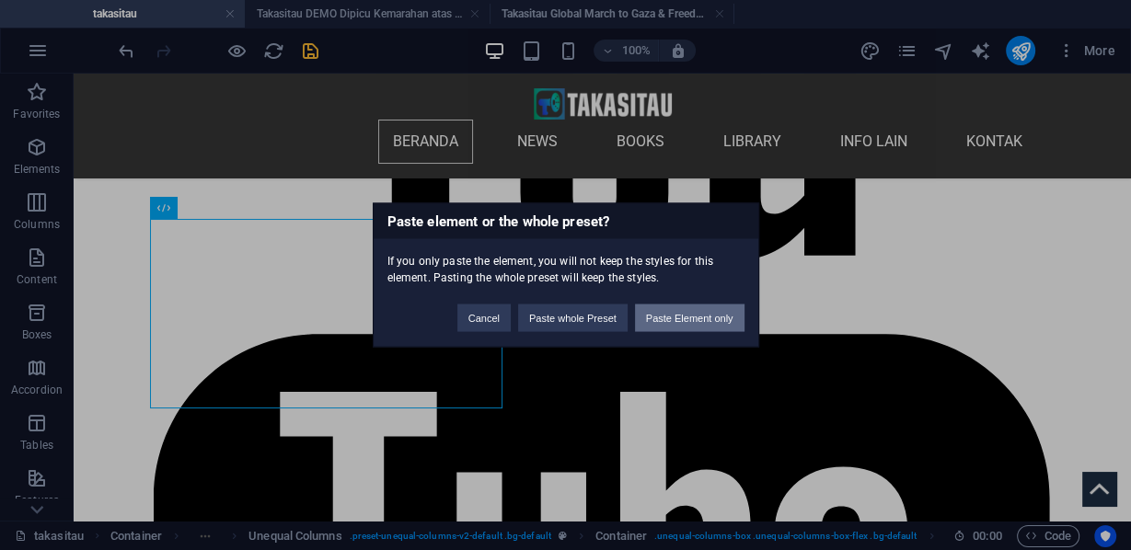
click at [698, 316] on button "Paste Element only" at bounding box center [689, 319] width 109 height 28
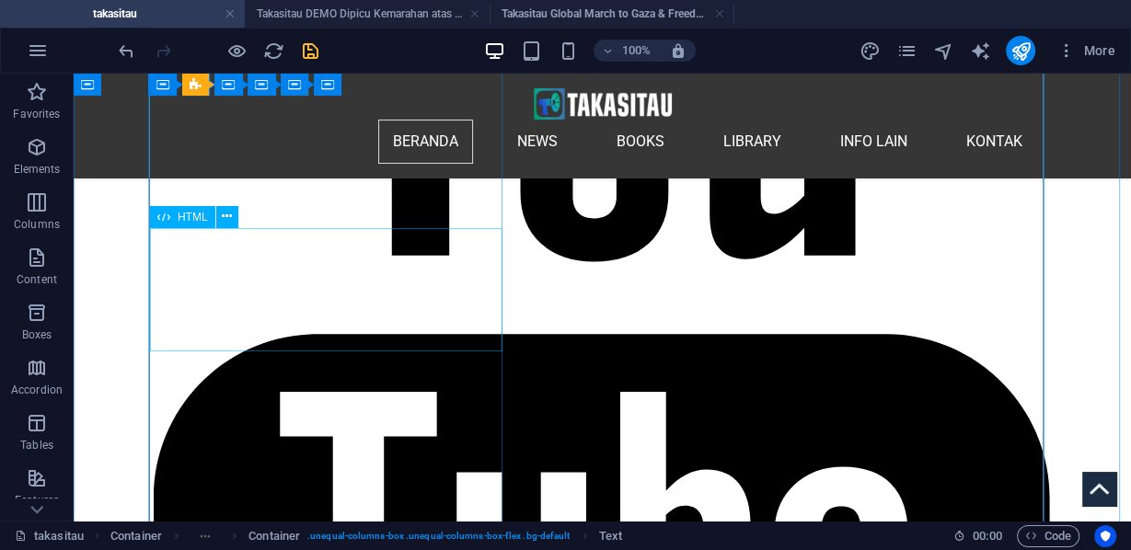
scroll to position [3980, 0]
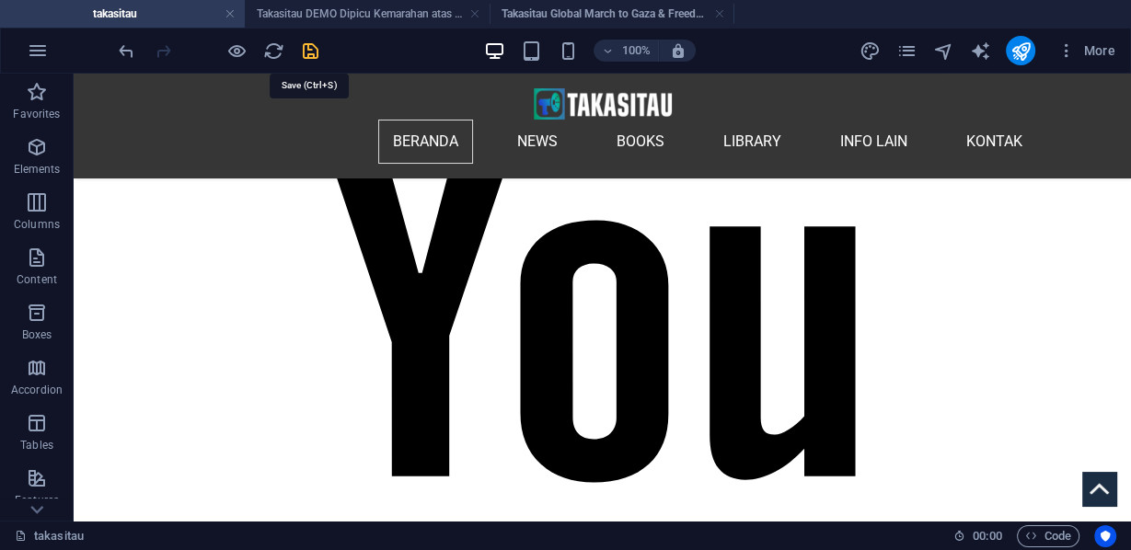
drag, startPoint x: 314, startPoint y: 51, endPoint x: 258, endPoint y: 12, distance: 68.1
click at [314, 51] on icon "save" at bounding box center [310, 50] width 21 height 21
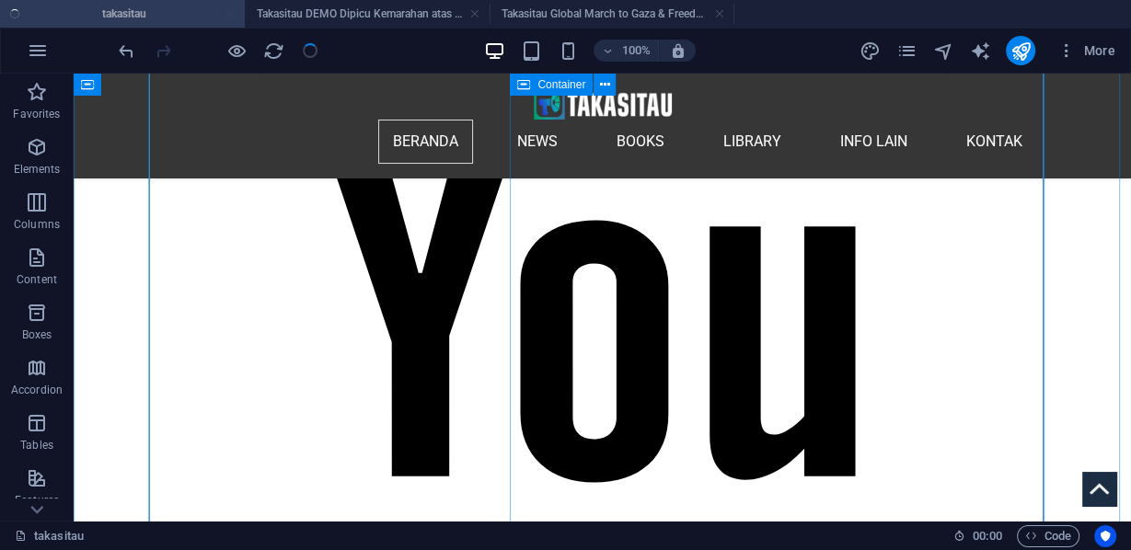
scroll to position [4127, 0]
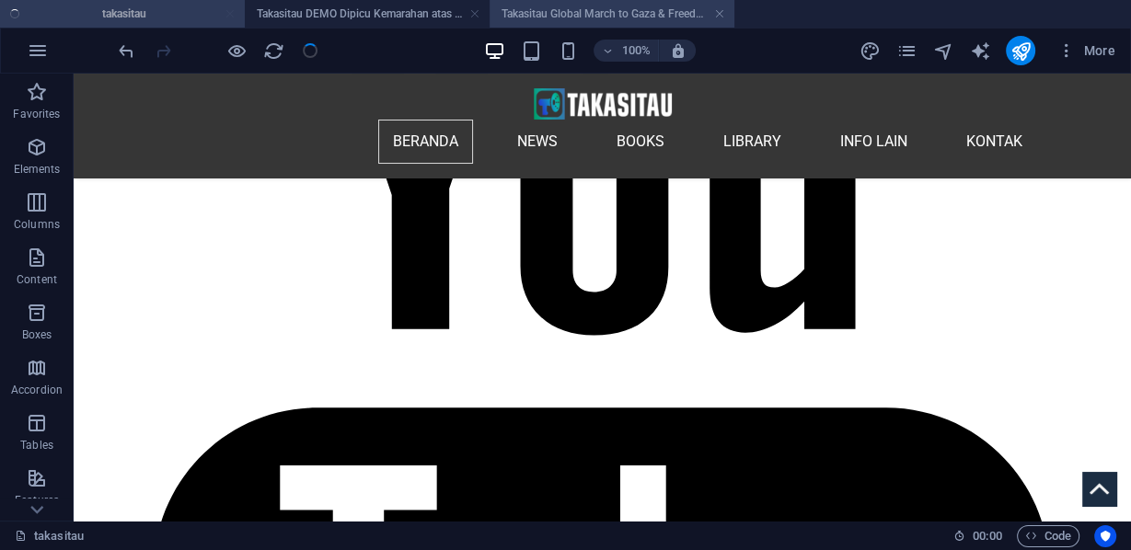
click at [568, 16] on h4 "Takasitau Global March to Gaza & Freedom Flotilla" at bounding box center [611, 14] width 245 height 20
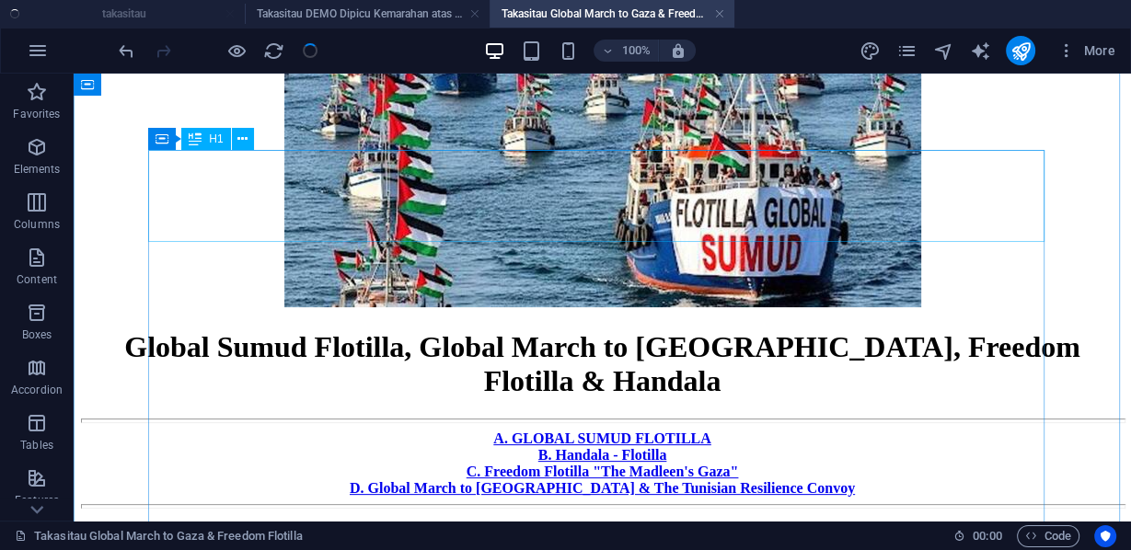
scroll to position [419, 0]
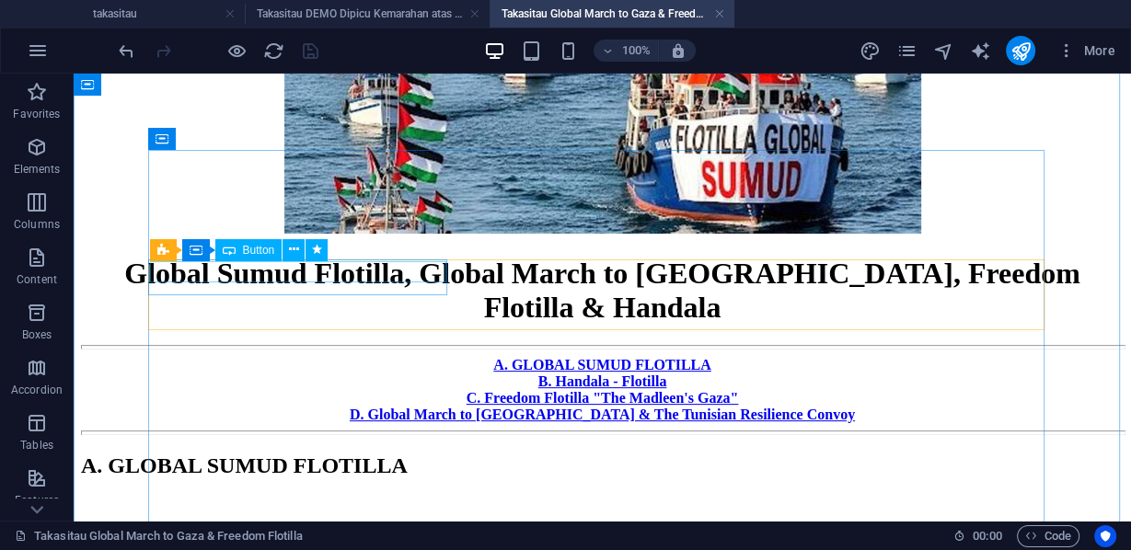
click at [297, 357] on div "A. GLOBAL SUMUD FLOTILLA" at bounding box center [602, 365] width 1042 height 17
select select "px"
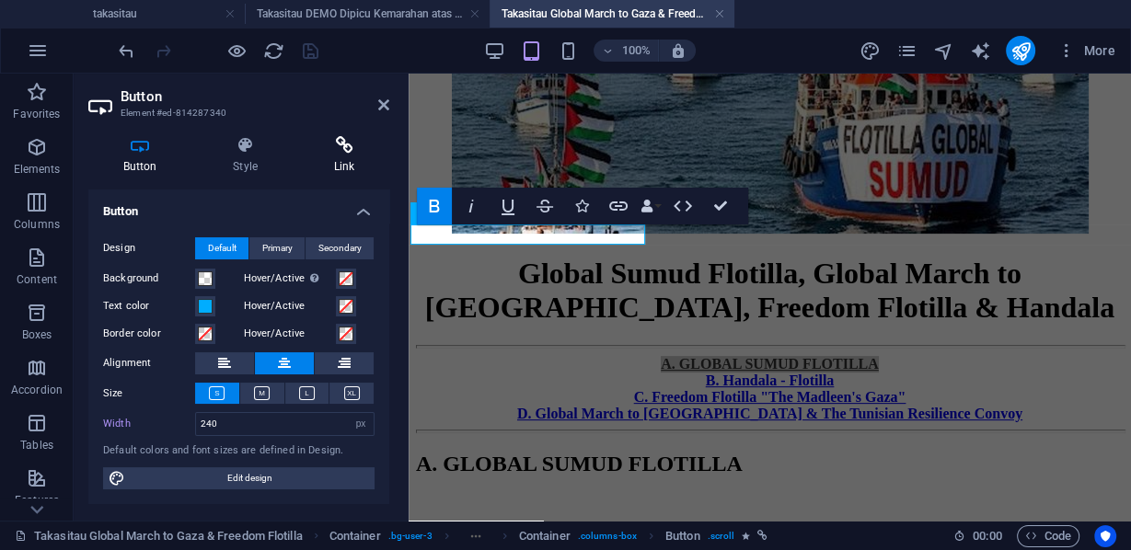
click at [341, 144] on icon at bounding box center [344, 145] width 90 height 18
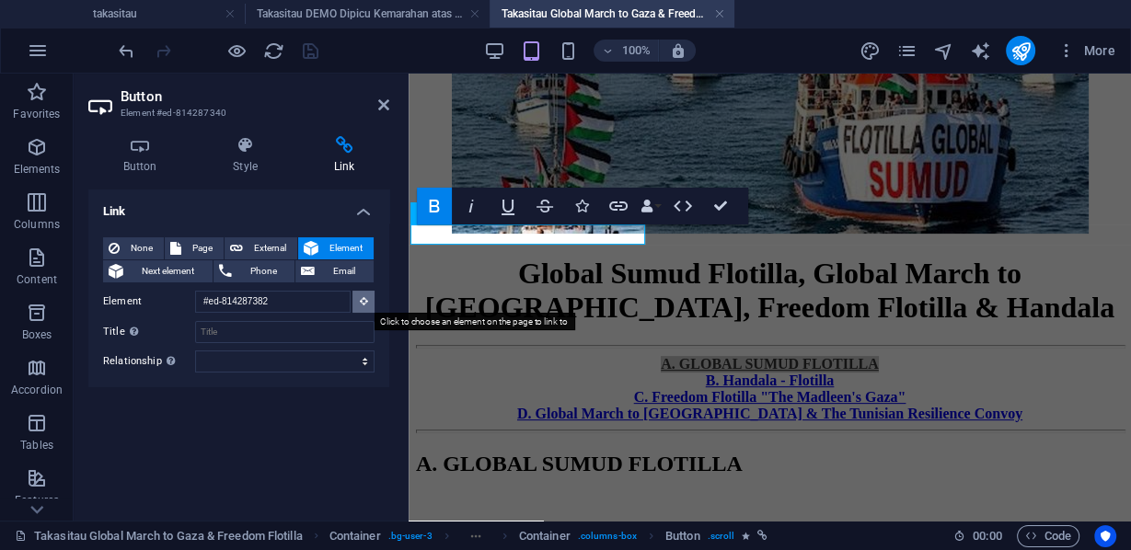
click at [361, 303] on icon at bounding box center [364, 300] width 8 height 9
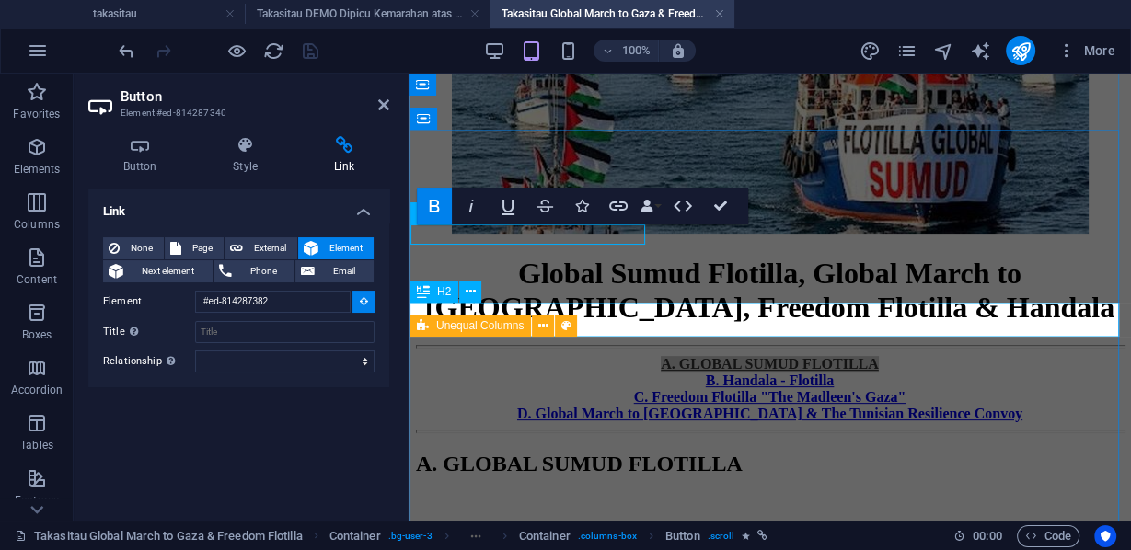
click at [793, 452] on div "A. GLOBAL SUMUD FLOTILLA" at bounding box center [769, 464] width 707 height 25
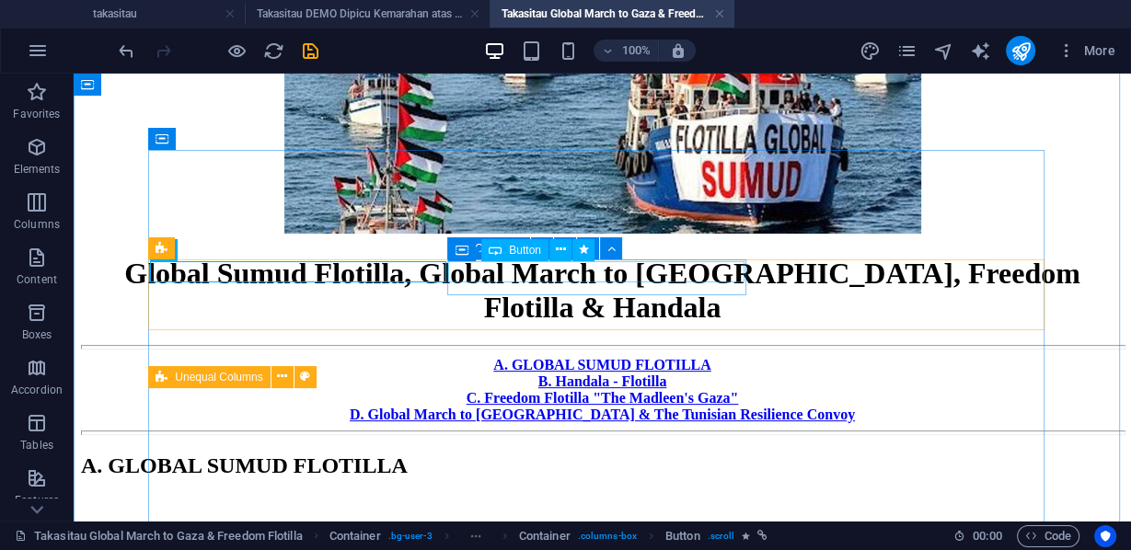
click at [631, 374] on div "B. Handala - Flotilla" at bounding box center [602, 382] width 1042 height 17
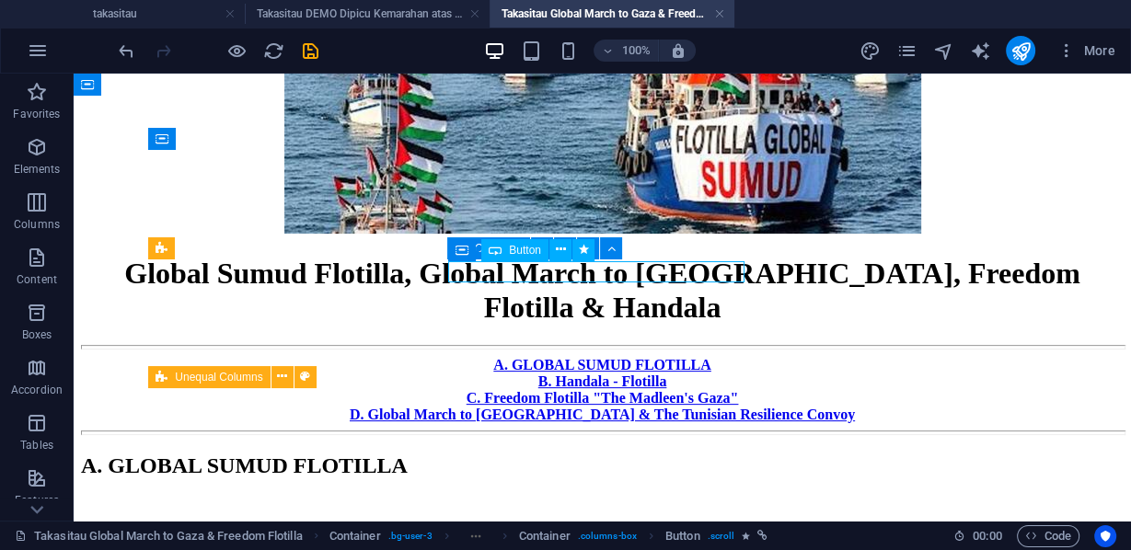
click at [631, 374] on div "B. Handala - Flotilla" at bounding box center [602, 382] width 1042 height 17
select select "px"
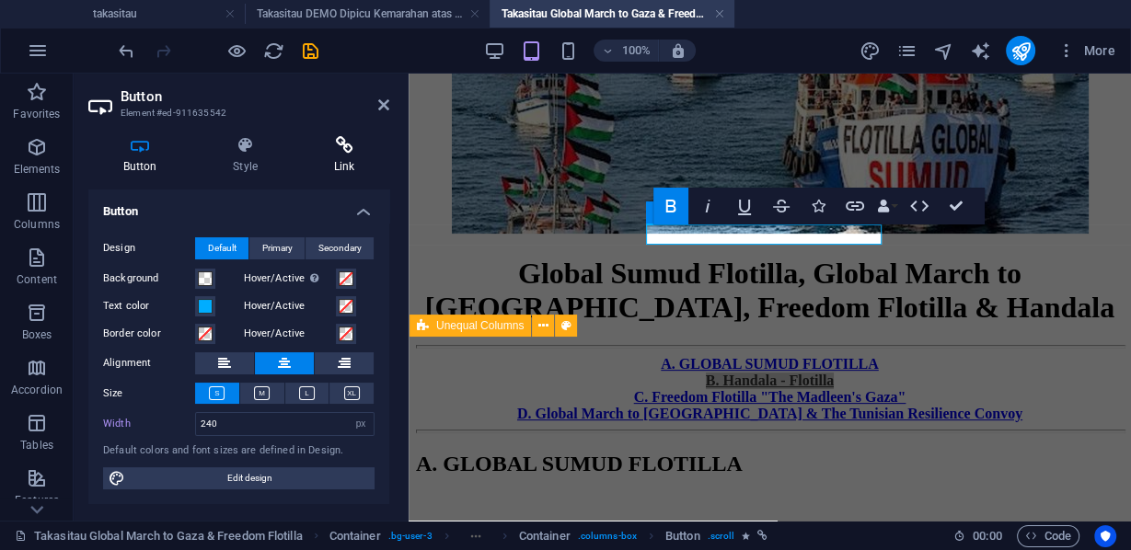
click at [343, 152] on icon at bounding box center [344, 145] width 90 height 18
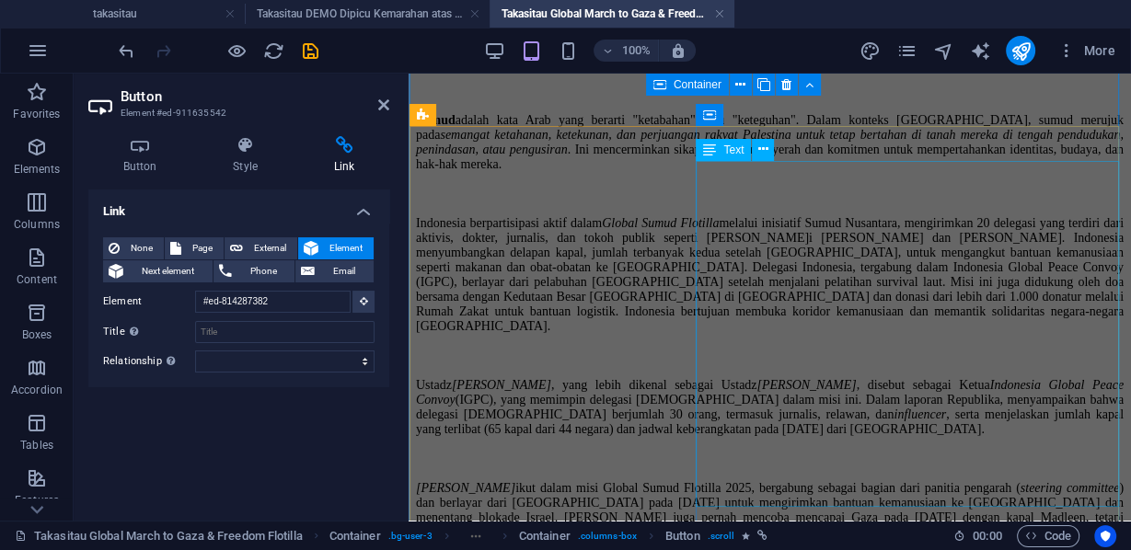
scroll to position [1523, 0]
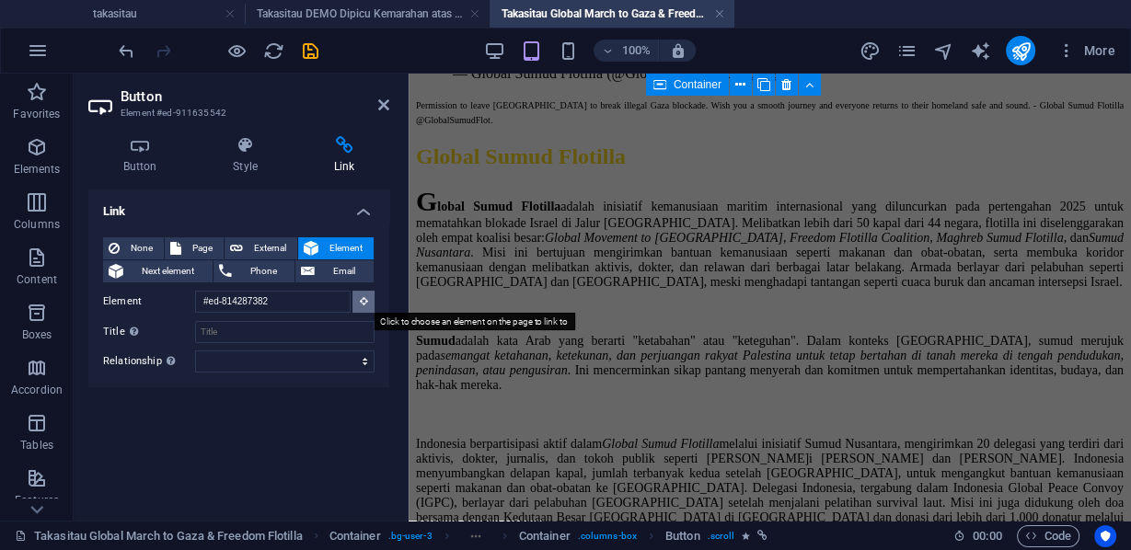
click at [362, 301] on icon at bounding box center [364, 300] width 8 height 9
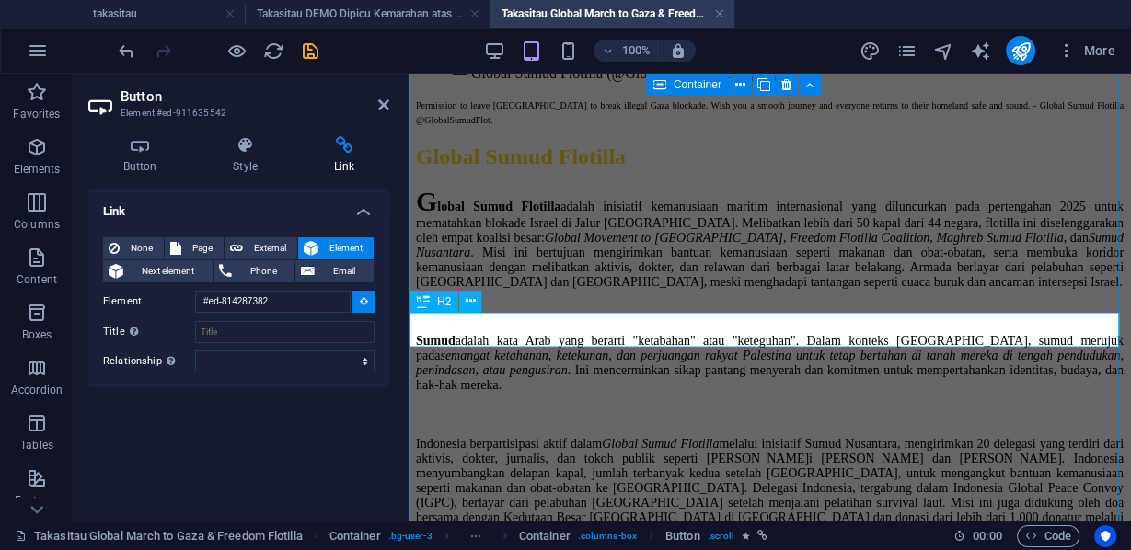
type input "#ed-911635584"
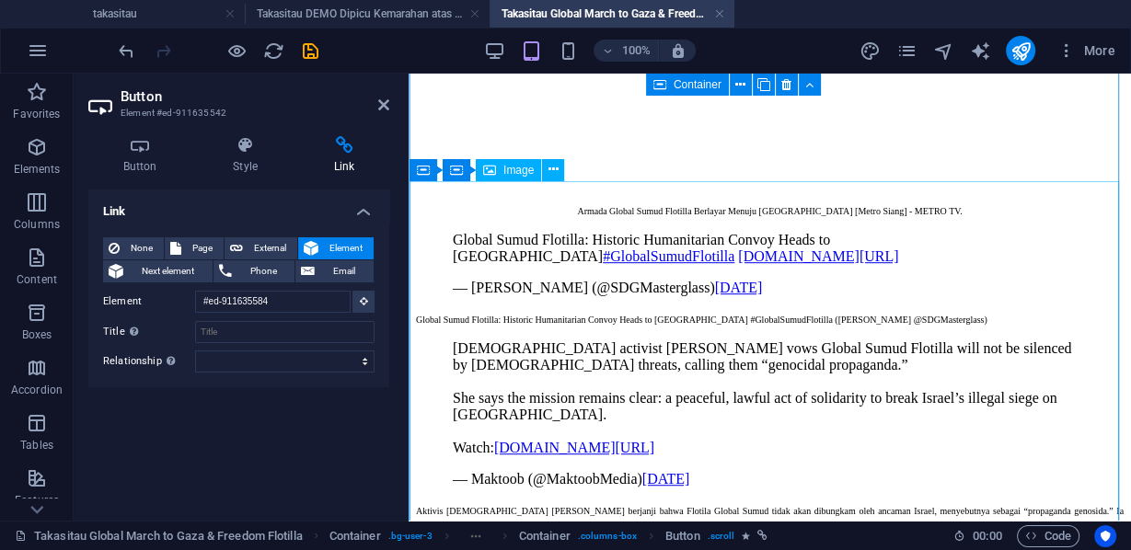
scroll to position [356, 0]
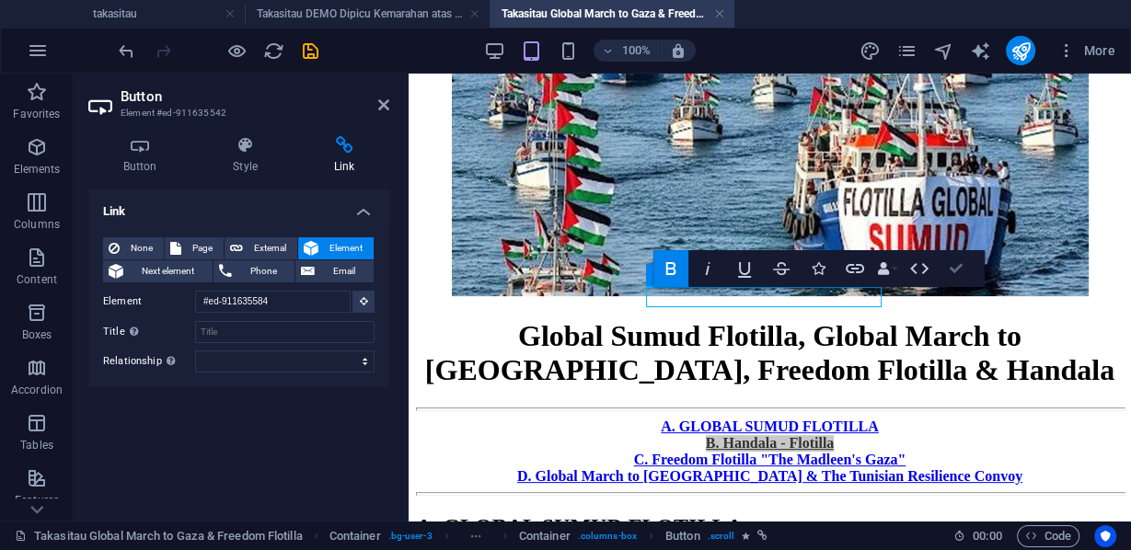
drag, startPoint x: 953, startPoint y: 269, endPoint x: 879, endPoint y: 195, distance: 104.1
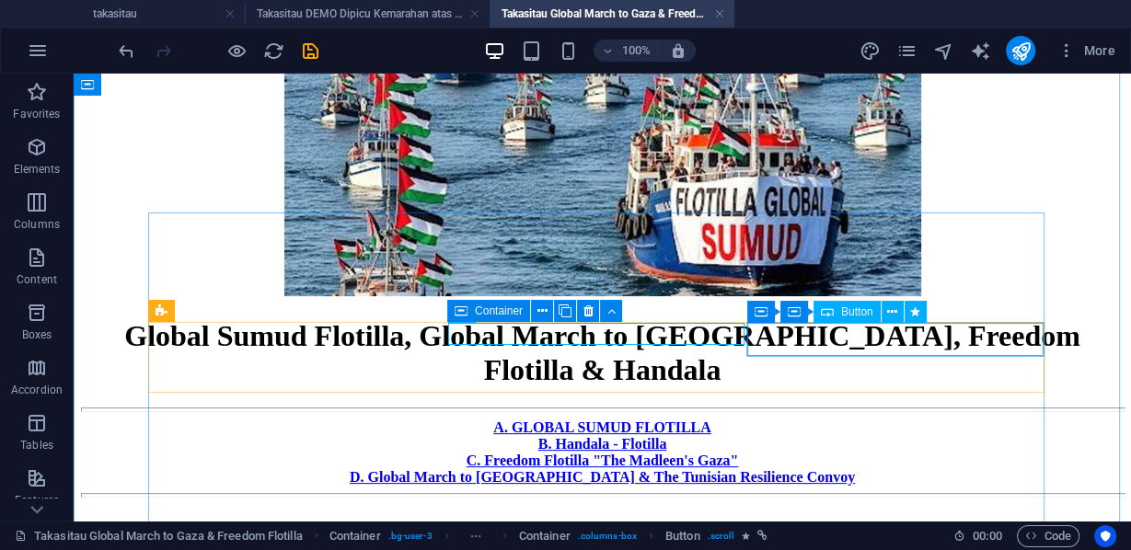
click at [902, 453] on div "C. Freedom Flotilla "The Madleen's Gaza"" at bounding box center [602, 461] width 1042 height 17
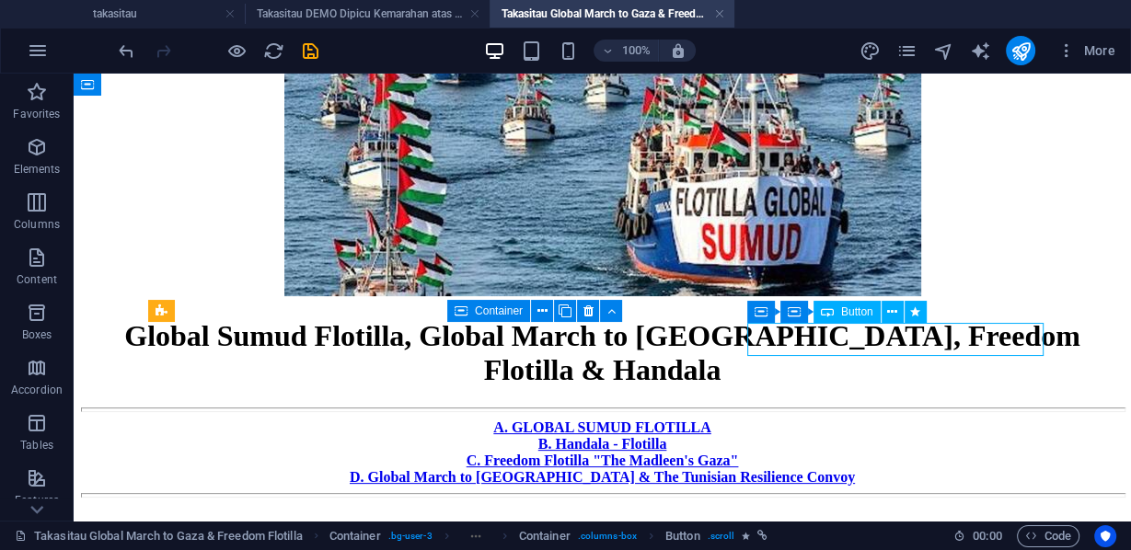
click at [902, 453] on div "C. Freedom Flotilla "The Madleen's Gaza"" at bounding box center [602, 461] width 1042 height 17
select select "px"
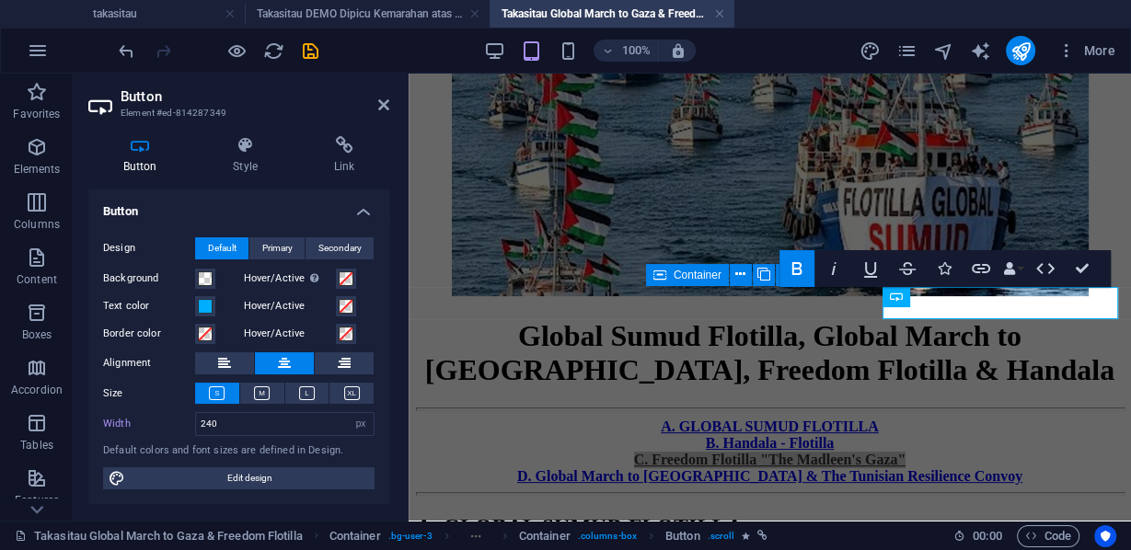
click at [343, 131] on div "Button Style Link Button Design Default Primary Secondary Background Hover/Acti…" at bounding box center [239, 320] width 330 height 399
click at [337, 154] on icon at bounding box center [344, 145] width 90 height 18
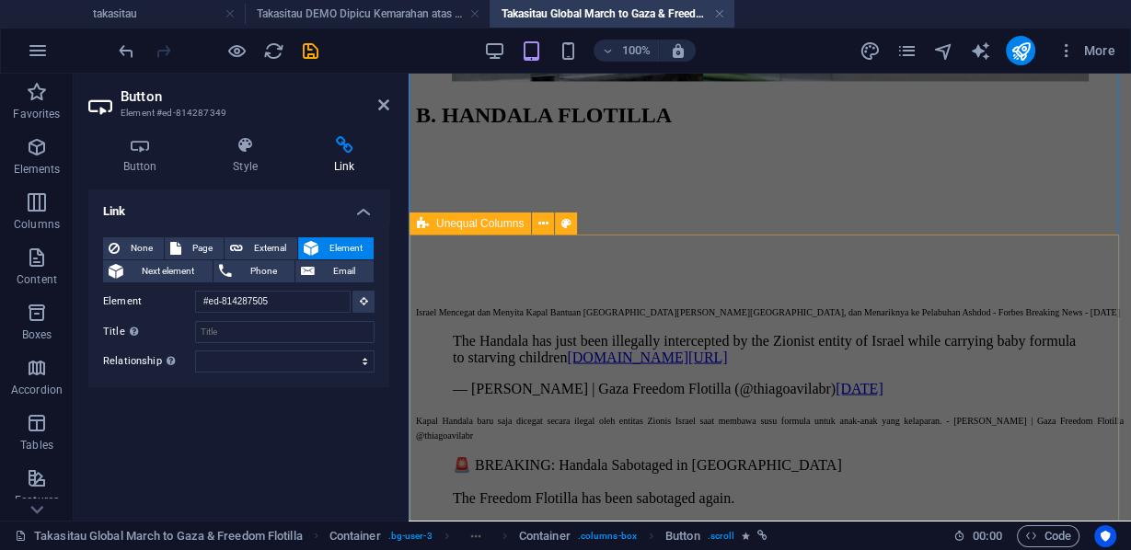
scroll to position [2564, 0]
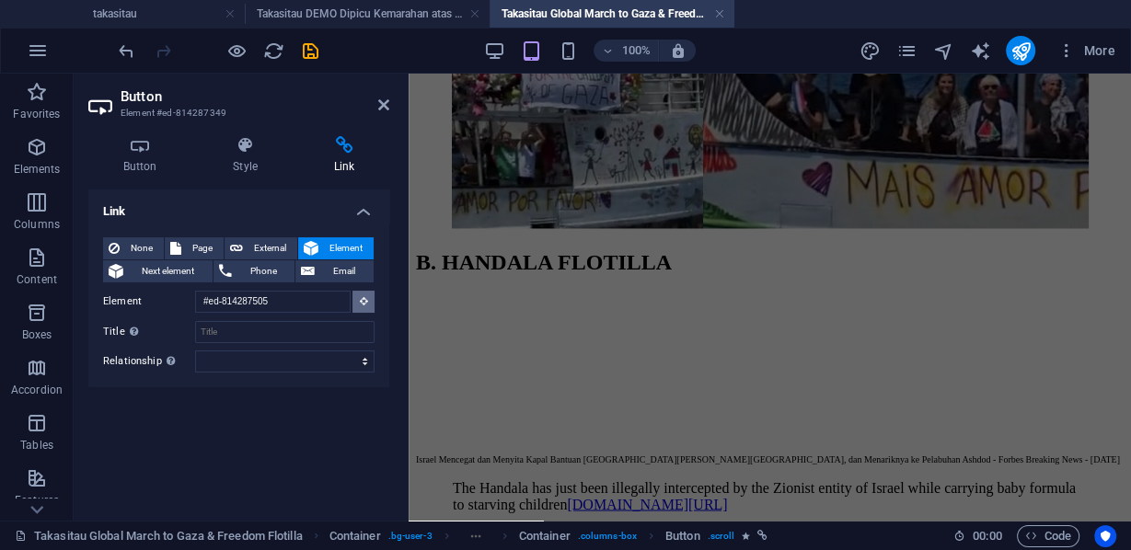
click at [361, 299] on icon at bounding box center [364, 300] width 8 height 9
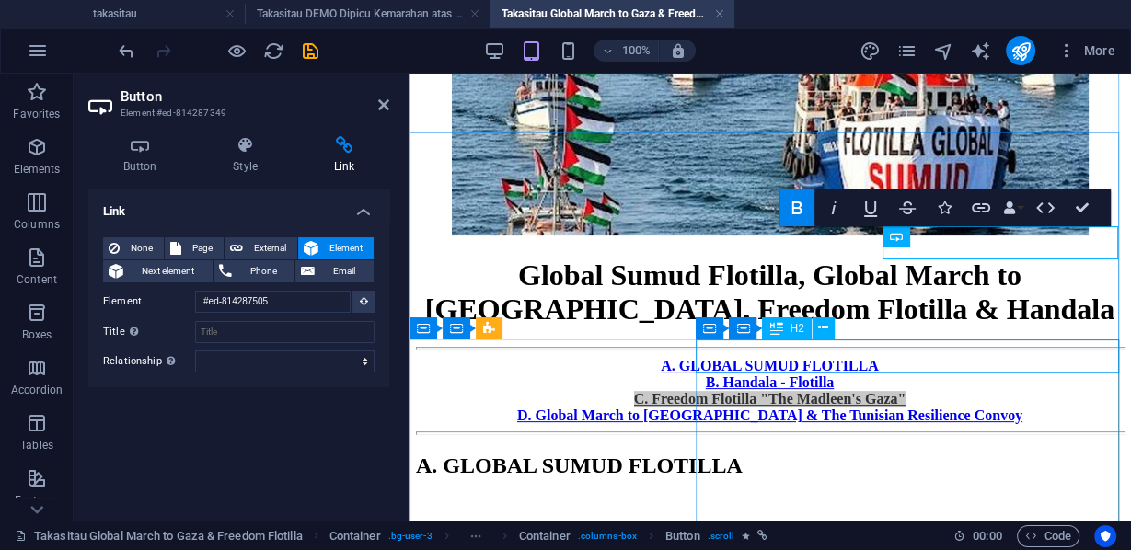
scroll to position [362, 0]
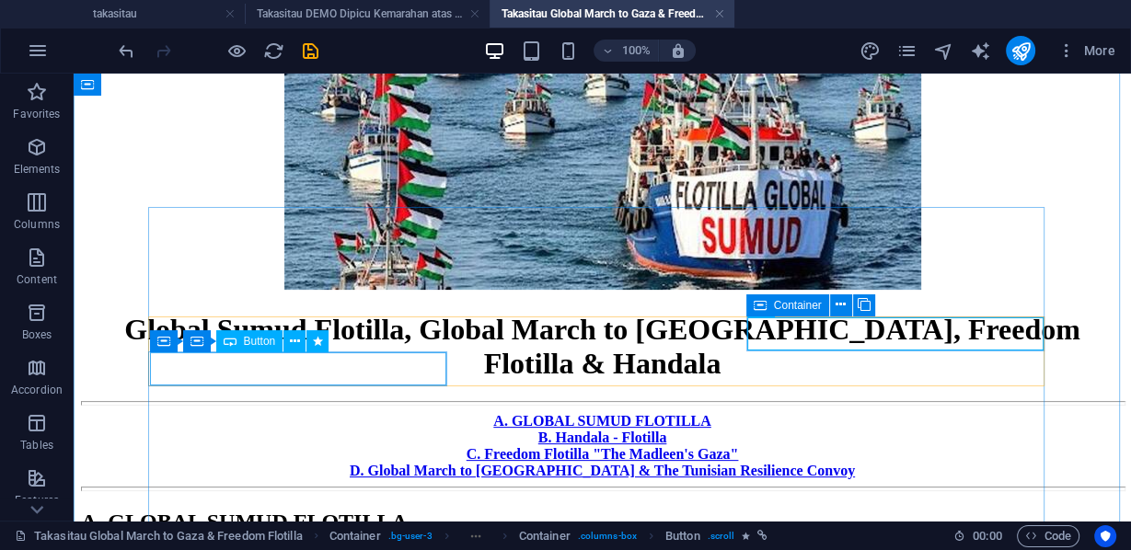
click at [335, 463] on div "D. Global March to [GEOGRAPHIC_DATA] & The Tunisian Resilience Convoy" at bounding box center [602, 471] width 1042 height 17
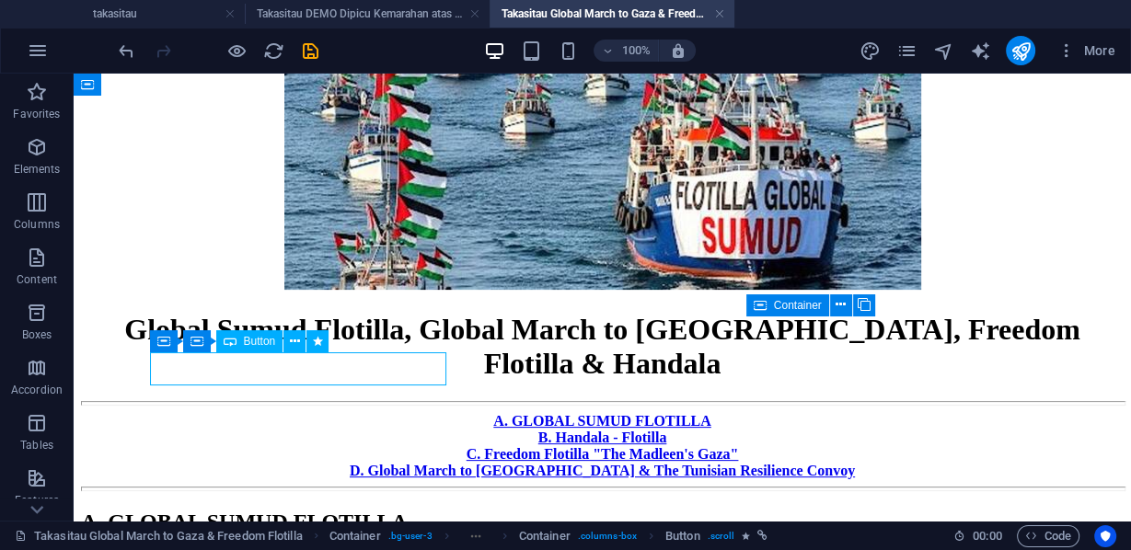
click at [335, 463] on div "D. Global March to [GEOGRAPHIC_DATA] & The Tunisian Resilience Convoy" at bounding box center [602, 471] width 1042 height 17
select select "px"
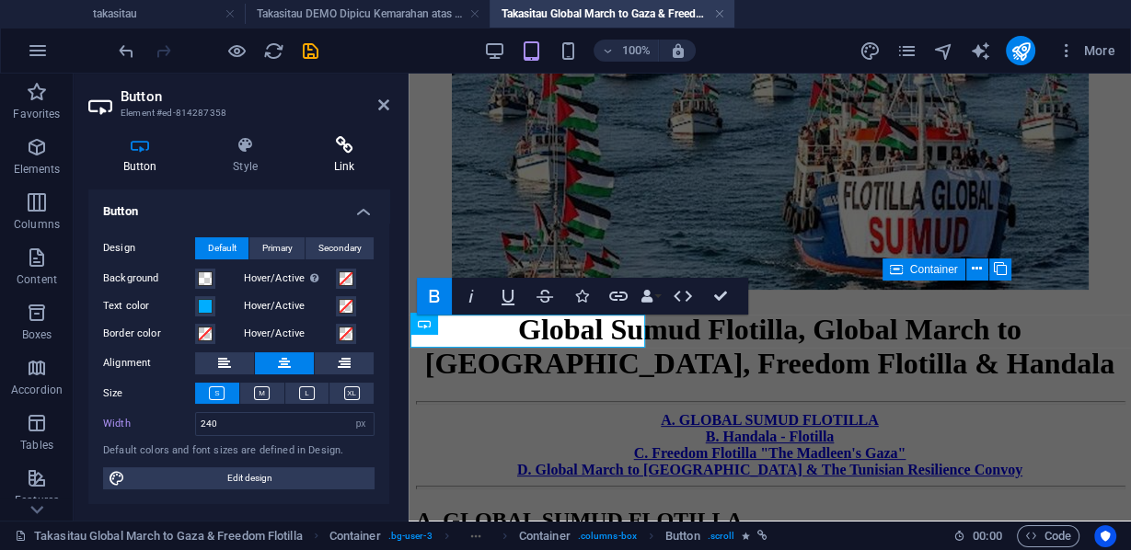
click at [347, 149] on icon at bounding box center [344, 145] width 90 height 18
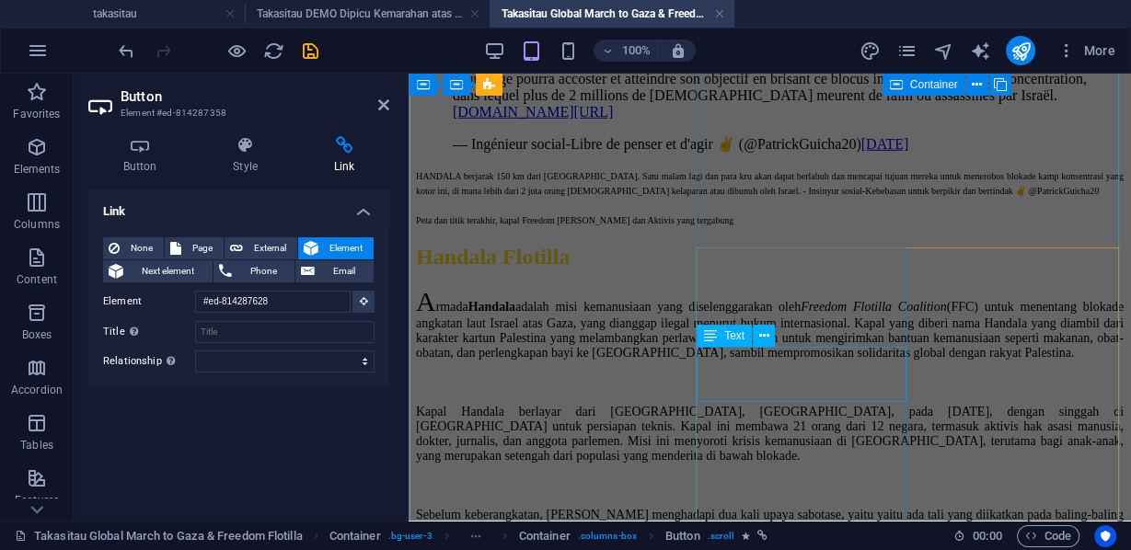
scroll to position [4557, 0]
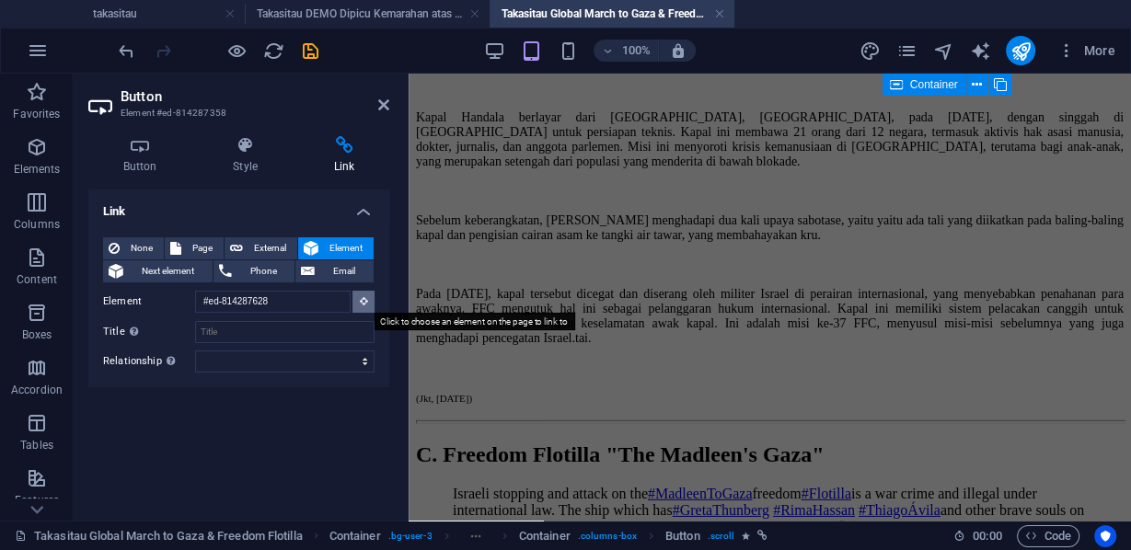
click at [360, 304] on icon at bounding box center [364, 300] width 8 height 9
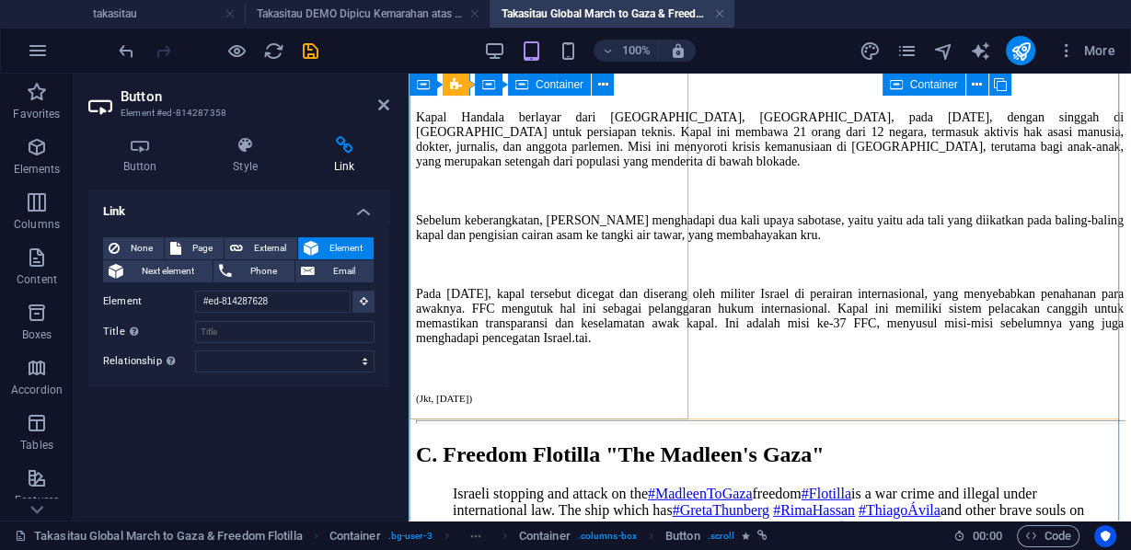
scroll to position [397, 0]
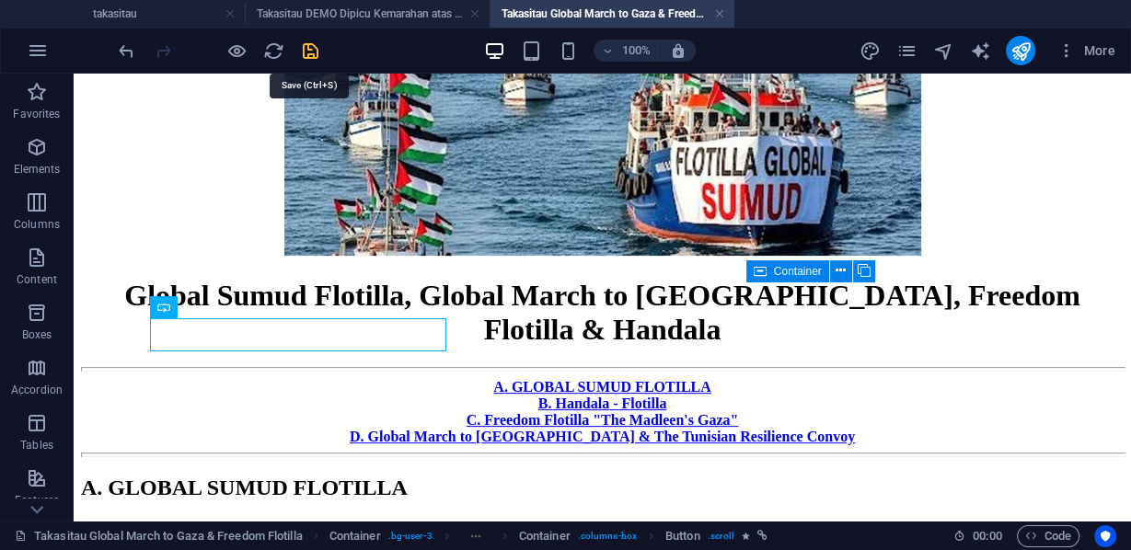
click at [307, 46] on icon "save" at bounding box center [310, 50] width 21 height 21
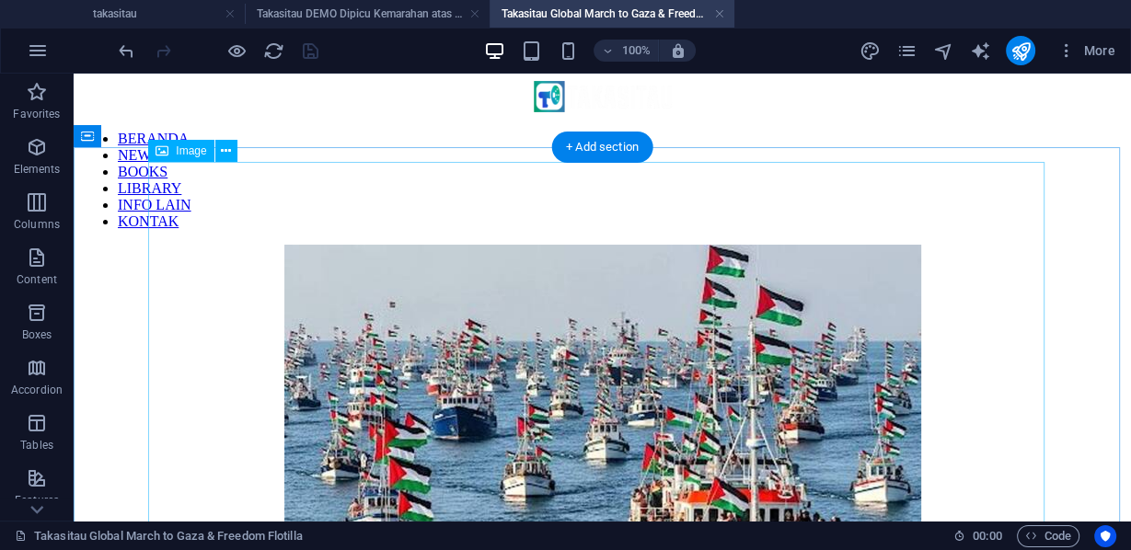
scroll to position [221, 0]
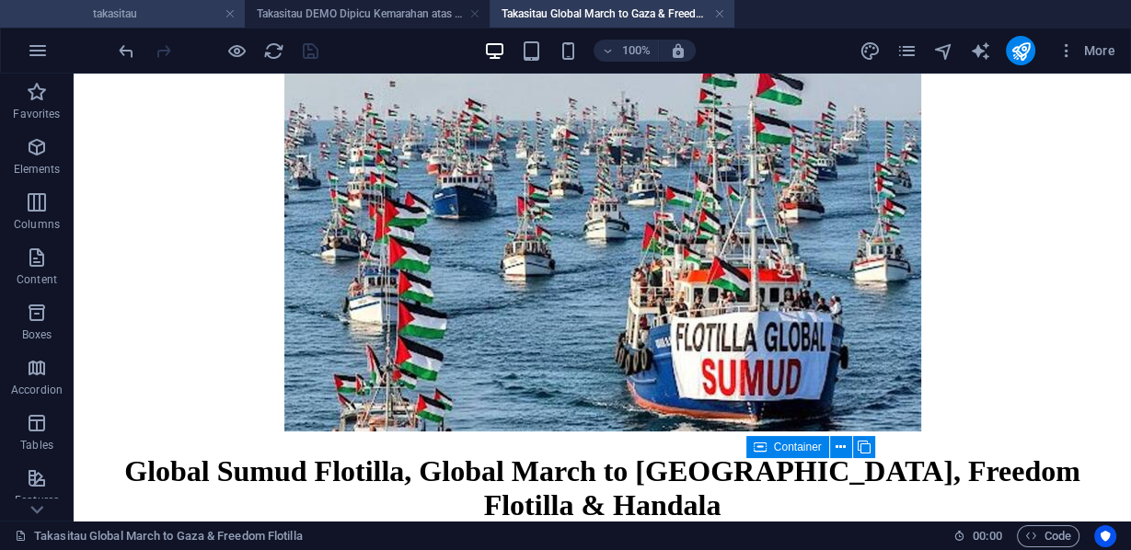
click at [129, 7] on h4 "takasitau" at bounding box center [122, 14] width 245 height 20
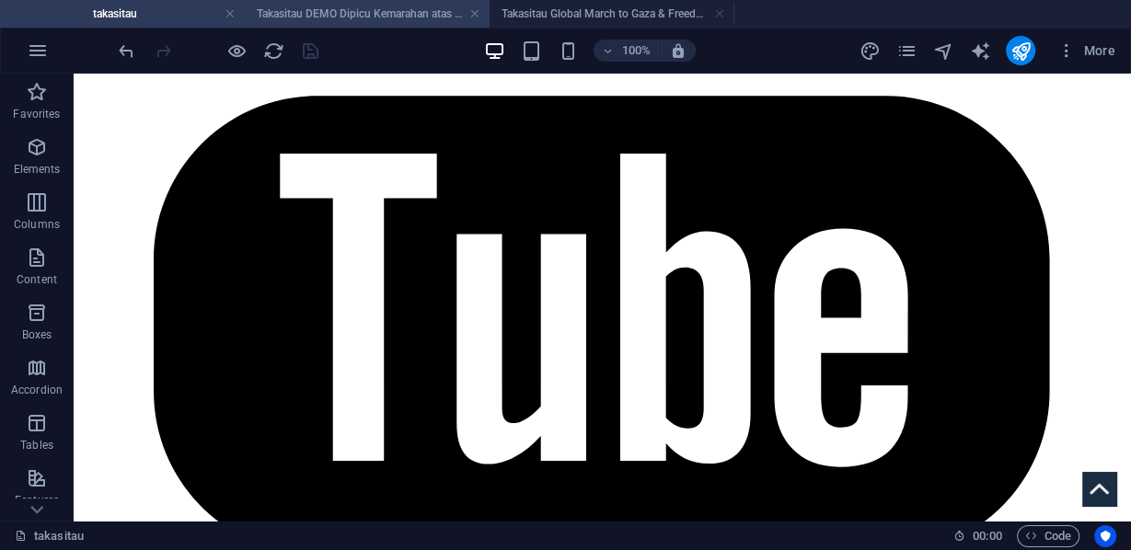
scroll to position [0, 0]
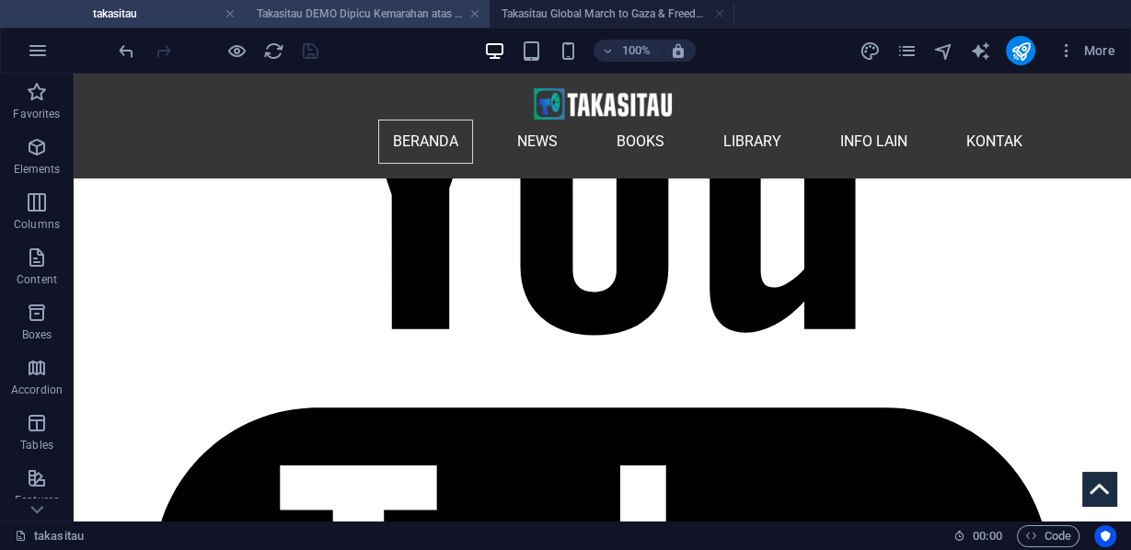
click at [293, 18] on h4 "Takasitau DEMO Dipicu Kemarahan atas Kurangnya EMPATI Anggota DPR" at bounding box center [367, 14] width 245 height 20
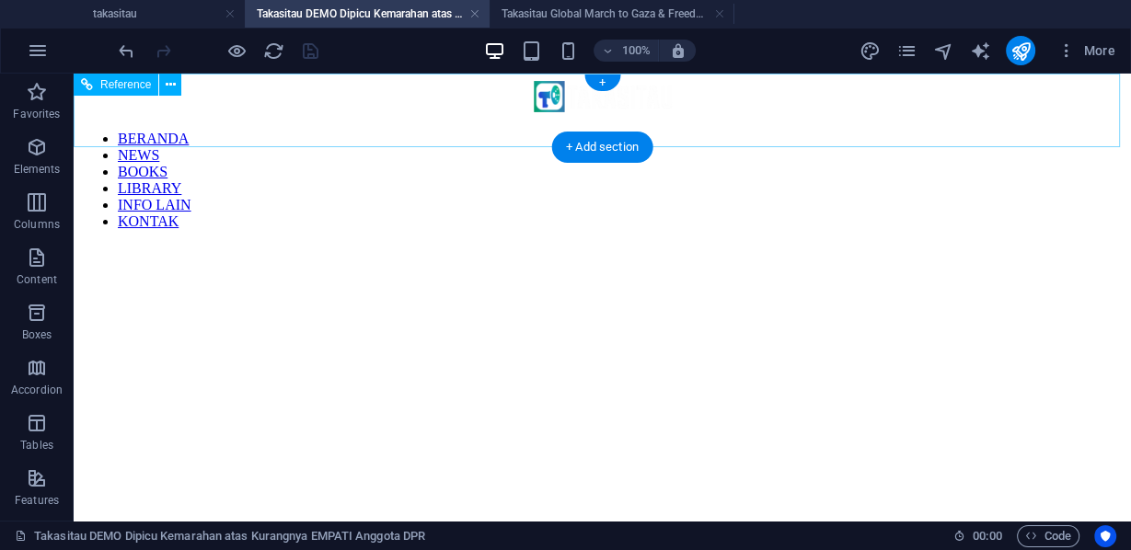
scroll to position [147, 0]
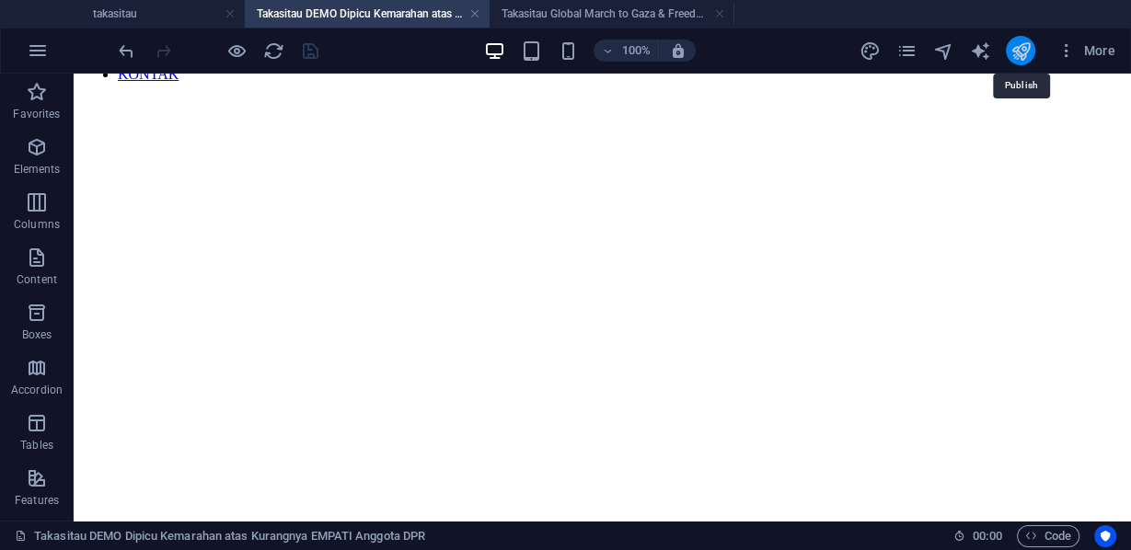
click at [1019, 51] on icon "publish" at bounding box center [1019, 50] width 21 height 21
